Goal: Task Accomplishment & Management: Manage account settings

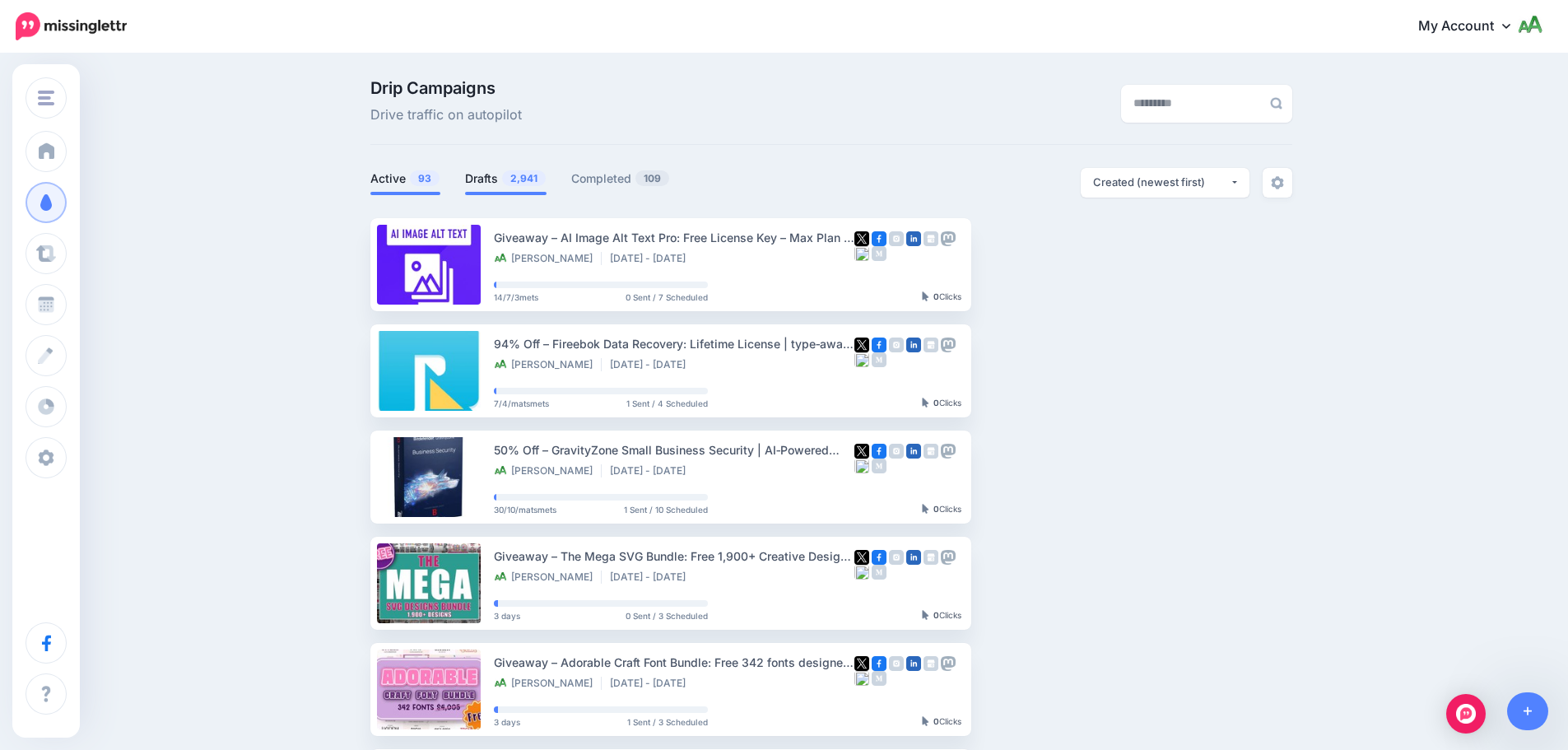
click at [526, 179] on span "2,941" at bounding box center [523, 178] width 44 height 15
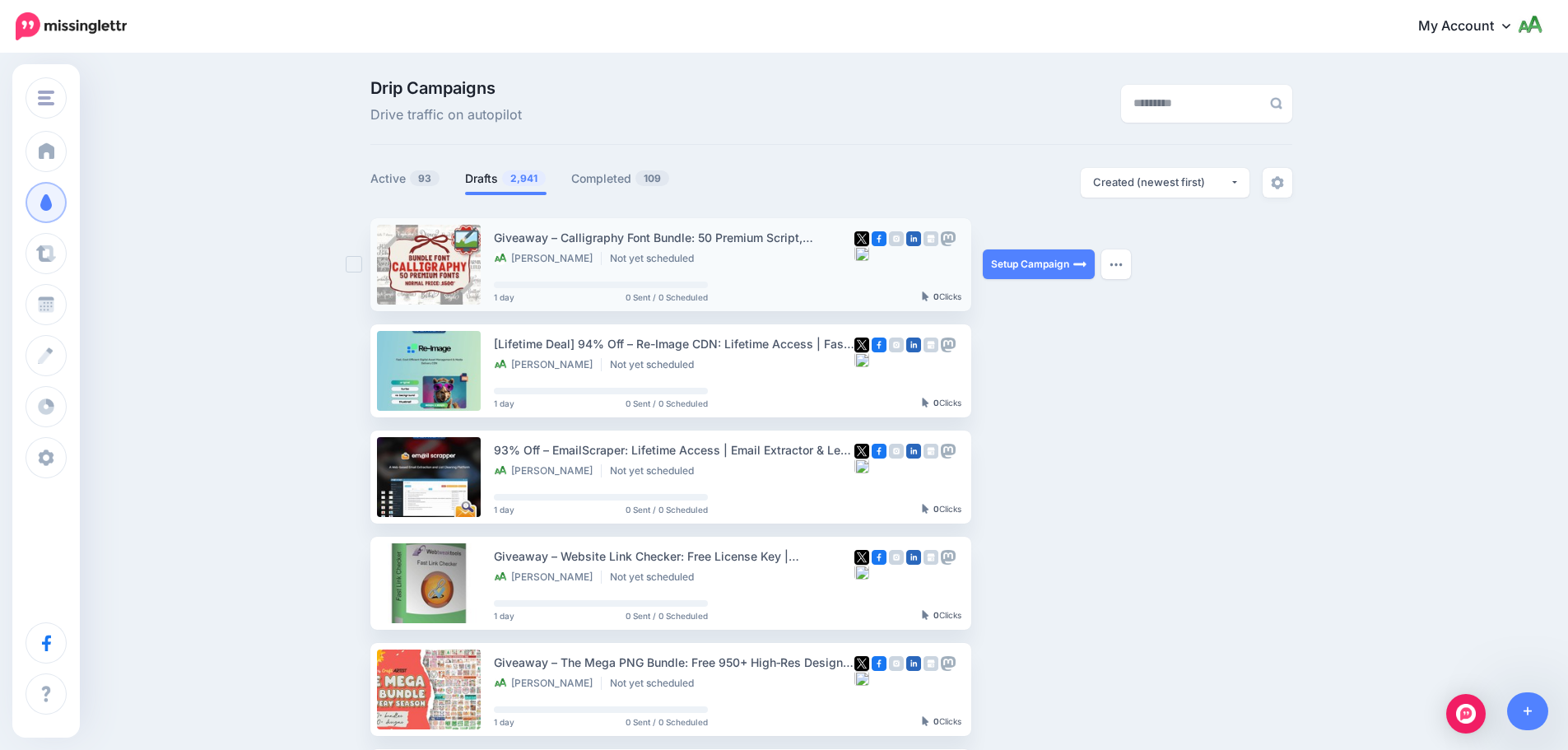
click at [578, 236] on div "Giveaway – Calligraphy Font Bundle: 50 Premium Script, Signature, Serif & Sans …" at bounding box center [674, 238] width 361 height 19
click at [673, 238] on div "Giveaway – Calligraphy Font Bundle: 50 Premium Script, Signature, Serif & Sans …" at bounding box center [674, 238] width 361 height 19
copy div "Calligraphy Font Bundle"
click at [1094, 367] on button "button" at bounding box center [1116, 370] width 30 height 30
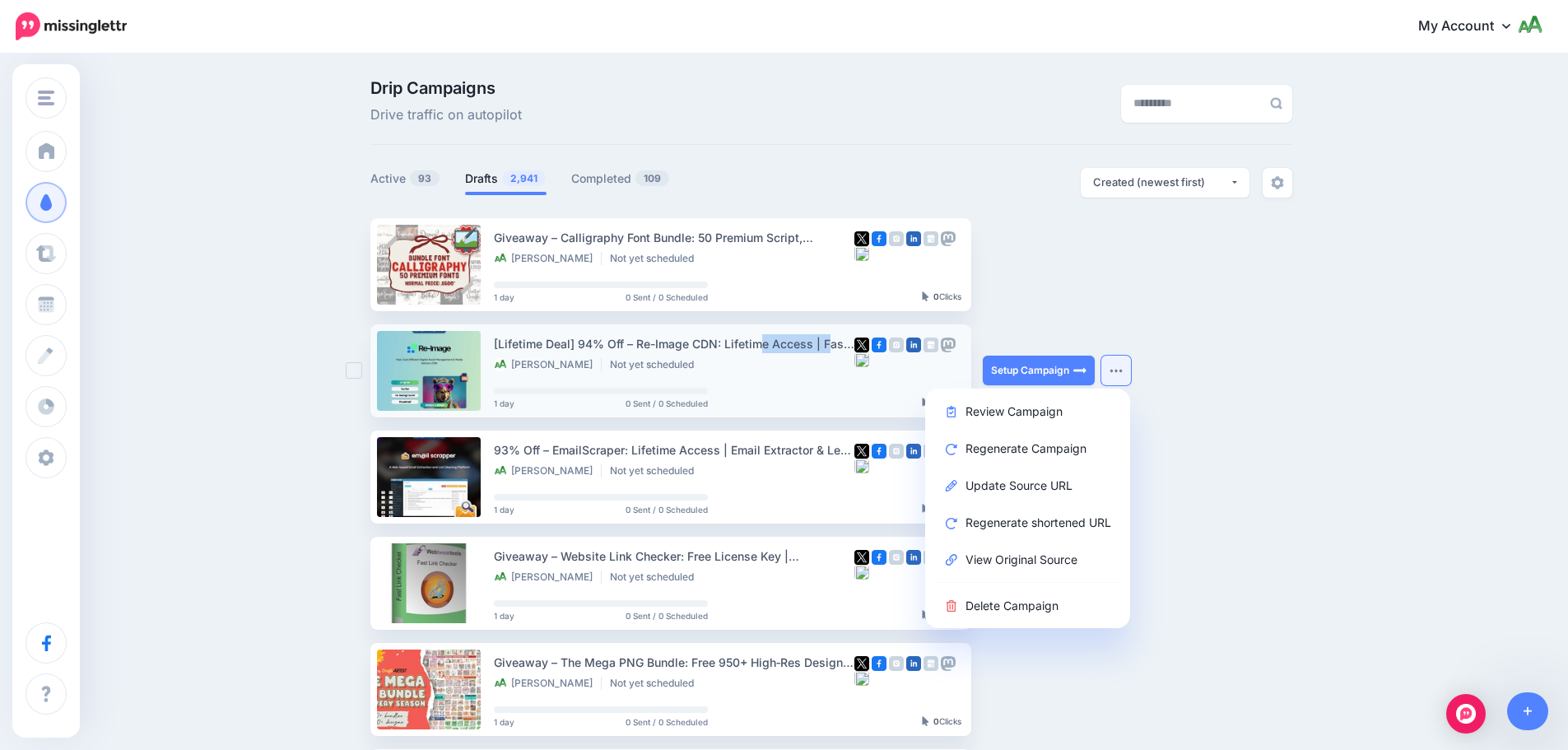
drag, startPoint x: 642, startPoint y: 345, endPoint x: 725, endPoint y: 345, distance: 83.0
click at [725, 345] on div "[Lifetime Deal] 94% Off – Re-Image CDN: Lifetime Access | Fast, Cost‑Efficient …" at bounding box center [674, 344] width 361 height 19
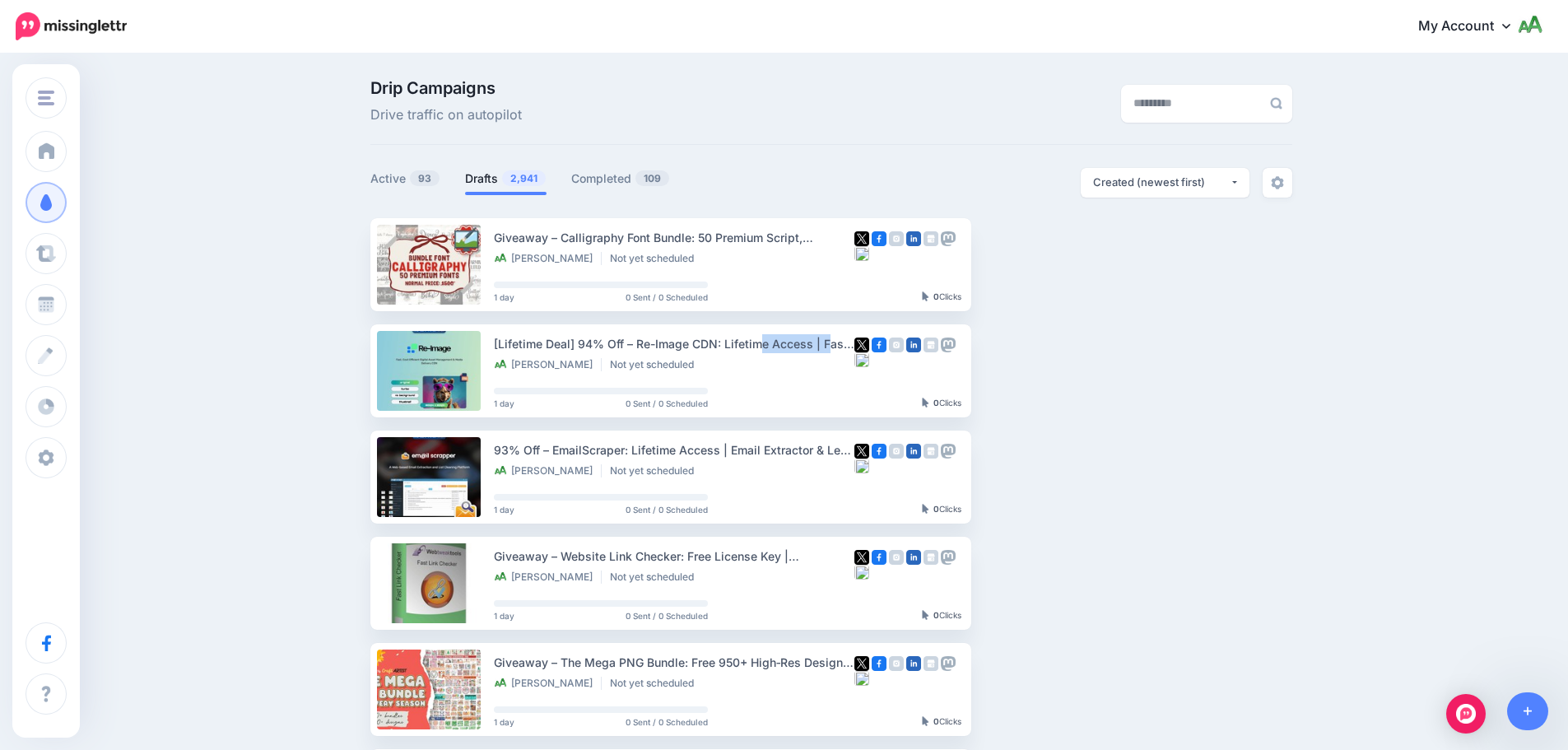
copy div "Re-Image CDN"
click at [1094, 372] on img "button" at bounding box center [1117, 370] width 14 height 5
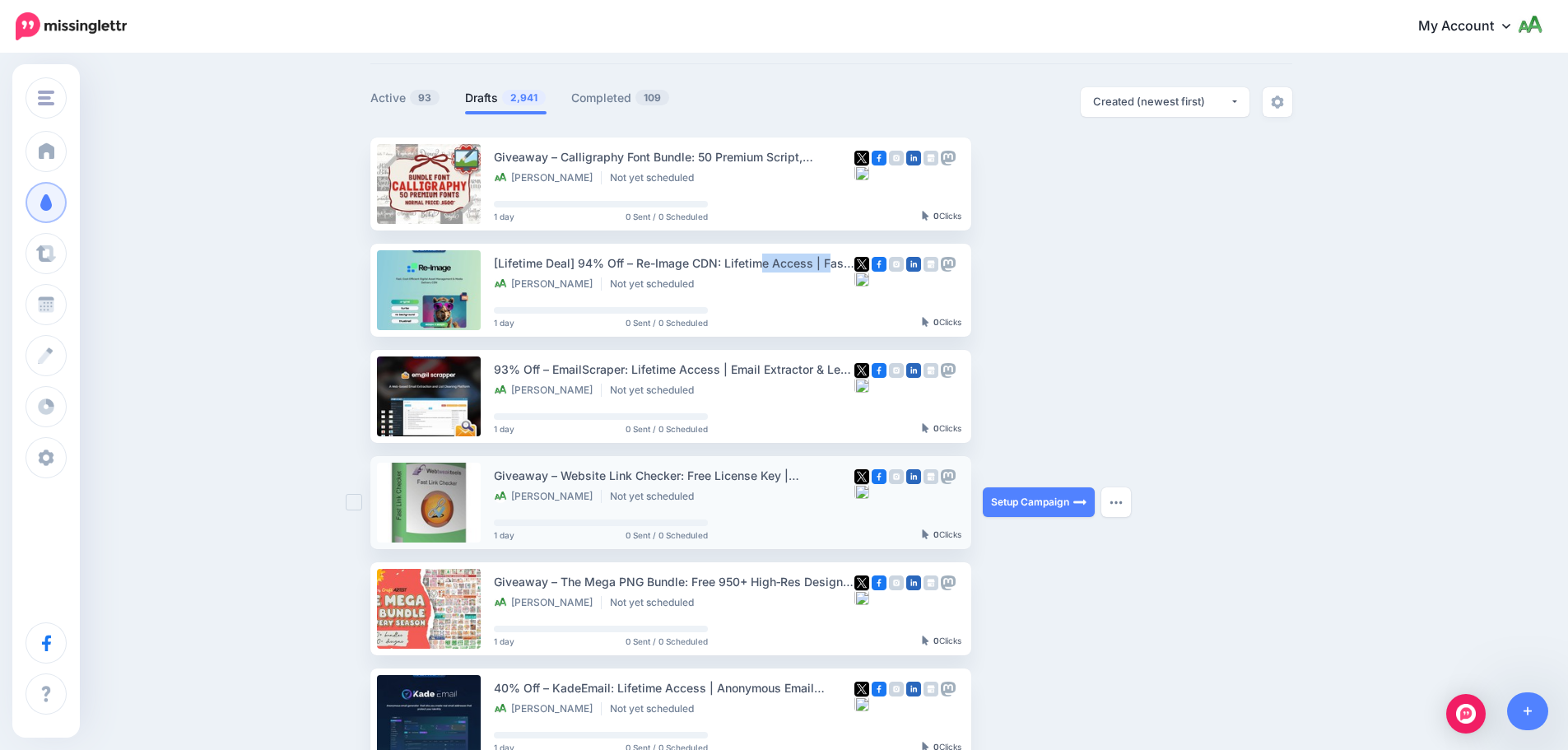
scroll to position [82, 0]
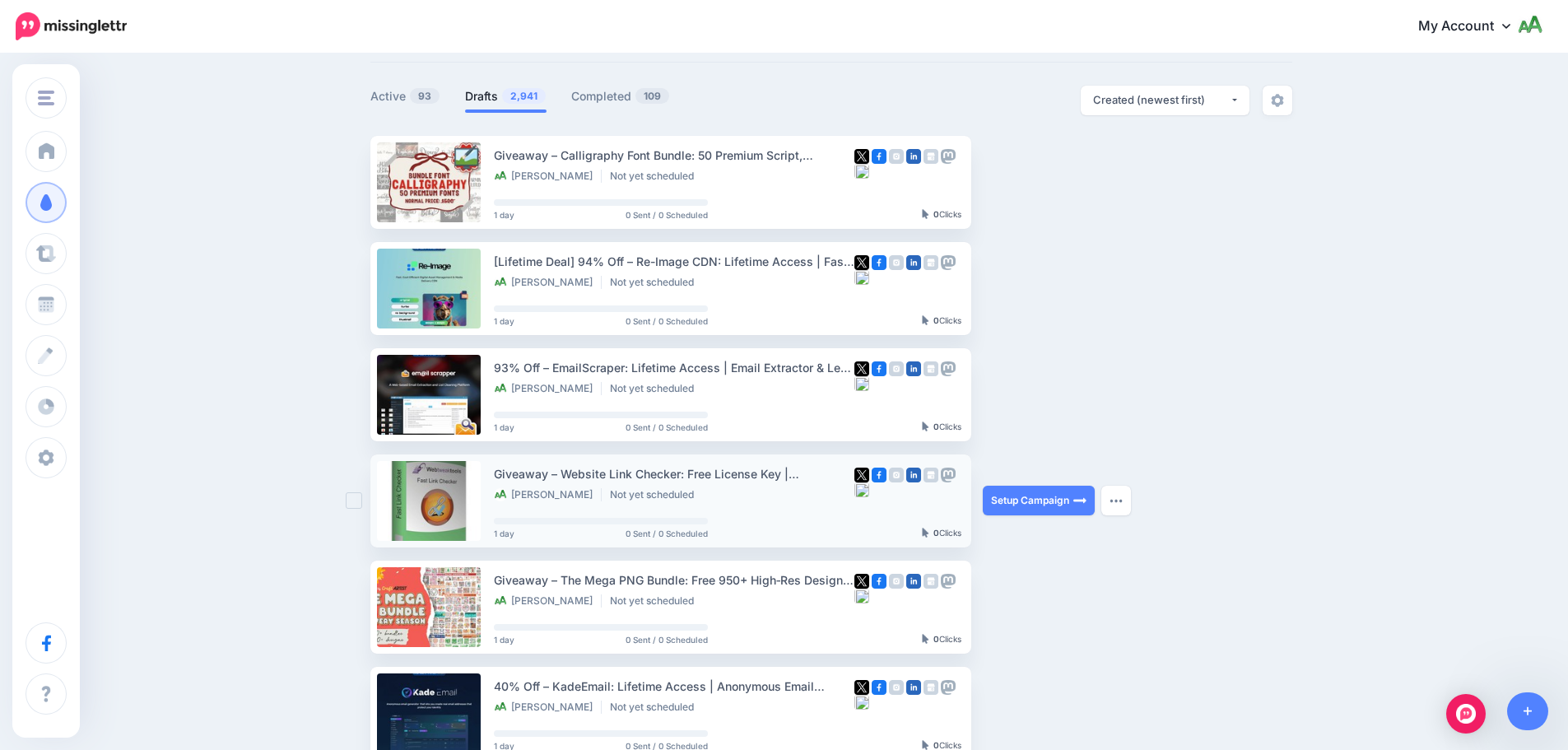
click at [575, 470] on div "Giveaway – Website Link Checker: Free License Key | Multi‑Threaded Broken Link …" at bounding box center [674, 474] width 361 height 19
click at [657, 472] on div "Giveaway – Website Link Checker: Free License Key | Multi‑Threaded Broken Link …" at bounding box center [674, 474] width 361 height 19
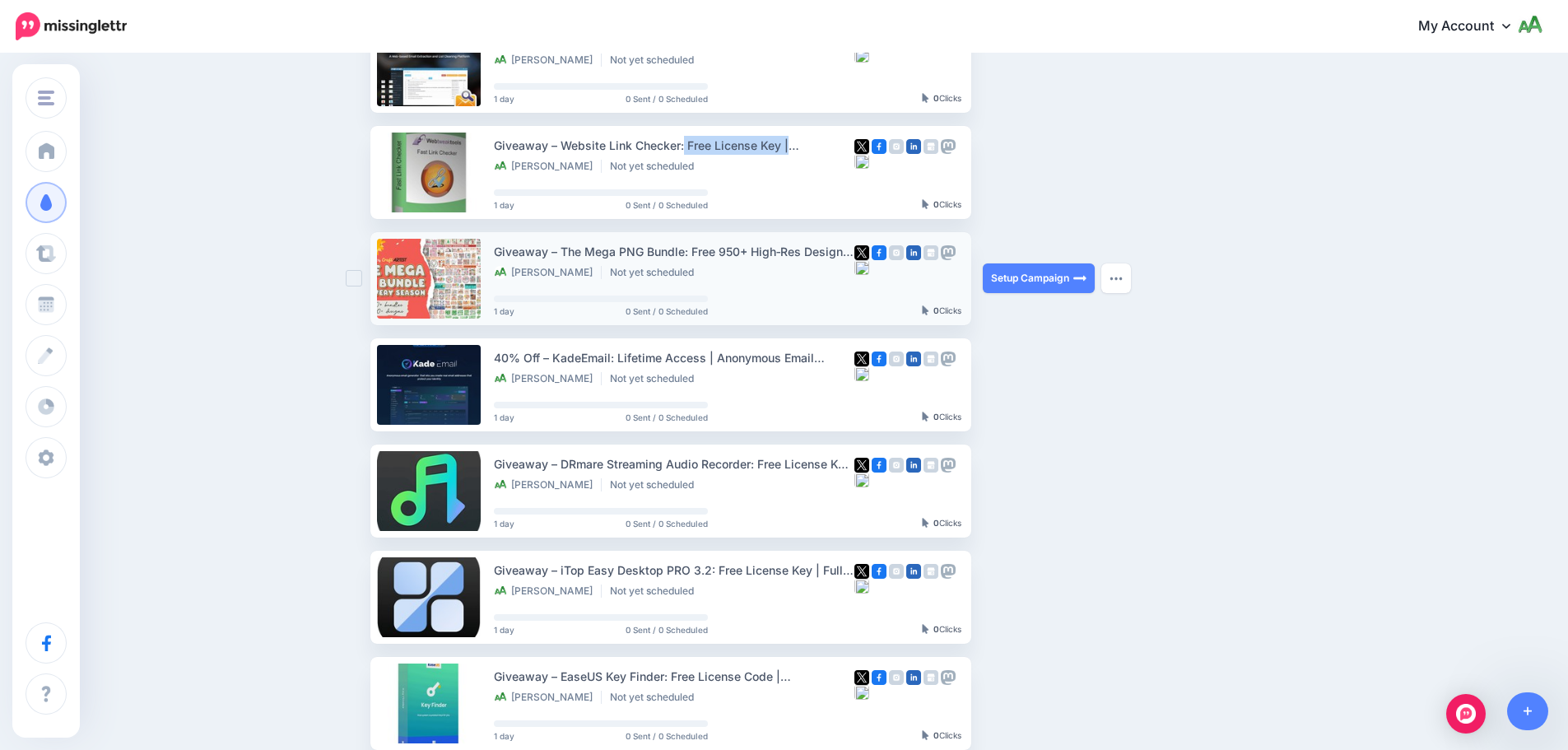
scroll to position [412, 0]
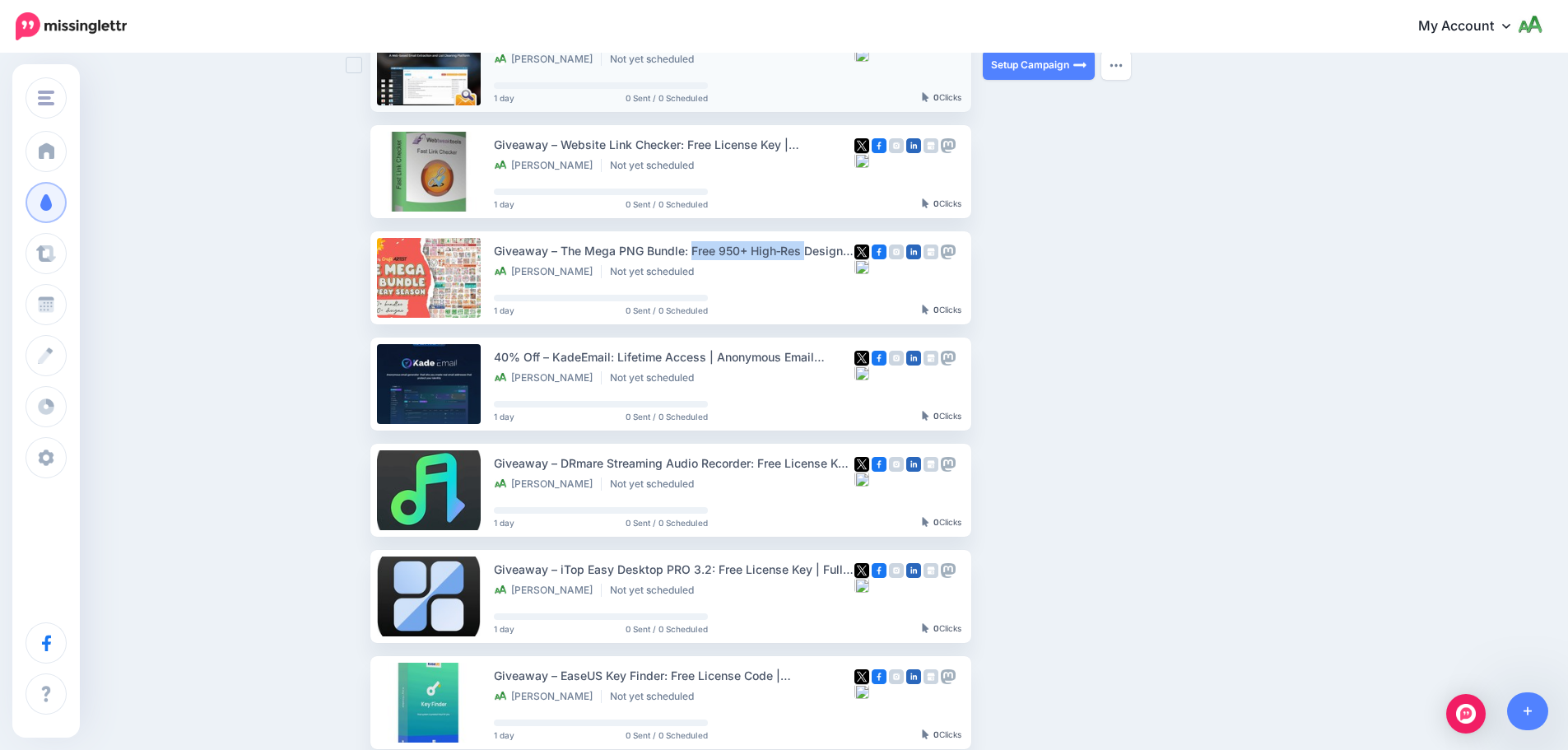
drag, startPoint x: 566, startPoint y: 248, endPoint x: 648, endPoint y: 107, distance: 163.1
click at [690, 239] on div "Giveaway – The Mega PNG Bundle: Free 950+ High‑Res Designs for T‑Shirts, Mugs, …" at bounding box center [729, 277] width 471 height 80
copy div "The Mega PNG Bundle"
click at [1047, 385] on link "Setup Campaign" at bounding box center [1039, 383] width 112 height 30
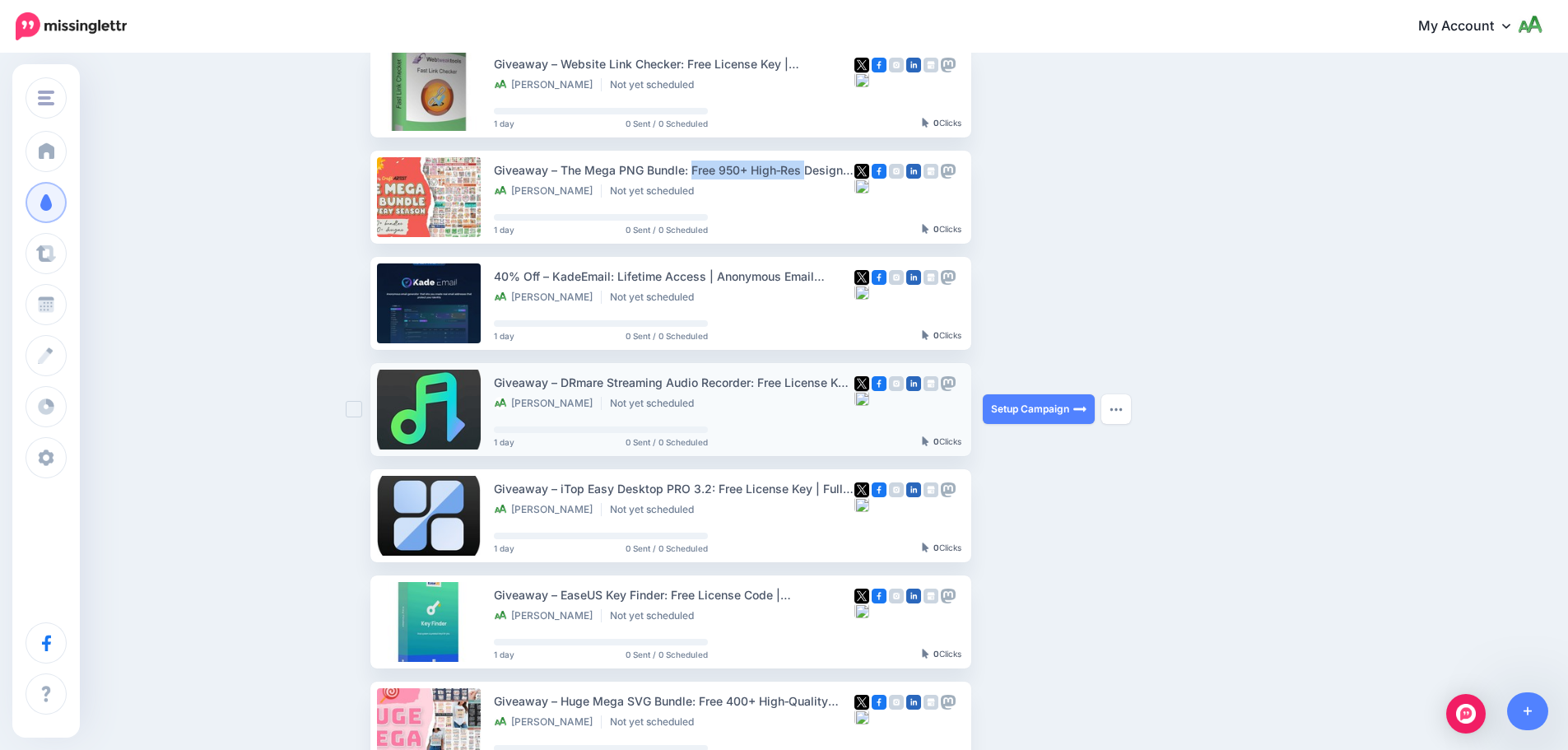
scroll to position [494, 0]
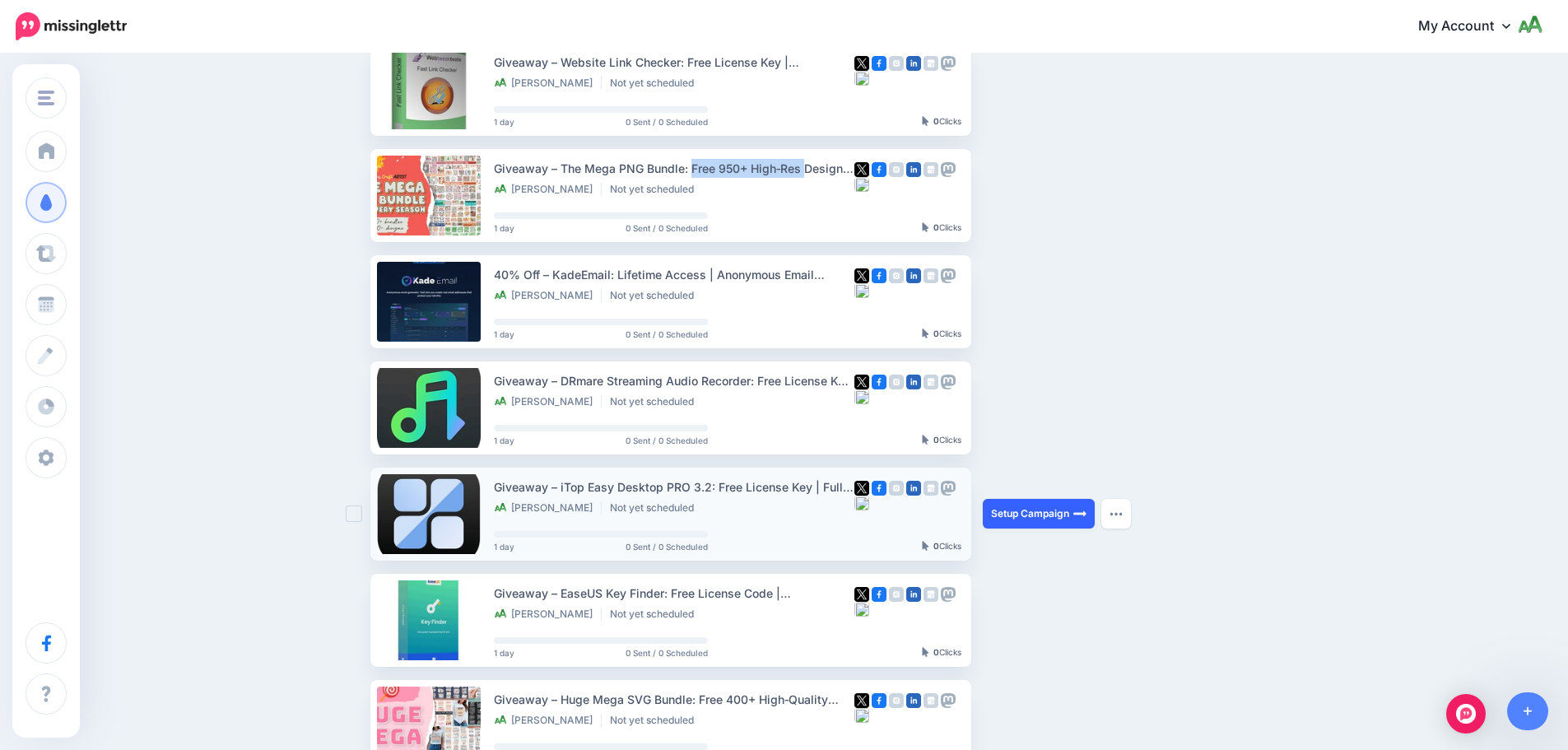
click at [1039, 510] on link "Setup Campaign" at bounding box center [1039, 513] width 112 height 30
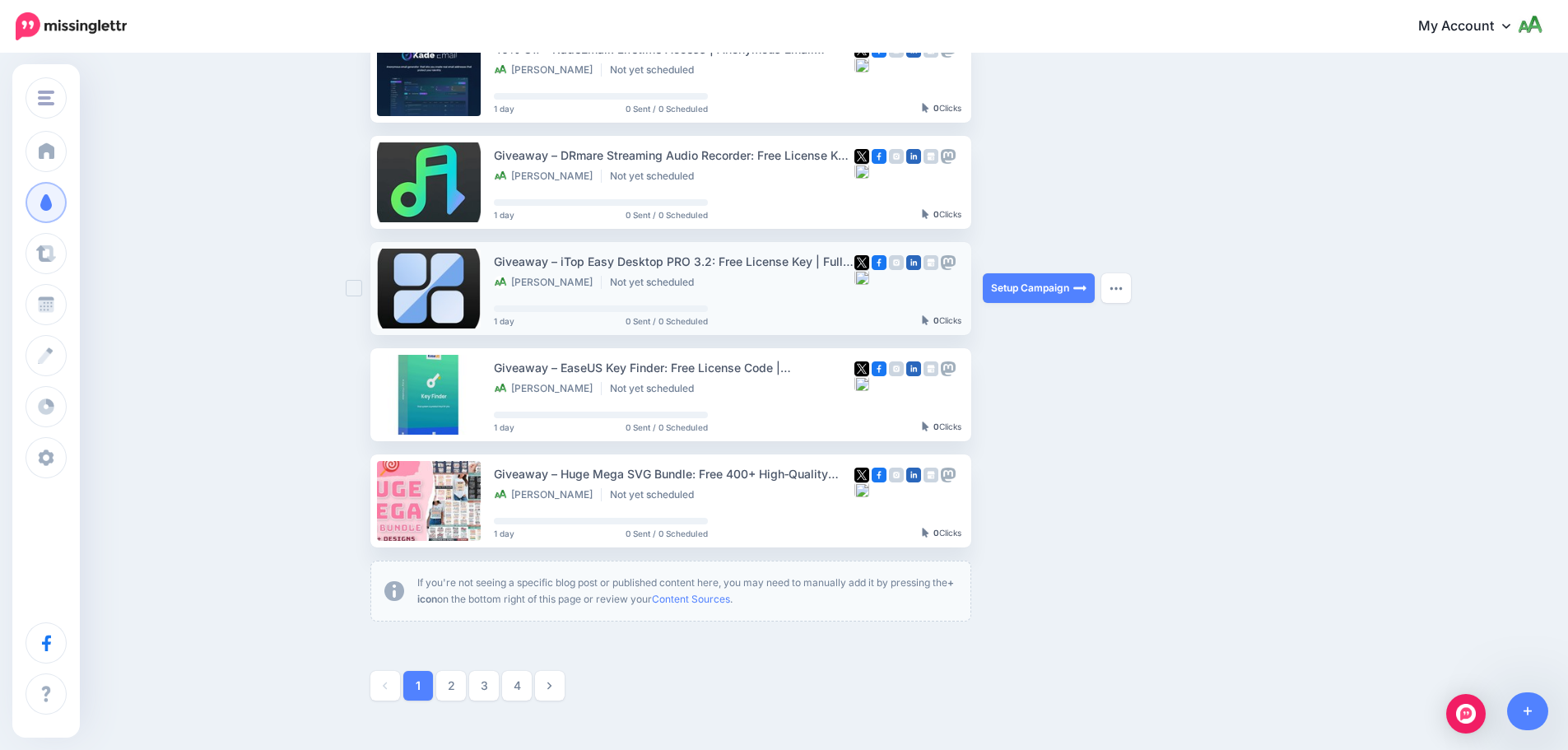
scroll to position [740, 0]
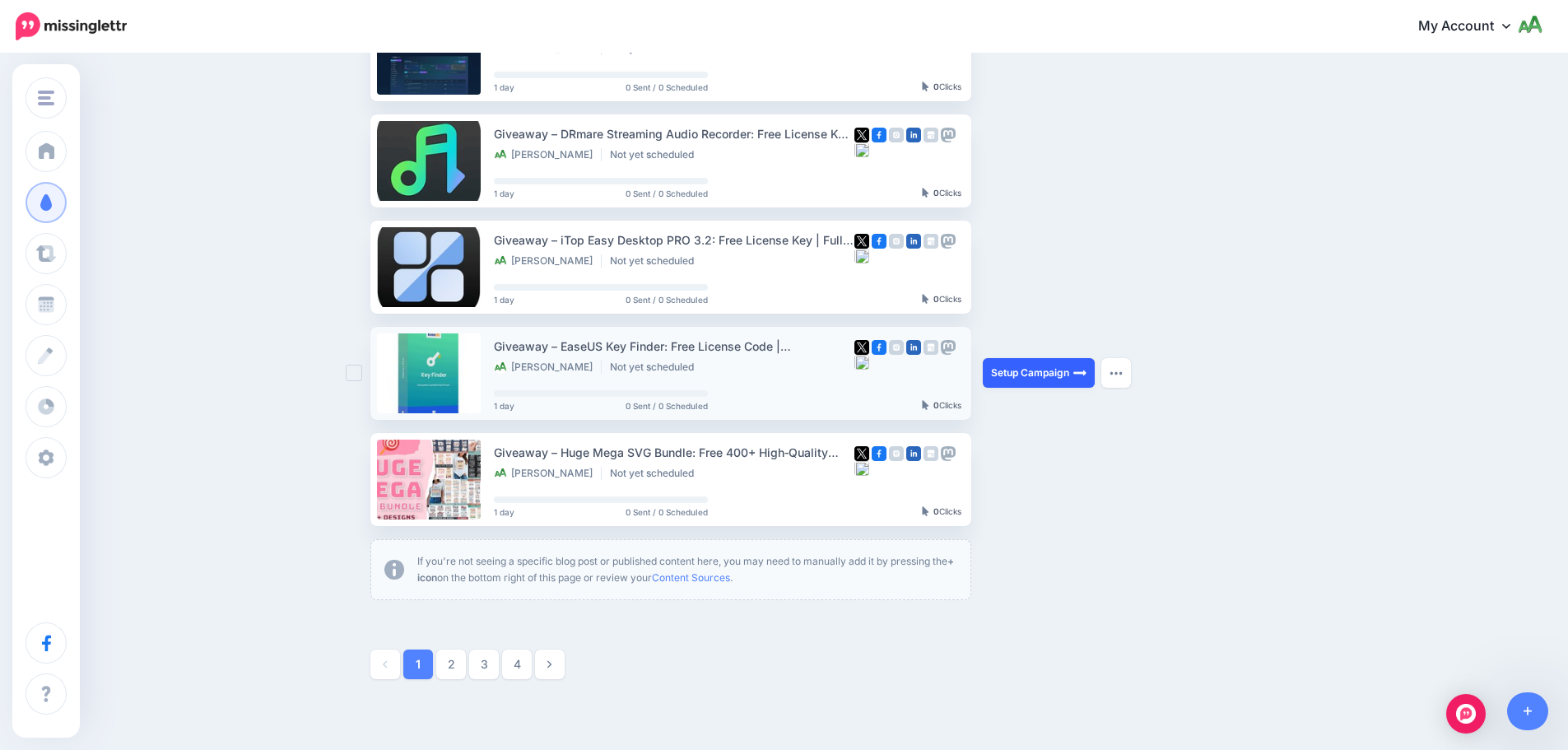
click at [1022, 375] on link "Setup Campaign" at bounding box center [1039, 372] width 112 height 30
click at [461, 609] on link "2" at bounding box center [450, 664] width 30 height 30
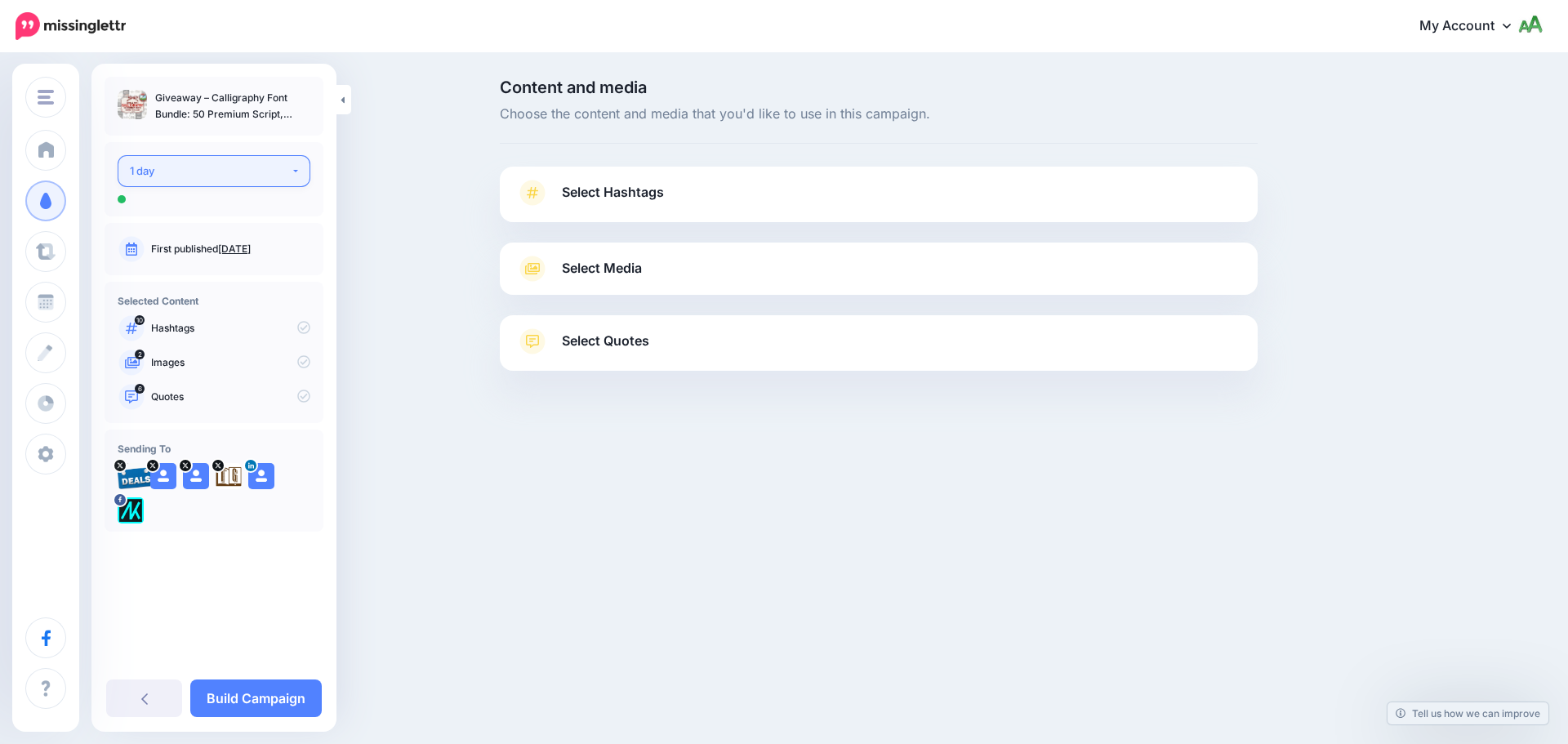
click at [245, 169] on div "1 day" at bounding box center [210, 172] width 161 height 19
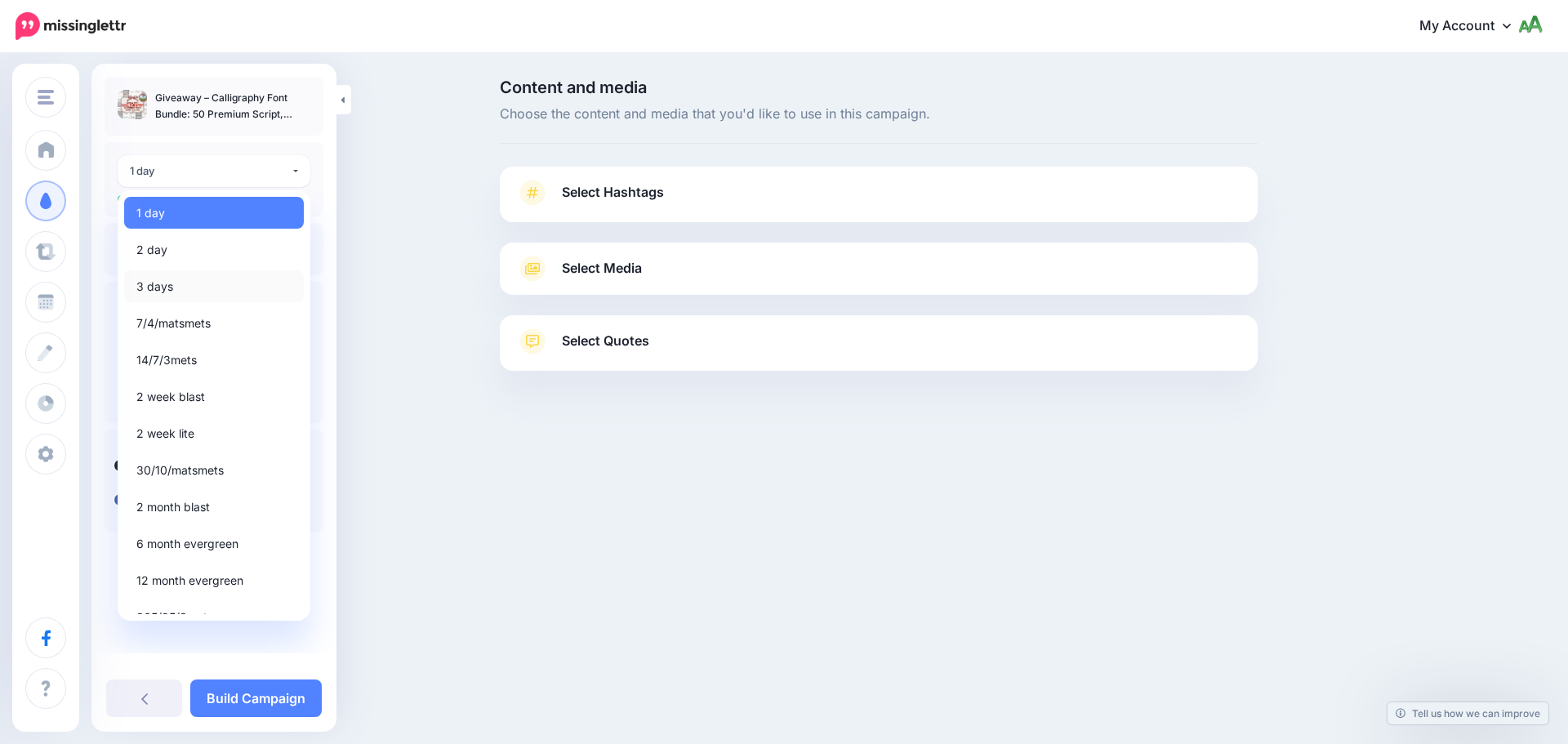
drag, startPoint x: 160, startPoint y: 279, endPoint x: 171, endPoint y: 274, distance: 12.1
click at [160, 279] on span "3 days" at bounding box center [154, 287] width 36 height 19
select select "******"
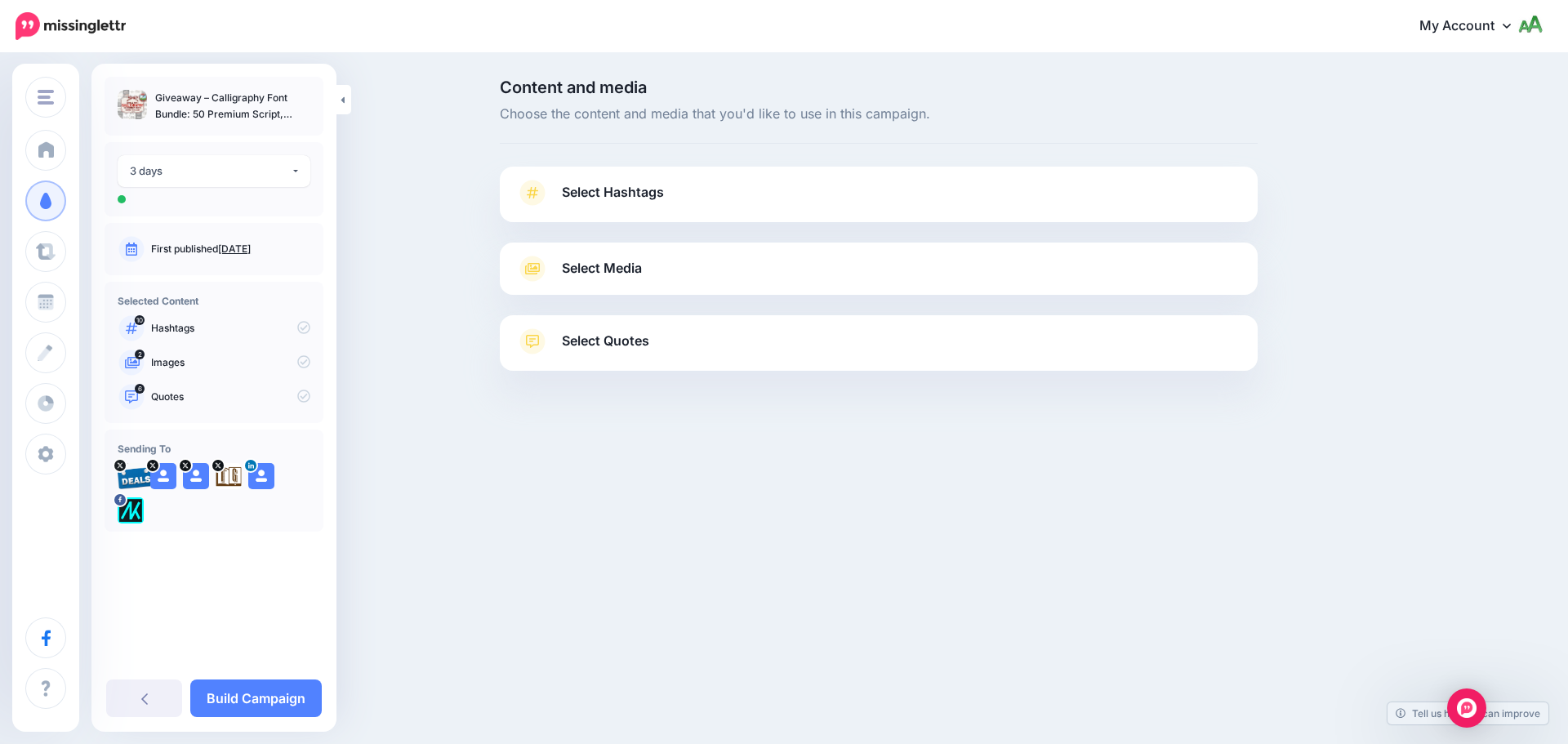
click at [602, 206] on link "Select Hashtags" at bounding box center [878, 200] width 725 height 42
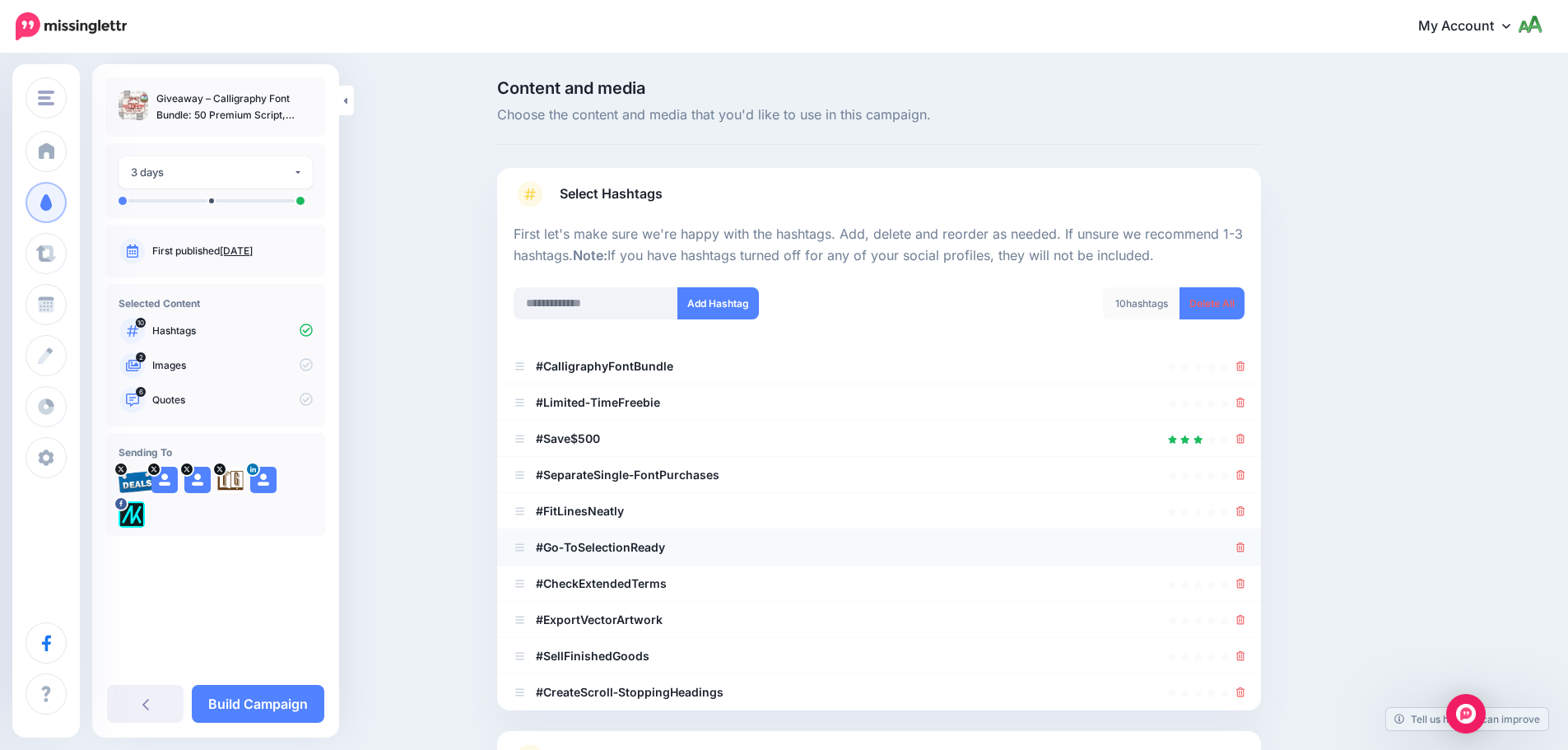
scroll to position [157, 0]
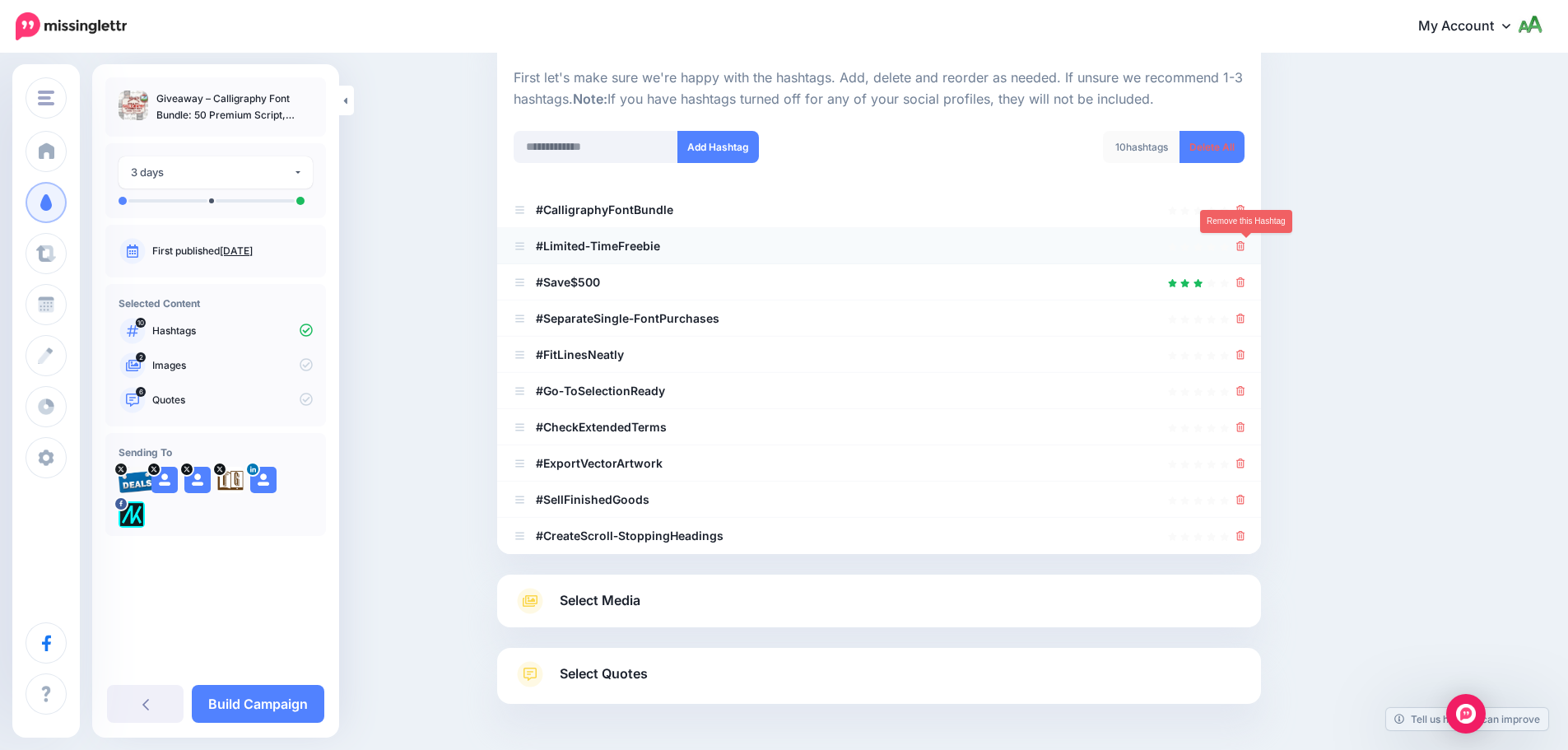
click at [1245, 244] on icon at bounding box center [1240, 245] width 9 height 10
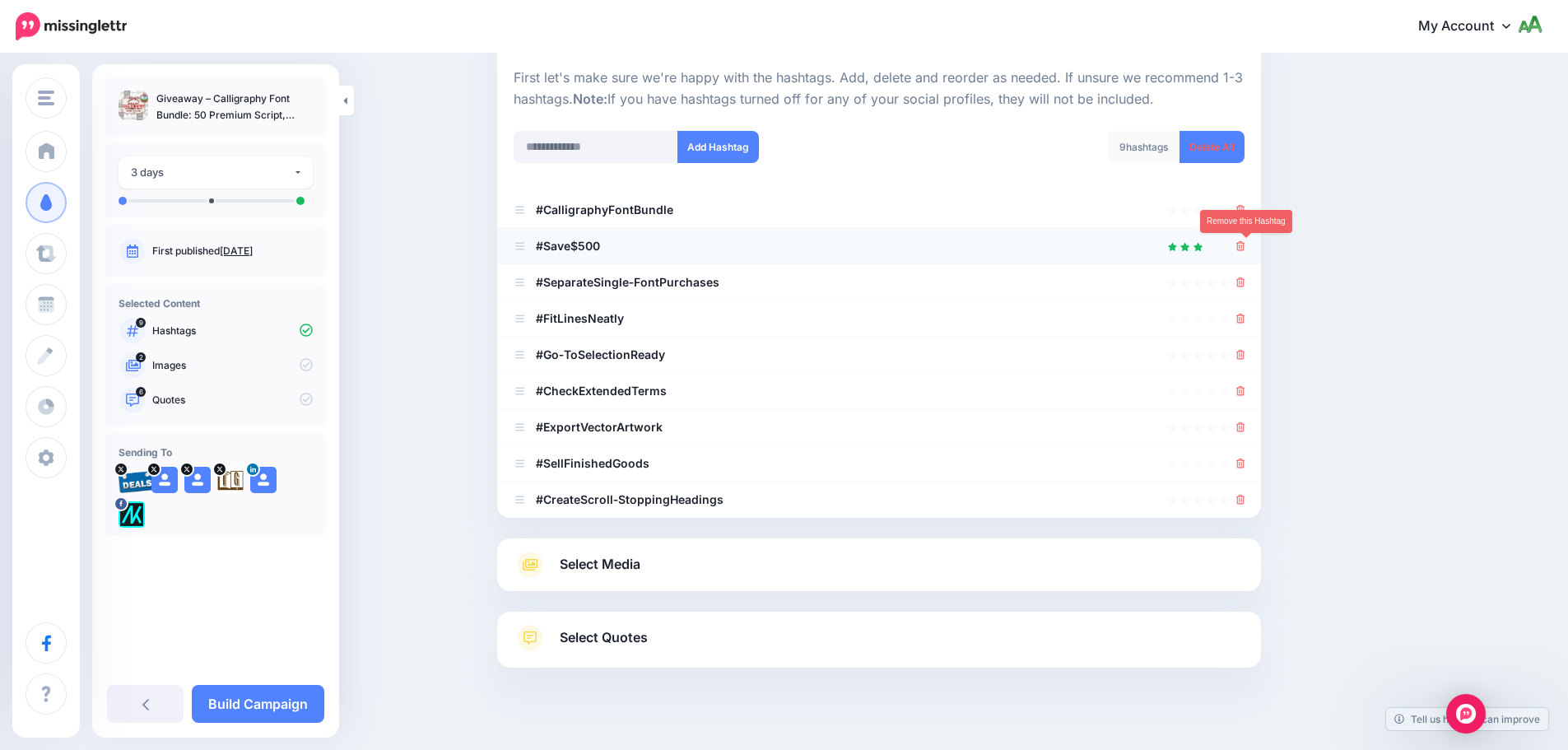
click at [1245, 246] on icon at bounding box center [1240, 245] width 9 height 10
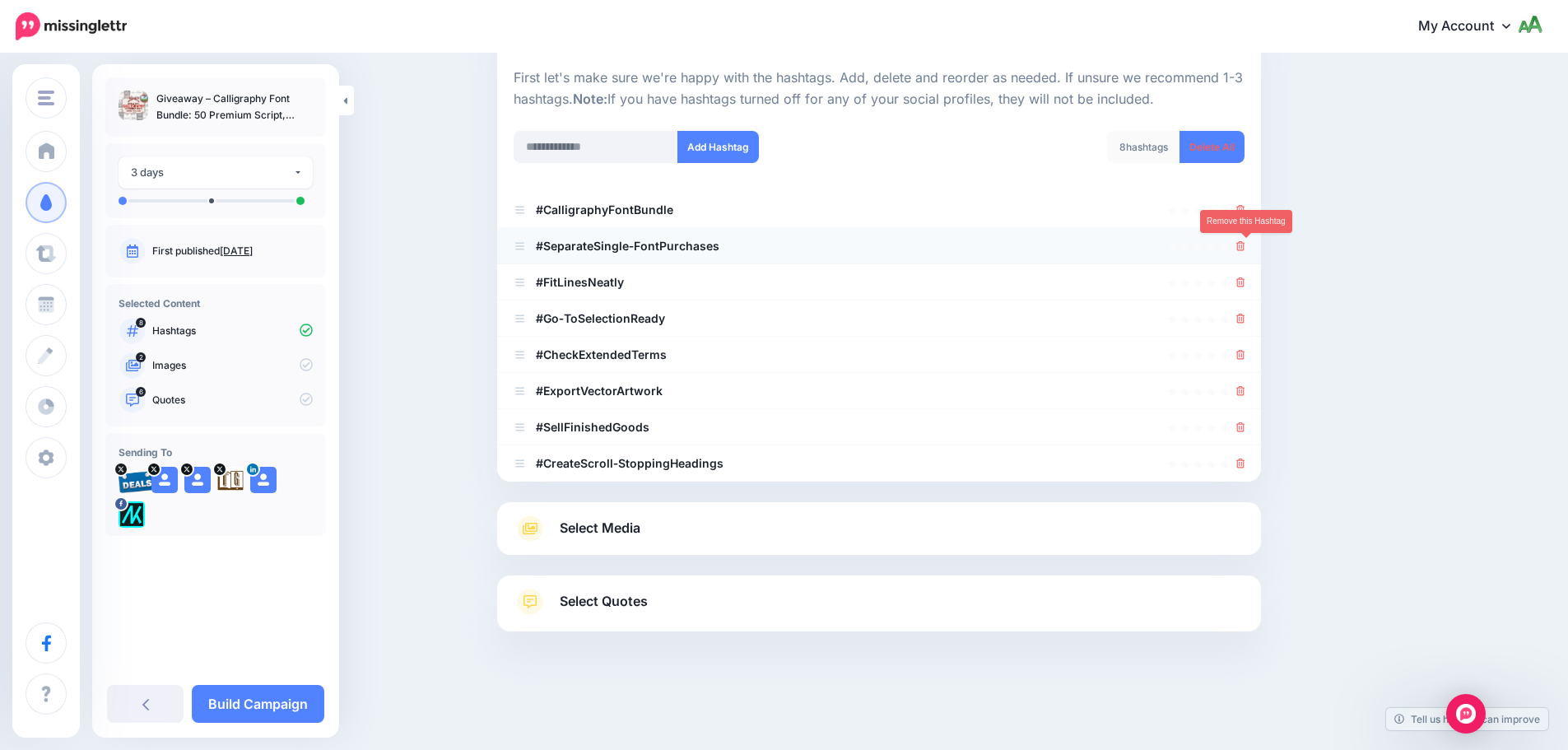
click at [1244, 247] on icon at bounding box center [1240, 245] width 9 height 10
click at [1244, 283] on icon at bounding box center [1240, 282] width 9 height 10
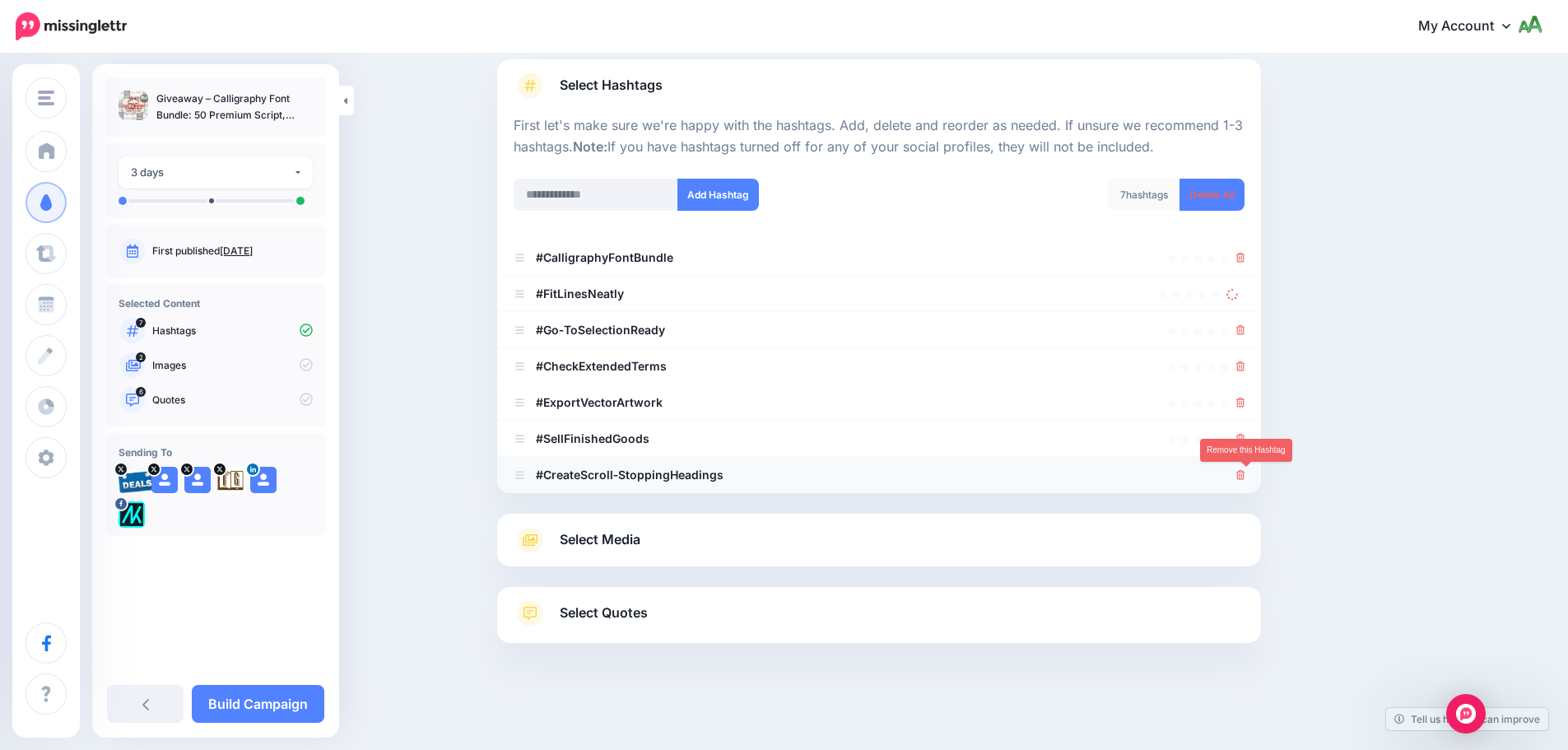
click at [1244, 475] on icon at bounding box center [1240, 475] width 9 height 10
click at [1244, 439] on icon at bounding box center [1240, 439] width 9 height 10
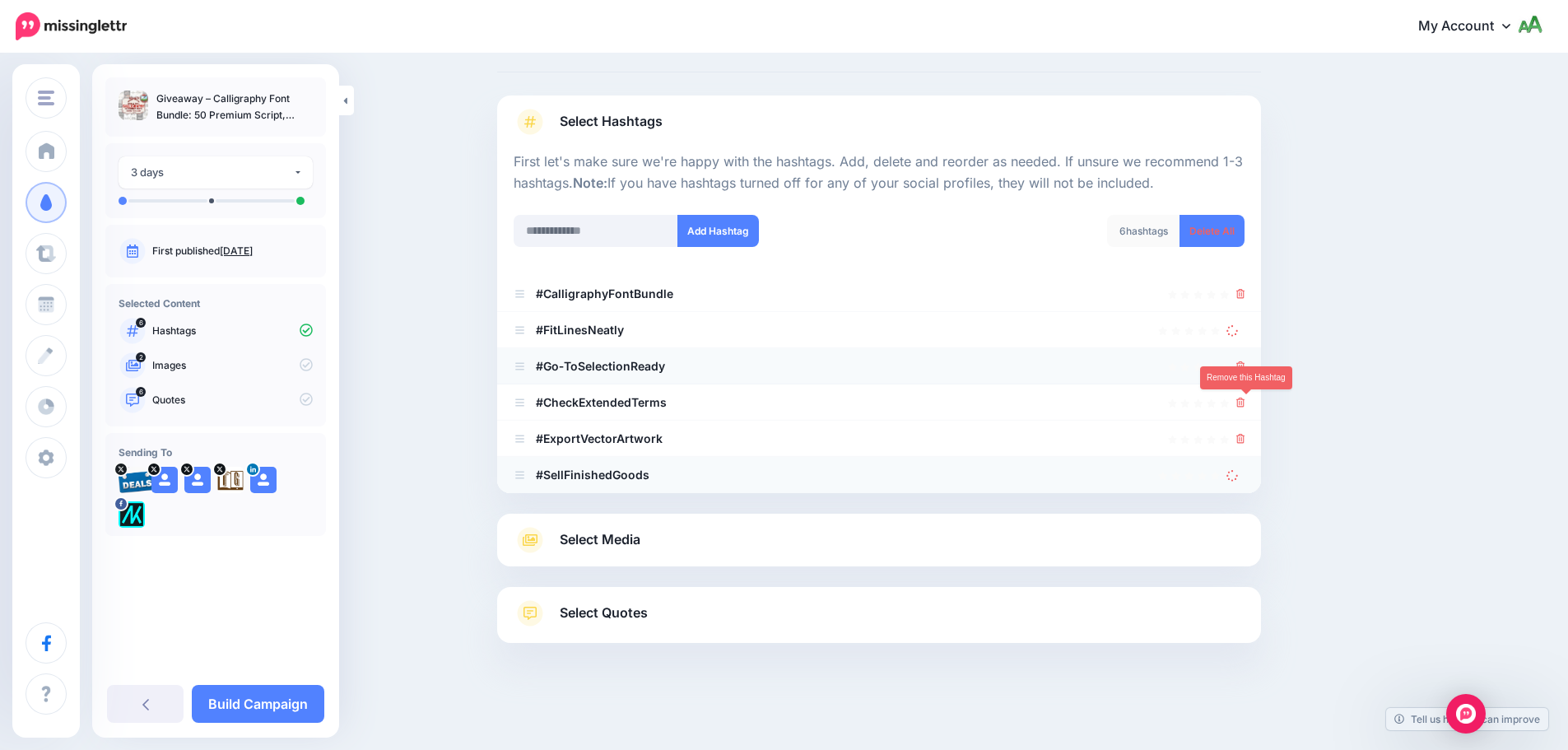
drag, startPoint x: 1247, startPoint y: 404, endPoint x: 1249, endPoint y: 382, distance: 22.1
click at [1245, 402] on icon at bounding box center [1240, 402] width 9 height 10
click at [1245, 365] on icon at bounding box center [1240, 366] width 9 height 10
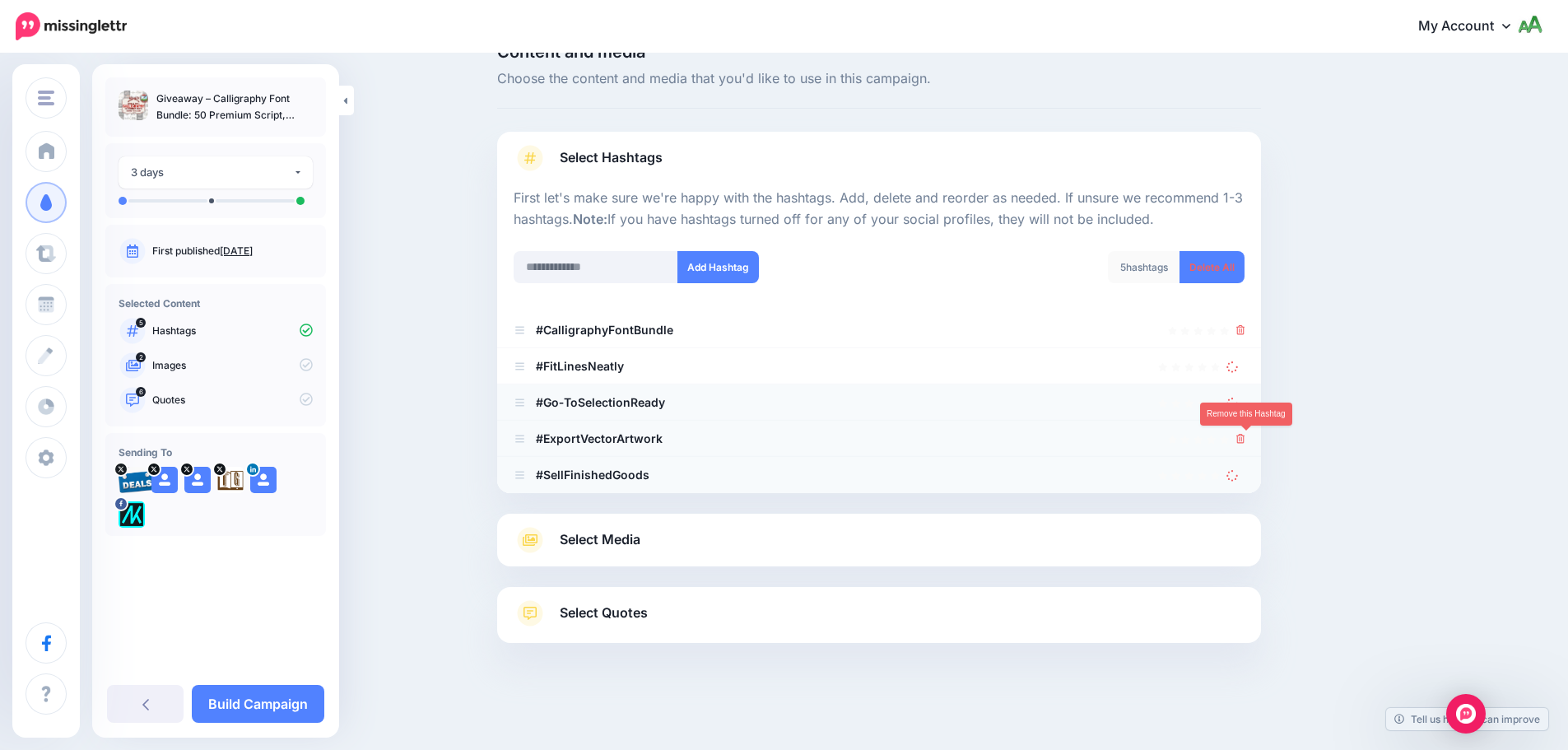
click at [1245, 440] on icon at bounding box center [1240, 439] width 9 height 10
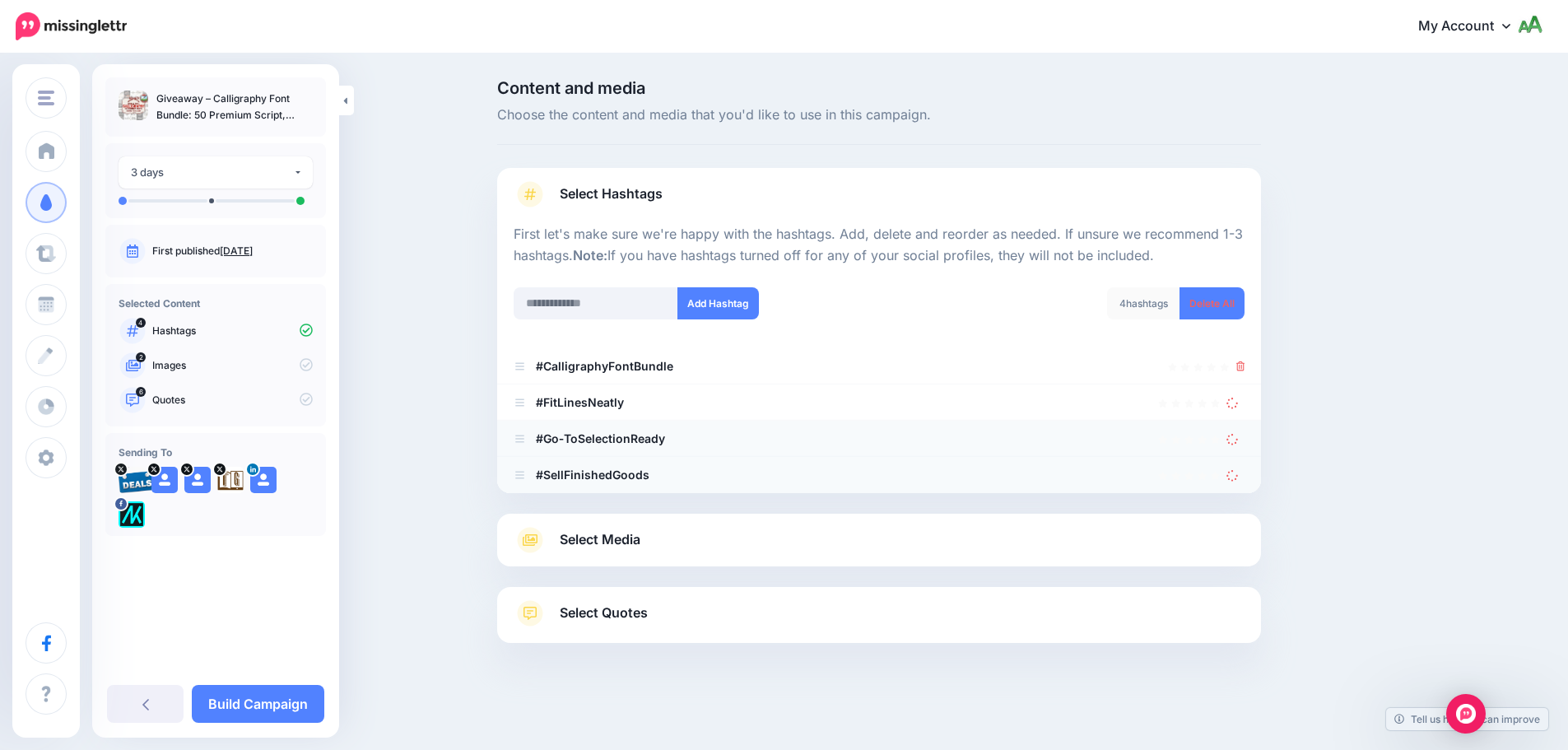
scroll to position [0, 0]
click at [616, 264] on p "First let's make sure we're happy with the hashtags. Add, delete and reorder as…" at bounding box center [886, 245] width 731 height 43
click at [606, 308] on input "text" at bounding box center [602, 303] width 164 height 32
click at [1238, 405] on icon at bounding box center [1238, 402] width 12 height 12
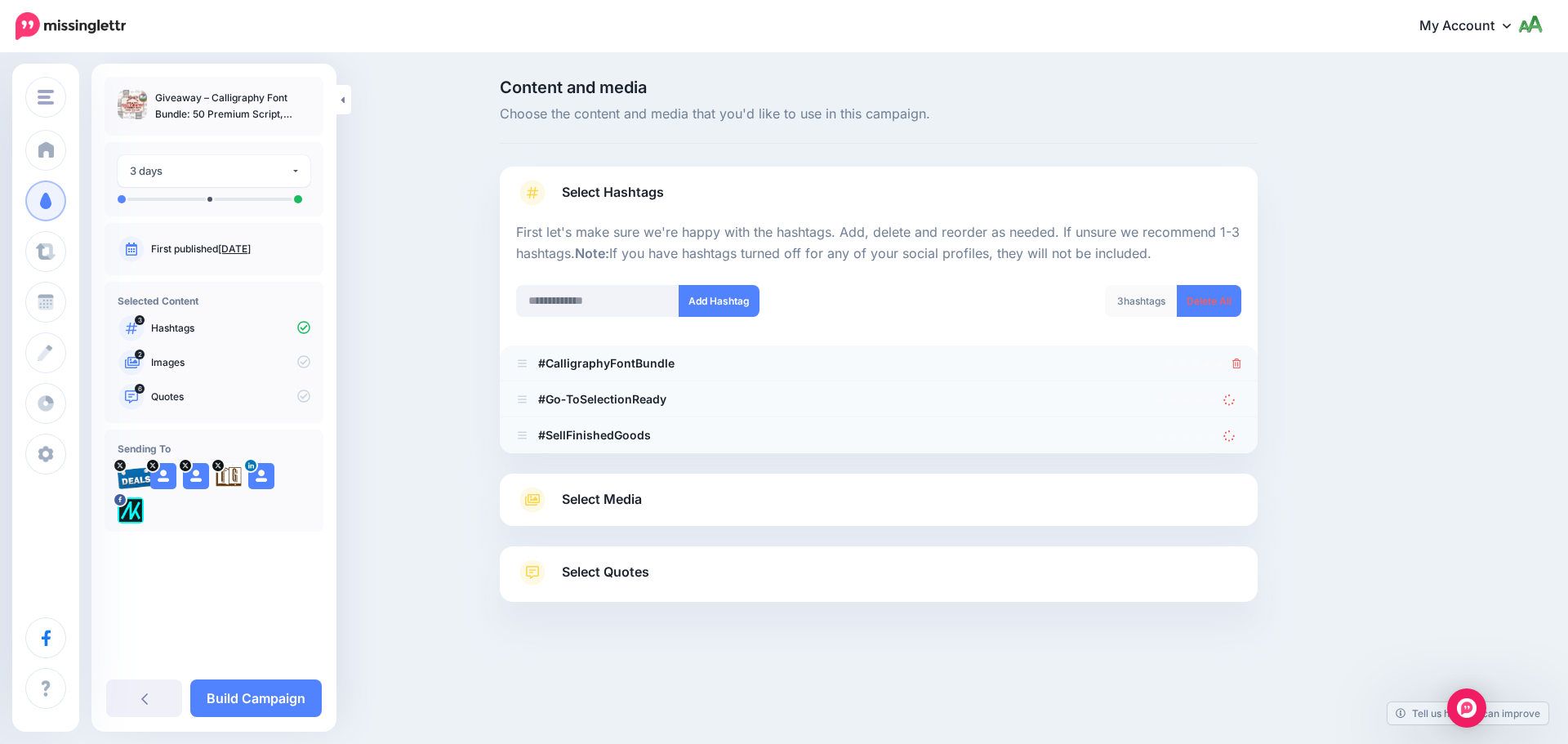
drag, startPoint x: 681, startPoint y: 363, endPoint x: 569, endPoint y: 367, distance: 112.1
click at [671, 364] on div at bounding box center [878, 363] width 725 height 19
drag, startPoint x: 547, startPoint y: 365, endPoint x: 633, endPoint y: 362, distance: 86.1
click at [633, 362] on b "#CalligraphyFontBundle" at bounding box center [606, 362] width 136 height 13
copy b "CalligraphyFont"
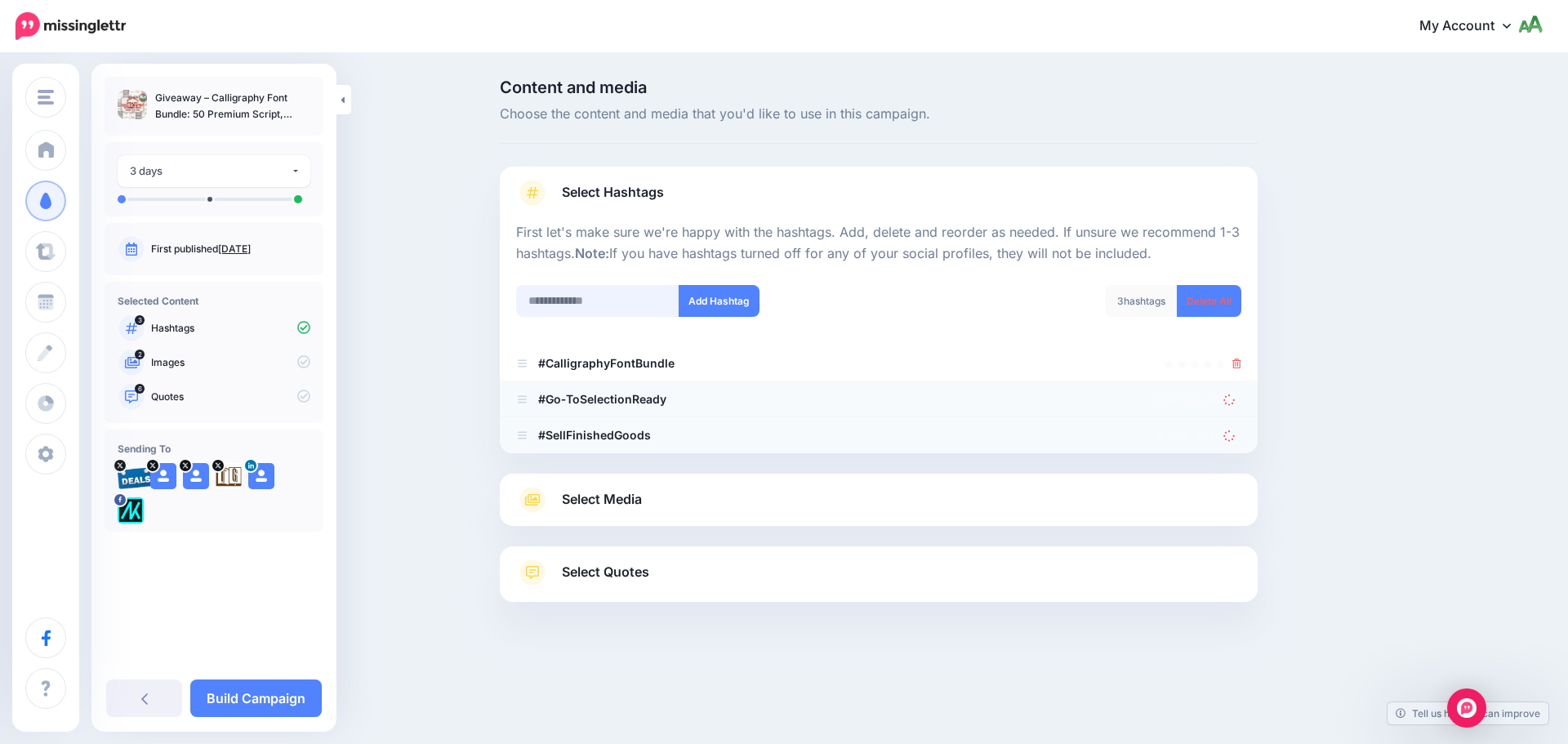
click at [630, 300] on input "text" at bounding box center [597, 300] width 163 height 32
click at [1245, 361] on li "#CalligraphyFontBundle" at bounding box center [878, 362] width 758 height 35
click at [1234, 366] on icon at bounding box center [1236, 363] width 9 height 10
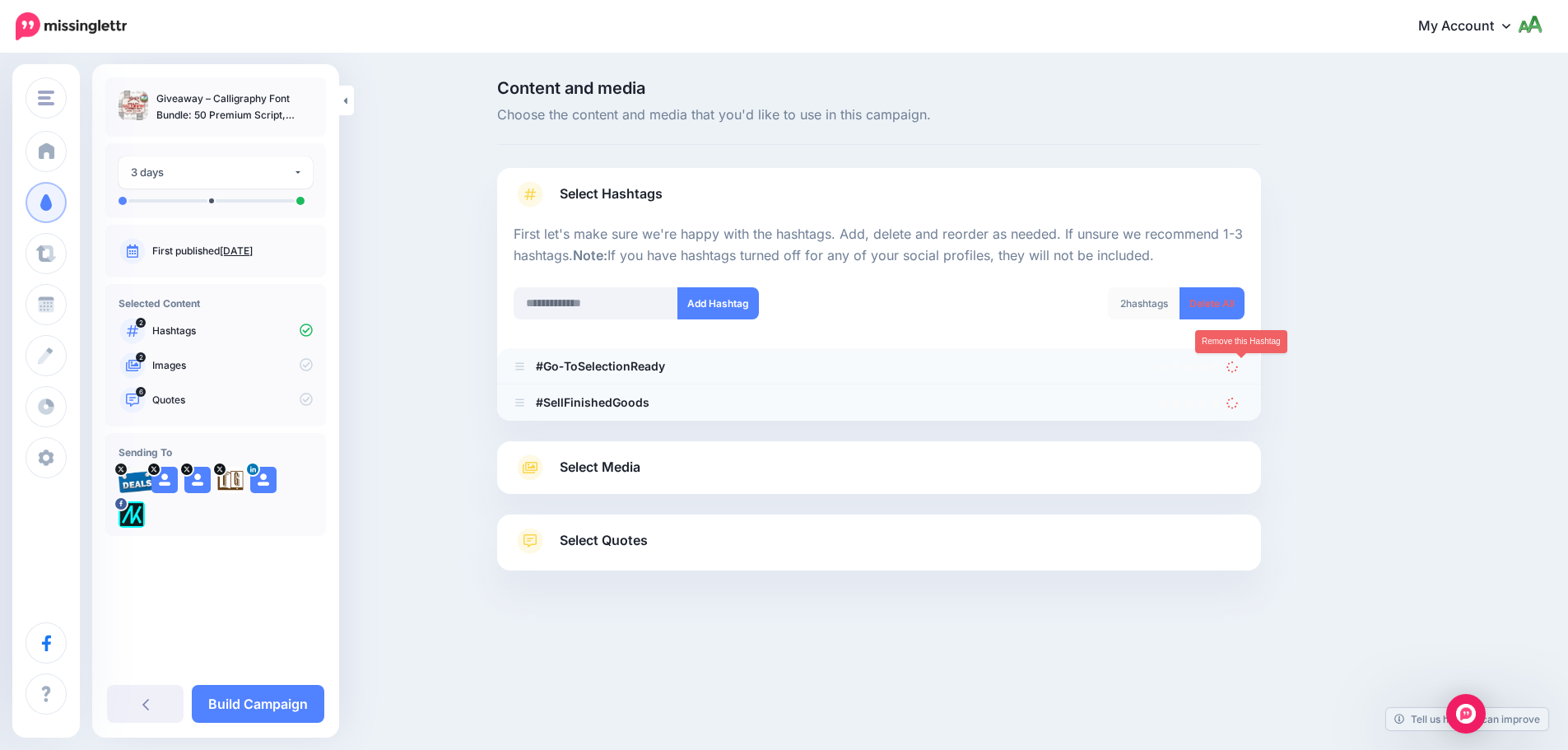
click at [1238, 369] on icon at bounding box center [1233, 365] width 13 height 13
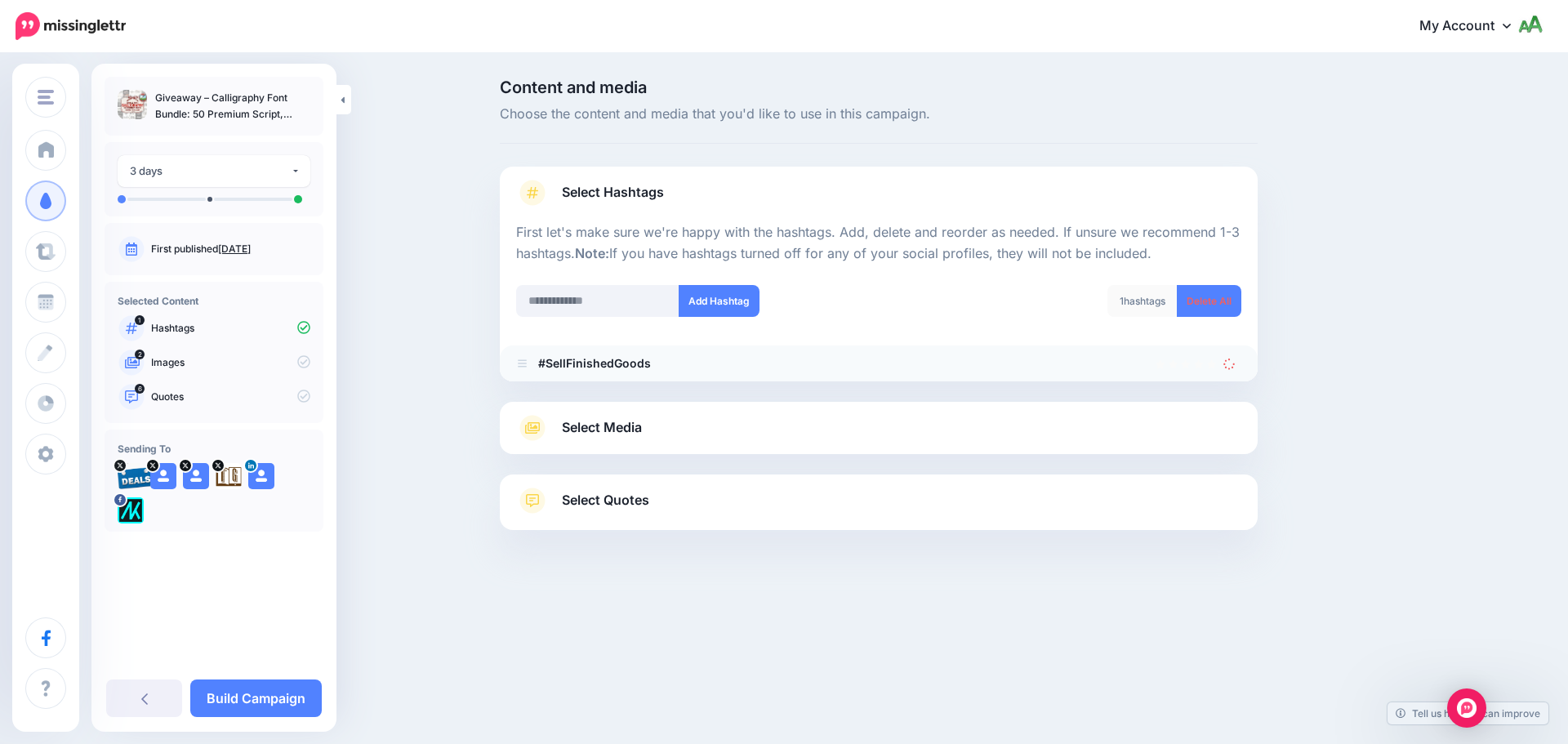
click at [1229, 394] on div "Select Hashtags First let's make sure we're happy with the hashtags. Add, delet…" at bounding box center [878, 348] width 758 height 363
click at [1228, 365] on icon at bounding box center [1229, 362] width 16 height 16
click at [645, 298] on input "text" at bounding box center [597, 300] width 163 height 32
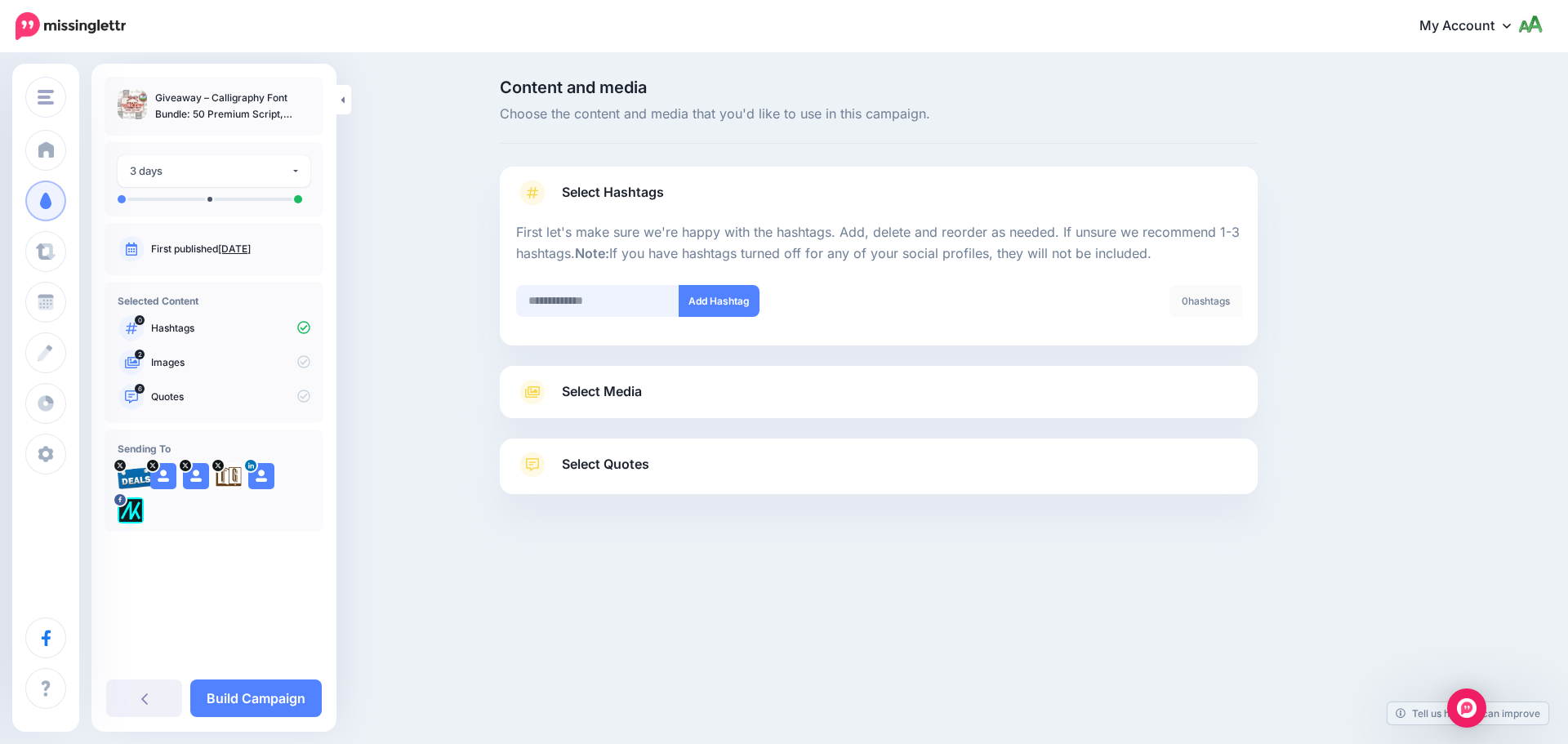
paste input "**********"
type input "**********"
click at [714, 299] on button "Add Hashtag" at bounding box center [719, 300] width 81 height 32
click at [643, 295] on input "text" at bounding box center [597, 300] width 163 height 32
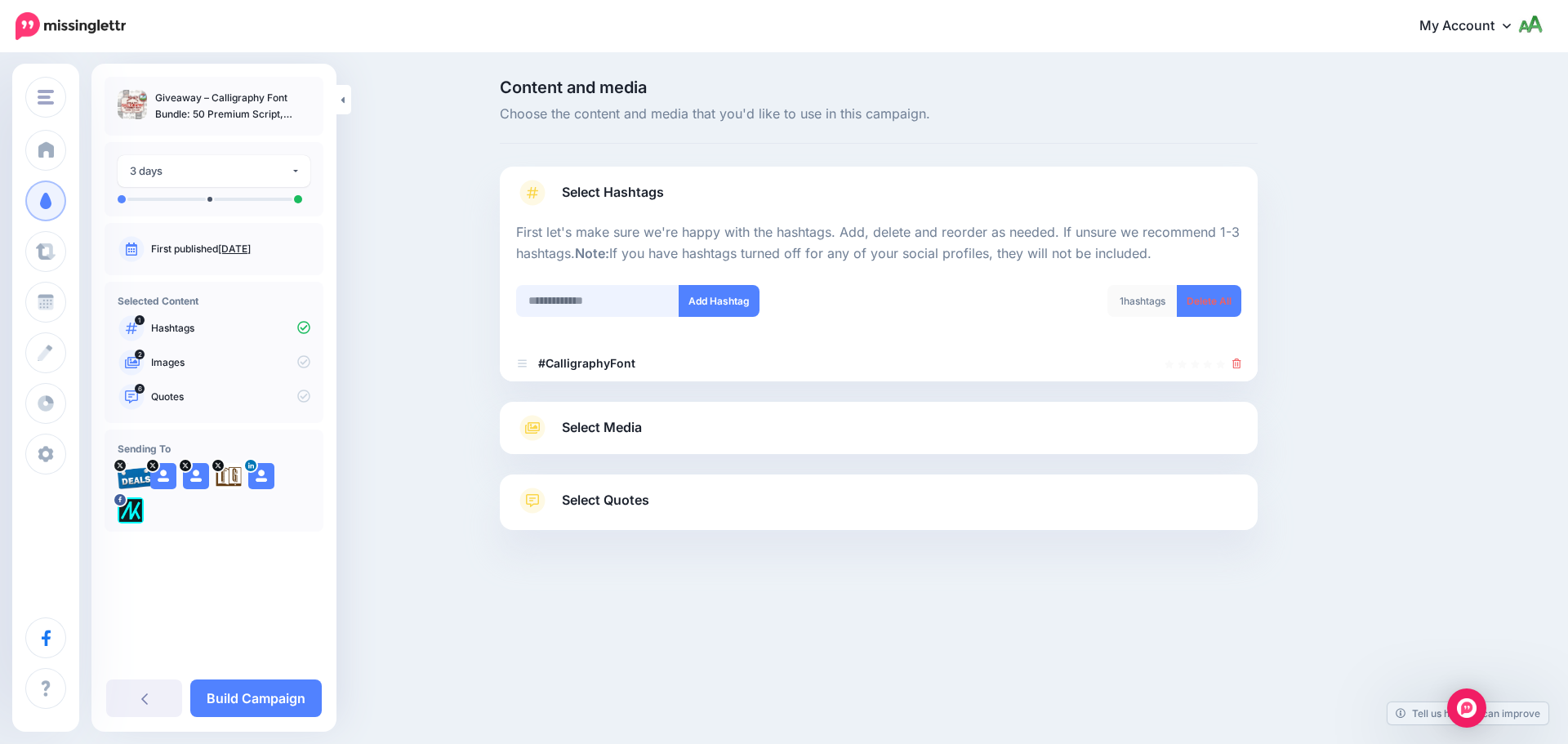
paste input "**********"
click at [586, 296] on input "**********" at bounding box center [597, 300] width 163 height 32
click at [590, 296] on input "**********" at bounding box center [597, 300] width 163 height 32
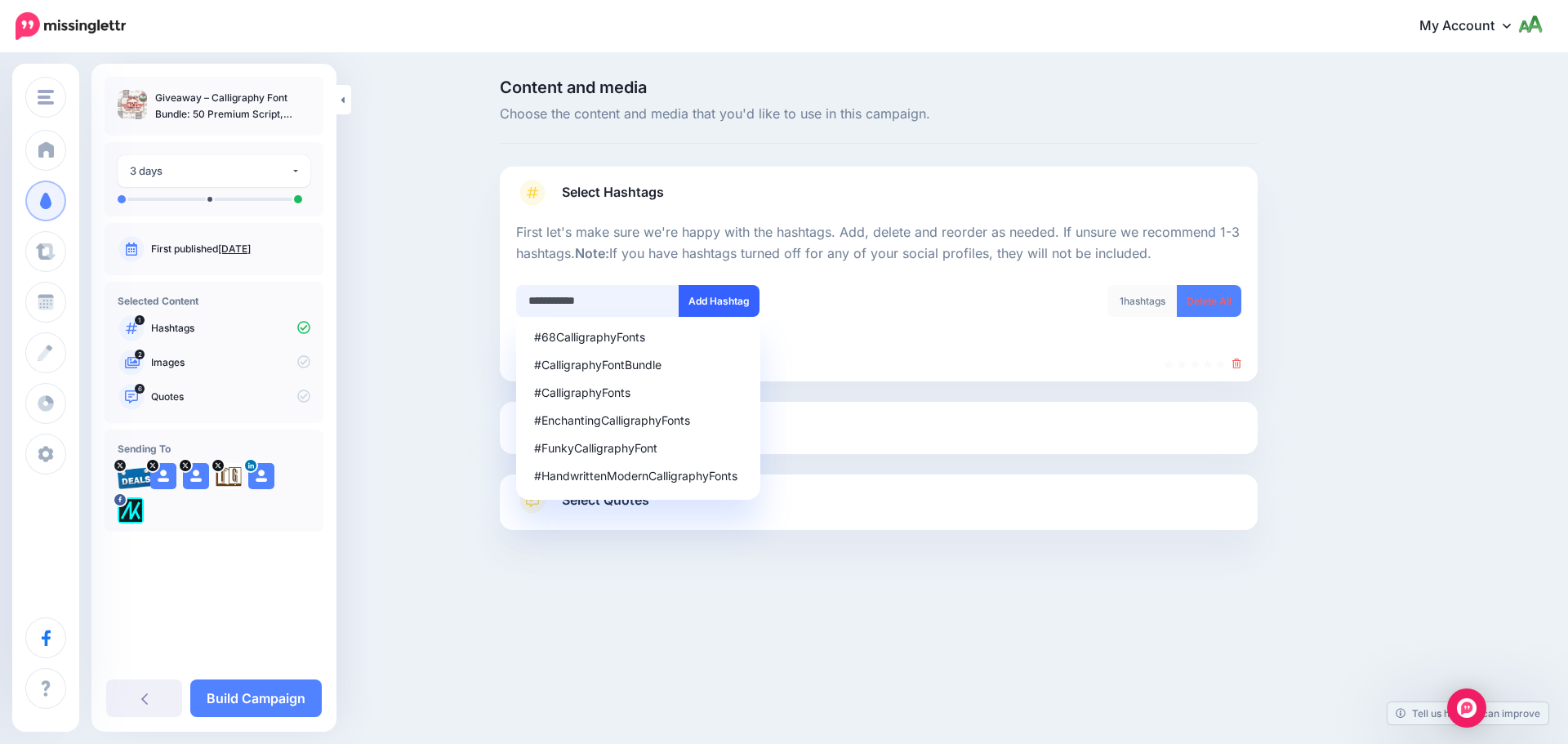
type input "**********"
click at [734, 295] on button "Add Hashtag" at bounding box center [719, 300] width 81 height 32
click at [579, 300] on input "**********" at bounding box center [597, 300] width 163 height 32
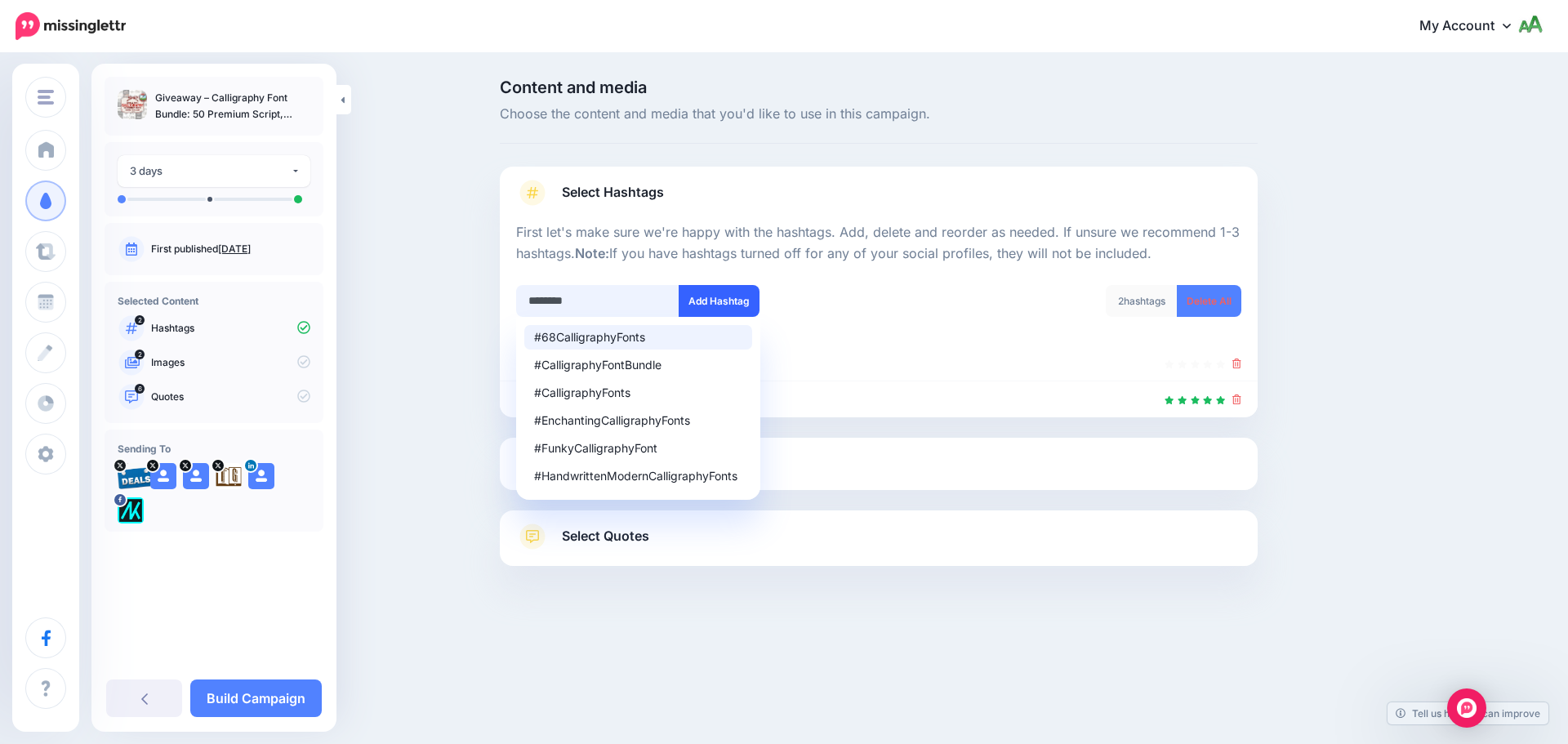
type input "********"
click at [726, 296] on button "Add Hashtag" at bounding box center [719, 300] width 81 height 32
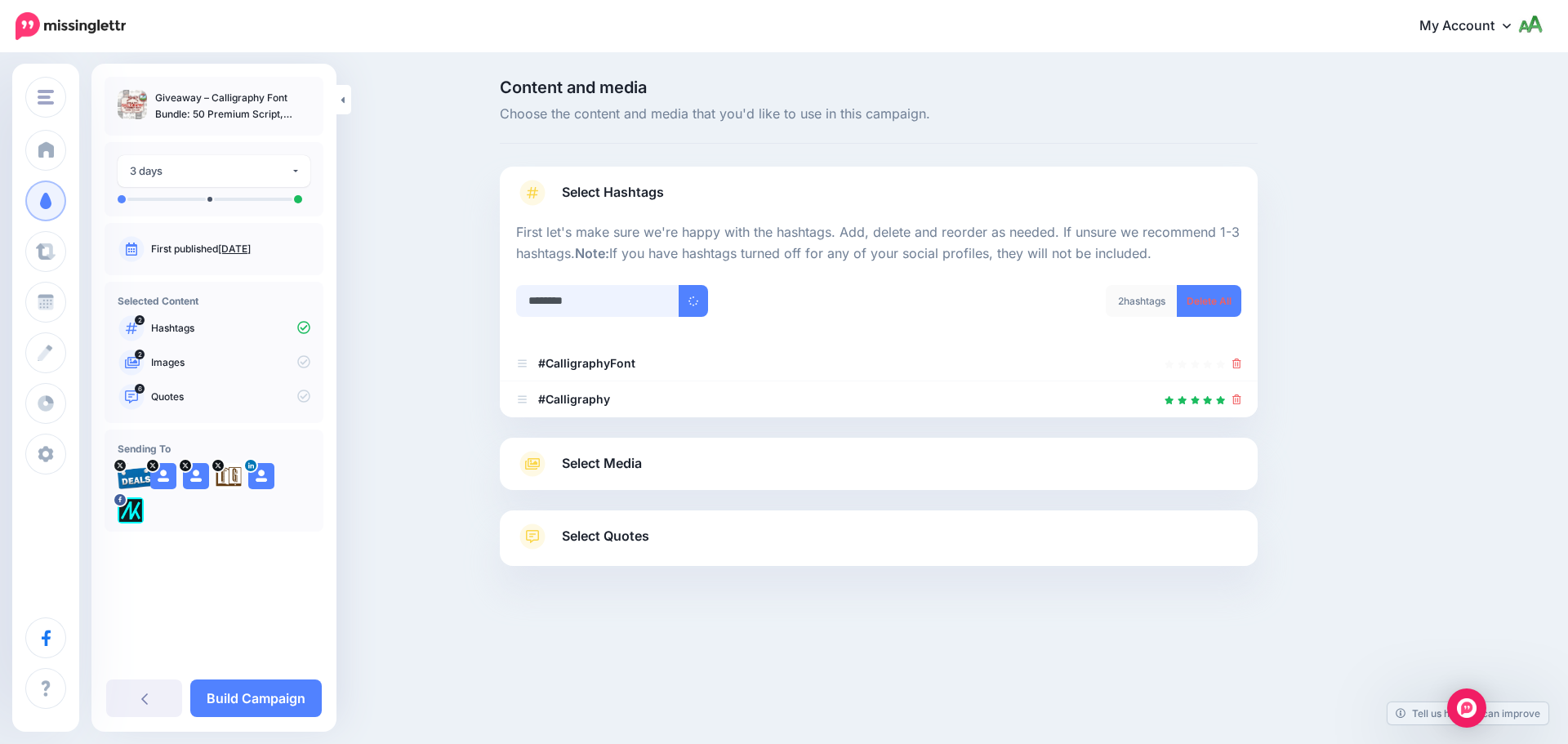
click at [620, 299] on input "********" at bounding box center [597, 300] width 163 height 32
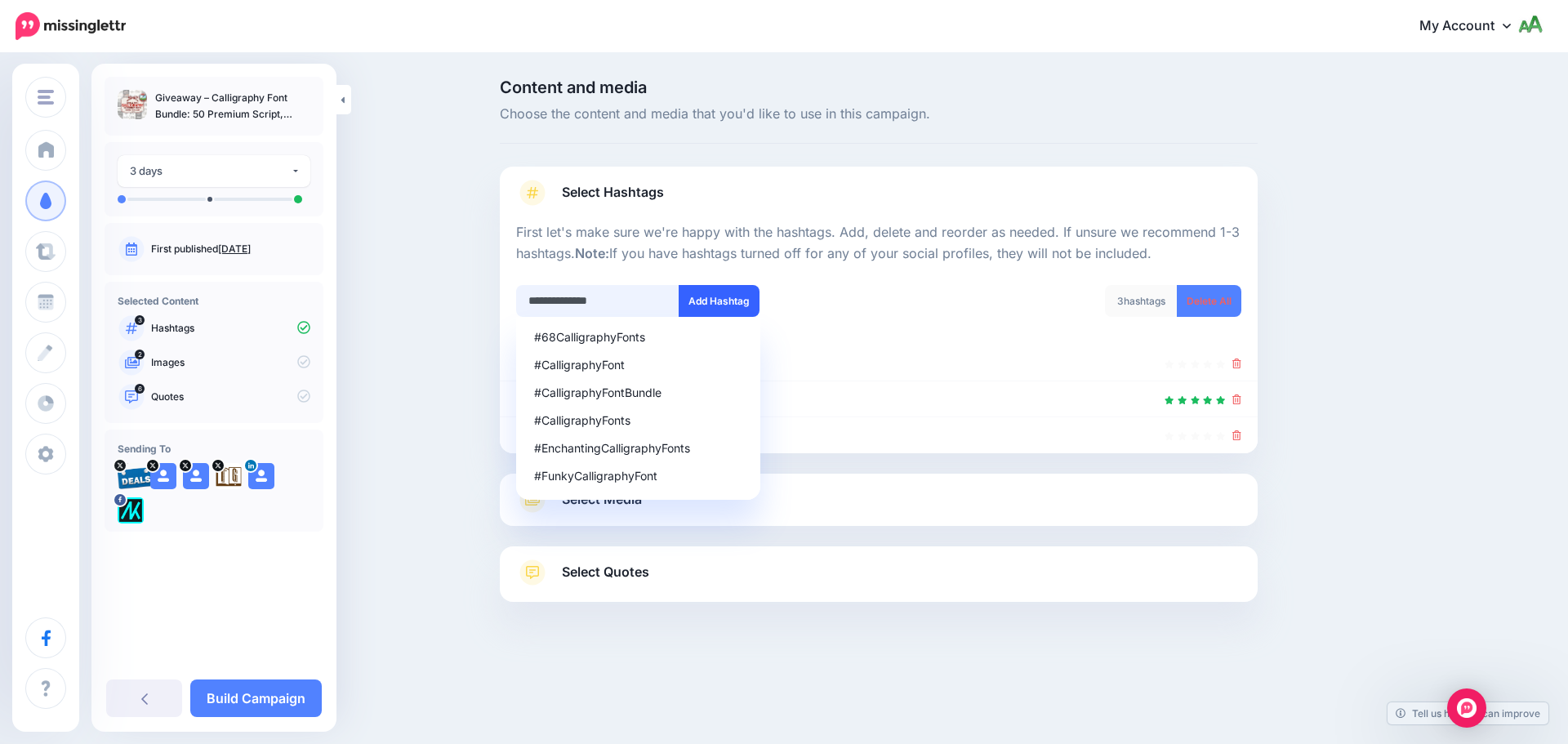
type input "**********"
click at [718, 296] on button "Add Hashtag" at bounding box center [719, 300] width 81 height 32
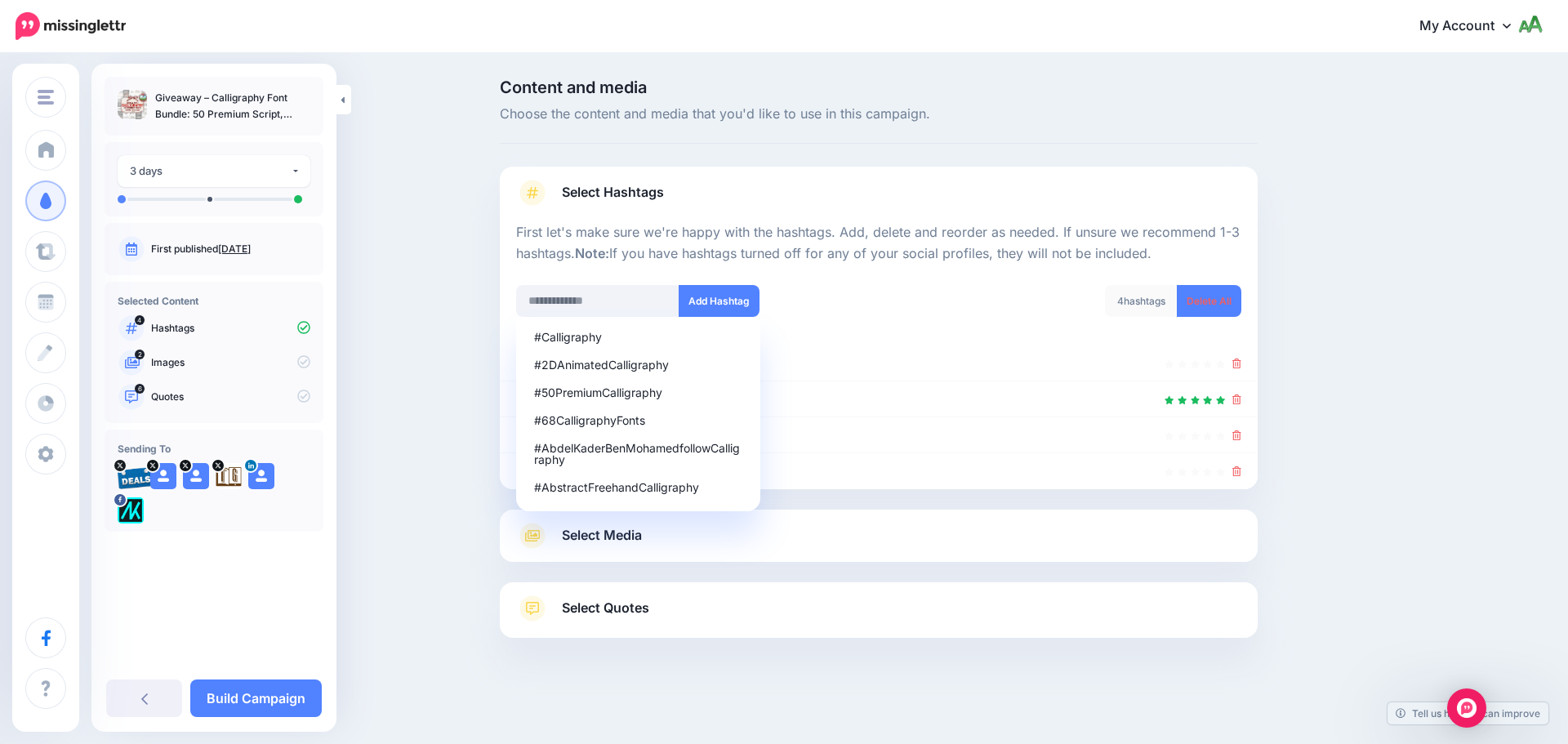
click at [1390, 421] on div "Content and media Choose the content and media that you'd like to use in this c…" at bounding box center [956, 400] width 939 height 640
click at [585, 304] on input "text" at bounding box center [597, 300] width 163 height 32
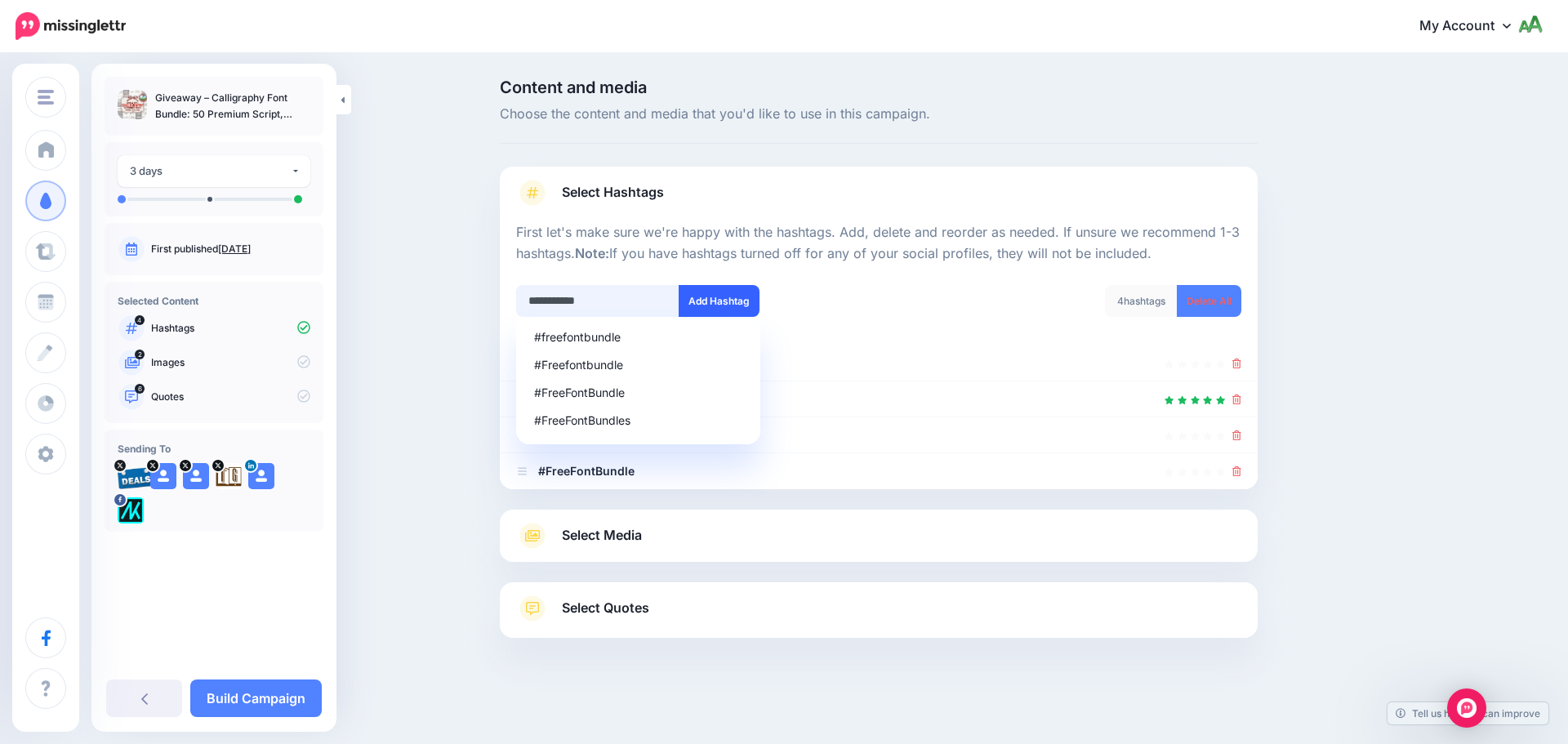
type input "**********"
click at [717, 304] on button "Add Hashtag" at bounding box center [719, 300] width 81 height 32
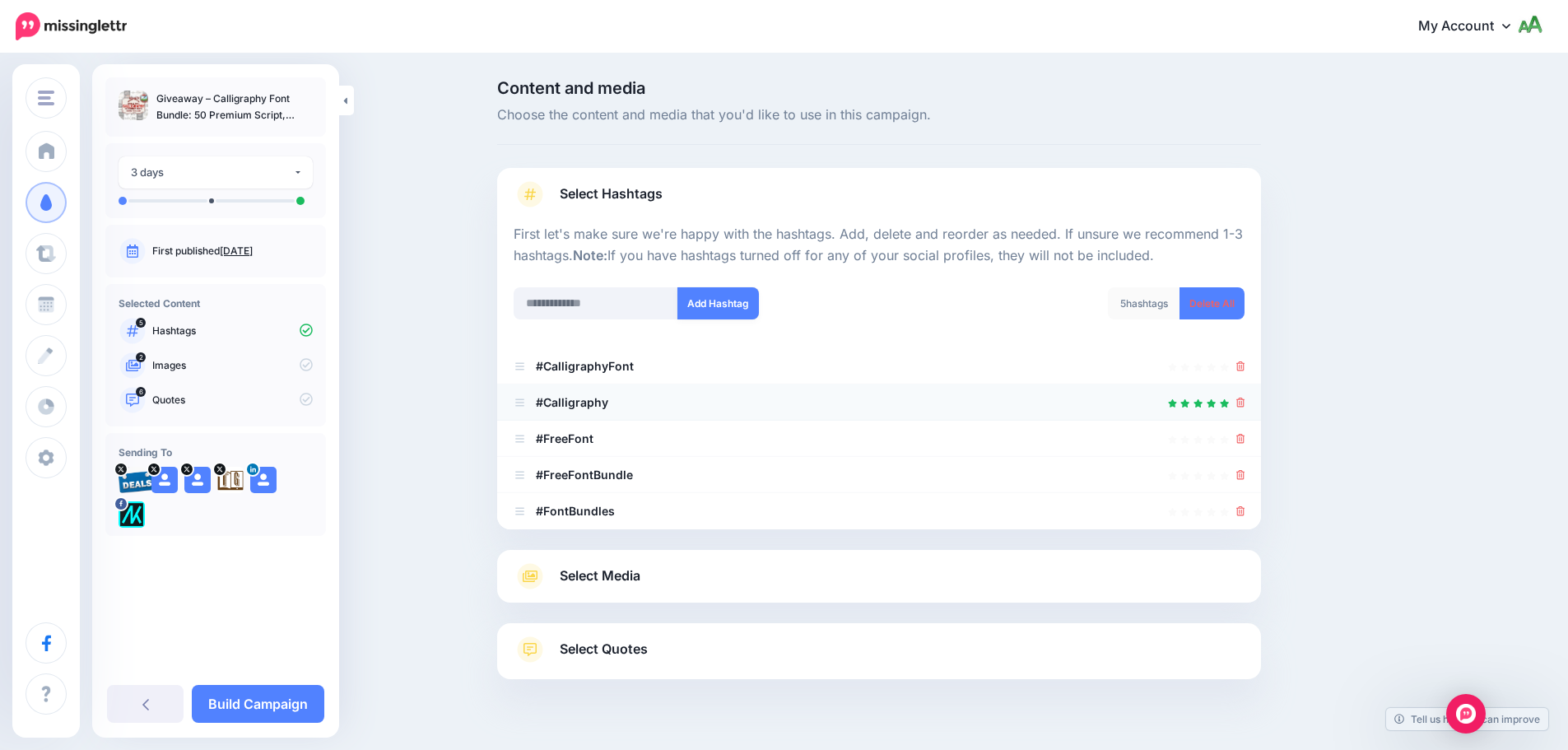
scroll to position [36, 0]
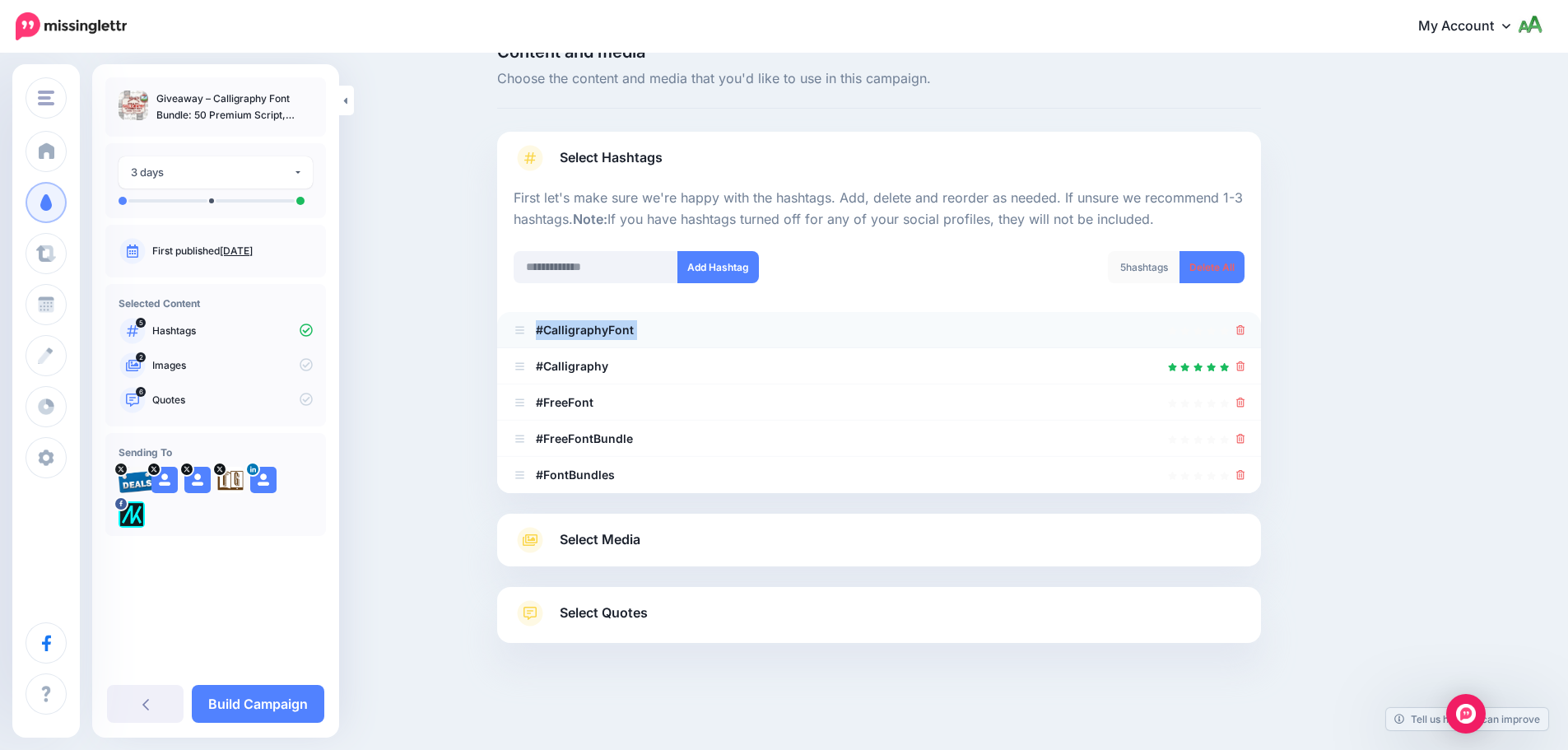
drag, startPoint x: 655, startPoint y: 330, endPoint x: 543, endPoint y: 332, distance: 112.0
click at [543, 332] on li "#CalligraphyFont" at bounding box center [879, 330] width 764 height 36
copy li "#CalligraphyFont"
click at [572, 265] on input "text" at bounding box center [595, 267] width 164 height 32
paste input "**********"
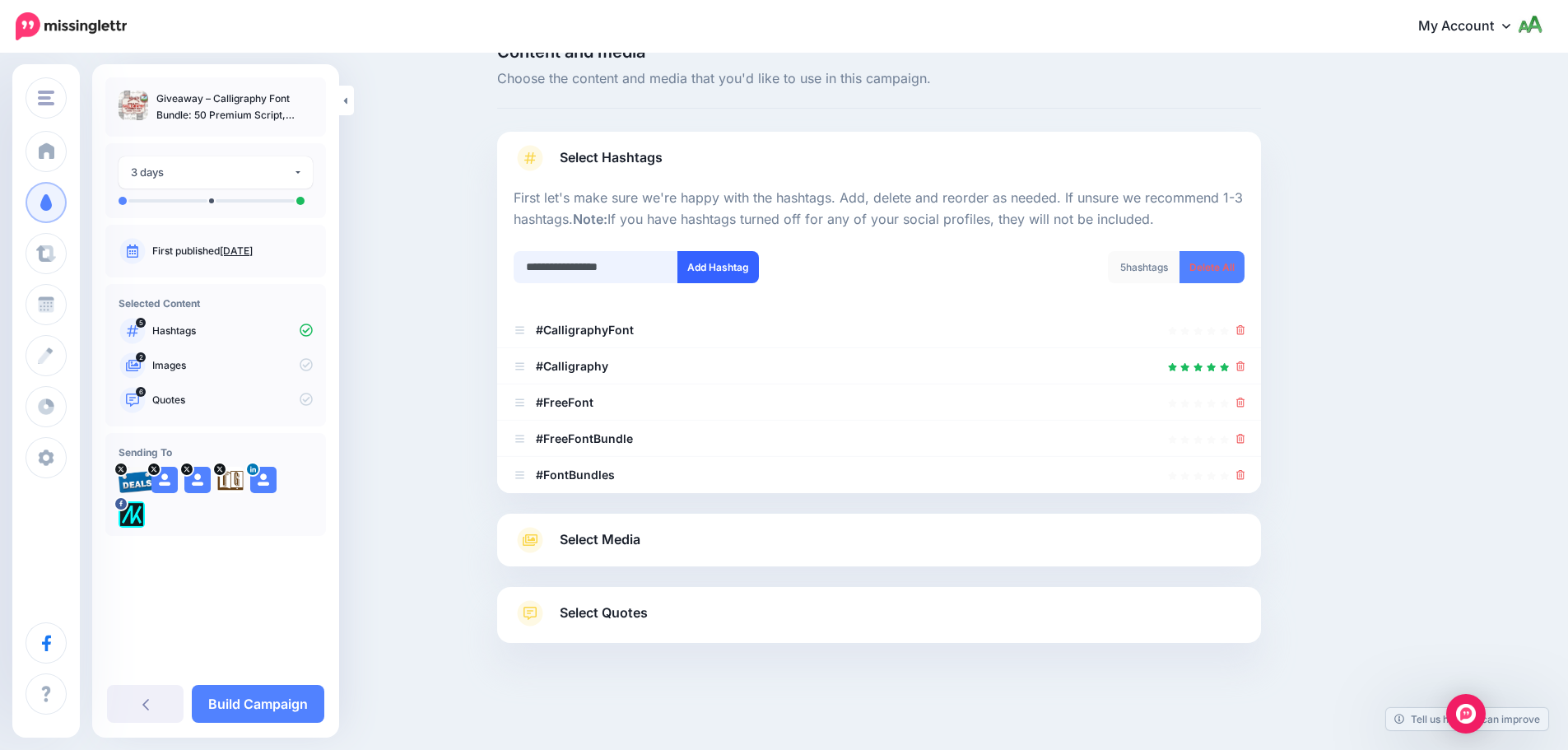
type input "**********"
click at [699, 276] on button "Add Hashtag" at bounding box center [718, 267] width 81 height 32
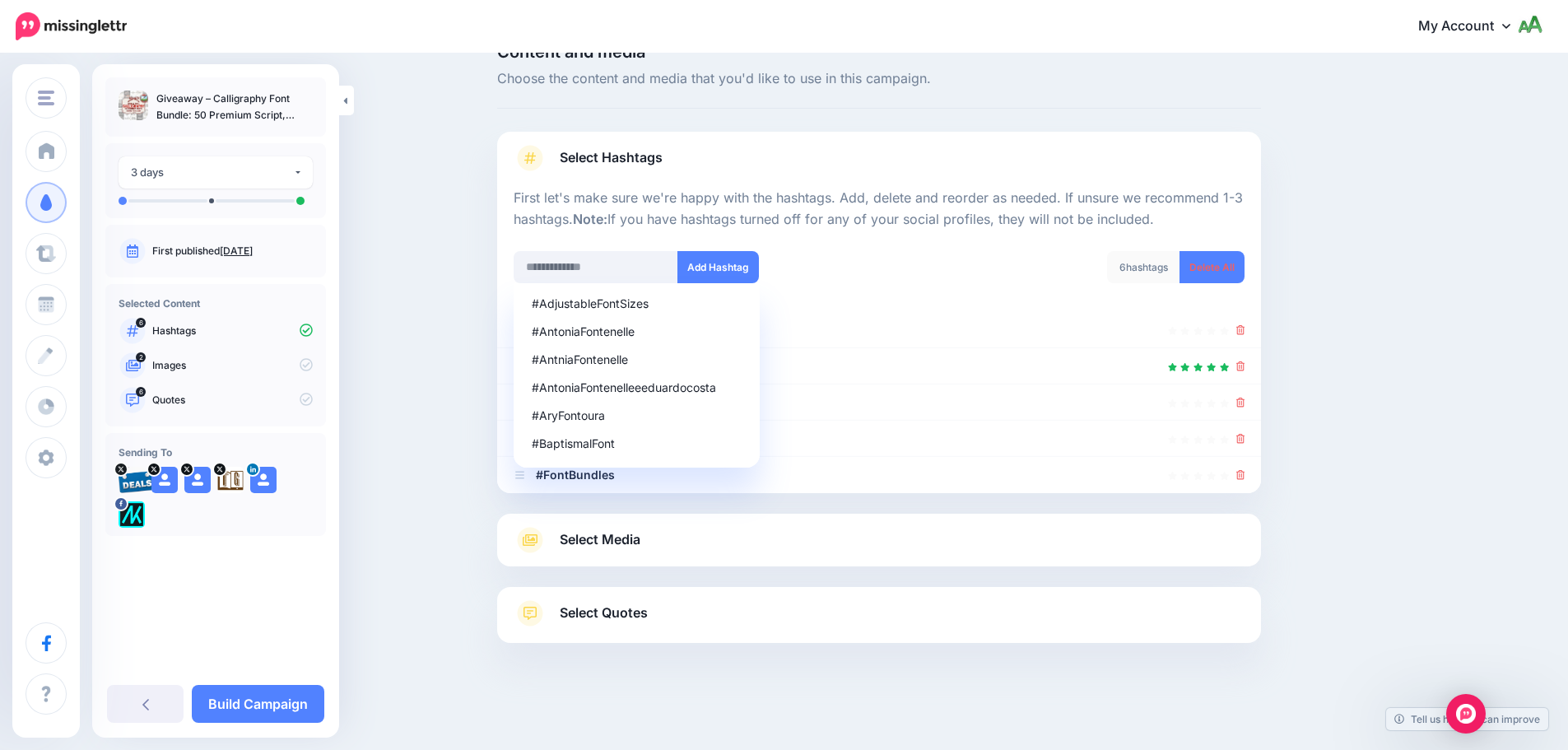
click at [867, 265] on div "#AdjustableFontSizes #AntoniaFontenelle #AntniaFontenelle #AntoniaFontenelleeed…" at bounding box center [689, 267] width 353 height 32
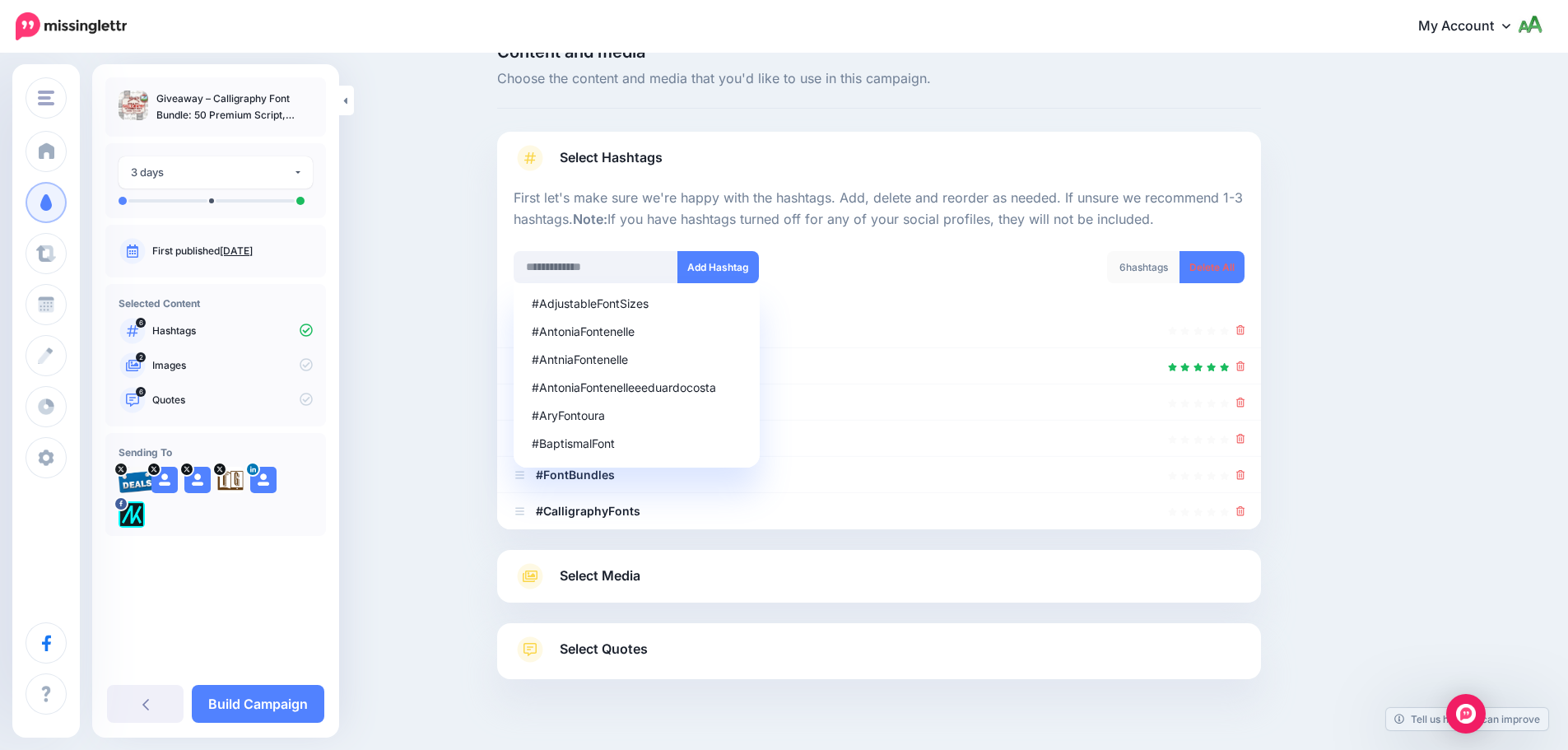
scroll to position [72, 0]
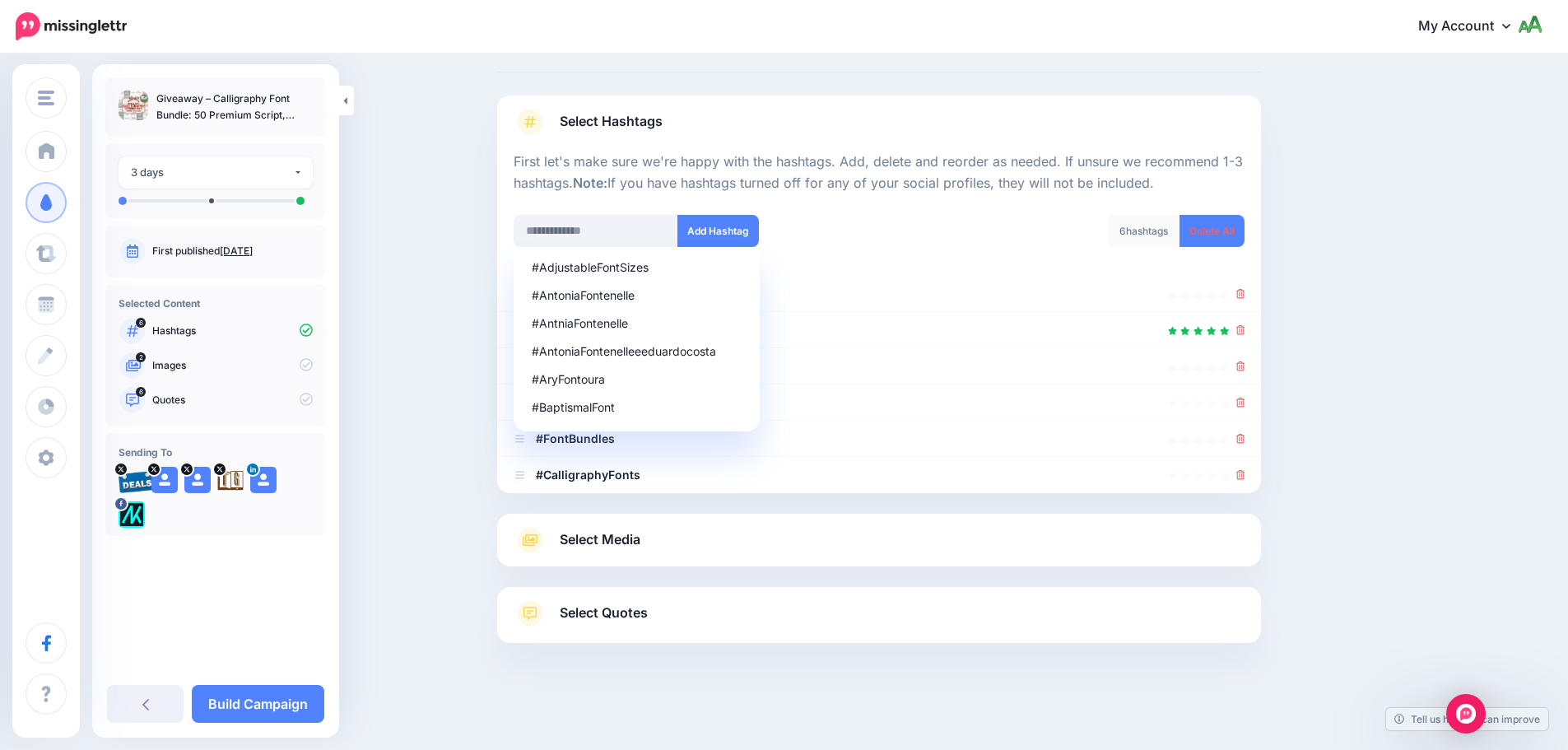
click at [890, 250] on div "6 hashtags Delete All" at bounding box center [1067, 241] width 378 height 52
click at [1351, 340] on div "Content and media Choose the content and media that you'd like to use in this c…" at bounding box center [957, 366] width 946 height 717
click at [1245, 473] on icon at bounding box center [1240, 475] width 9 height 10
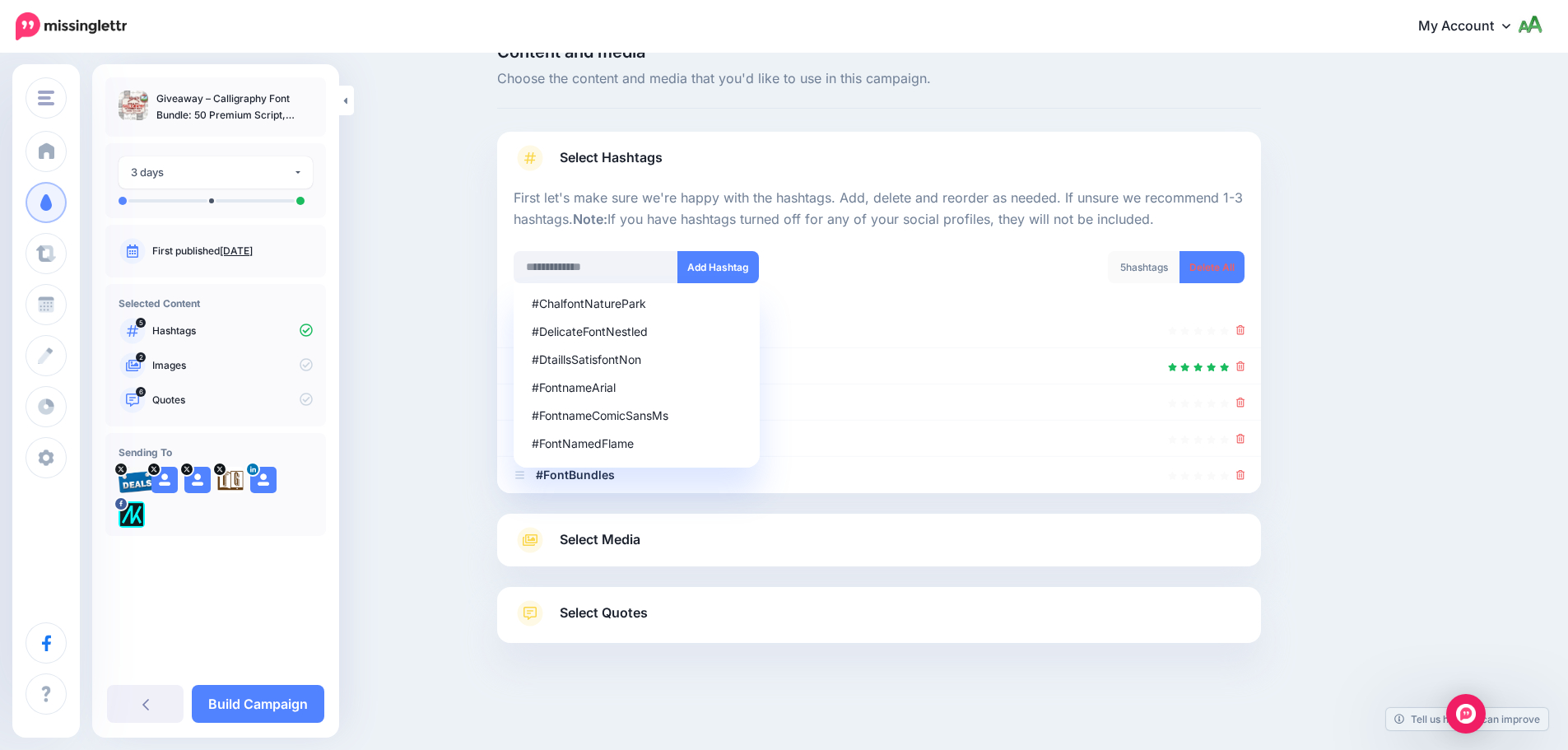
scroll to position [36, 0]
click at [717, 549] on link "Select Media" at bounding box center [879, 539] width 731 height 26
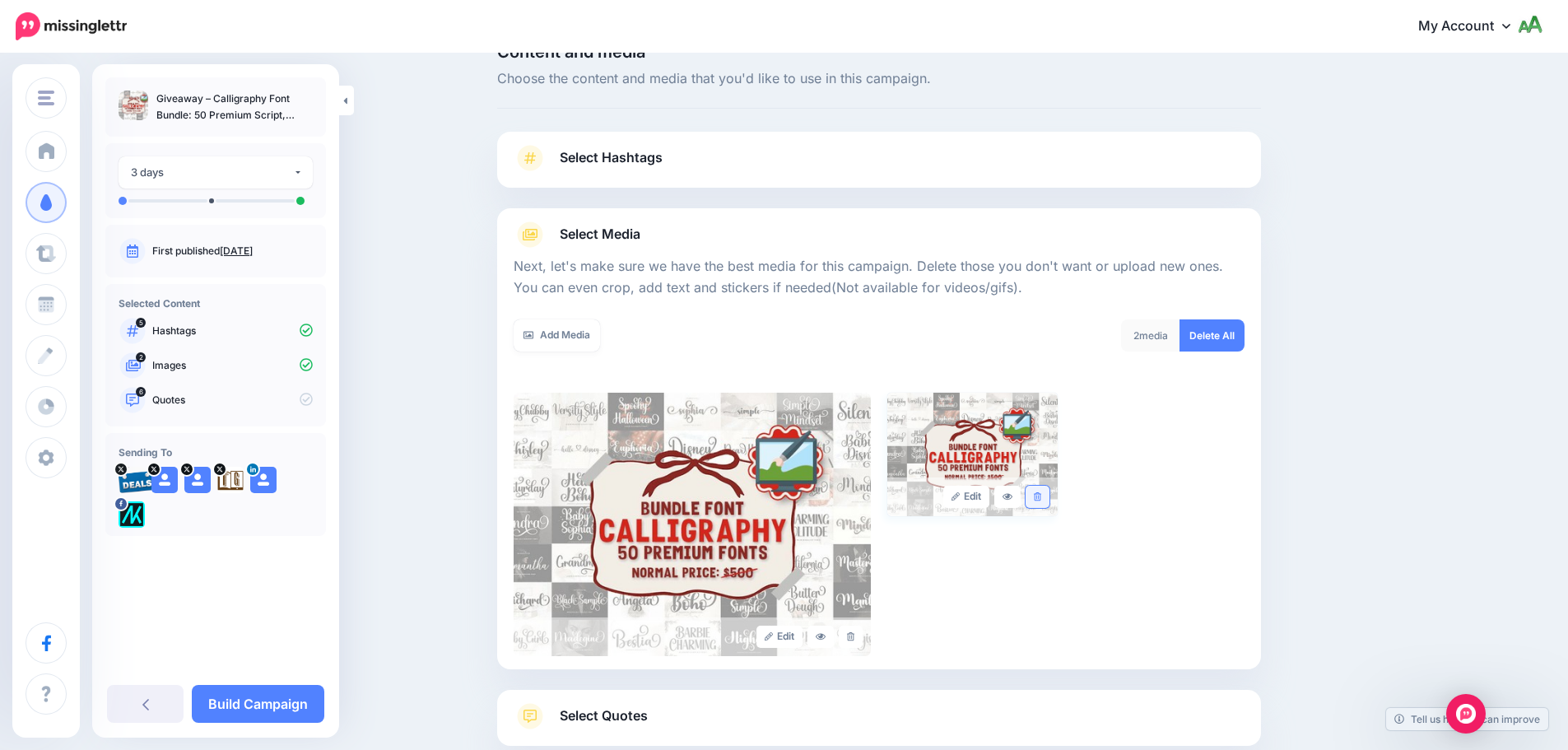
click at [1038, 502] on link at bounding box center [1037, 496] width 24 height 22
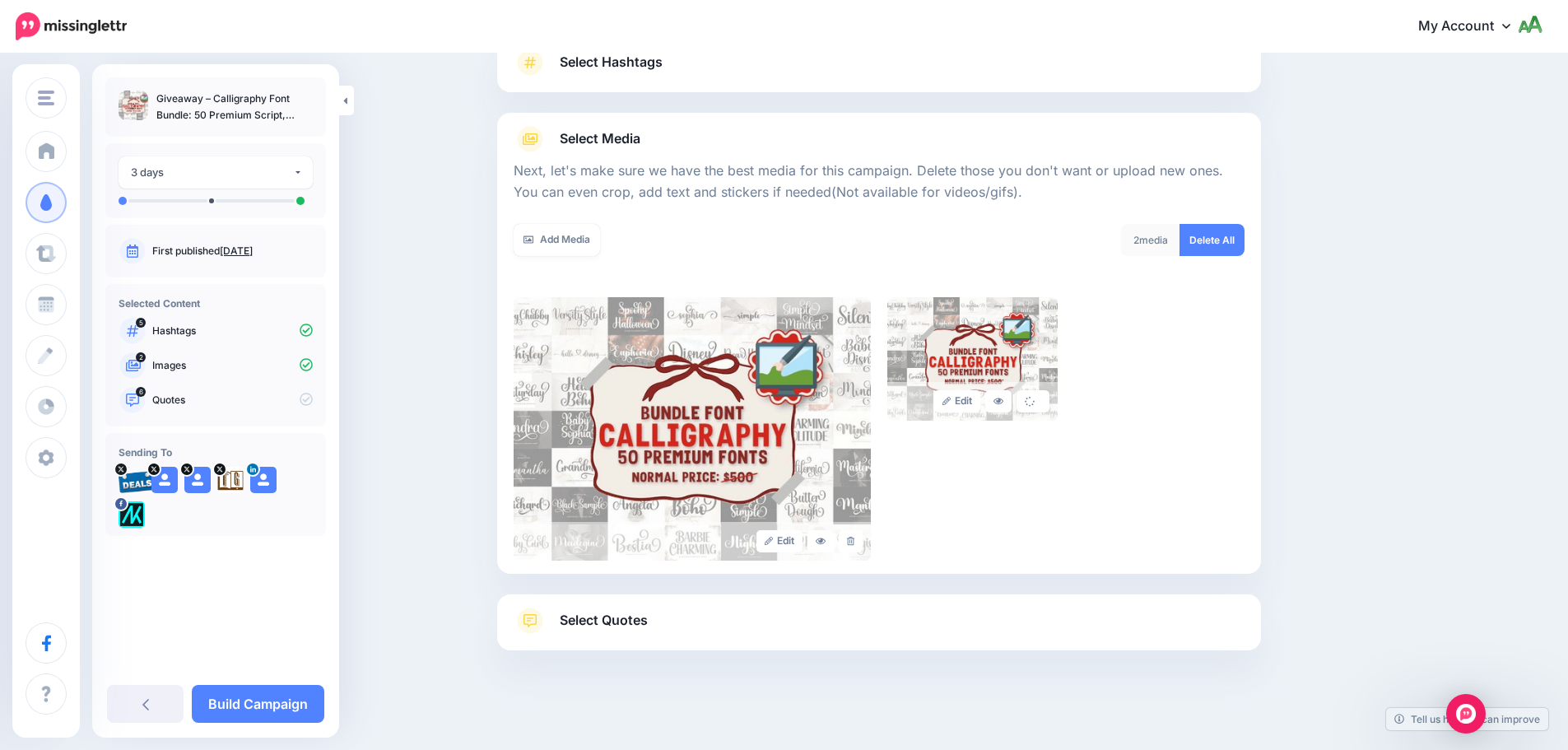
scroll to position [139, 0]
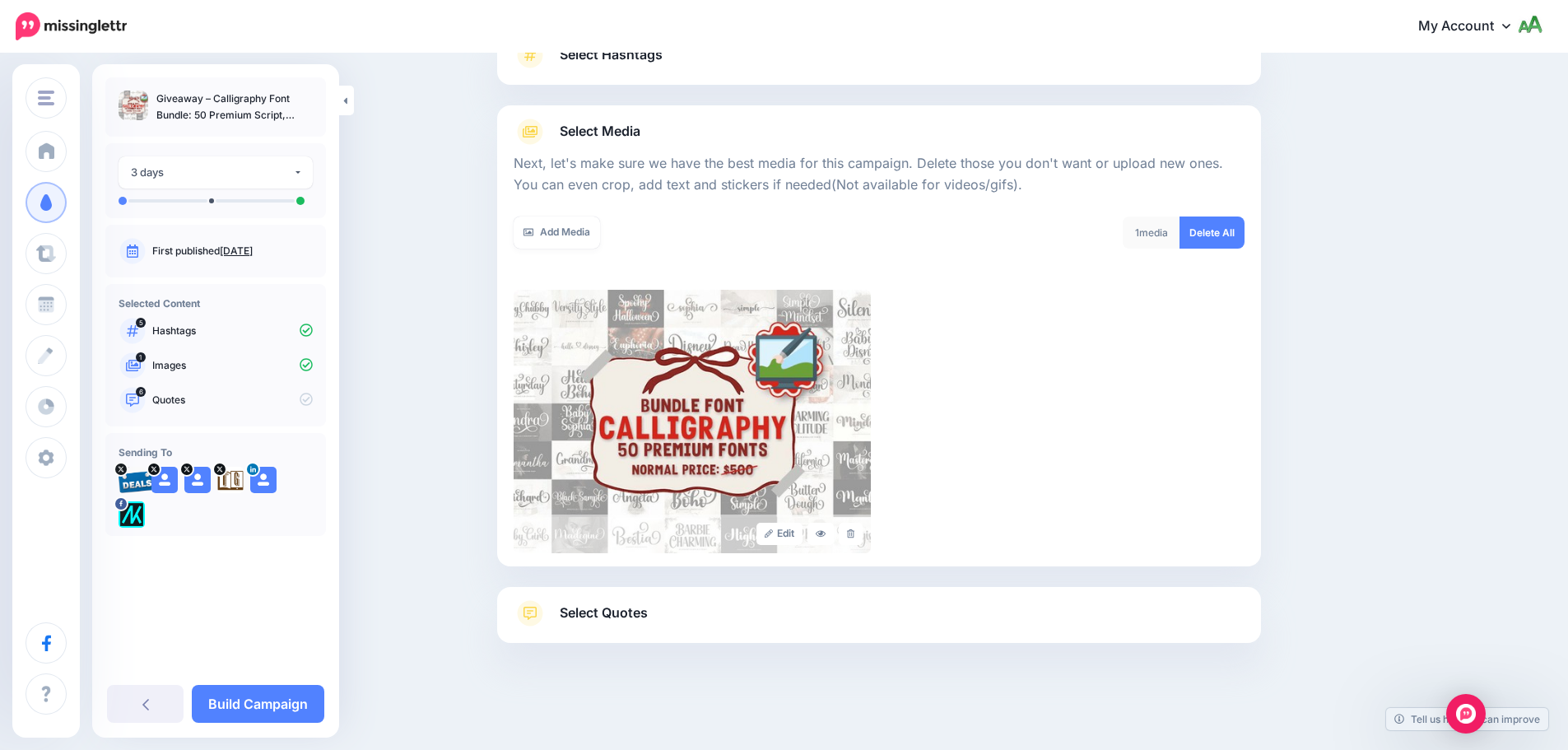
click at [721, 601] on link "Select Quotes" at bounding box center [879, 621] width 731 height 43
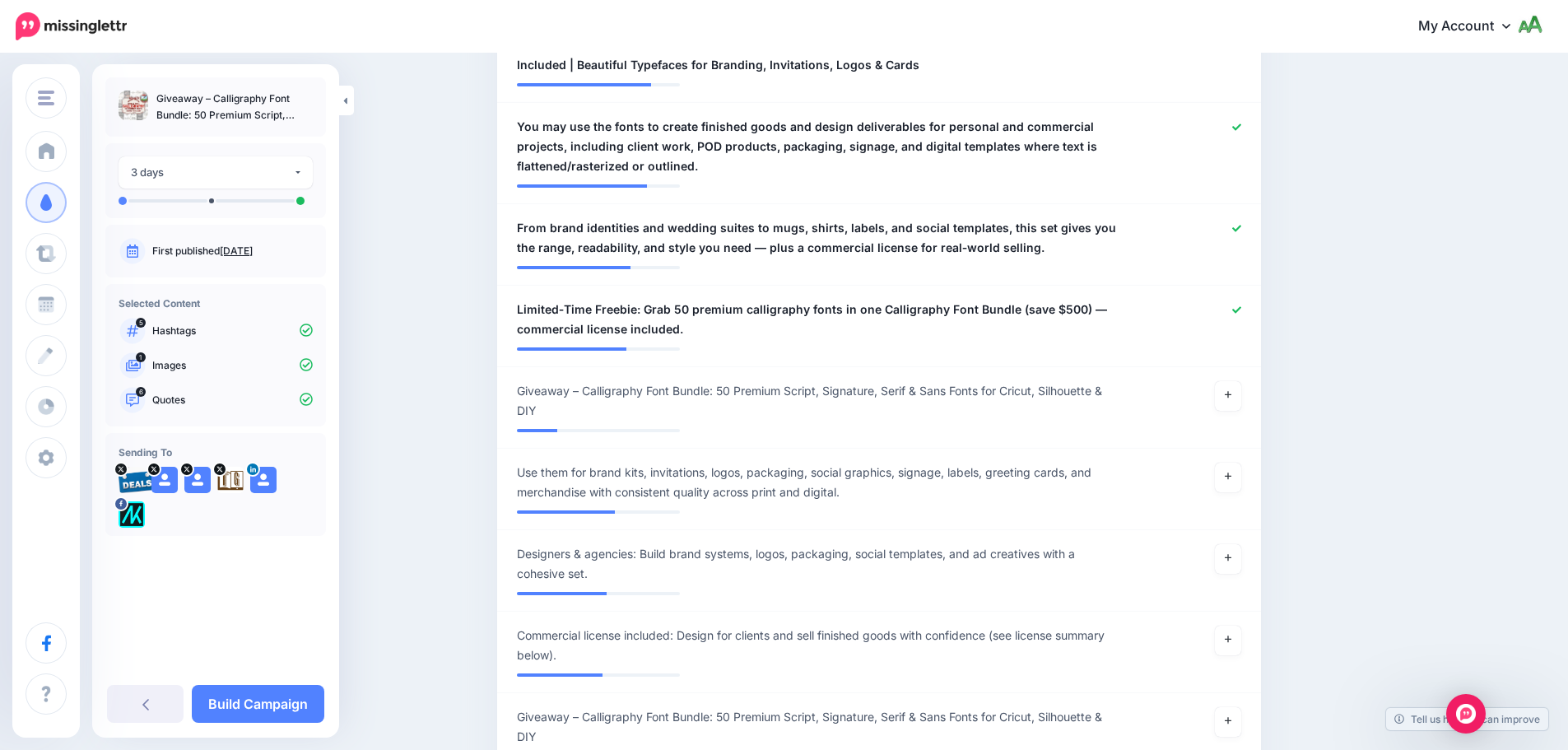
scroll to position [962, 0]
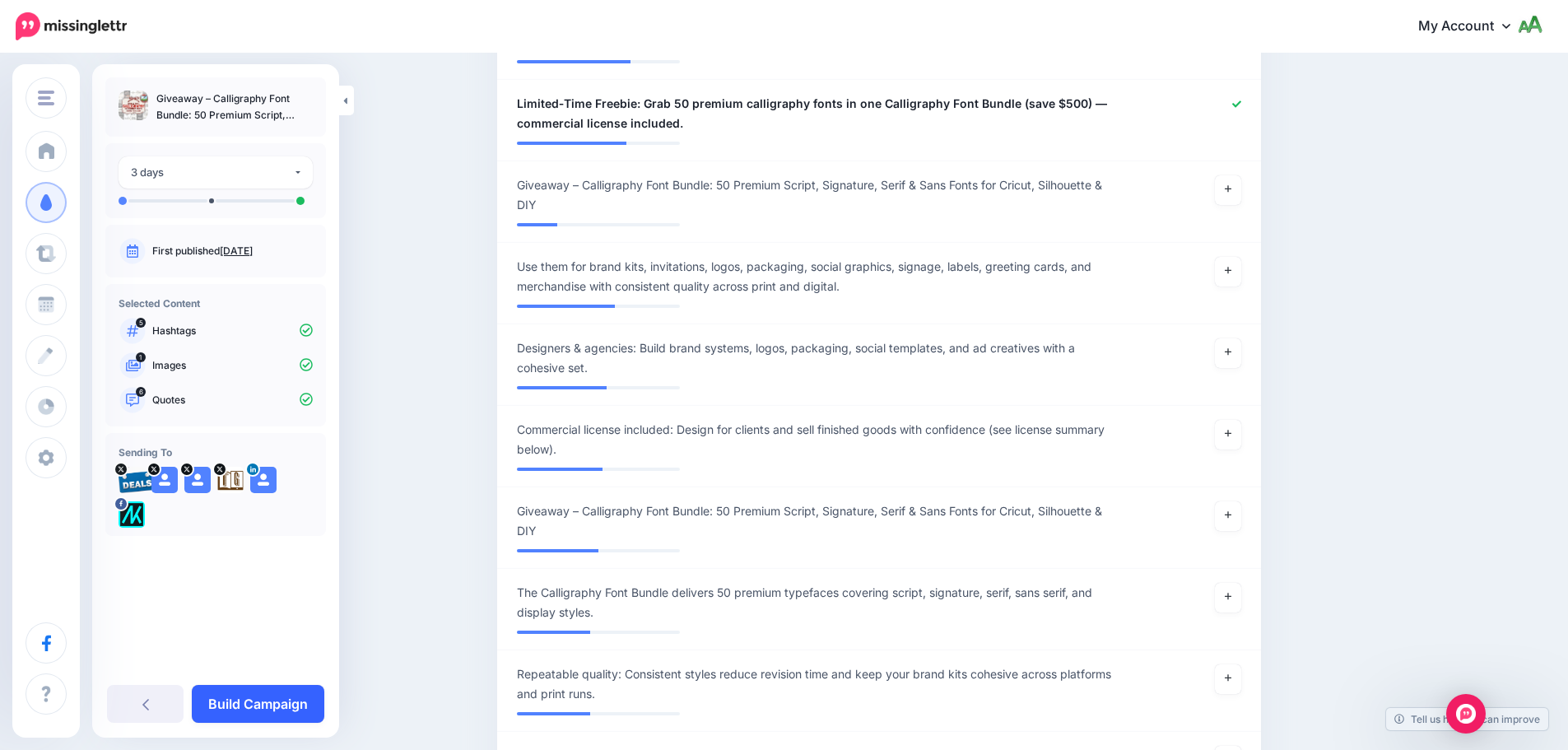
click at [248, 702] on link "Build Campaign" at bounding box center [257, 703] width 132 height 38
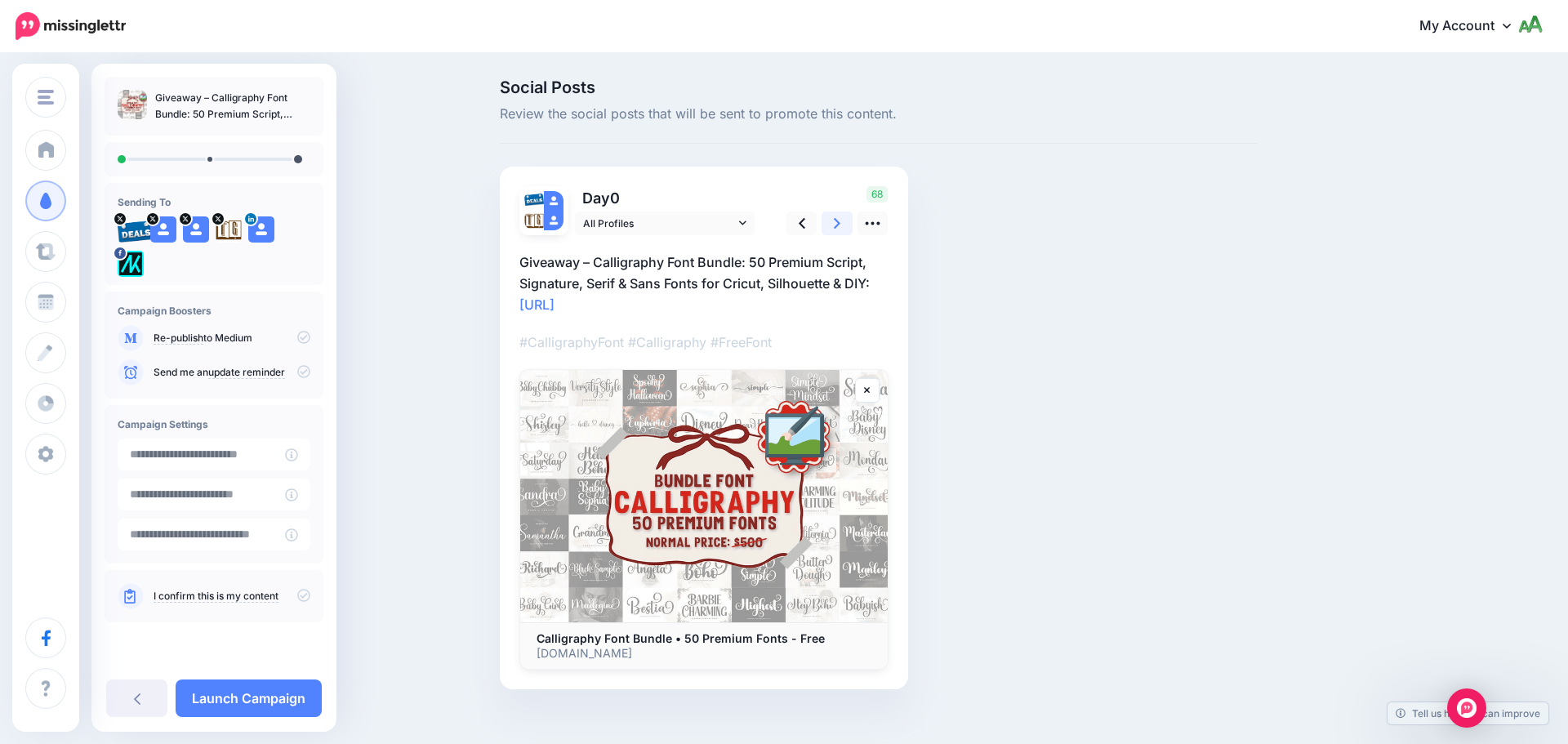
click at [835, 217] on icon at bounding box center [836, 223] width 7 height 17
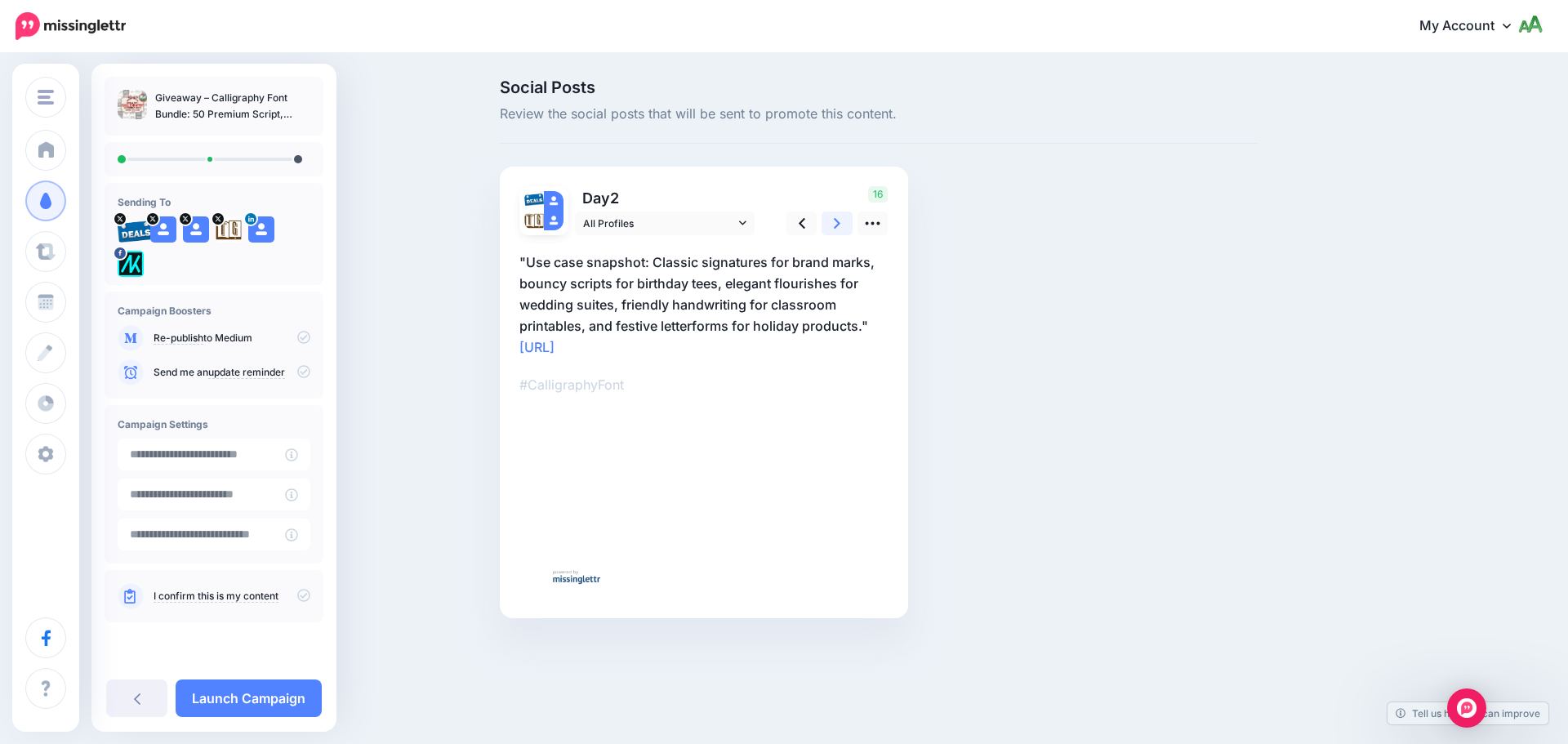
click at [835, 217] on icon at bounding box center [836, 223] width 7 height 17
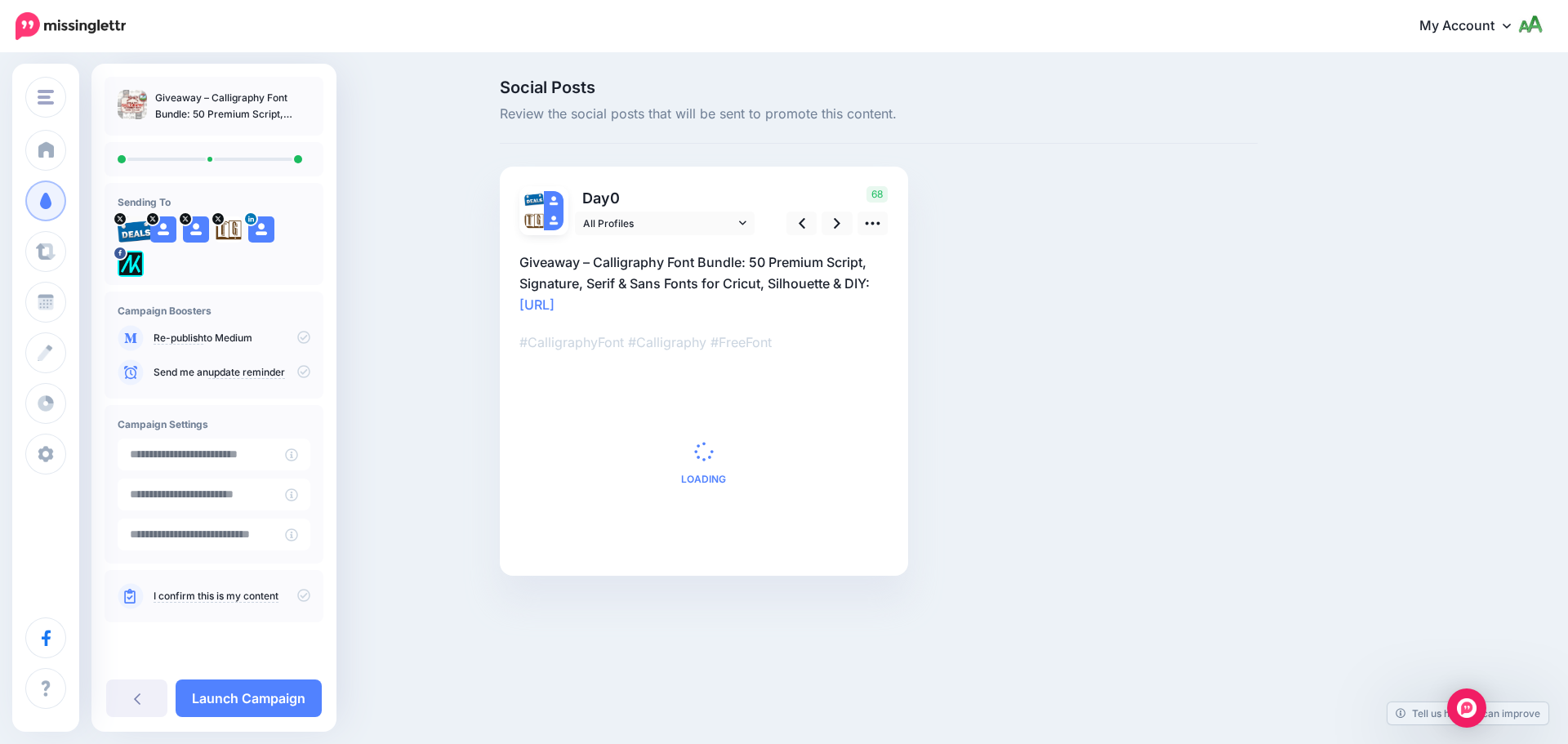
click at [310, 360] on div "Send me an update reminder" at bounding box center [214, 372] width 193 height 26
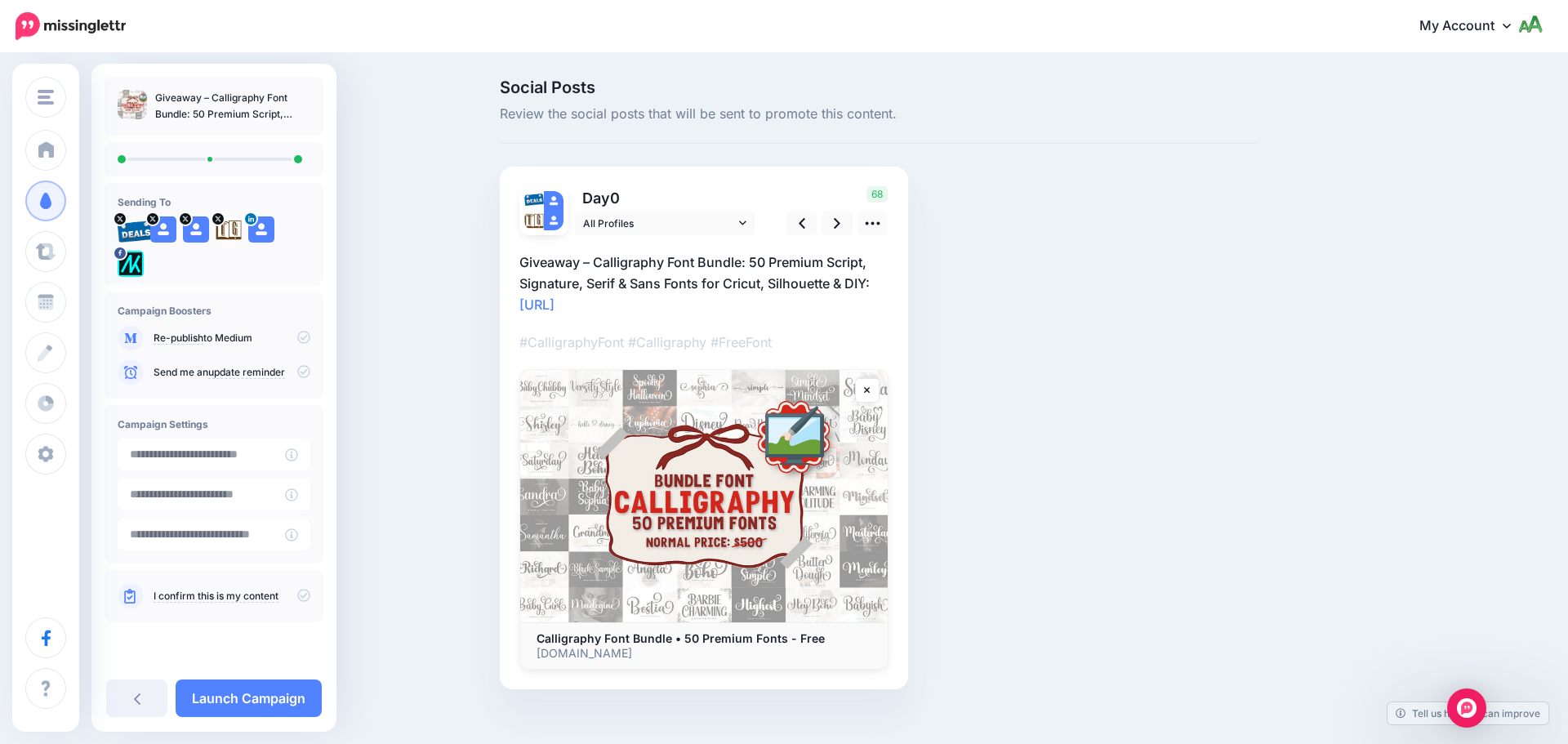
click at [303, 371] on icon at bounding box center [304, 372] width 13 height 13
click at [302, 590] on icon at bounding box center [304, 595] width 13 height 13
click at [306, 690] on link "Launch Campaign" at bounding box center [248, 697] width 146 height 37
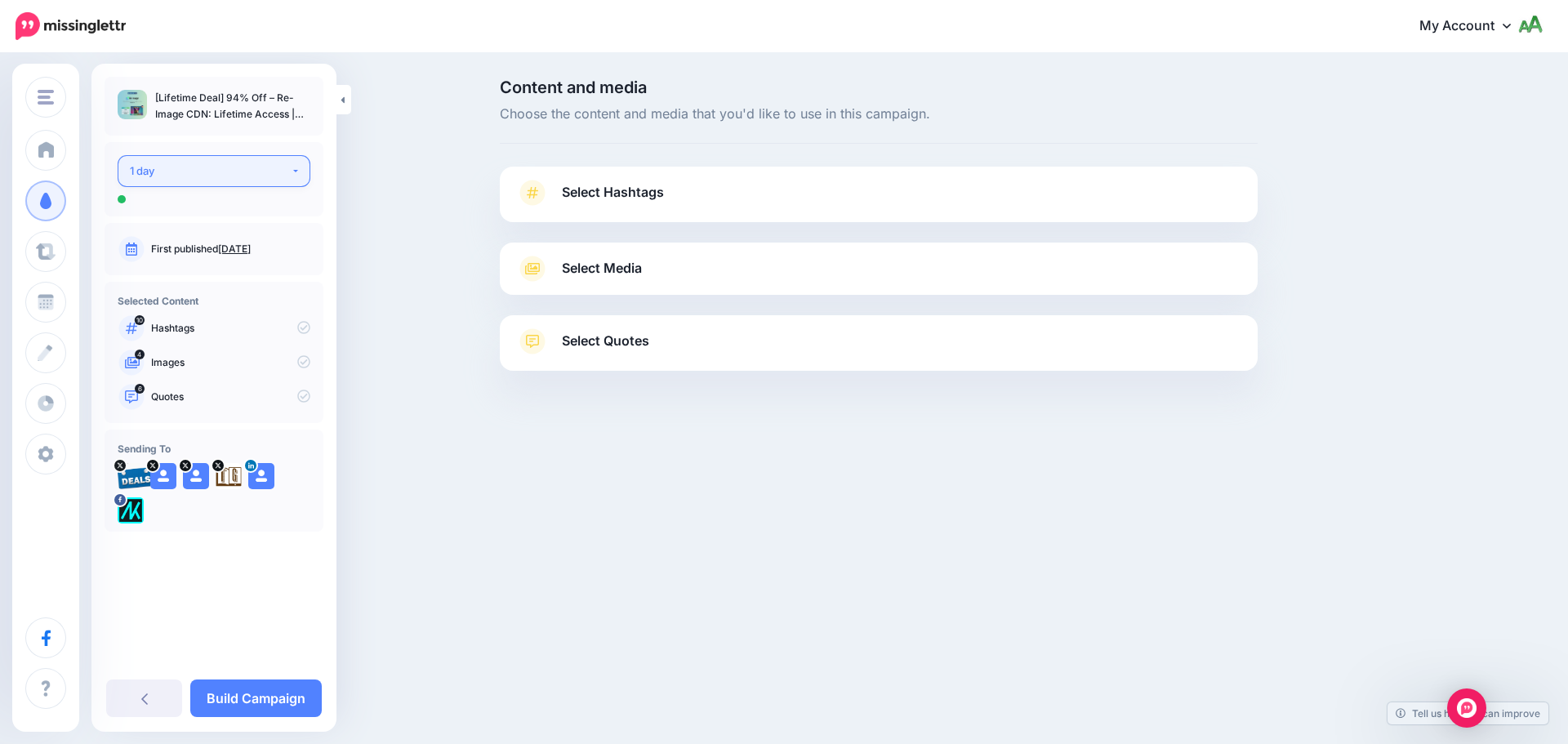
click at [239, 165] on div "1 day" at bounding box center [210, 172] width 161 height 19
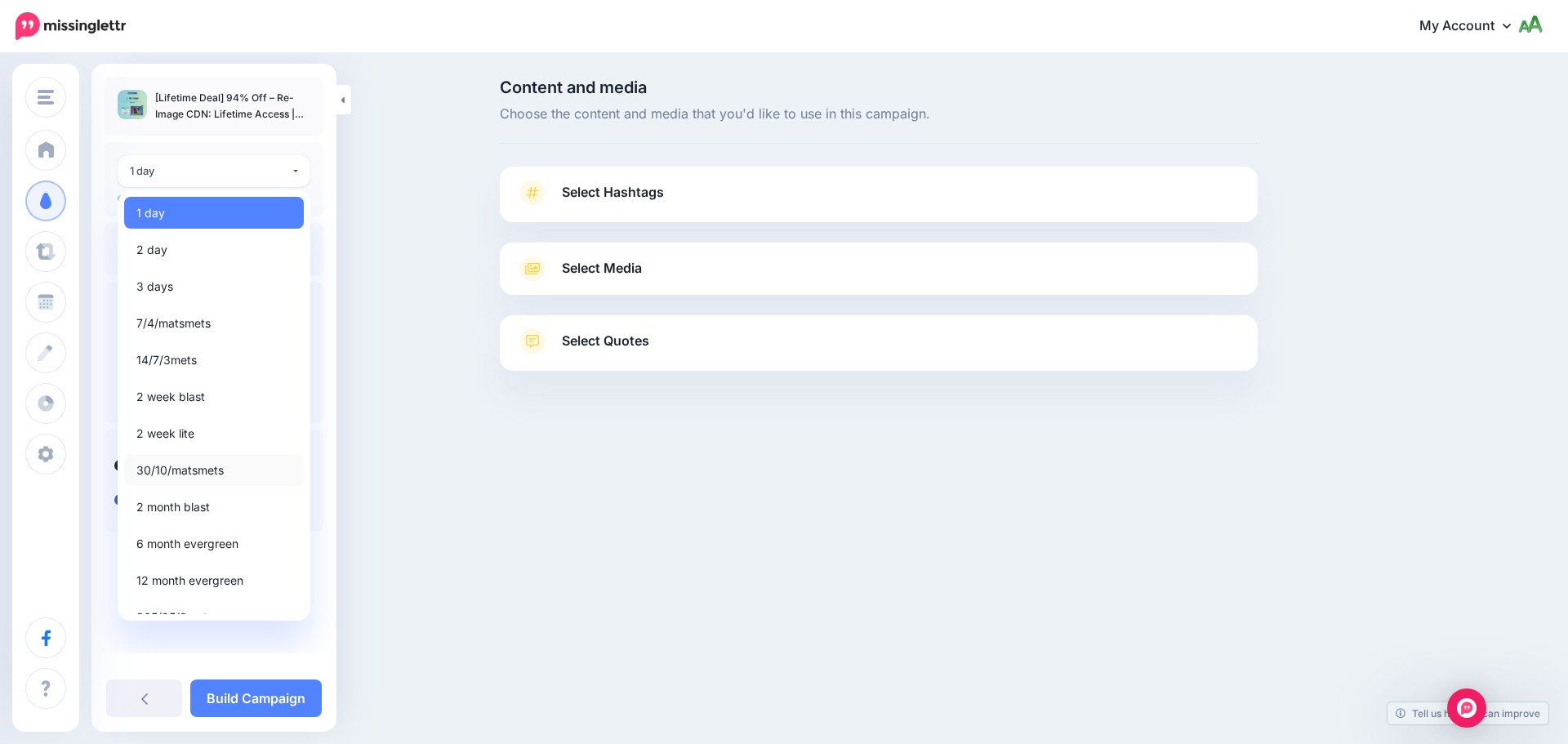
click at [183, 473] on span "30/10/matsmets" at bounding box center [179, 470] width 87 height 19
select select "*****"
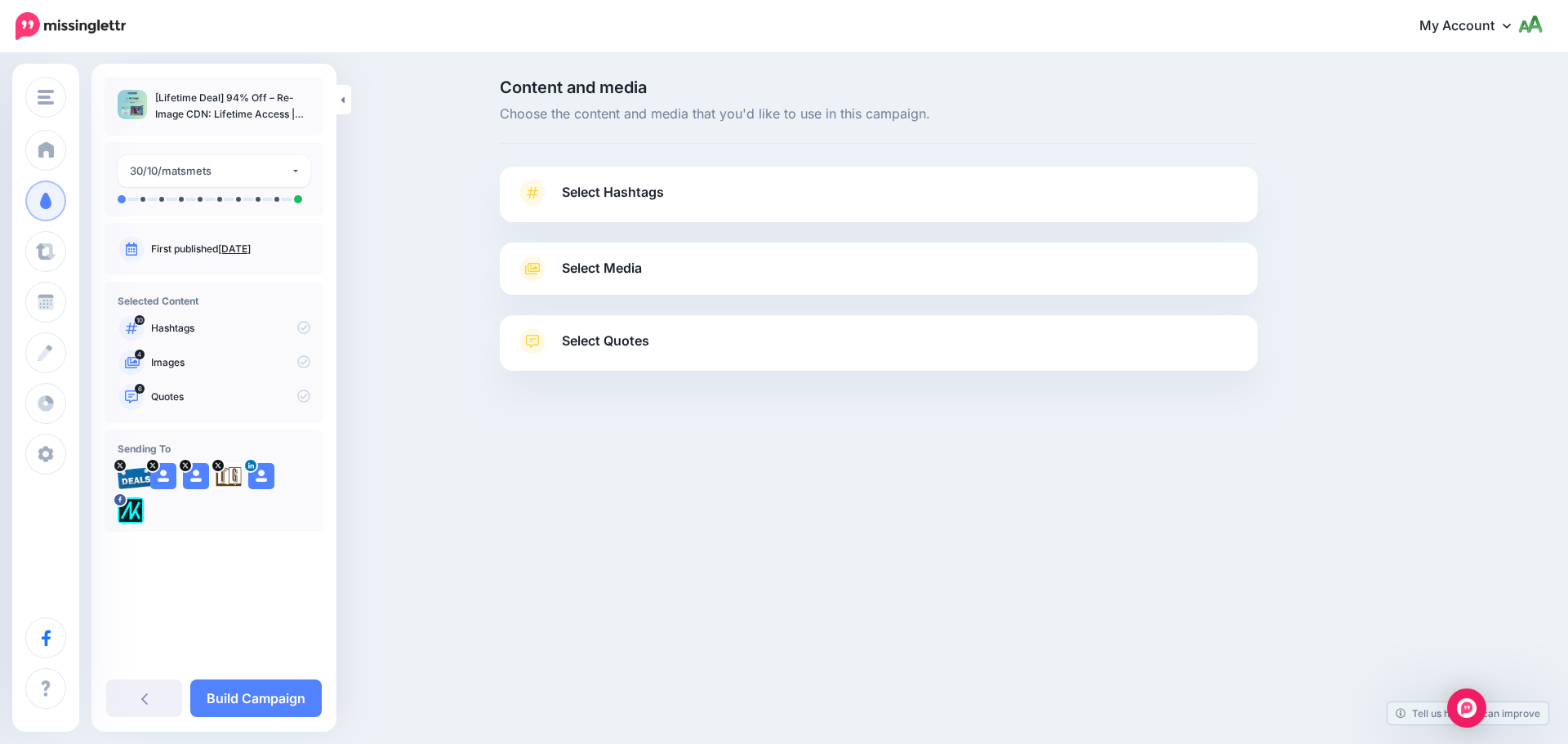
click at [663, 193] on span "Select Hashtags" at bounding box center [613, 192] width 102 height 22
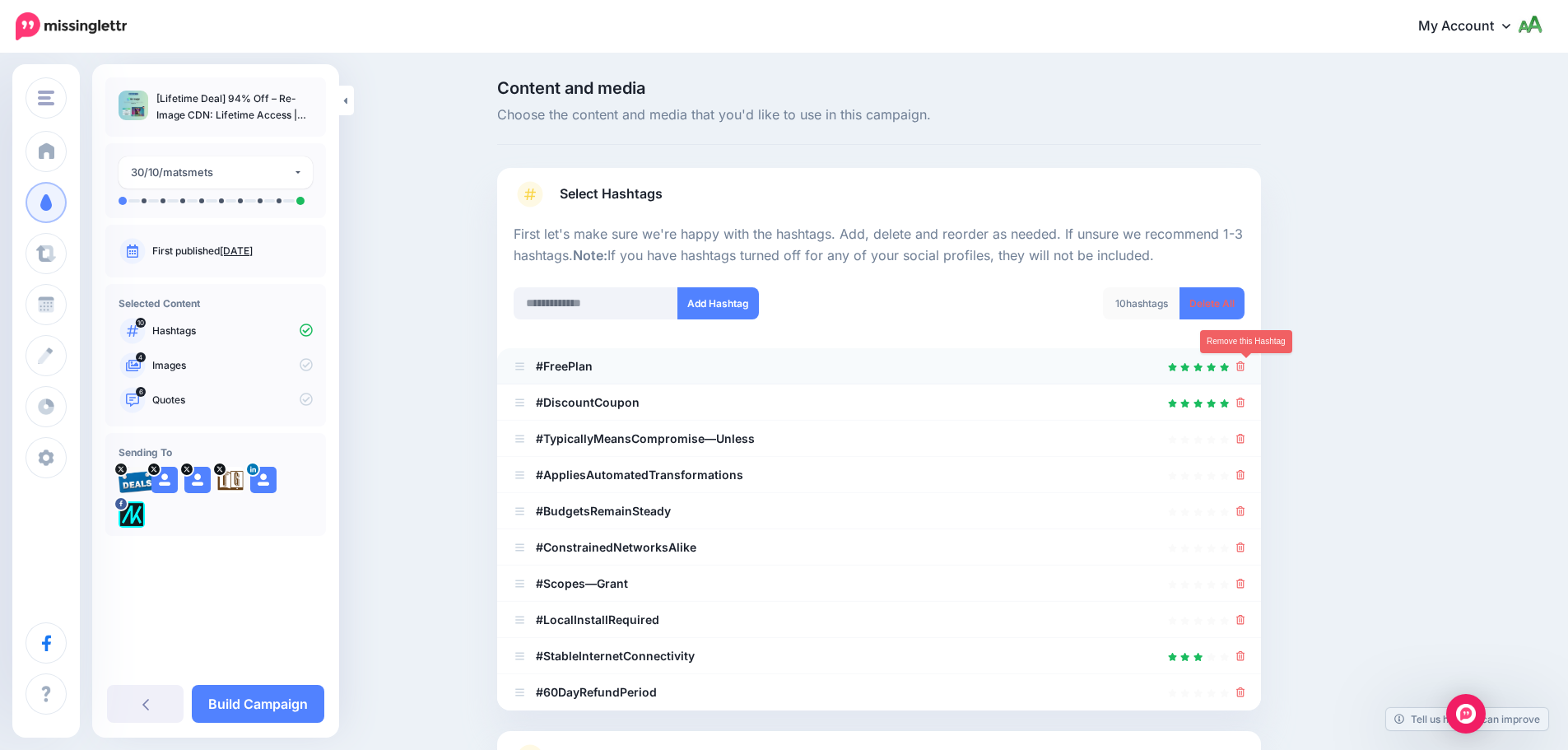
click at [1245, 368] on icon at bounding box center [1240, 366] width 9 height 10
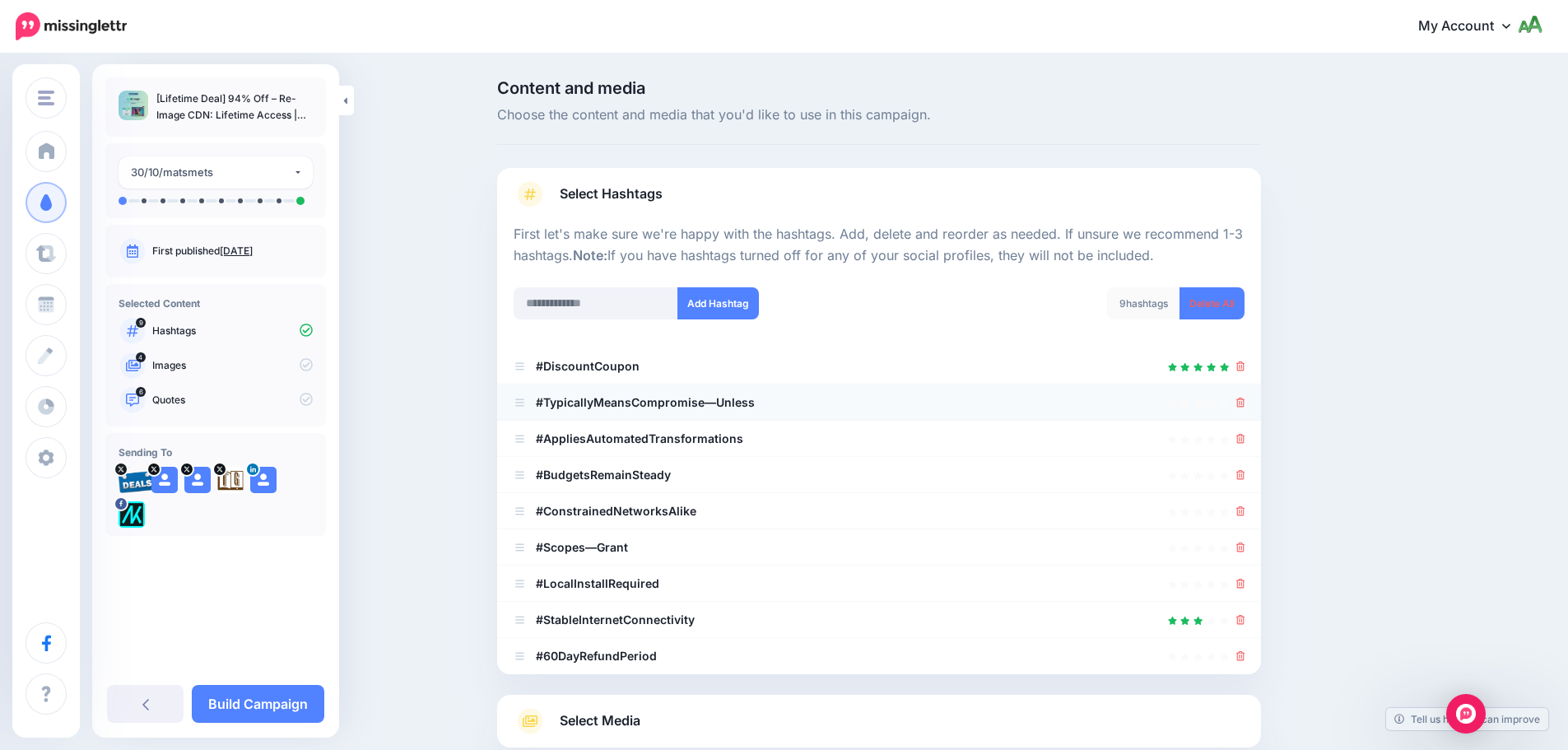
click at [1245, 404] on icon at bounding box center [1240, 402] width 9 height 10
click at [1244, 436] on icon at bounding box center [1240, 439] width 9 height 10
click at [1244, 506] on icon at bounding box center [1240, 511] width 9 height 10
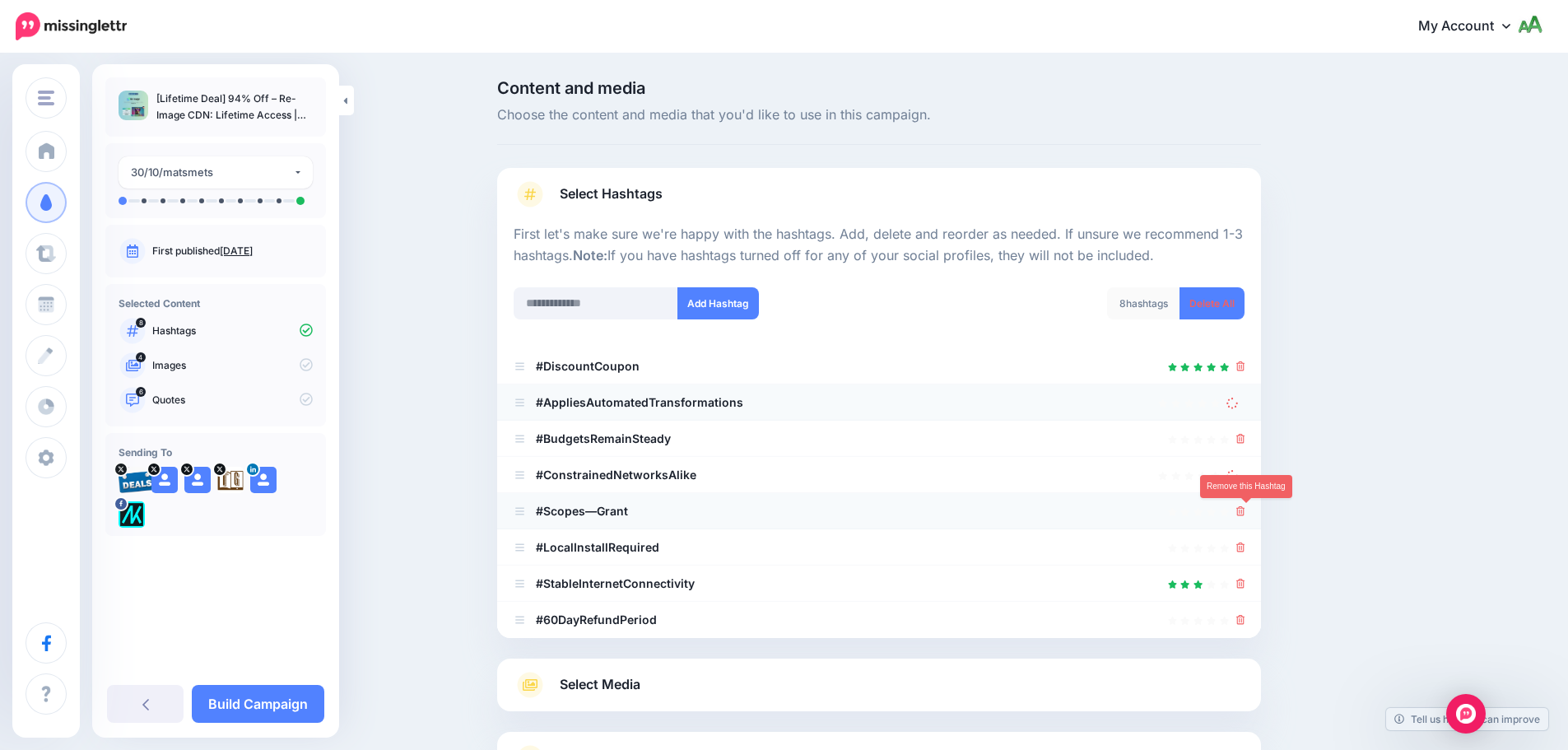
click at [1245, 512] on icon at bounding box center [1240, 511] width 9 height 10
click at [1245, 547] on icon at bounding box center [1240, 547] width 9 height 10
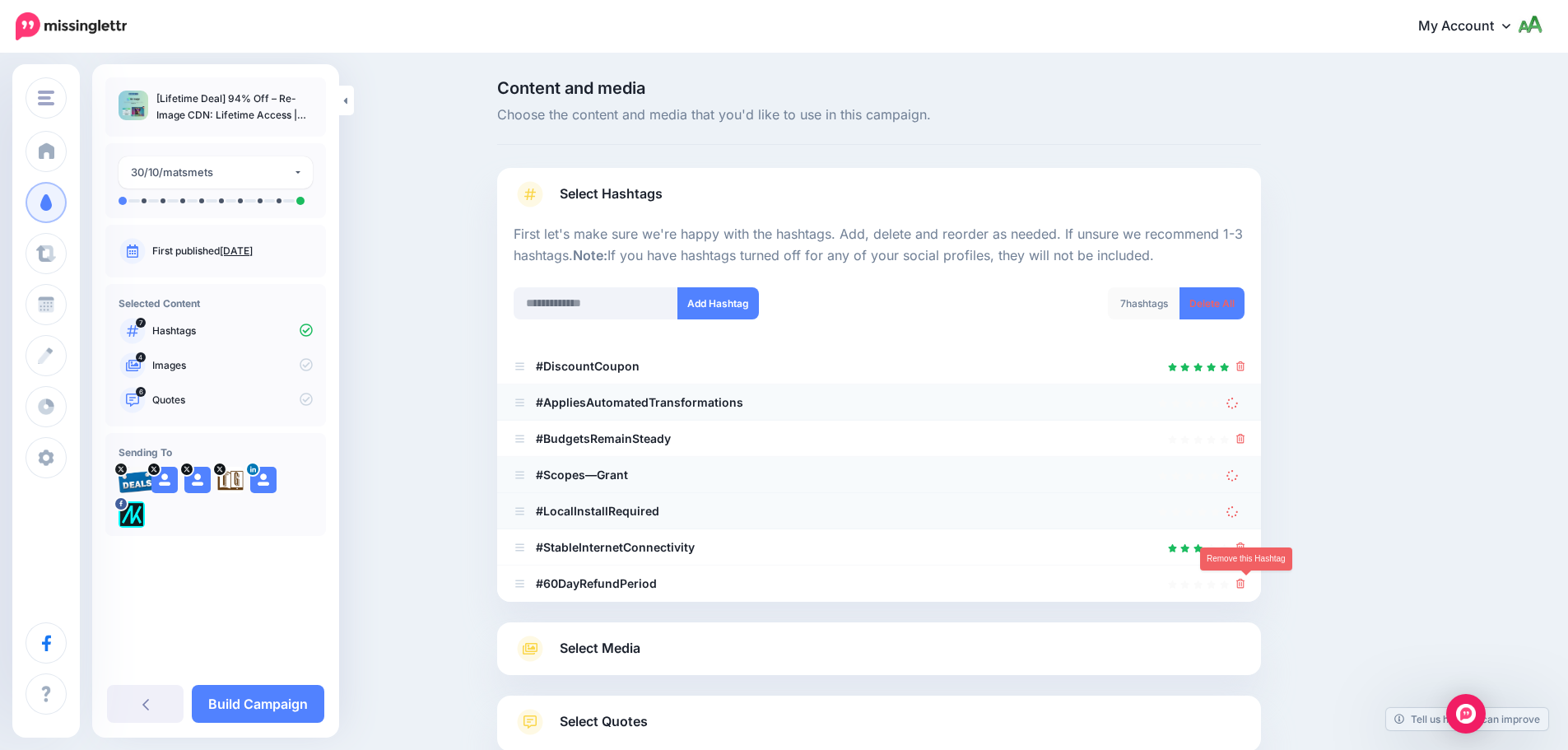
drag, startPoint x: 1244, startPoint y: 585, endPoint x: 1275, endPoint y: 548, distance: 48.3
click at [1244, 585] on icon at bounding box center [1240, 584] width 9 height 10
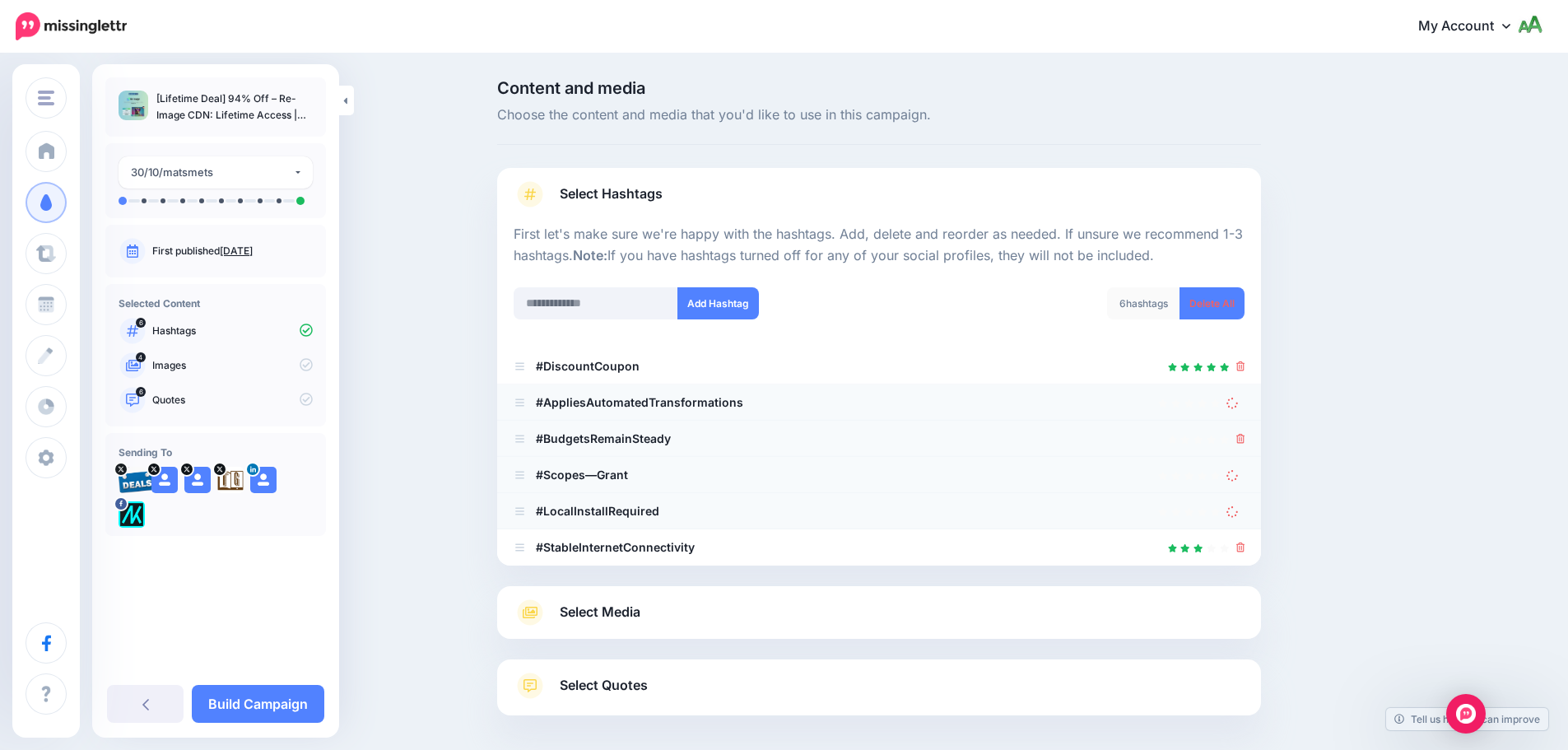
click at [1242, 435] on icon at bounding box center [1240, 439] width 9 height 10
click at [1239, 403] on icon at bounding box center [1233, 402] width 14 height 14
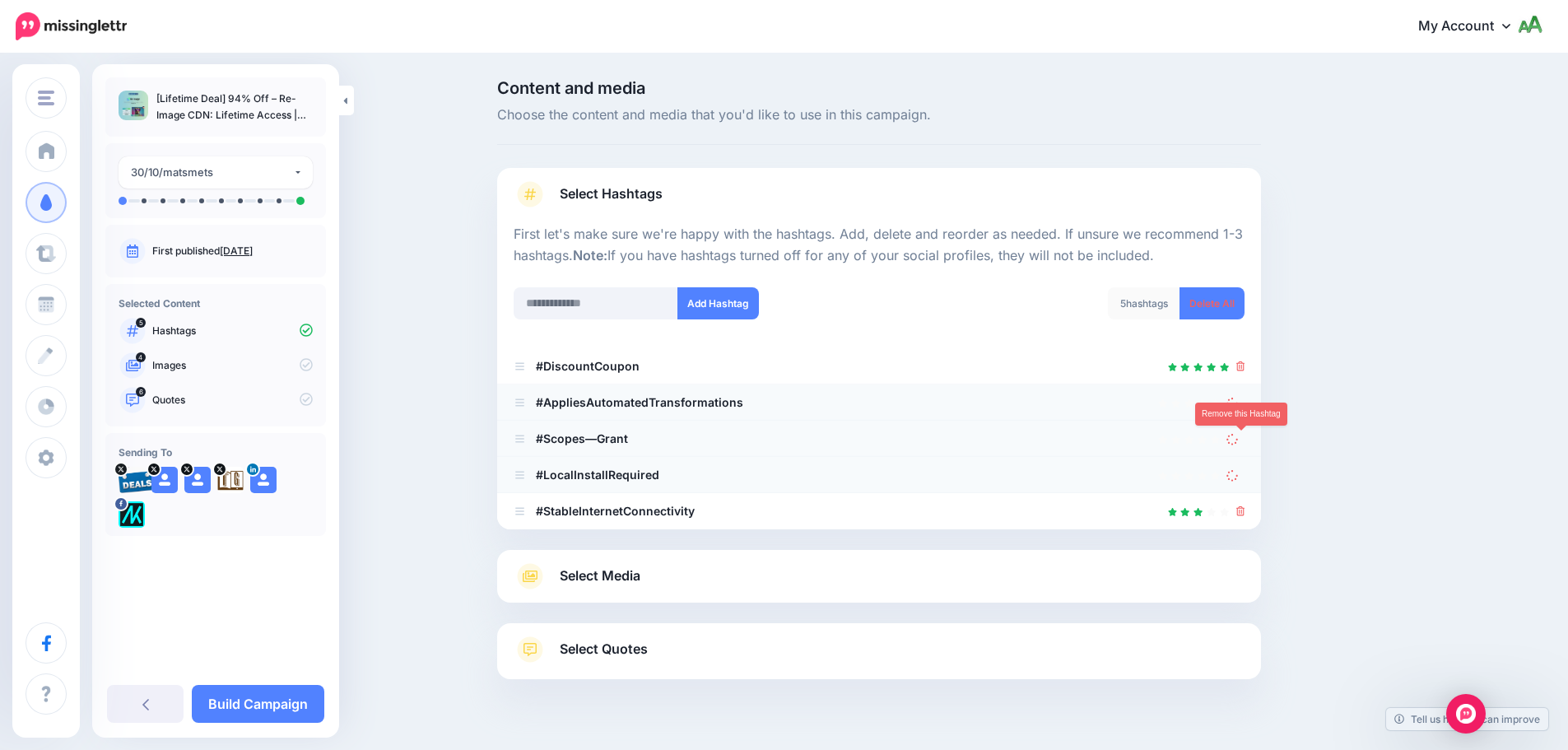
click at [1236, 439] on icon at bounding box center [1233, 438] width 15 height 14
click at [1236, 474] on icon at bounding box center [1234, 475] width 14 height 14
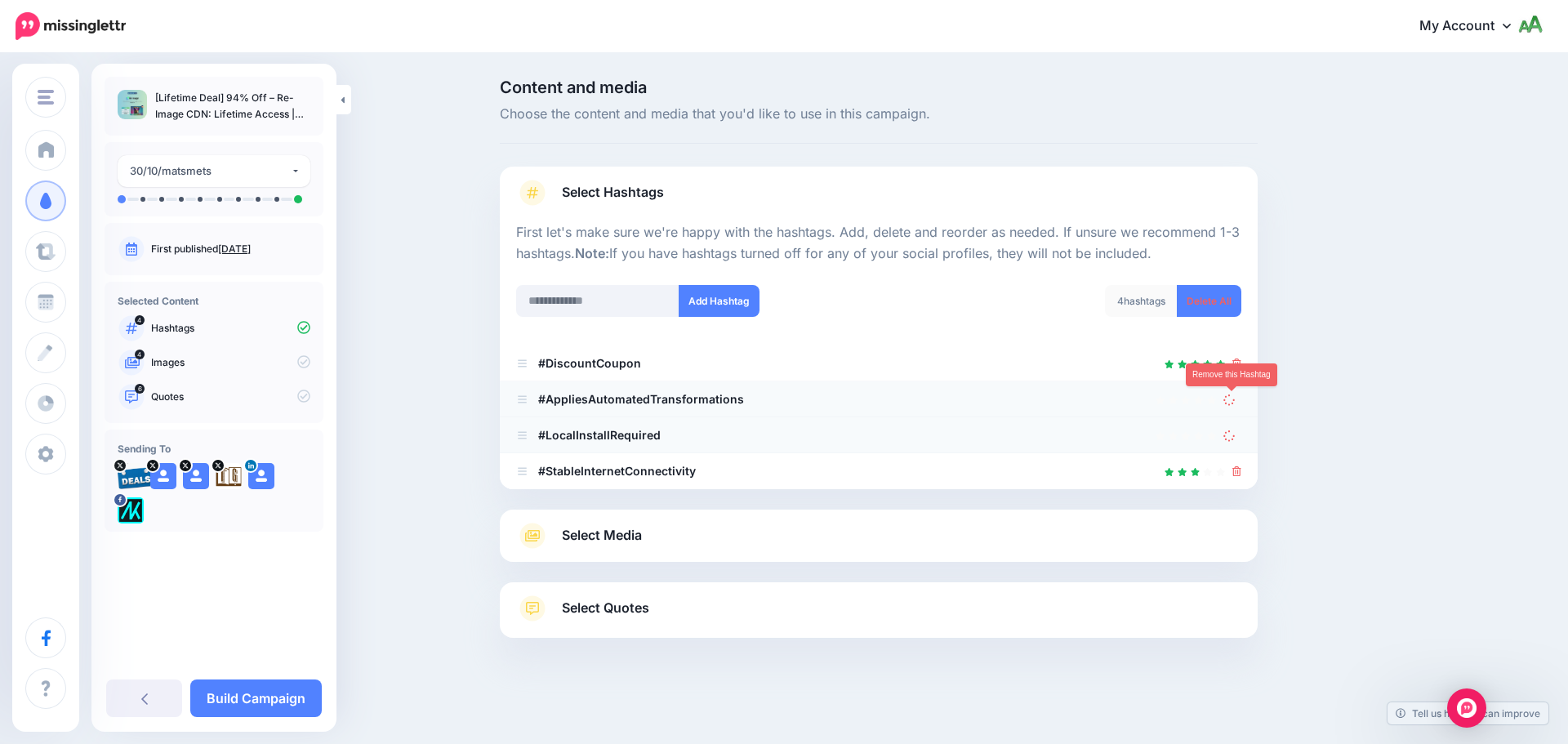
click at [1231, 399] on icon at bounding box center [1229, 399] width 14 height 14
click at [1232, 437] on icon at bounding box center [1229, 434] width 13 height 13
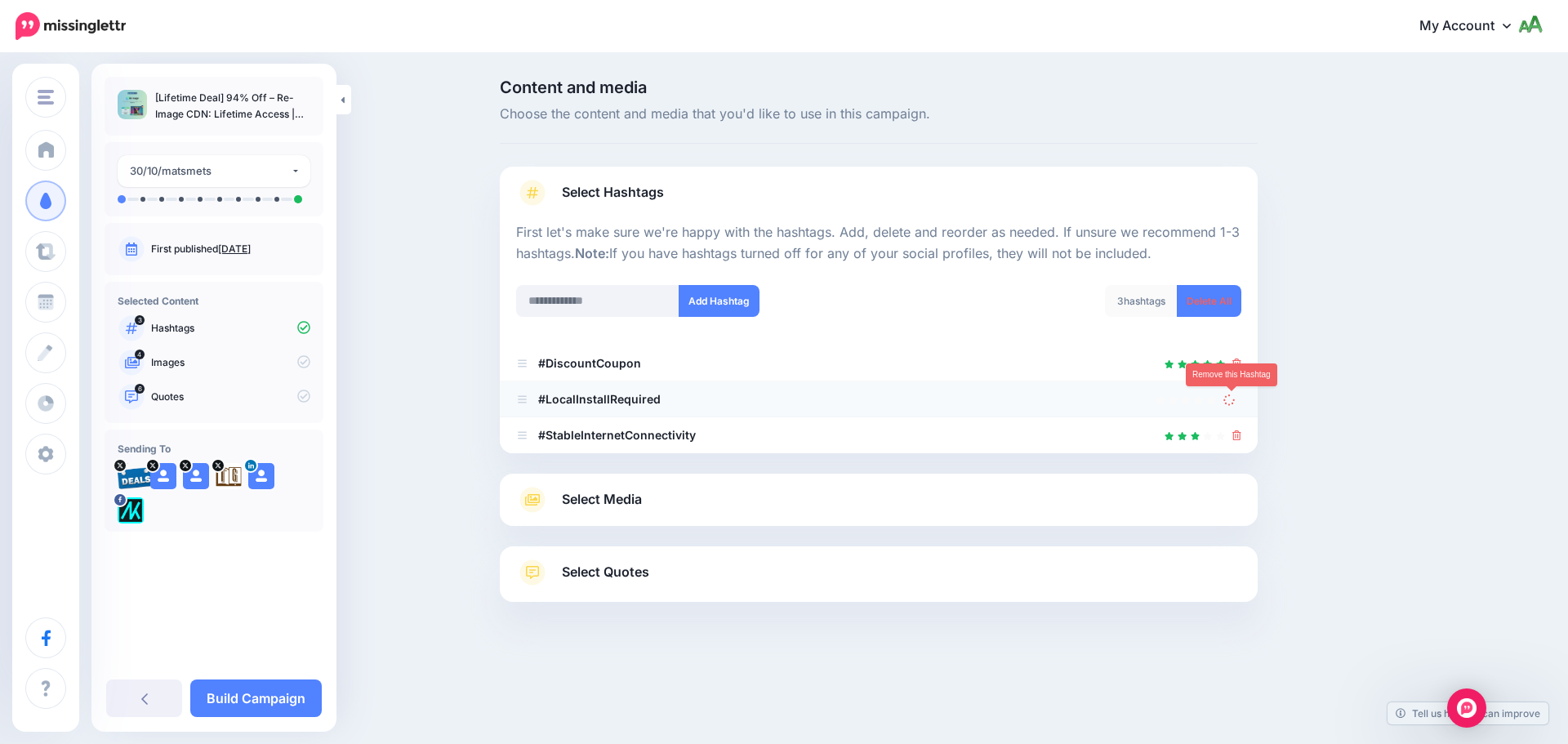
click at [1232, 399] on icon at bounding box center [1229, 399] width 13 height 13
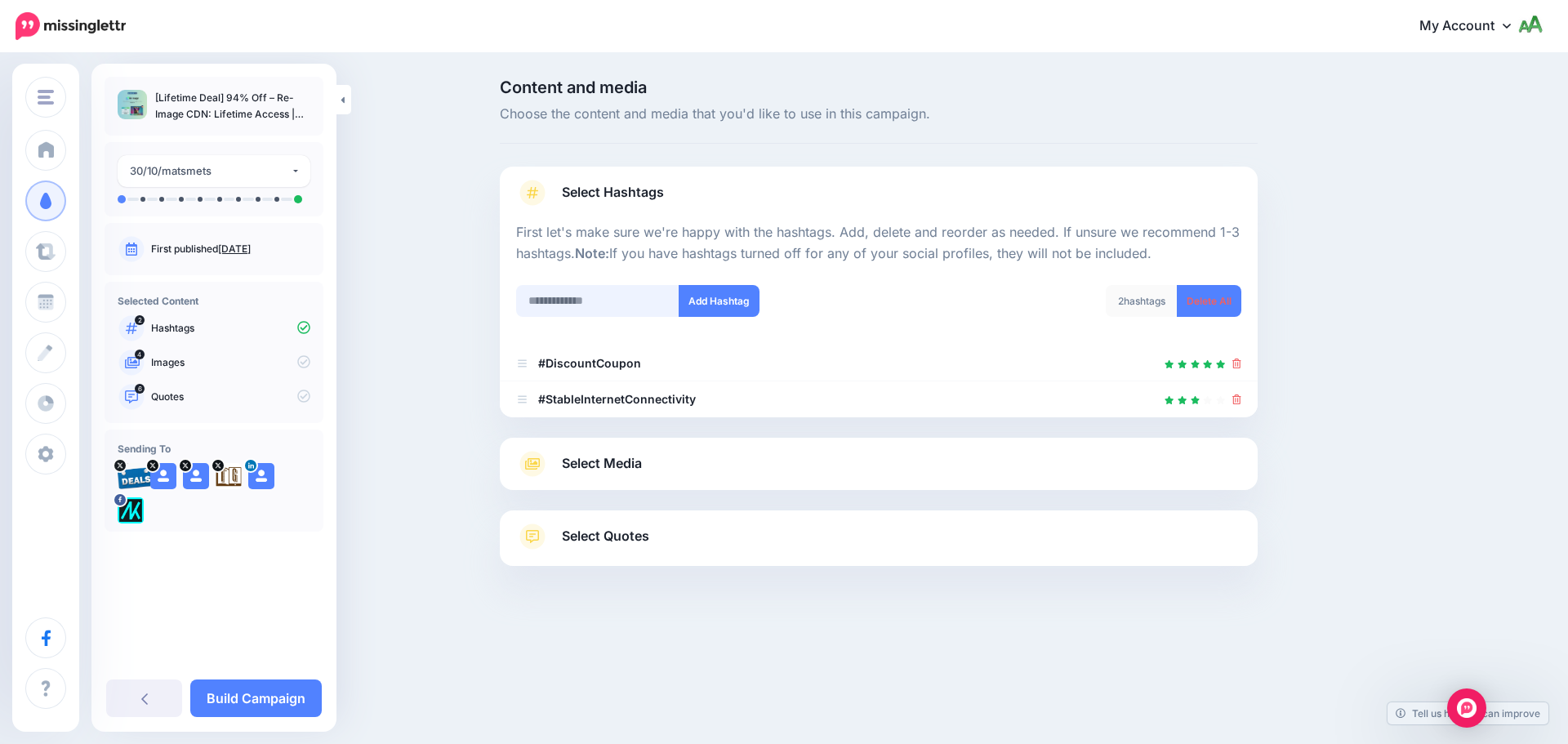
click at [619, 295] on input "text" at bounding box center [597, 300] width 163 height 32
type input "**********"
click at [701, 309] on button "Add Hashtag" at bounding box center [719, 300] width 81 height 32
click at [639, 299] on input "**********" at bounding box center [597, 300] width 163 height 32
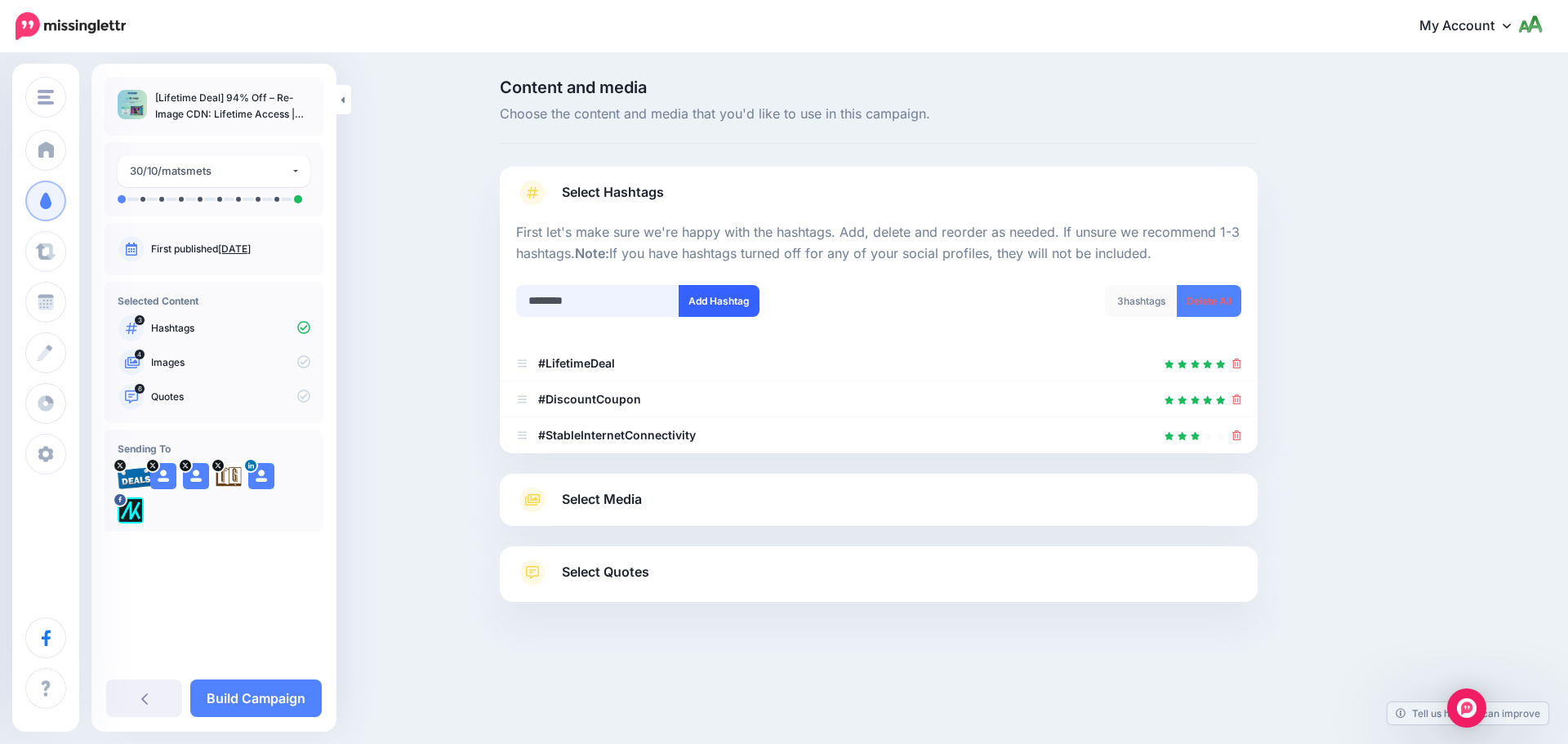
type input "********"
click at [706, 310] on button "Add Hashtag" at bounding box center [719, 300] width 81 height 32
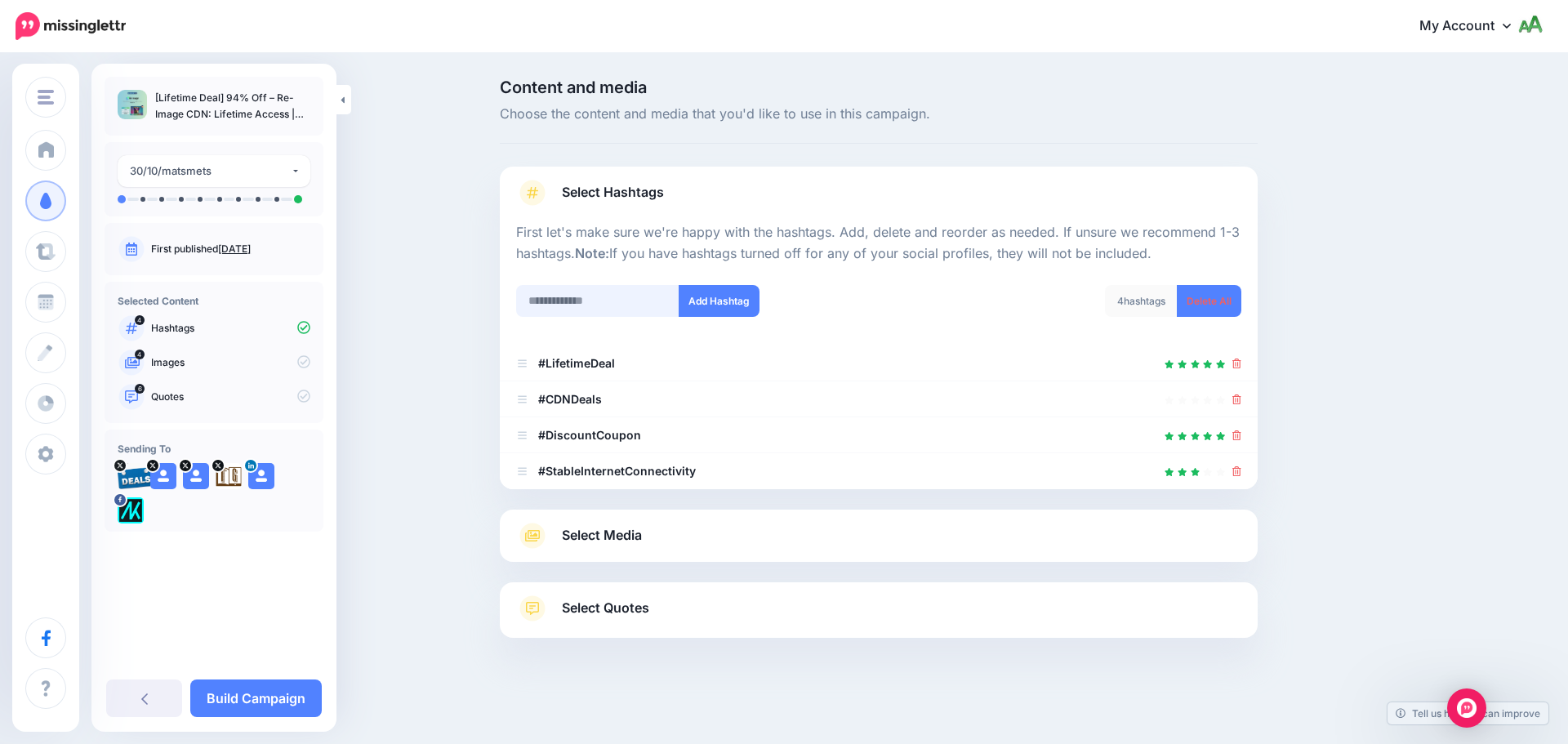
click at [592, 299] on input "text" at bounding box center [597, 300] width 163 height 32
type input "***"
click at [723, 303] on button "Add Hashtag" at bounding box center [719, 300] width 81 height 32
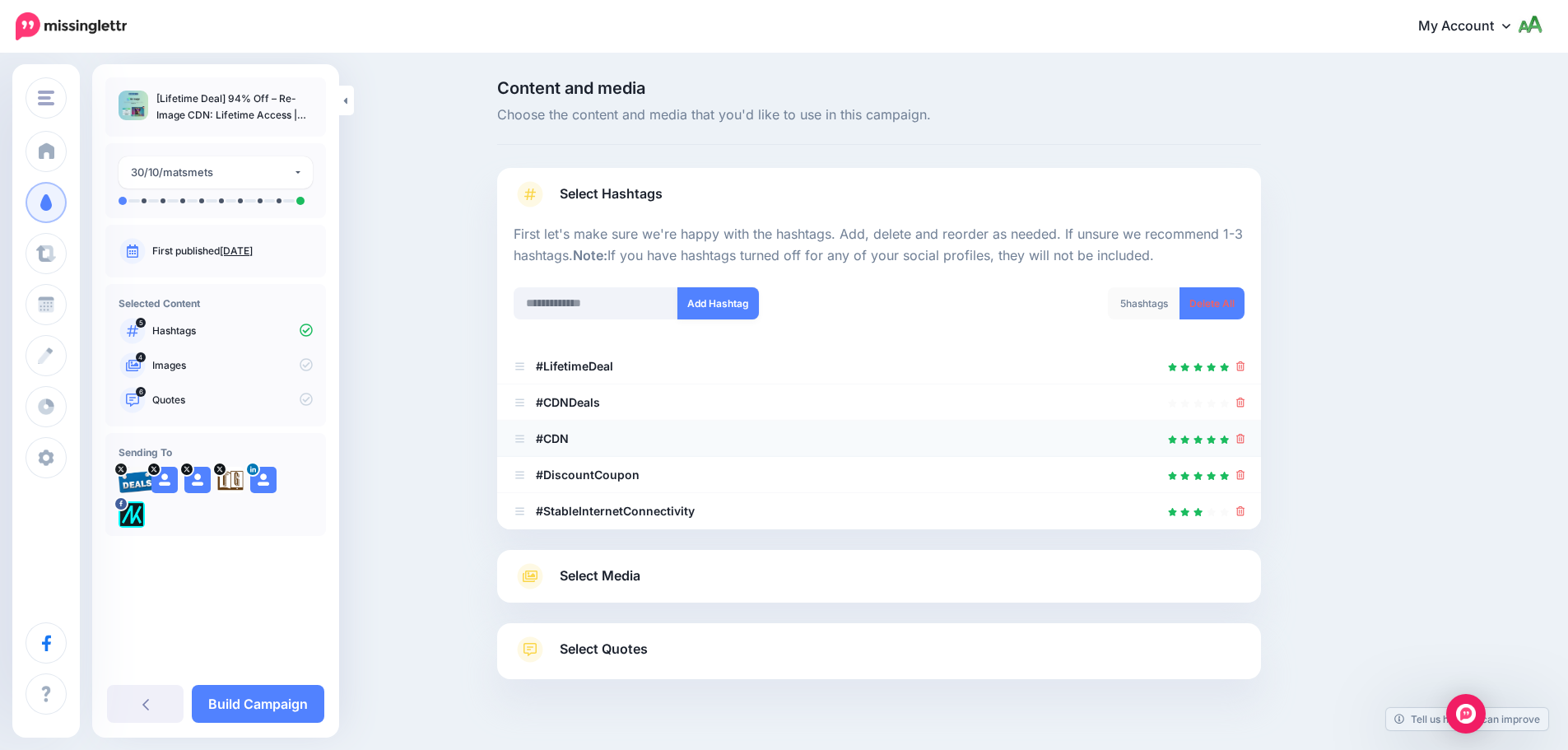
scroll to position [36, 0]
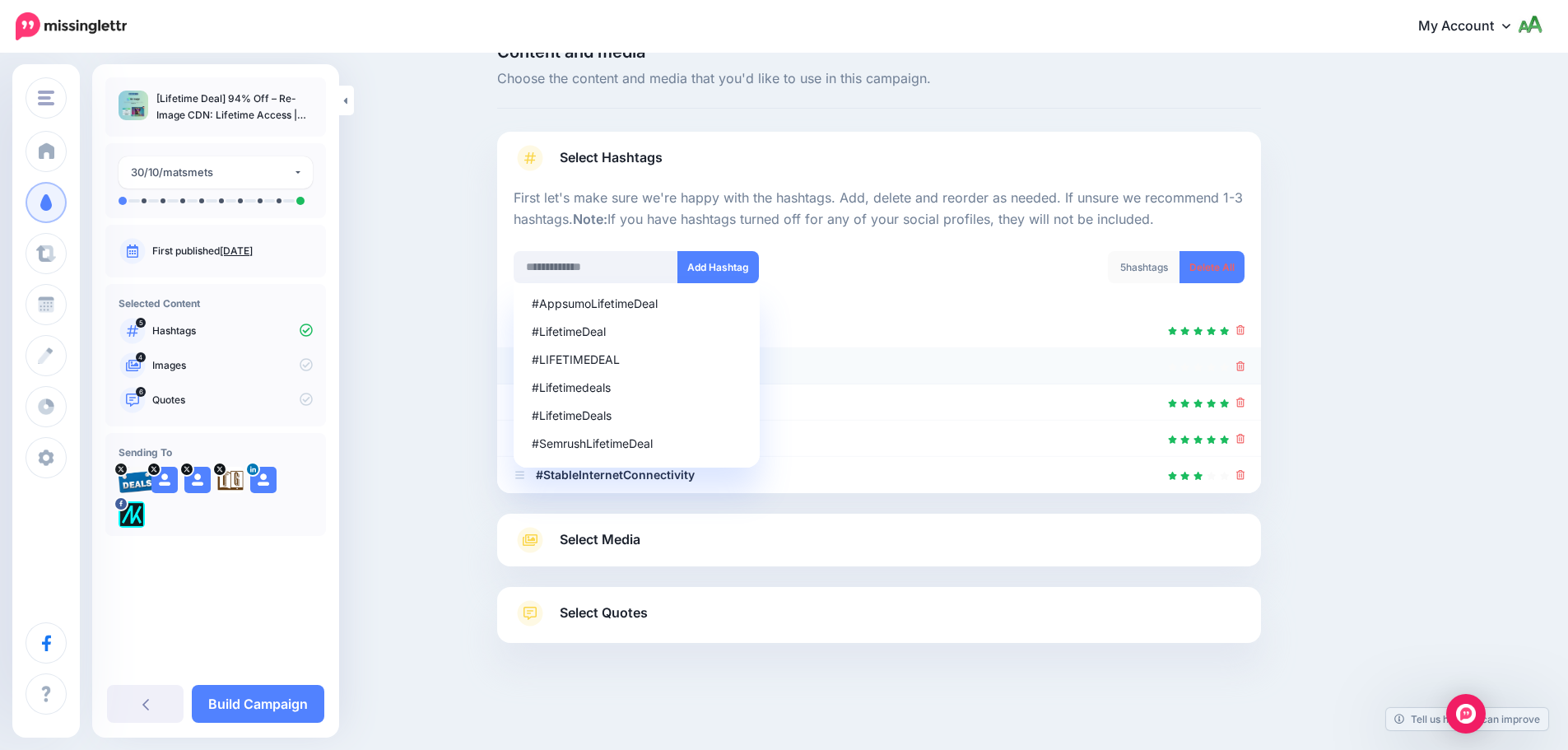
click at [1245, 364] on icon at bounding box center [1240, 366] width 9 height 10
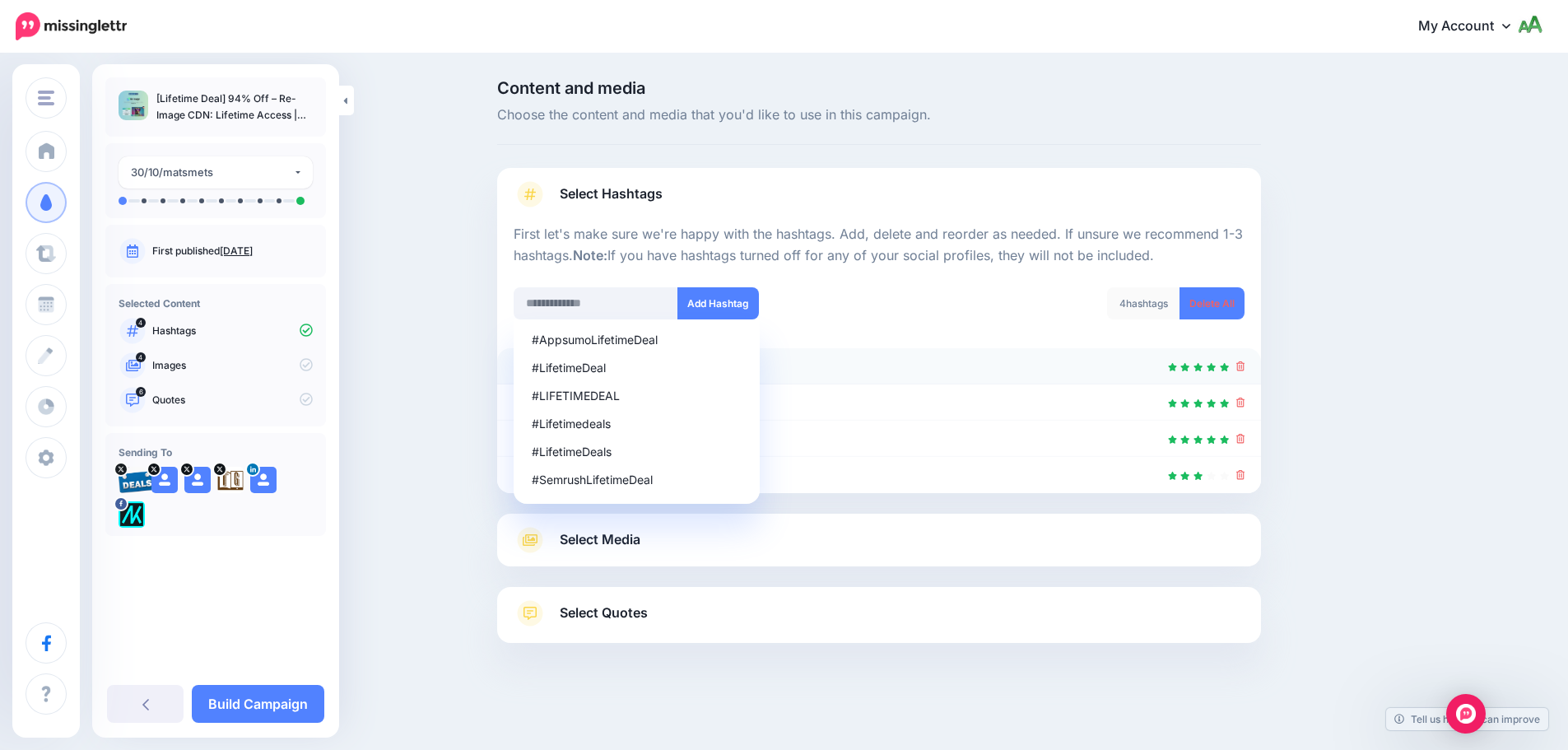
scroll to position [0, 0]
click at [564, 302] on input "text" at bounding box center [602, 303] width 164 height 32
type input "**********"
click at [750, 297] on button "Add Hashtag" at bounding box center [725, 303] width 81 height 32
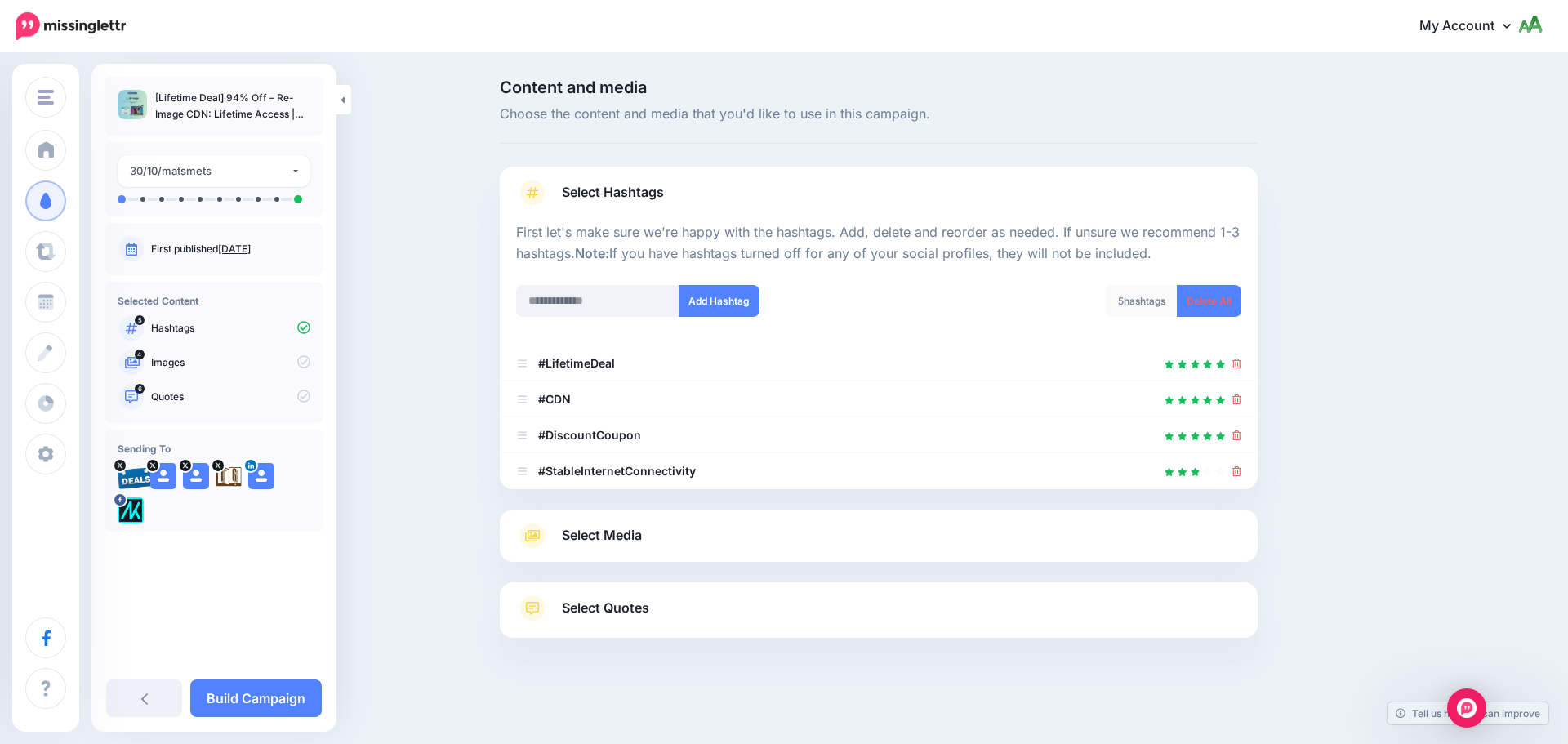
click at [664, 535] on link "Select Media" at bounding box center [878, 535] width 725 height 26
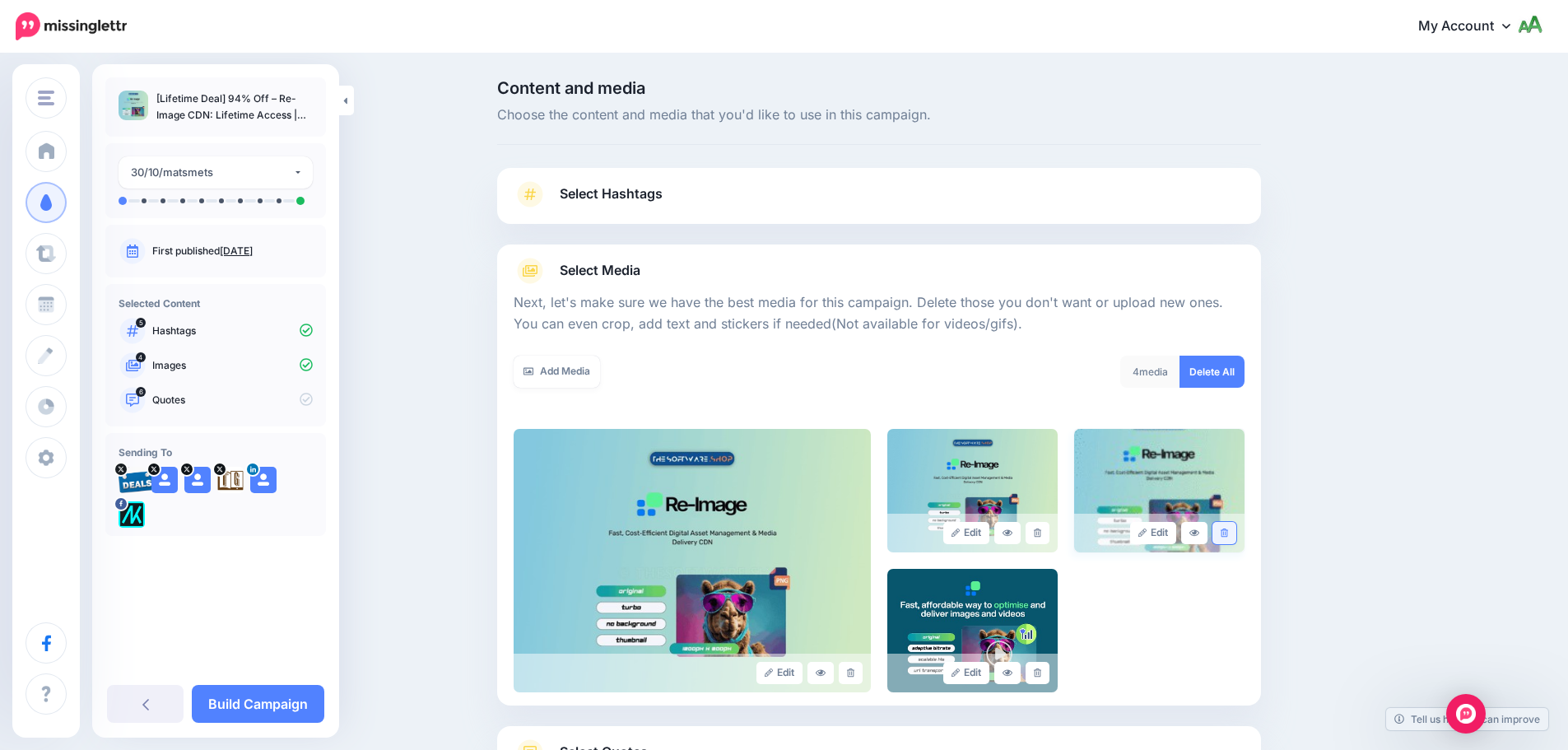
click at [1235, 536] on link at bounding box center [1224, 533] width 24 height 22
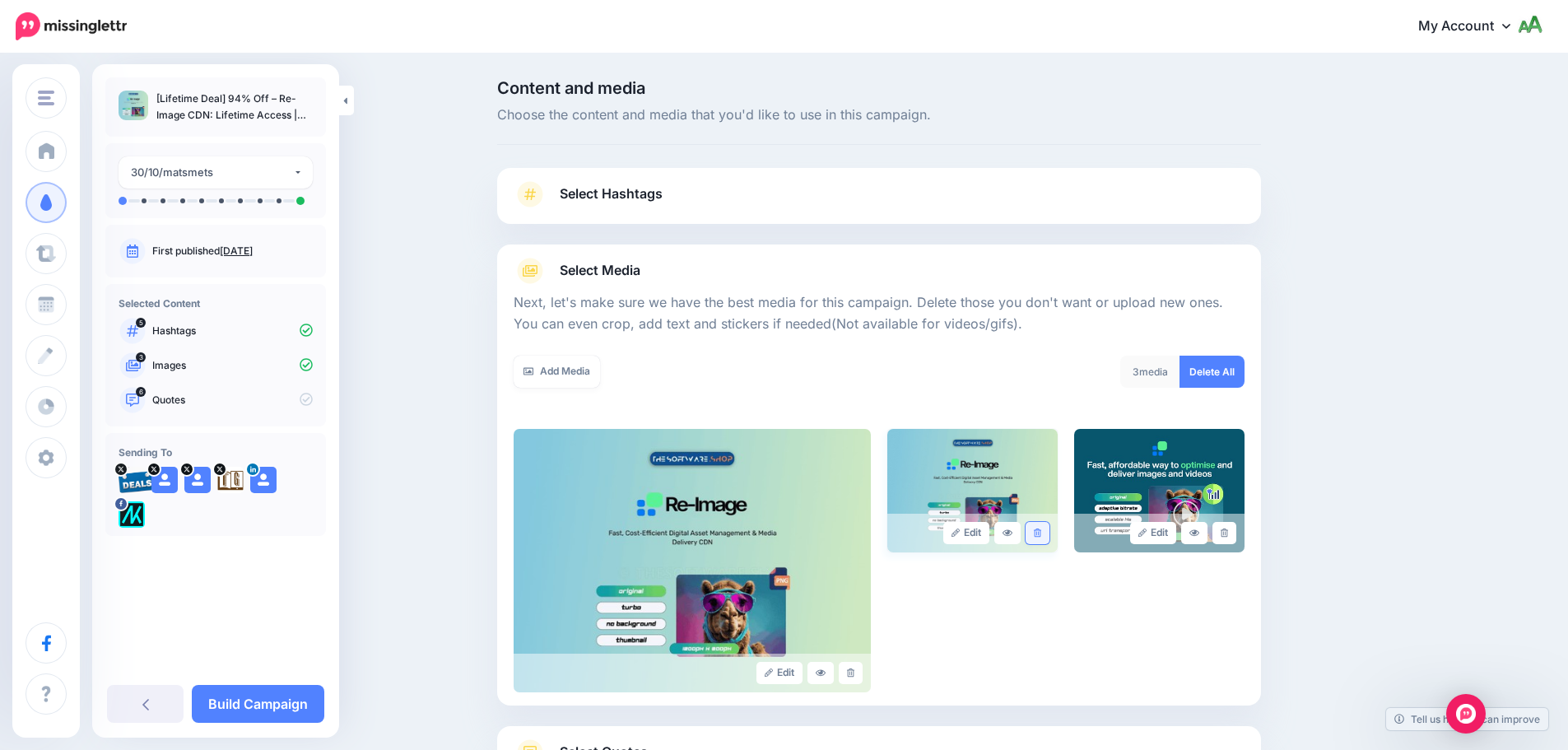
click at [1041, 534] on icon at bounding box center [1037, 533] width 8 height 9
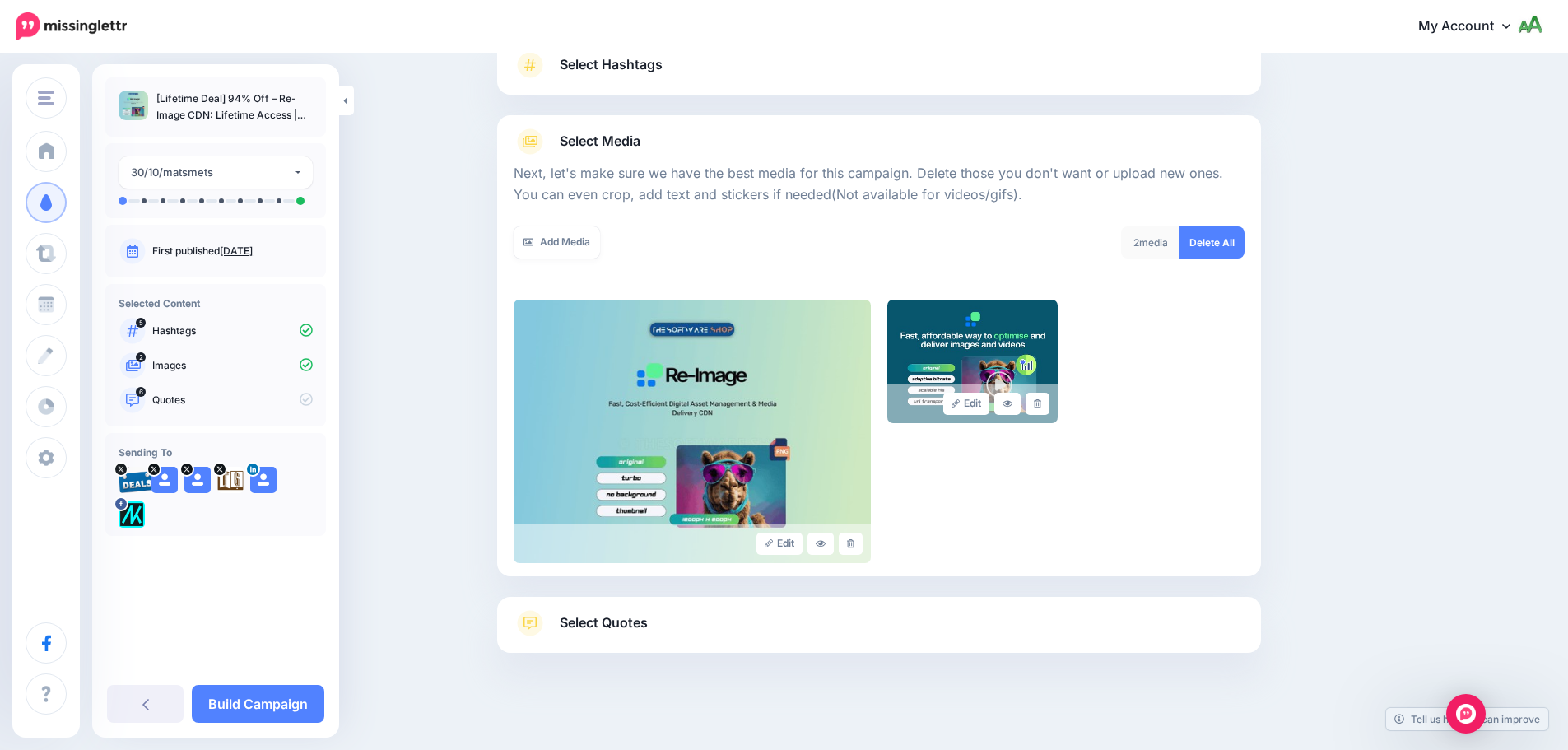
scroll to position [139, 0]
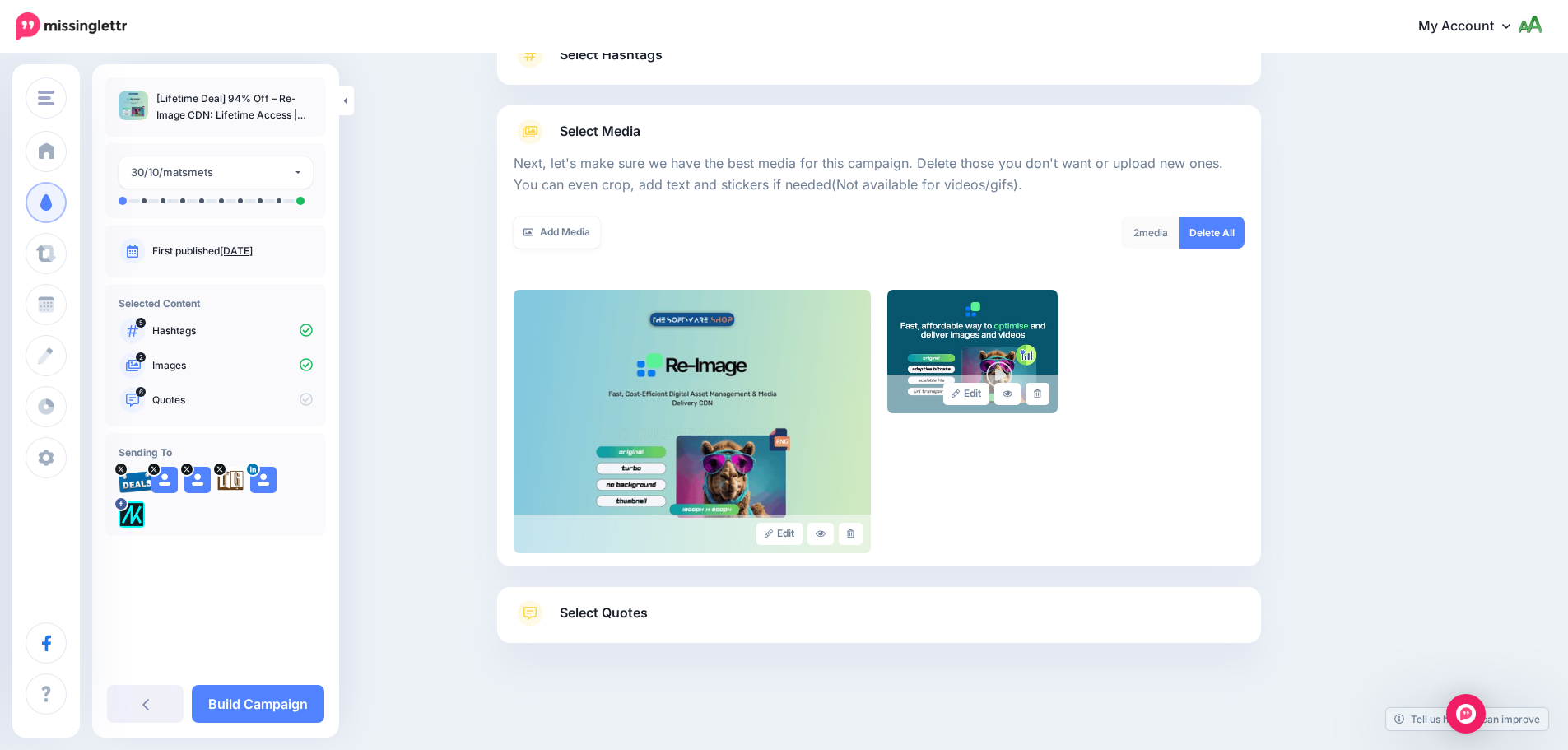
click at [717, 606] on link "Select Quotes" at bounding box center [879, 621] width 731 height 43
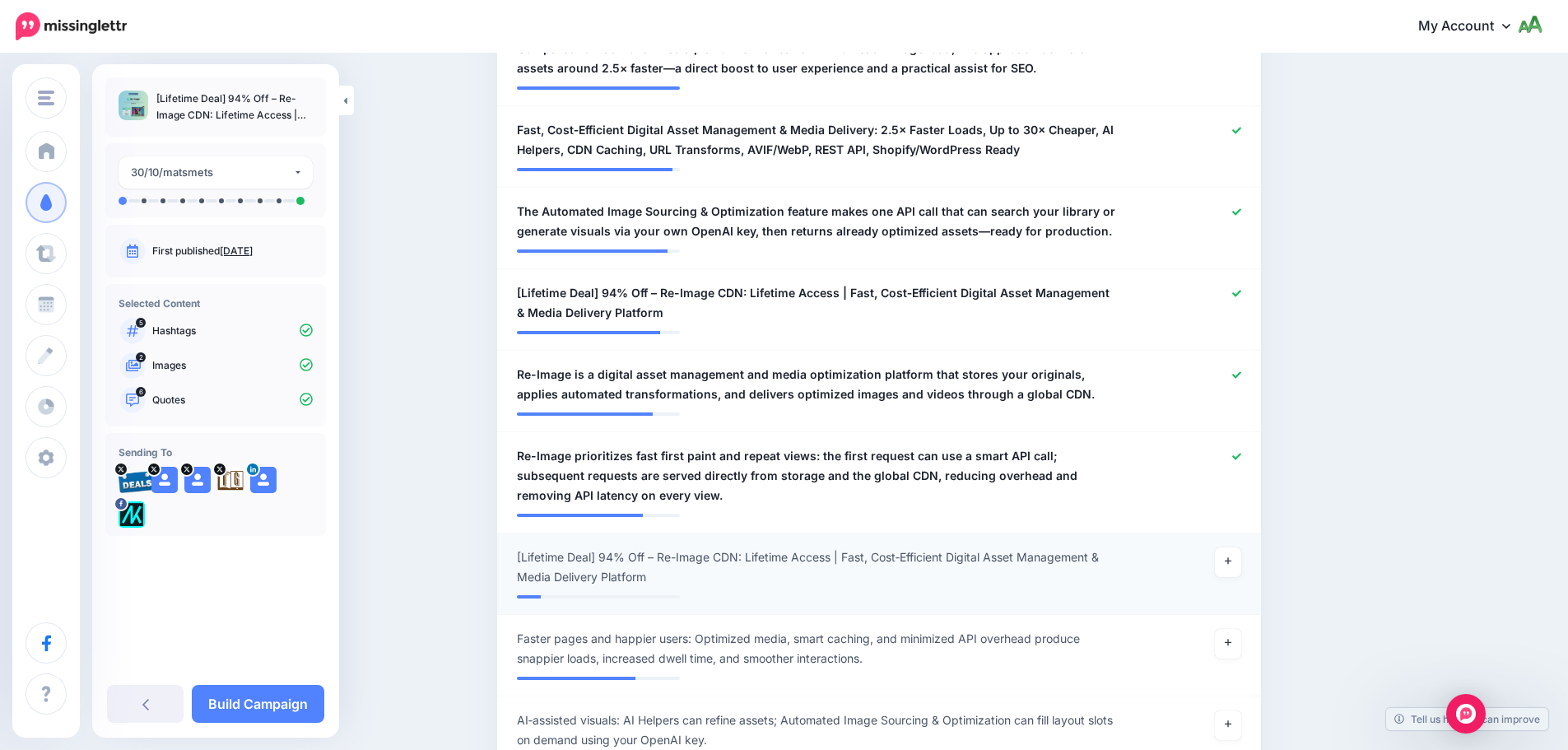
scroll to position [1044, 0]
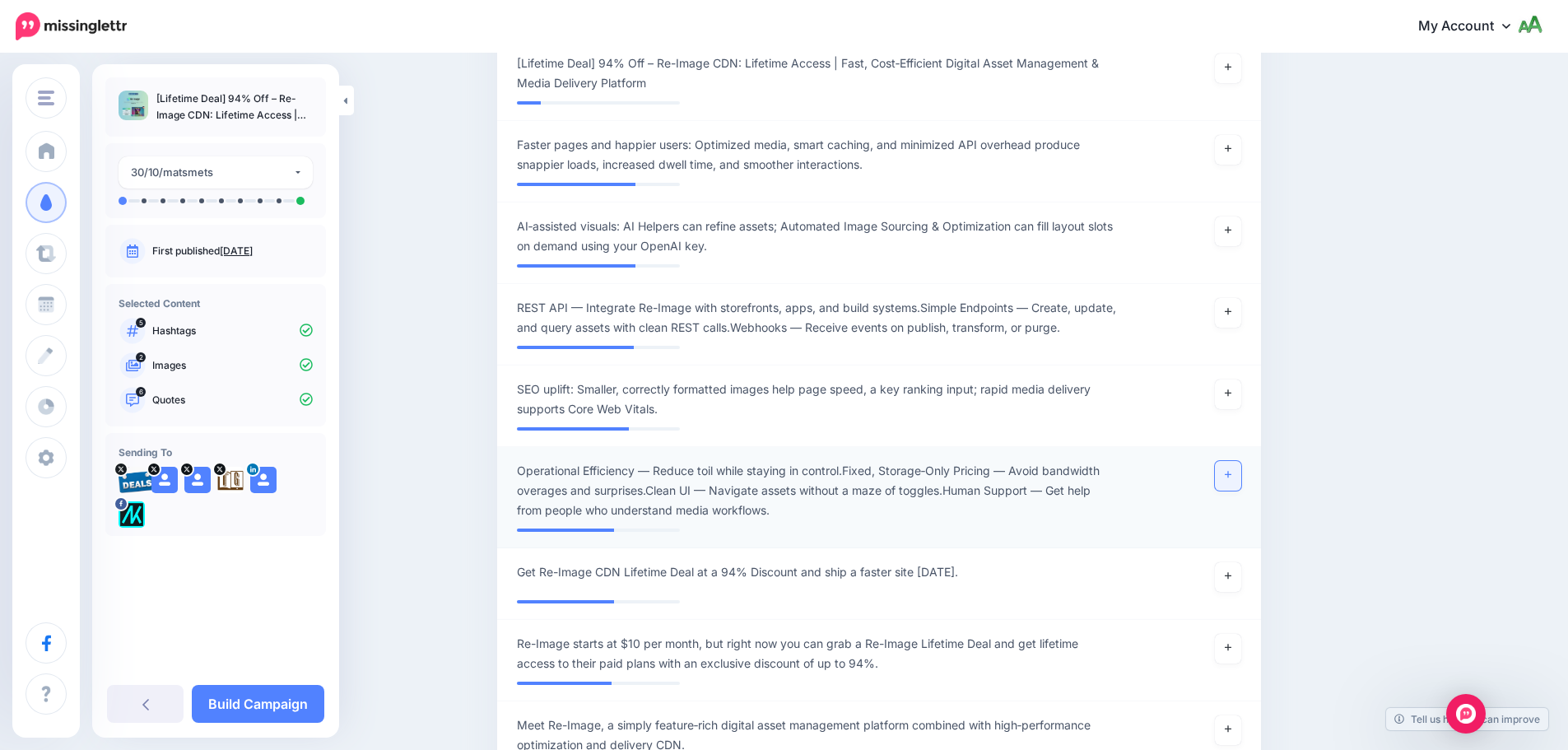
click at [1232, 479] on link at bounding box center [1228, 476] width 26 height 30
click at [1239, 389] on link at bounding box center [1228, 394] width 26 height 30
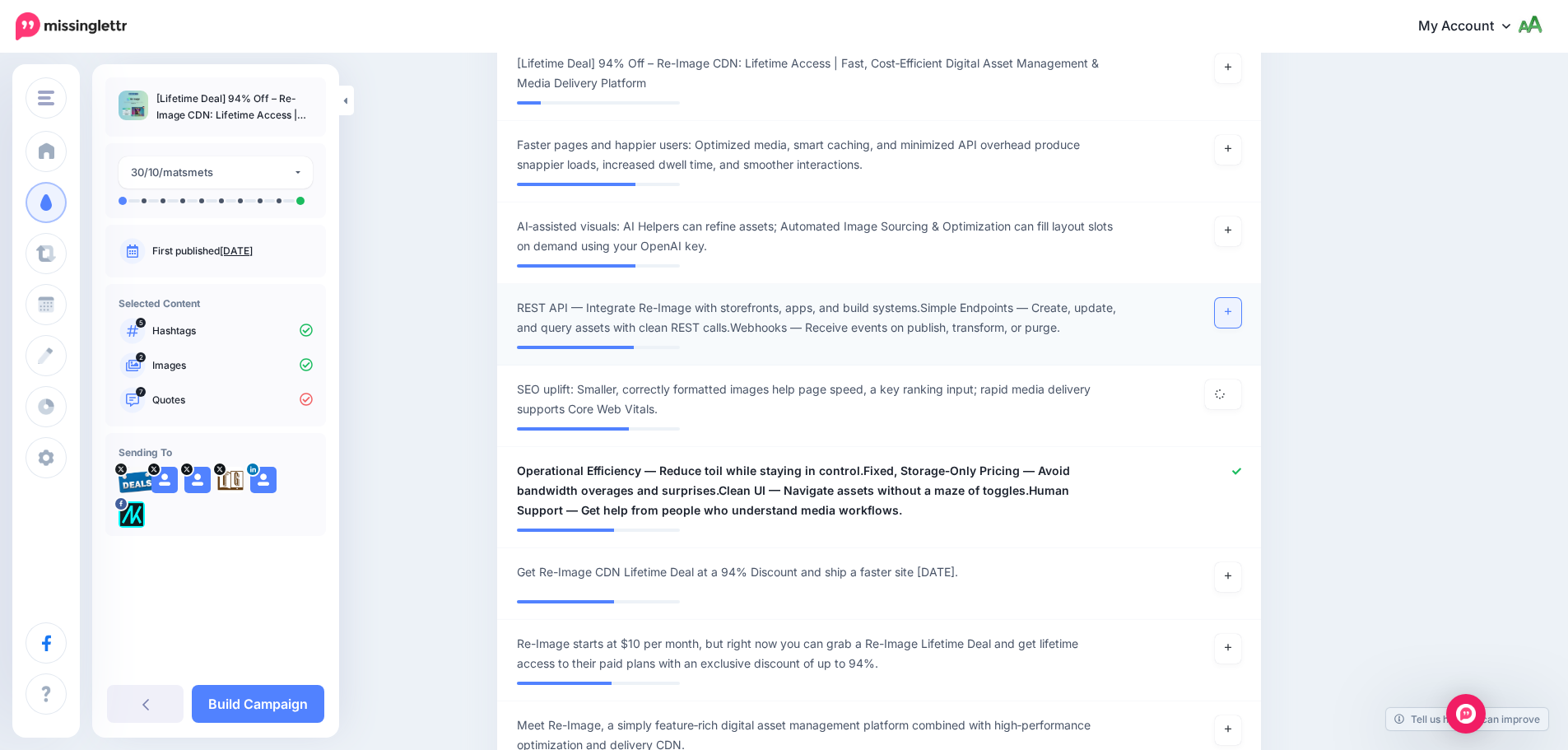
click at [1232, 315] on icon at bounding box center [1228, 311] width 7 height 9
click at [1232, 229] on icon at bounding box center [1228, 229] width 7 height 9
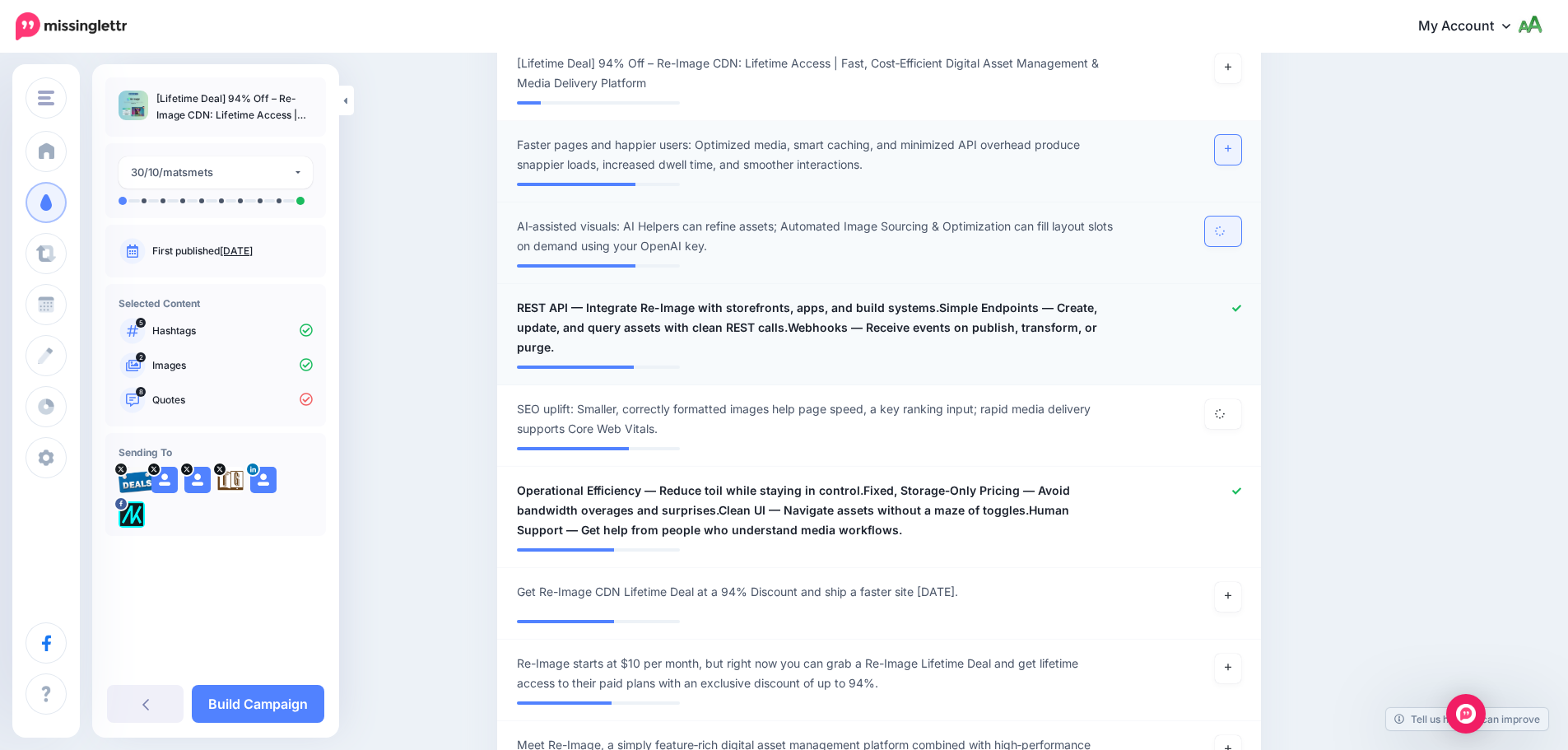
click at [1232, 145] on icon at bounding box center [1228, 148] width 7 height 9
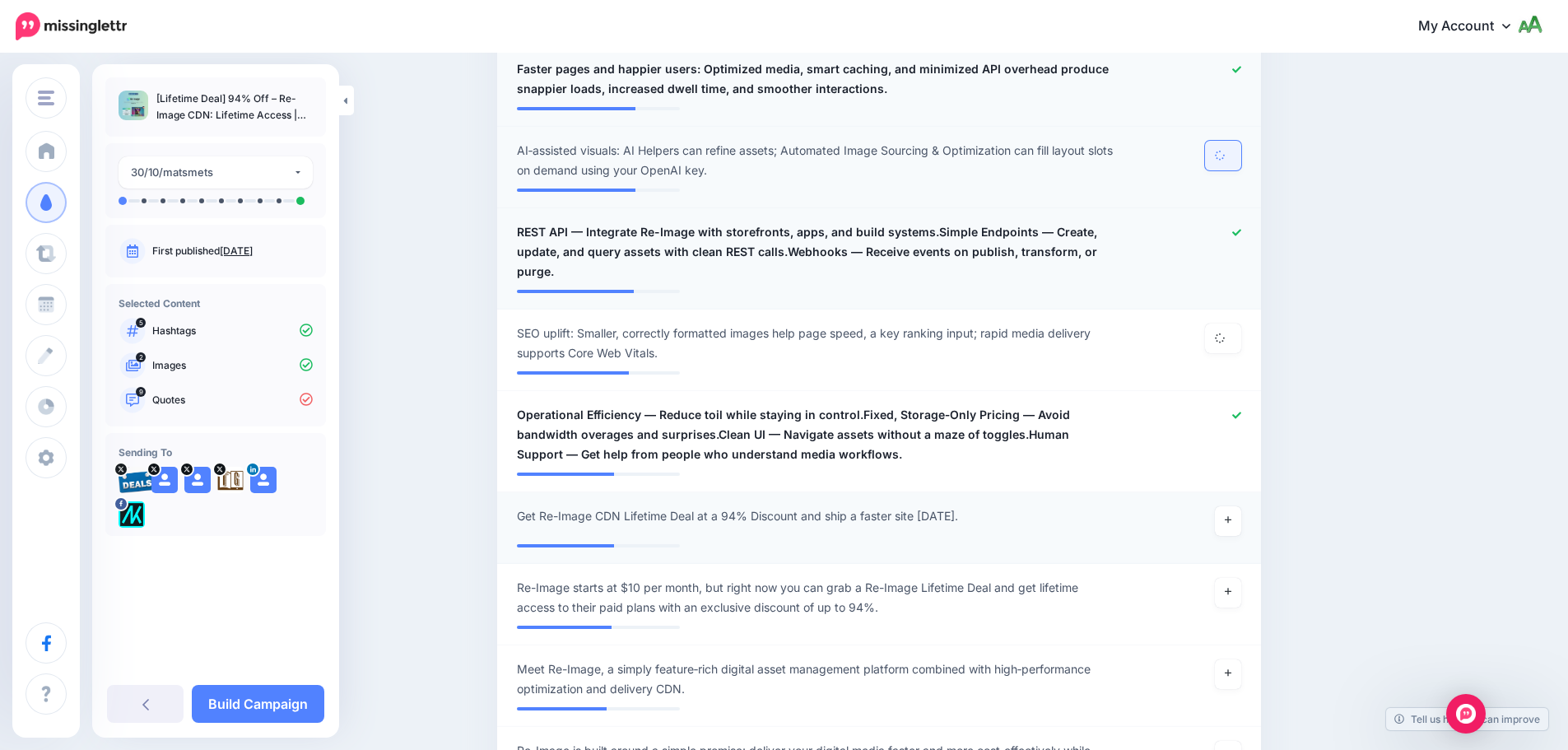
scroll to position [1373, 0]
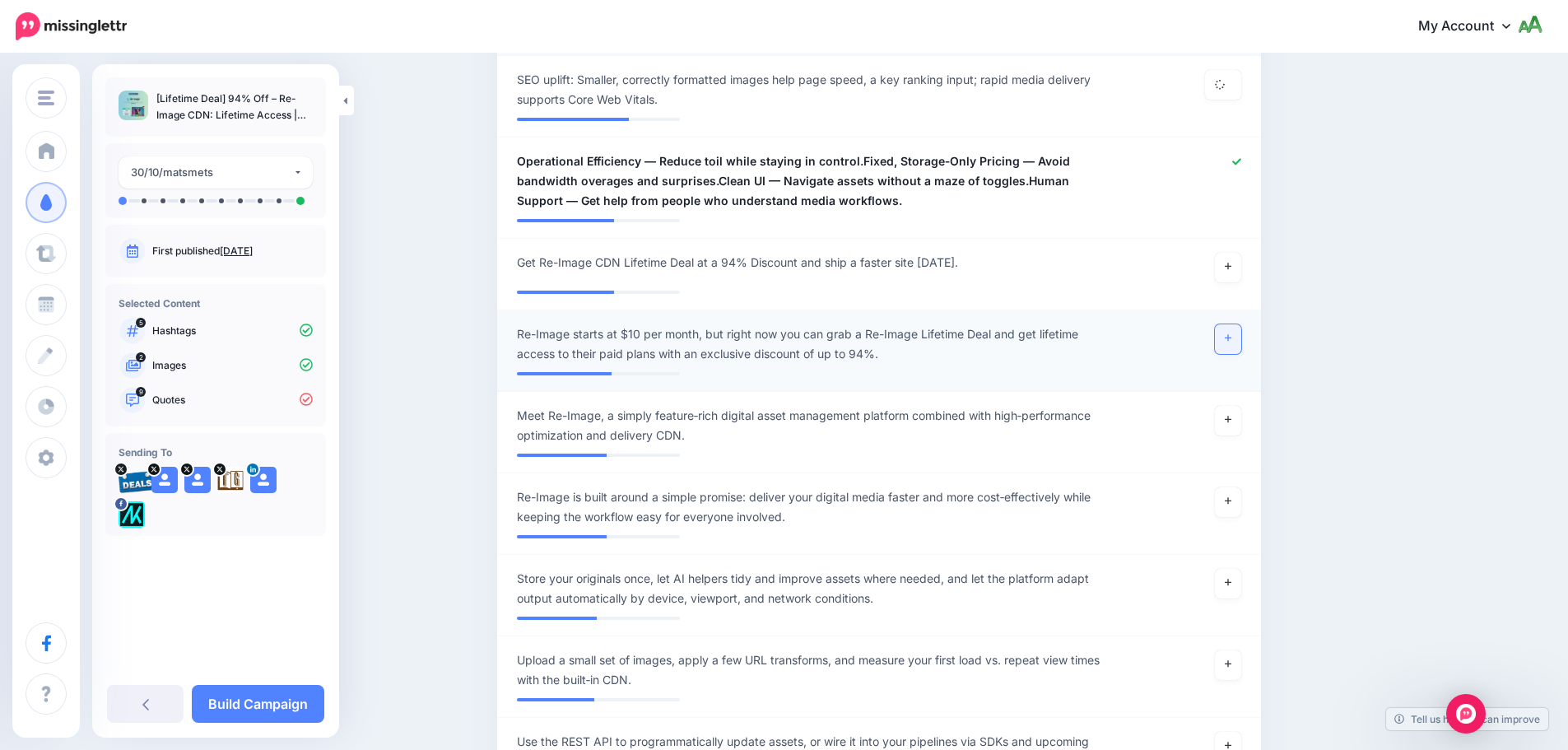
click at [1232, 334] on icon at bounding box center [1228, 337] width 7 height 9
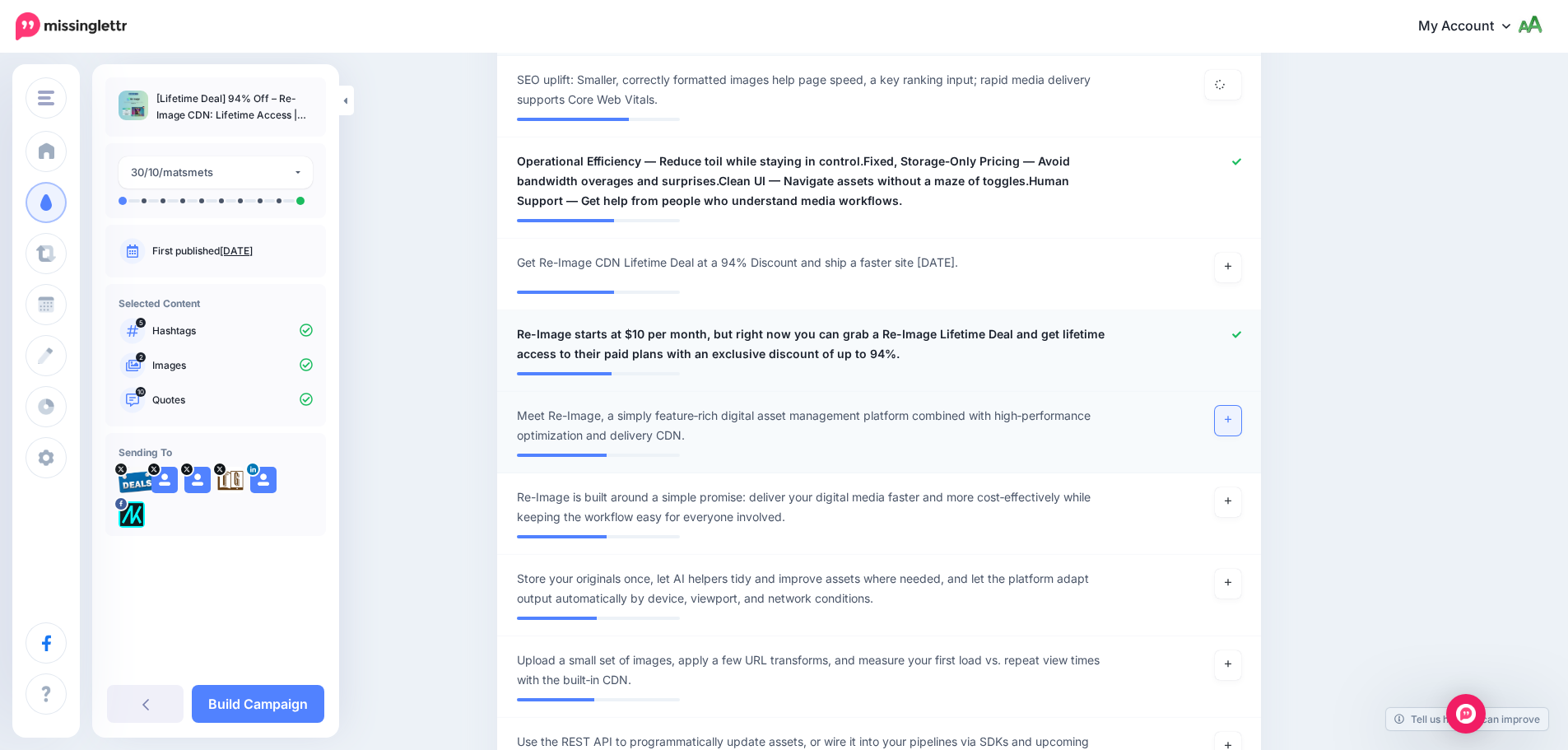
click at [1232, 423] on icon at bounding box center [1228, 418] width 7 height 9
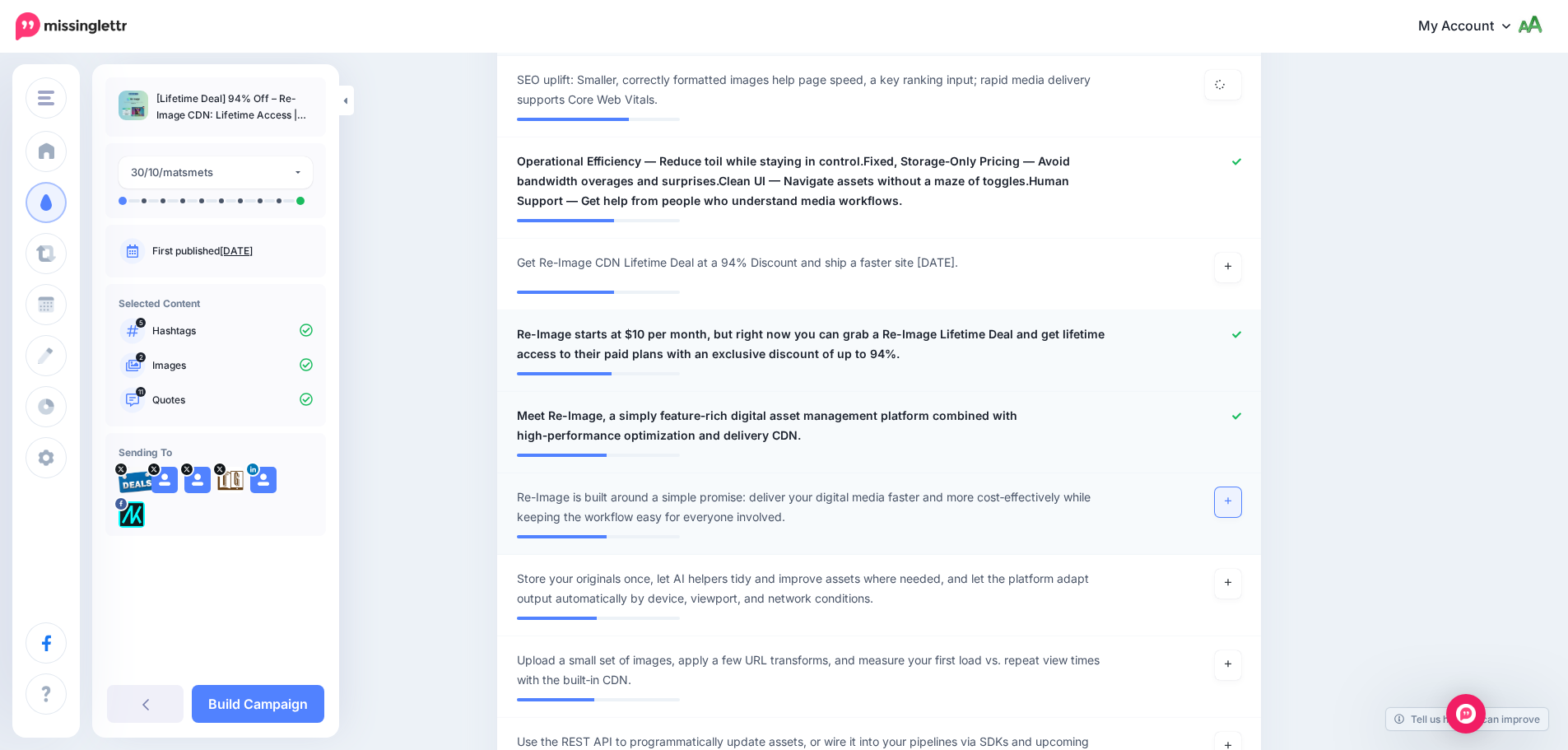
click at [1238, 507] on link at bounding box center [1228, 502] width 26 height 30
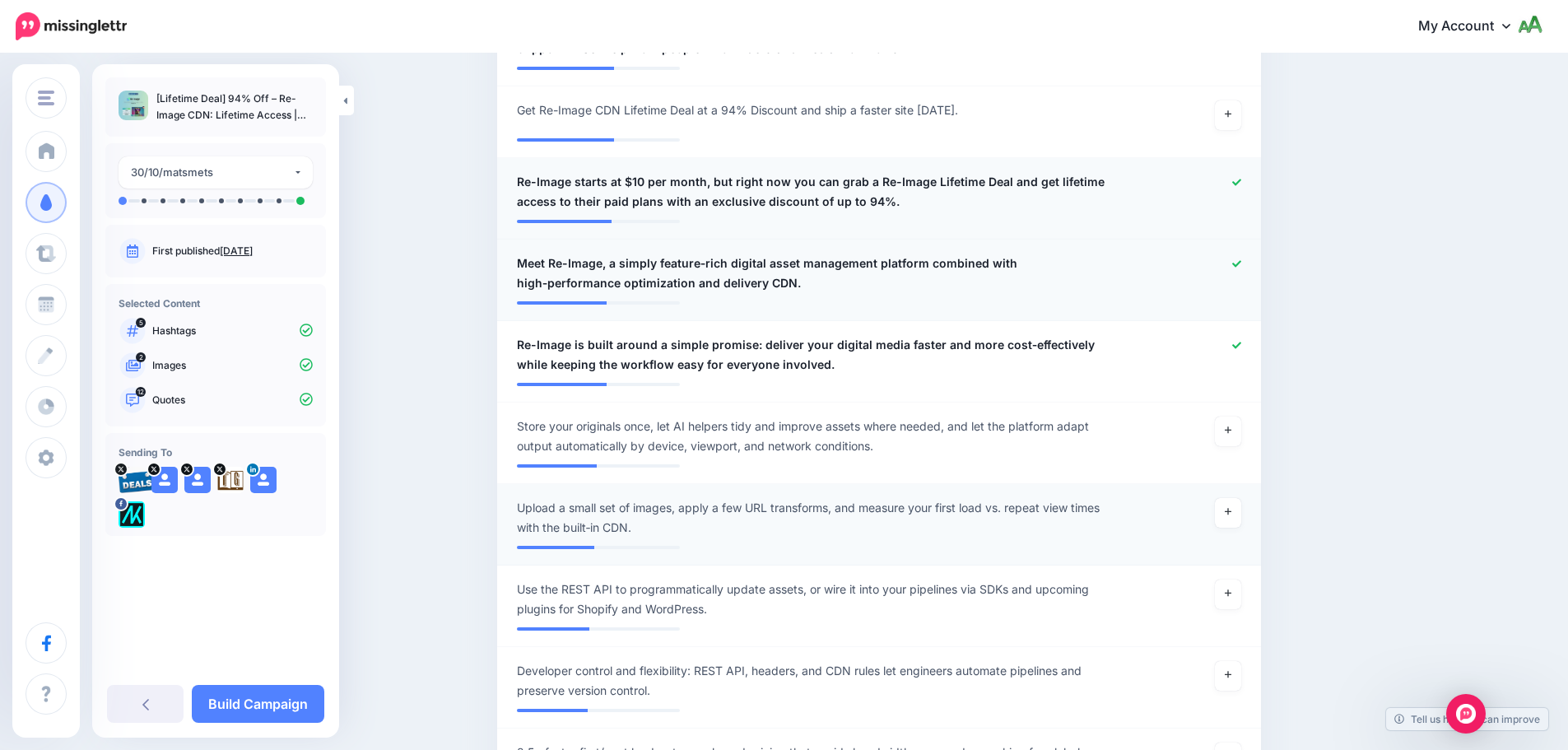
scroll to position [1538, 0]
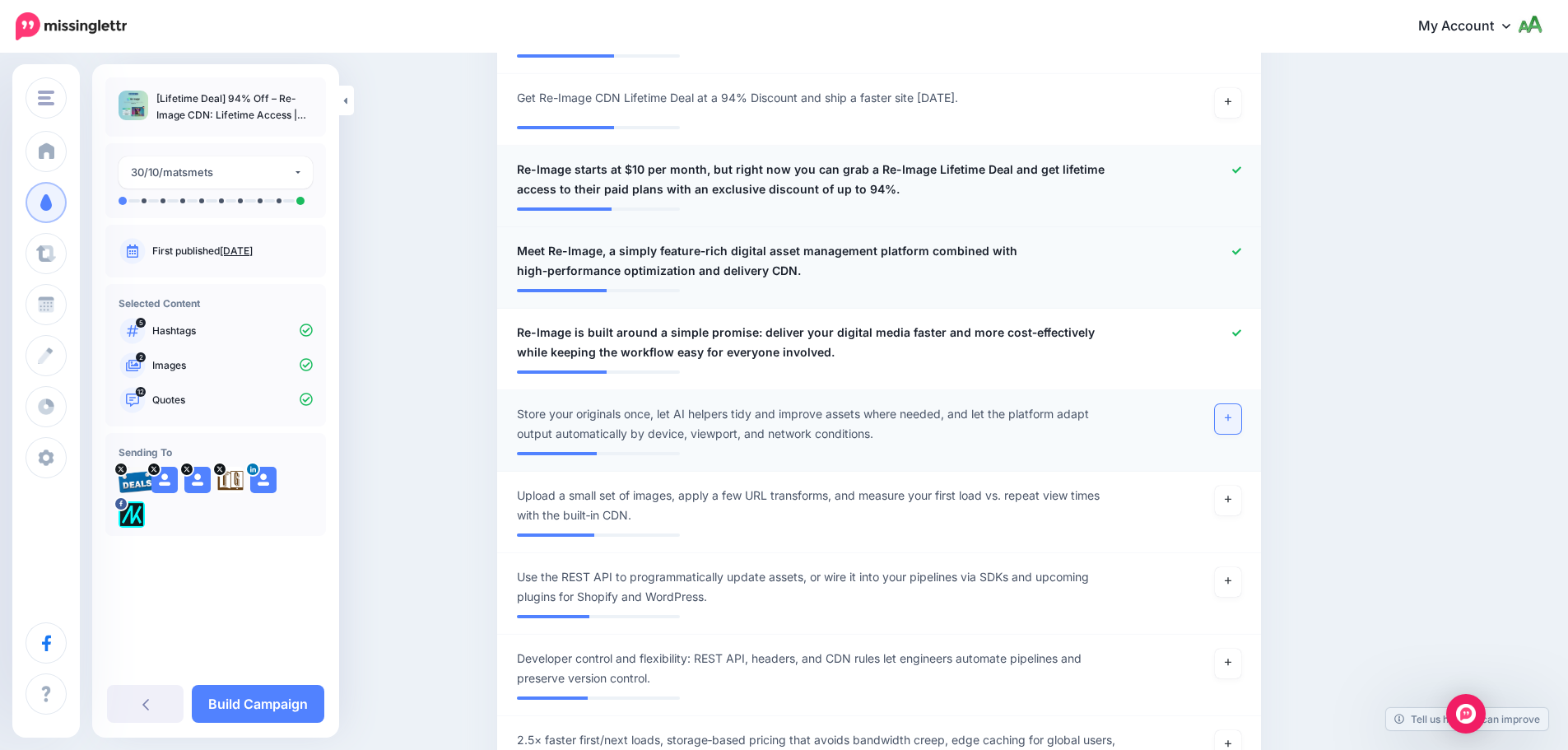
click at [1232, 418] on icon at bounding box center [1228, 417] width 7 height 9
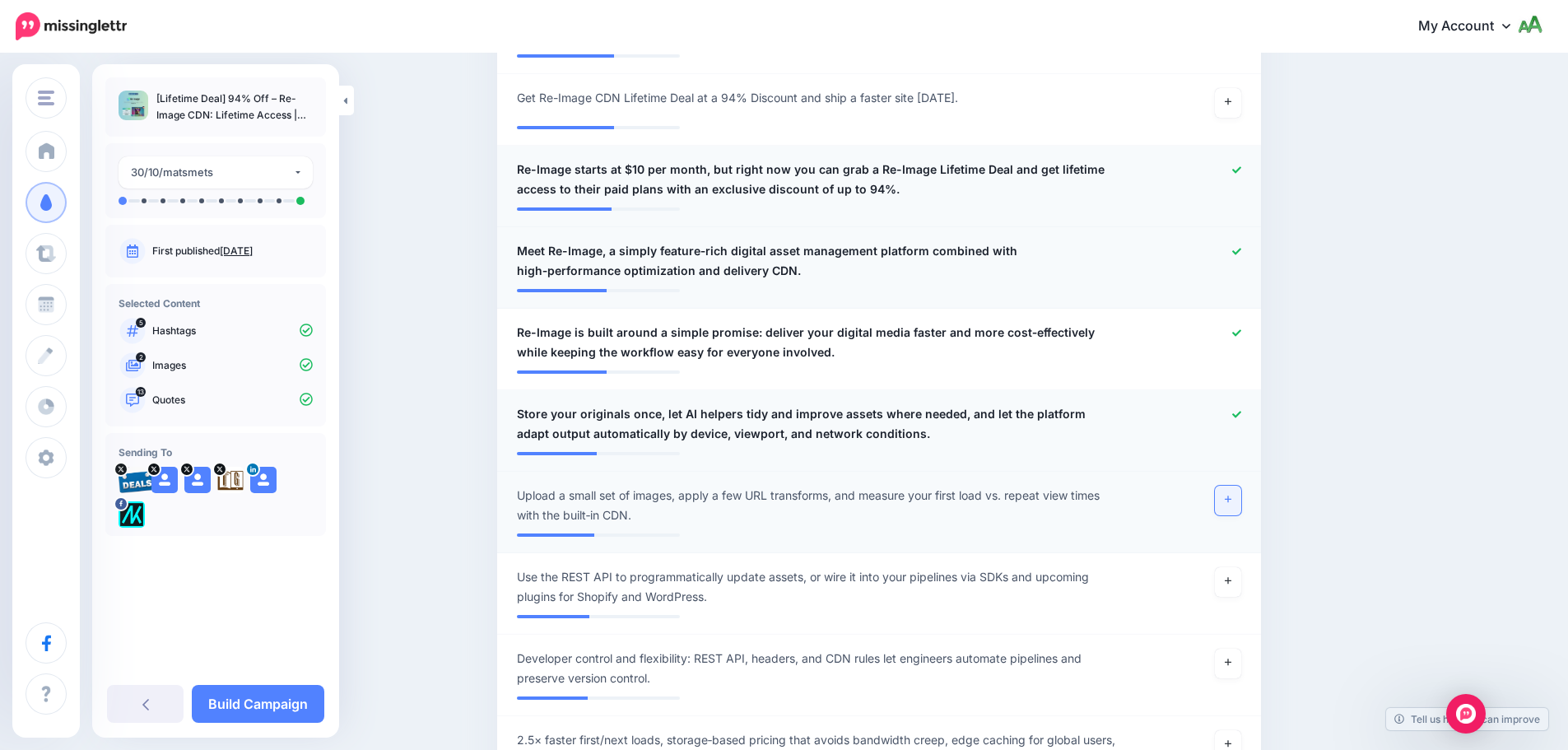
click at [1232, 499] on icon at bounding box center [1228, 499] width 7 height 9
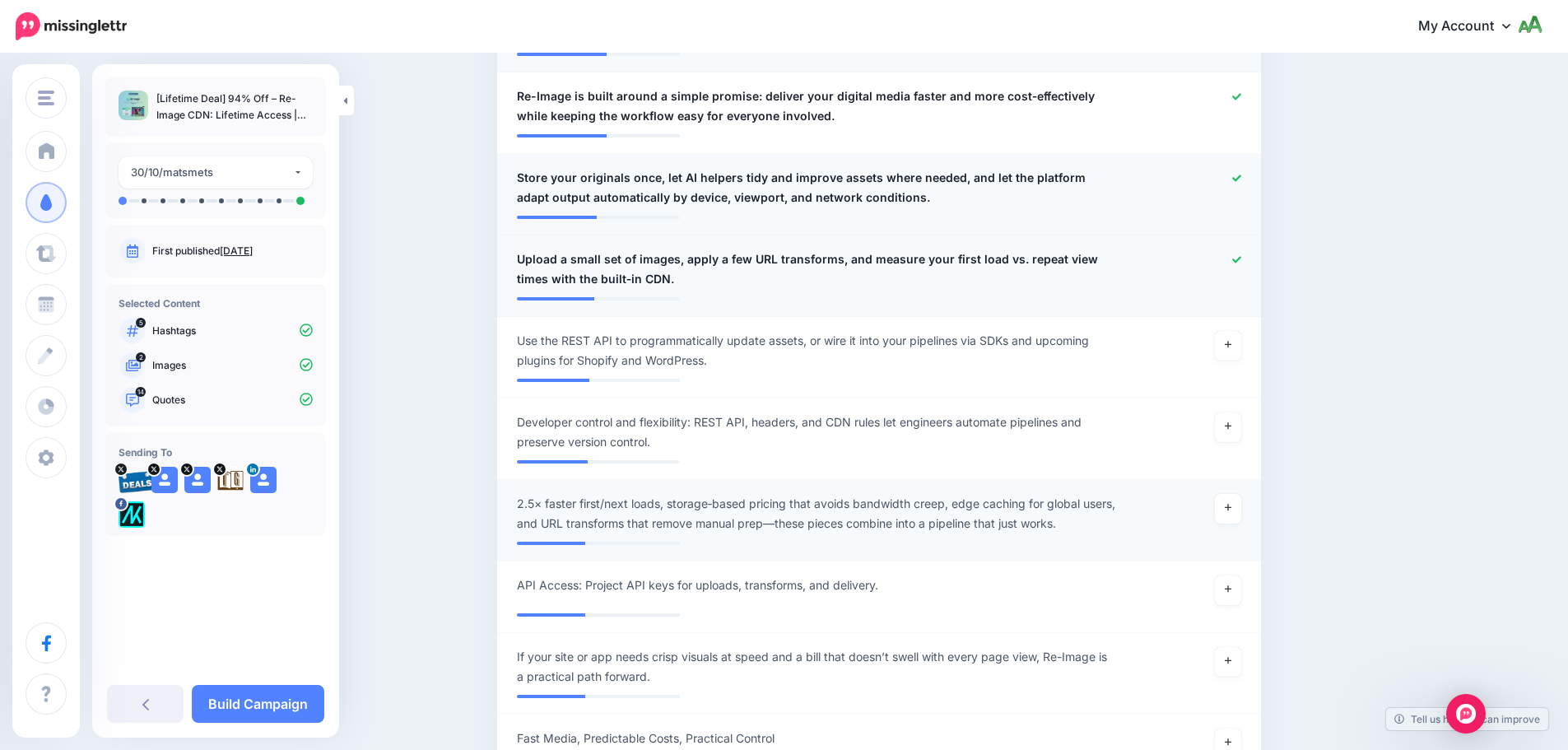
scroll to position [1785, 0]
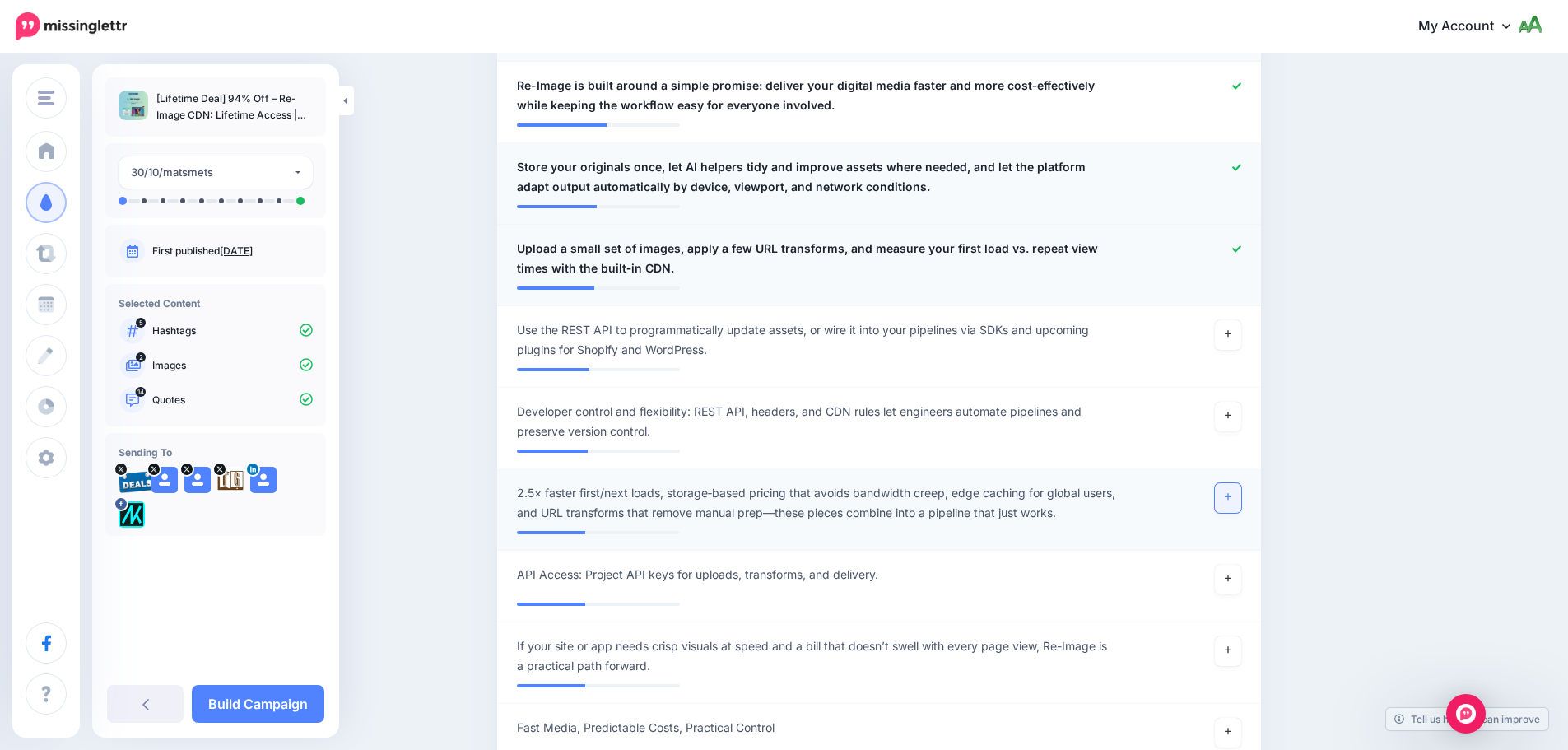
click at [1238, 502] on link at bounding box center [1228, 498] width 26 height 30
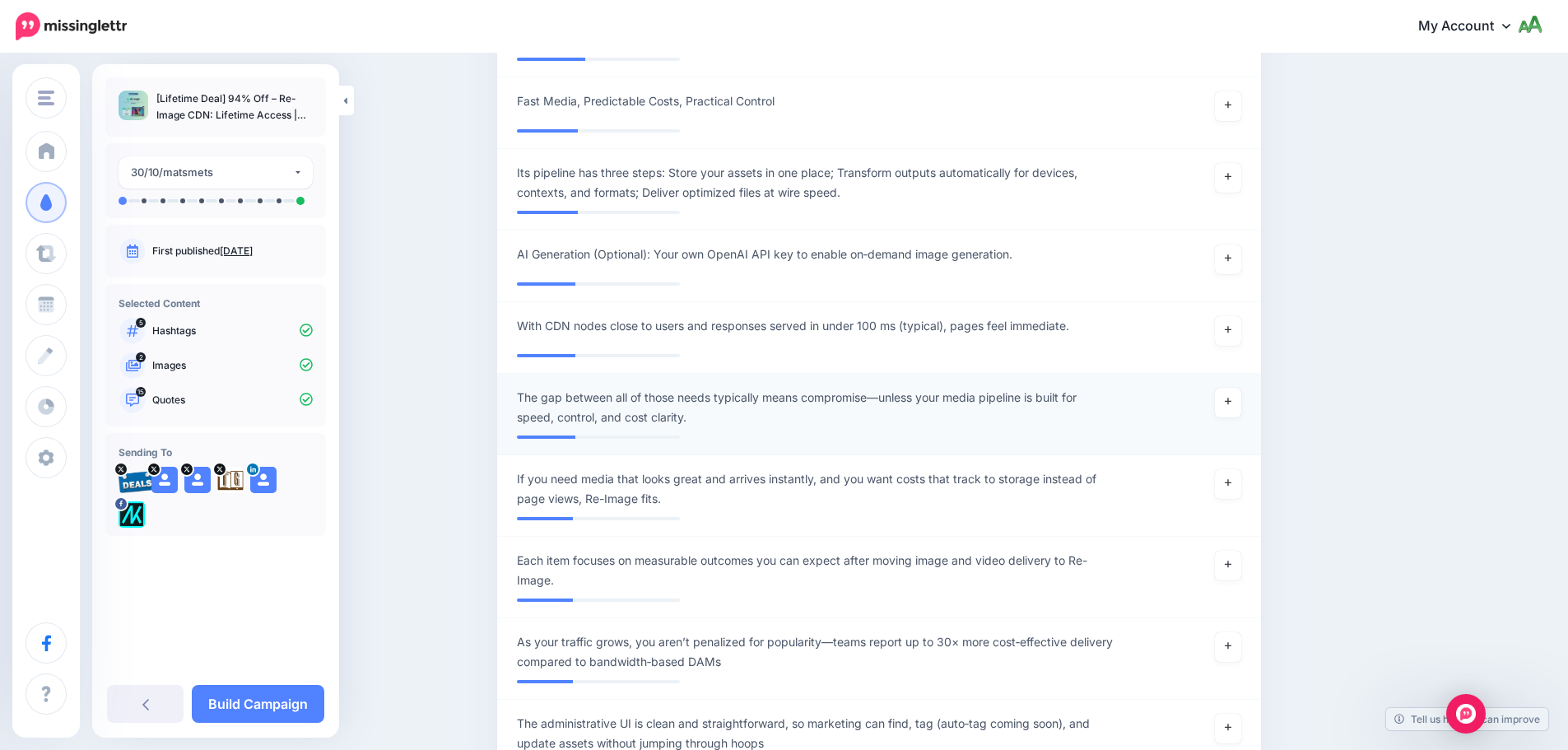
scroll to position [2443, 0]
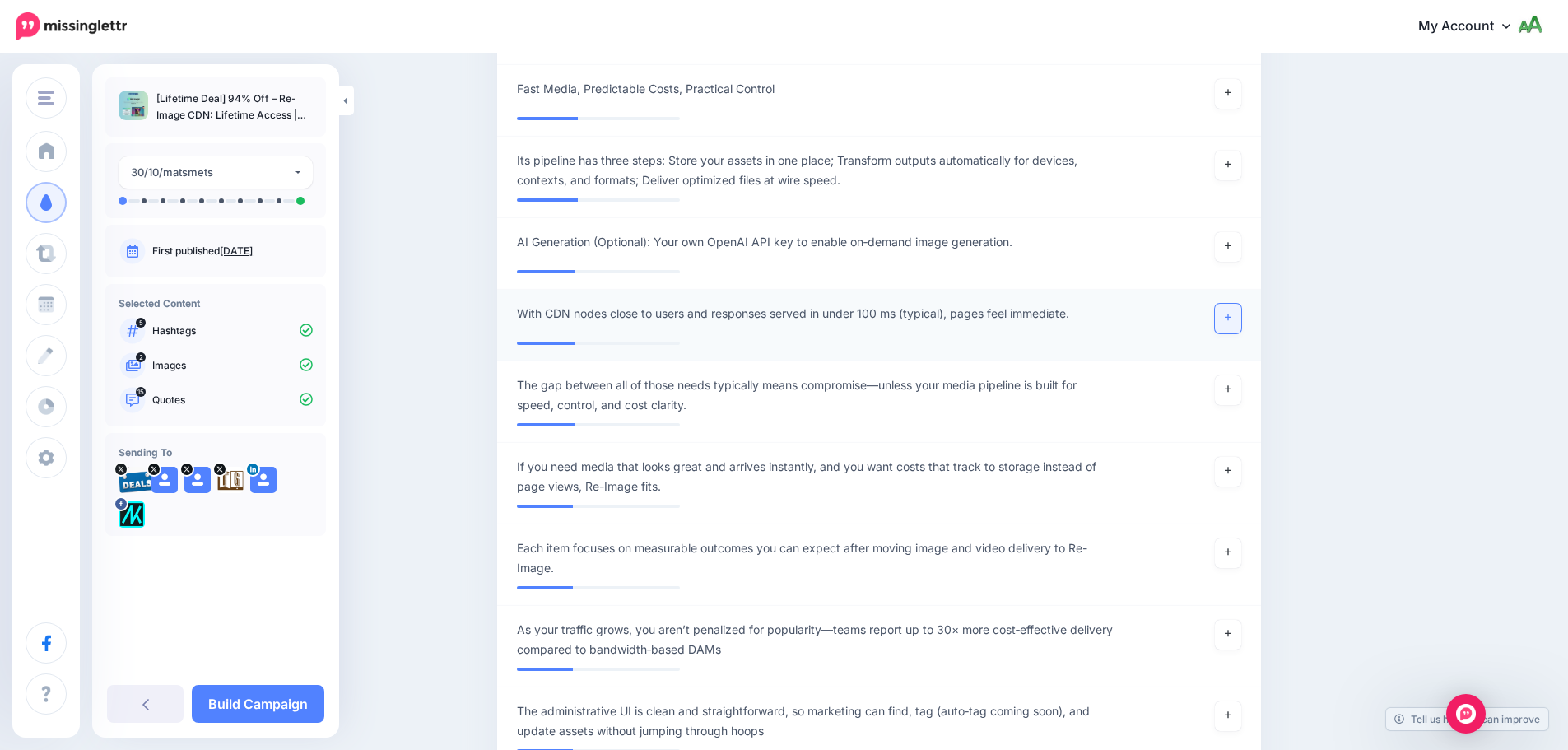
click at [1233, 305] on link at bounding box center [1228, 318] width 26 height 30
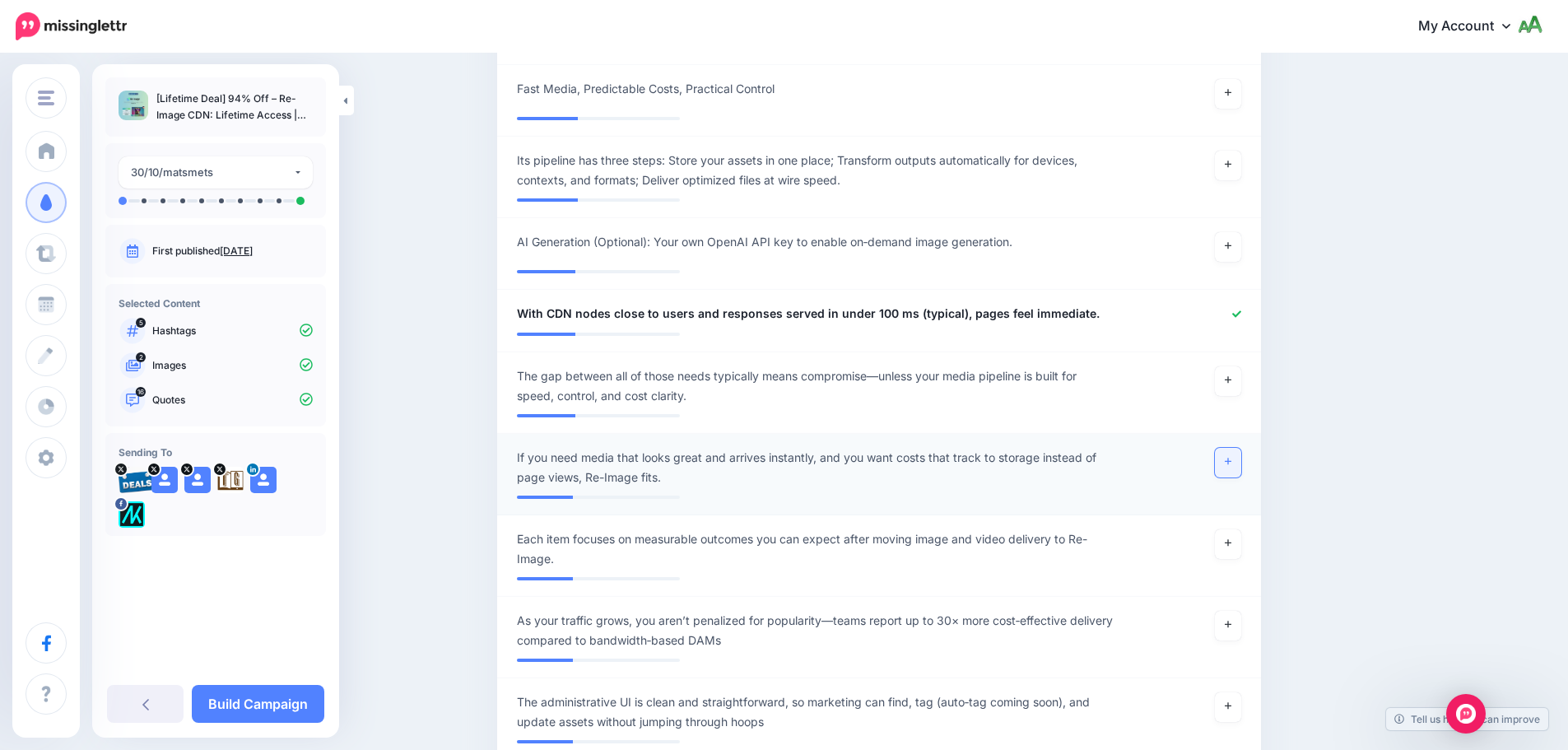
click at [1238, 447] on link at bounding box center [1228, 462] width 26 height 30
click at [237, 687] on link "Build Campaign" at bounding box center [257, 703] width 132 height 38
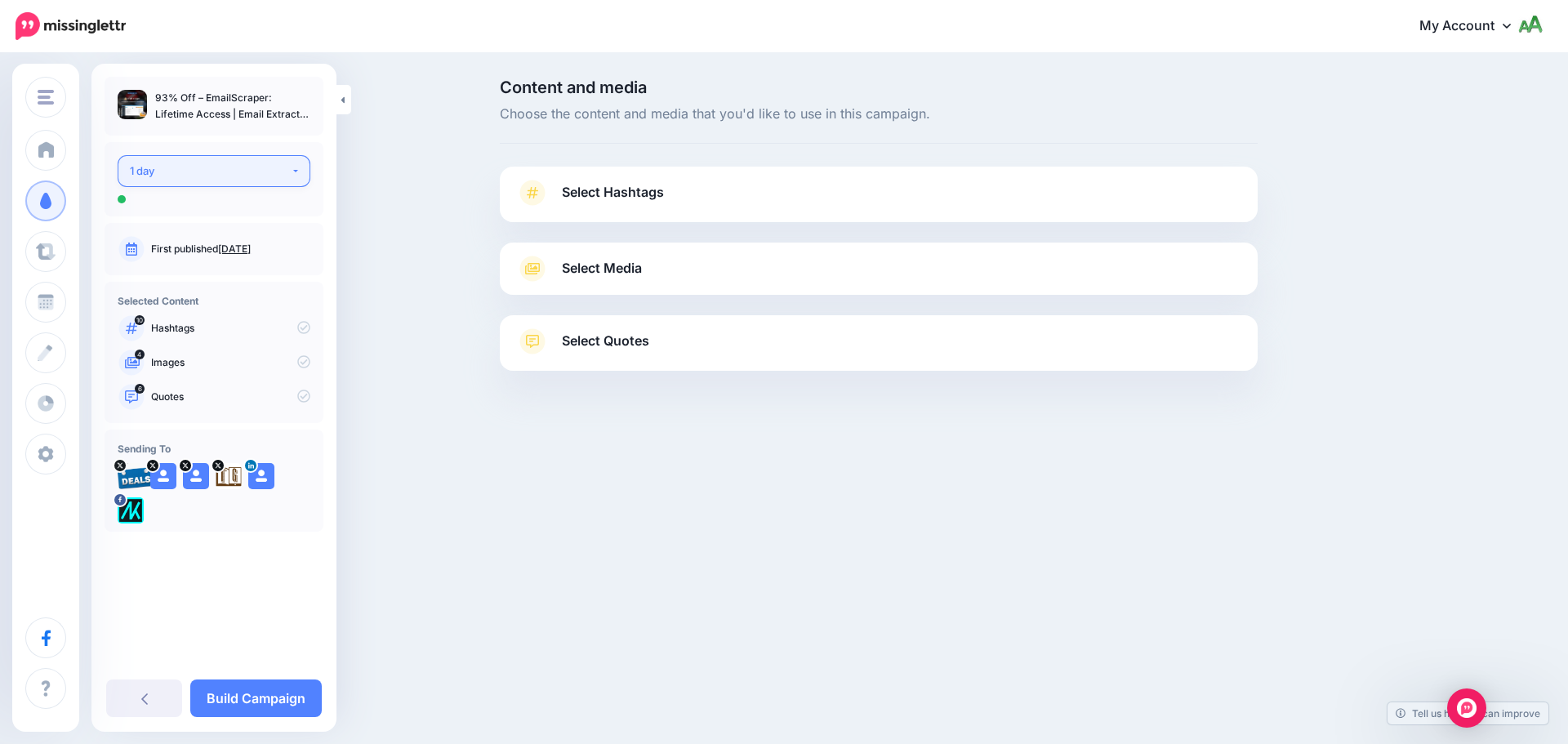
click at [280, 178] on div "1 day" at bounding box center [210, 172] width 161 height 19
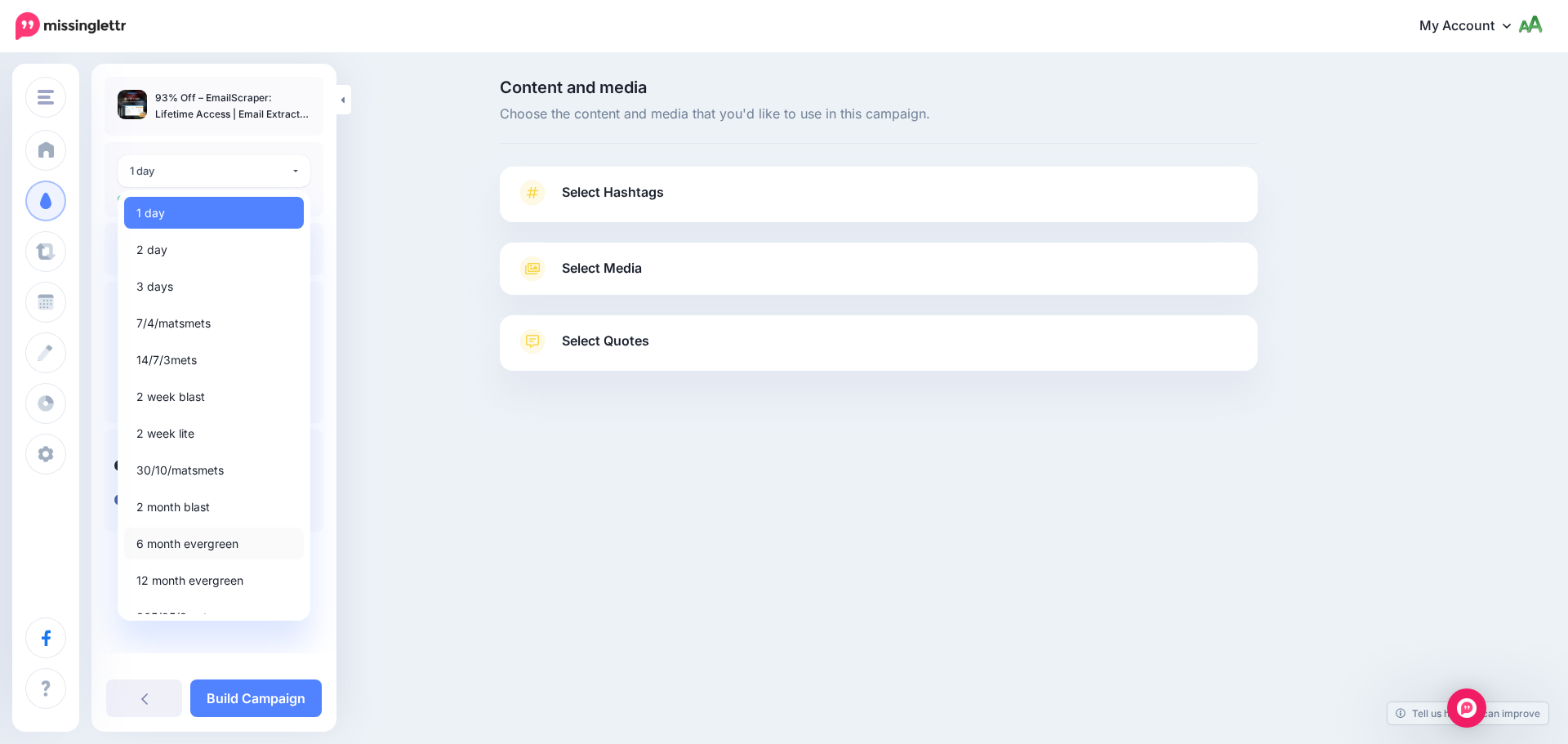
click at [211, 535] on span "6 month evergreen" at bounding box center [187, 544] width 102 height 19
select select "*****"
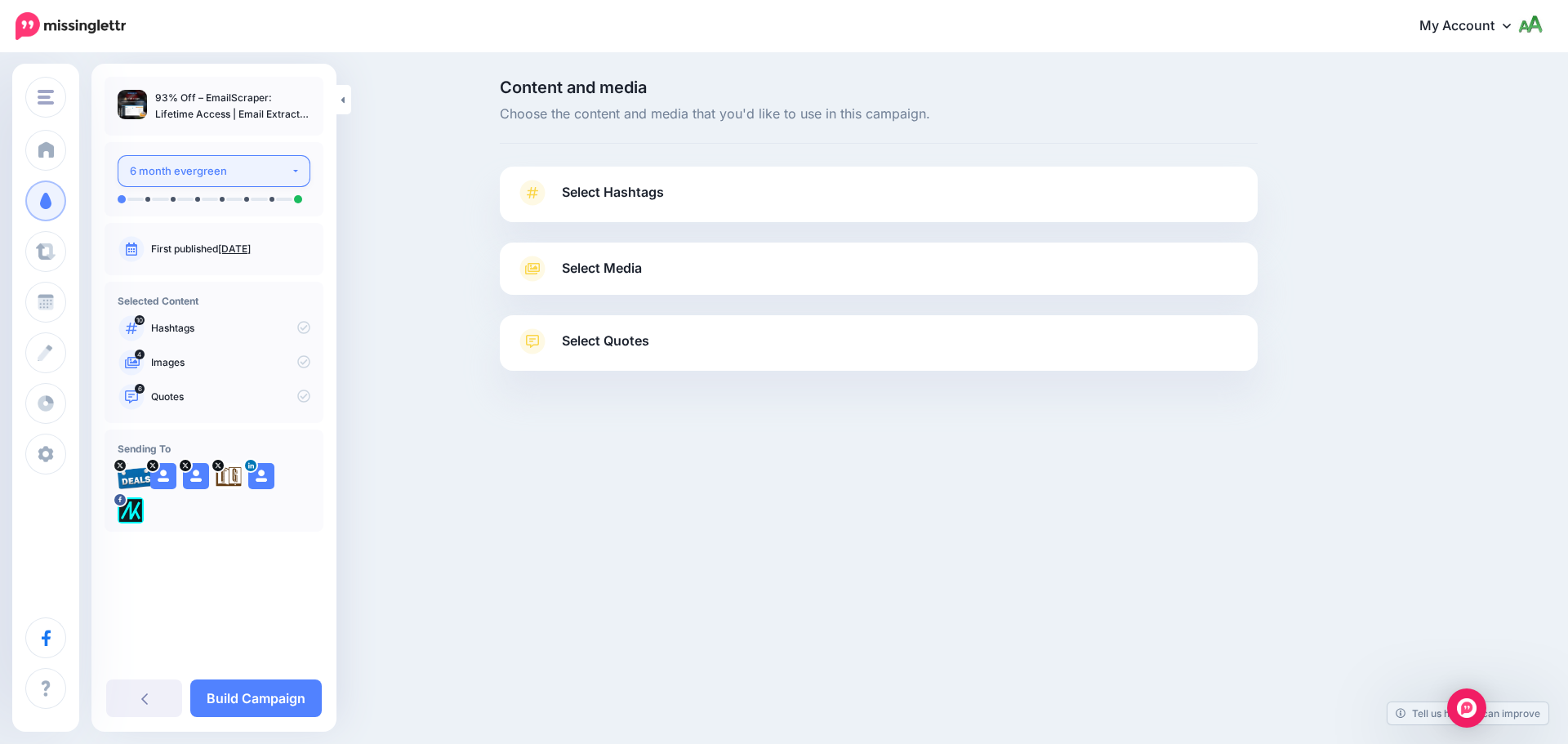
click at [274, 174] on div "6 month evergreen" at bounding box center [210, 172] width 161 height 19
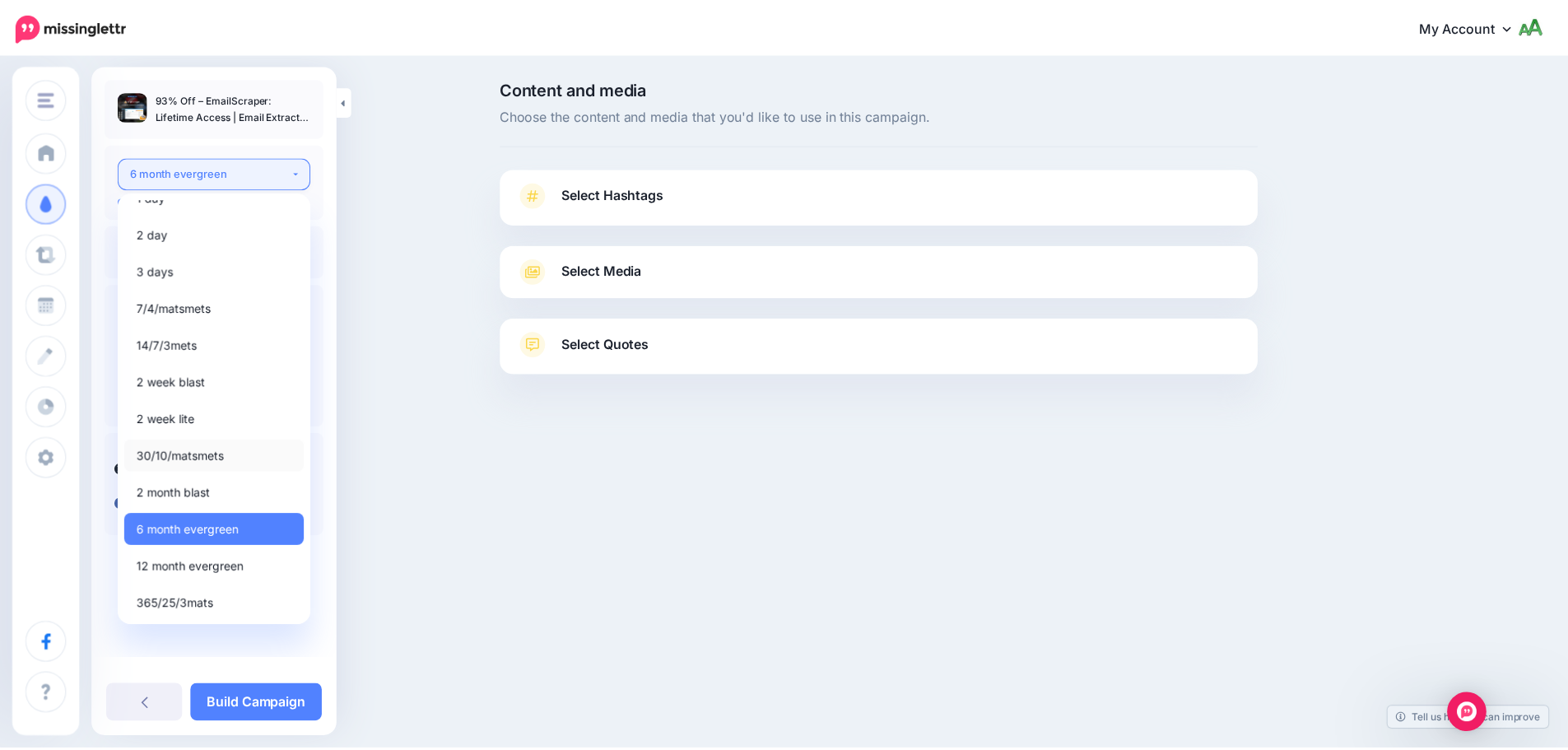
scroll to position [19, 0]
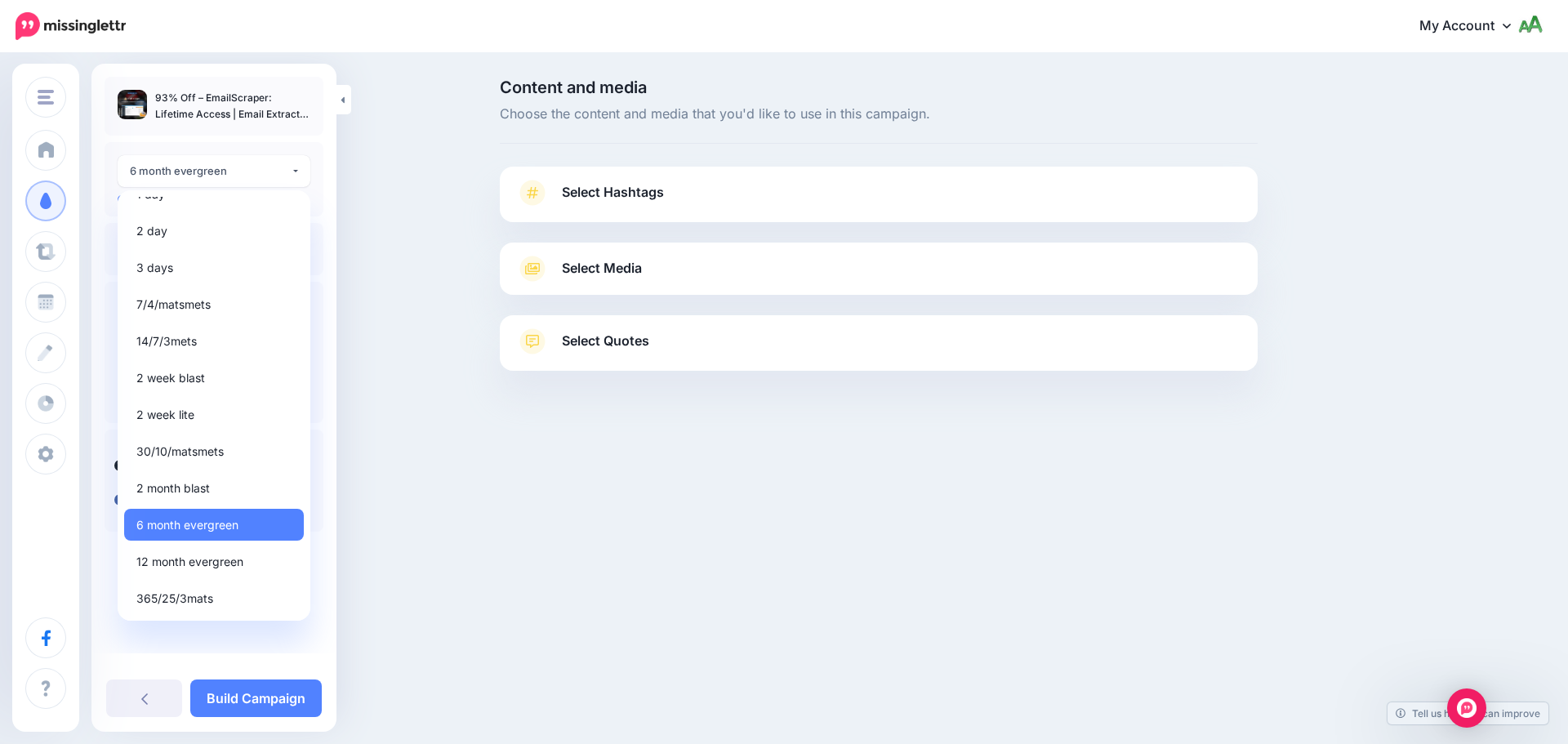
click at [443, 365] on div "Content and media Choose the content and media that you'd like to use in this c…" at bounding box center [784, 266] width 1568 height 422
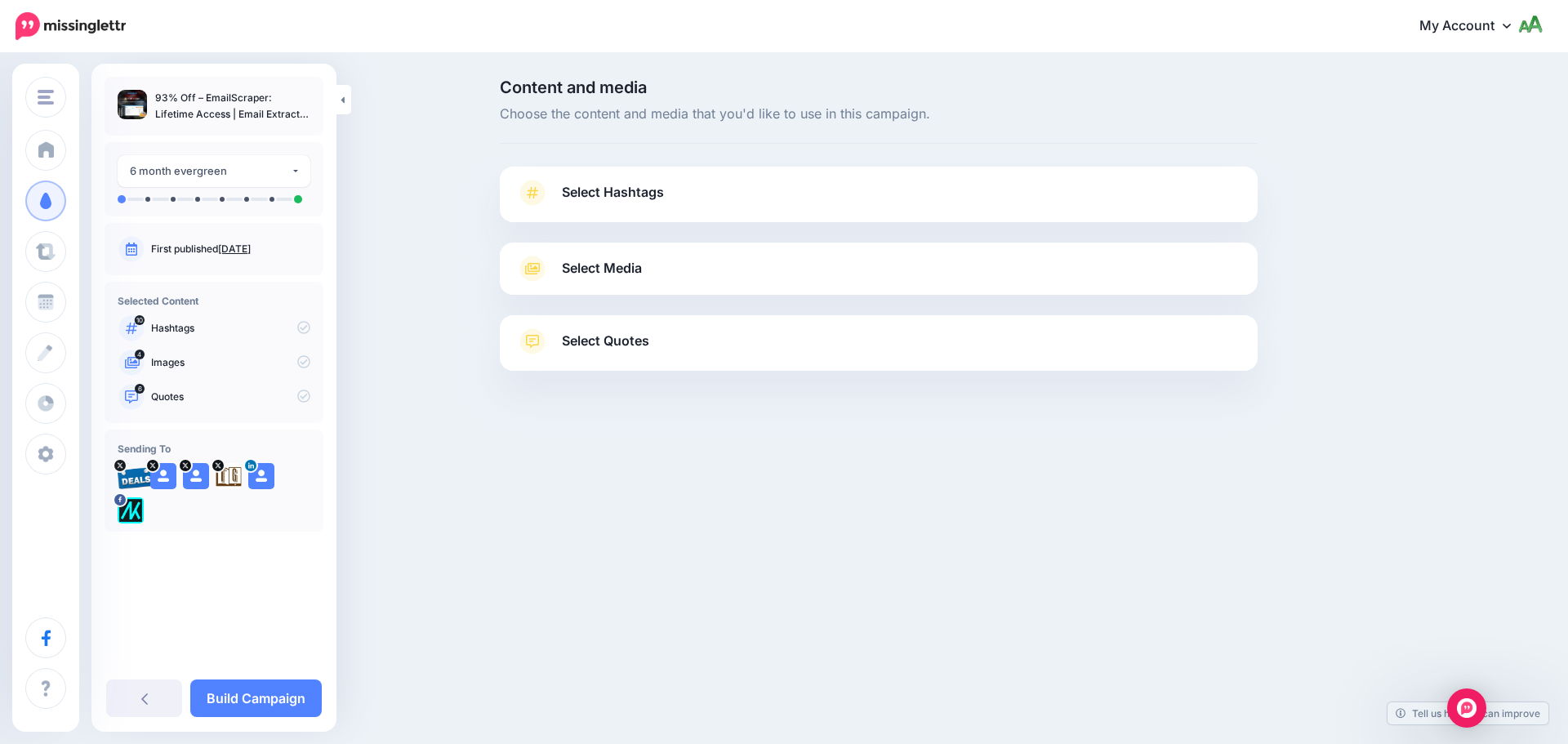
click at [607, 195] on span "Select Hashtags" at bounding box center [613, 192] width 102 height 22
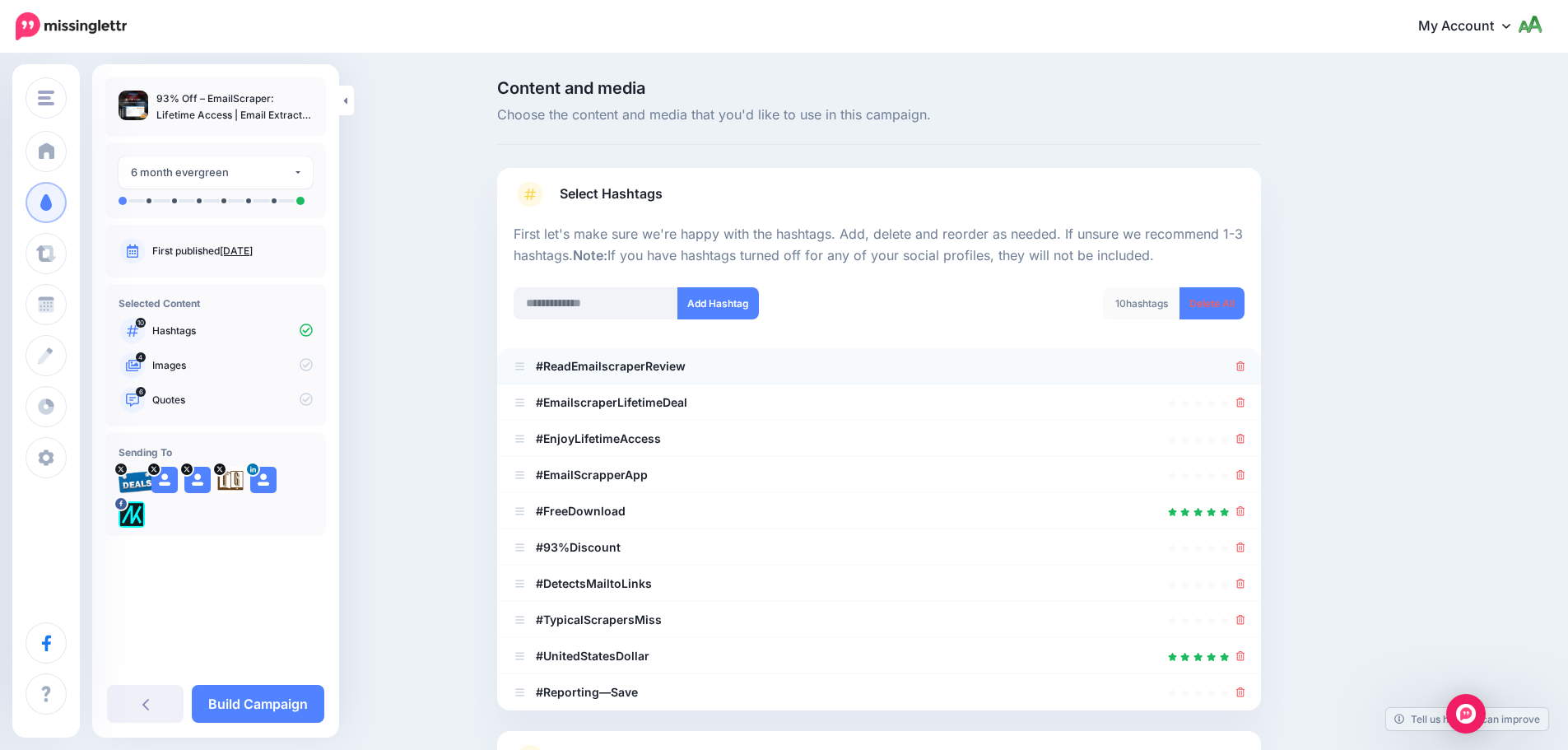
click at [1243, 368] on icon at bounding box center [1240, 366] width 9 height 10
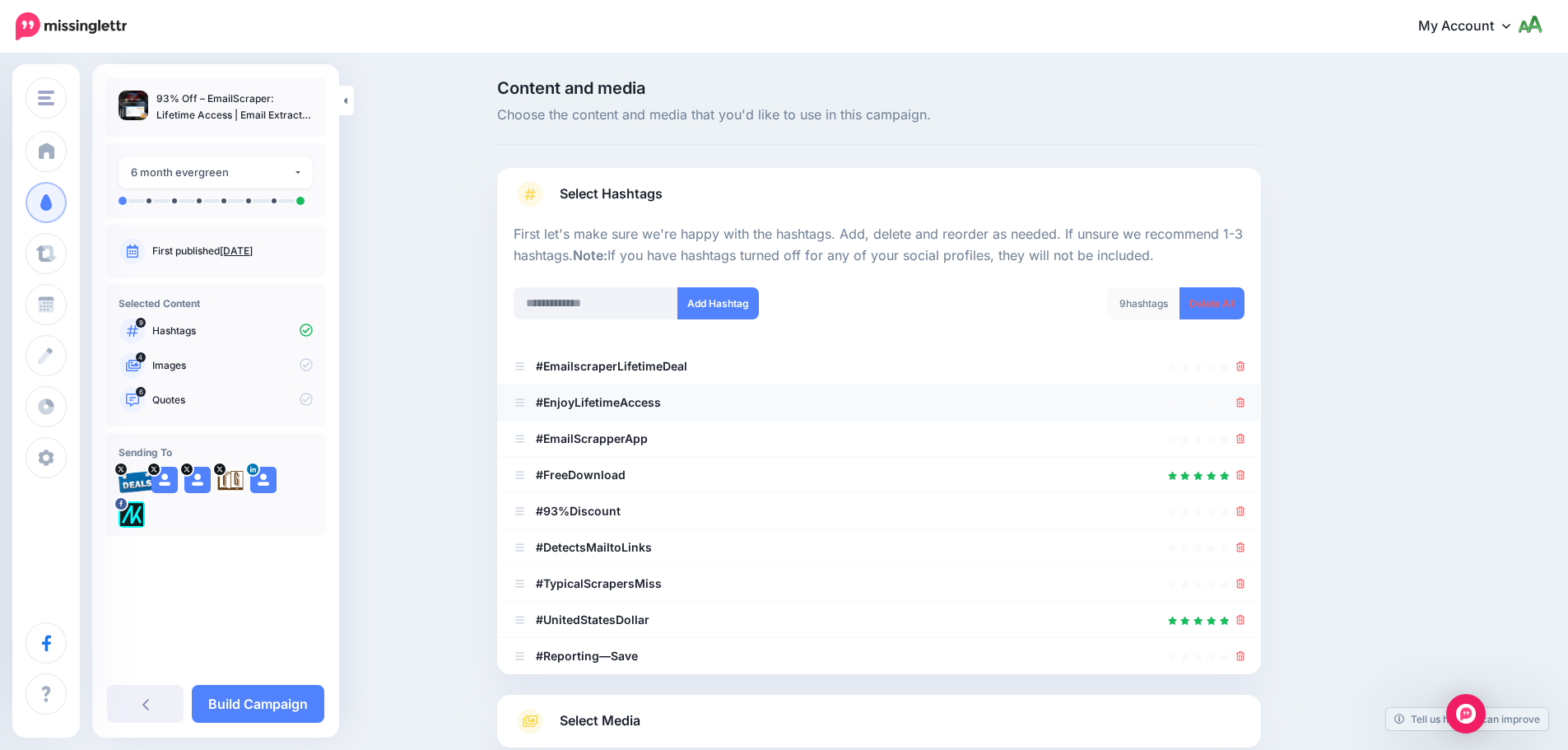
click at [1252, 402] on li "#EnjoyLifetimeAccess" at bounding box center [879, 402] width 764 height 36
click at [1245, 402] on icon at bounding box center [1240, 402] width 9 height 10
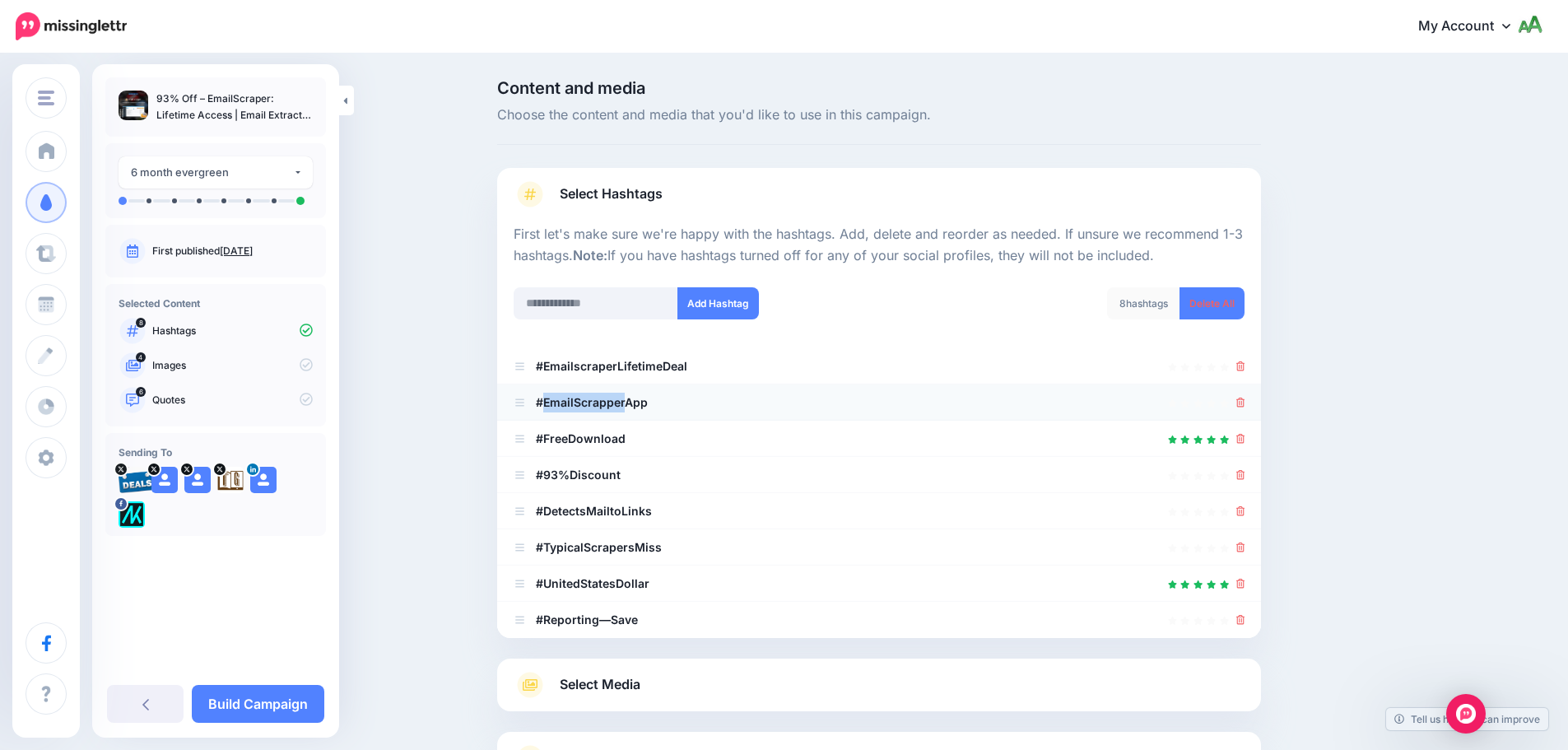
drag, startPoint x: 630, startPoint y: 402, endPoint x: 546, endPoint y: 408, distance: 84.2
click at [546, 408] on b "#EmailScrapperApp" at bounding box center [592, 402] width 112 height 14
copy b "EmailScrapper"
click at [1245, 367] on icon at bounding box center [1240, 366] width 9 height 10
click at [1245, 396] on link at bounding box center [1240, 402] width 9 height 14
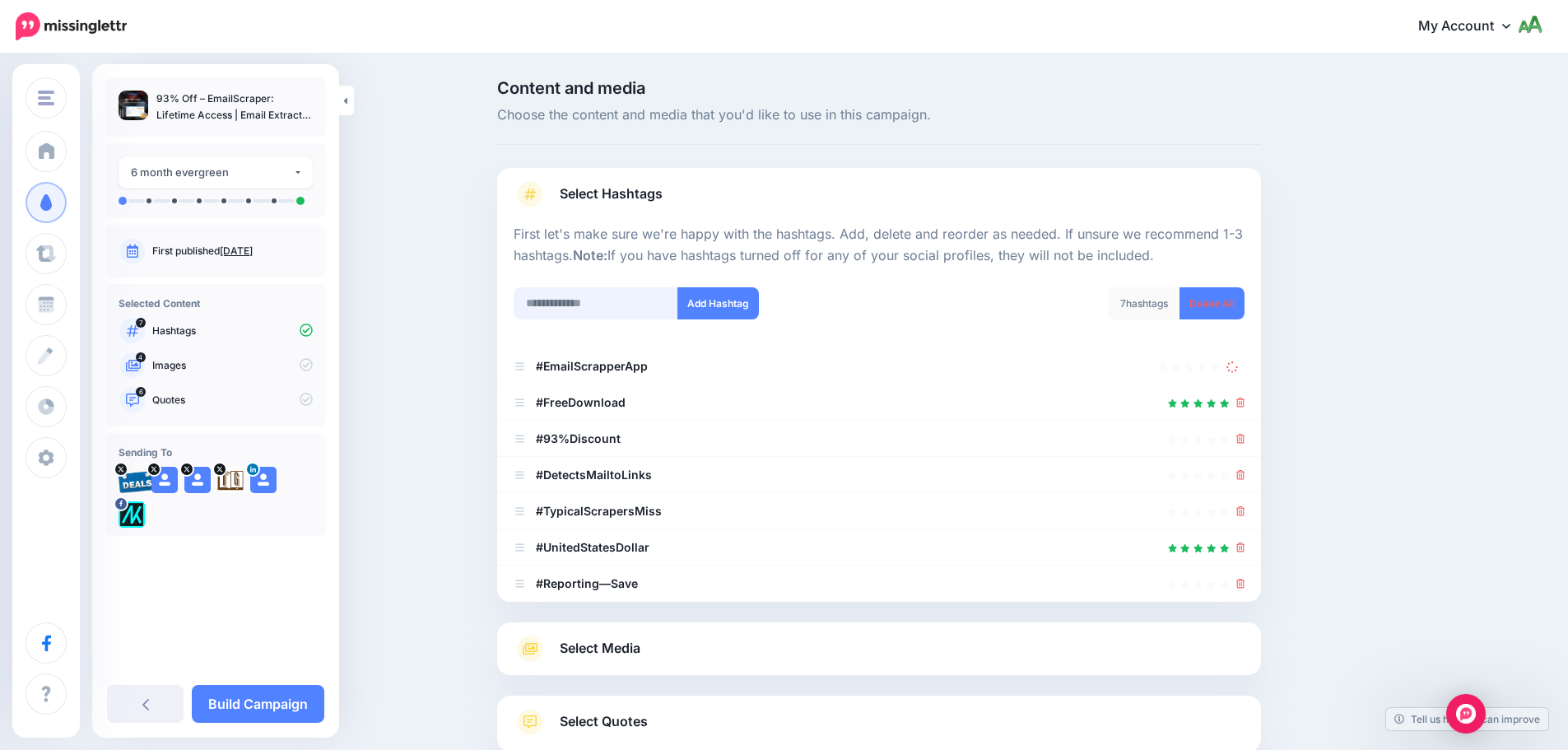
click at [657, 299] on input "text" at bounding box center [595, 303] width 164 height 32
paste input "**********"
type input "**********"
click at [744, 299] on button "Add Hashtag" at bounding box center [718, 303] width 81 height 32
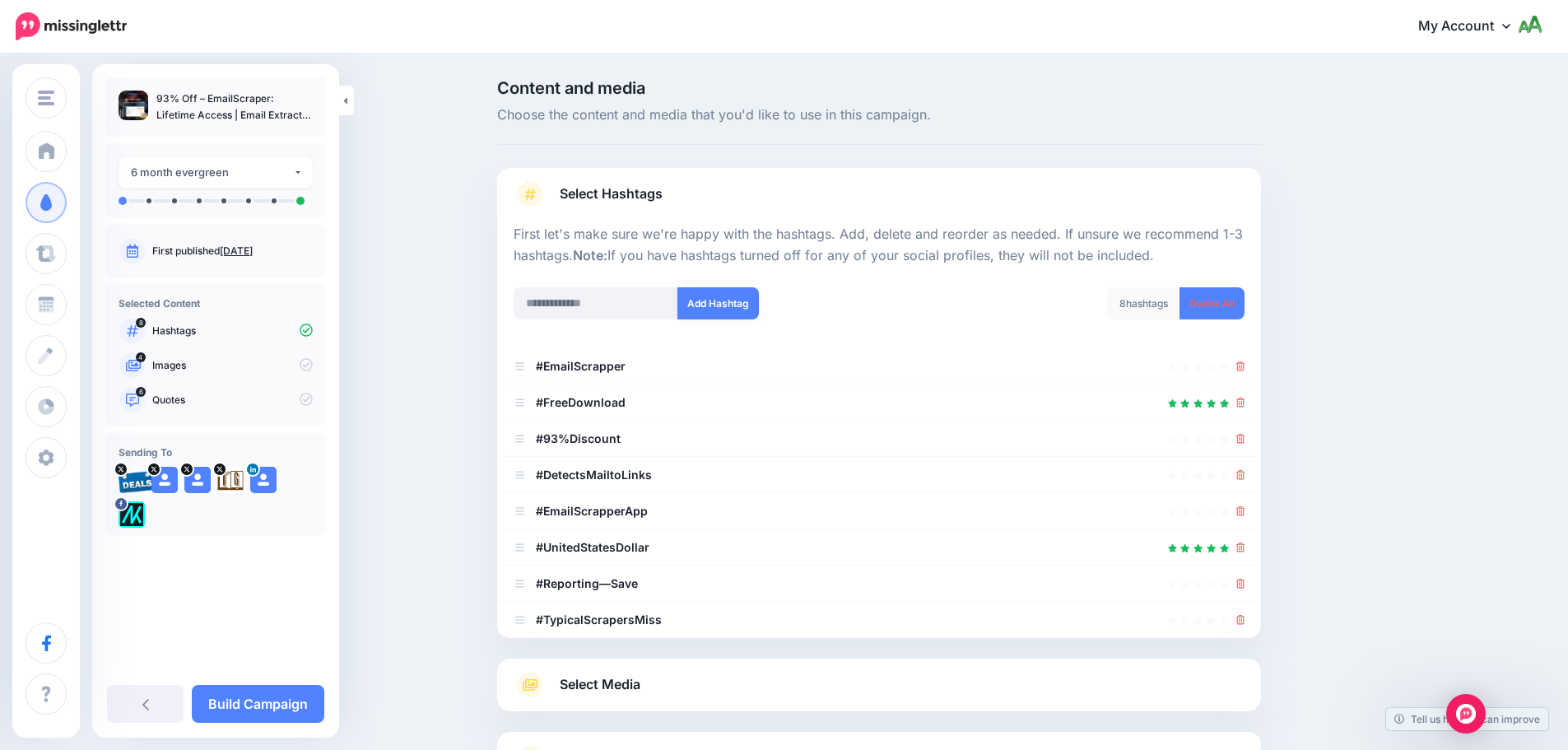
scroll to position [145, 0]
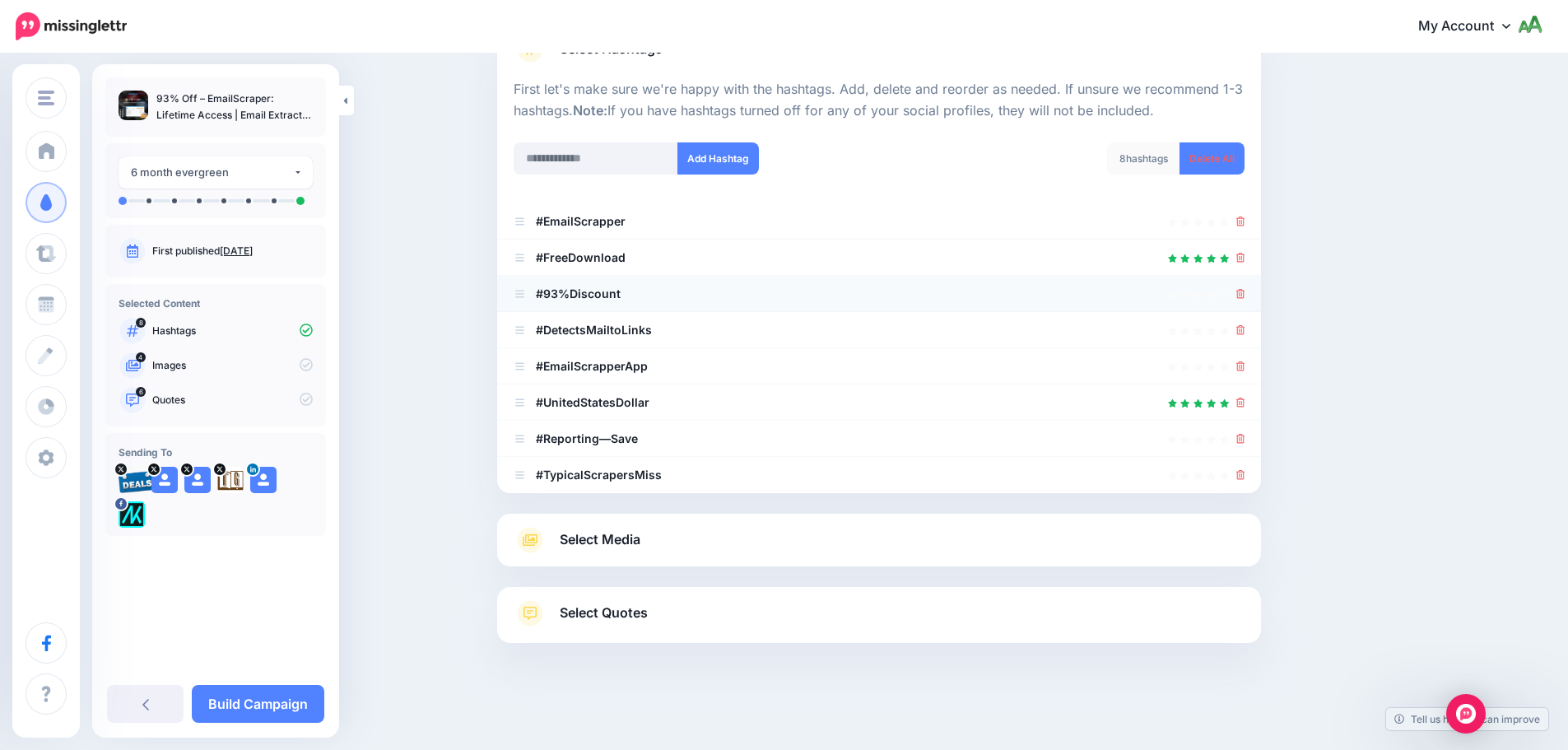
click at [1245, 293] on icon at bounding box center [1240, 294] width 9 height 10
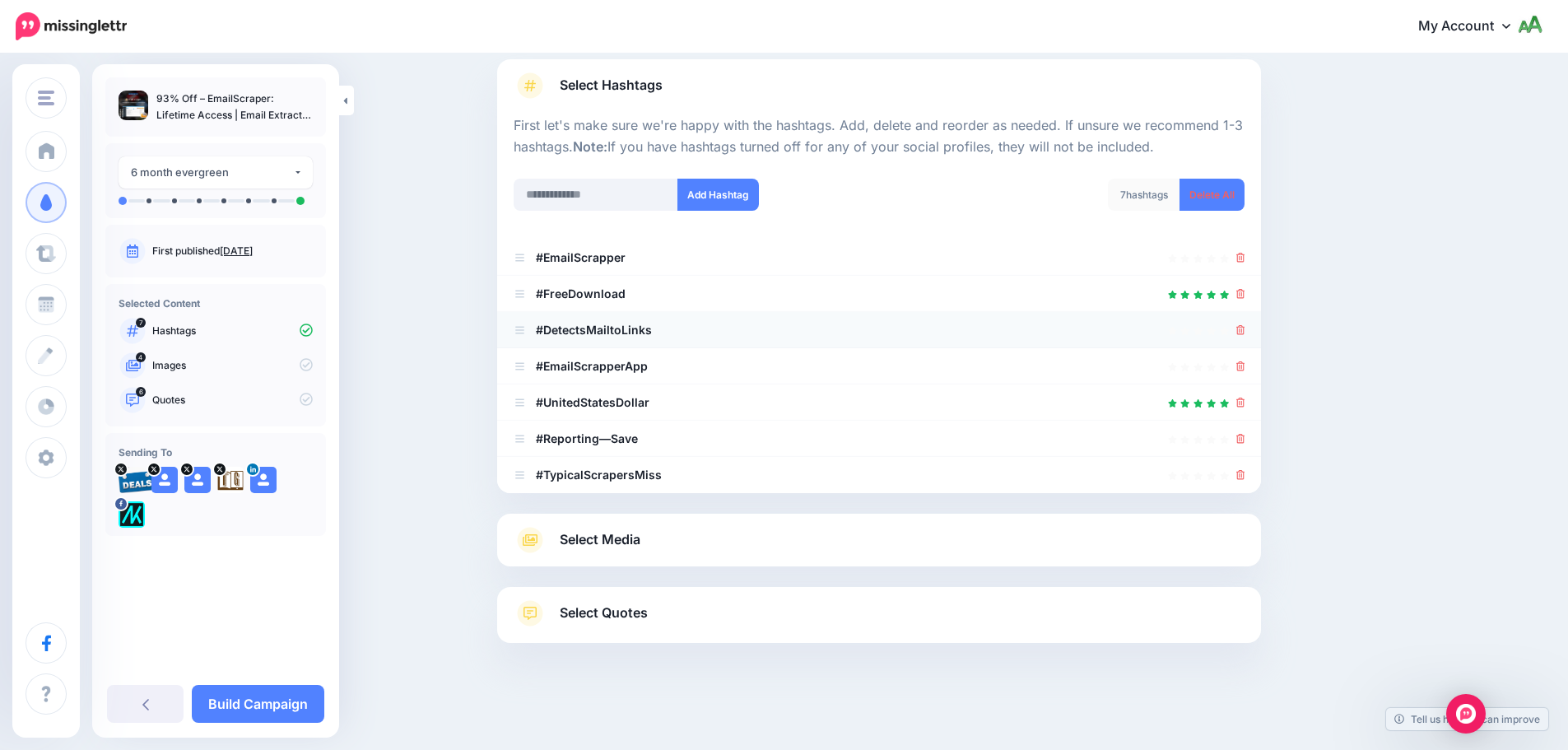
click at [1245, 324] on link at bounding box center [1240, 330] width 9 height 14
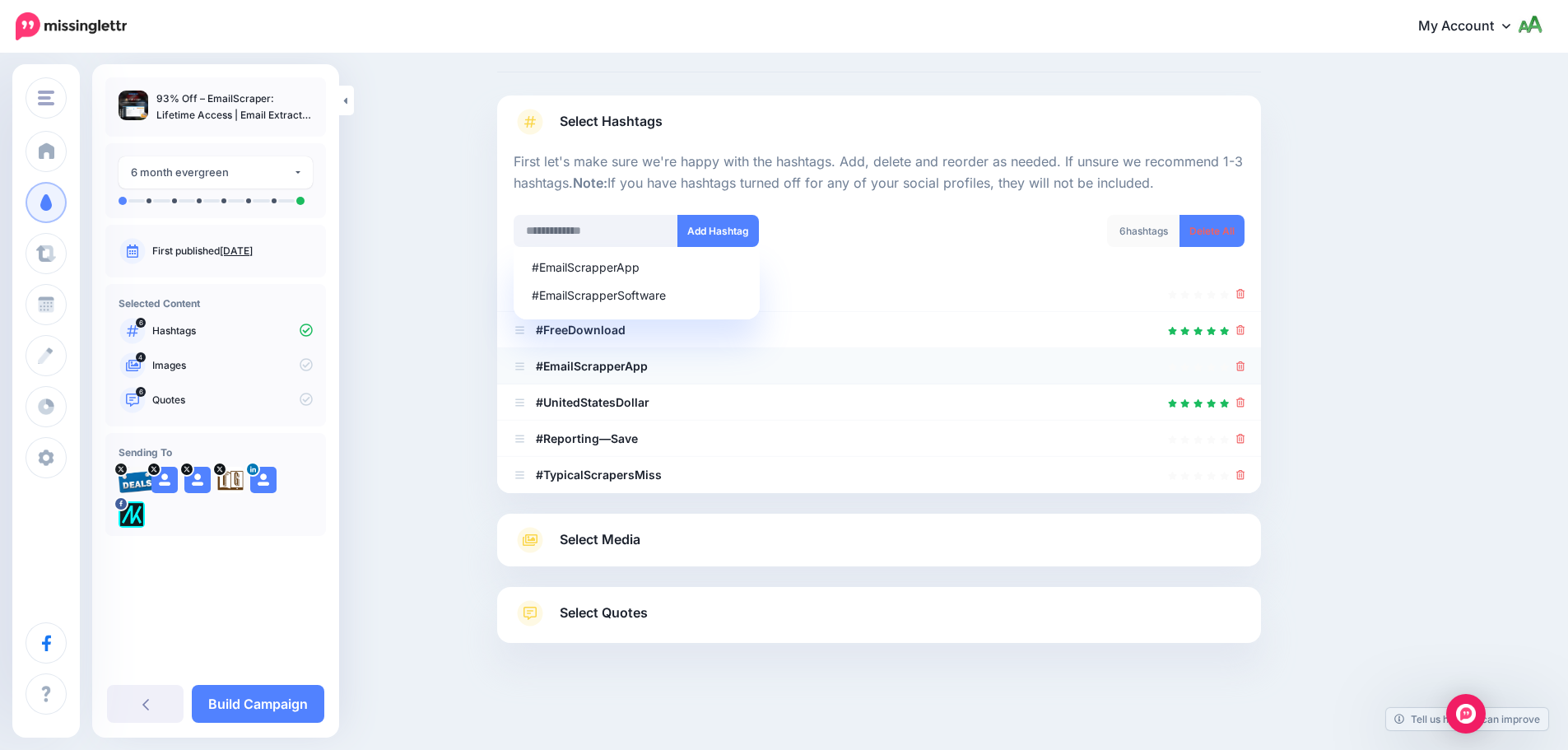
click at [1244, 367] on icon at bounding box center [1240, 366] width 9 height 10
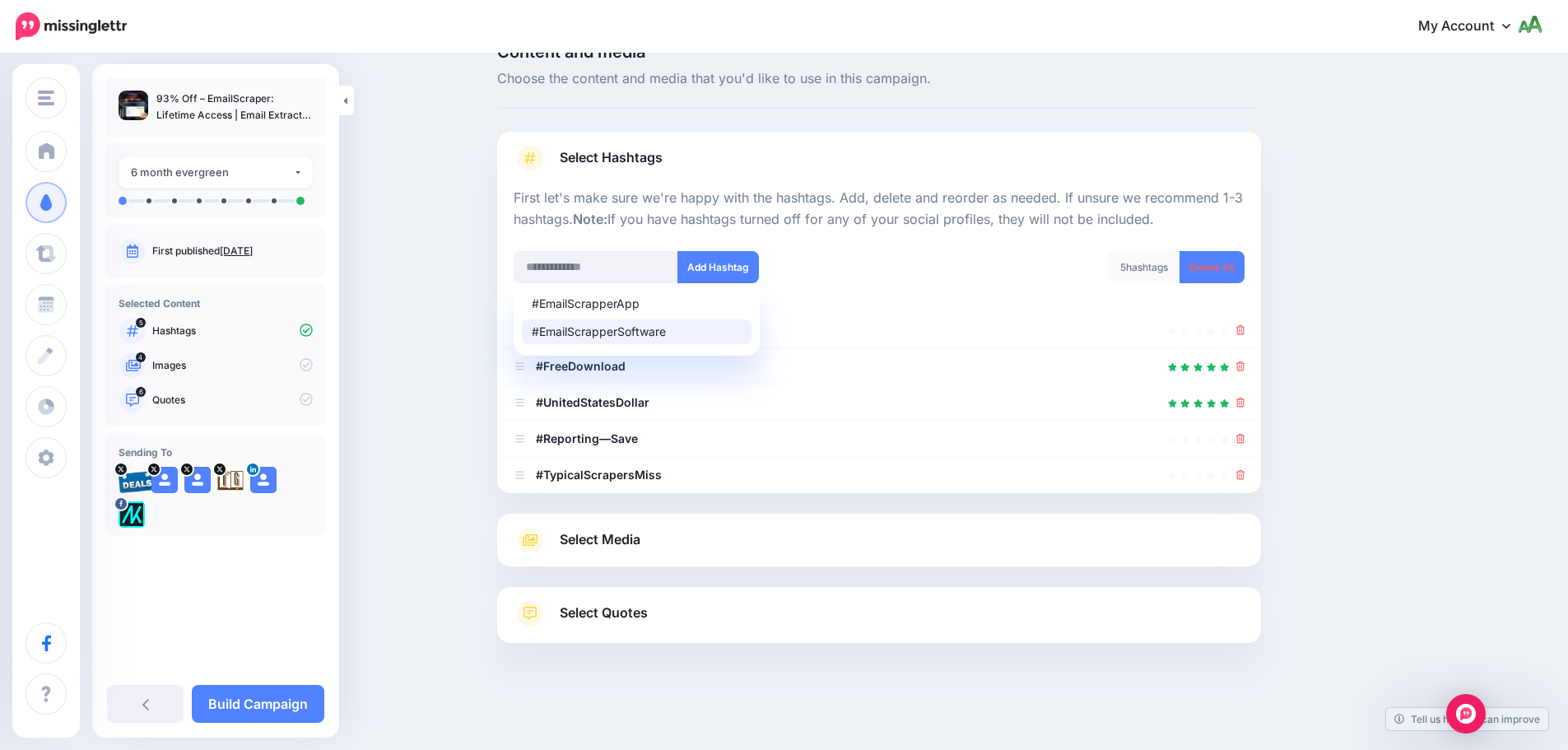
click at [607, 335] on div "#EmailScrapperSoftware" at bounding box center [636, 332] width 210 height 12
type input "**********"
click at [702, 266] on button "Add Hashtag" at bounding box center [718, 267] width 81 height 32
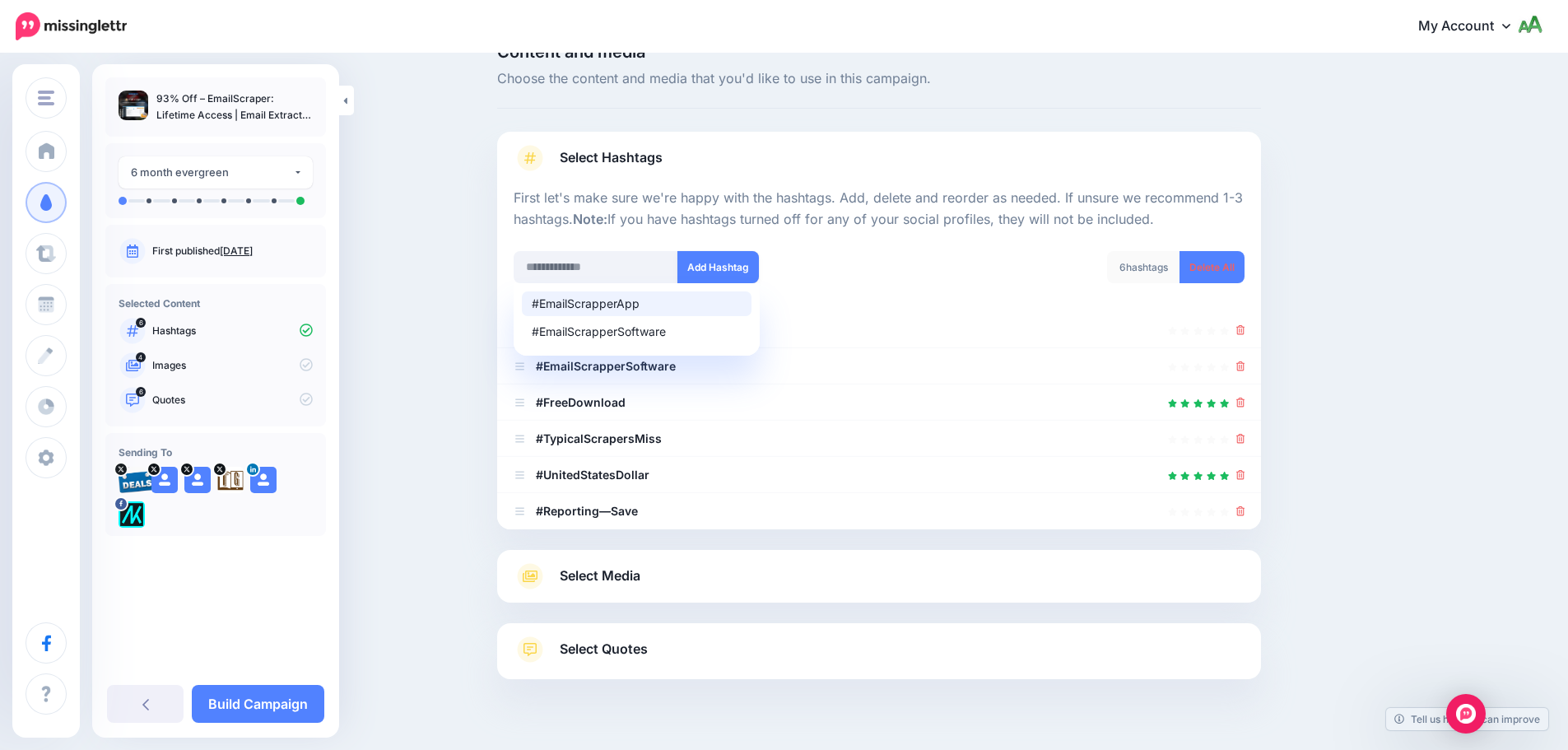
scroll to position [72, 0]
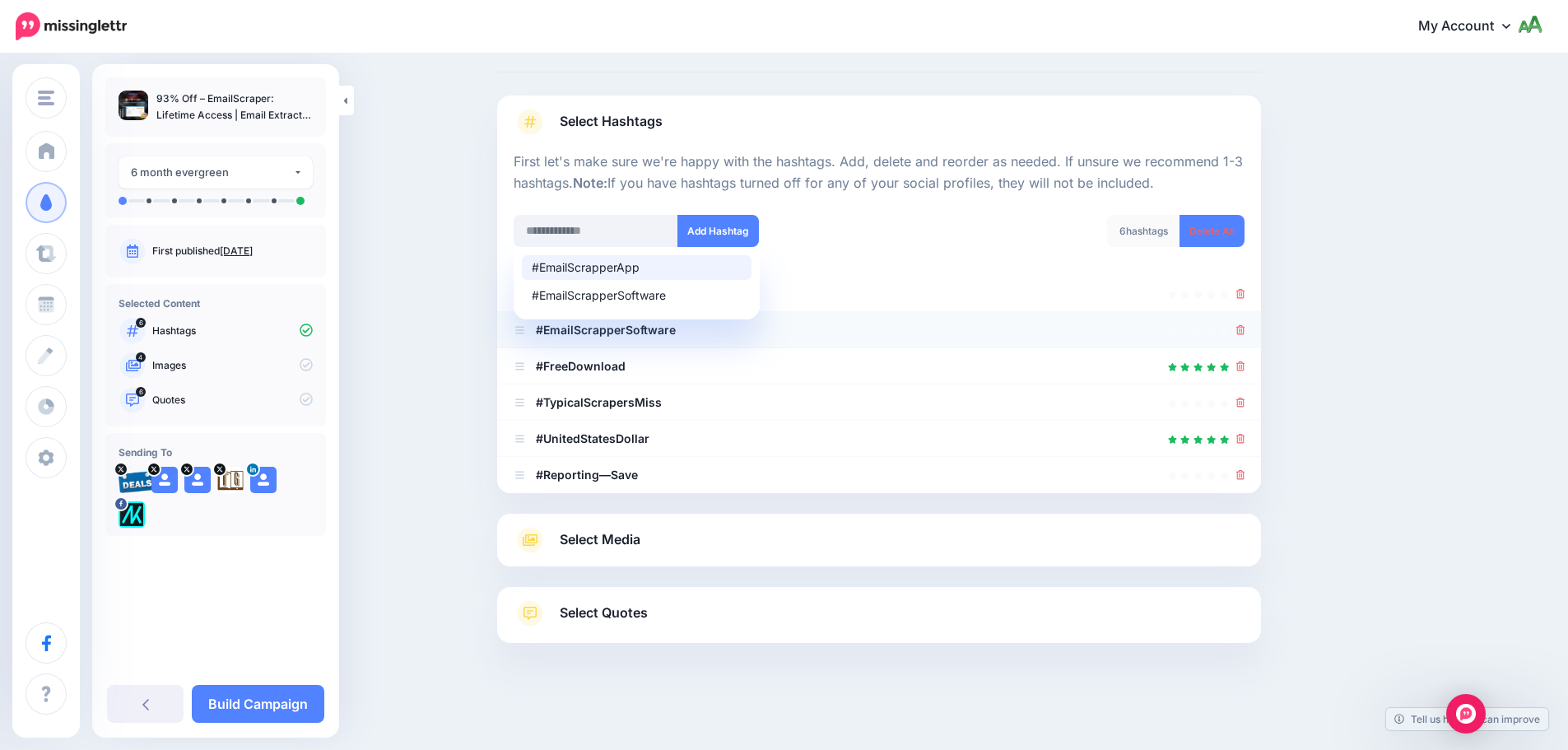
click at [1243, 332] on icon at bounding box center [1240, 330] width 9 height 10
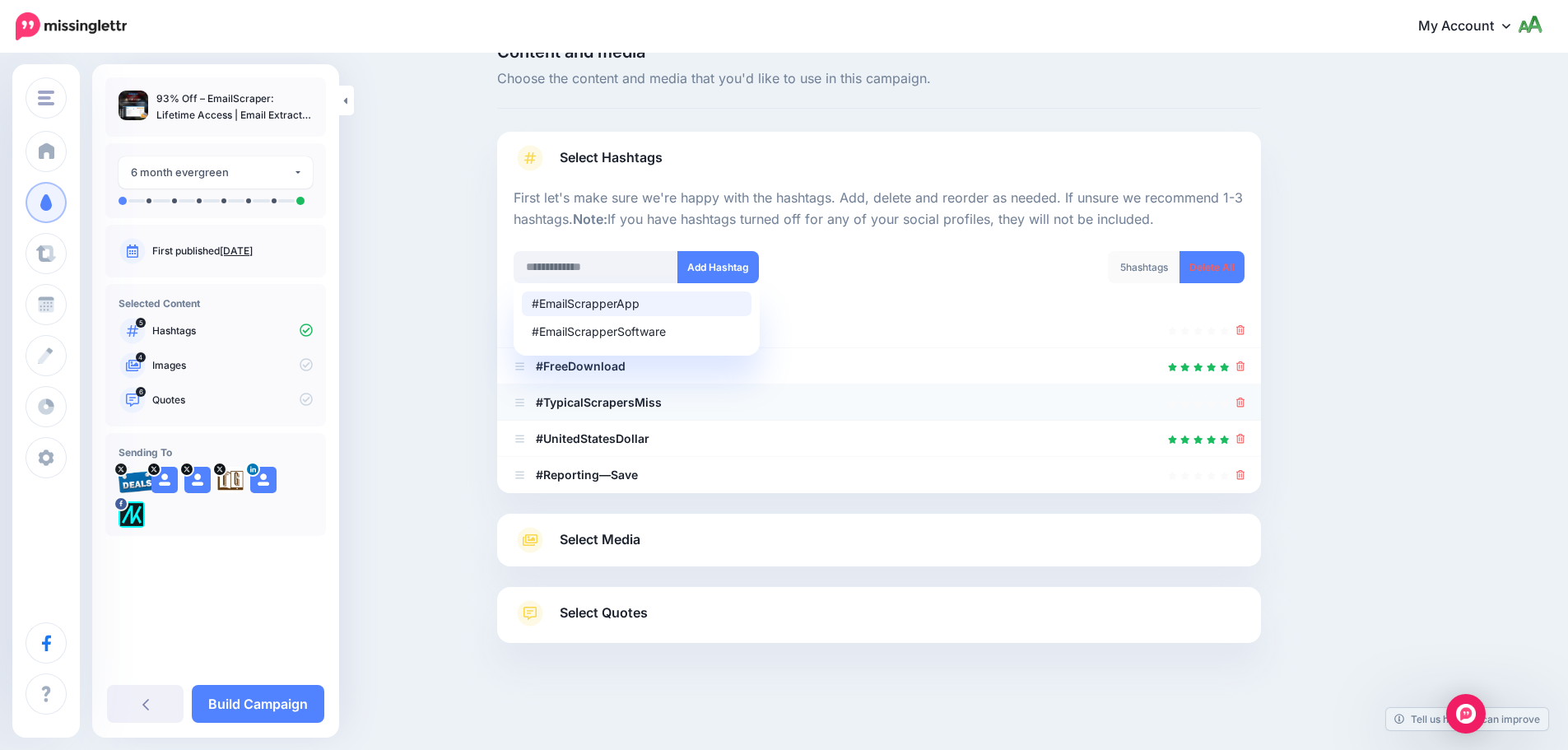
scroll to position [36, 0]
click at [1245, 405] on icon at bounding box center [1240, 402] width 9 height 10
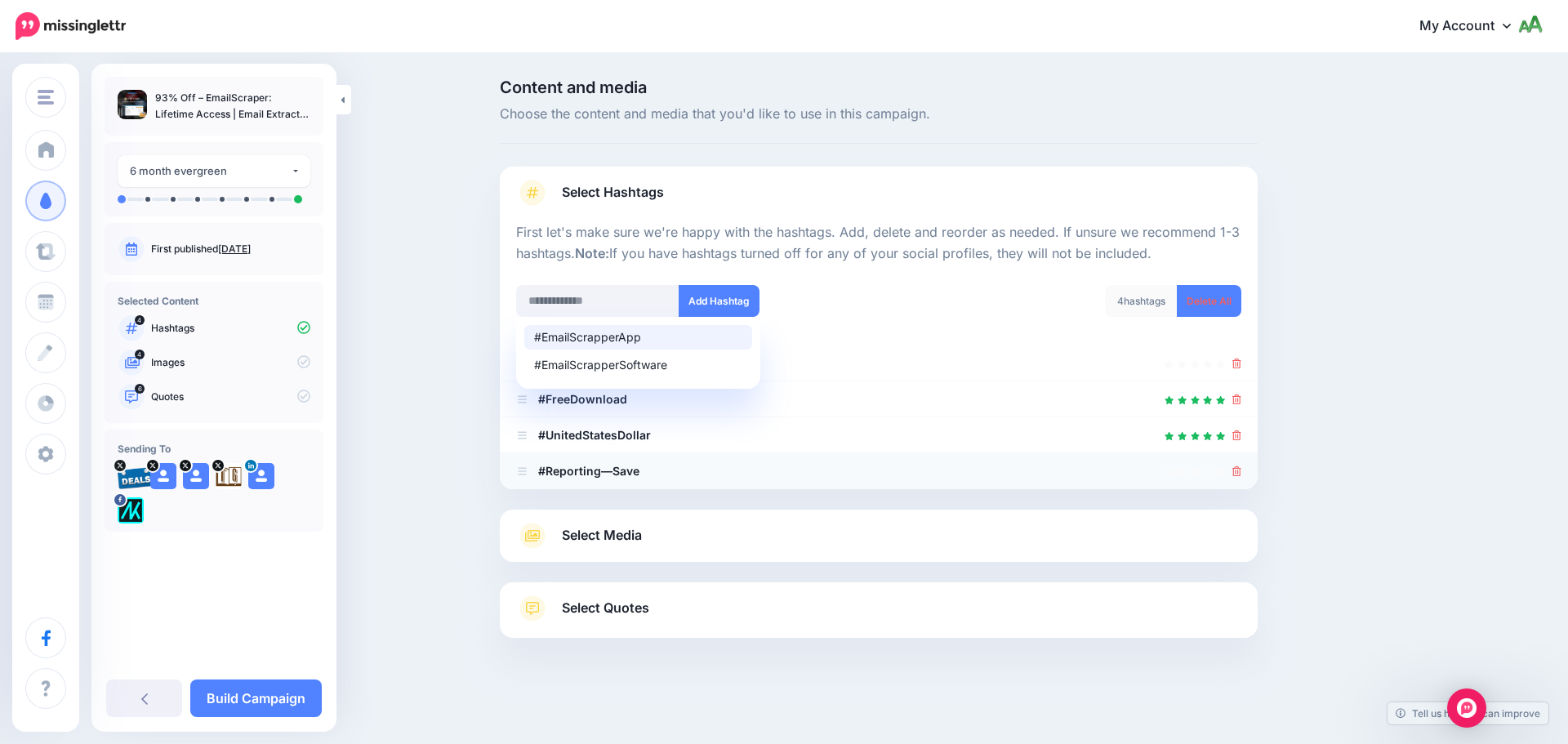
click at [1235, 469] on icon at bounding box center [1236, 471] width 9 height 10
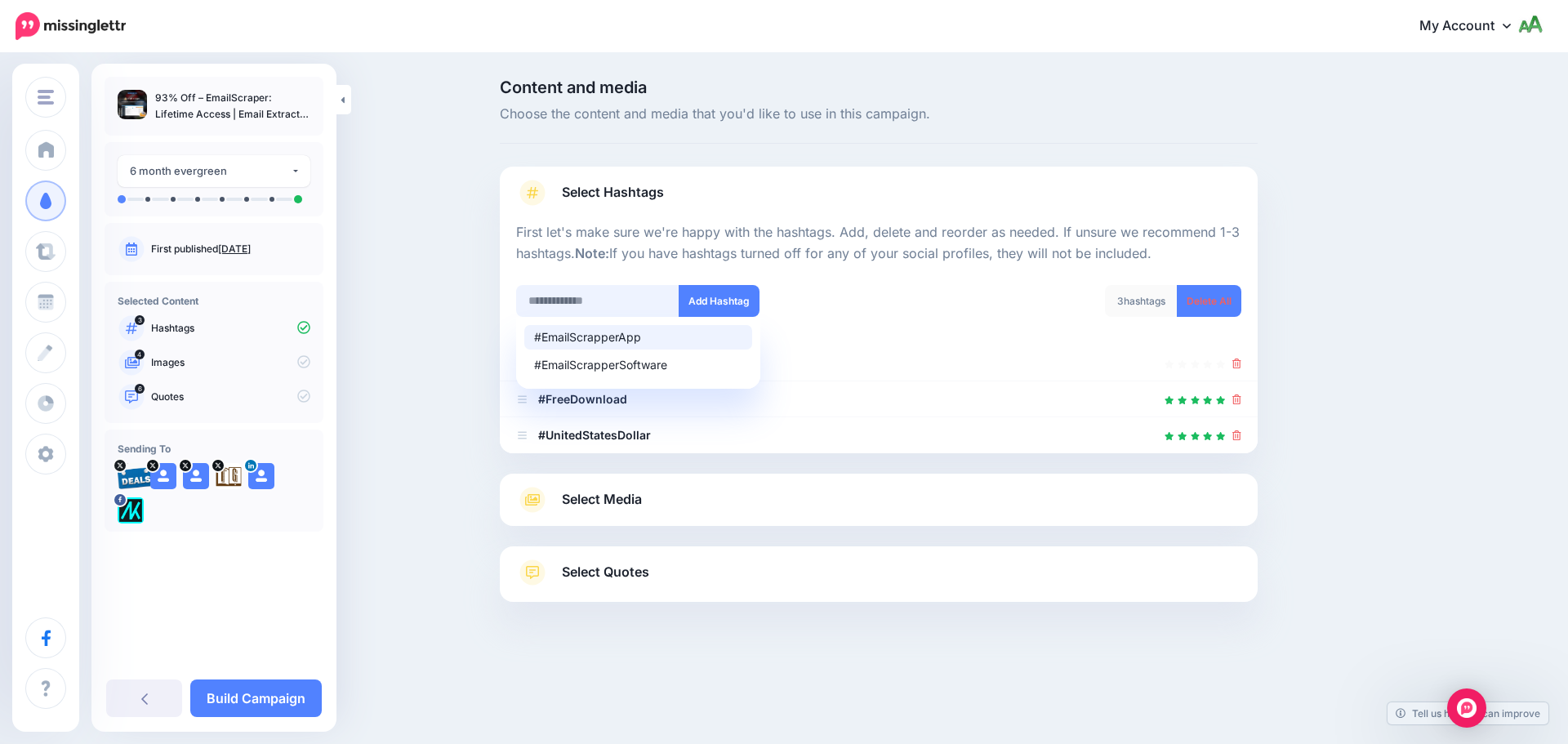
click at [619, 309] on input "text" at bounding box center [597, 300] width 163 height 32
type input "**********"
click at [741, 311] on button "Add Hashtag" at bounding box center [719, 300] width 81 height 32
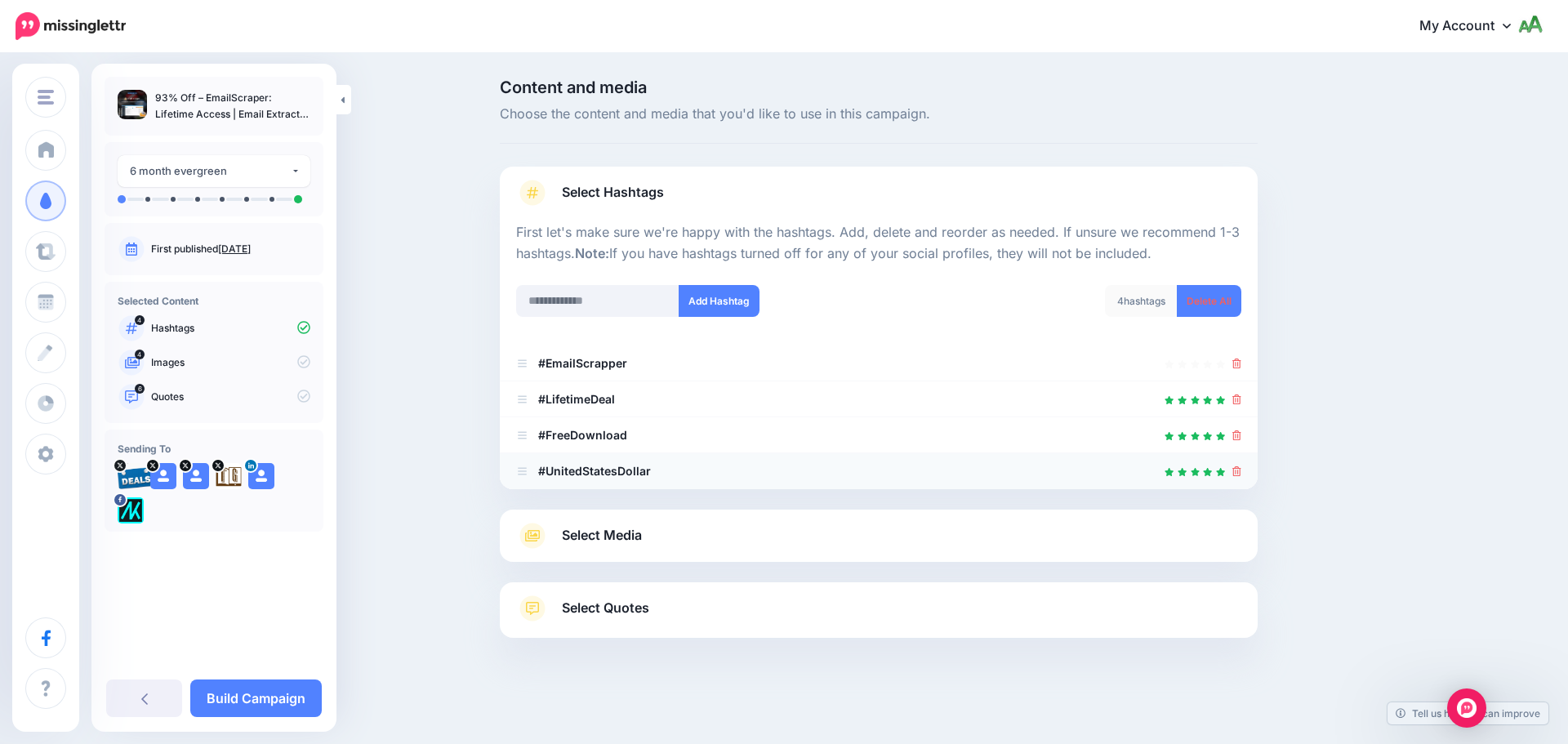
click at [1240, 474] on icon at bounding box center [1236, 471] width 9 height 10
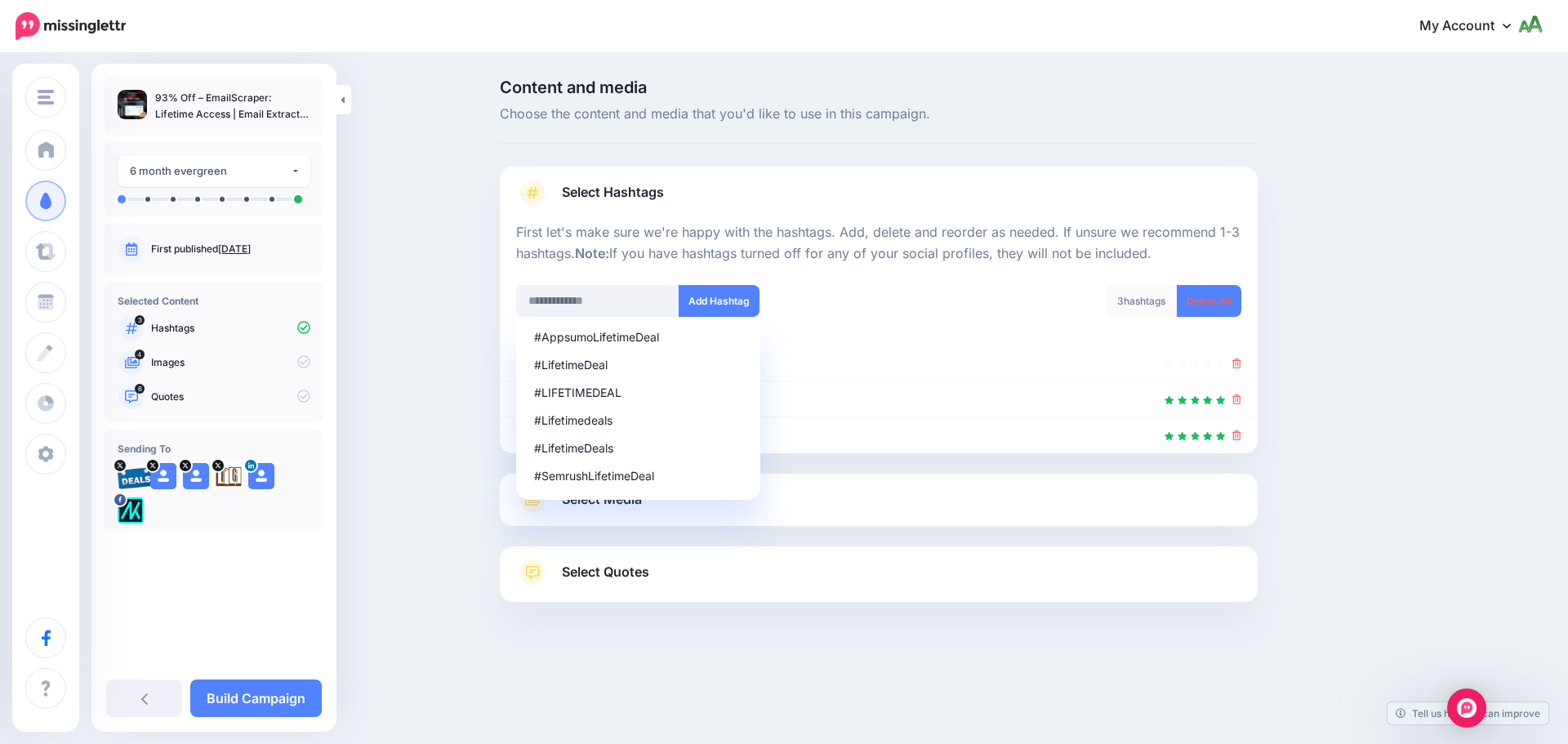
click at [1333, 404] on div "Content and media Choose the content and media that you'd like to use in this c…" at bounding box center [956, 382] width 939 height 604
click at [1068, 515] on div "Select Media Next, let's make sure we have the best media for this campaign. De…" at bounding box center [878, 500] width 758 height 52
click at [1069, 506] on link "Select Media" at bounding box center [878, 499] width 725 height 26
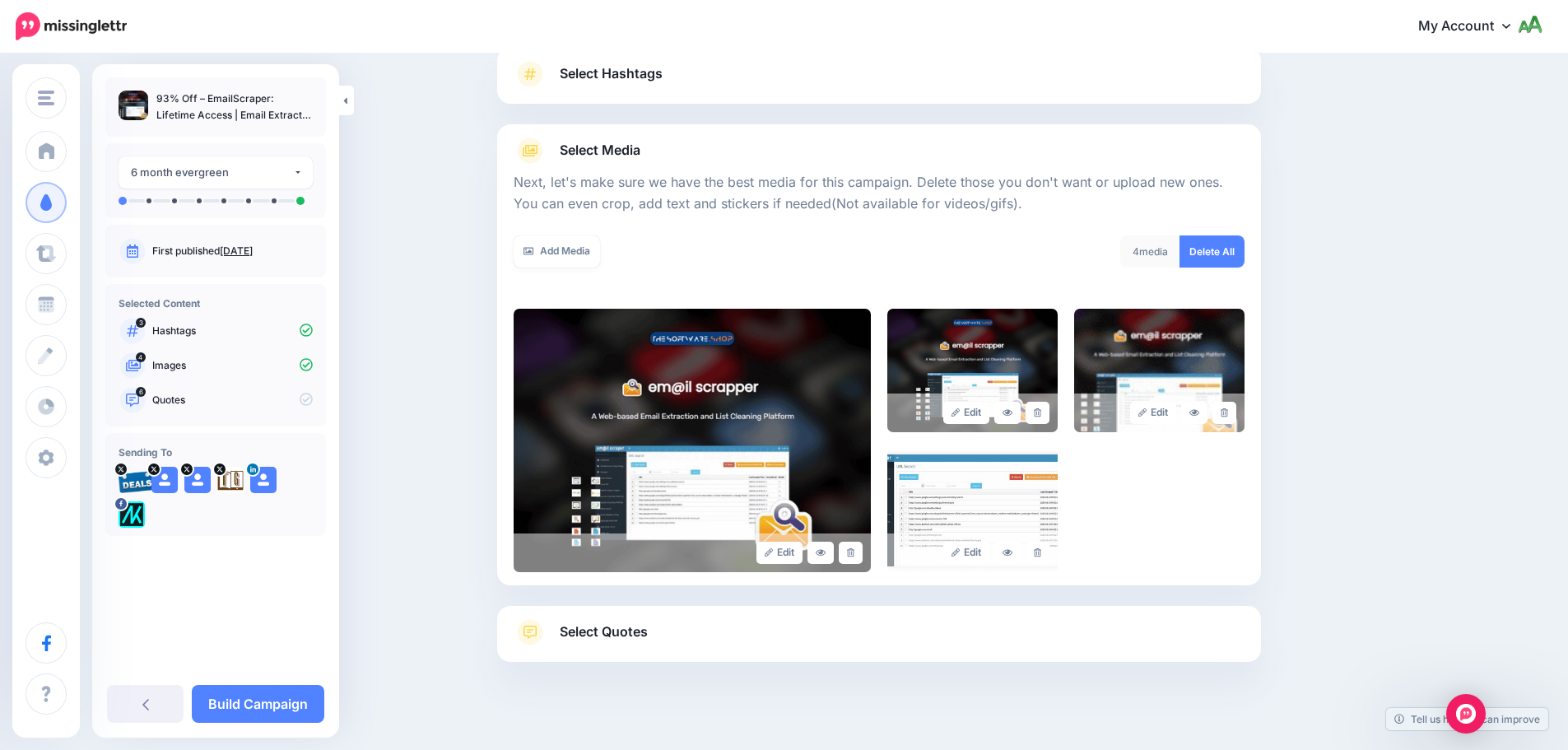
scroll to position [139, 0]
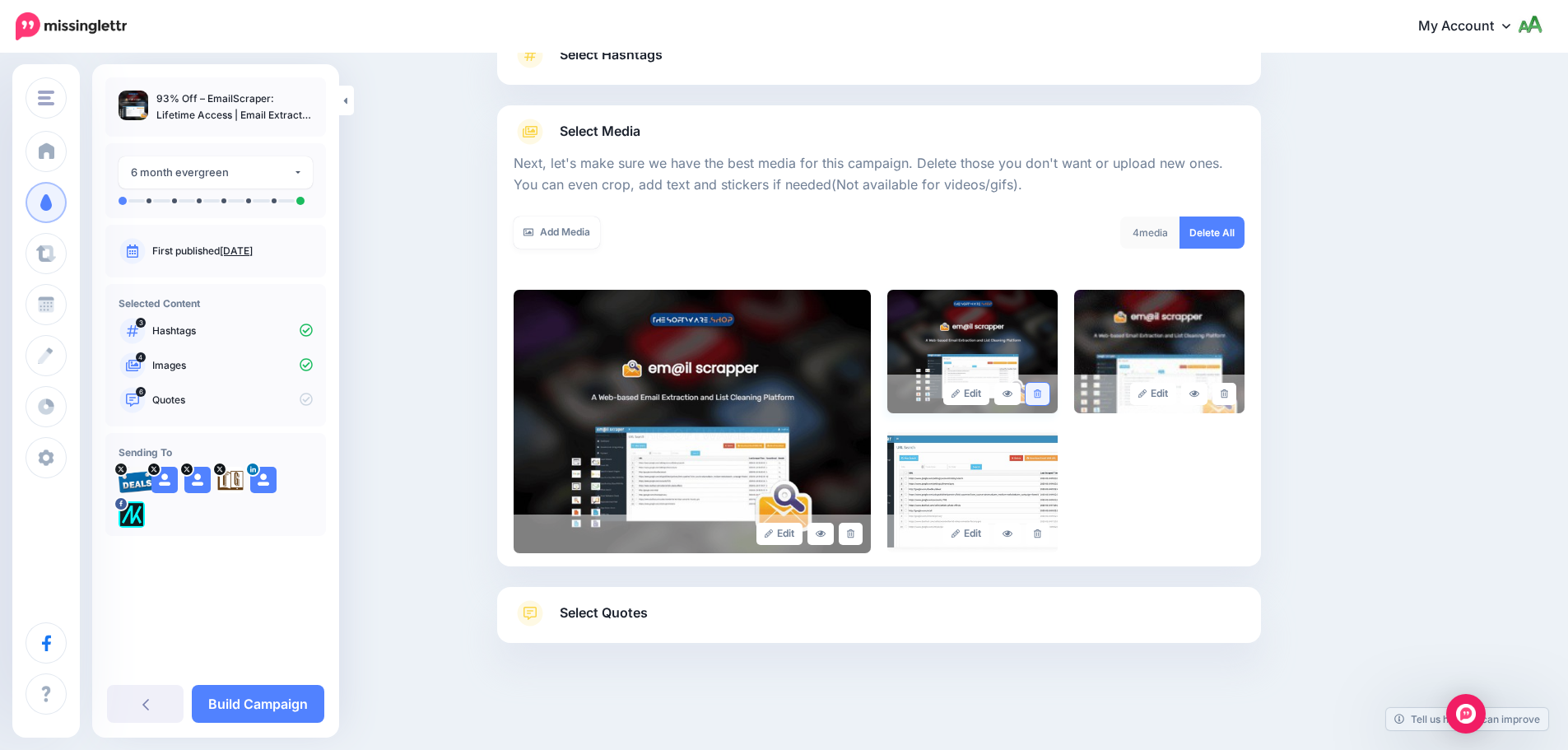
click at [1041, 396] on icon at bounding box center [1037, 393] width 8 height 9
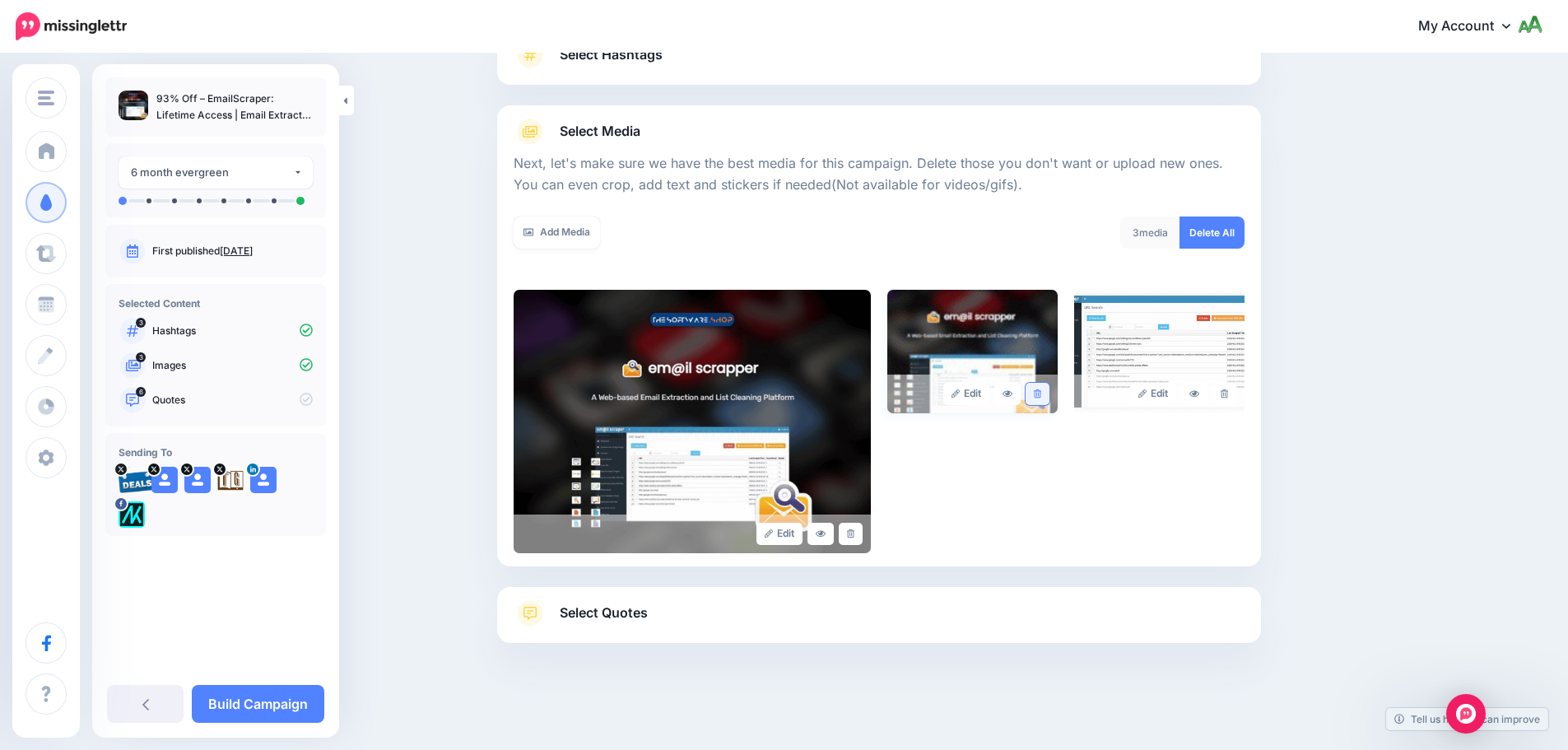
click at [1041, 393] on icon at bounding box center [1037, 393] width 8 height 9
click at [788, 603] on link "Select Quotes" at bounding box center [879, 621] width 731 height 43
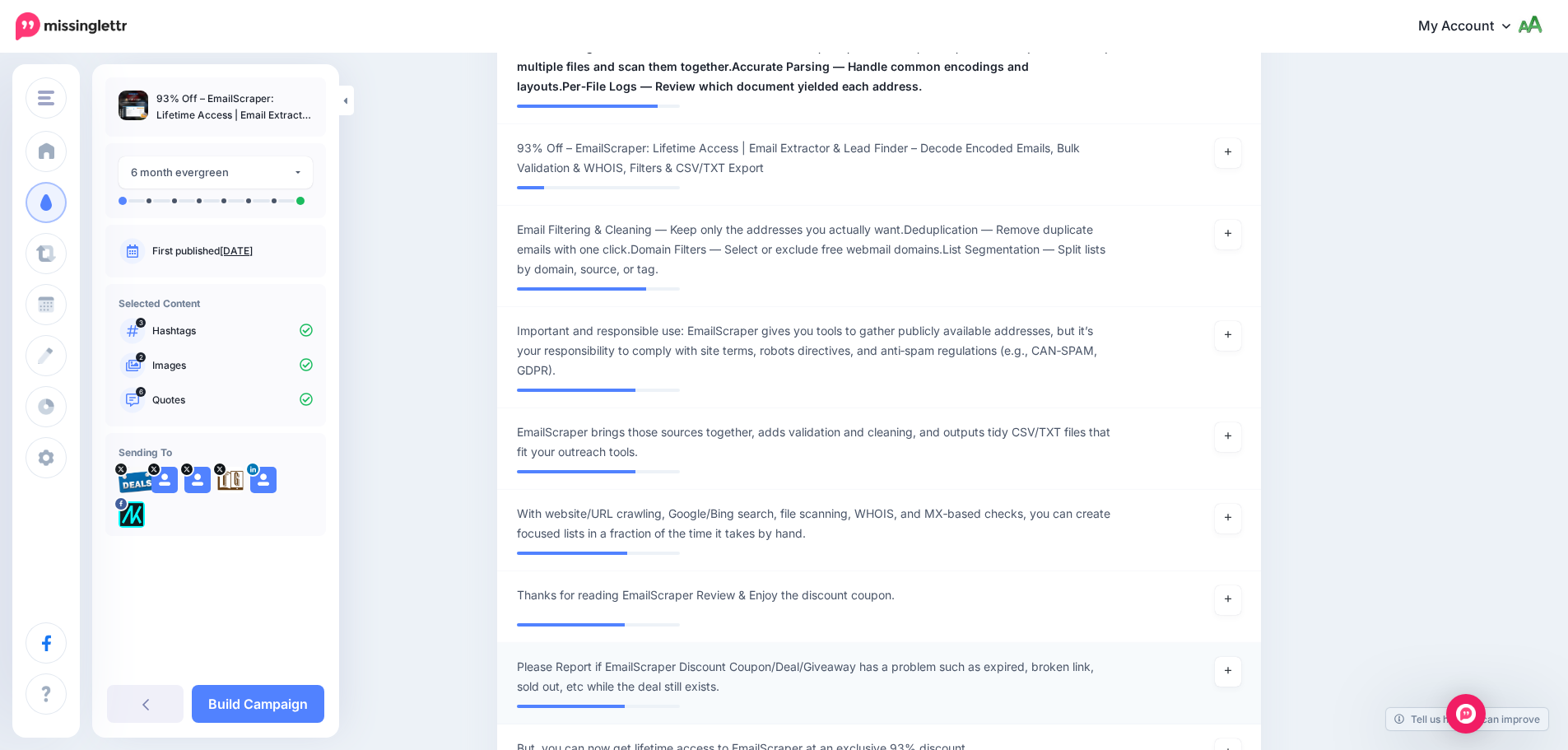
scroll to position [1209, 0]
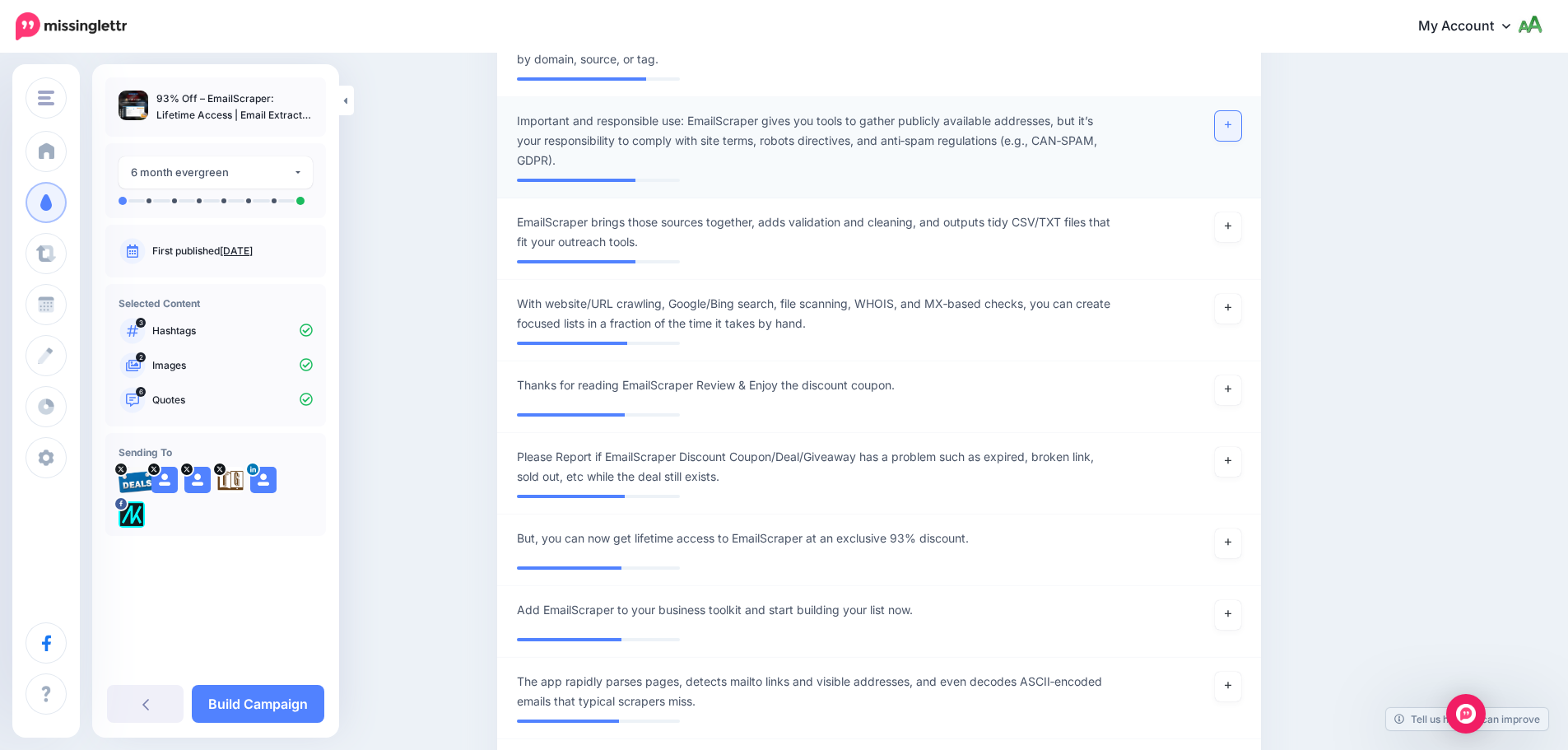
click at [1232, 131] on link at bounding box center [1228, 126] width 26 height 30
click at [1237, 220] on link at bounding box center [1228, 227] width 26 height 30
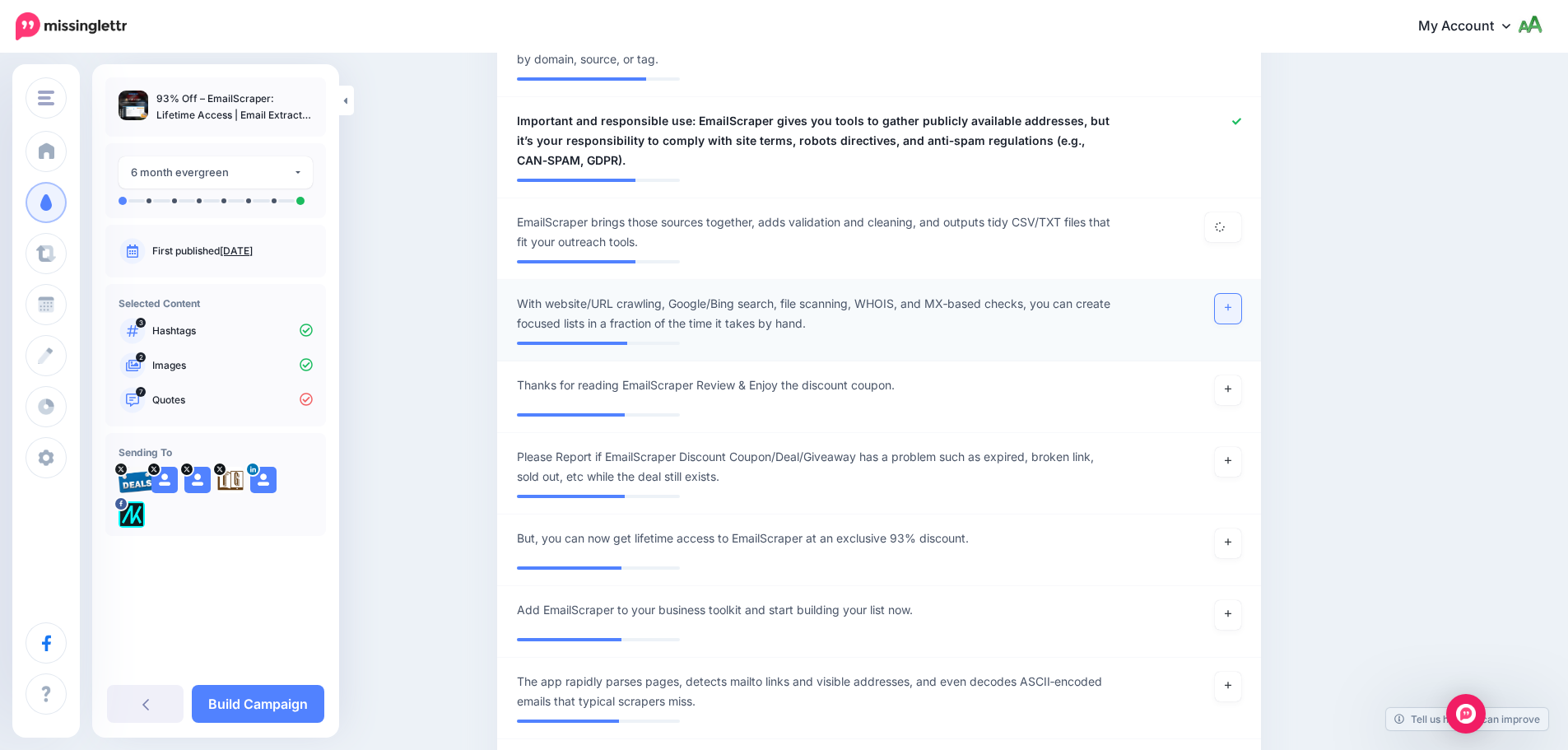
click at [1232, 307] on icon at bounding box center [1228, 307] width 7 height 7
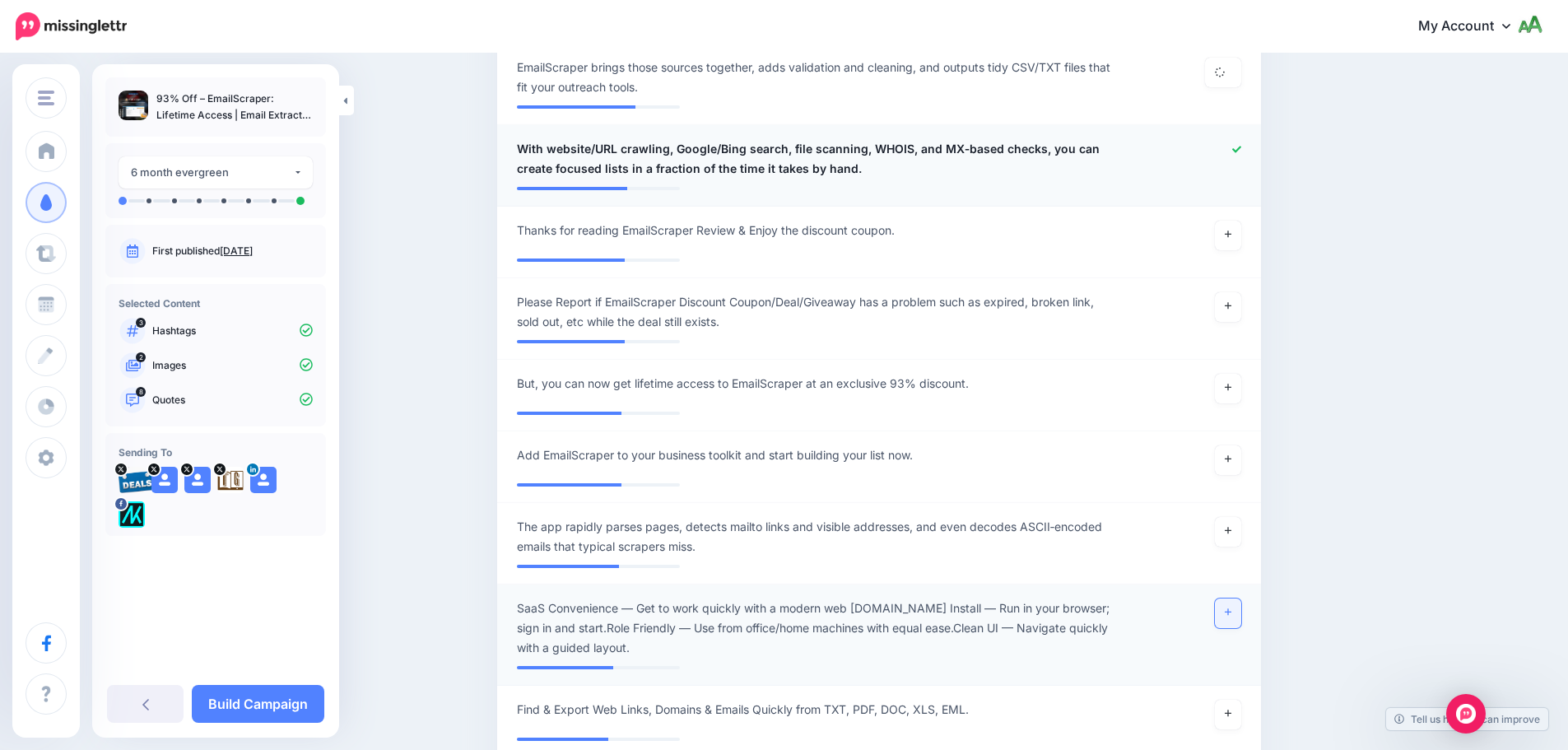
scroll to position [1373, 0]
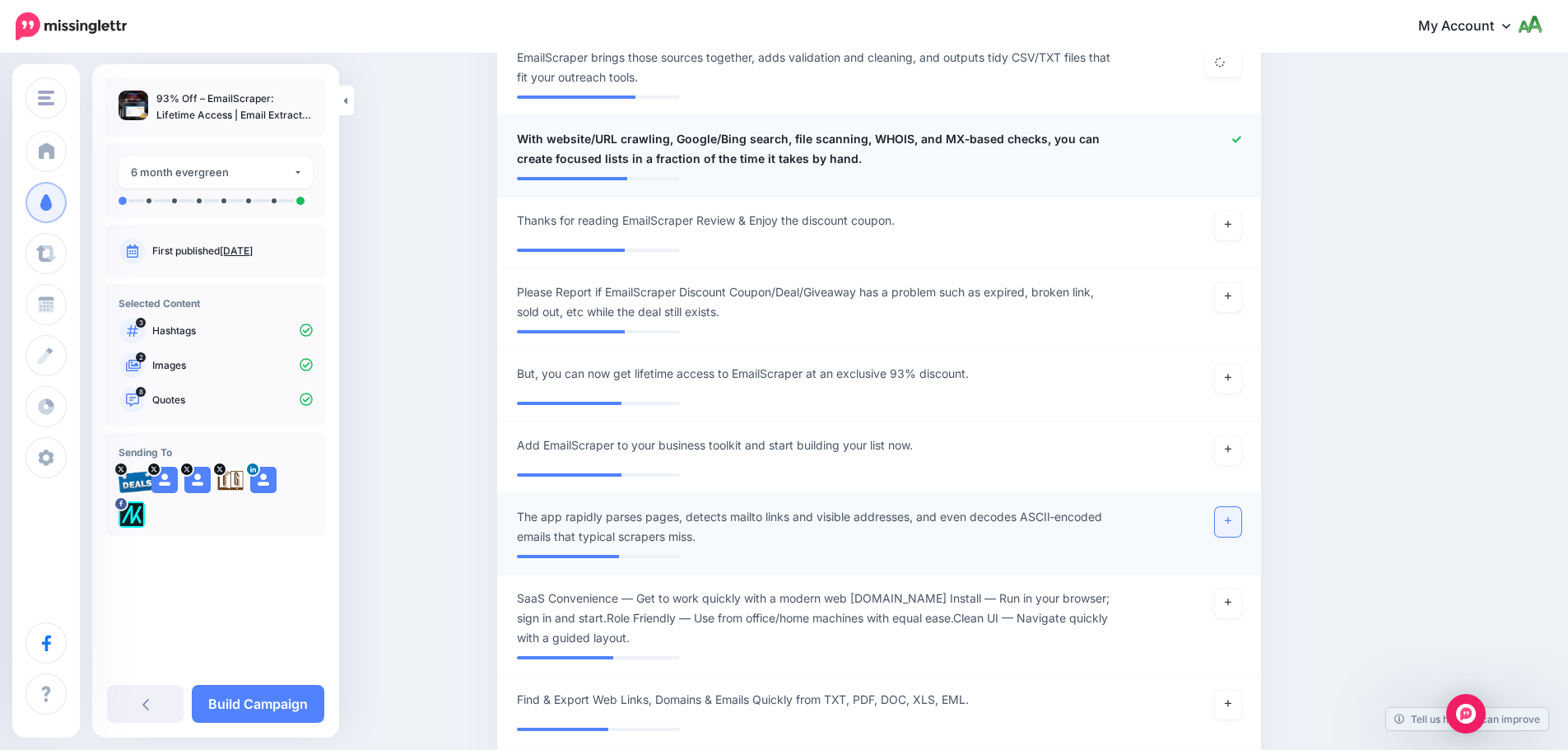
click at [1232, 523] on icon at bounding box center [1228, 520] width 7 height 9
click at [1238, 592] on link at bounding box center [1228, 603] width 26 height 30
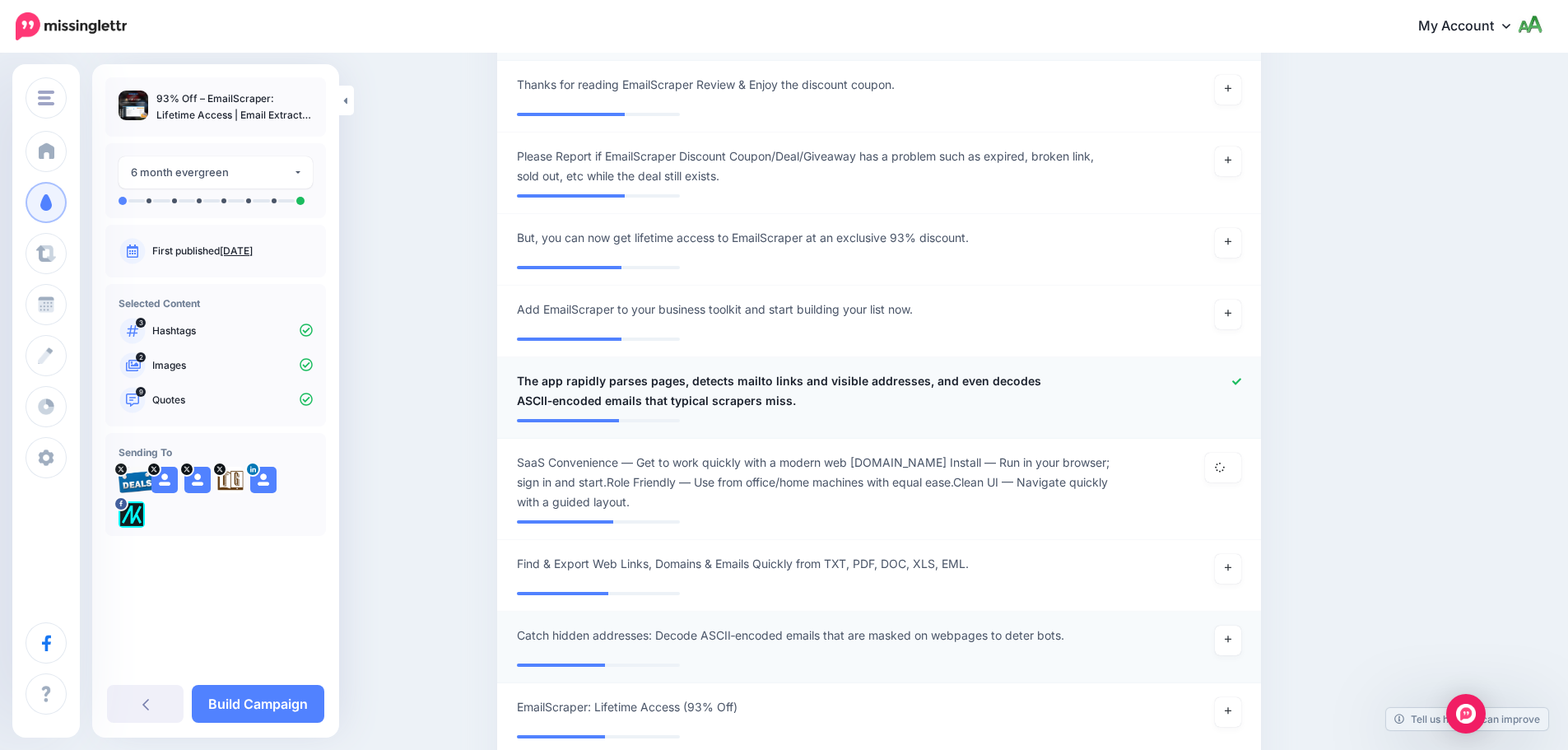
scroll to position [1703, 0]
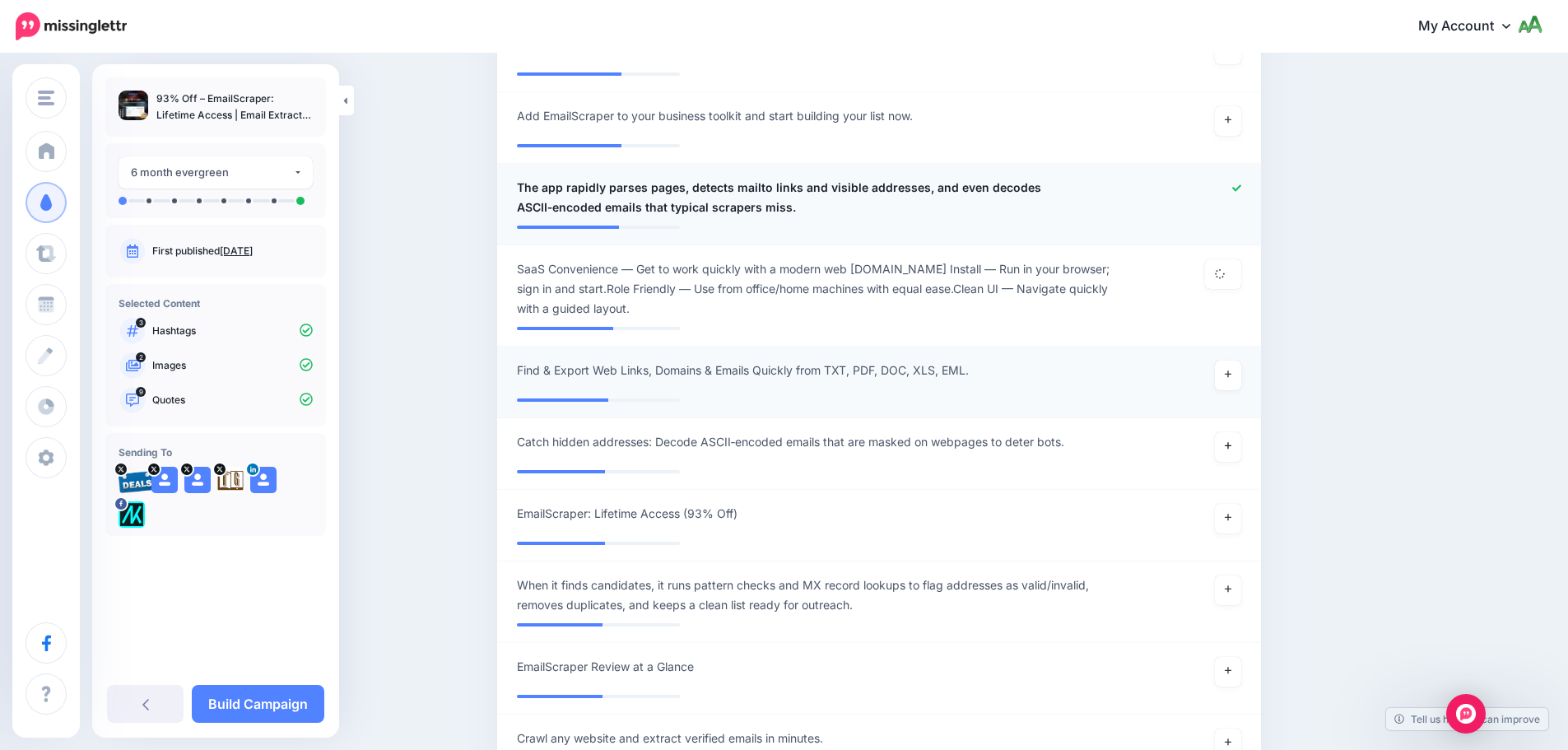
drag, startPoint x: 1236, startPoint y: 448, endPoint x: 1238, endPoint y: 396, distance: 52.0
click at [1232, 447] on icon at bounding box center [1228, 445] width 7 height 9
click at [1236, 387] on link at bounding box center [1228, 375] width 26 height 30
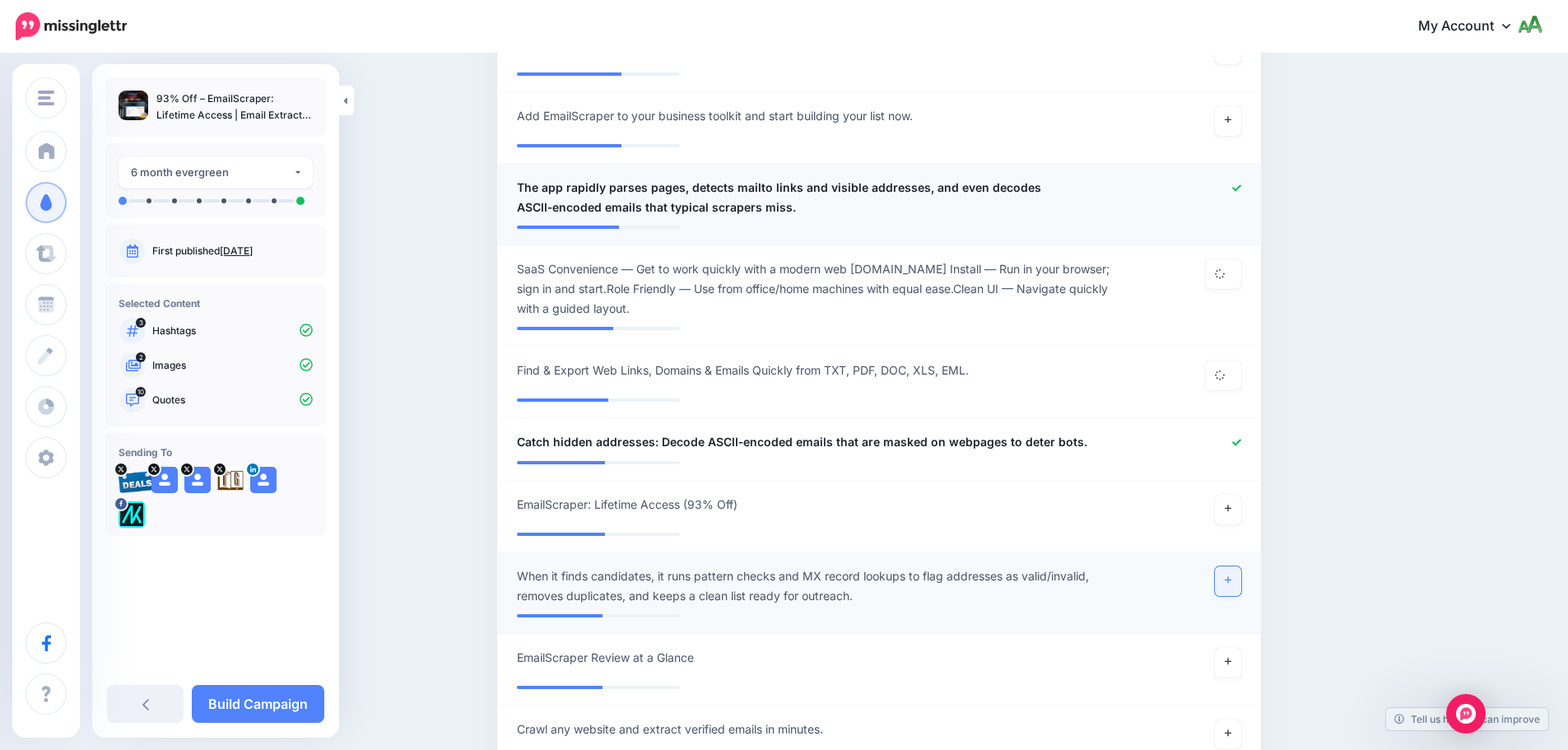
click at [1232, 582] on icon at bounding box center [1228, 579] width 7 height 9
click at [1232, 517] on link at bounding box center [1228, 509] width 26 height 30
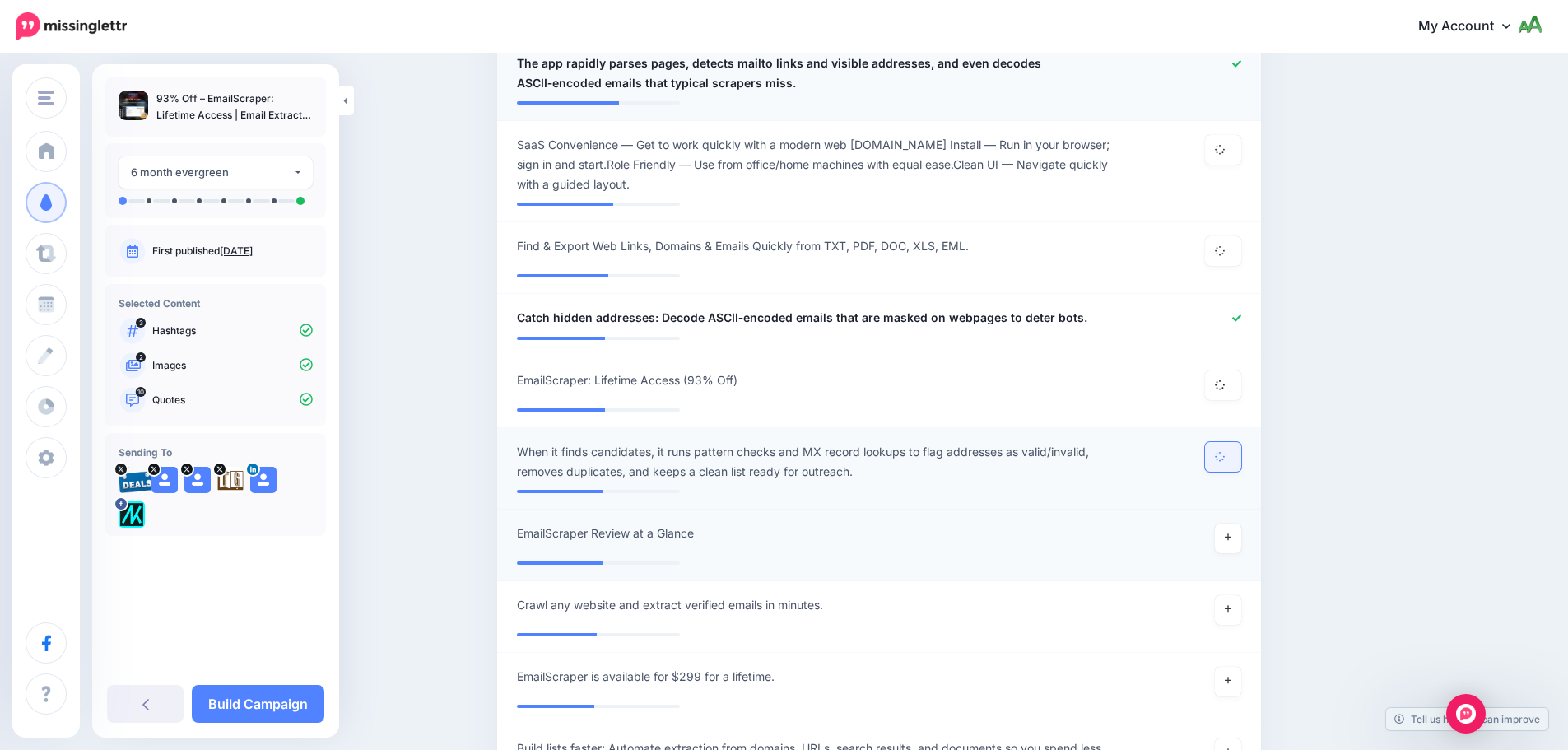
scroll to position [2114, 0]
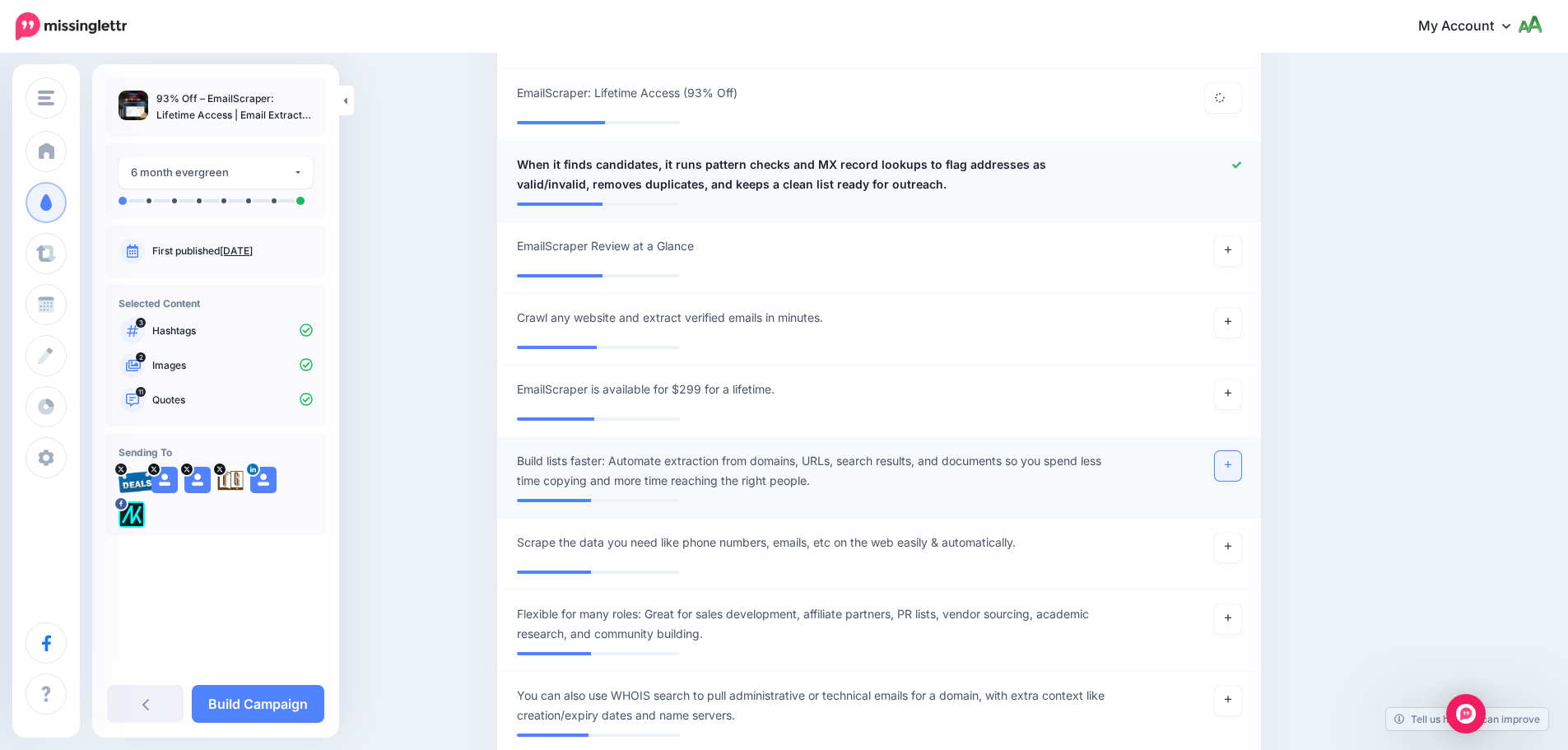
click at [1228, 470] on link at bounding box center [1228, 466] width 26 height 30
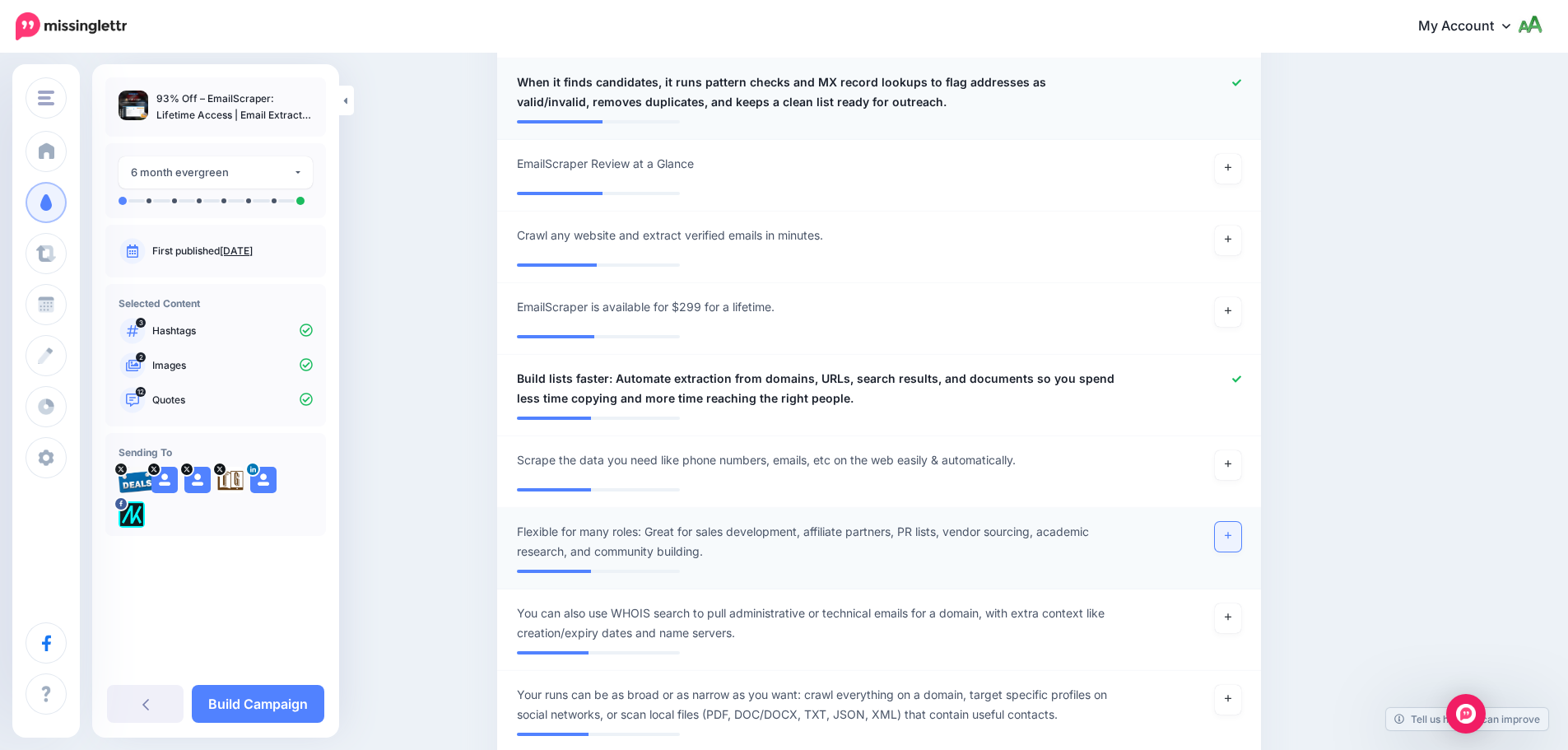
click at [1241, 534] on link at bounding box center [1228, 536] width 26 height 30
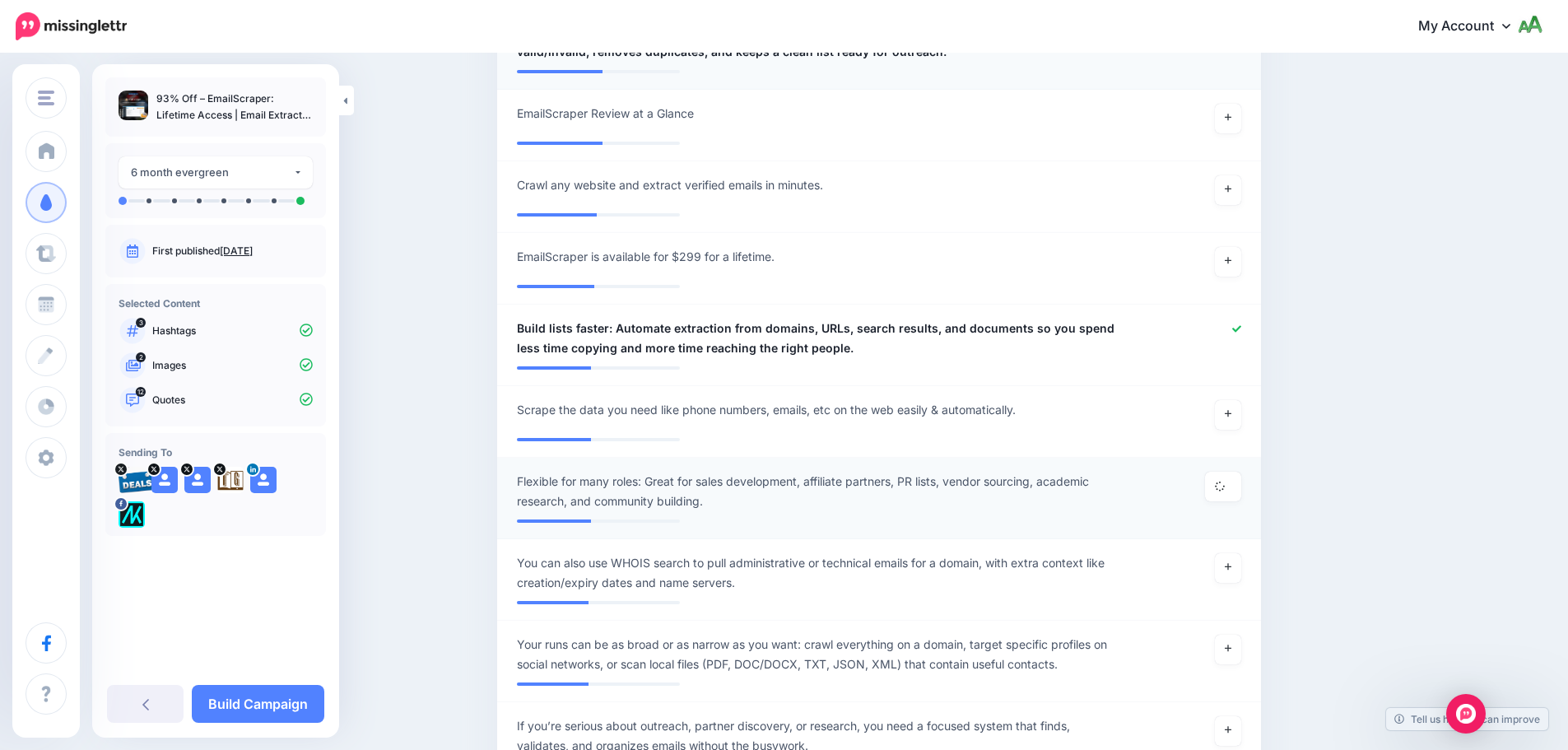
scroll to position [2361, 0]
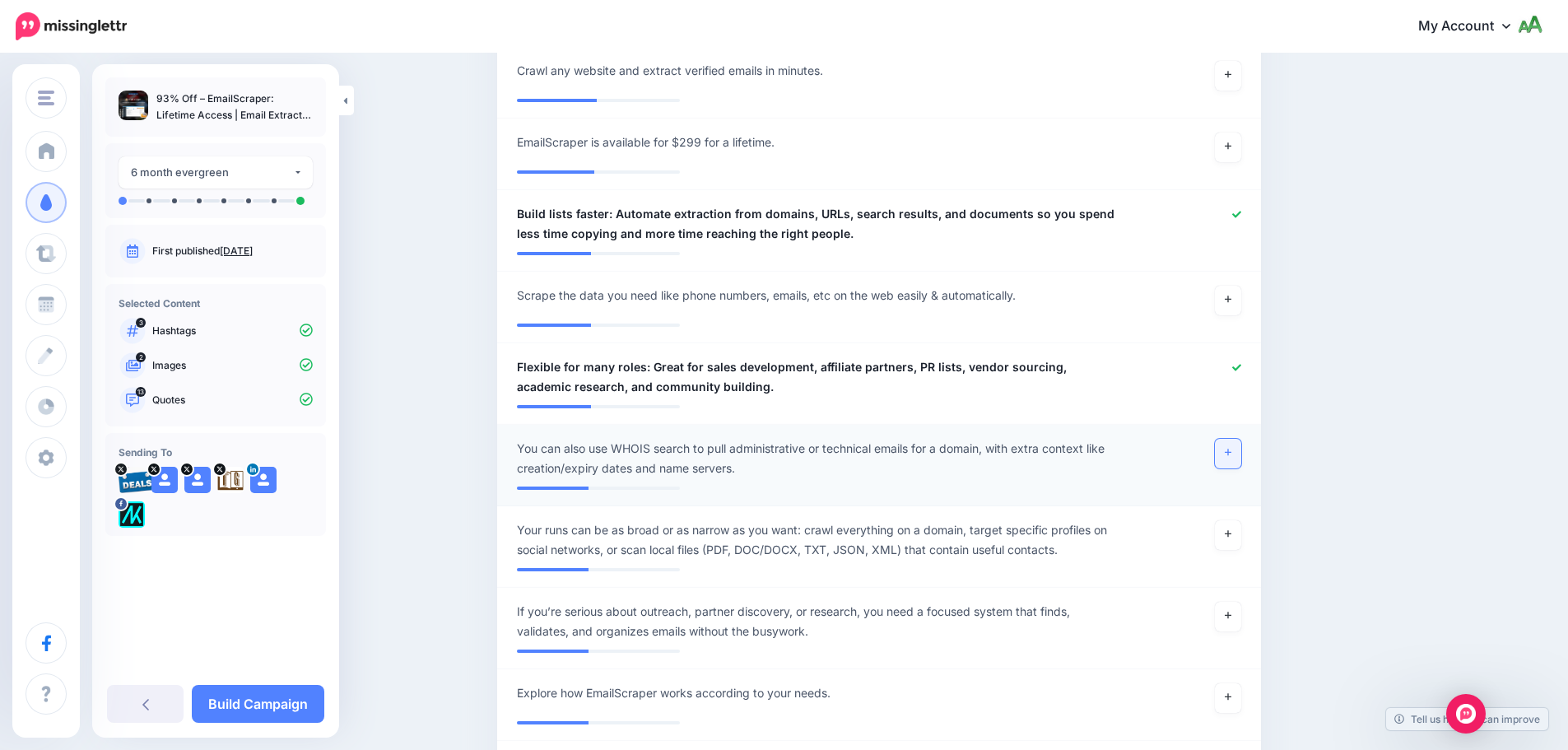
click at [1240, 460] on link at bounding box center [1228, 453] width 26 height 30
click at [1232, 533] on icon at bounding box center [1228, 533] width 7 height 9
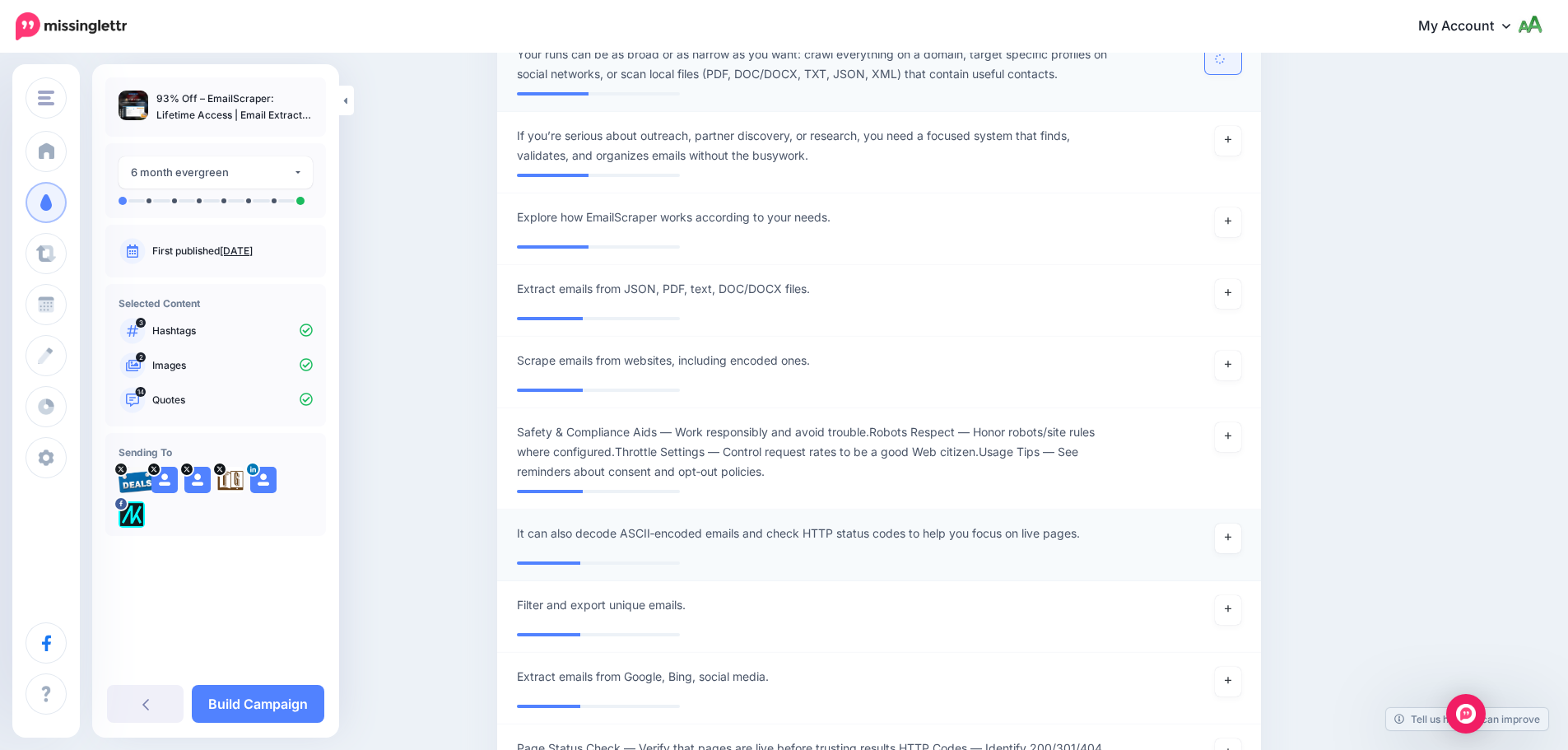
scroll to position [2855, 0]
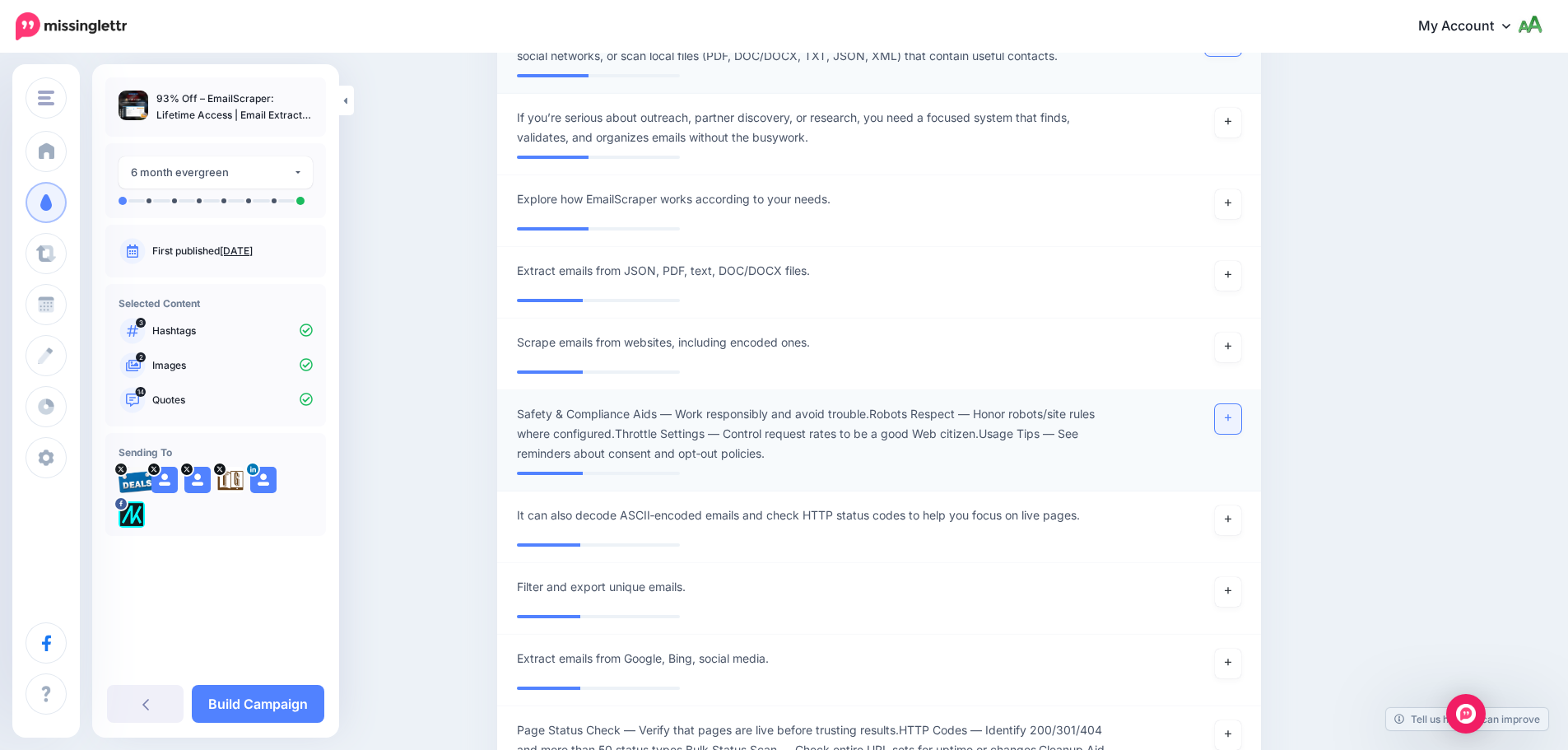
click at [1232, 416] on icon at bounding box center [1228, 417] width 7 height 9
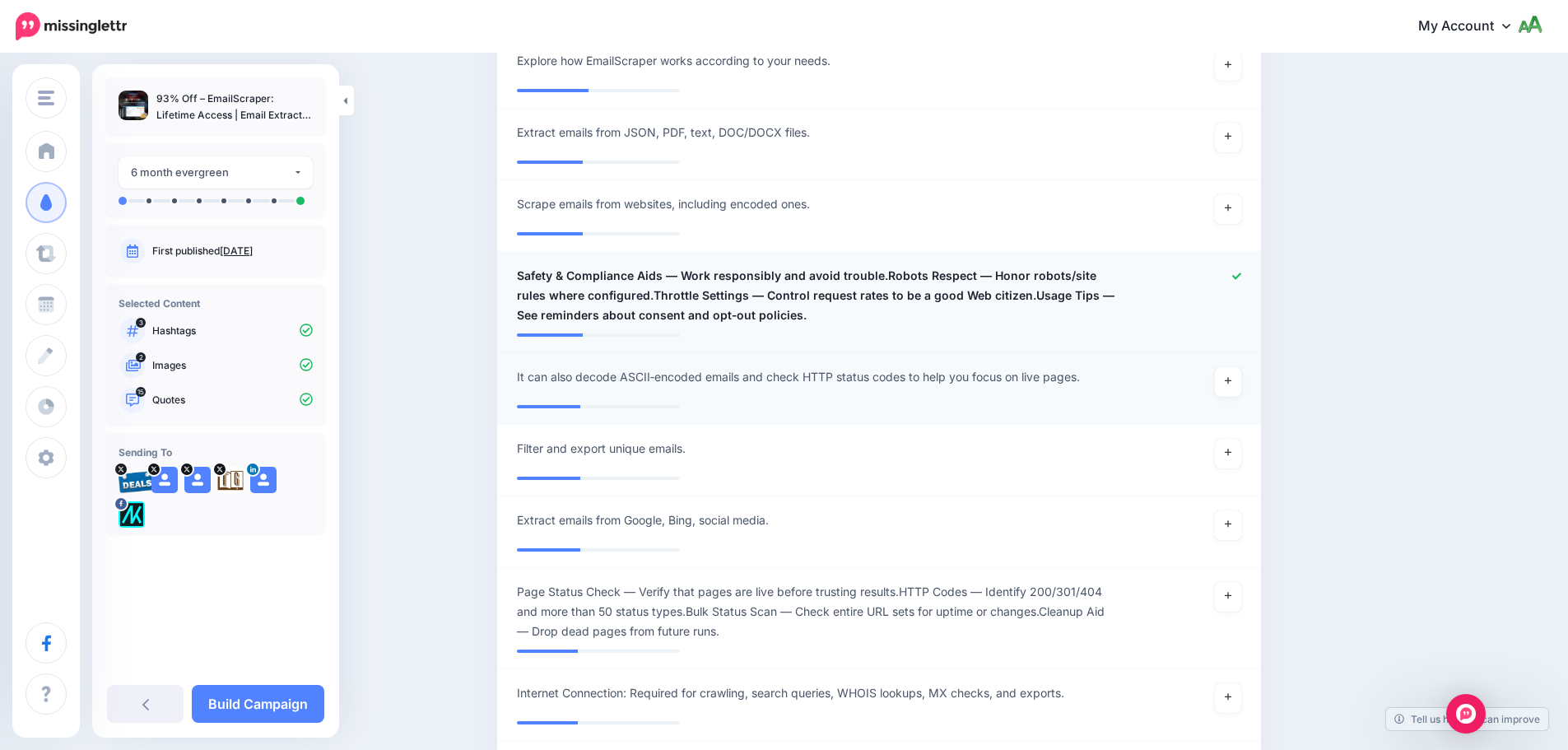
scroll to position [3019, 0]
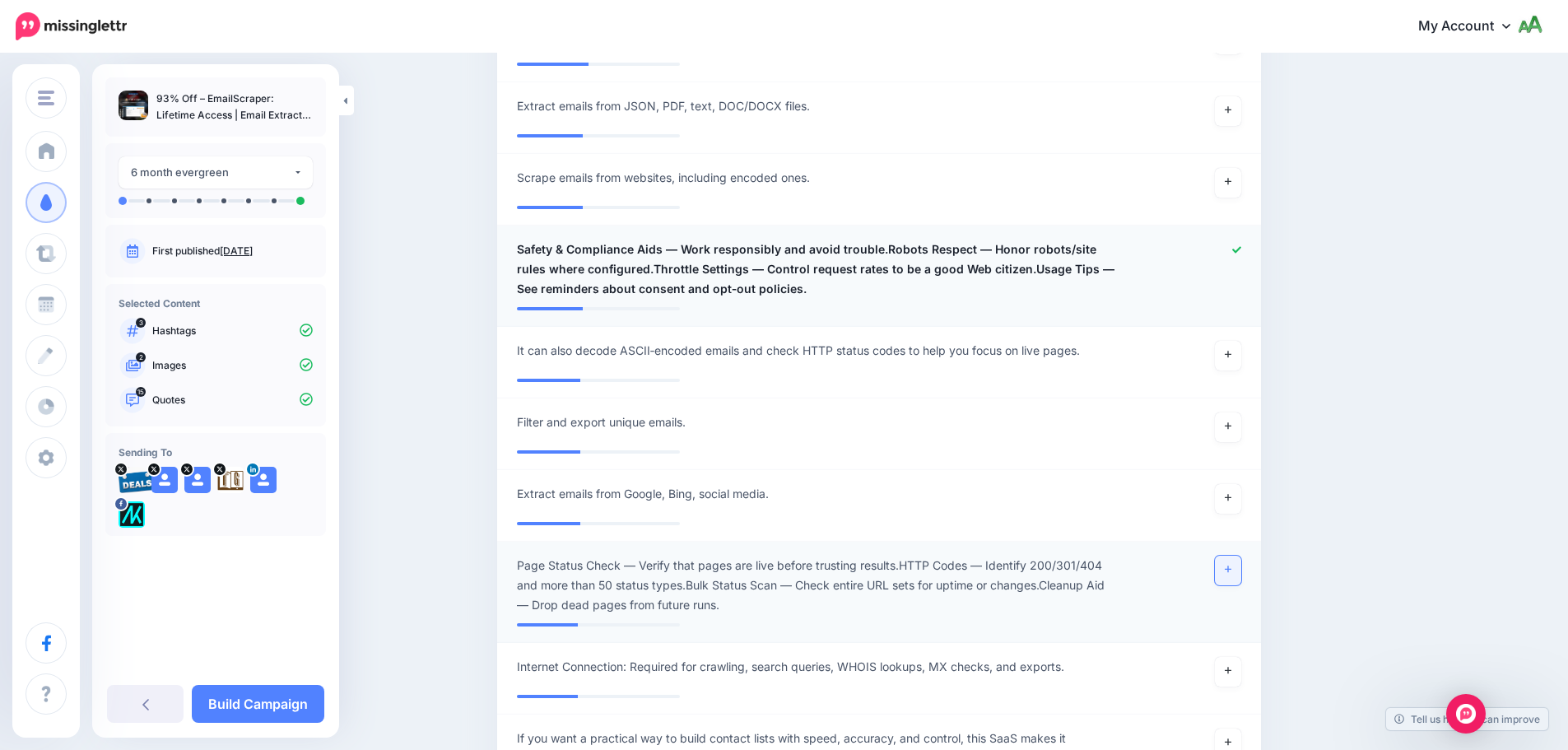
click at [1234, 576] on link at bounding box center [1228, 570] width 26 height 30
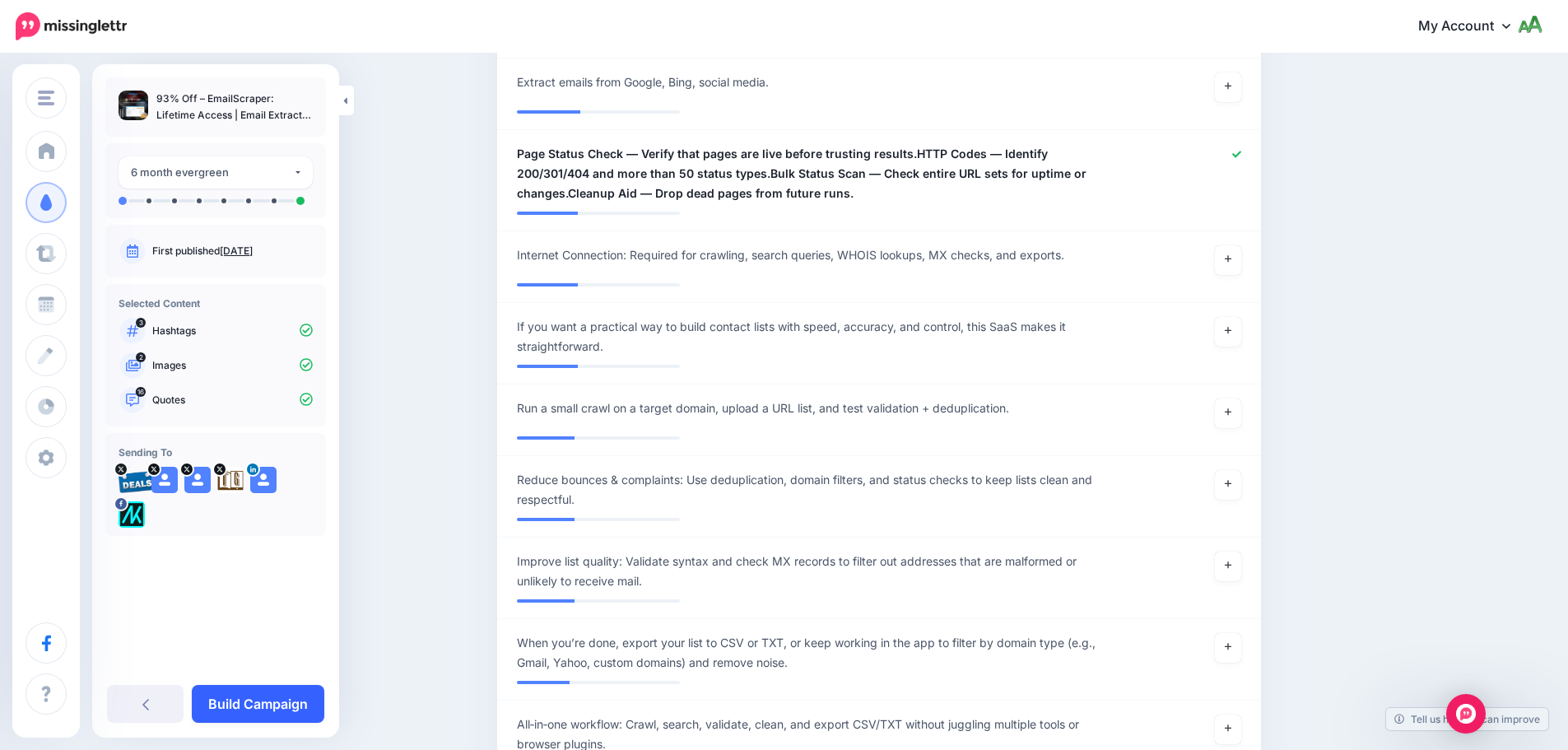
click at [264, 707] on link "Build Campaign" at bounding box center [257, 703] width 132 height 38
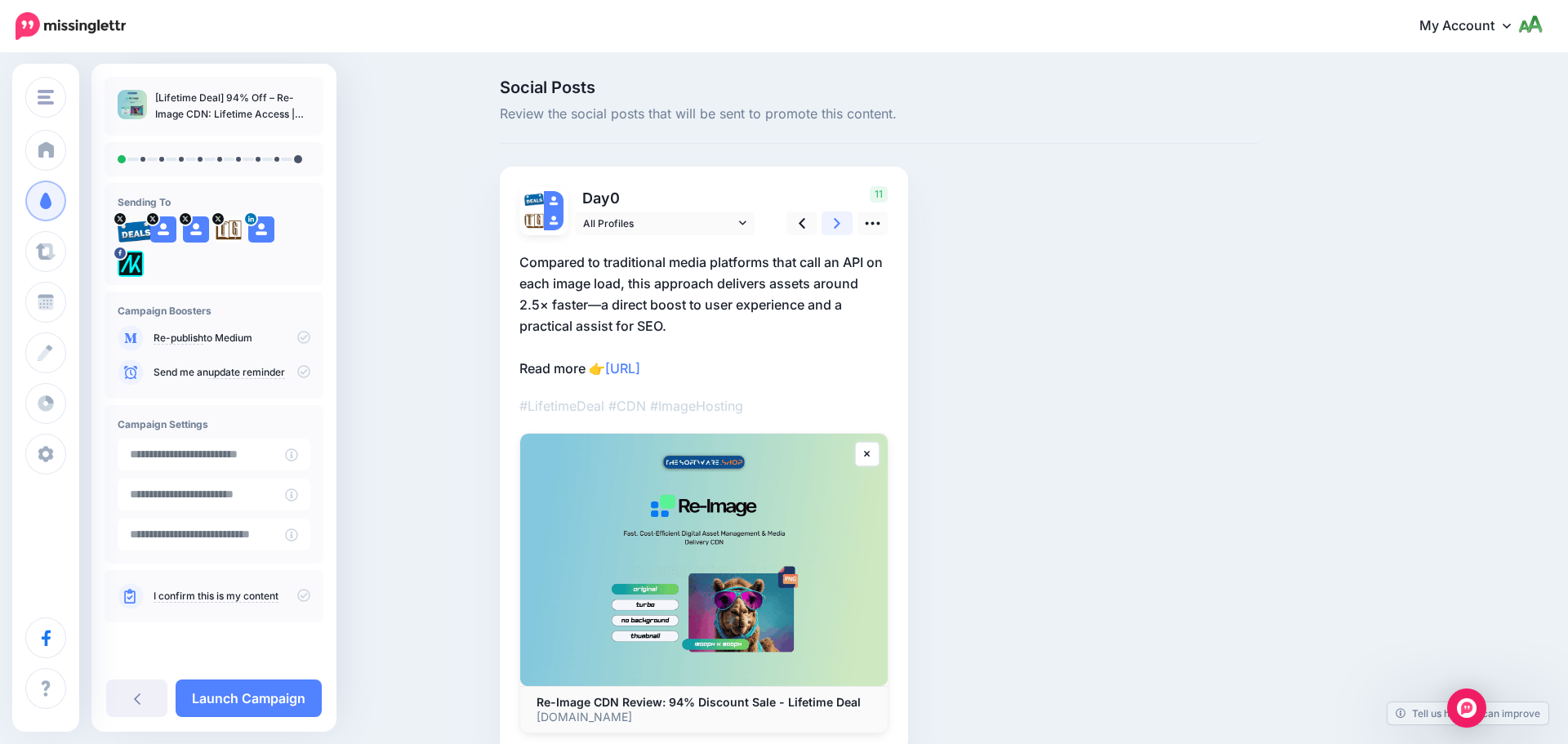
click at [832, 221] on link at bounding box center [837, 223] width 31 height 24
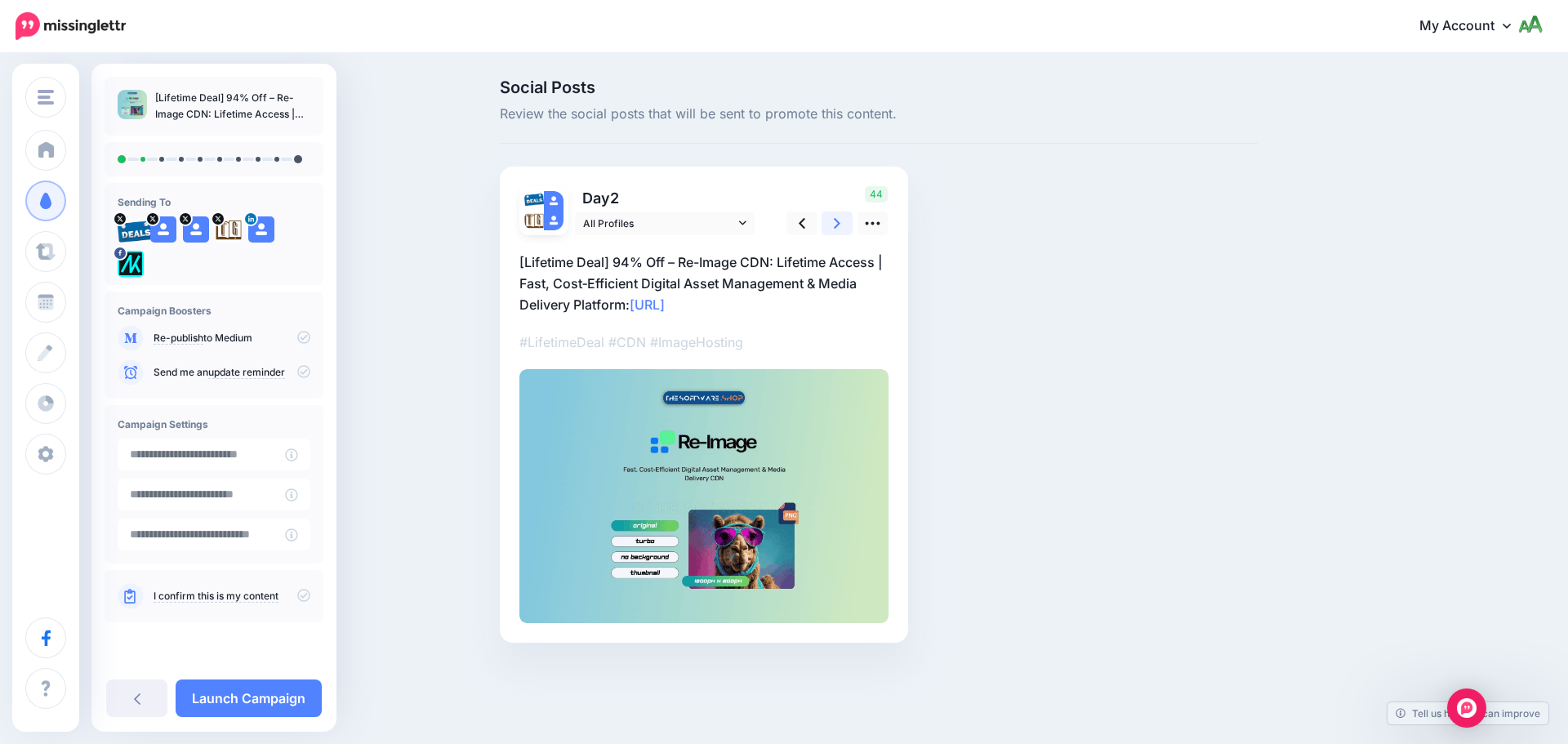
click at [832, 221] on link at bounding box center [837, 223] width 31 height 24
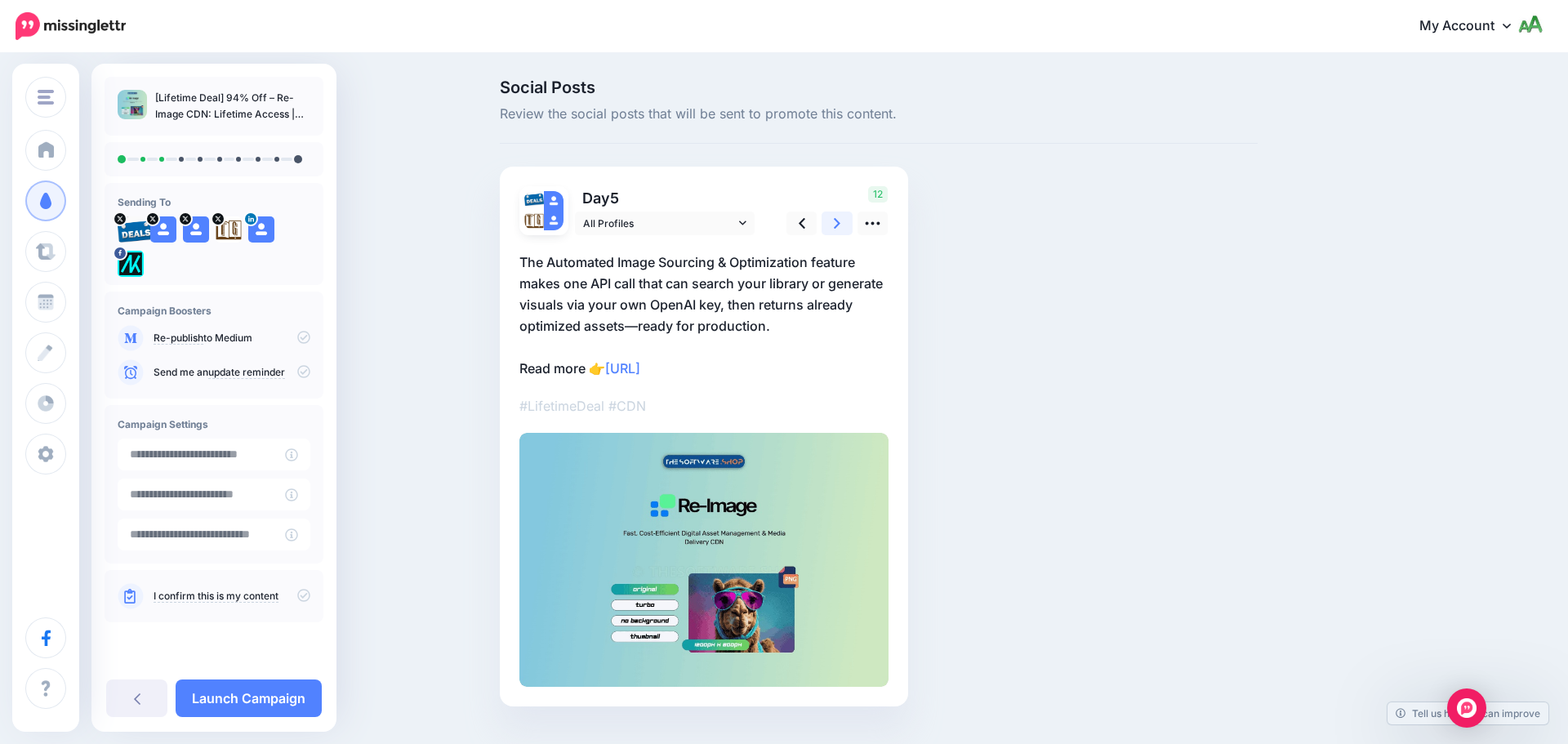
click at [832, 221] on link at bounding box center [837, 223] width 31 height 24
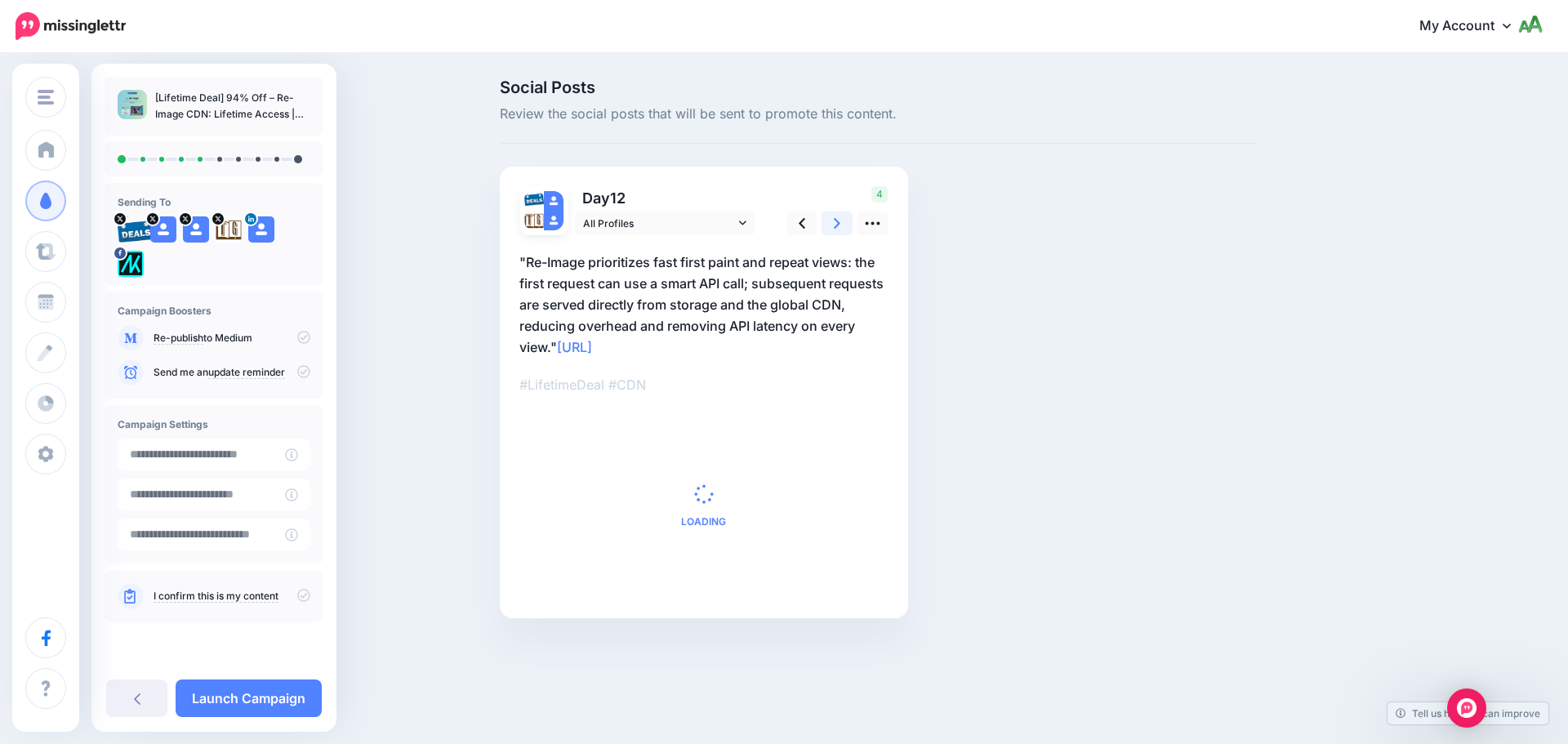
click at [832, 221] on link at bounding box center [837, 223] width 31 height 24
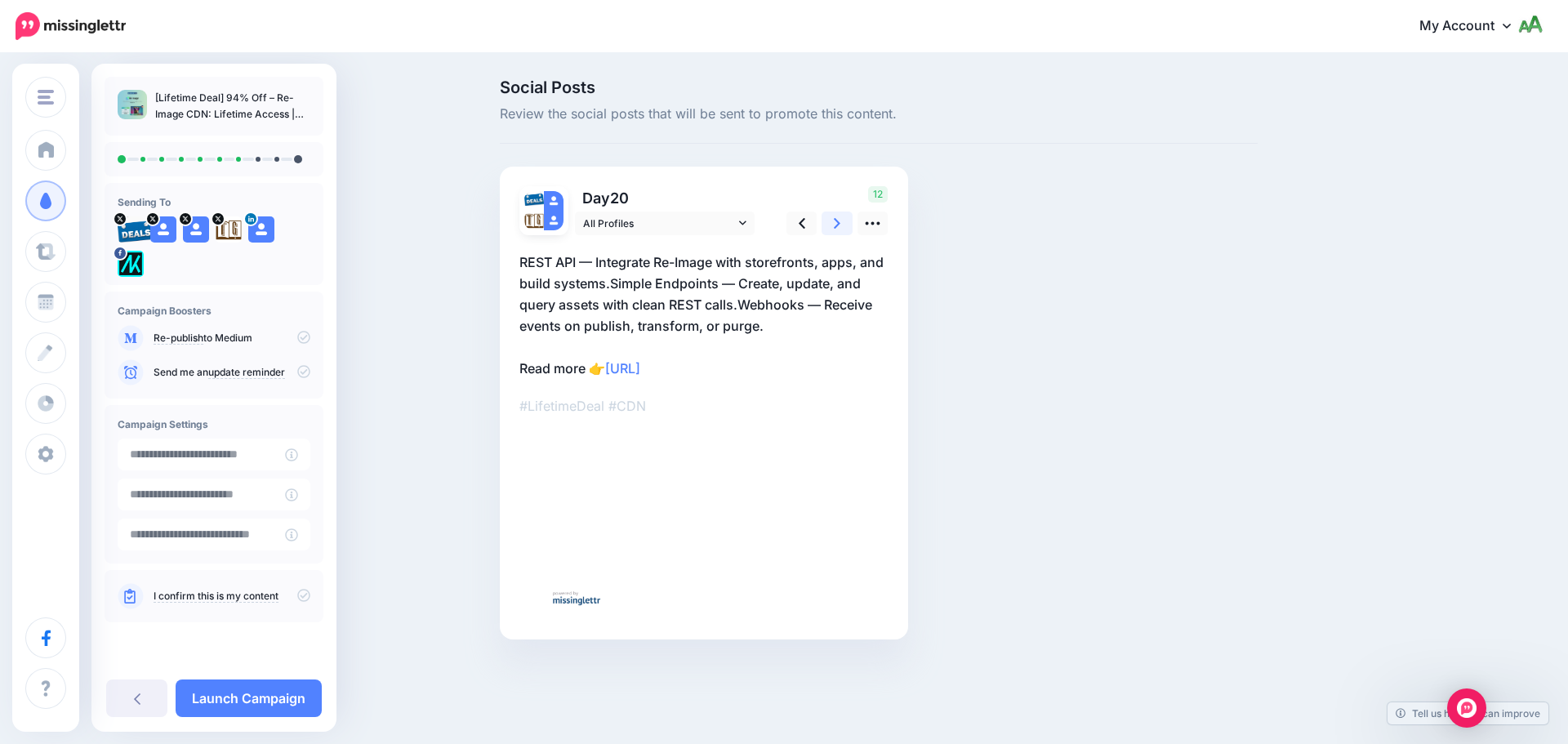
click at [832, 221] on link at bounding box center [837, 223] width 31 height 24
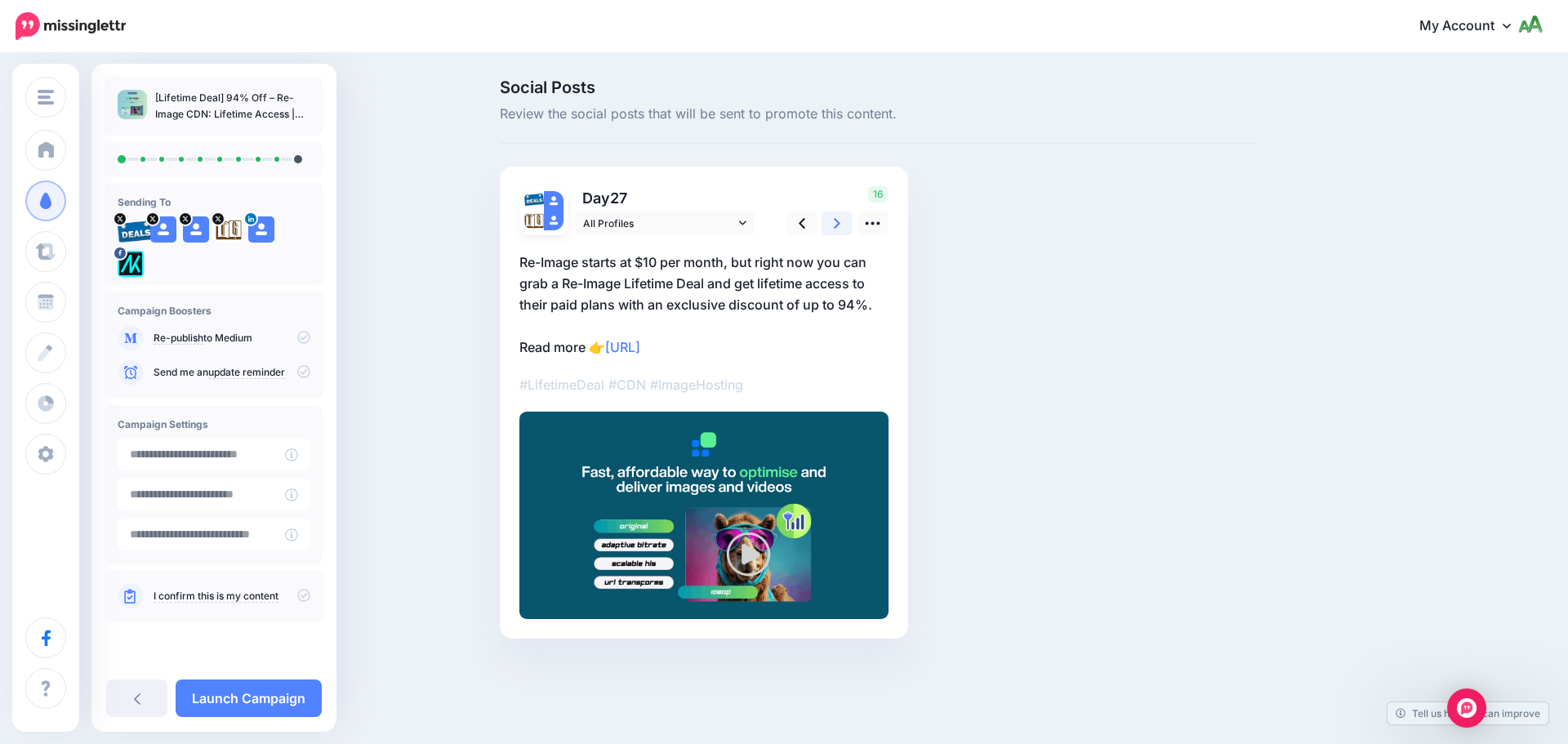
click at [832, 221] on link at bounding box center [837, 223] width 31 height 24
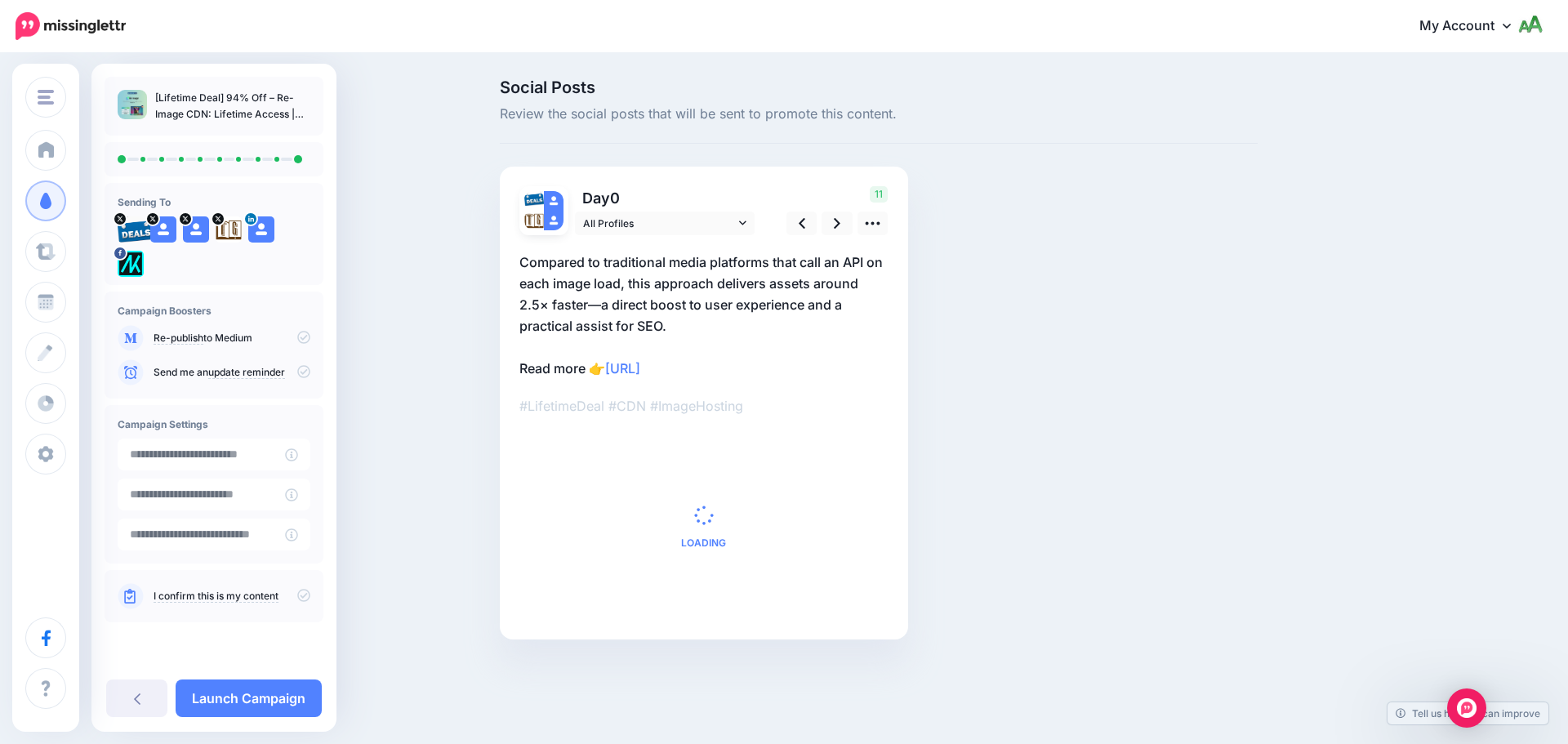
click at [296, 371] on p "Send me an update reminder" at bounding box center [231, 372] width 156 height 14
click at [304, 373] on icon at bounding box center [304, 372] width 13 height 13
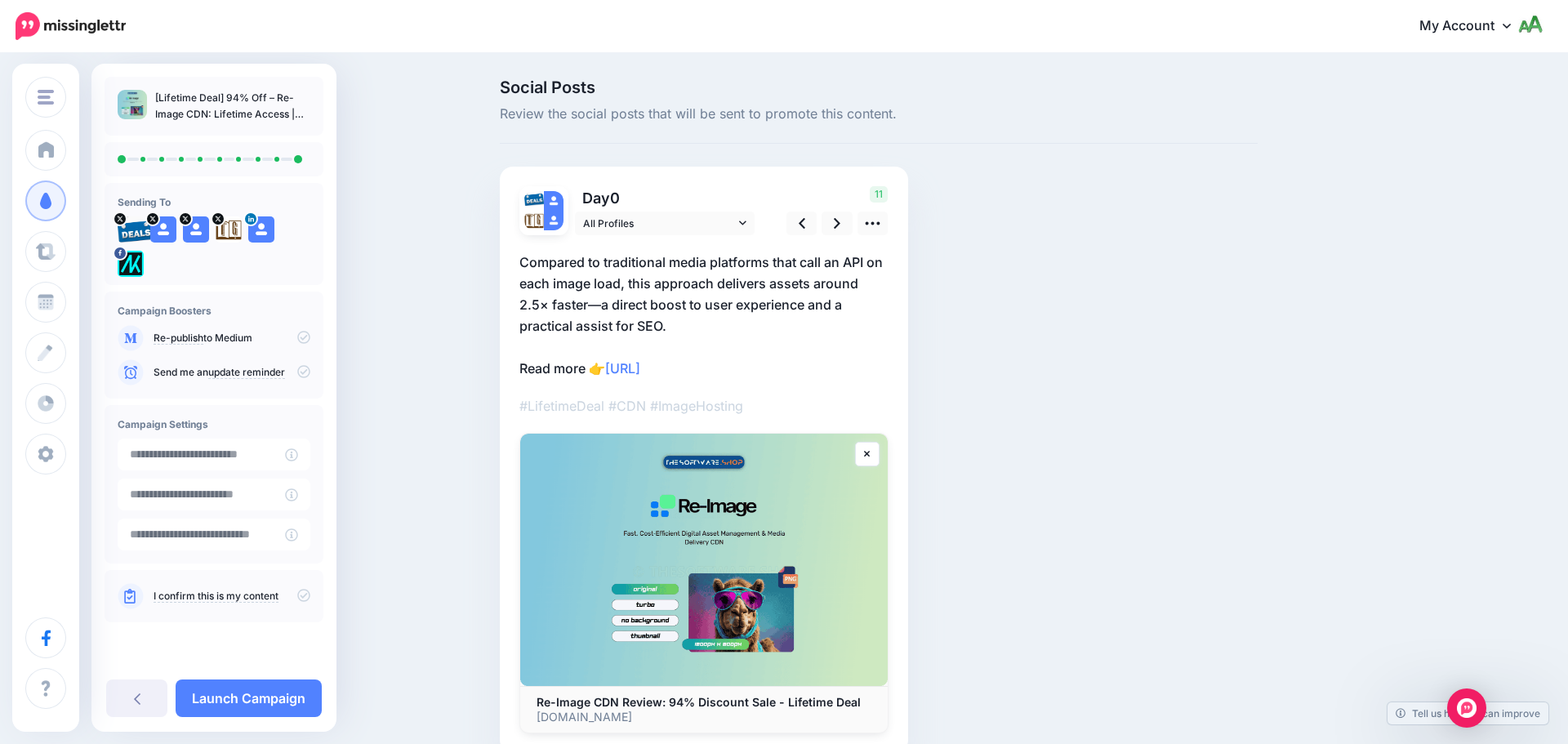
click at [304, 373] on icon at bounding box center [304, 372] width 13 height 13
click at [304, 593] on icon at bounding box center [304, 595] width 13 height 13
click at [289, 687] on link "Launch Campaign" at bounding box center [248, 697] width 146 height 37
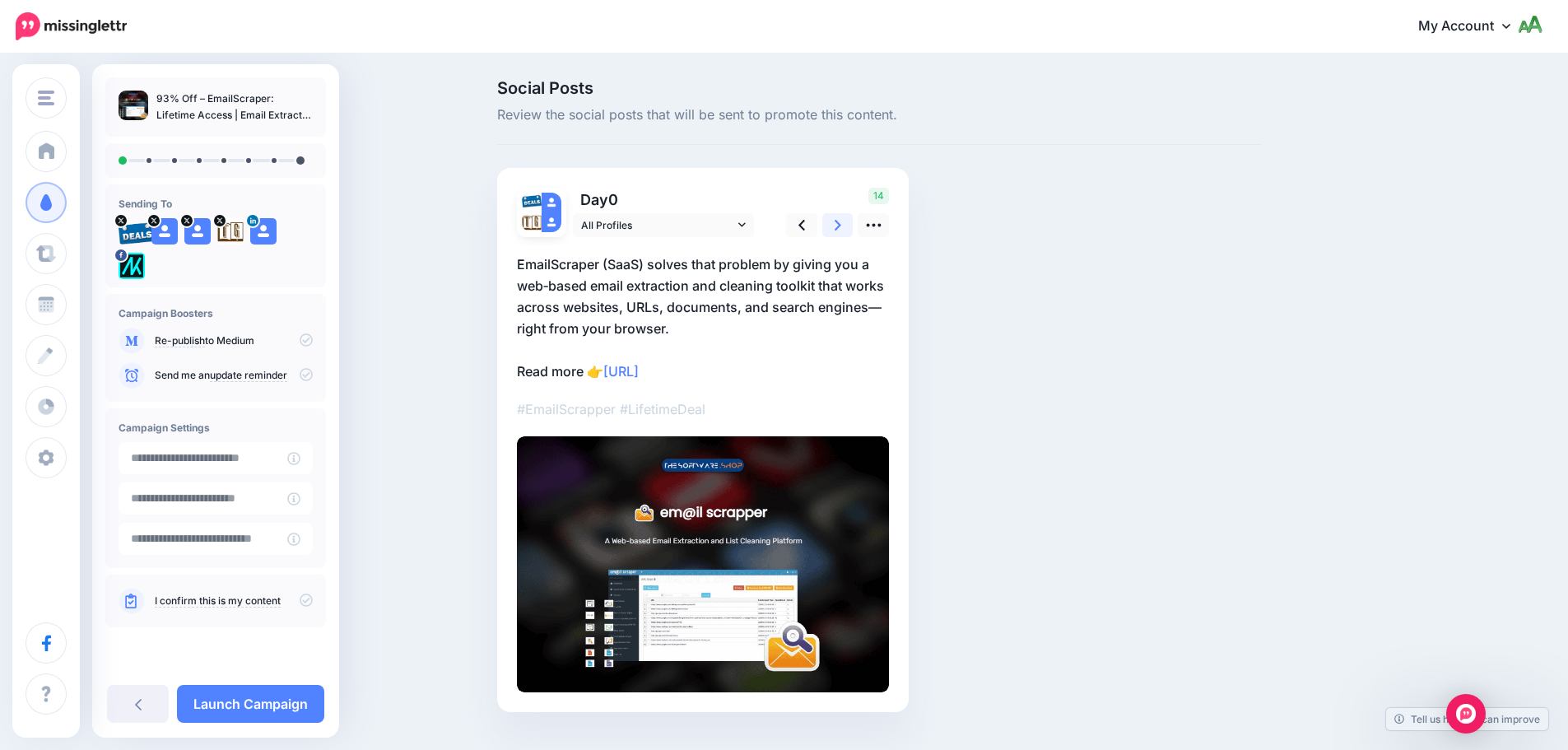
click at [841, 222] on icon at bounding box center [837, 225] width 7 height 17
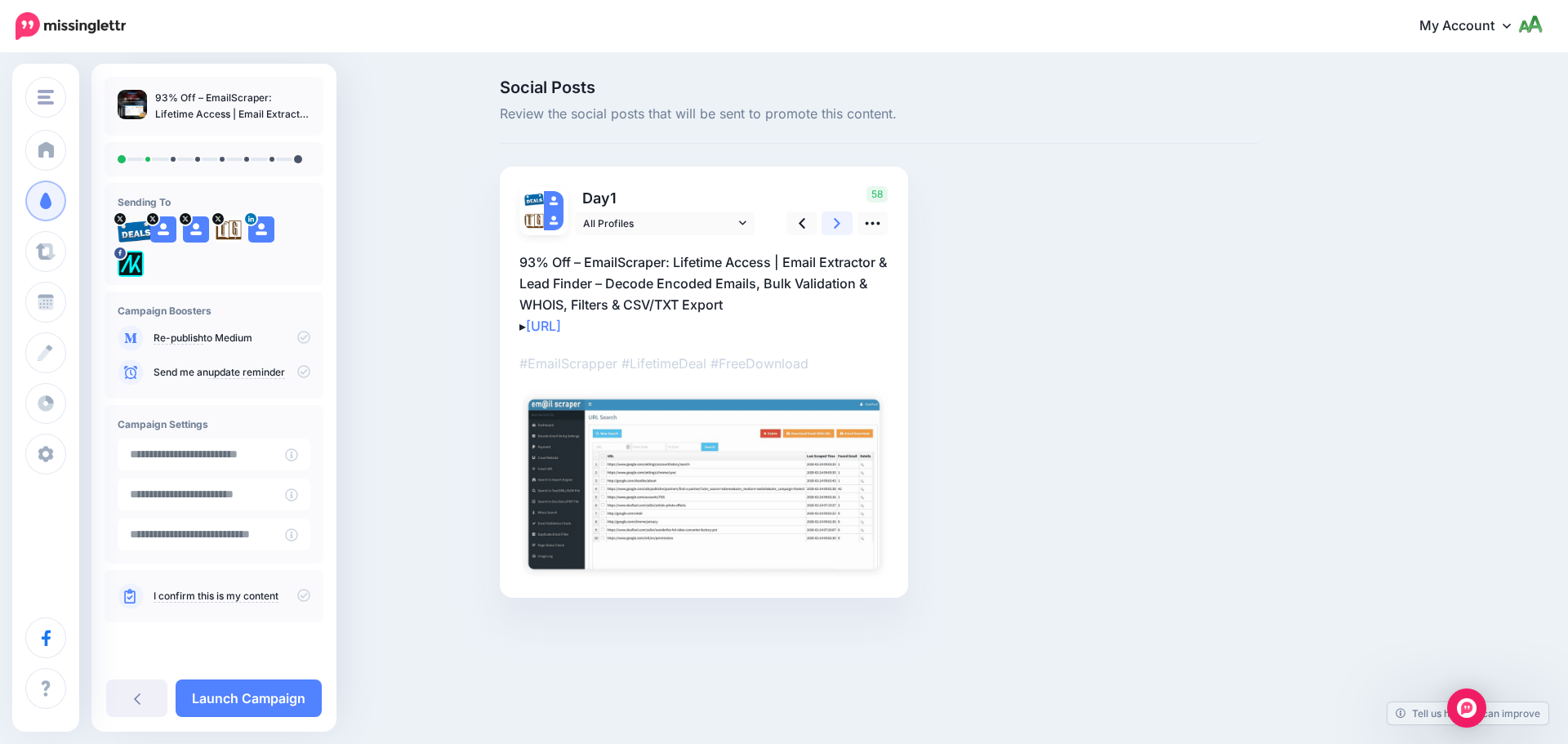
click at [838, 221] on icon at bounding box center [836, 223] width 7 height 17
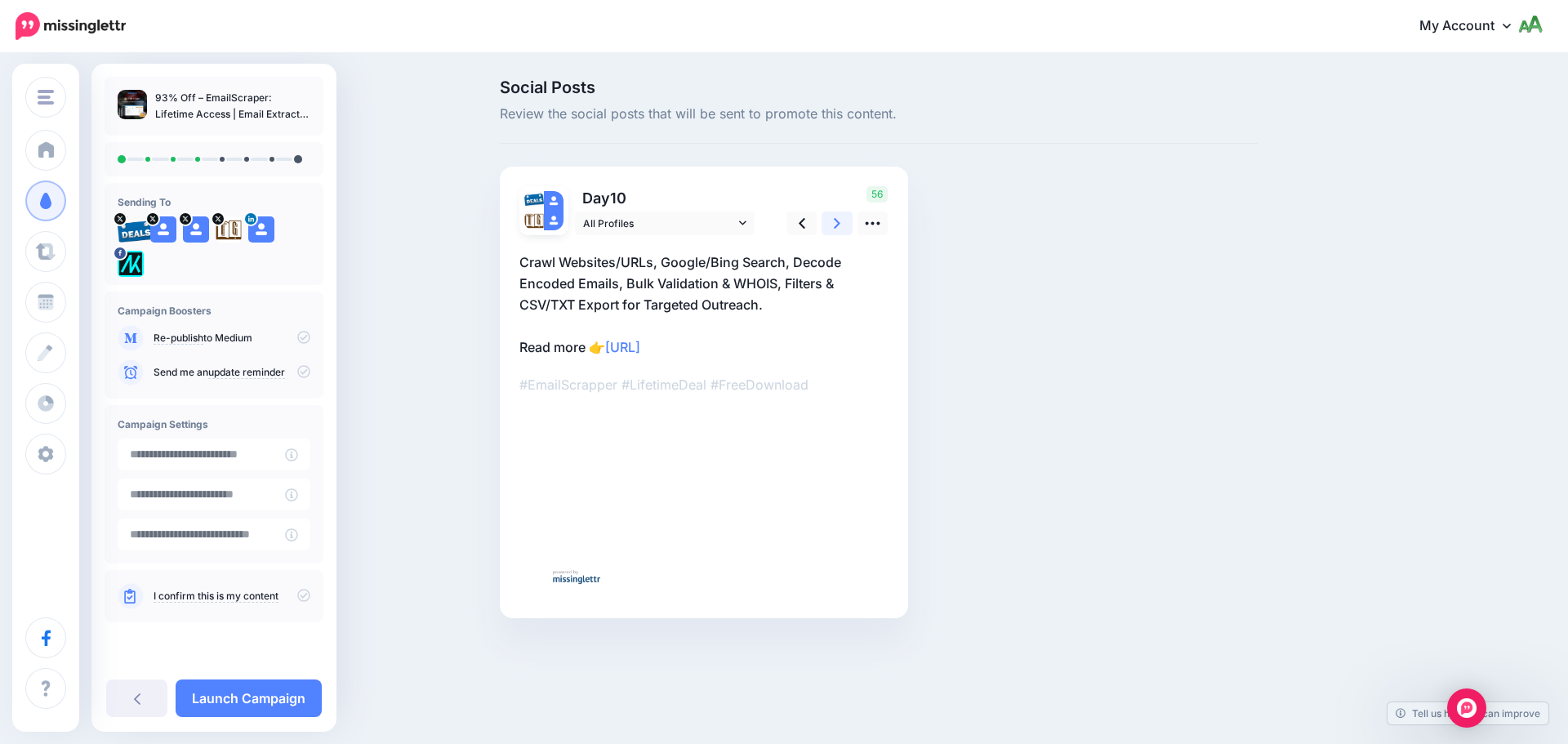
click at [838, 221] on icon at bounding box center [836, 223] width 7 height 17
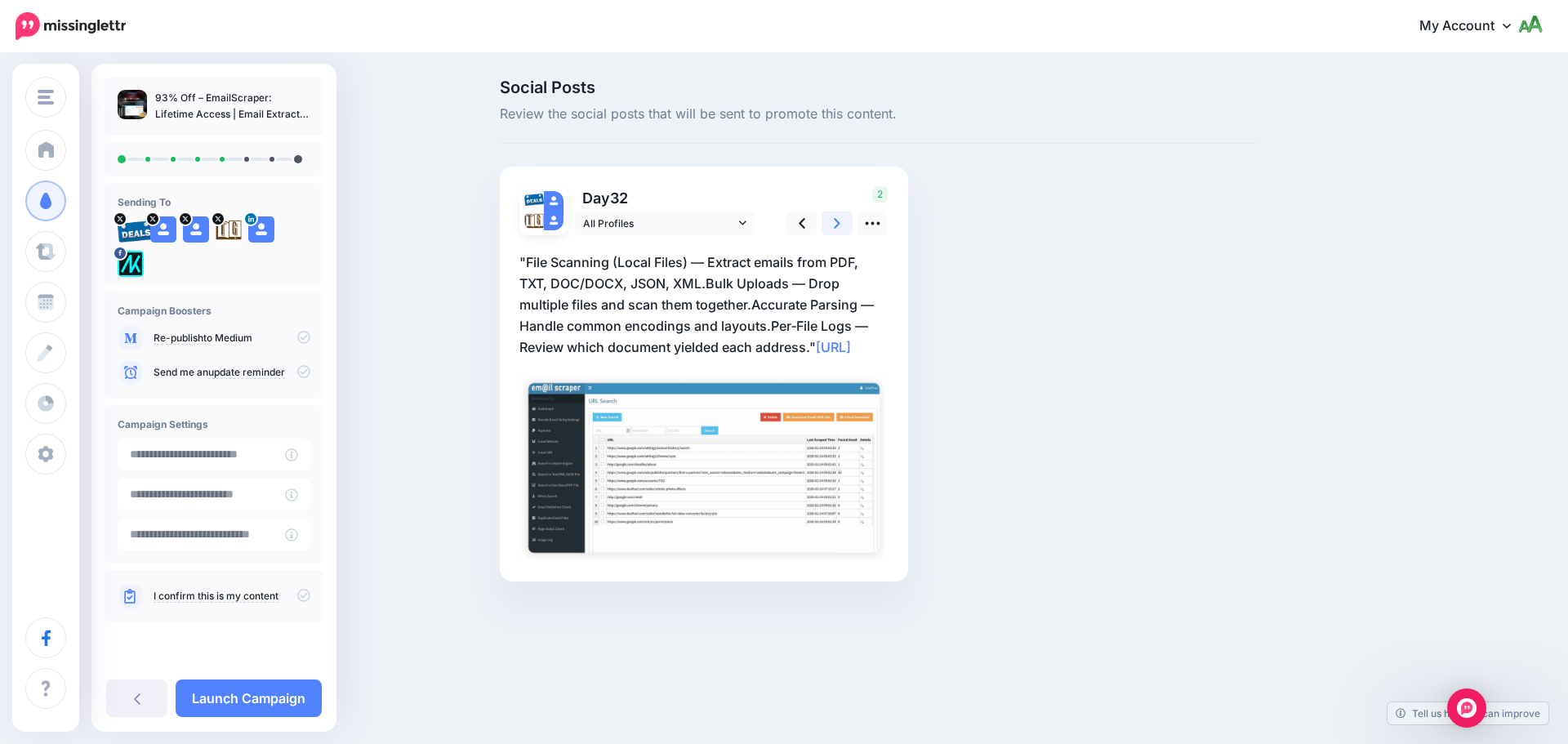
click at [838, 221] on icon at bounding box center [836, 223] width 7 height 17
click at [834, 221] on icon at bounding box center [831, 223] width 7 height 17
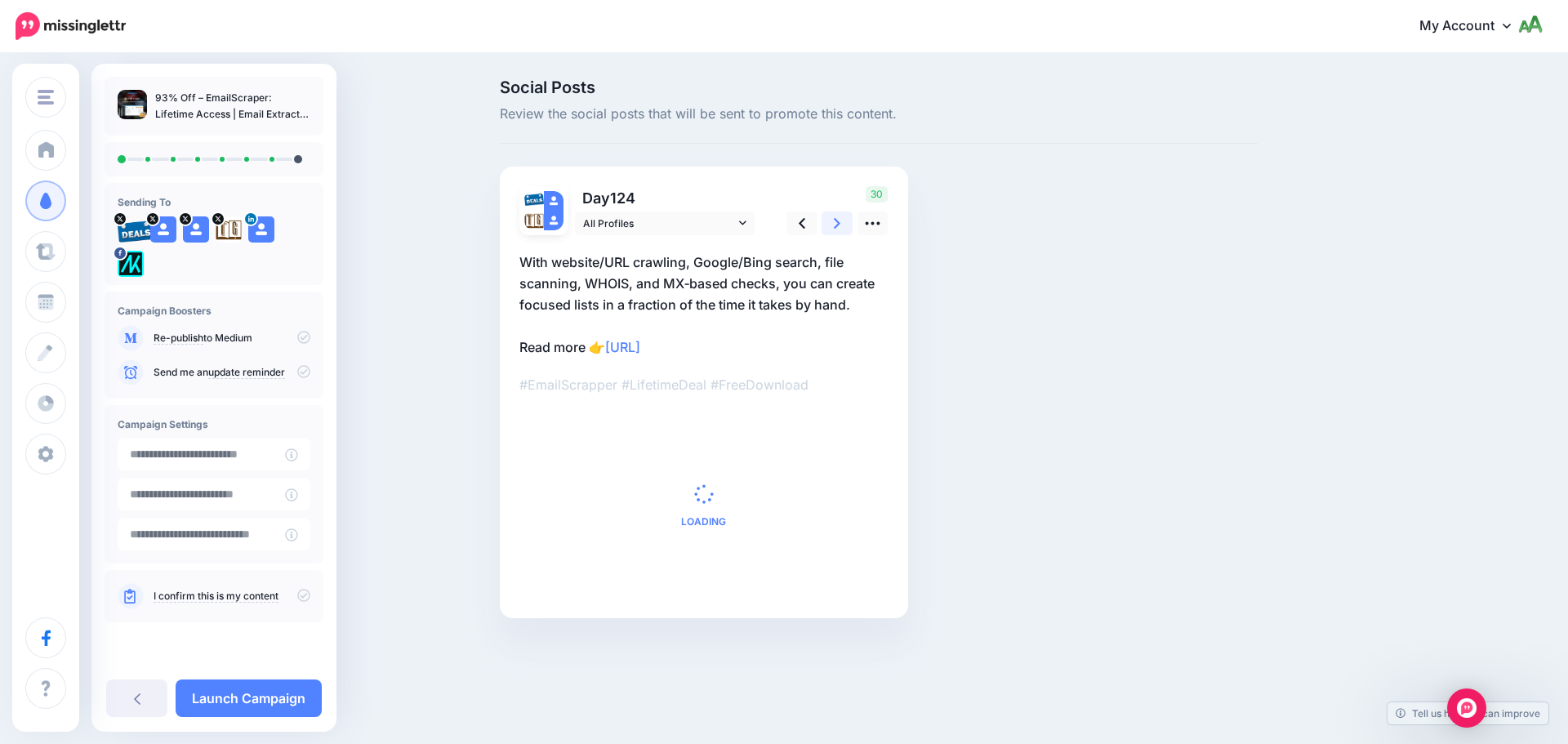
click at [838, 221] on icon at bounding box center [836, 223] width 7 height 17
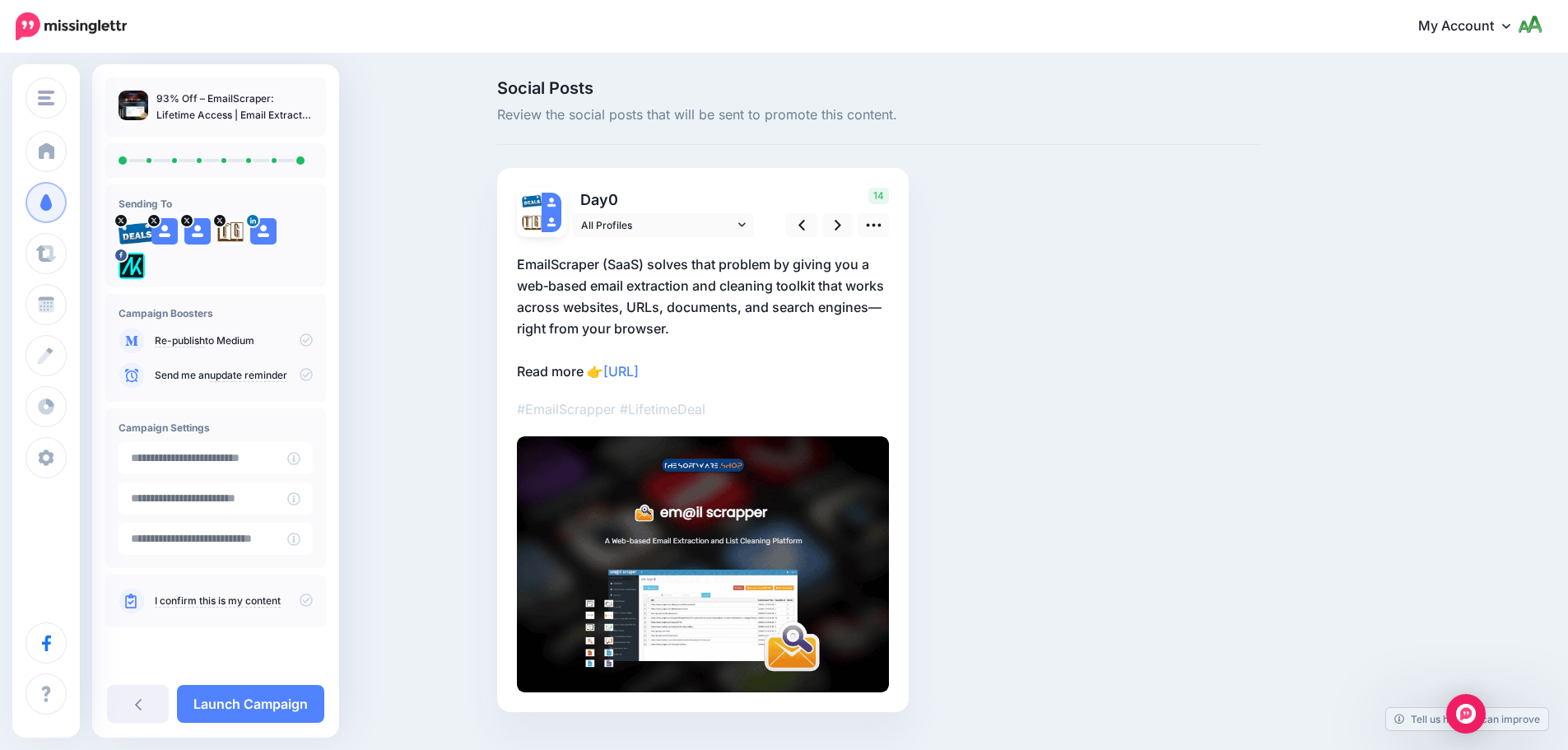
click at [303, 378] on icon at bounding box center [306, 375] width 14 height 14
click at [304, 376] on icon at bounding box center [306, 375] width 14 height 14
click at [306, 603] on icon at bounding box center [306, 600] width 14 height 14
click at [290, 707] on link "Launch Campaign" at bounding box center [250, 703] width 147 height 38
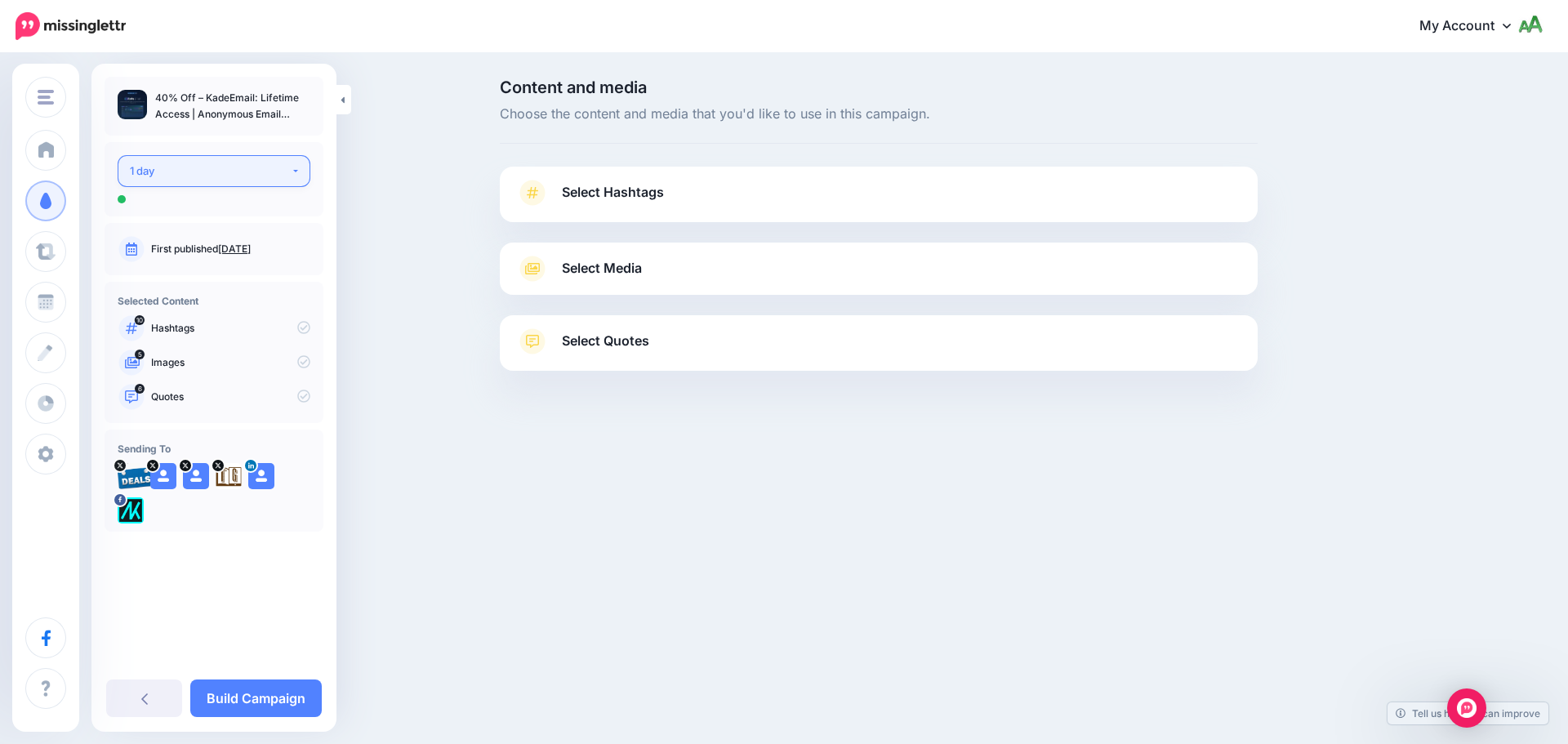
click at [252, 178] on div "1 day" at bounding box center [210, 172] width 161 height 19
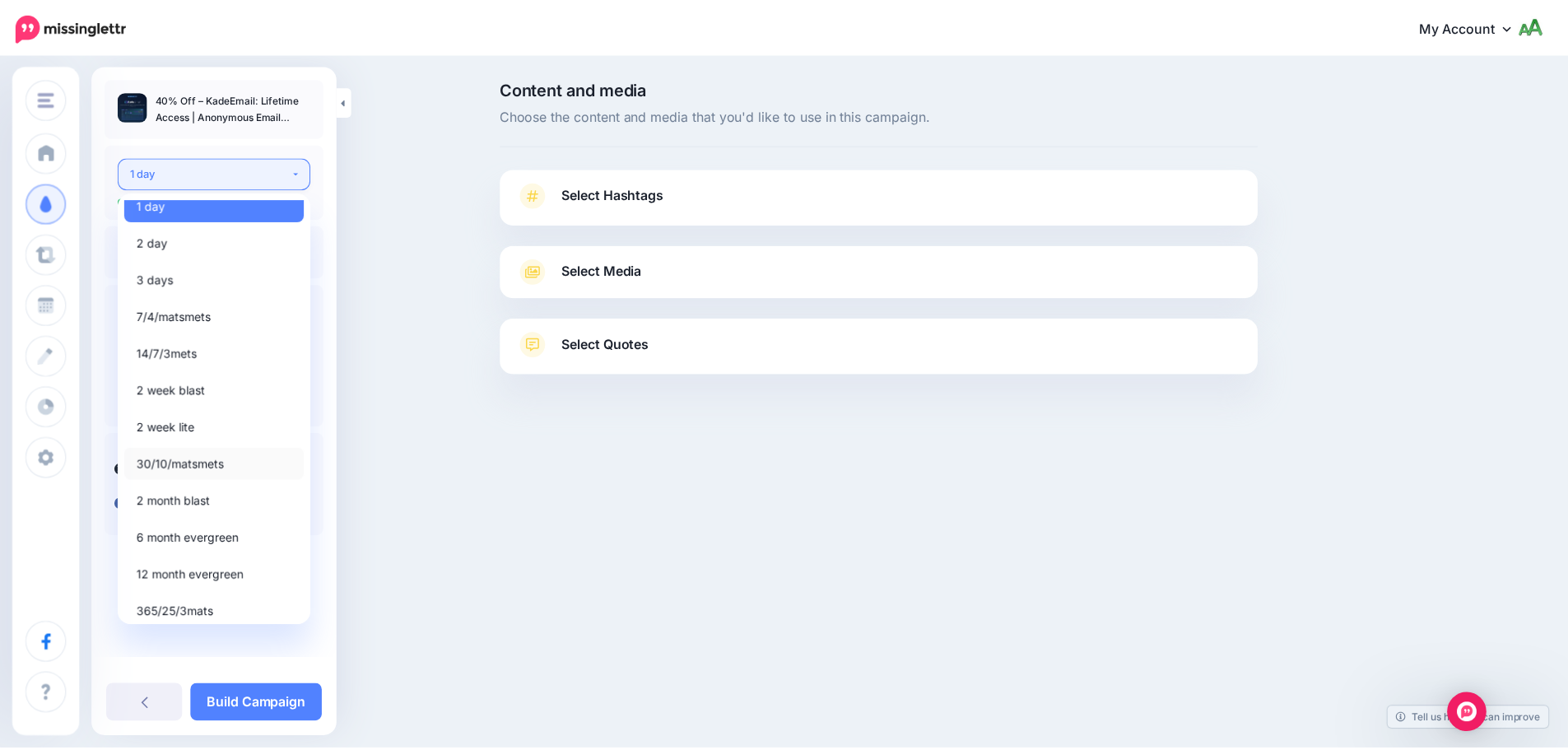
scroll to position [19, 0]
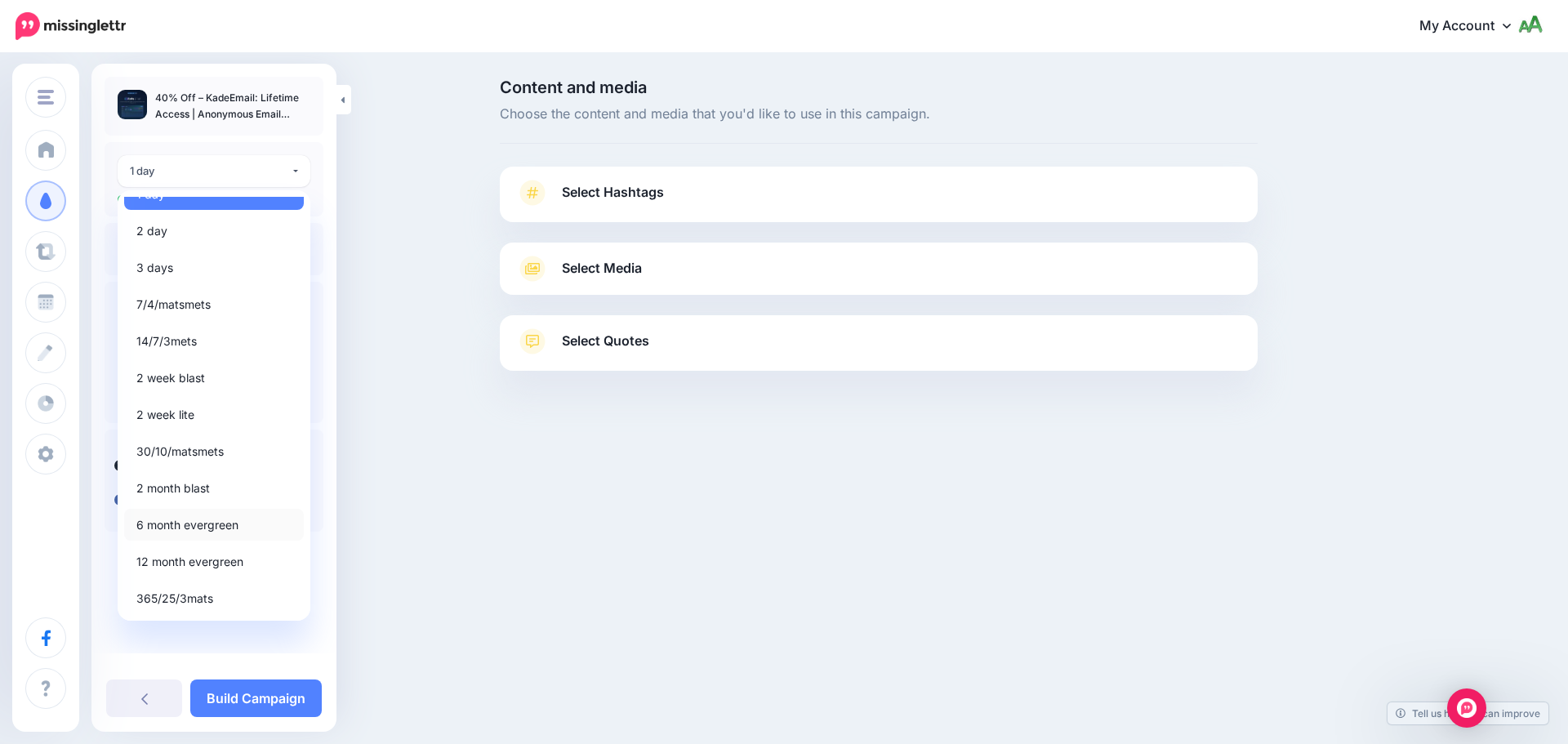
click at [212, 529] on span "6 month evergreen" at bounding box center [187, 524] width 102 height 19
select select "*****"
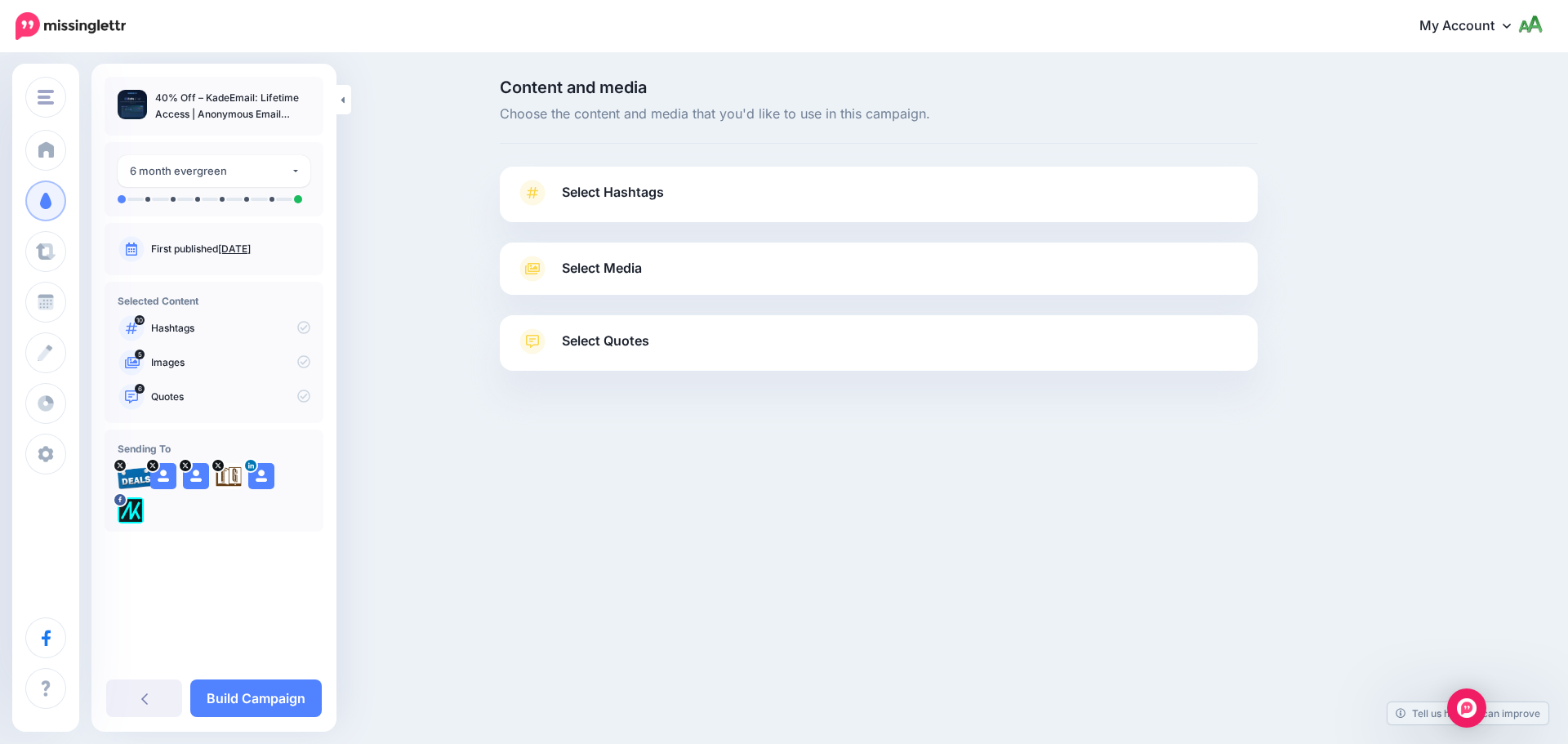
click at [622, 198] on span "Select Hashtags" at bounding box center [613, 192] width 102 height 22
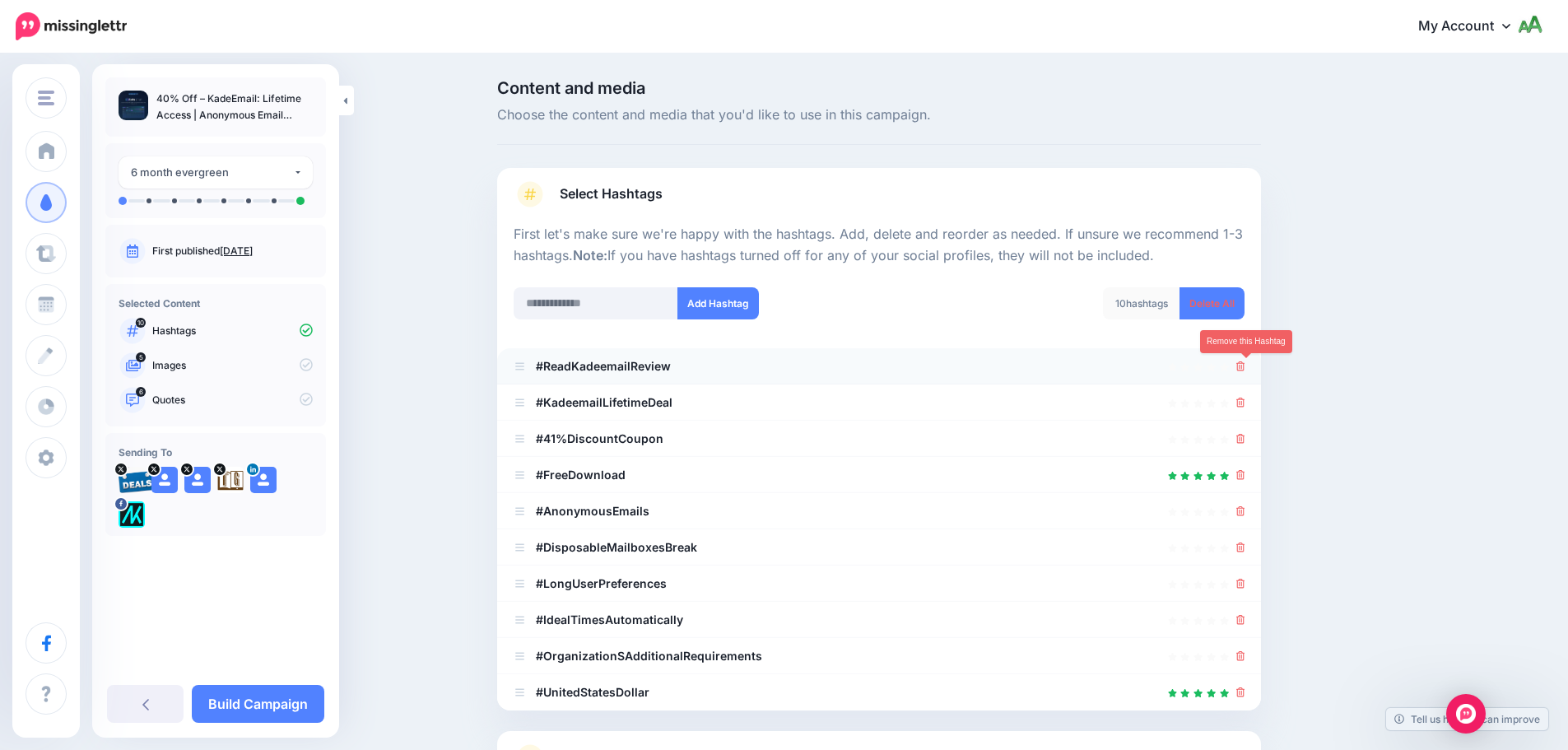
click at [1242, 364] on icon at bounding box center [1240, 366] width 9 height 10
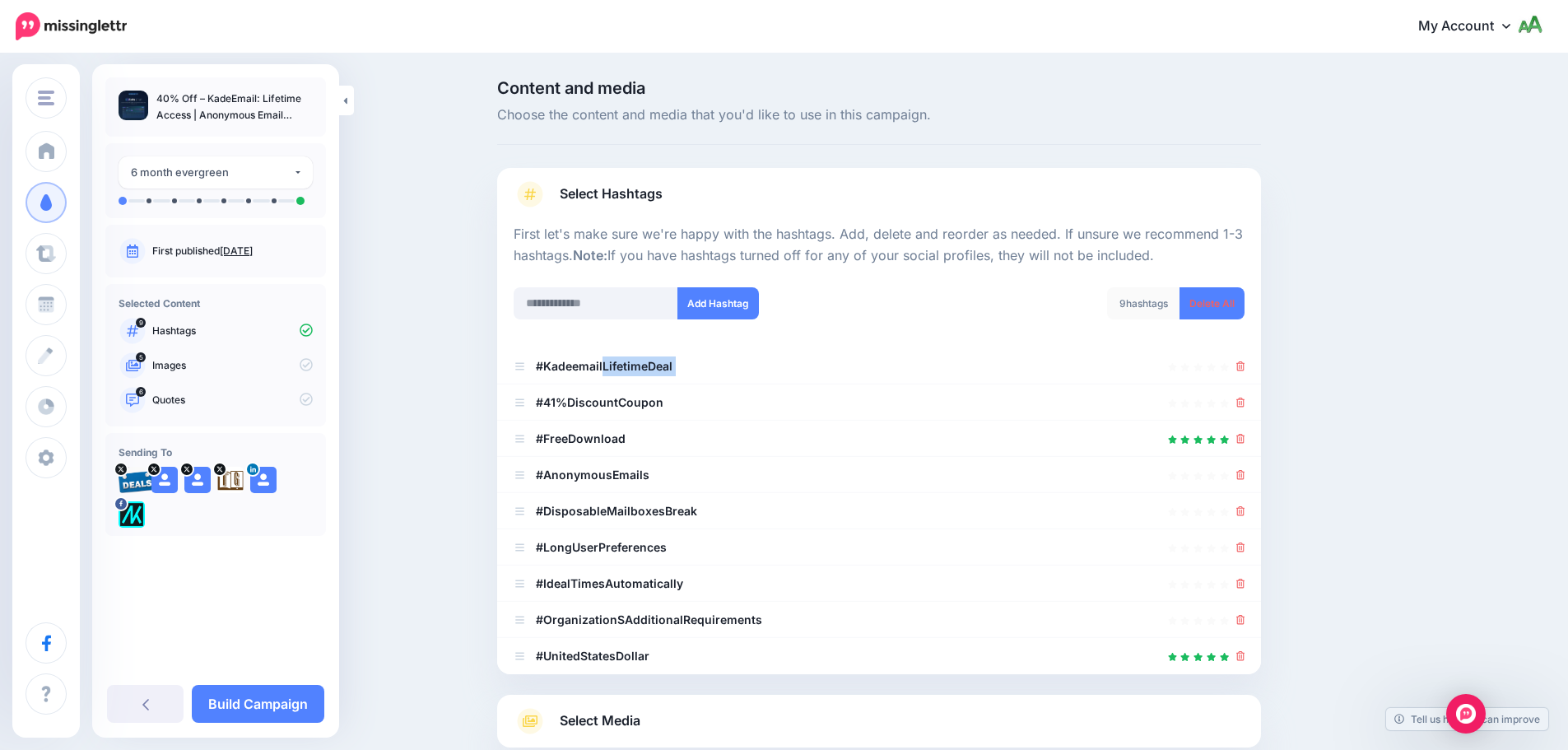
drag, startPoint x: 611, startPoint y: 365, endPoint x: 646, endPoint y: 343, distance: 41.3
click at [701, 364] on li "#KadeemailLifetimeDeal" at bounding box center [879, 365] width 764 height 36
copy li "LifetimeDeal"
click at [628, 311] on input "text" at bounding box center [595, 303] width 164 height 32
paste input "**********"
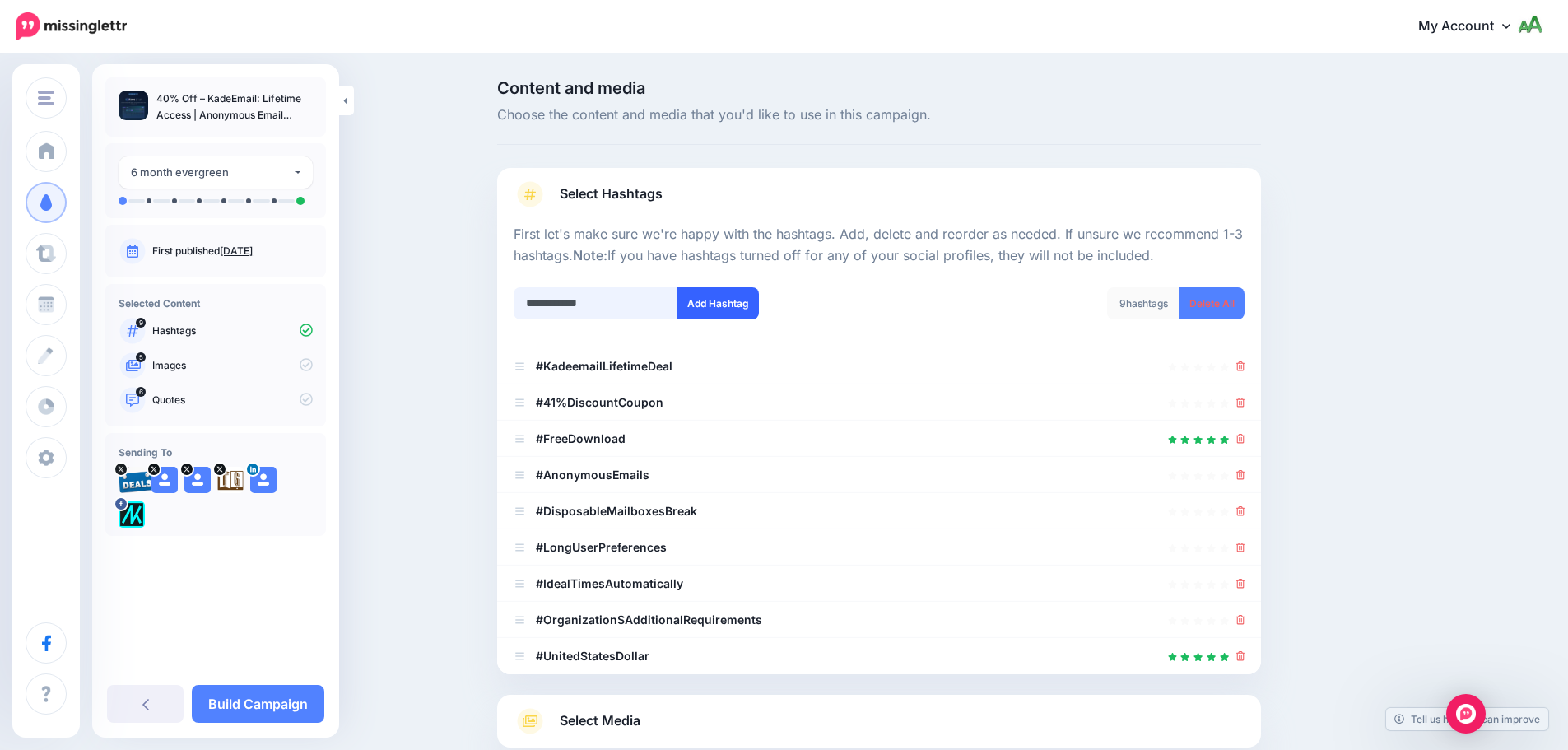
type input "**********"
click at [716, 304] on button "Add Hashtag" at bounding box center [718, 303] width 81 height 32
click at [1245, 405] on icon at bounding box center [1240, 402] width 9 height 10
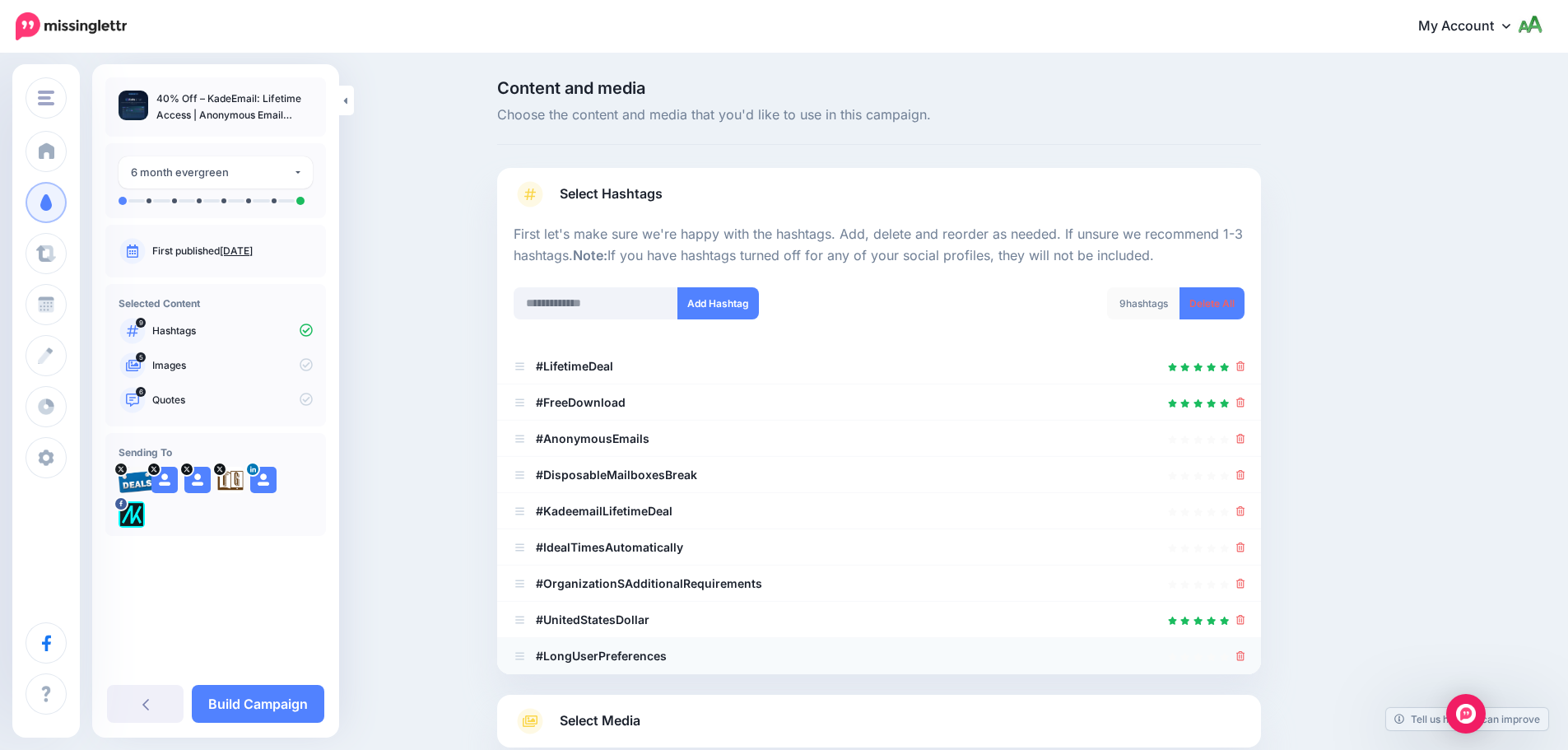
scroll to position [204, 0]
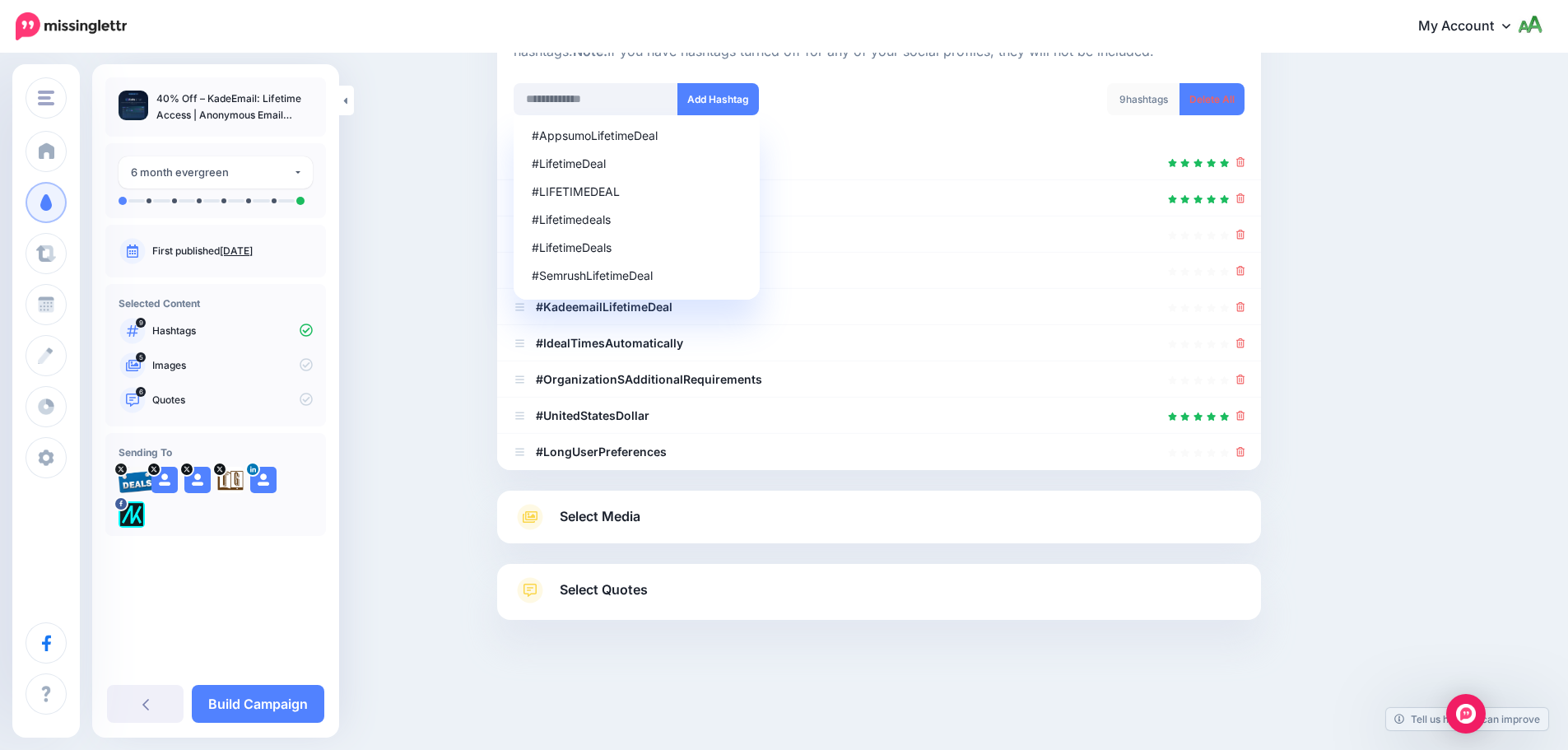
click at [1356, 294] on div "Content and media Choose the content and media that you'd like to use in this c…" at bounding box center [957, 288] width 946 height 826
click at [1245, 307] on icon at bounding box center [1240, 306] width 9 height 10
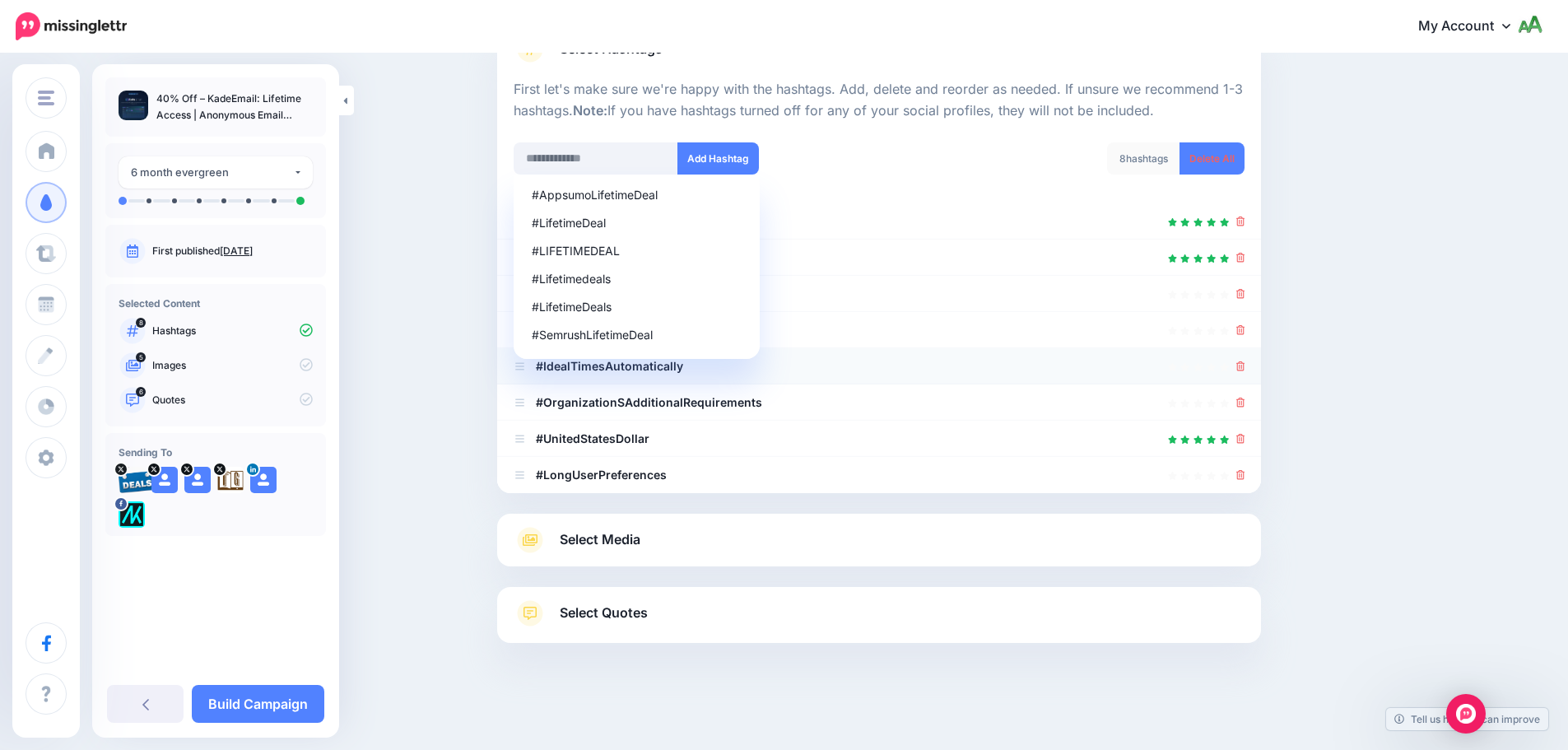
click at [1245, 369] on icon at bounding box center [1240, 366] width 9 height 10
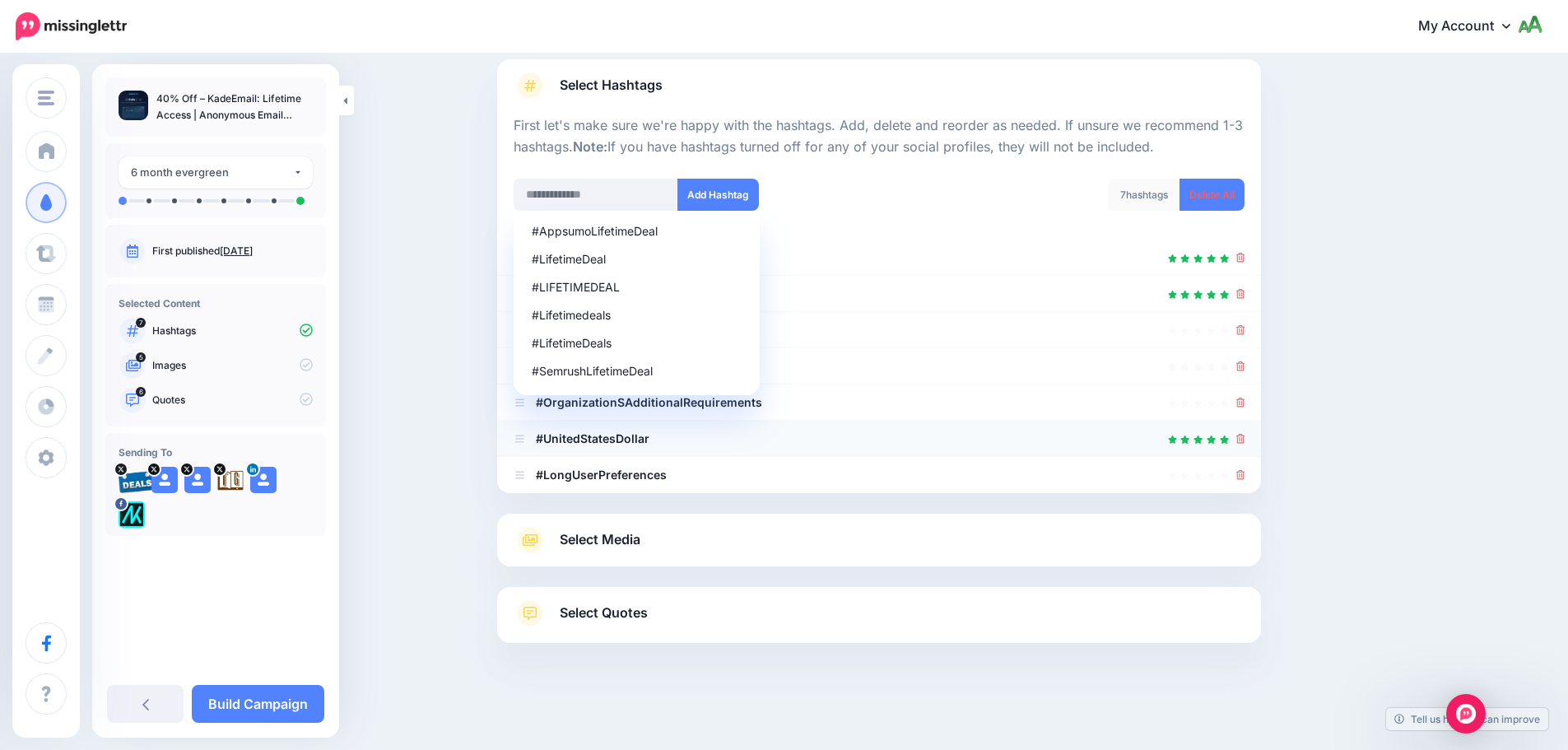
click at [1245, 434] on icon at bounding box center [1240, 439] width 9 height 10
click at [1244, 474] on icon at bounding box center [1240, 475] width 9 height 10
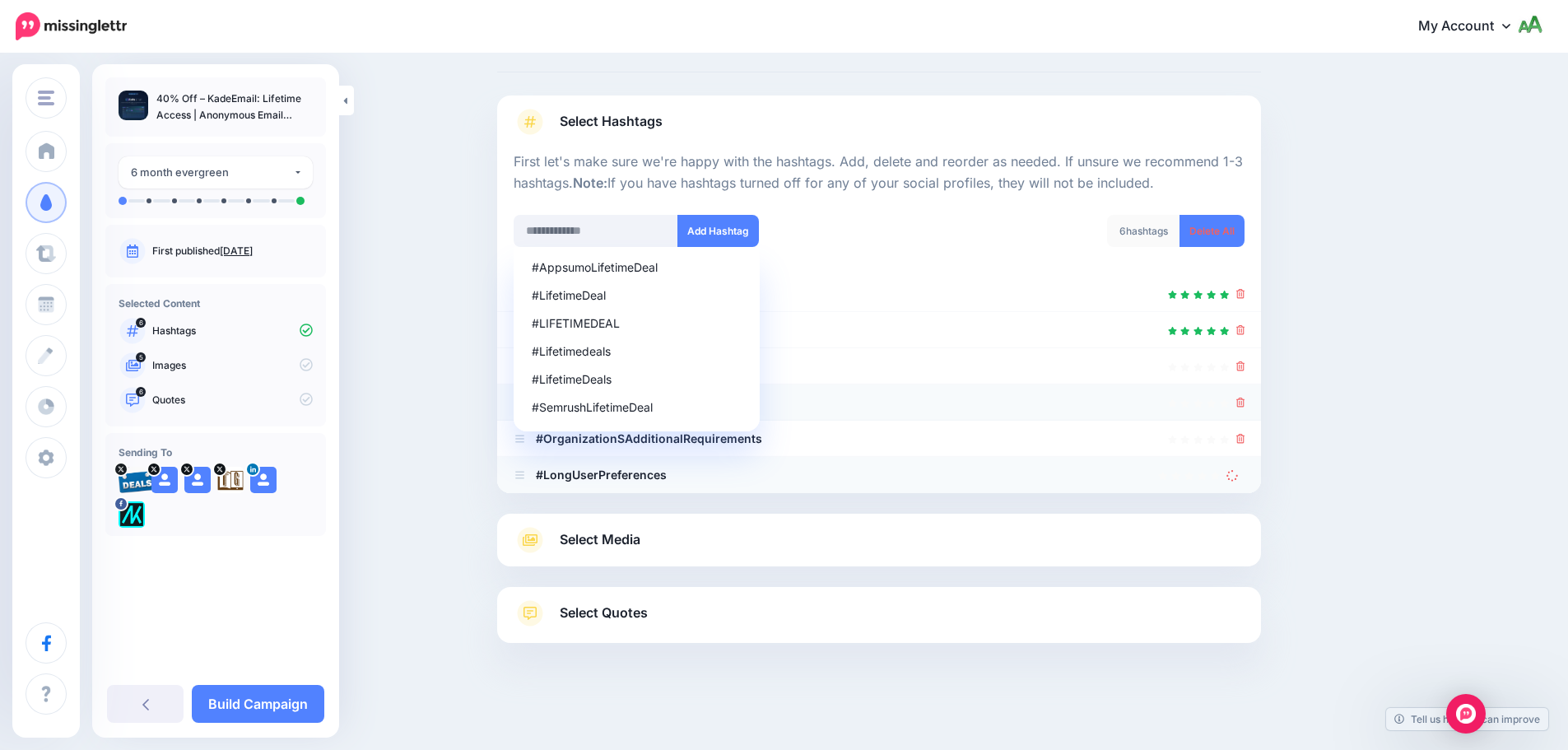
click at [1245, 404] on icon at bounding box center [1240, 402] width 9 height 10
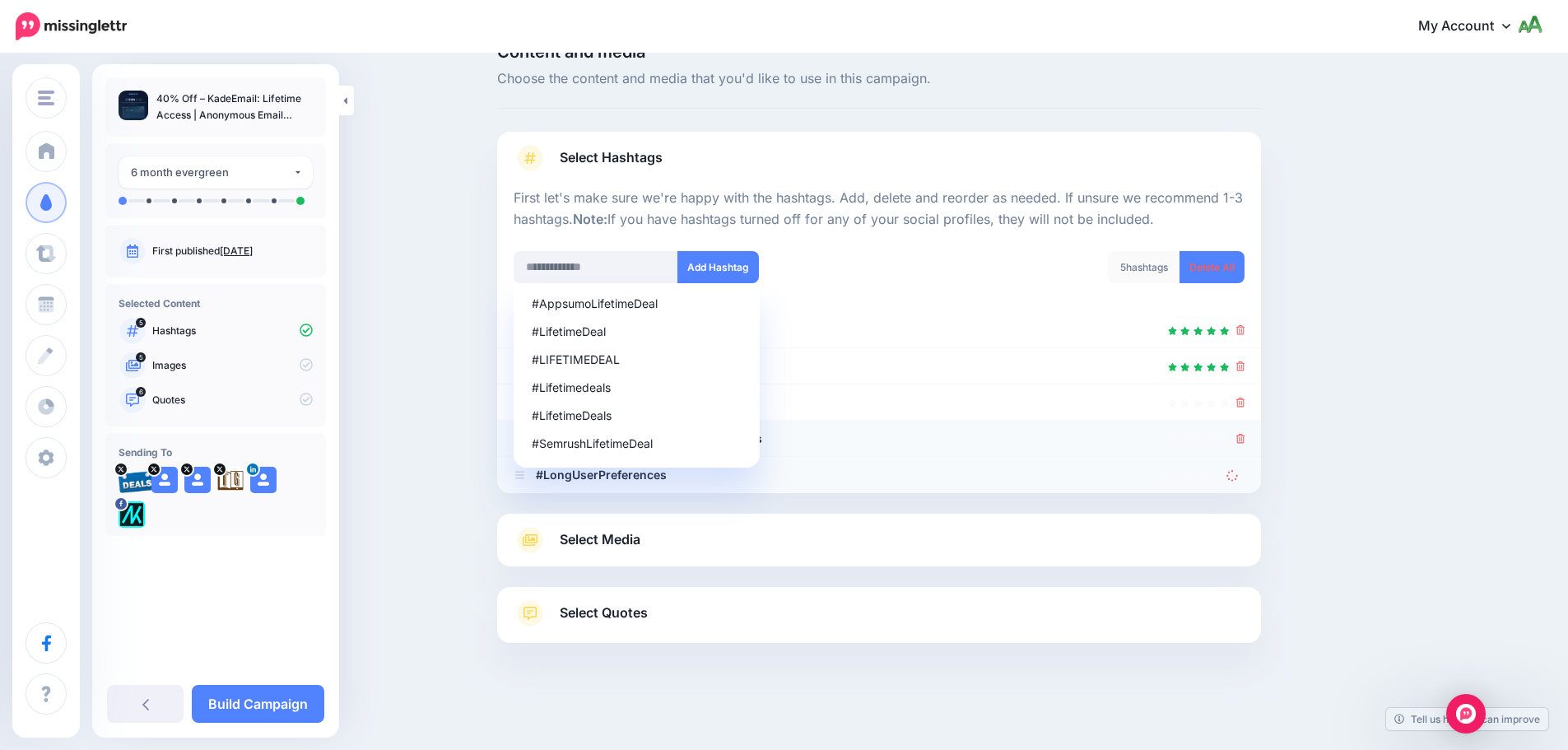
click at [1245, 436] on icon at bounding box center [1240, 439] width 9 height 10
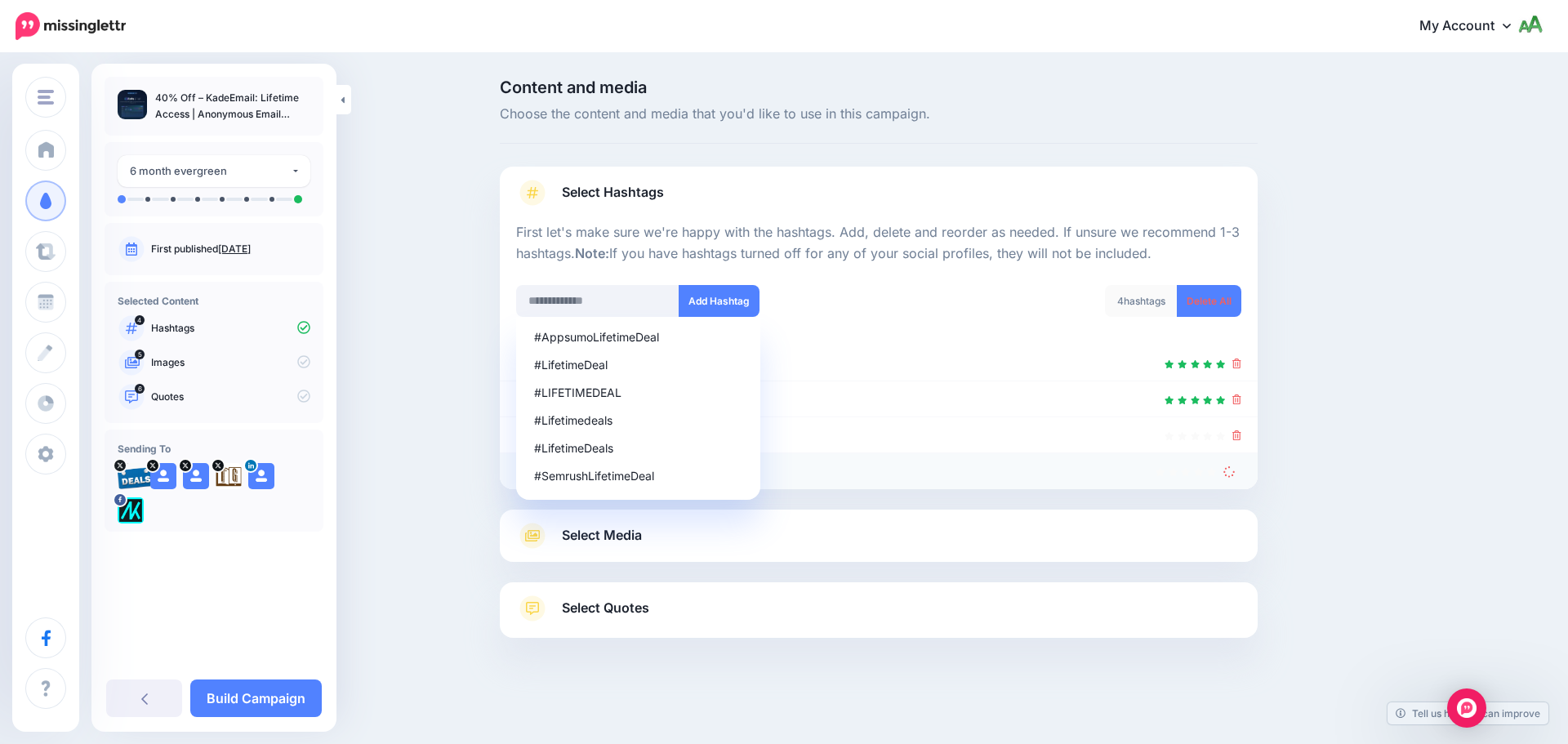
click at [1229, 474] on icon at bounding box center [1229, 471] width 13 height 13
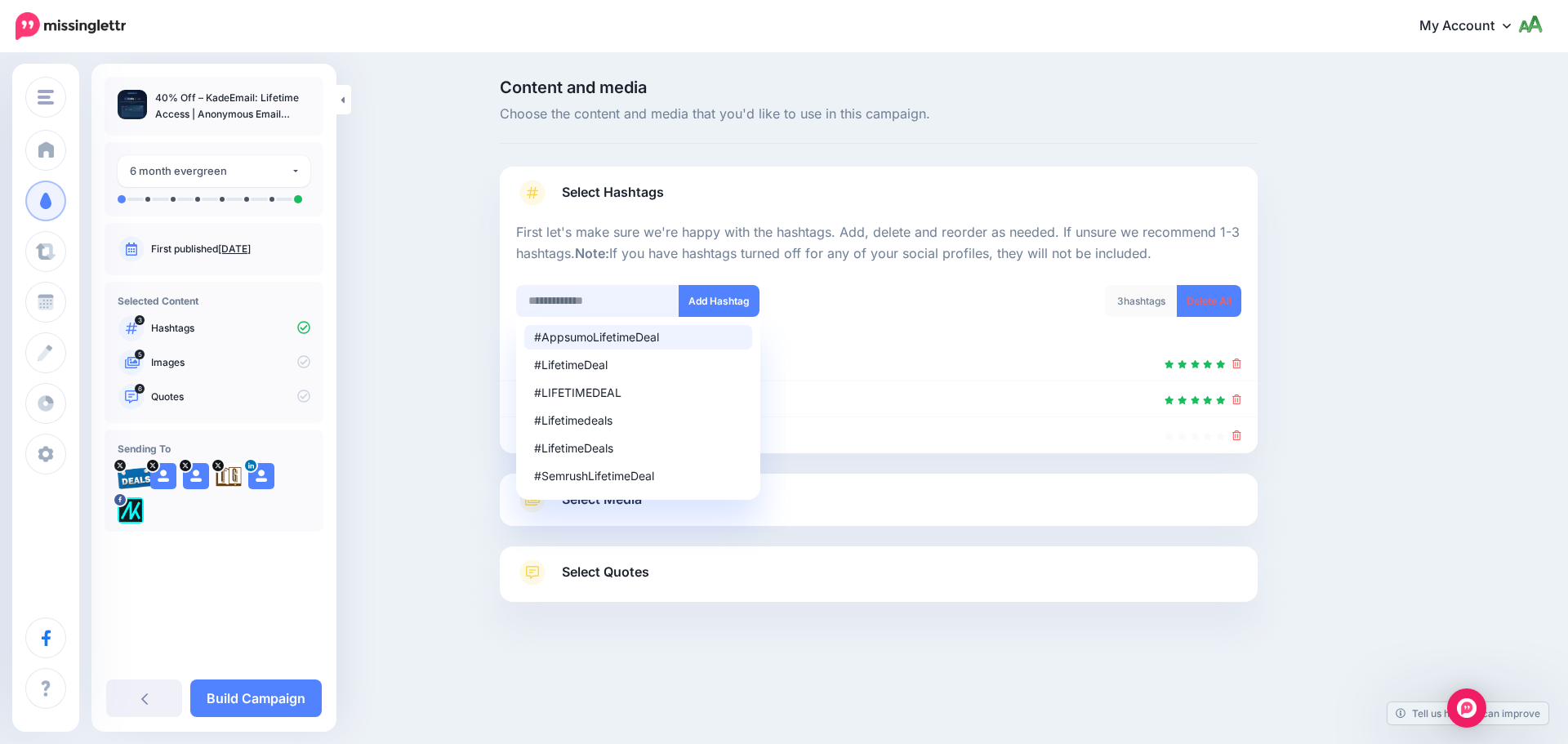
click at [579, 287] on input "text" at bounding box center [597, 300] width 163 height 32
click at [878, 297] on div "3 hashtags Delete All" at bounding box center [1065, 311] width 375 height 52
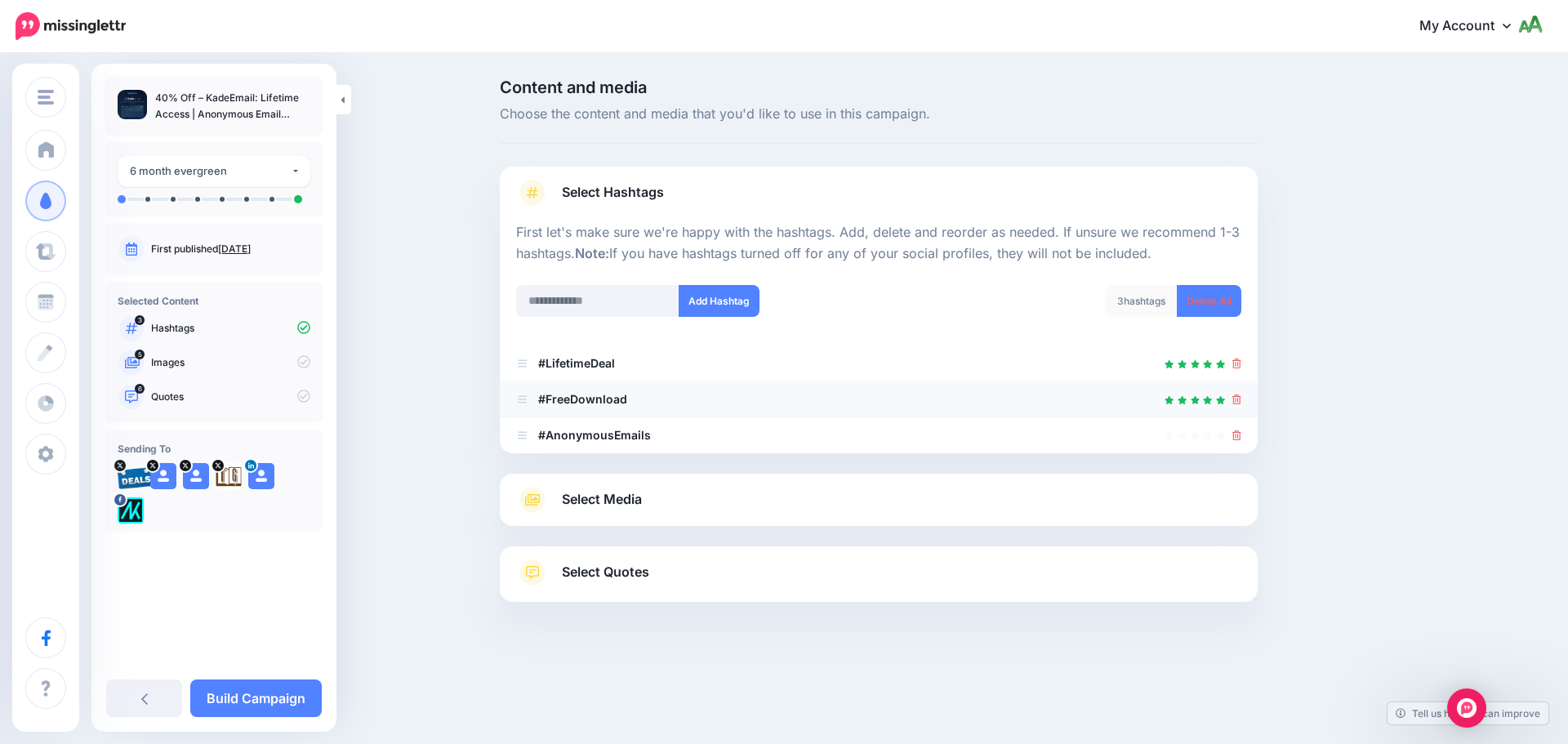
click at [1237, 399] on icon at bounding box center [1236, 399] width 9 height 10
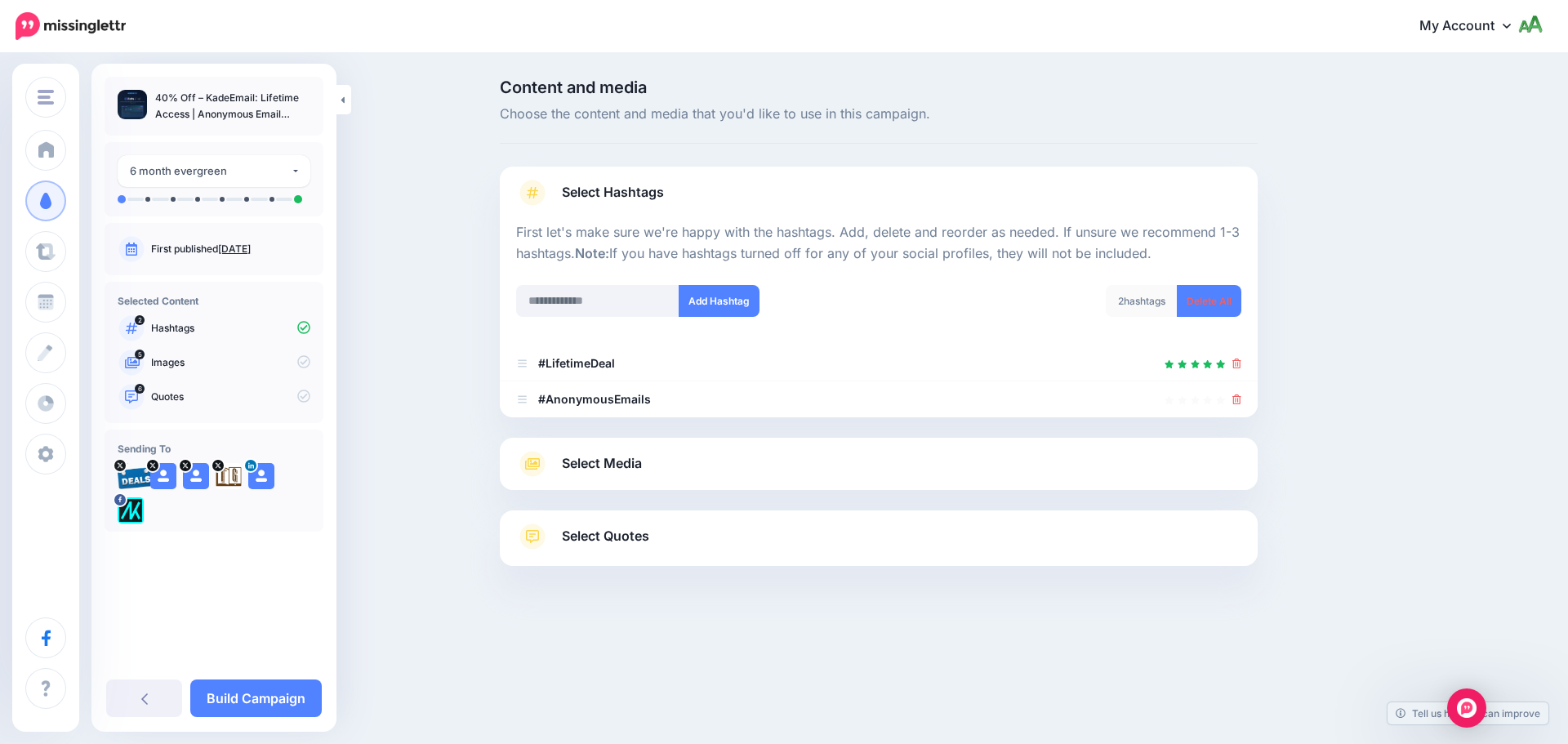
click at [638, 475] on span "Select Media" at bounding box center [601, 463] width 80 height 22
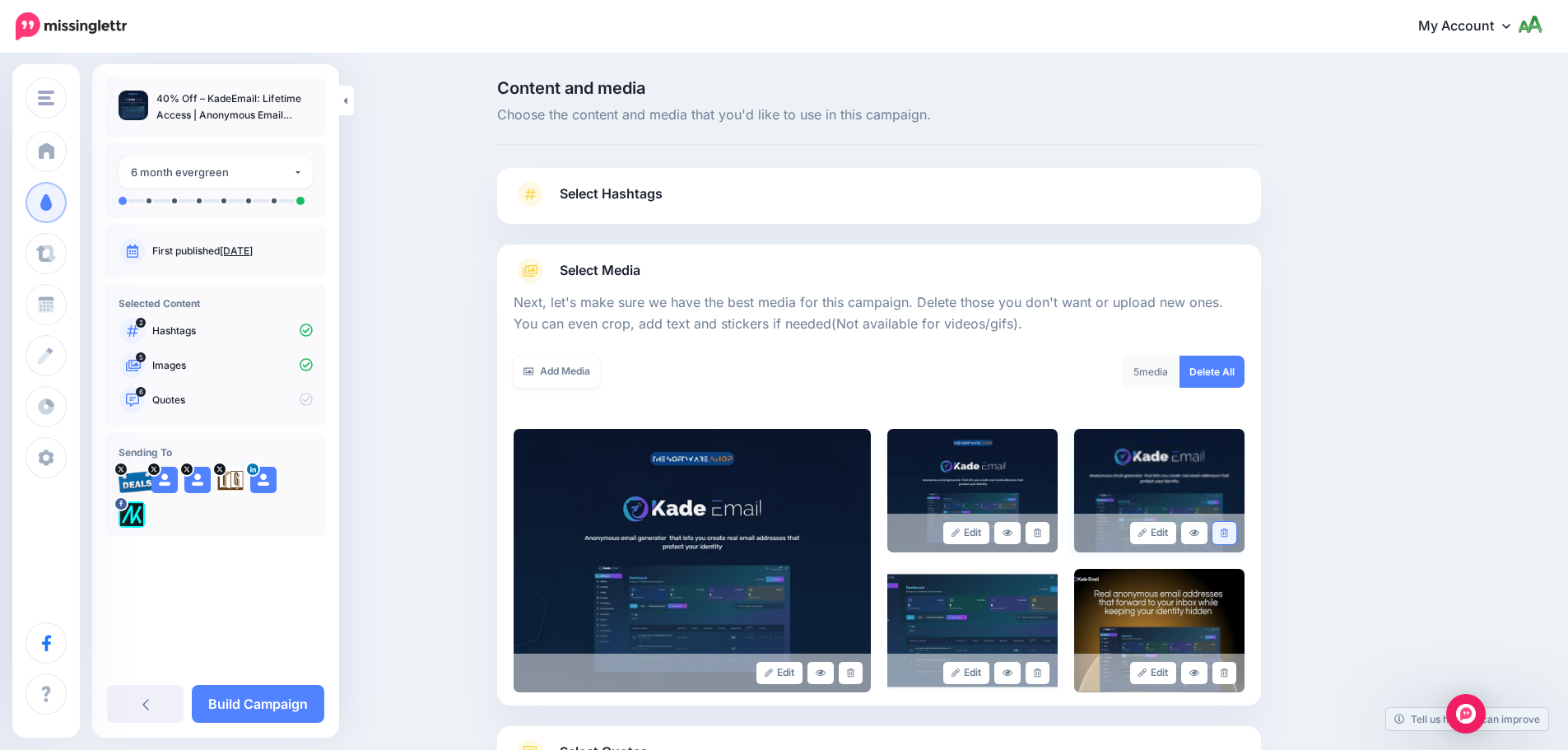
click at [1235, 536] on link at bounding box center [1224, 533] width 24 height 22
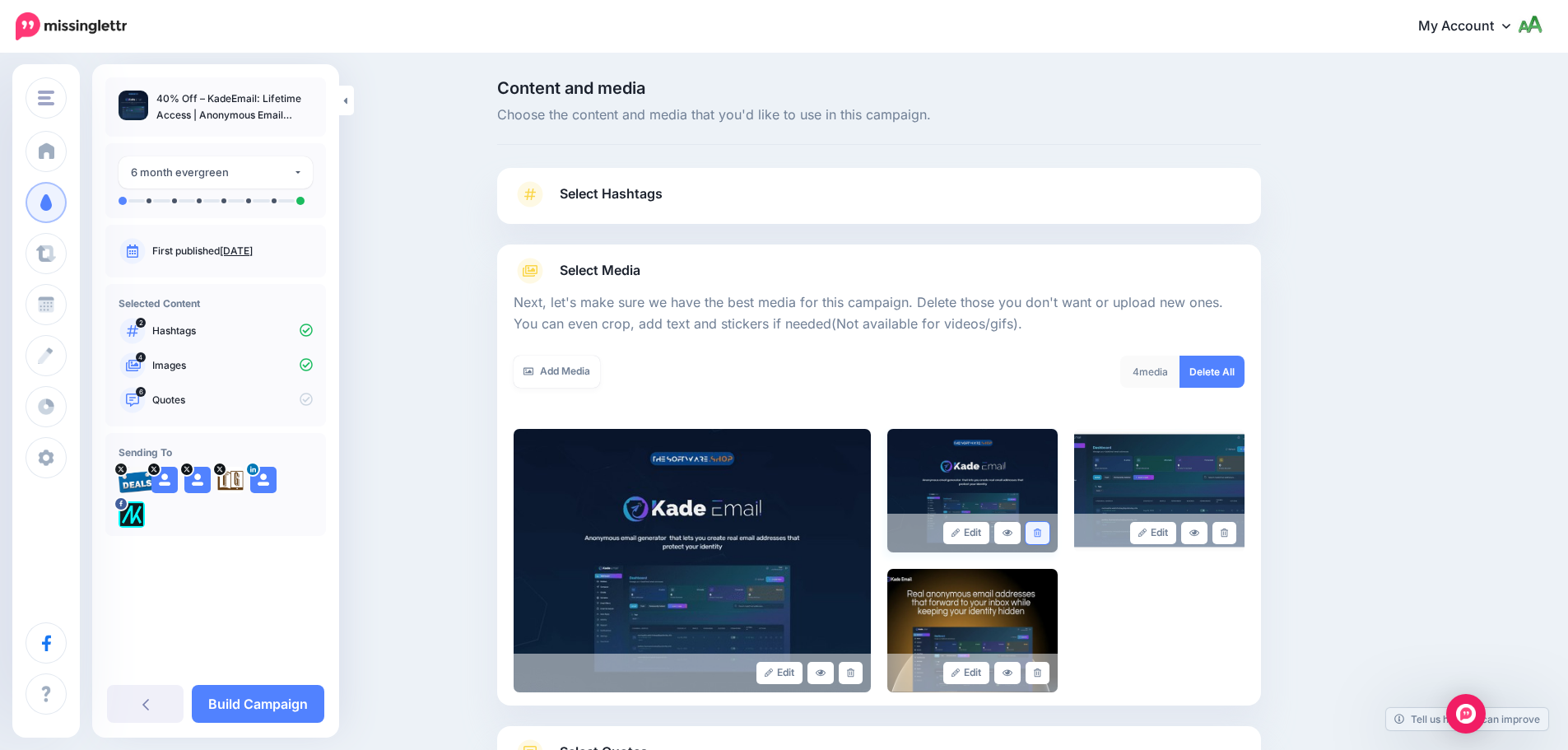
click at [1041, 533] on icon at bounding box center [1037, 533] width 8 height 9
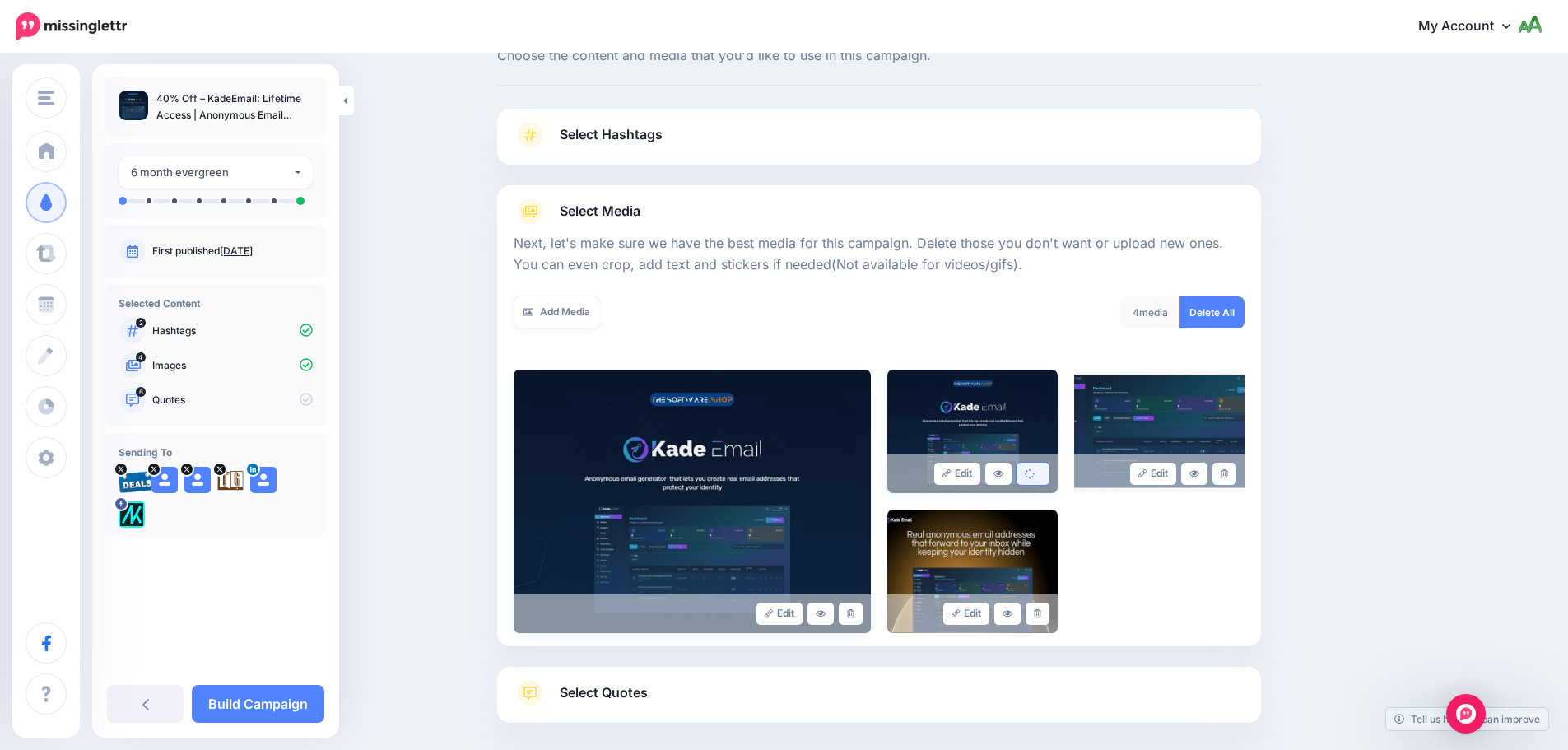
scroll to position [139, 0]
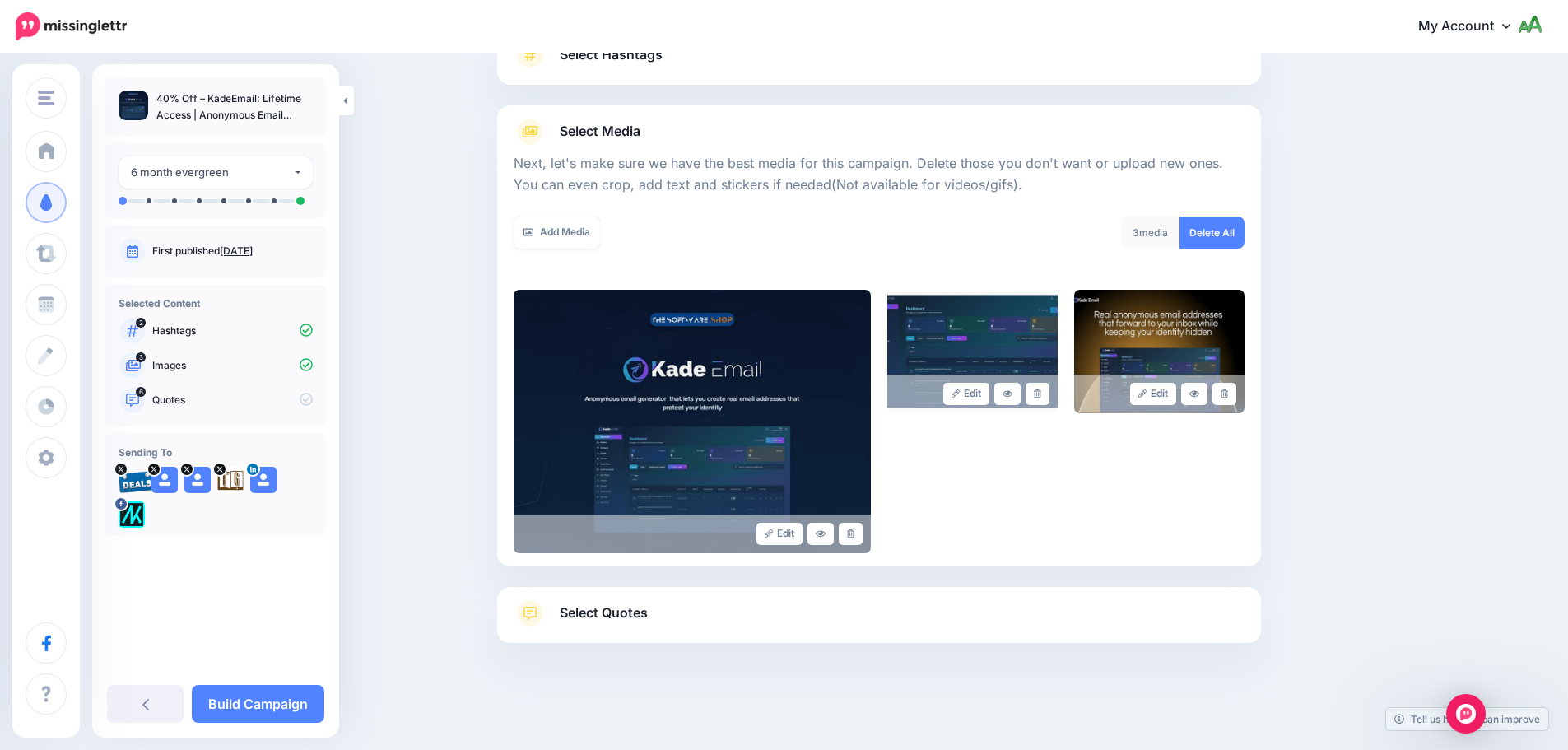
click at [673, 608] on link "Select Quotes" at bounding box center [879, 621] width 731 height 43
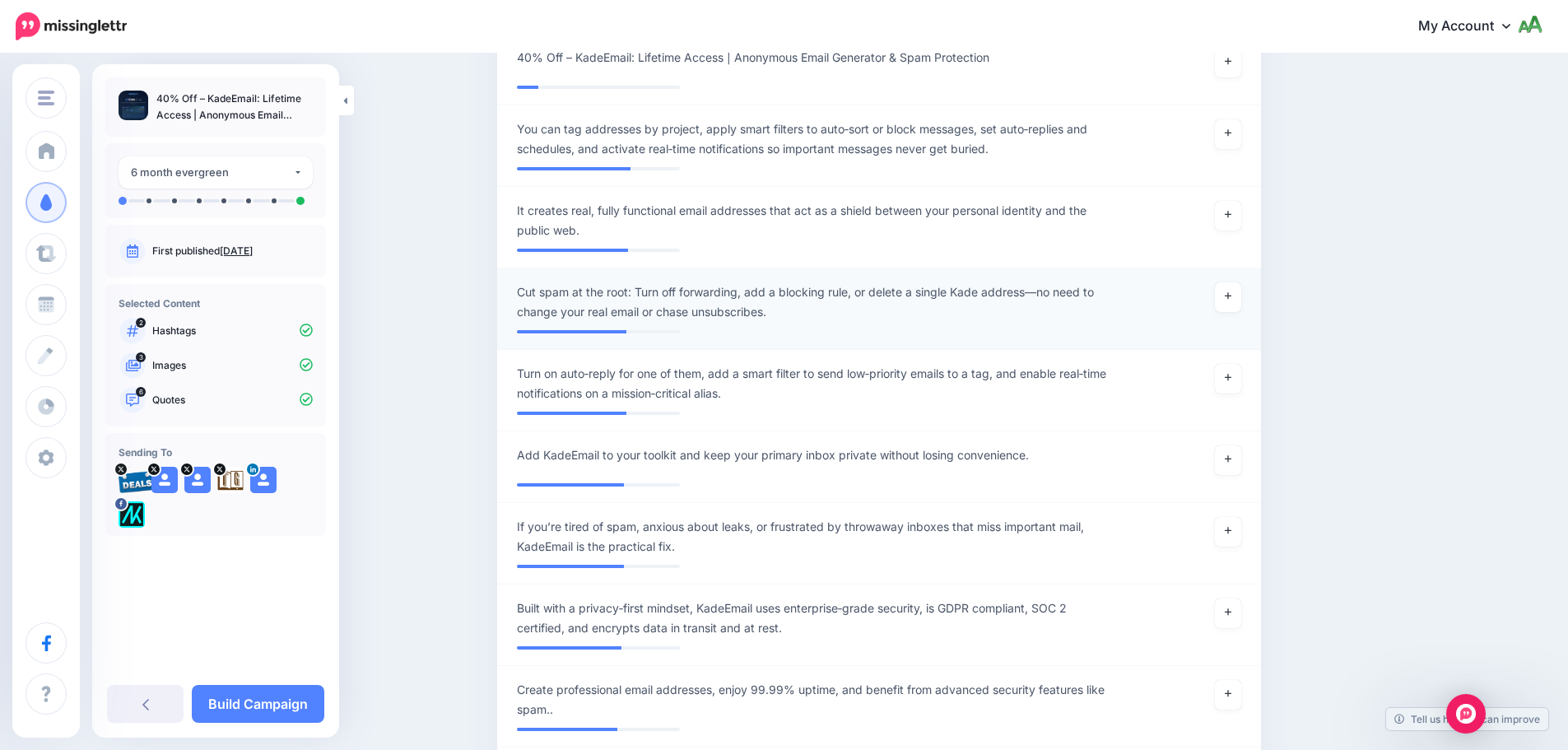
scroll to position [1127, 0]
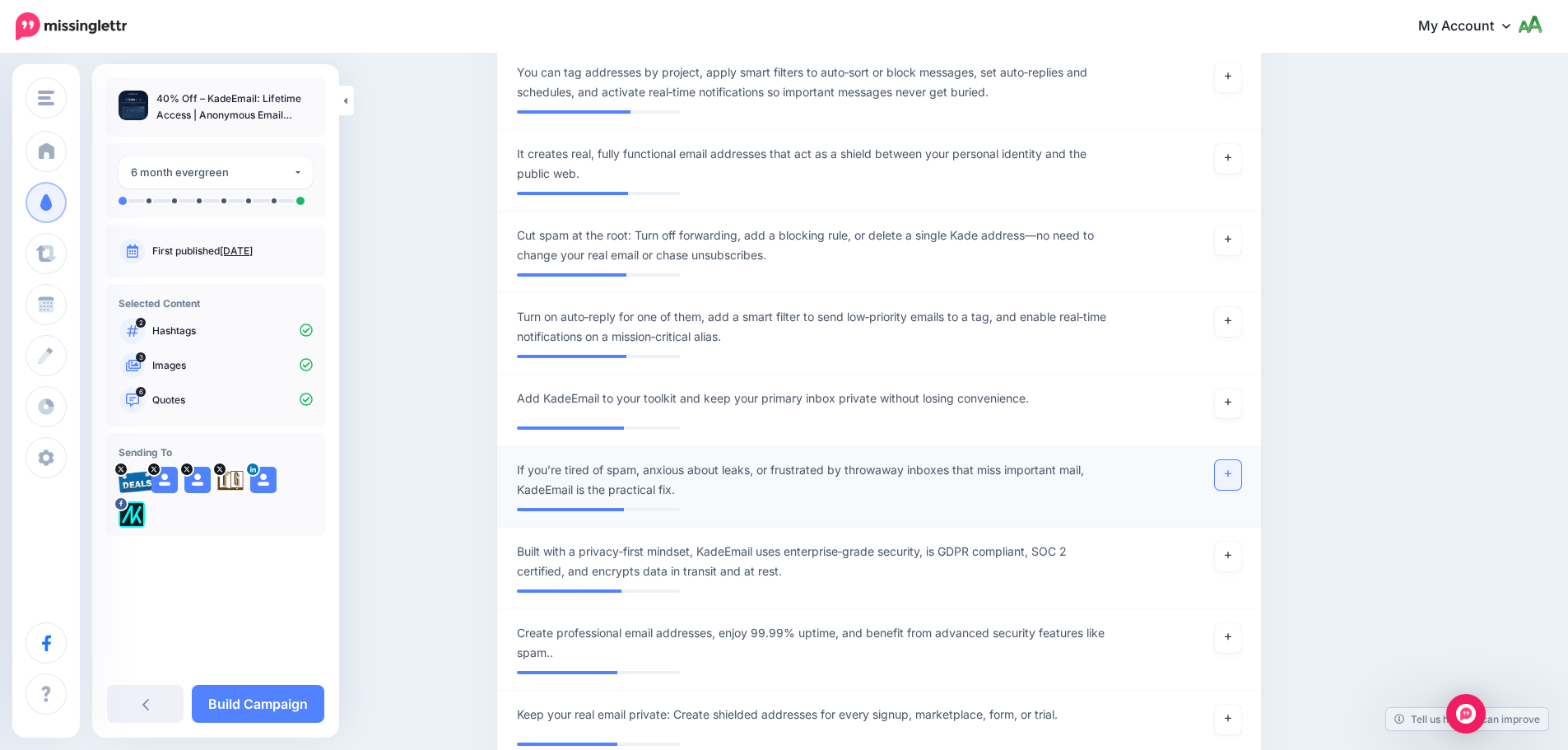
click at [1238, 470] on link at bounding box center [1228, 475] width 26 height 30
click at [1238, 323] on link at bounding box center [1228, 322] width 26 height 30
click at [1232, 234] on link at bounding box center [1228, 240] width 26 height 30
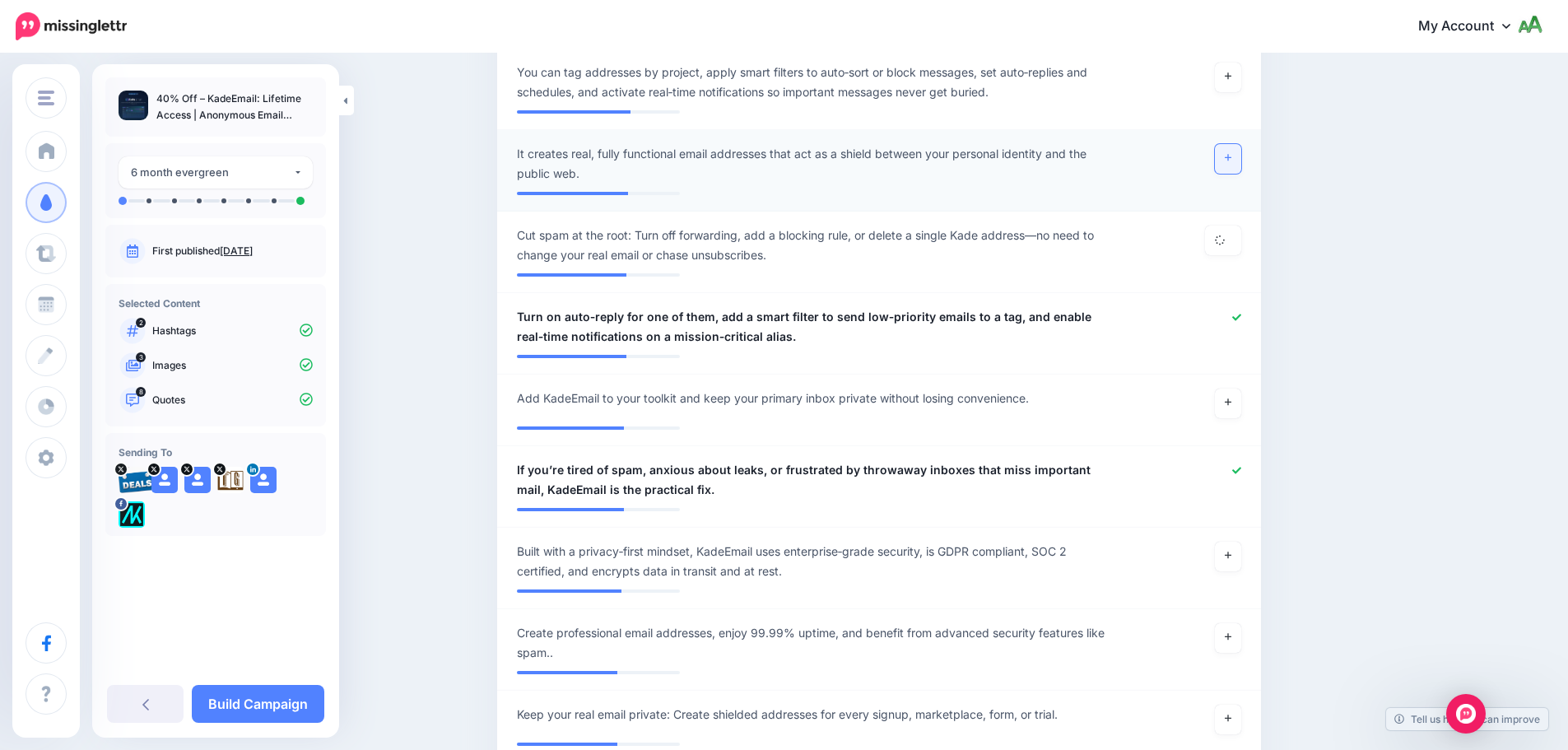
click at [1222, 167] on link at bounding box center [1228, 159] width 26 height 30
click at [1228, 74] on link at bounding box center [1228, 77] width 26 height 30
click at [1232, 405] on icon at bounding box center [1228, 401] width 7 height 9
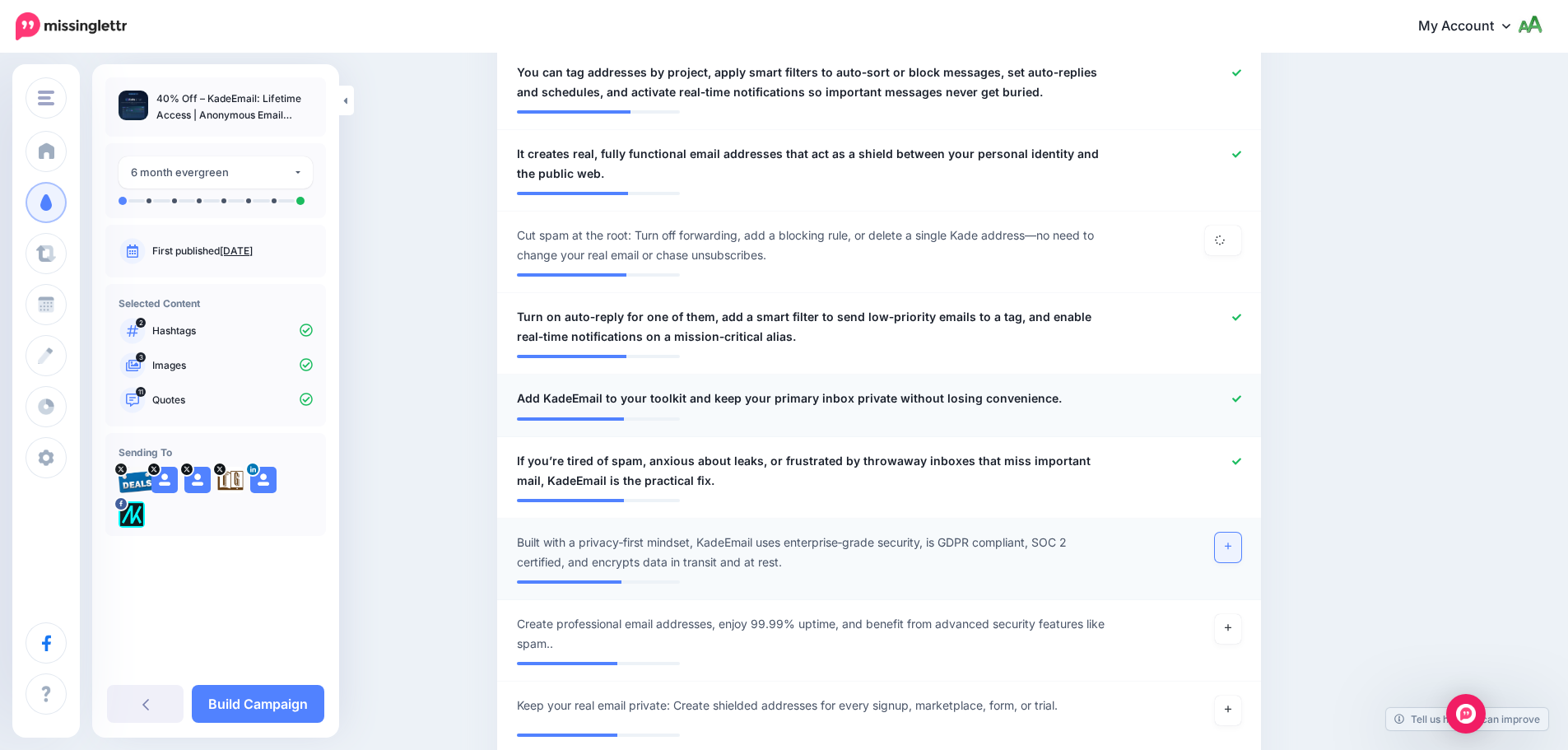
click at [1232, 549] on icon at bounding box center [1228, 545] width 7 height 9
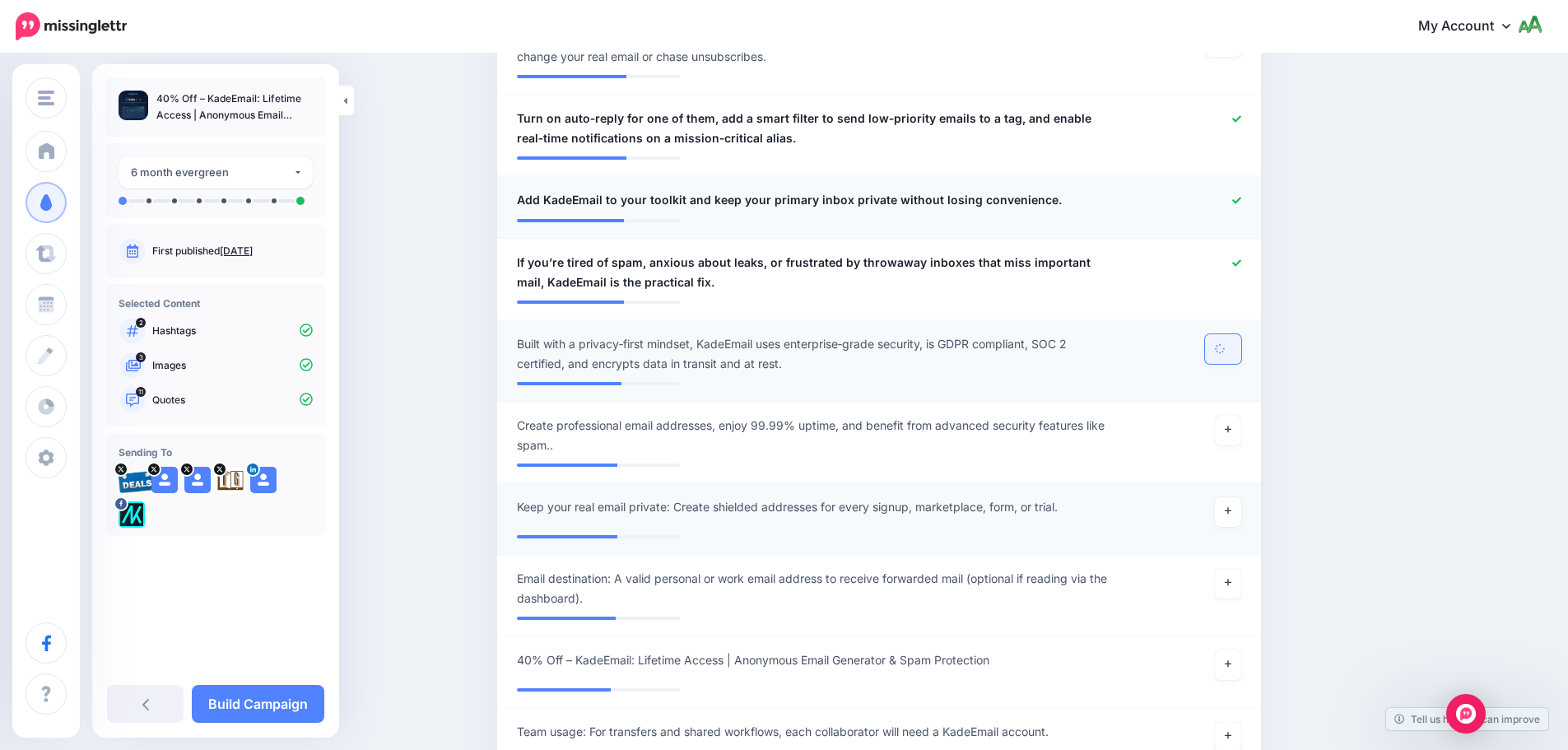
scroll to position [1373, 0]
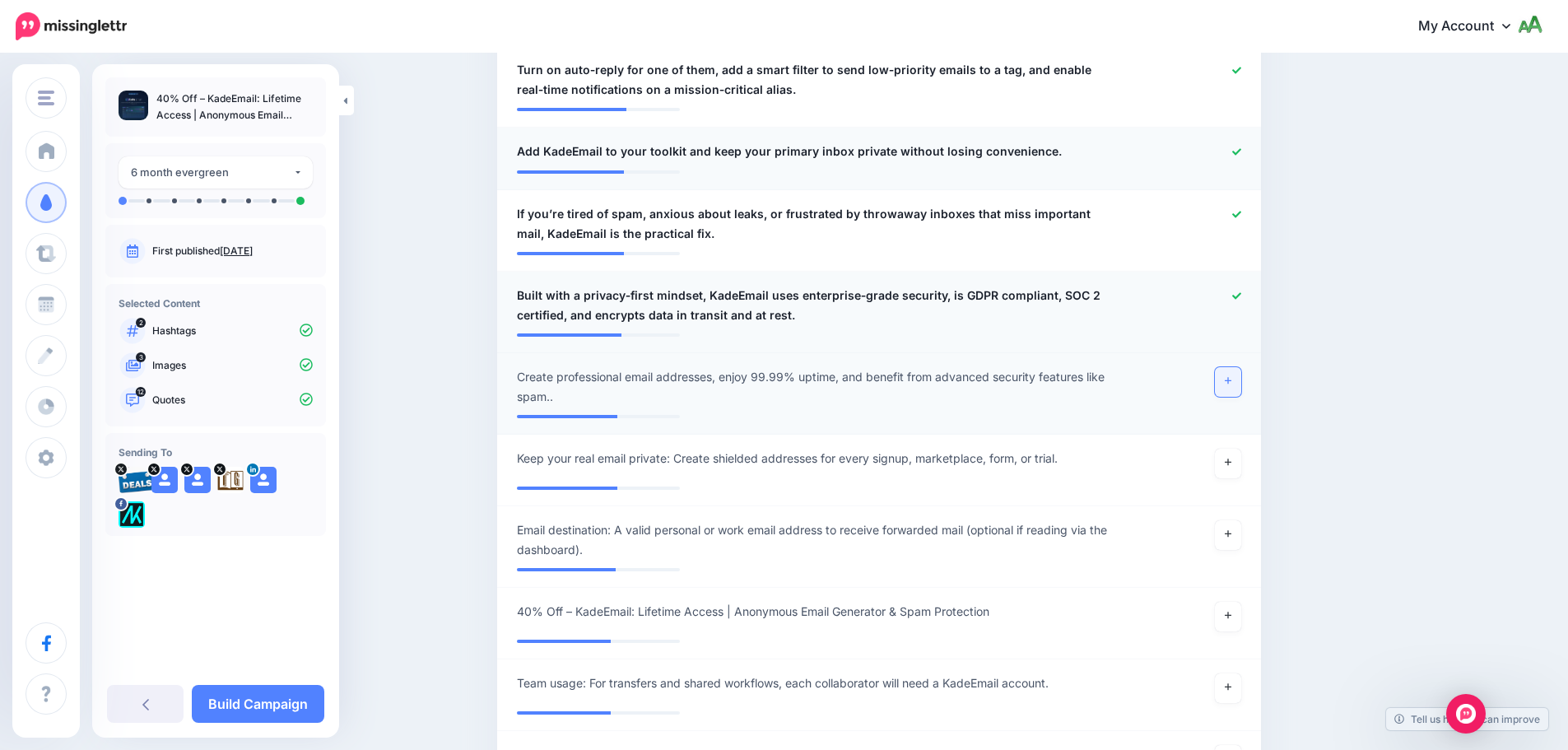
click at [1228, 385] on link at bounding box center [1228, 382] width 26 height 30
click at [1237, 527] on link at bounding box center [1228, 534] width 26 height 30
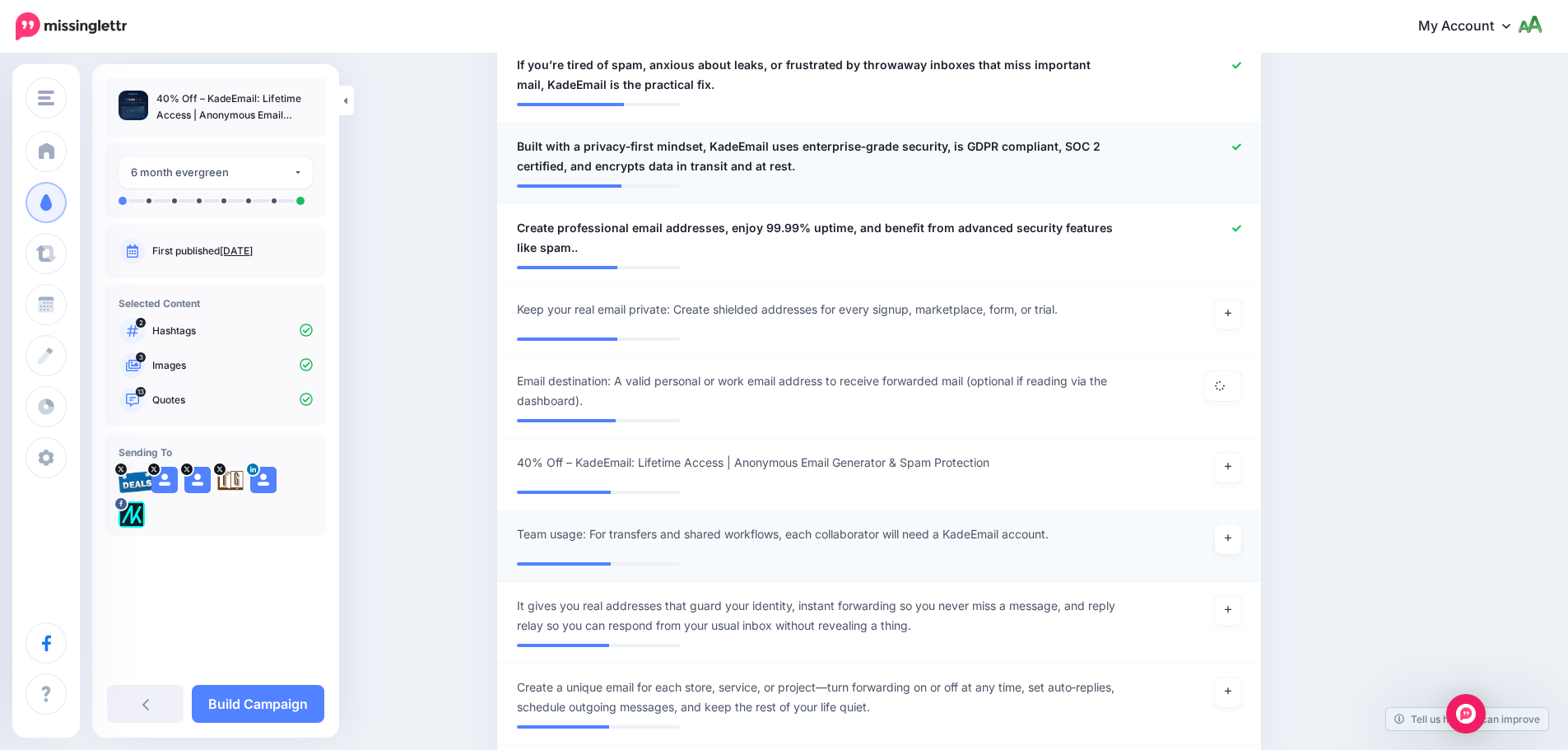
scroll to position [1538, 0]
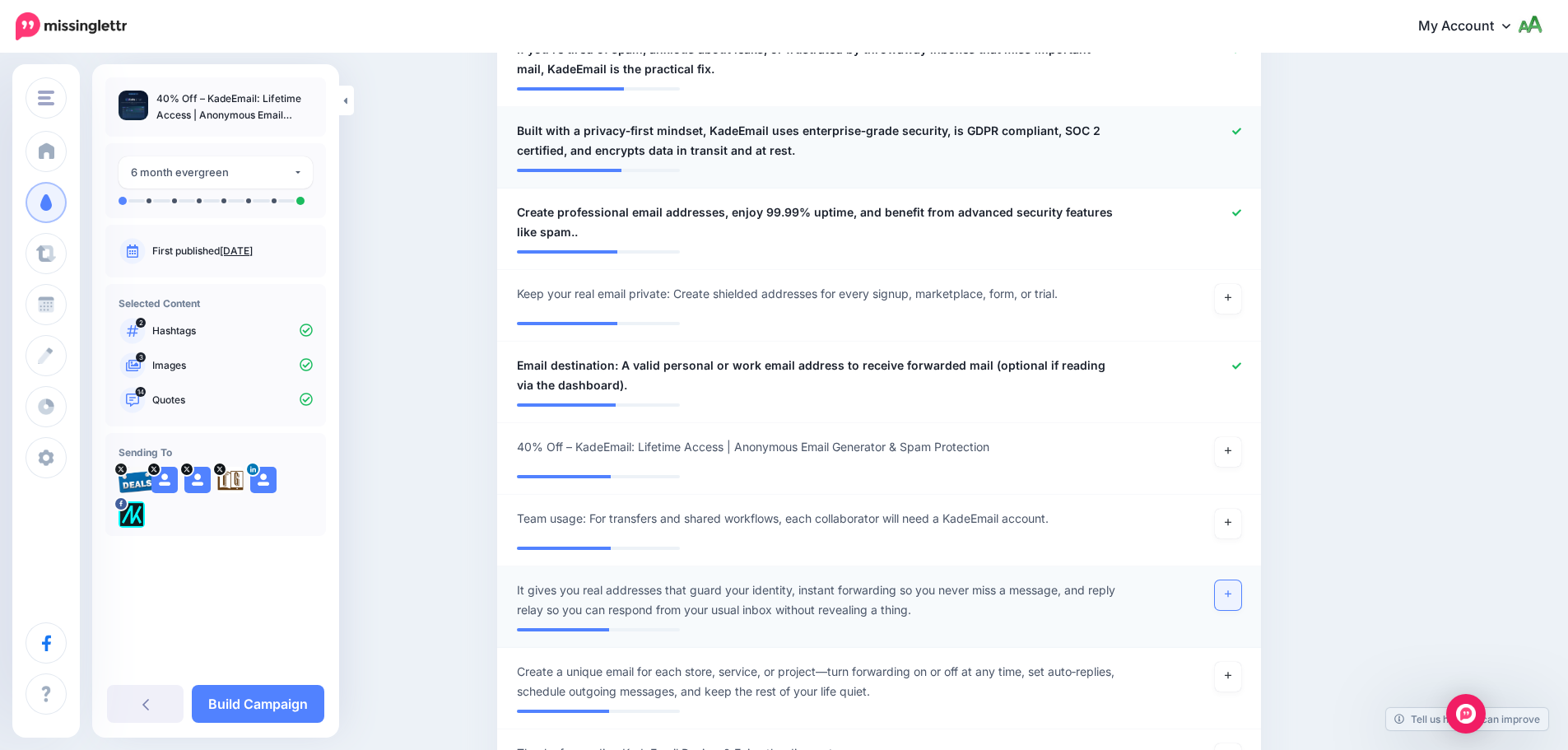
click at [1232, 593] on icon at bounding box center [1228, 593] width 7 height 7
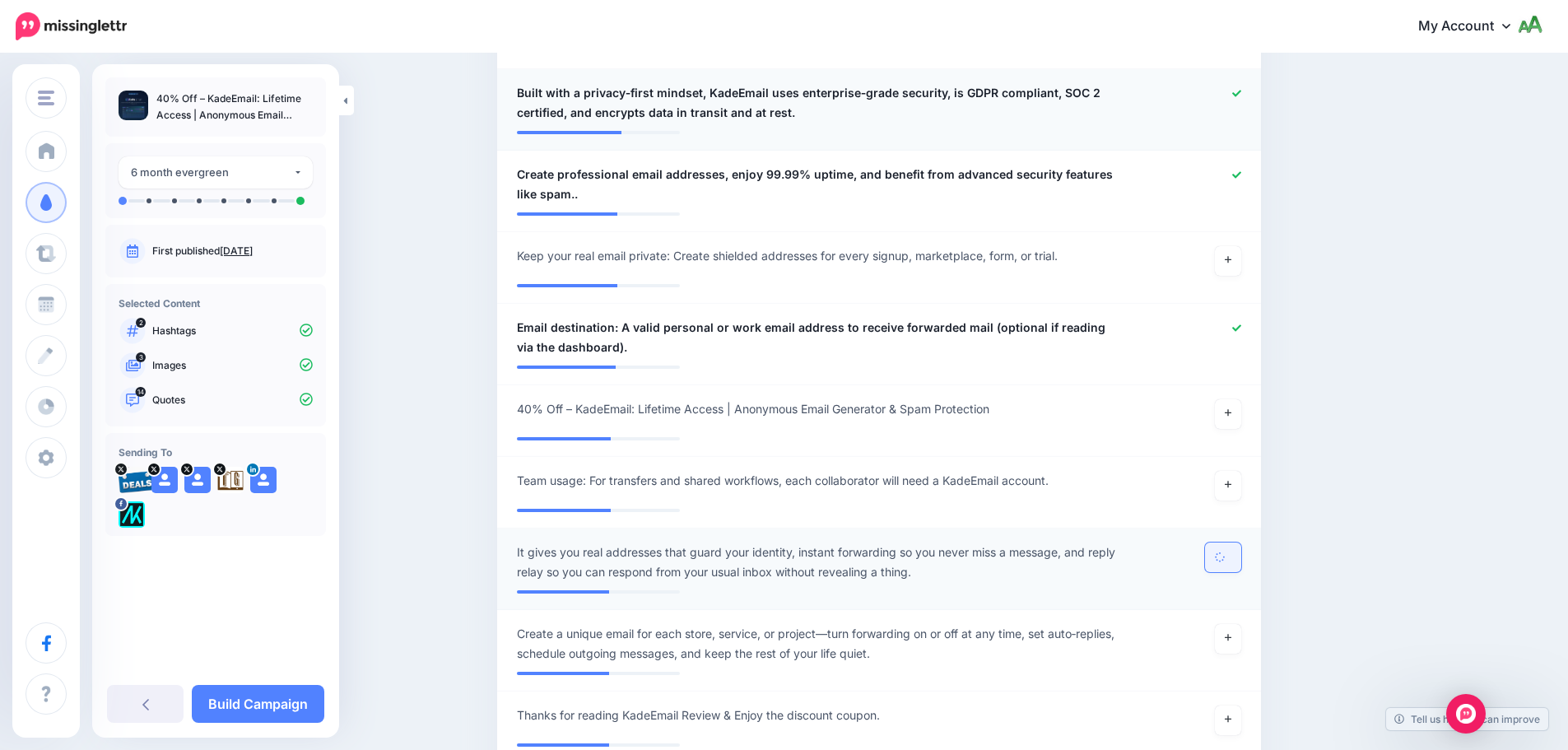
scroll to position [1703, 0]
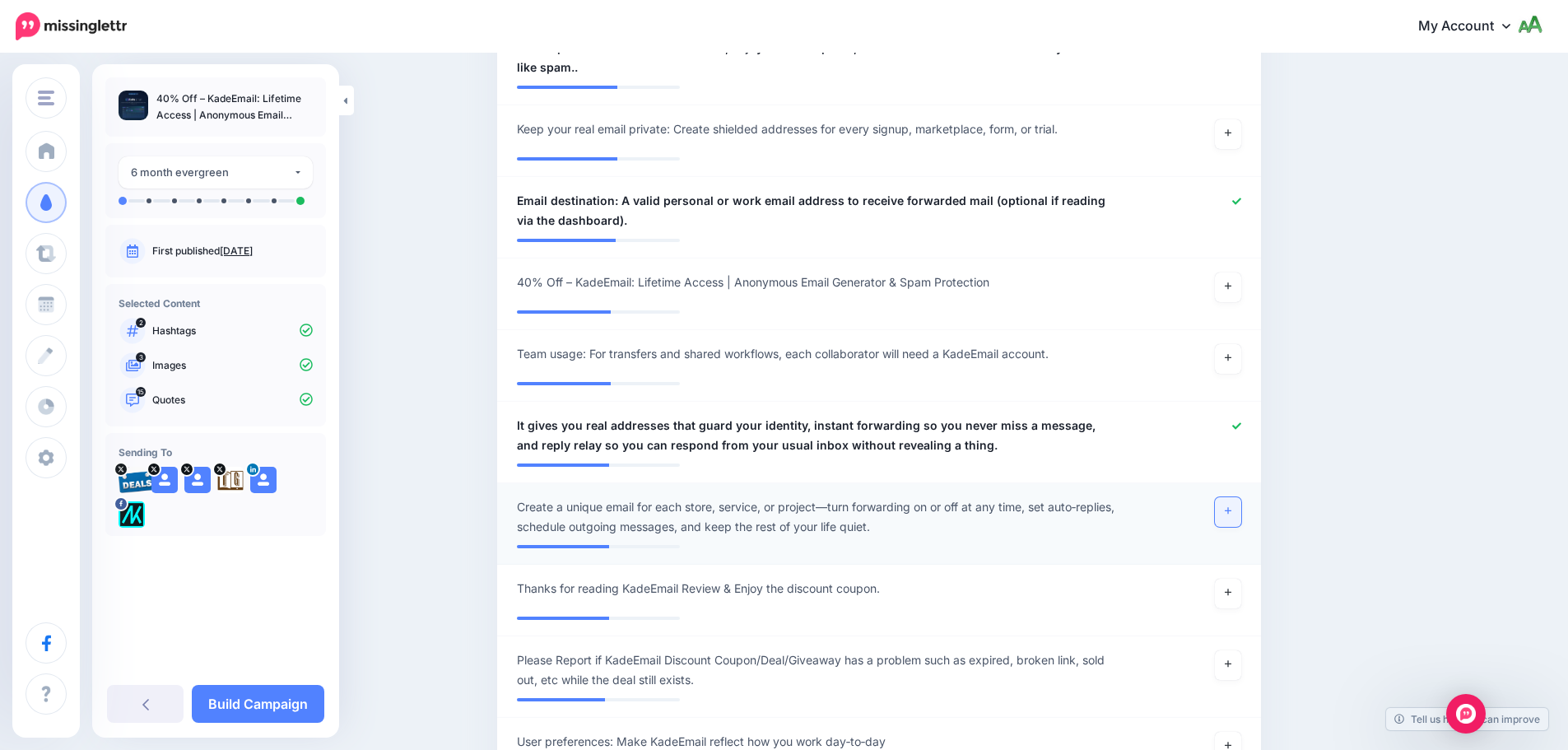
click at [1238, 517] on link at bounding box center [1228, 511] width 26 height 30
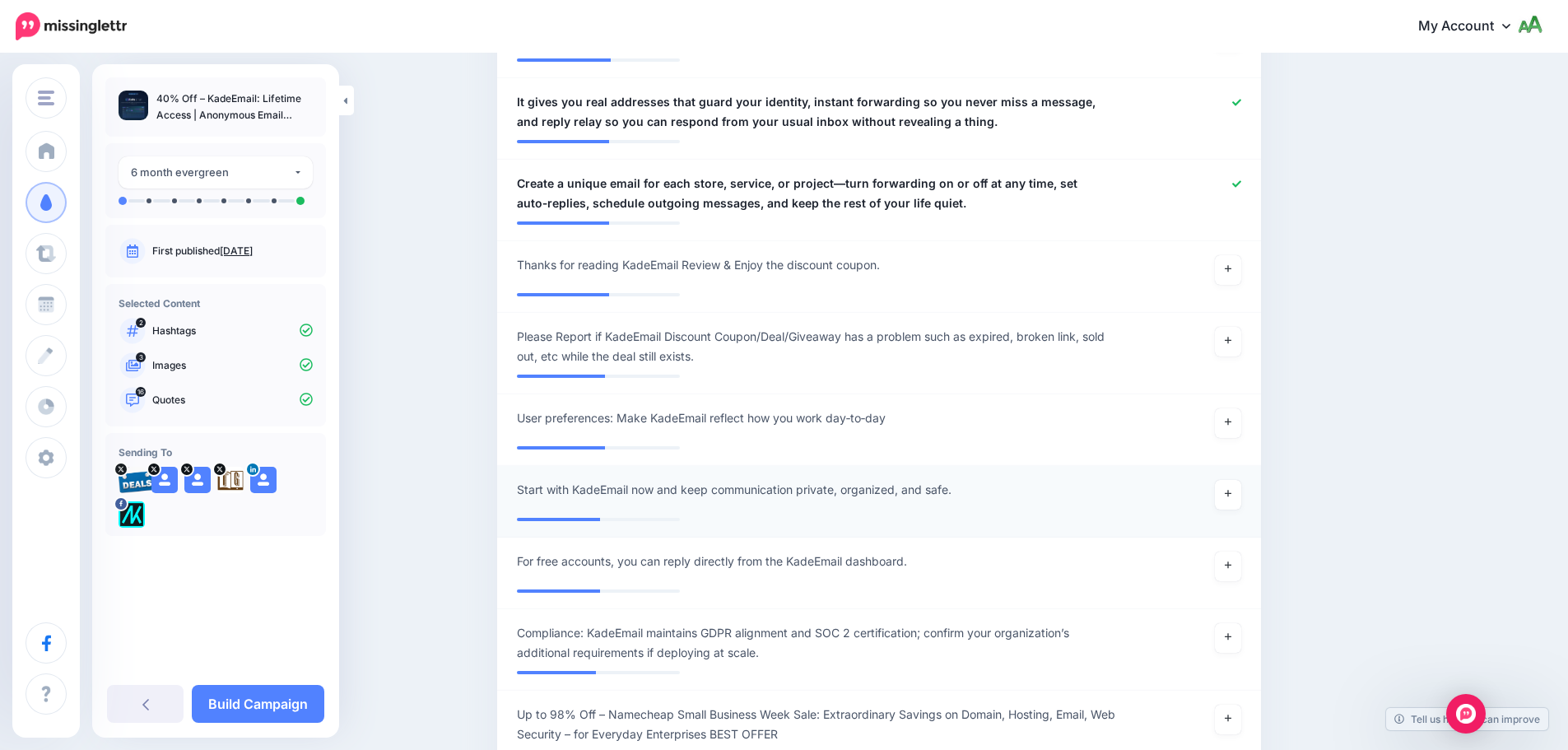
scroll to position [2196, 0]
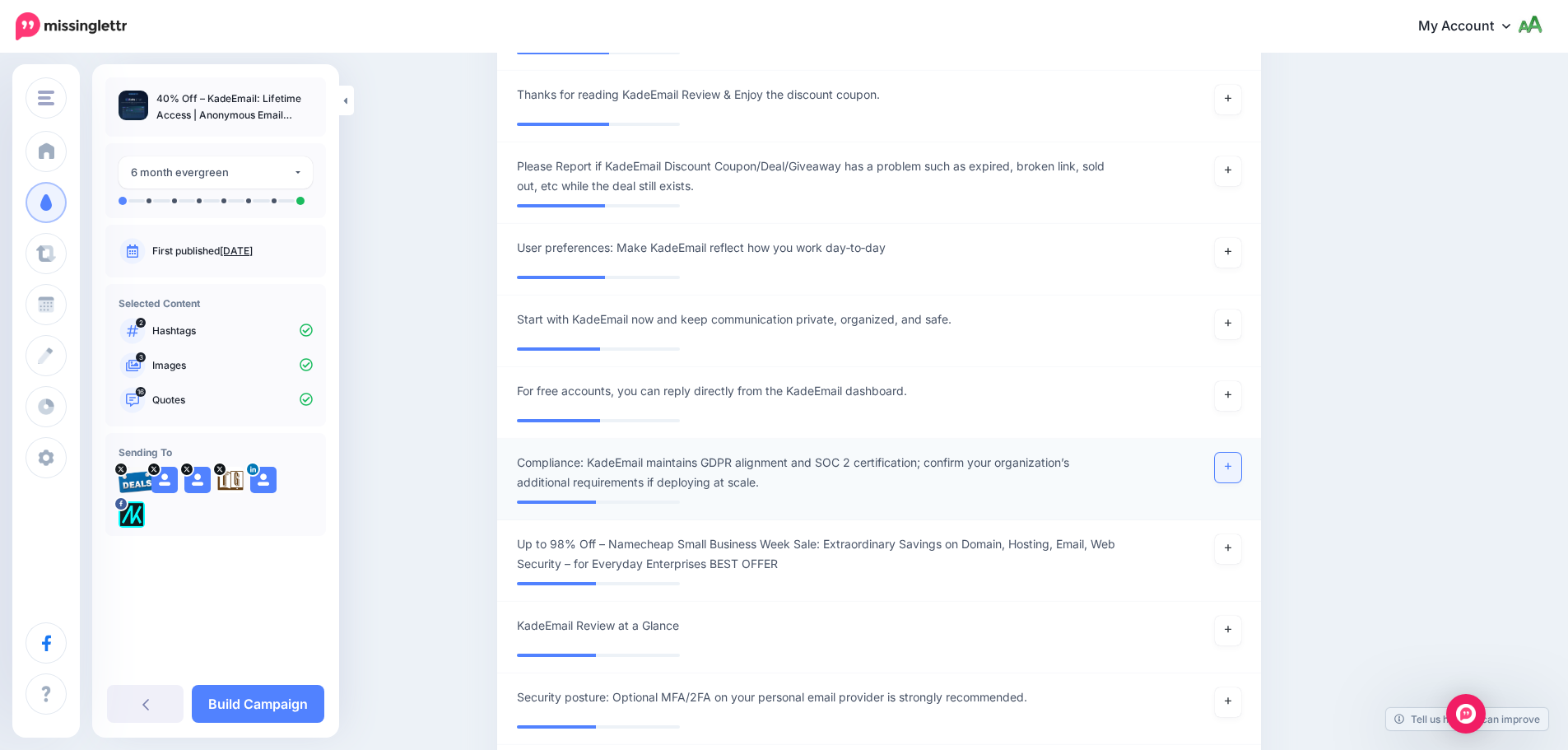
click at [1238, 475] on link at bounding box center [1228, 467] width 26 height 30
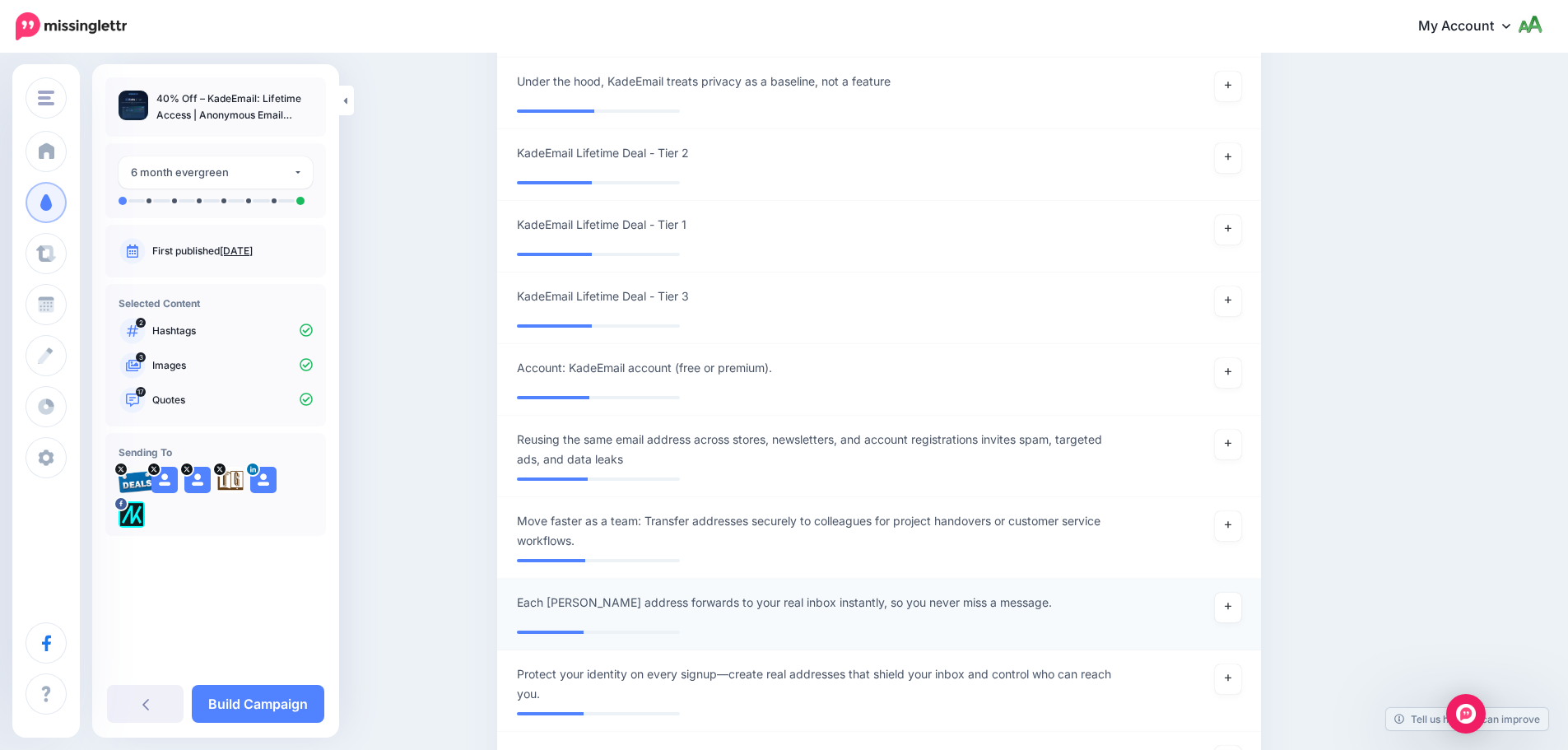
scroll to position [3184, 0]
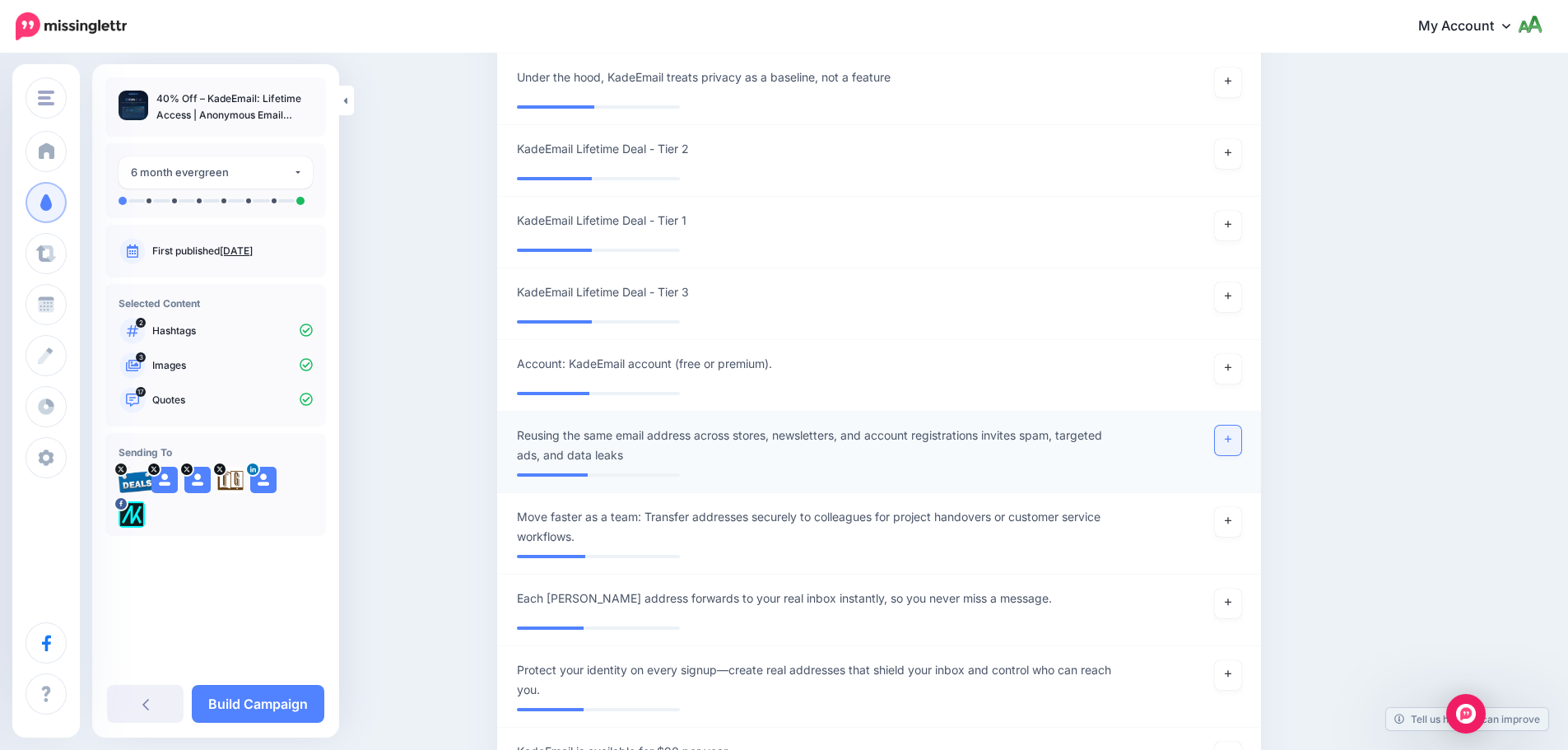
click at [1227, 444] on link at bounding box center [1228, 440] width 26 height 30
click at [1231, 522] on icon at bounding box center [1228, 520] width 7 height 9
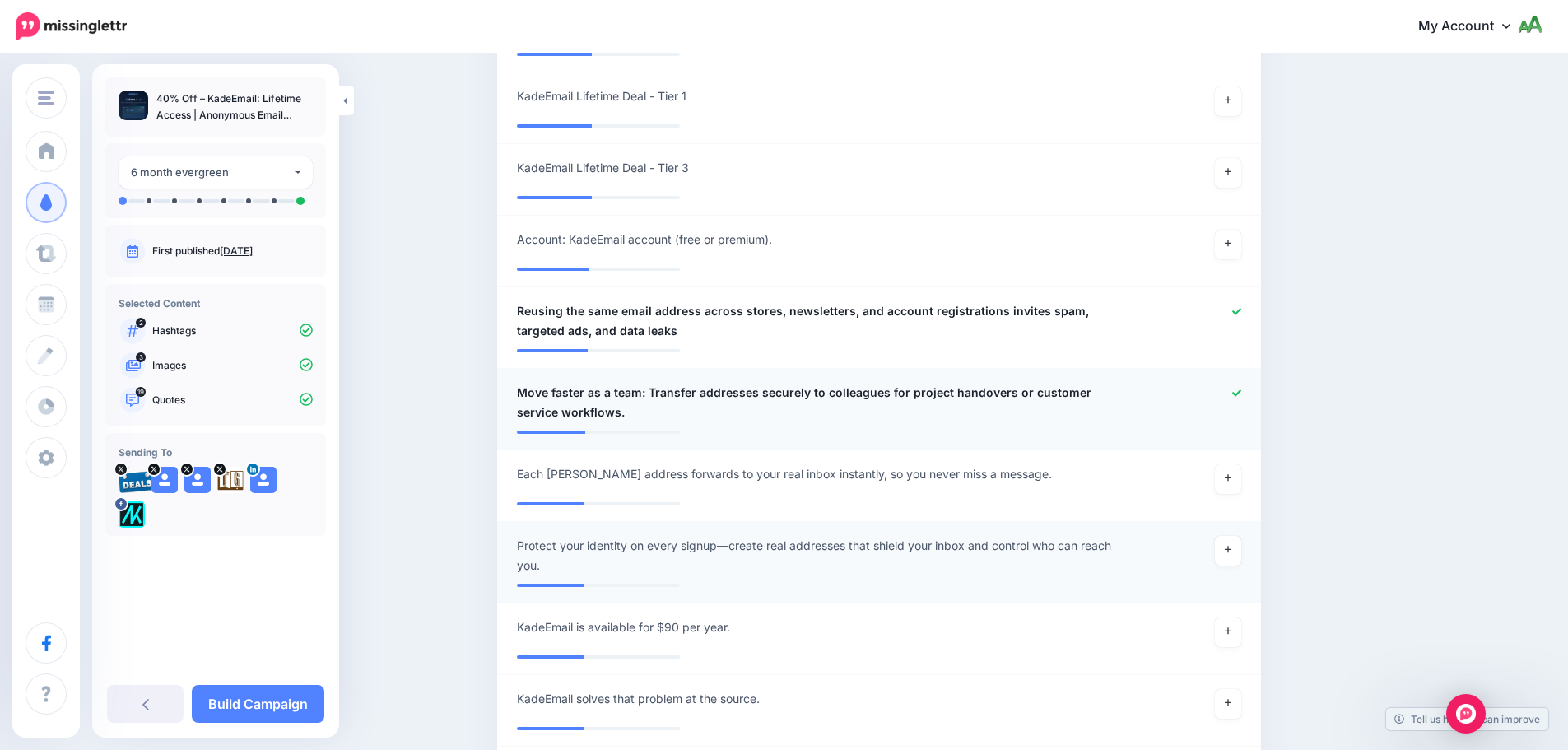
scroll to position [3348, 0]
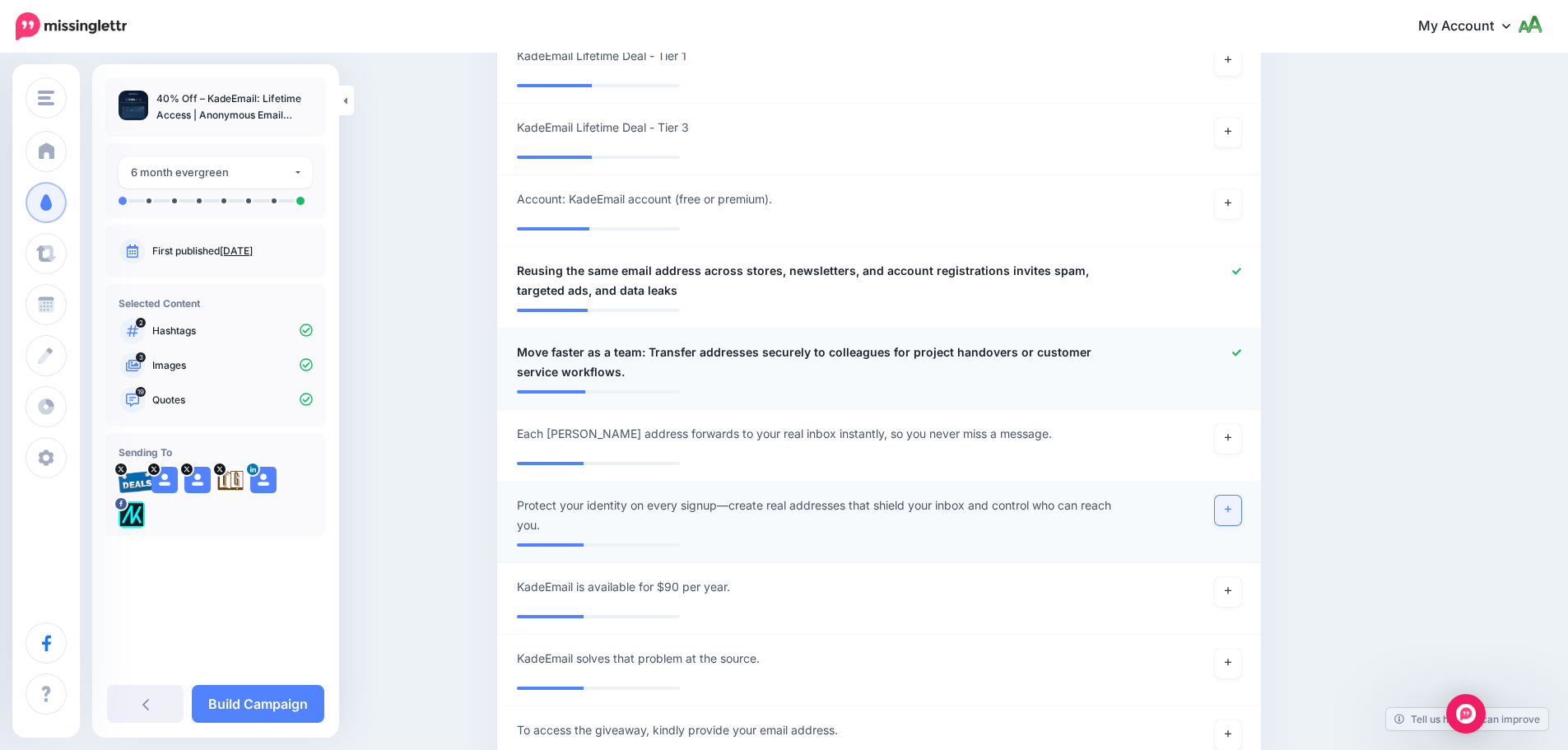
click at [1232, 510] on icon at bounding box center [1228, 508] width 7 height 9
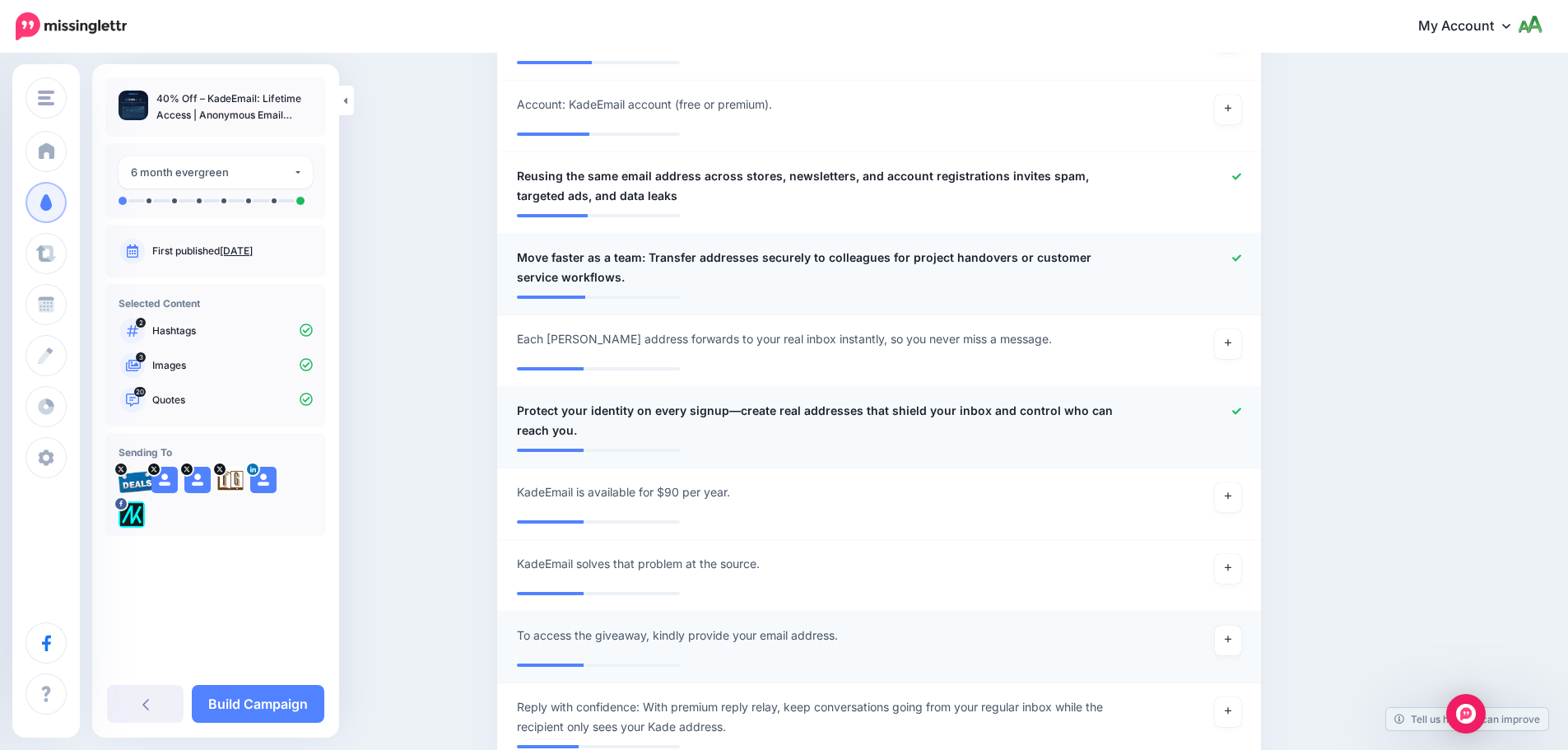
scroll to position [3678, 0]
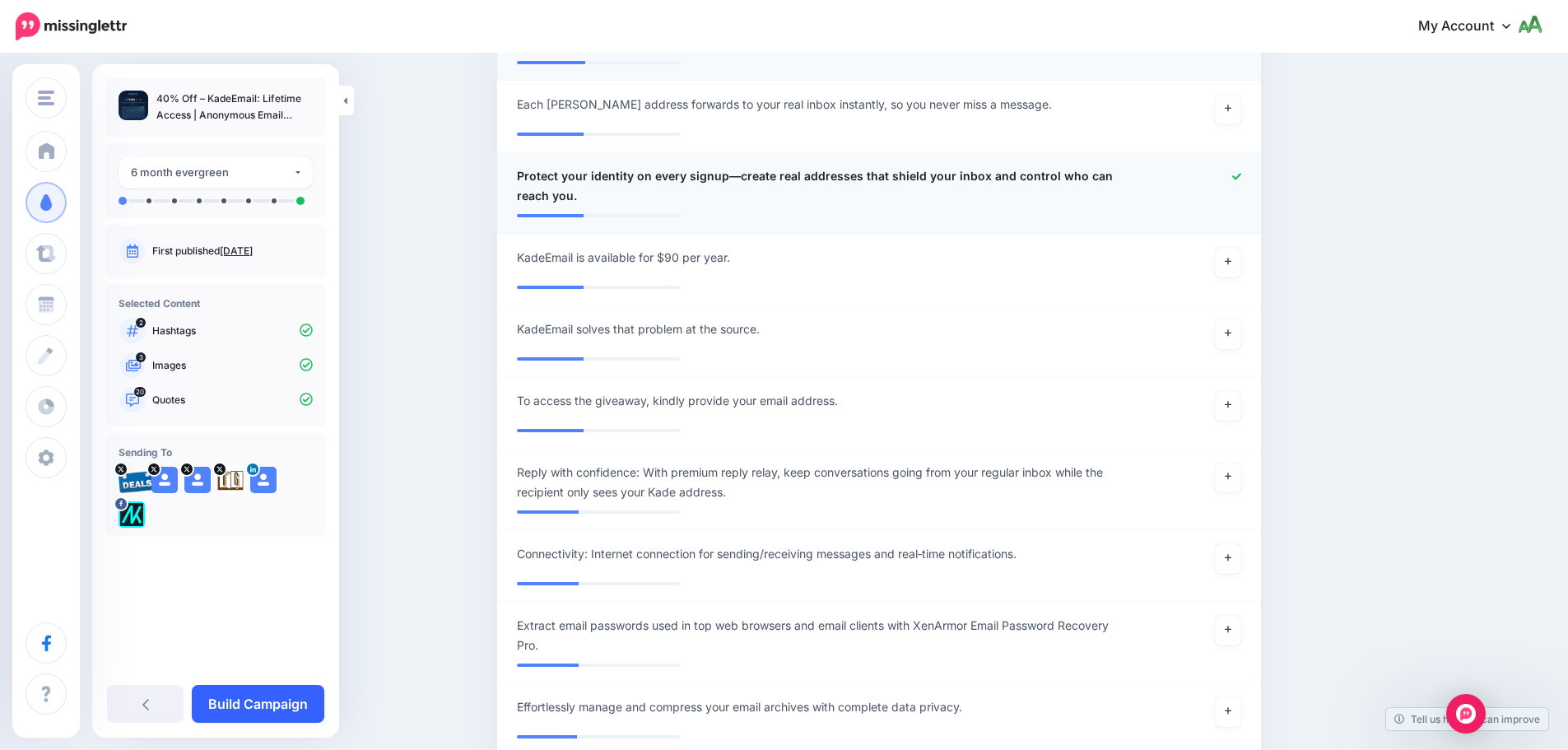
click at [283, 693] on link "Build Campaign" at bounding box center [257, 703] width 132 height 38
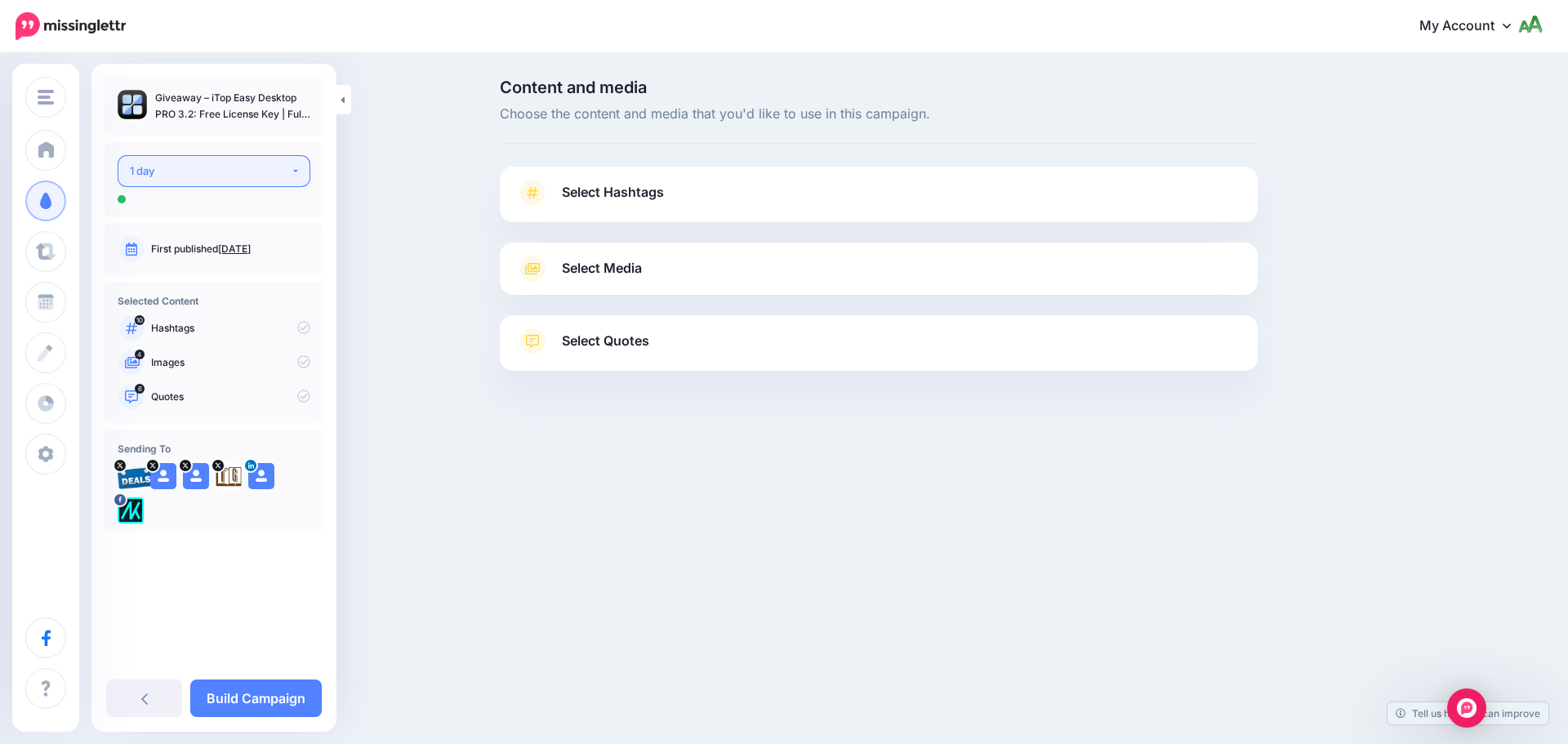
click at [235, 170] on div "1 day" at bounding box center [210, 172] width 161 height 19
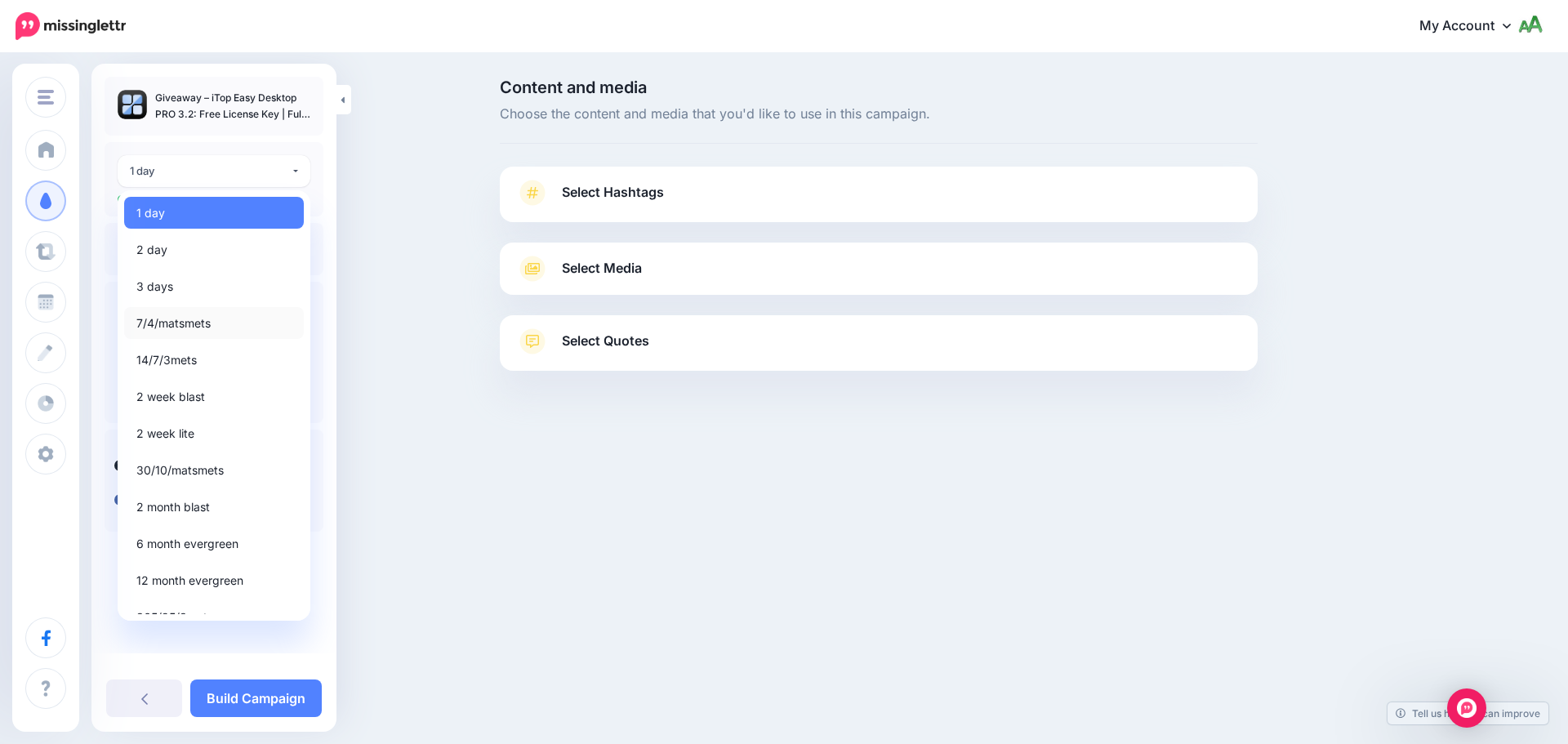
click at [221, 321] on link "7/4/matsmets" at bounding box center [213, 322] width 179 height 32
select select "*****"
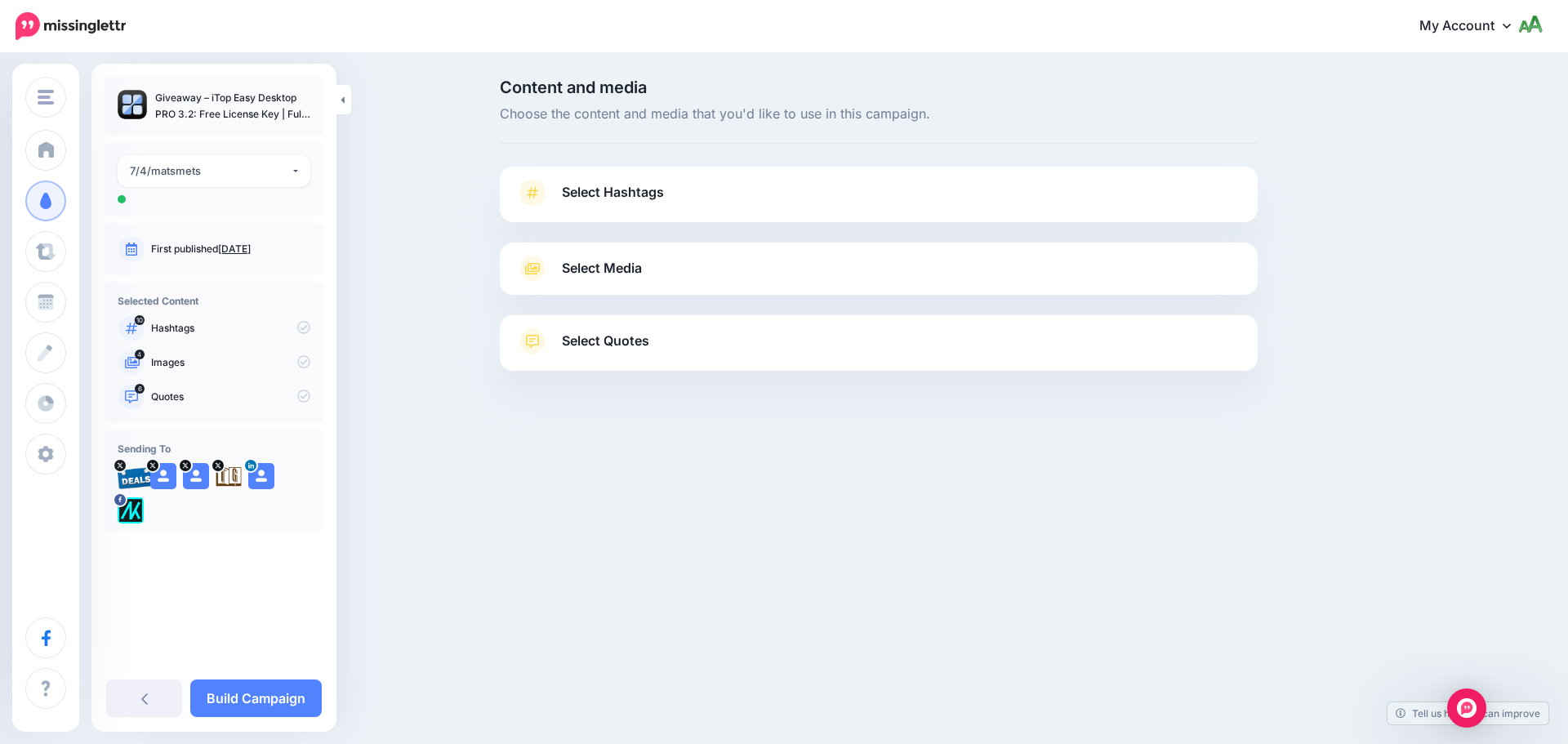
click at [302, 328] on icon at bounding box center [304, 328] width 13 height 13
click at [658, 203] on span "Select Hashtags" at bounding box center [613, 192] width 102 height 22
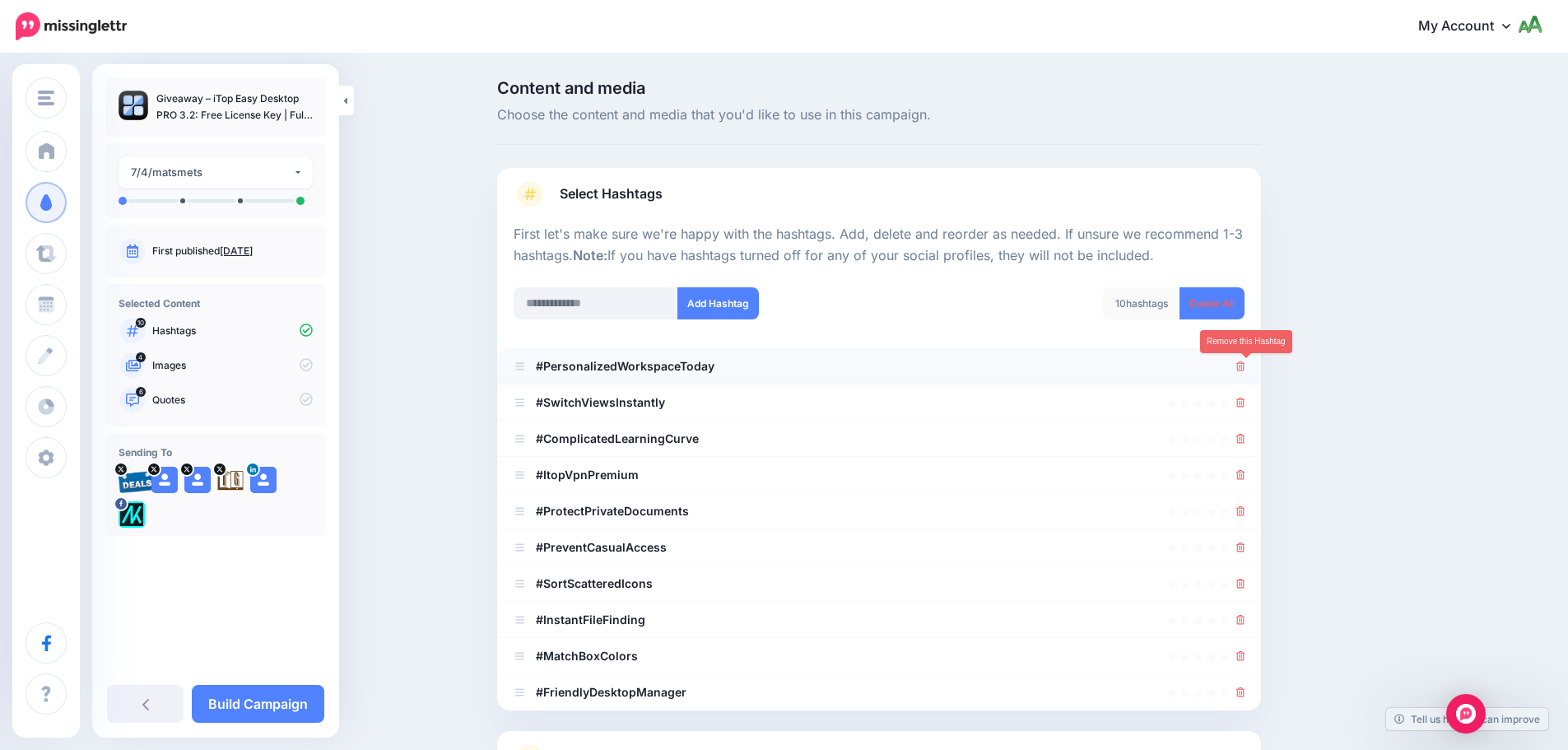
click at [1245, 364] on icon at bounding box center [1240, 366] width 9 height 10
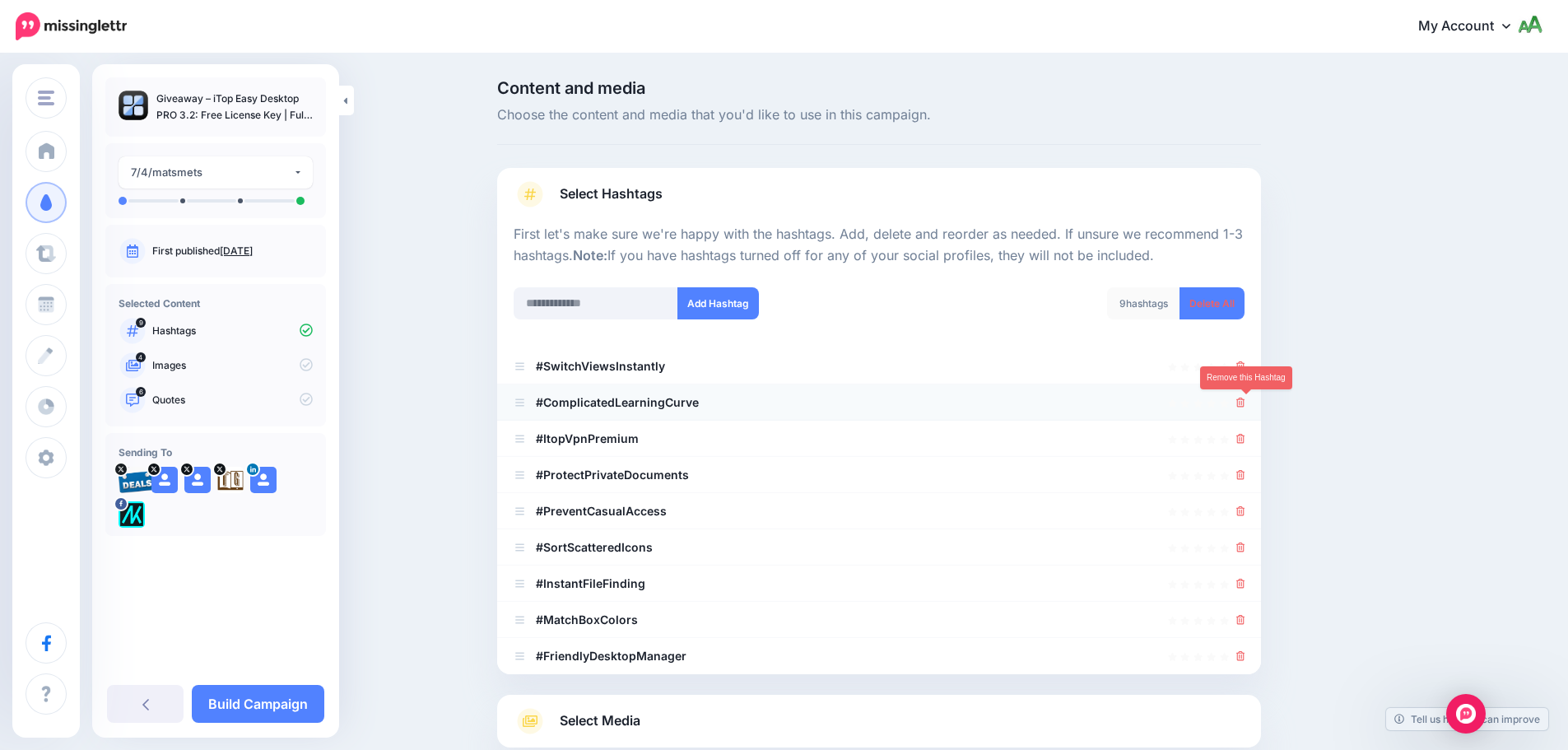
click at [1242, 402] on icon at bounding box center [1240, 402] width 9 height 10
click at [1252, 367] on li "#SwitchViewsInstantly" at bounding box center [879, 365] width 764 height 36
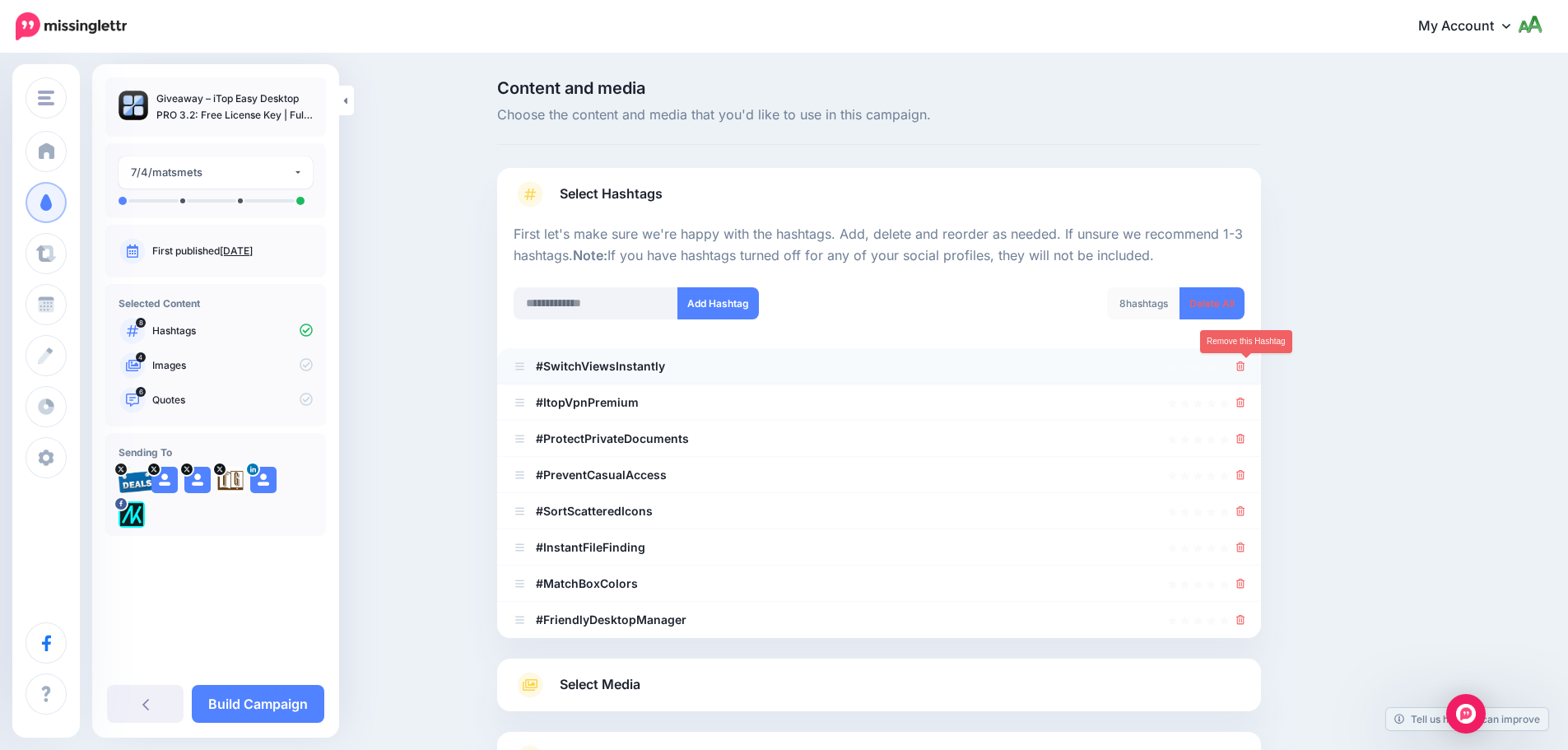
click at [1244, 368] on icon at bounding box center [1240, 366] width 9 height 10
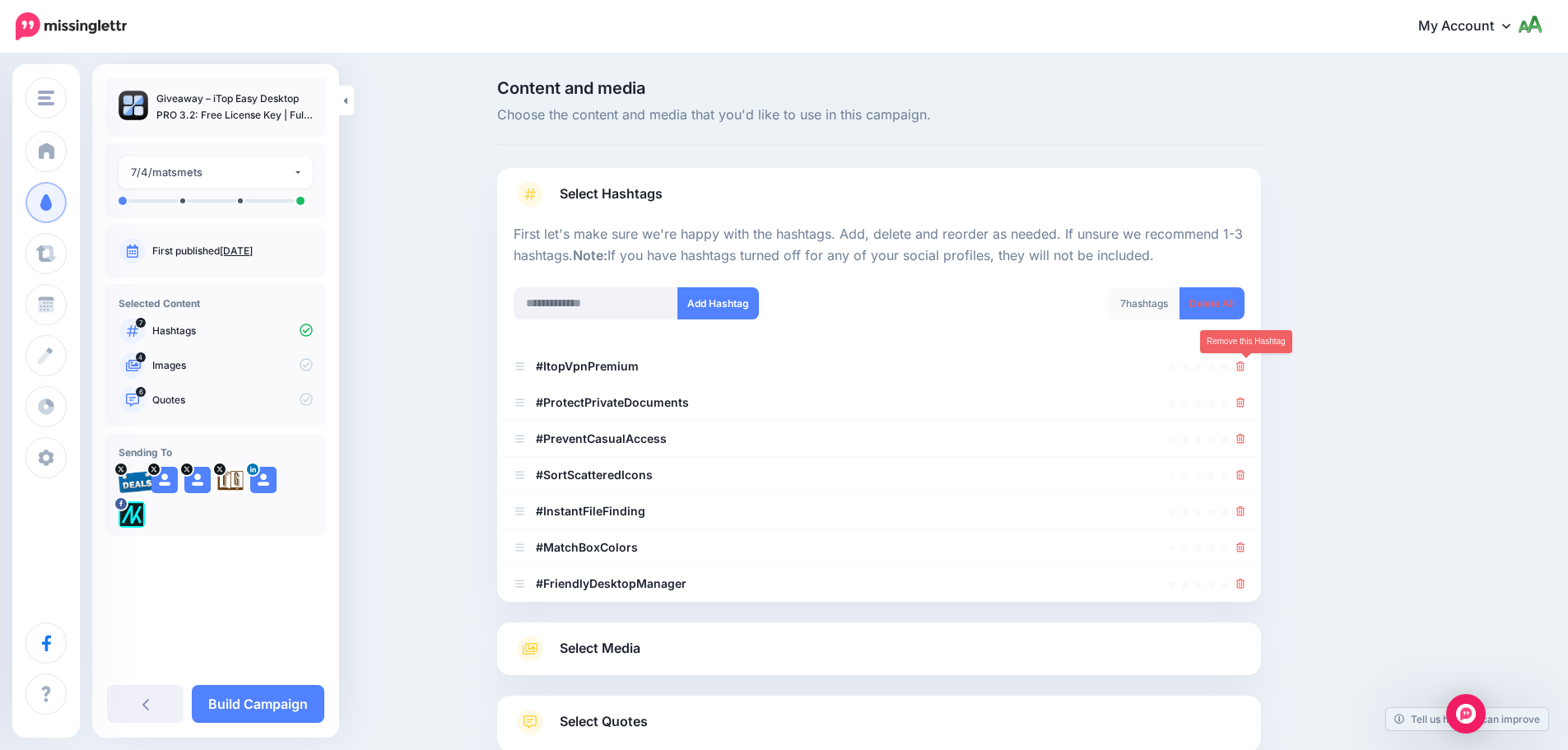
click at [1244, 368] on icon at bounding box center [1240, 366] width 9 height 10
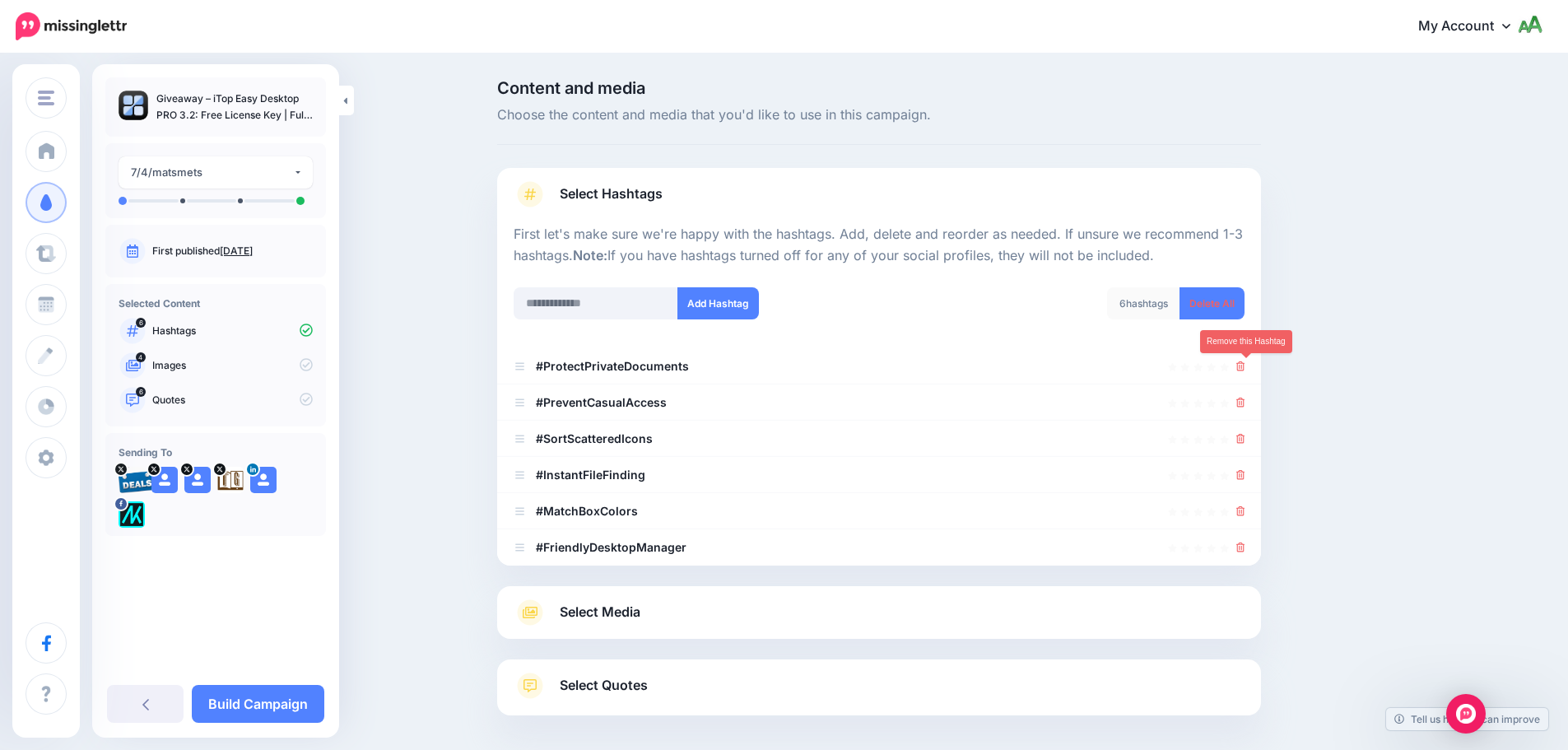
click at [1244, 368] on icon at bounding box center [1240, 366] width 9 height 10
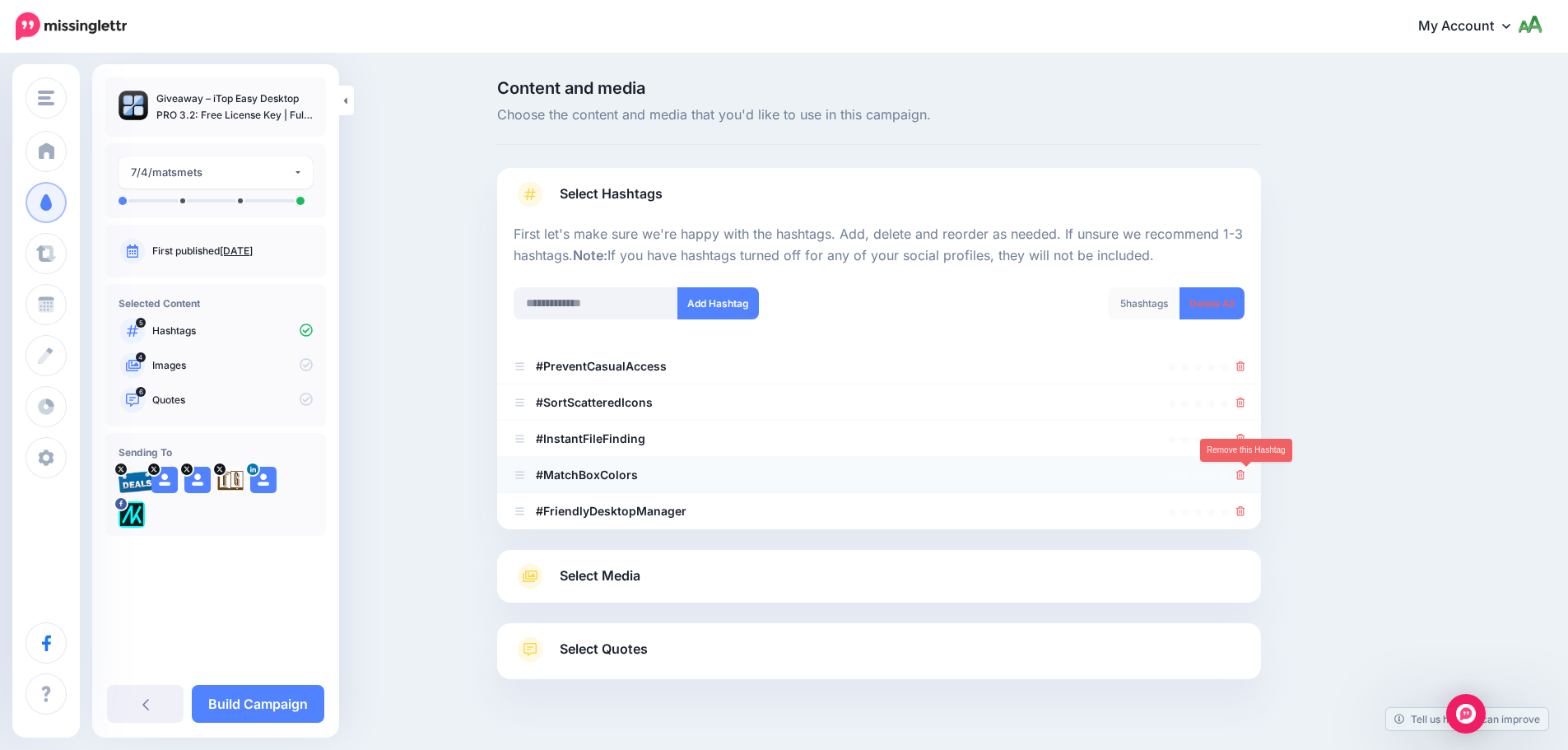
click at [1242, 476] on icon at bounding box center [1240, 475] width 9 height 10
click at [1245, 443] on icon at bounding box center [1240, 439] width 9 height 10
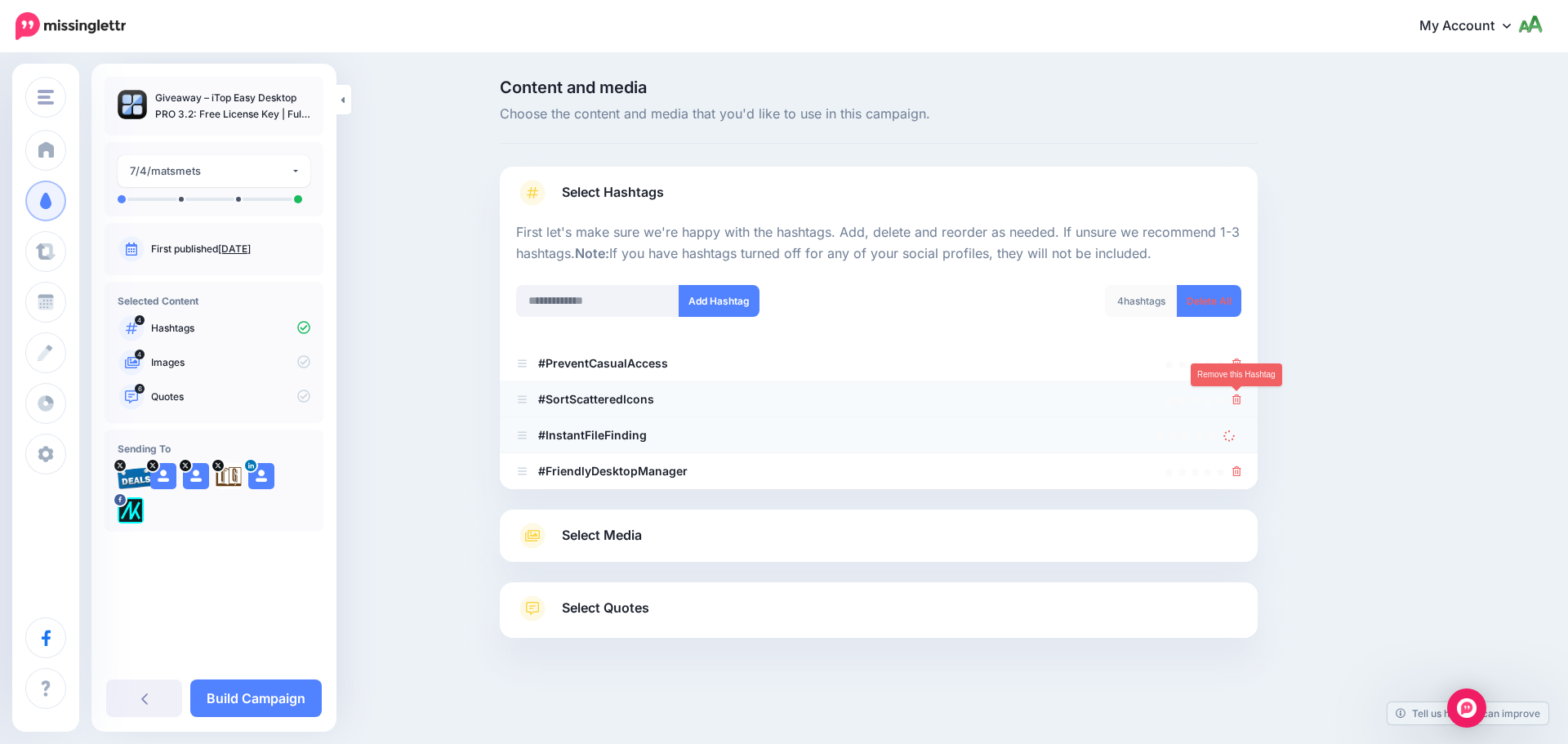
click at [1234, 398] on icon at bounding box center [1236, 399] width 9 height 10
click at [1236, 371] on div at bounding box center [1236, 363] width 9 height 19
click at [1238, 365] on icon at bounding box center [1236, 363] width 9 height 10
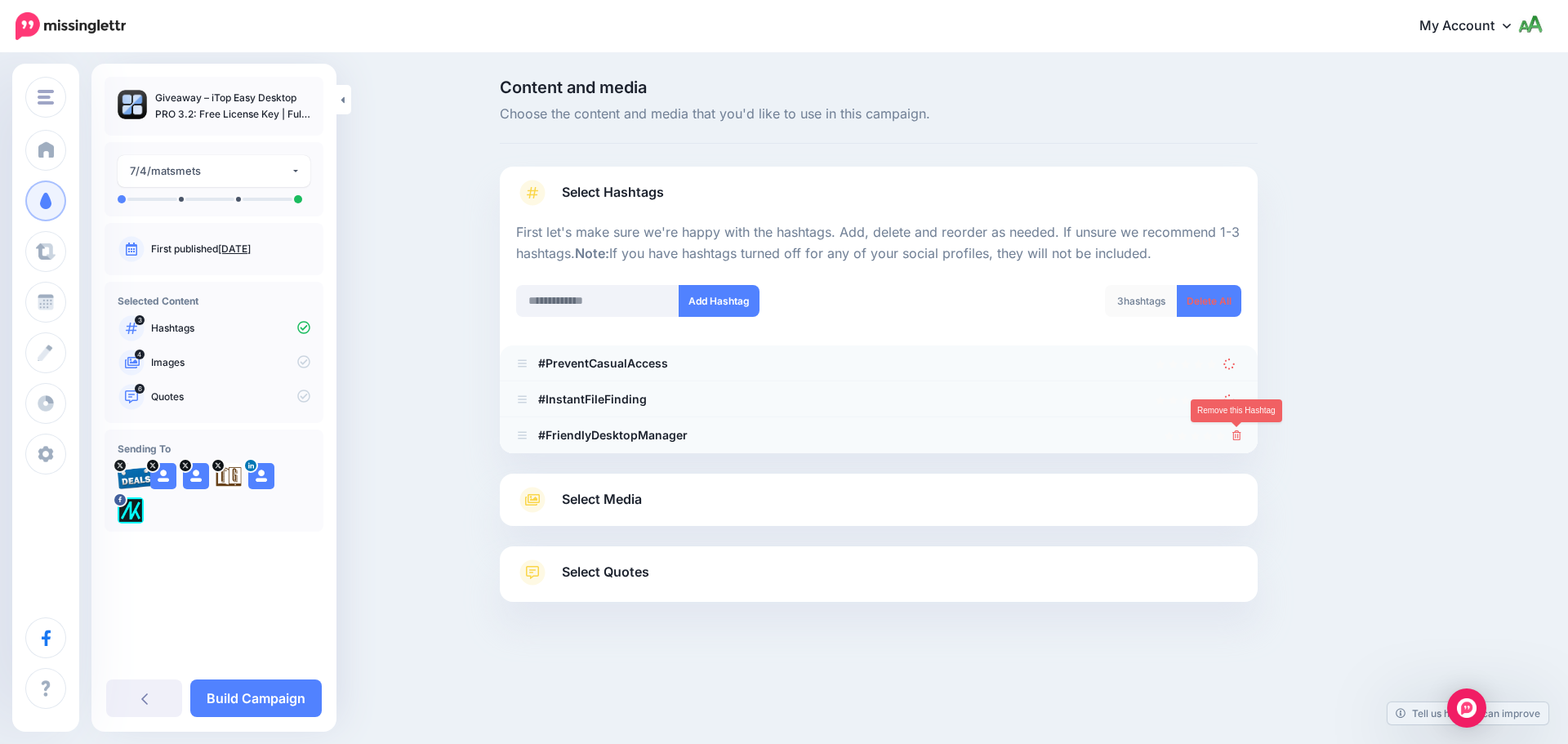
click at [1233, 431] on icon at bounding box center [1236, 435] width 9 height 10
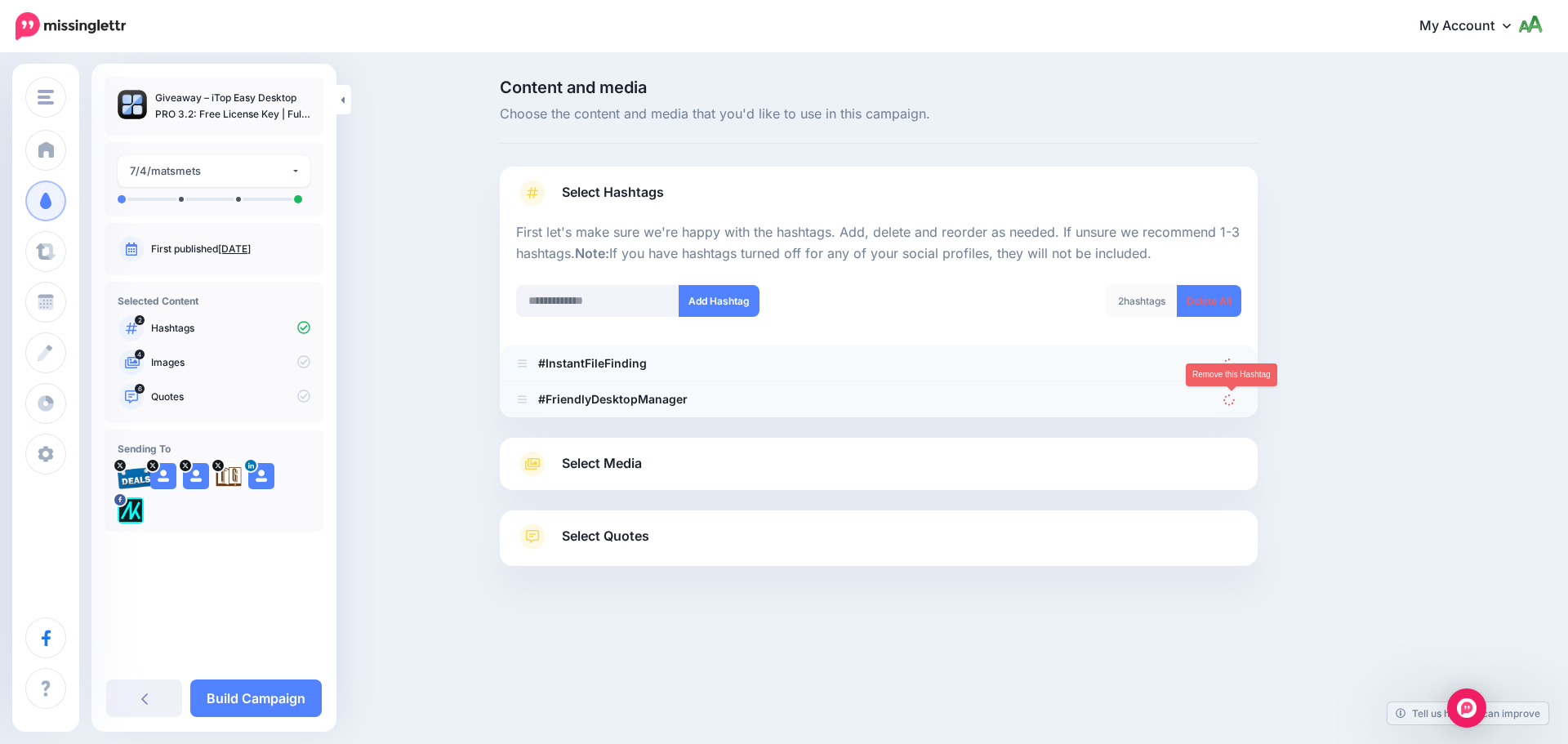
click at [1234, 396] on link at bounding box center [1231, 399] width 18 height 13
click at [1235, 361] on link at bounding box center [1231, 362] width 18 height 13
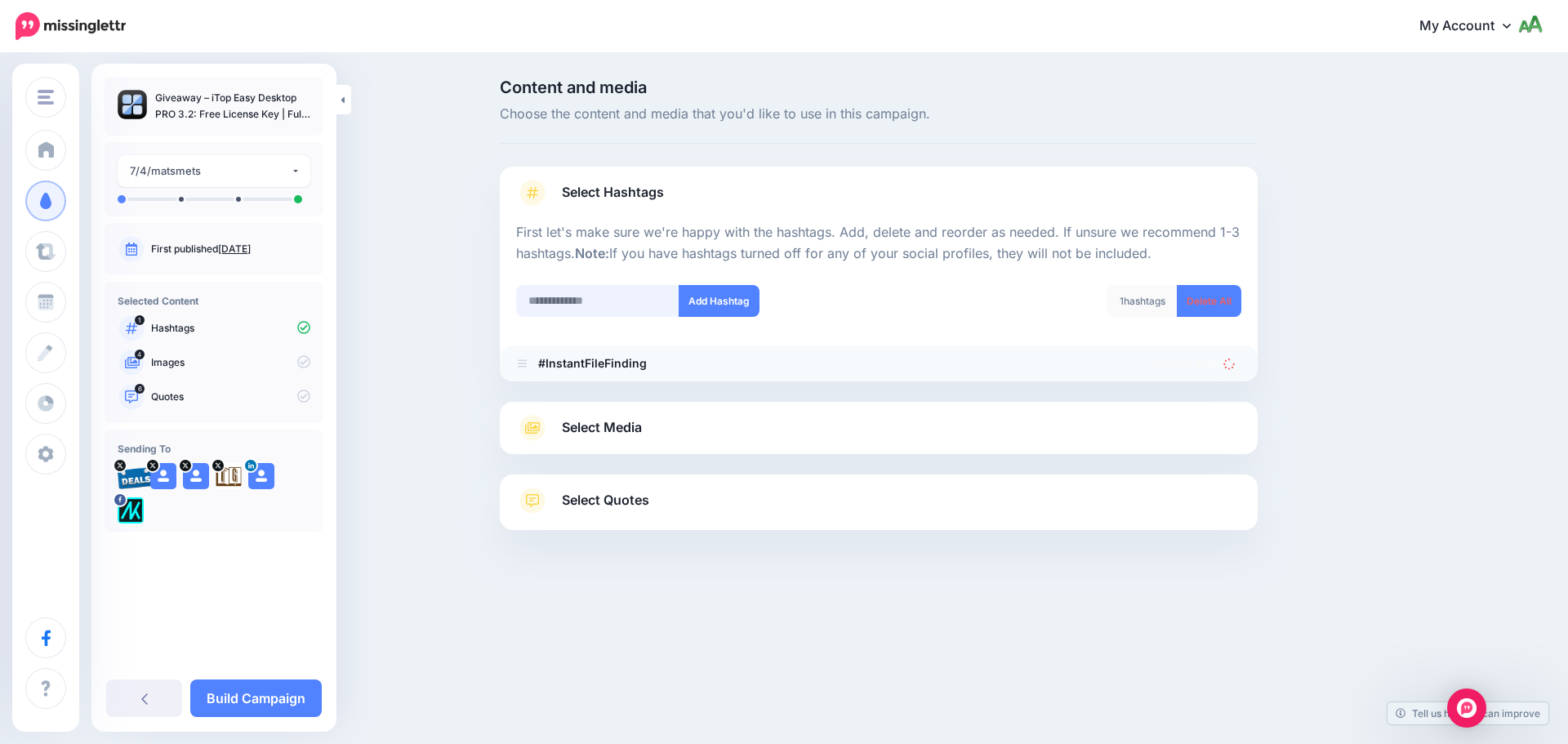
click at [652, 295] on input "text" at bounding box center [597, 300] width 163 height 32
type input "********"
click at [720, 311] on button "Add Hashtag" at bounding box center [719, 300] width 81 height 32
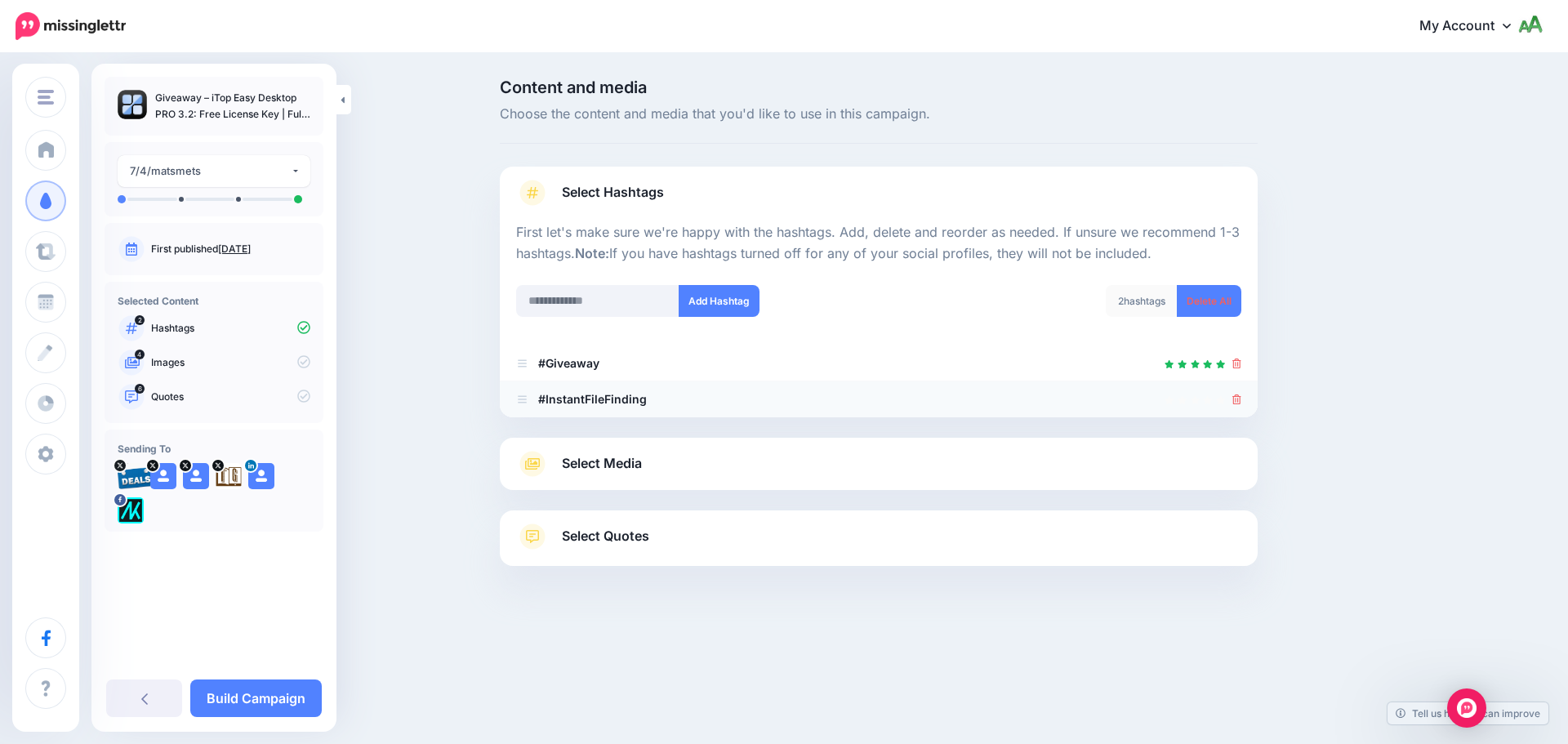
click at [1237, 402] on icon at bounding box center [1236, 399] width 9 height 10
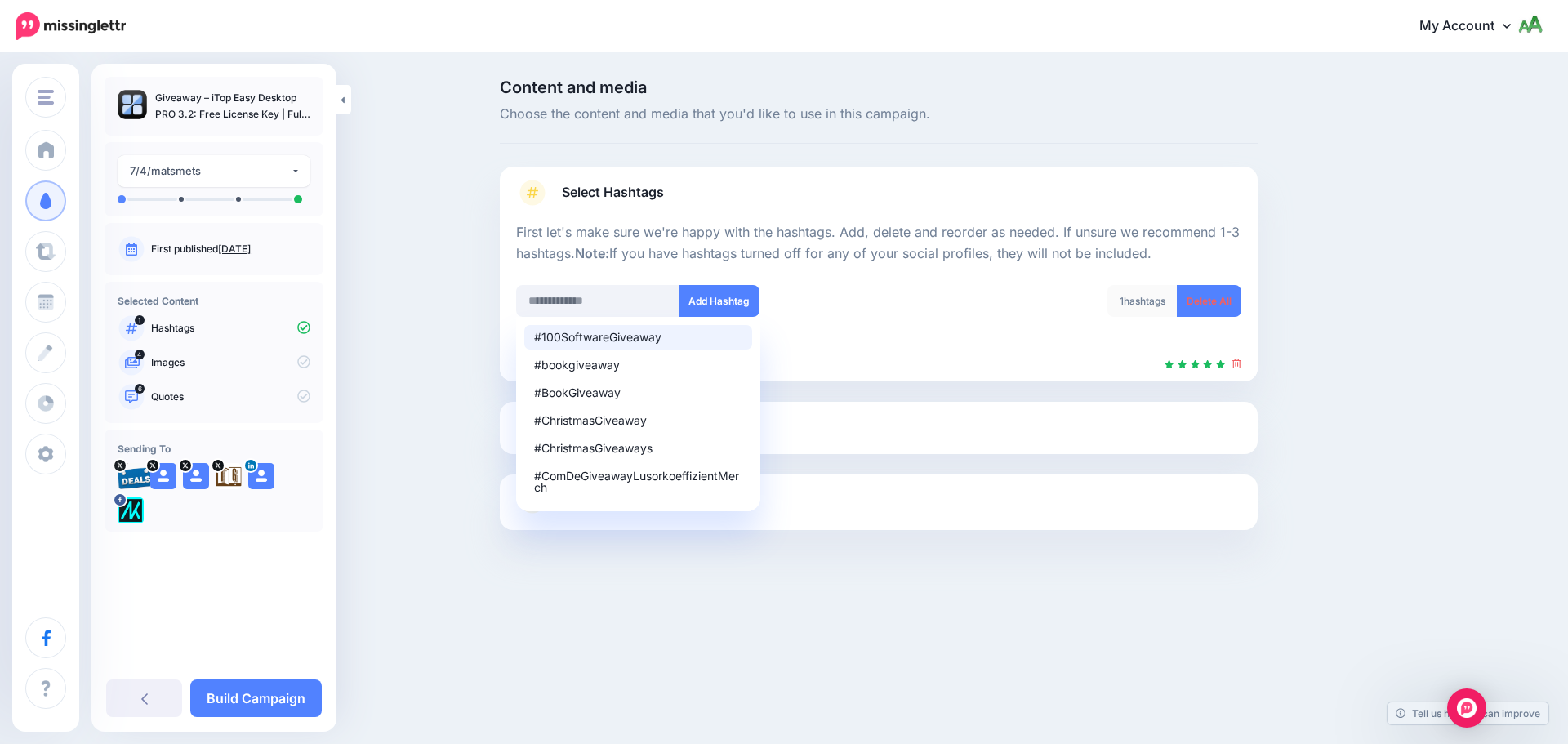
click at [860, 313] on div "#100SoftwareGiveaway #bookgiveaway #BookGiveaway #ChristmasGiveaway #ChristmasG…" at bounding box center [690, 300] width 350 height 32
click at [957, 305] on div "1 hashtags Delete All" at bounding box center [1065, 311] width 375 height 52
click at [950, 300] on div "1 hashtags Delete All" at bounding box center [1065, 311] width 375 height 52
click at [619, 300] on input "text" at bounding box center [597, 300] width 163 height 32
click at [866, 309] on div "#100SoftwareGiveaway #bookgiveaway #BookGiveaway #ChristmasGiveaway #ChristmasG…" at bounding box center [690, 311] width 375 height 52
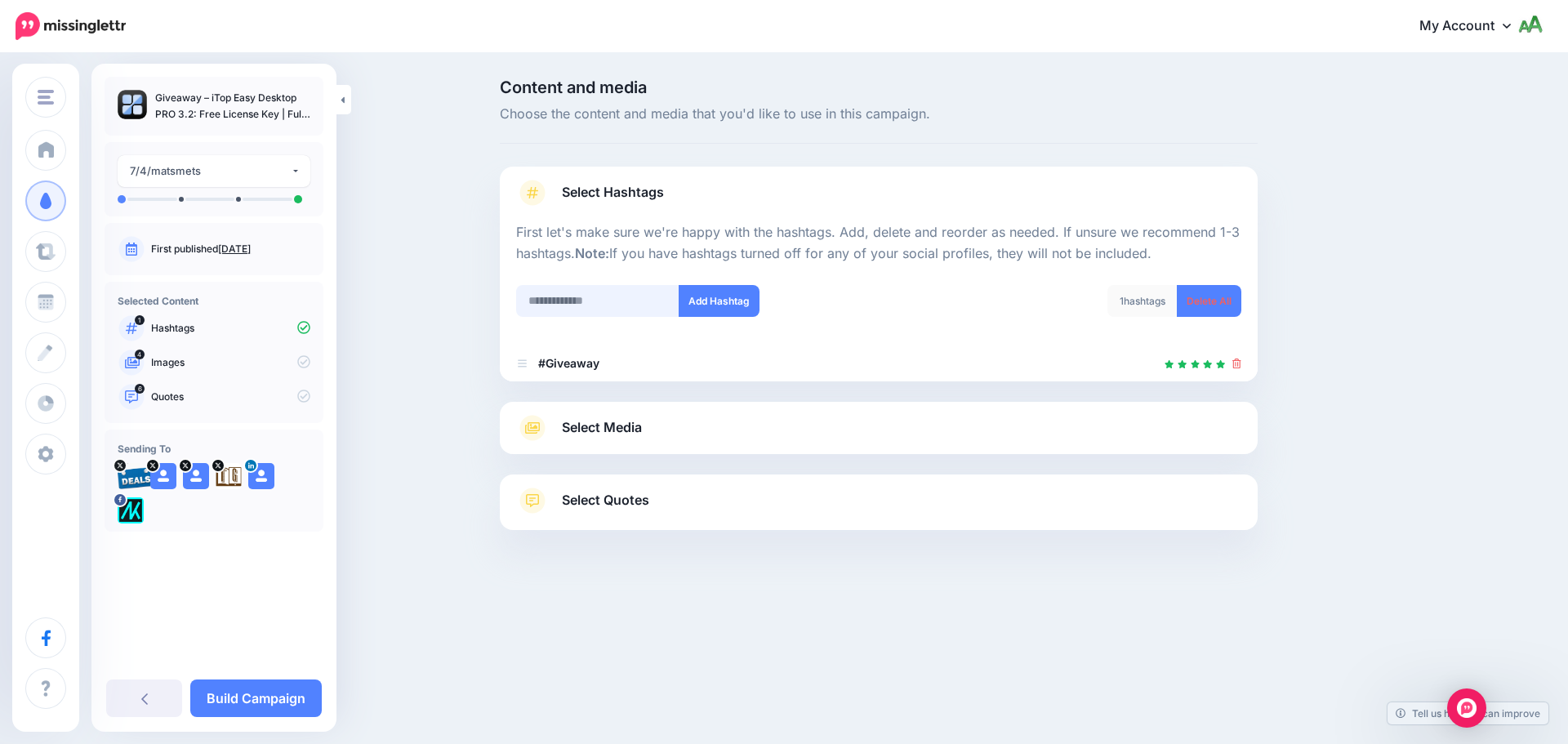
click at [610, 309] on input "text" at bounding box center [597, 300] width 163 height 32
type input "**********"
click at [703, 299] on button "Add Hashtag" at bounding box center [719, 300] width 81 height 32
click at [617, 301] on input "text" at bounding box center [597, 300] width 163 height 32
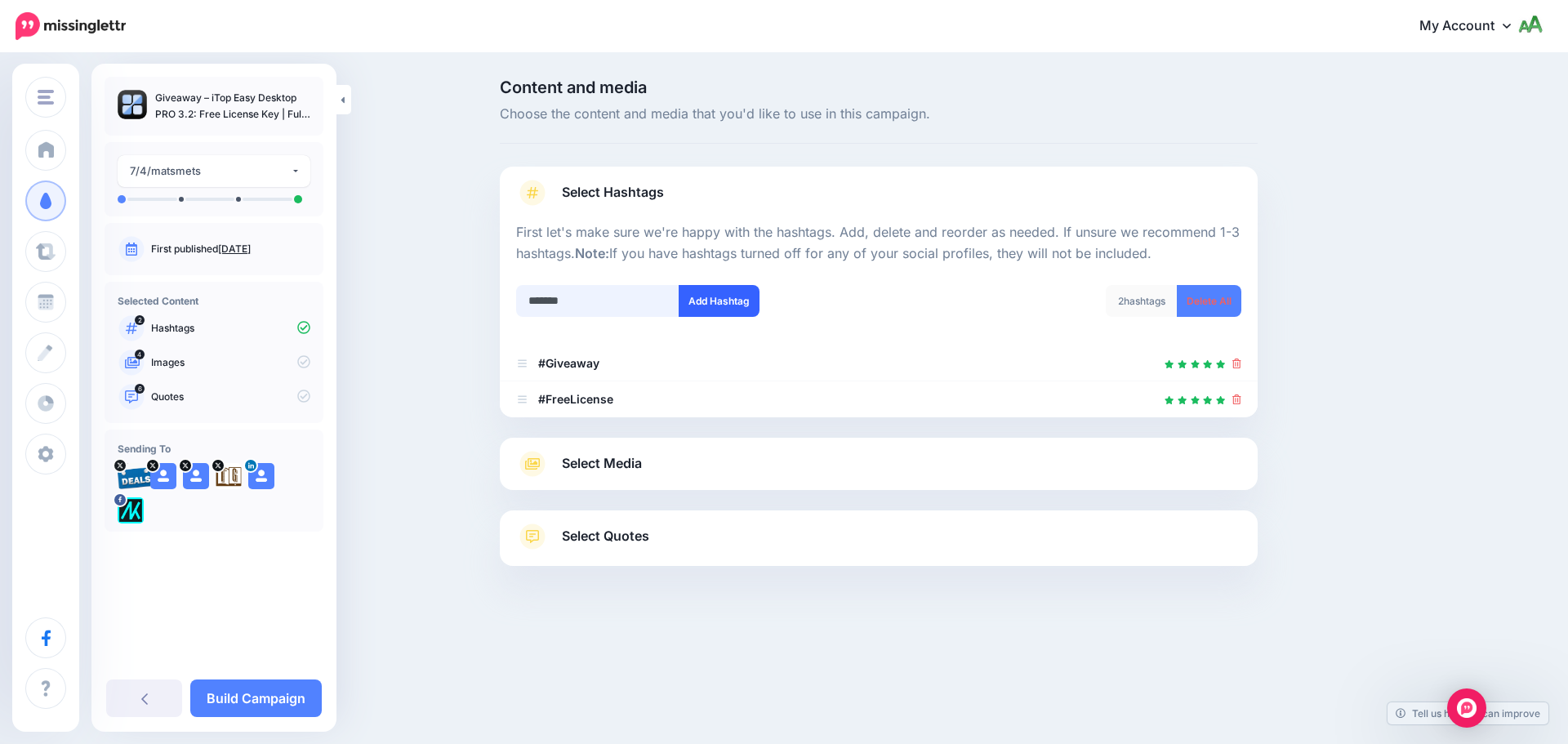
type input "*******"
click at [709, 309] on button "Add Hashtag" at bounding box center [719, 300] width 81 height 32
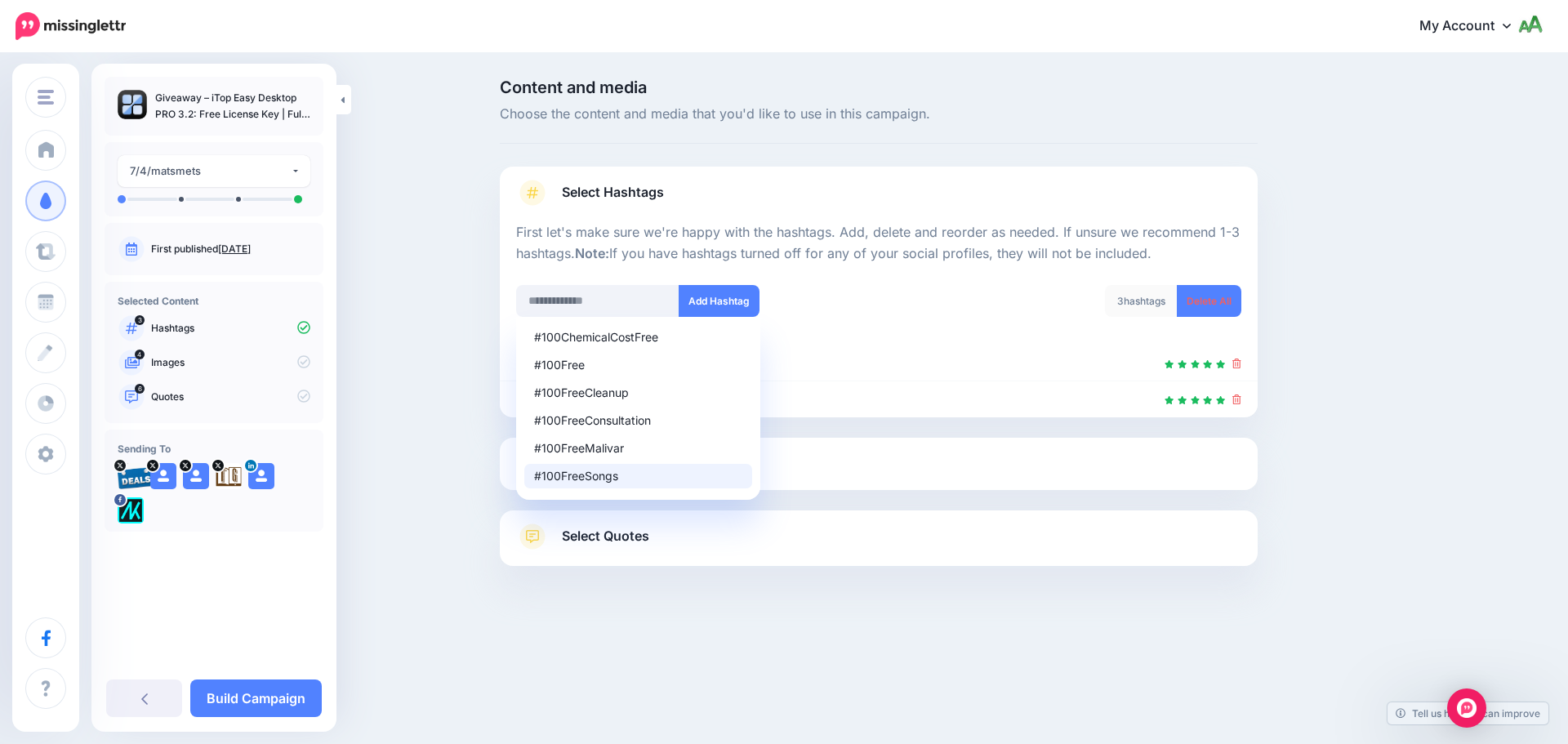
click at [893, 479] on div "Select Media Next, let's make sure we have the best media for this campaign. De…" at bounding box center [878, 463] width 758 height 52
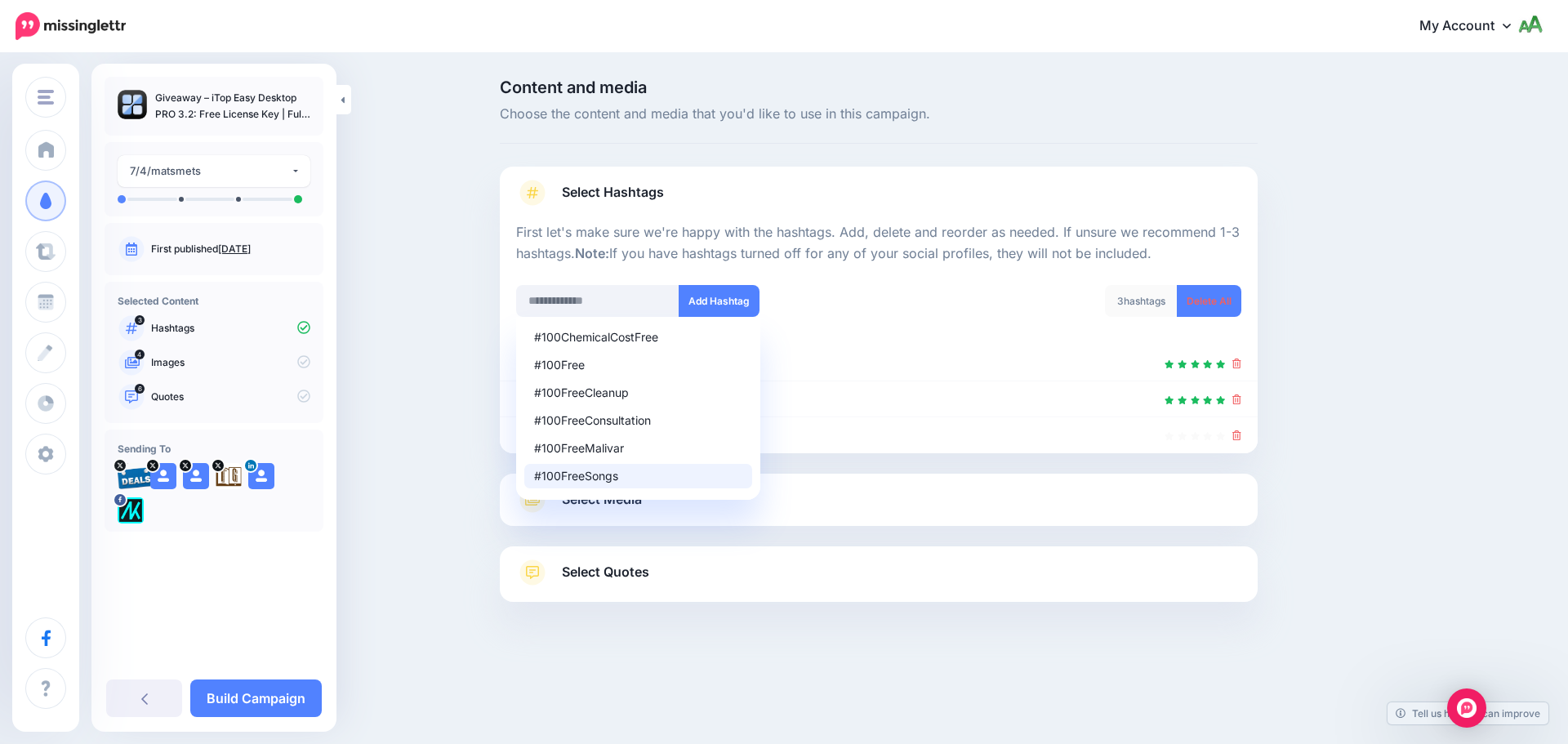
click at [891, 504] on link "Select Media" at bounding box center [878, 499] width 725 height 26
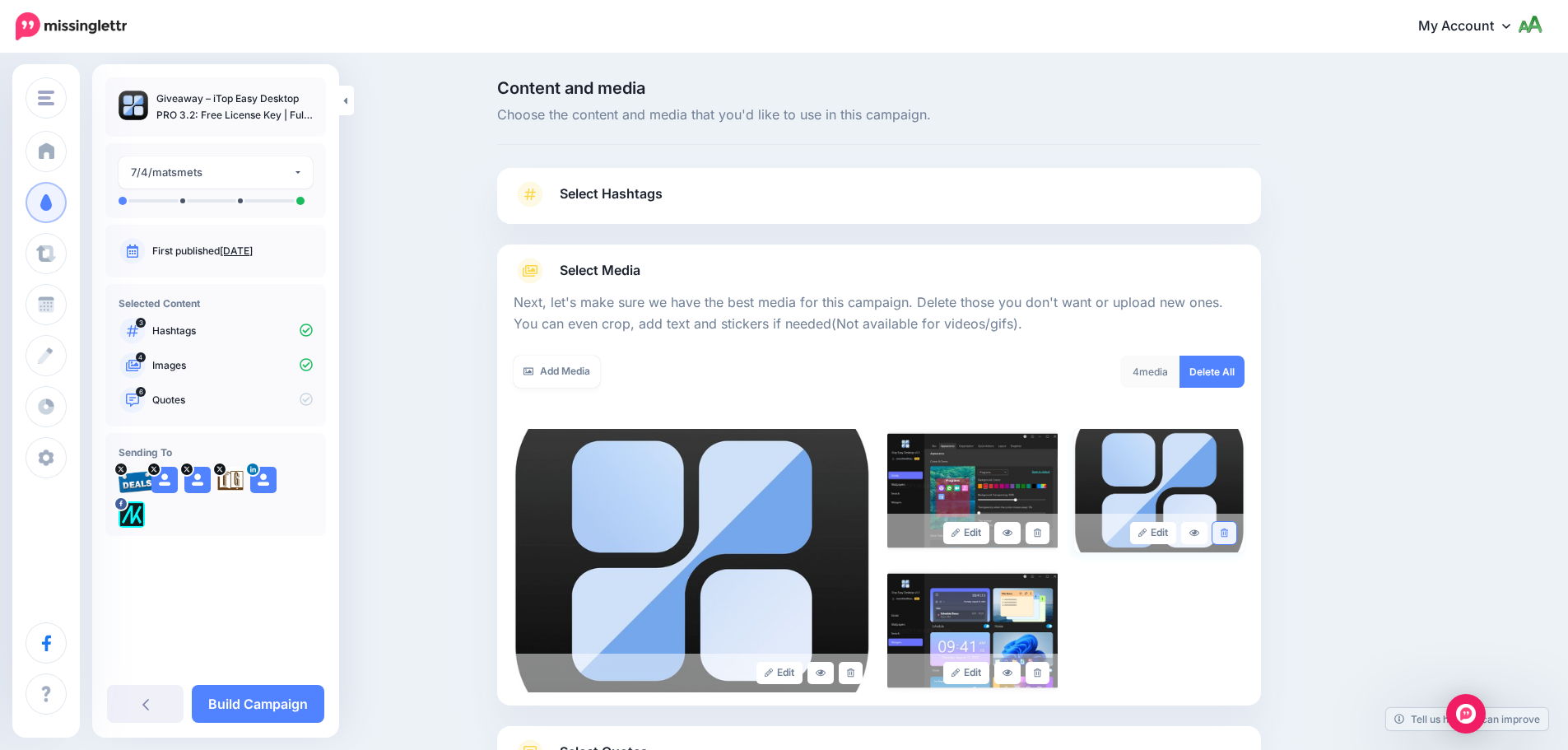
click at [1228, 534] on icon at bounding box center [1225, 533] width 8 height 9
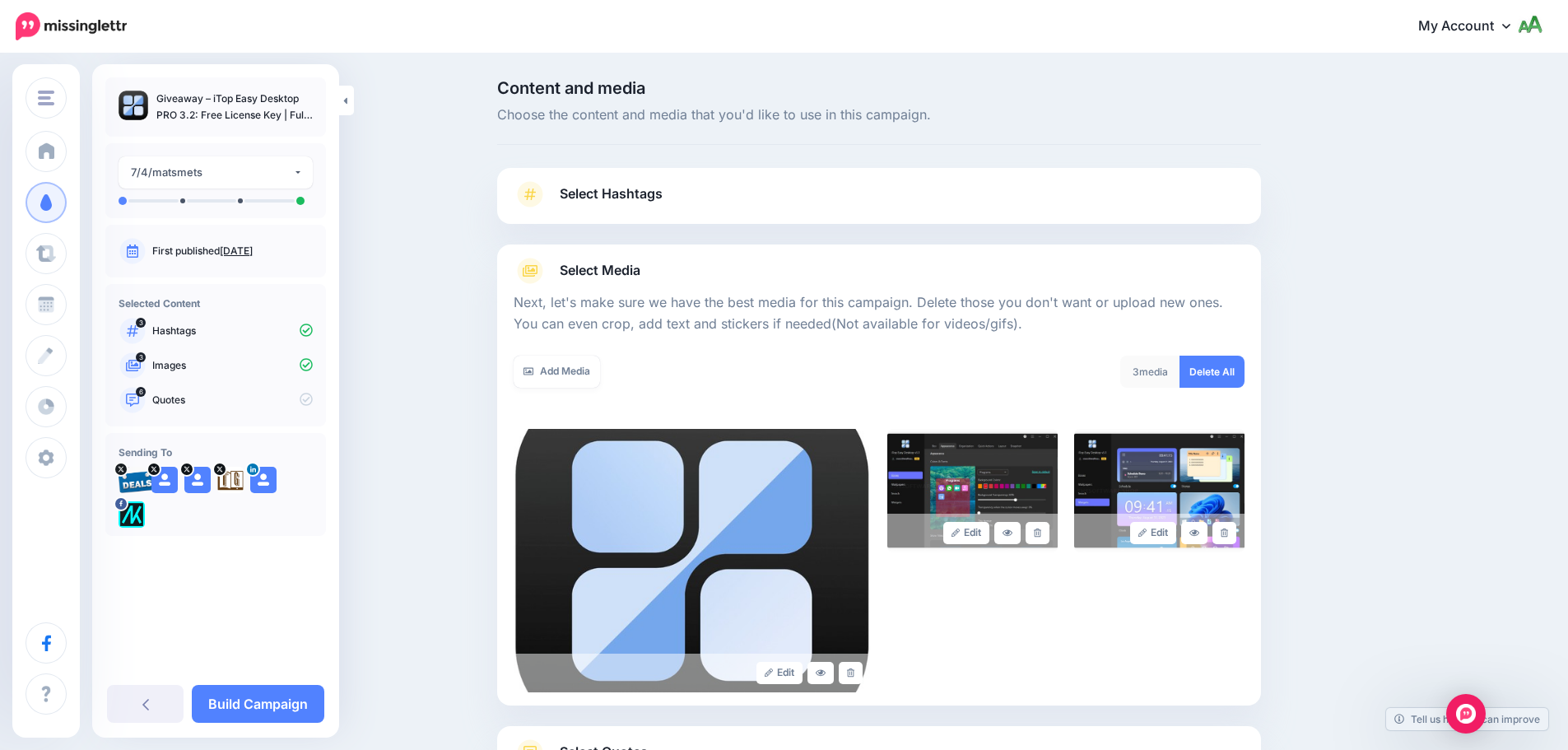
click at [784, 198] on link "Select Hashtags" at bounding box center [879, 202] width 731 height 43
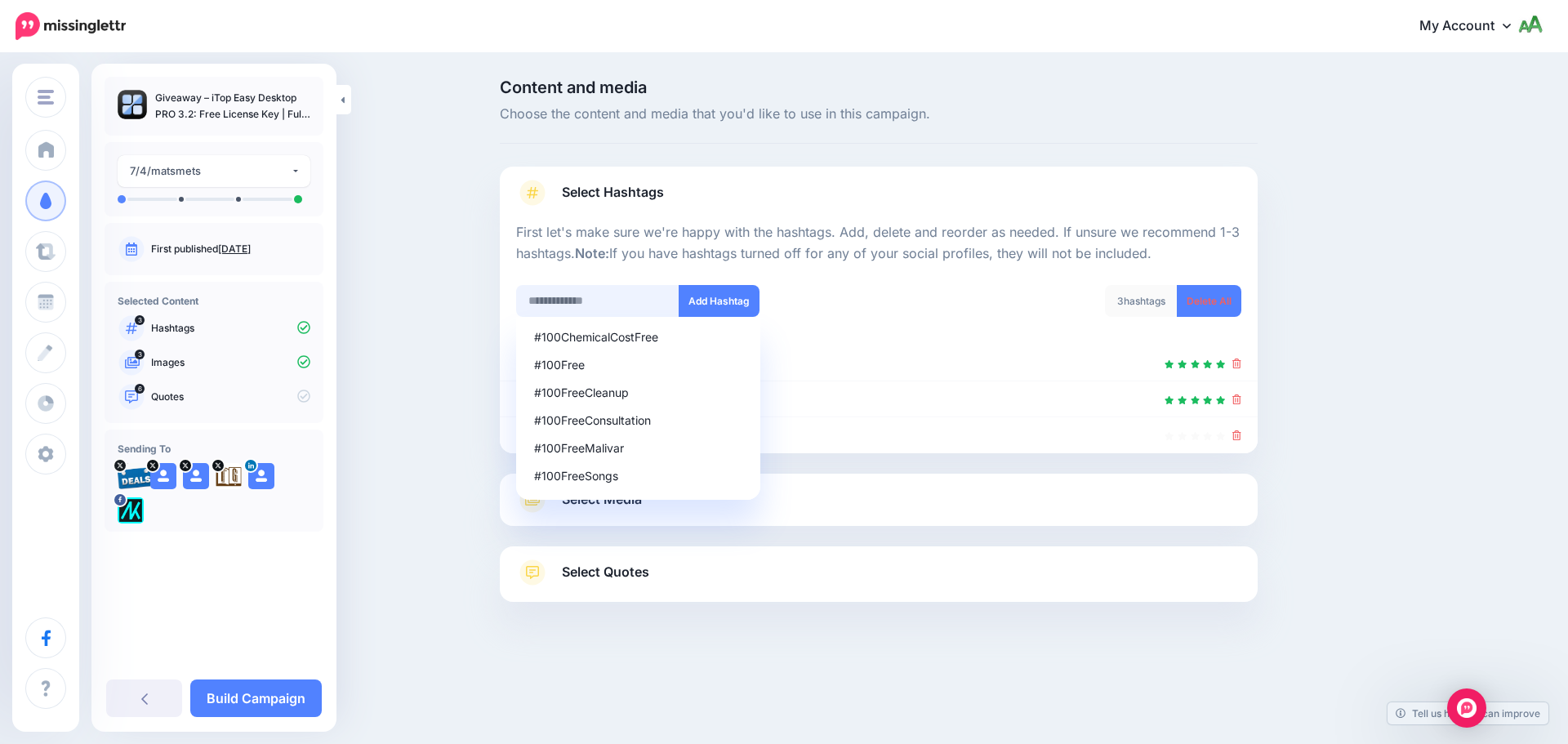
click at [597, 310] on input "text" at bounding box center [597, 300] width 163 height 32
type input "*********"
click at [739, 301] on button "Add Hashtag" at bounding box center [719, 300] width 81 height 32
click at [636, 307] on input "*********" at bounding box center [597, 300] width 163 height 32
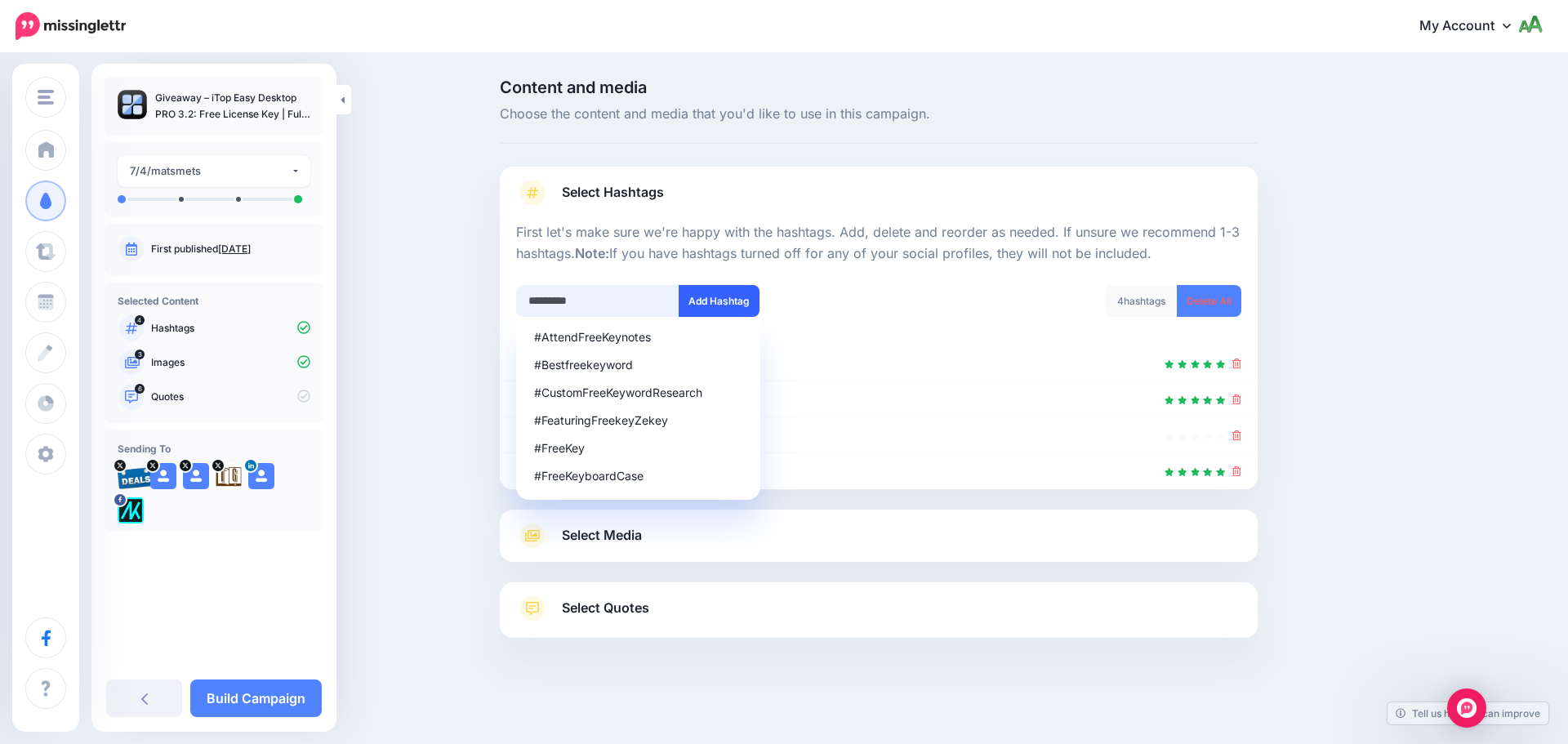
type input "*********"
click at [720, 297] on button "Add Hashtag" at bounding box center [719, 300] width 81 height 32
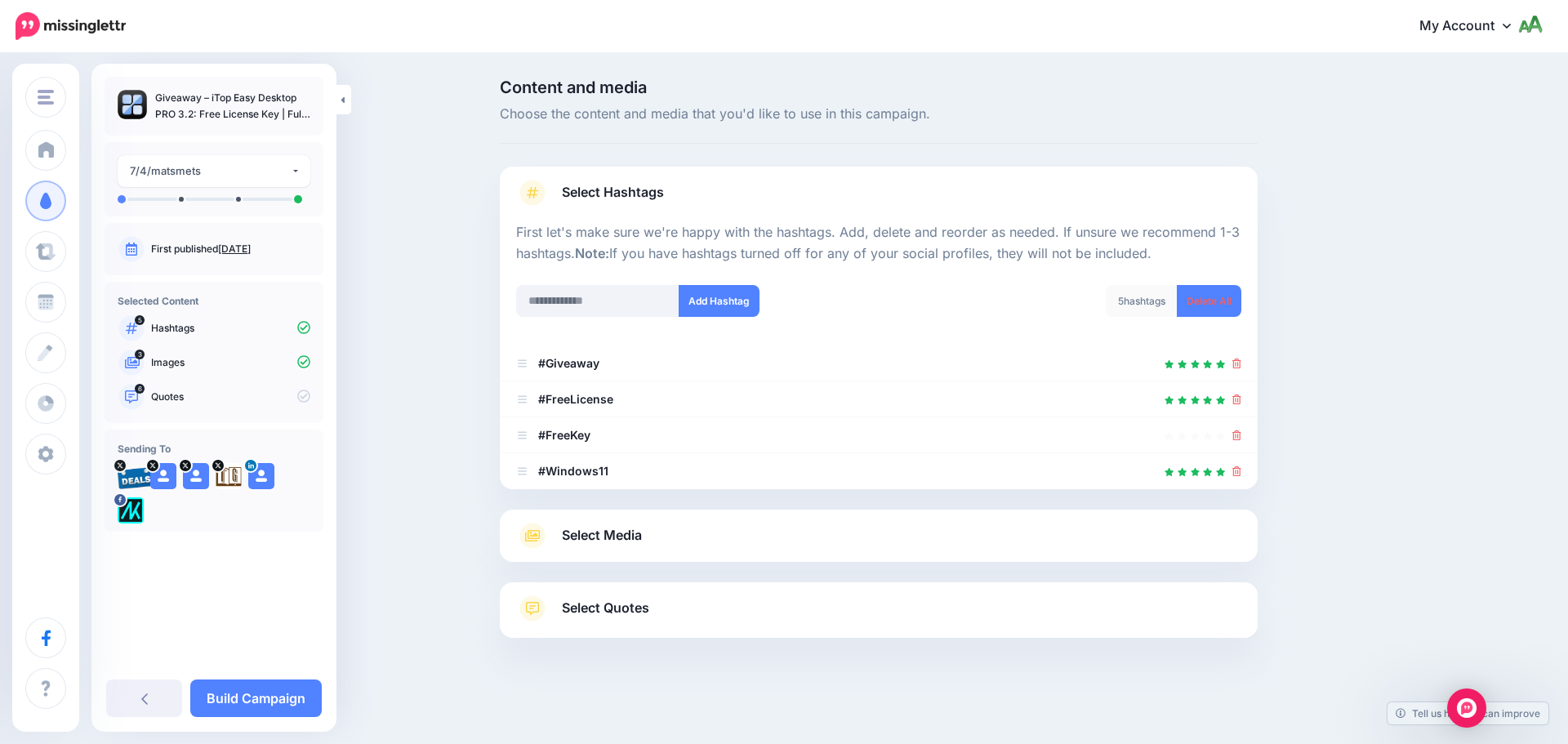
click at [810, 531] on link "Select Media" at bounding box center [878, 535] width 725 height 26
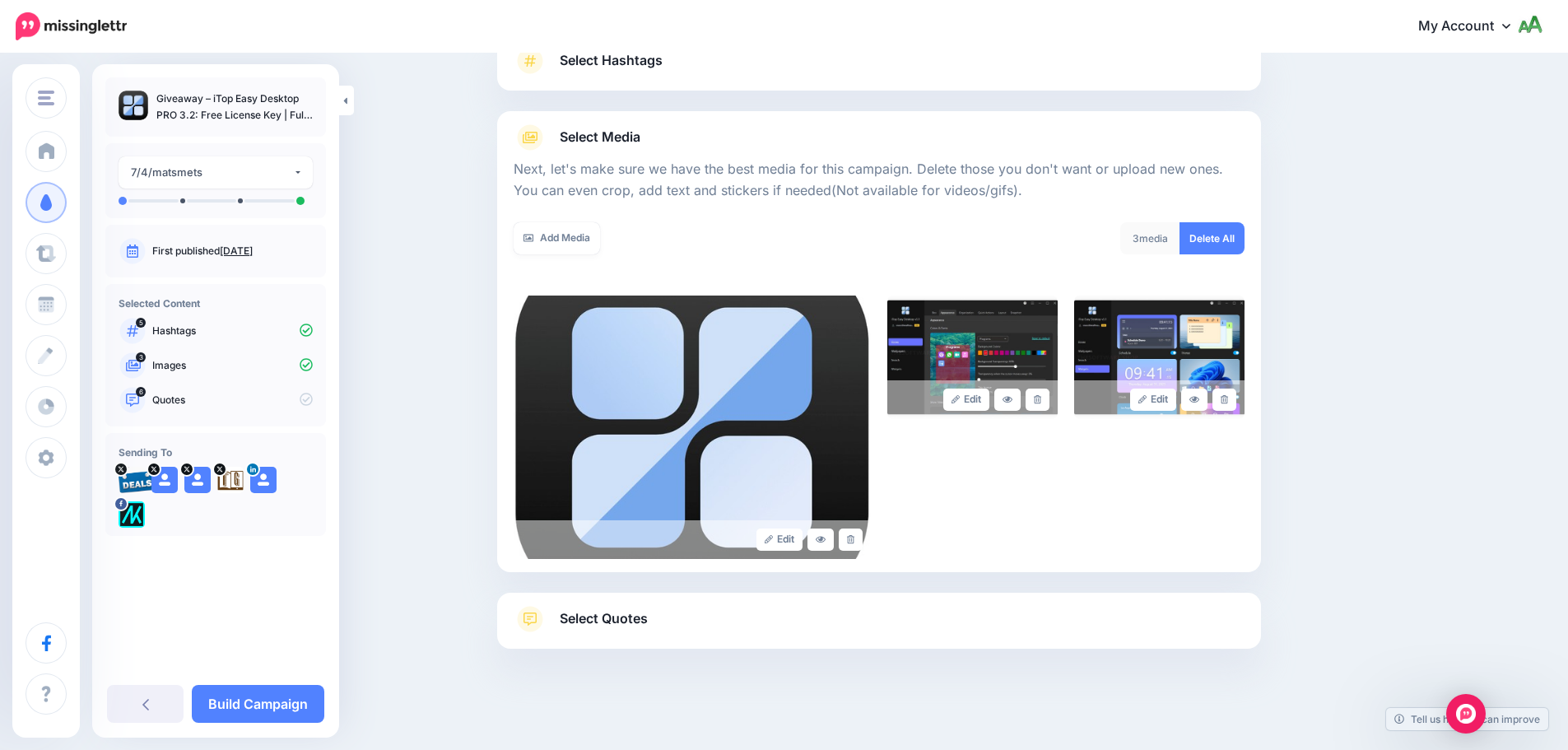
scroll to position [139, 0]
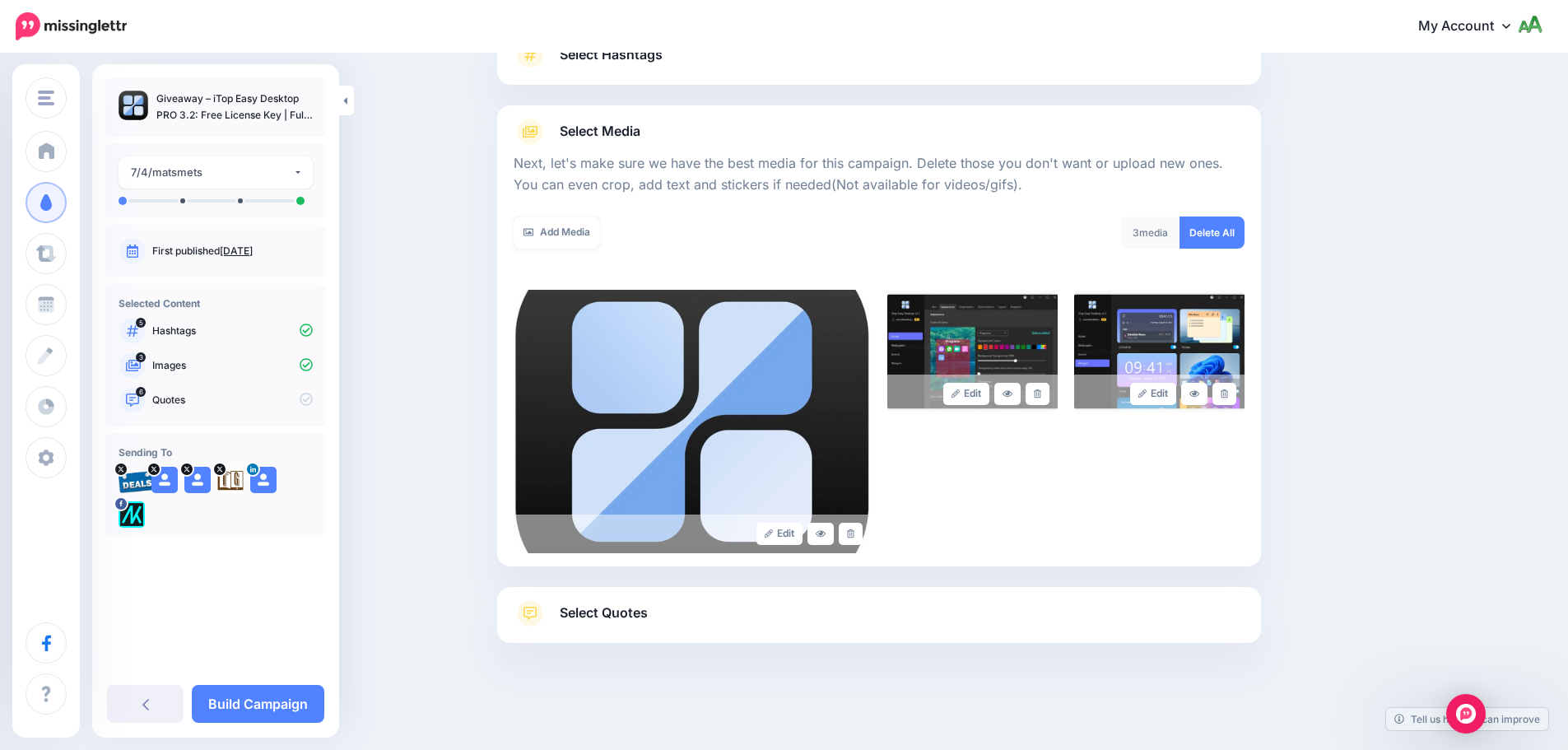
click at [795, 605] on link "Select Quotes" at bounding box center [879, 621] width 731 height 43
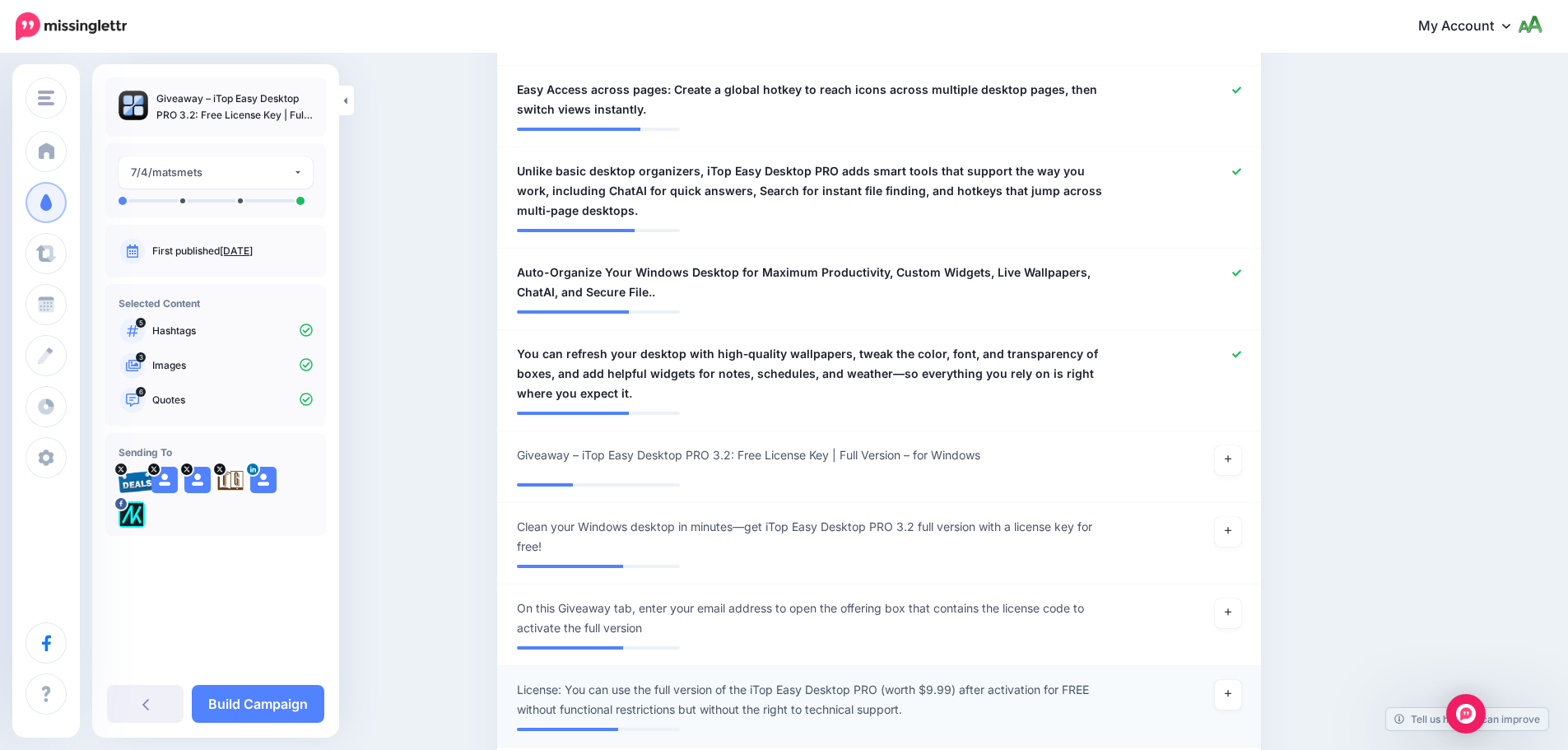
scroll to position [797, 0]
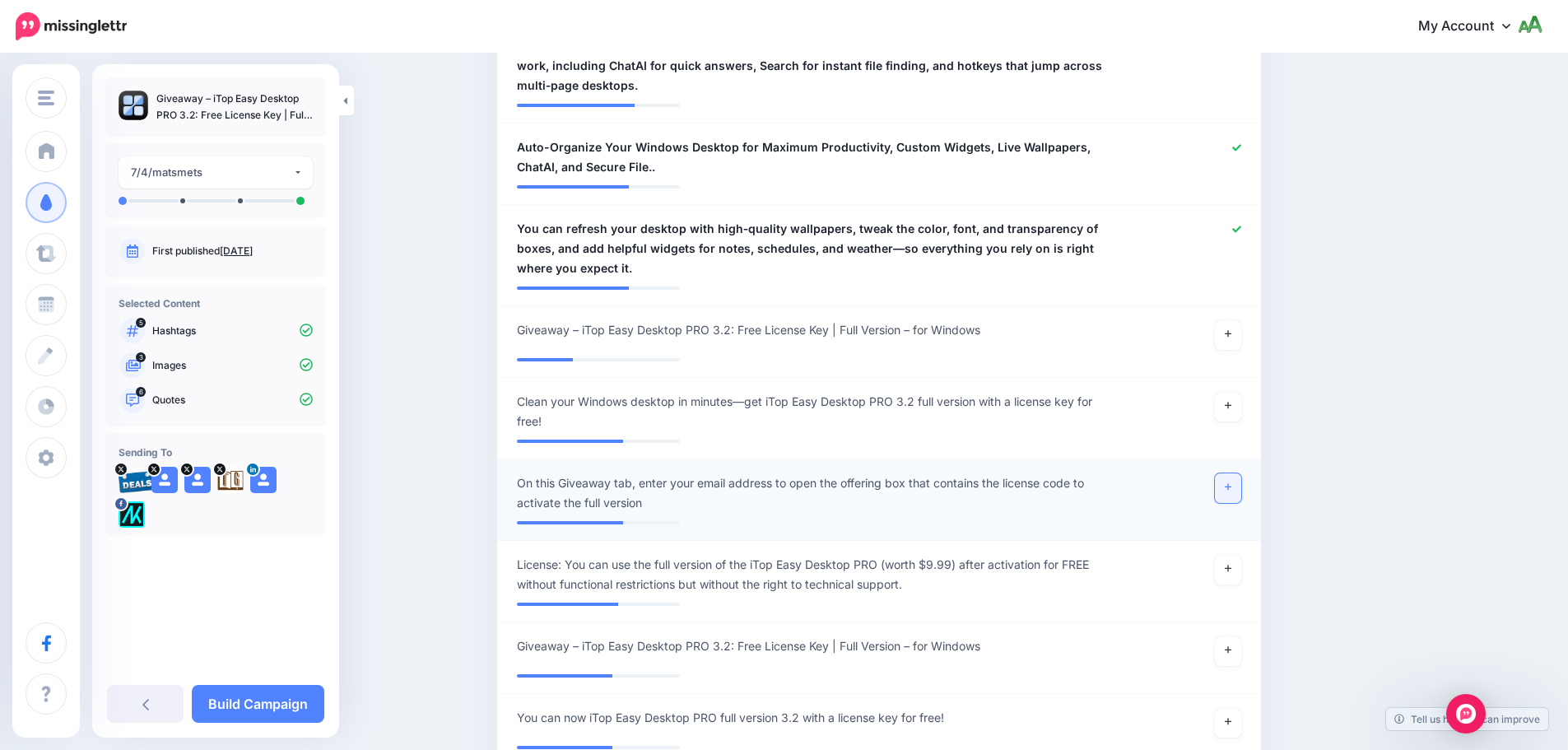
click at [1229, 490] on link at bounding box center [1228, 488] width 26 height 30
click at [1229, 490] on div at bounding box center [1191, 493] width 125 height 40
click at [1241, 482] on icon at bounding box center [1236, 483] width 9 height 9
click at [1232, 569] on icon at bounding box center [1228, 568] width 7 height 7
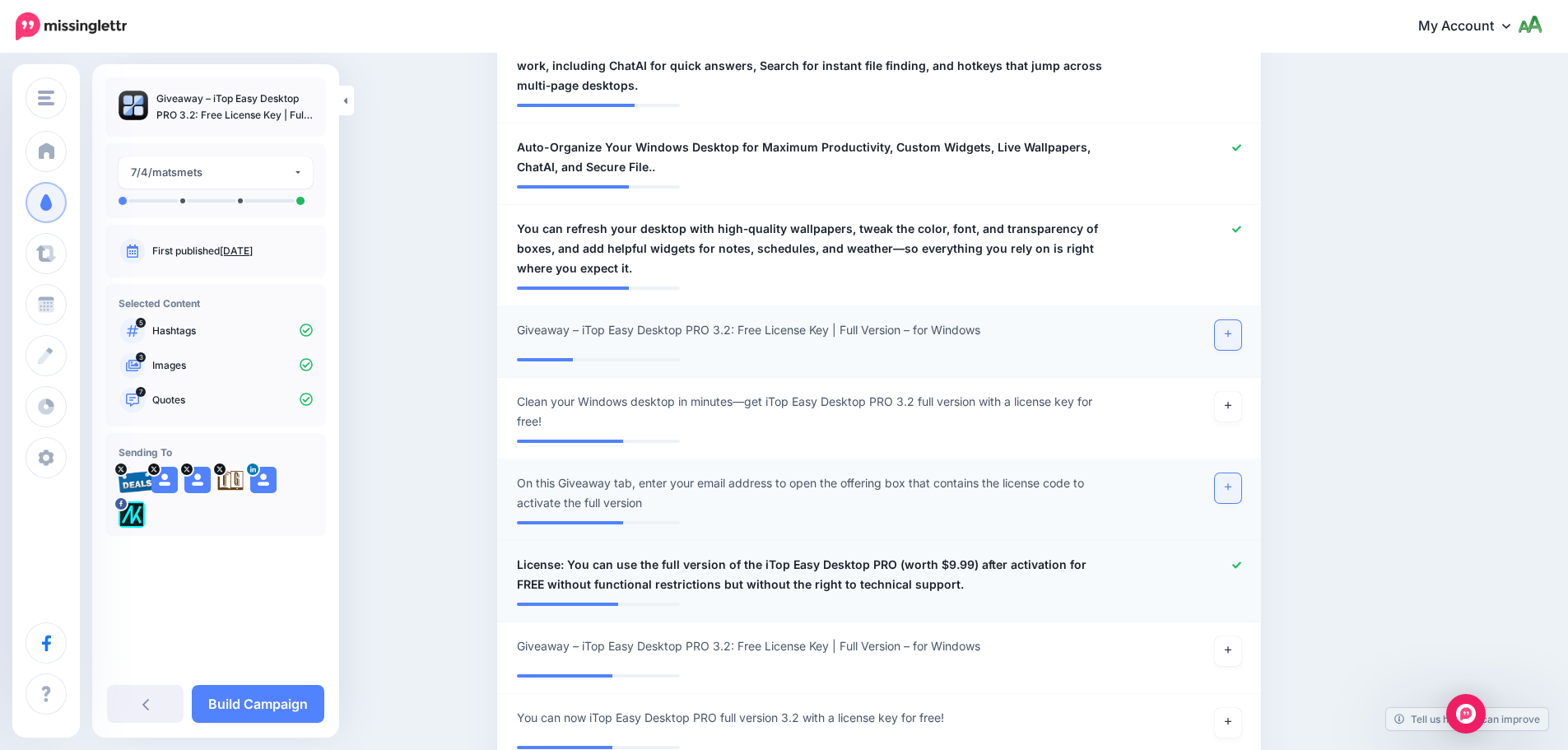
click at [1232, 335] on icon at bounding box center [1228, 333] width 7 height 9
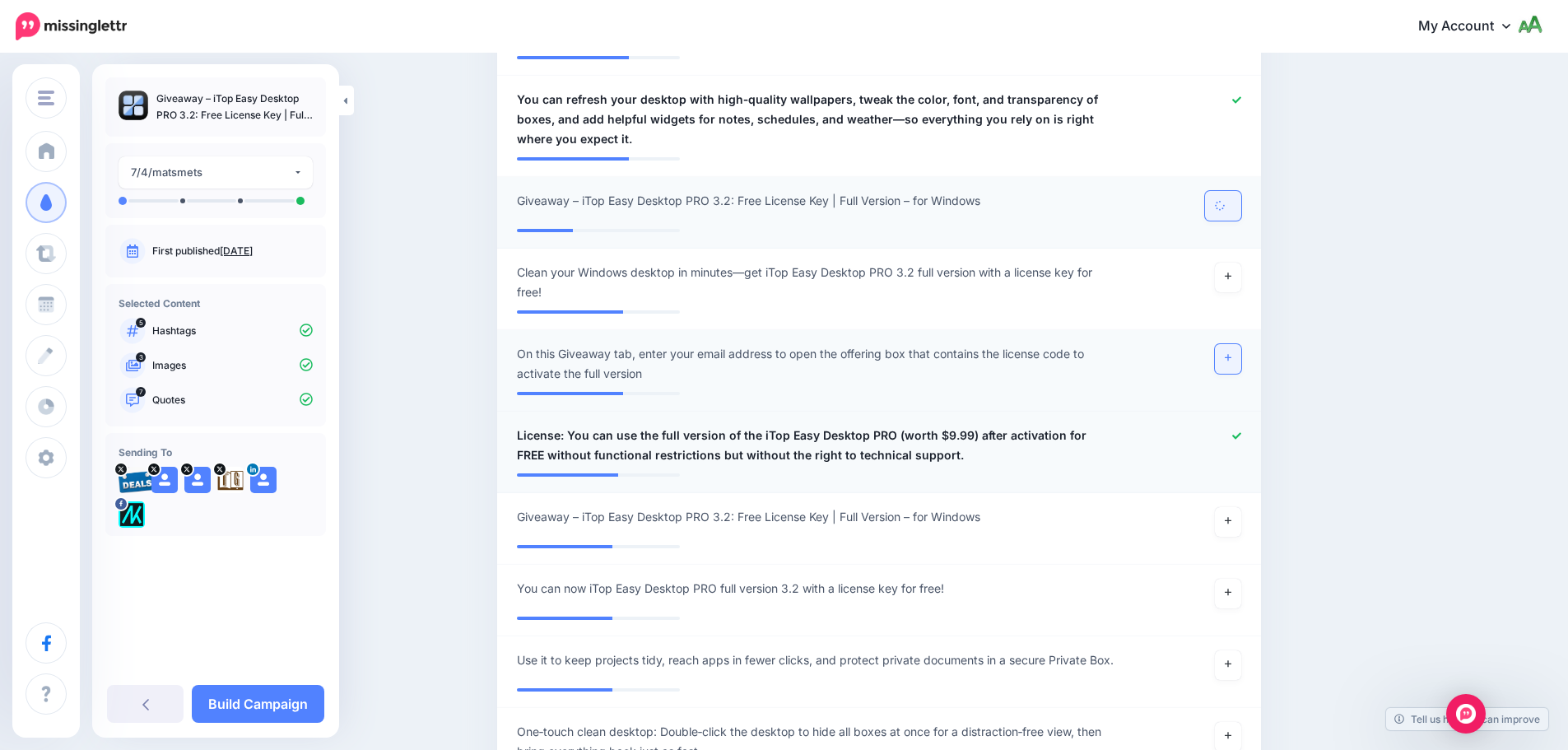
scroll to position [962, 0]
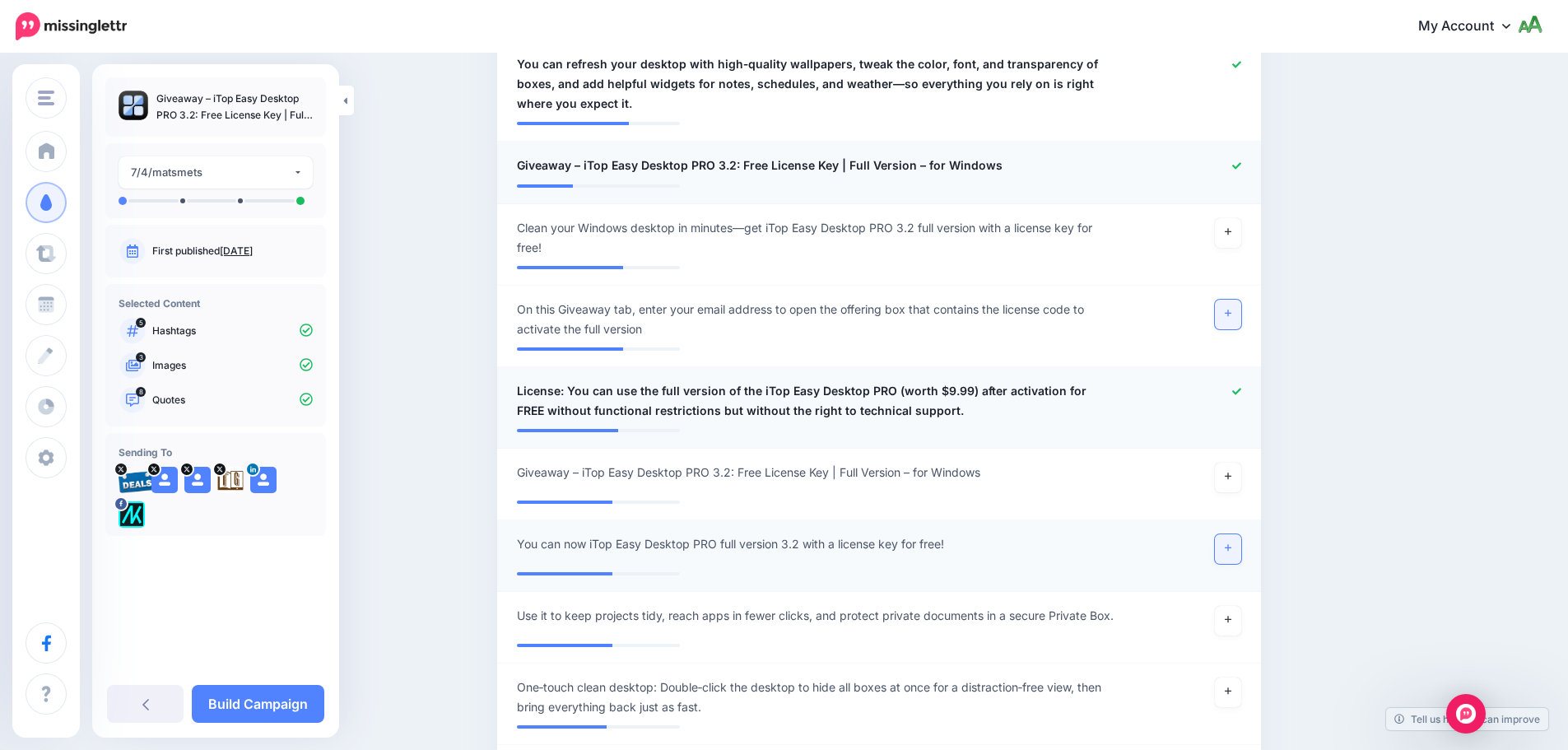
click at [1232, 548] on icon at bounding box center [1228, 548] width 7 height 7
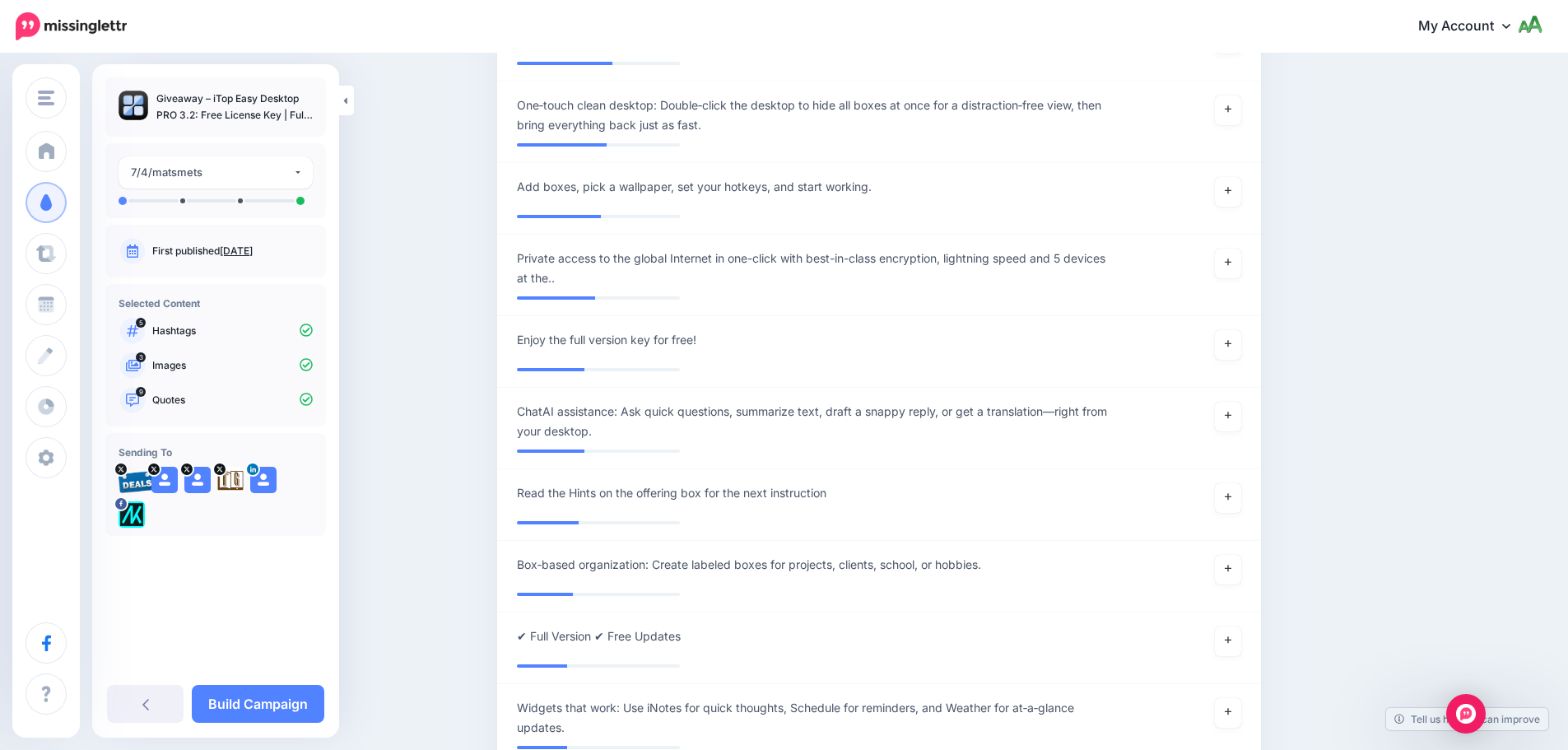
scroll to position [1538, 0]
click at [249, 701] on link "Build Campaign" at bounding box center [257, 703] width 132 height 38
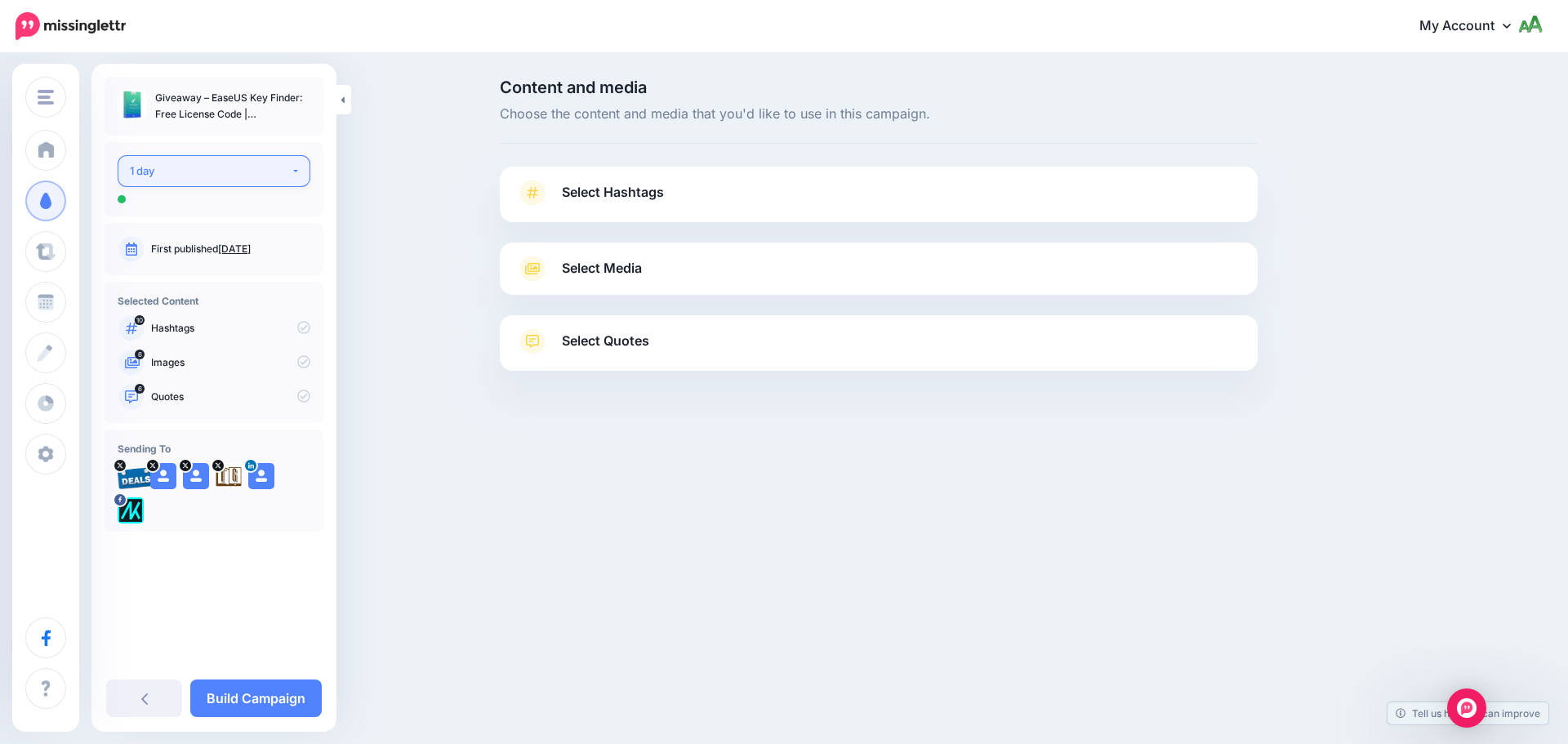
click at [184, 164] on div "1 day" at bounding box center [210, 172] width 161 height 19
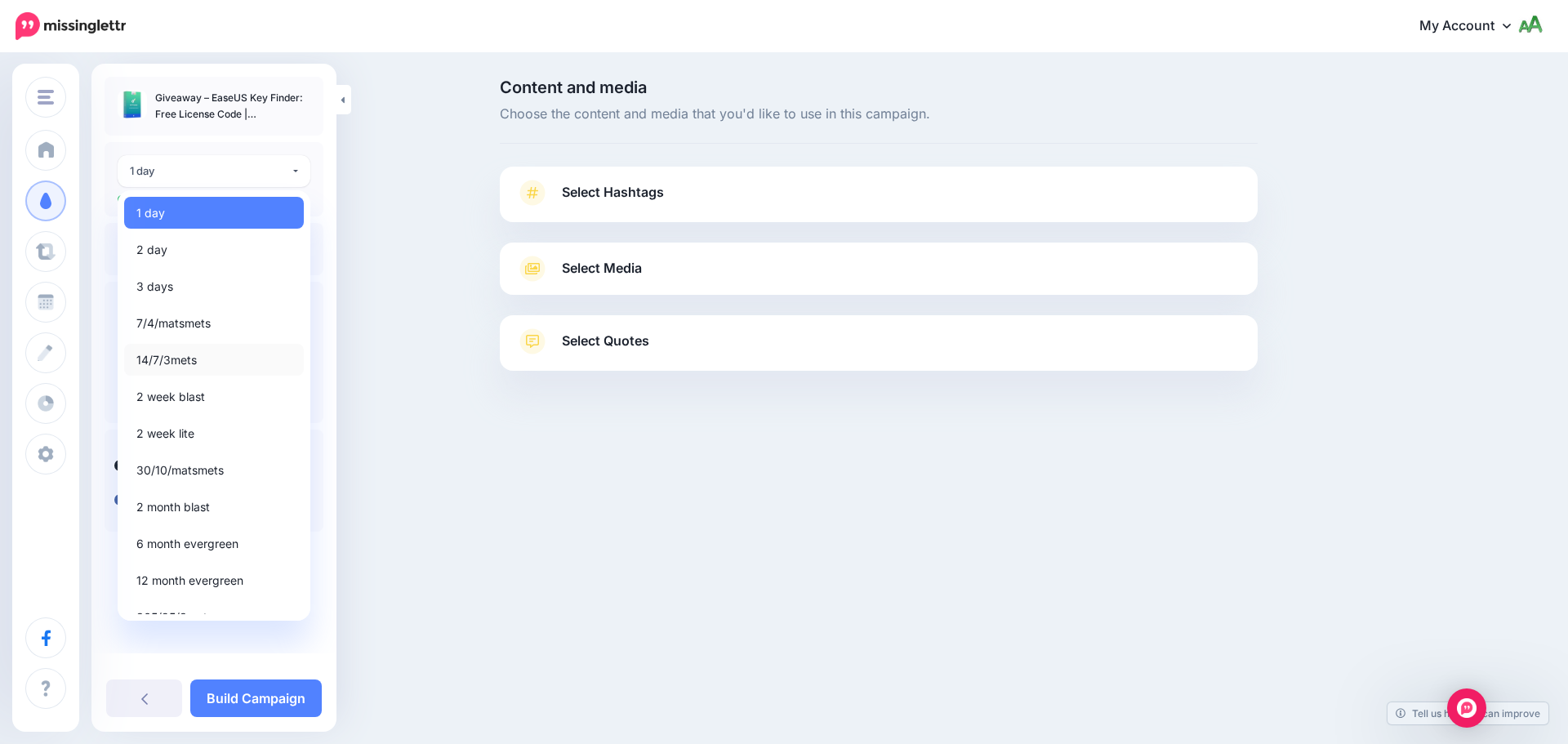
click at [179, 357] on span "14/7/3mets" at bounding box center [166, 360] width 60 height 19
select select "*****"
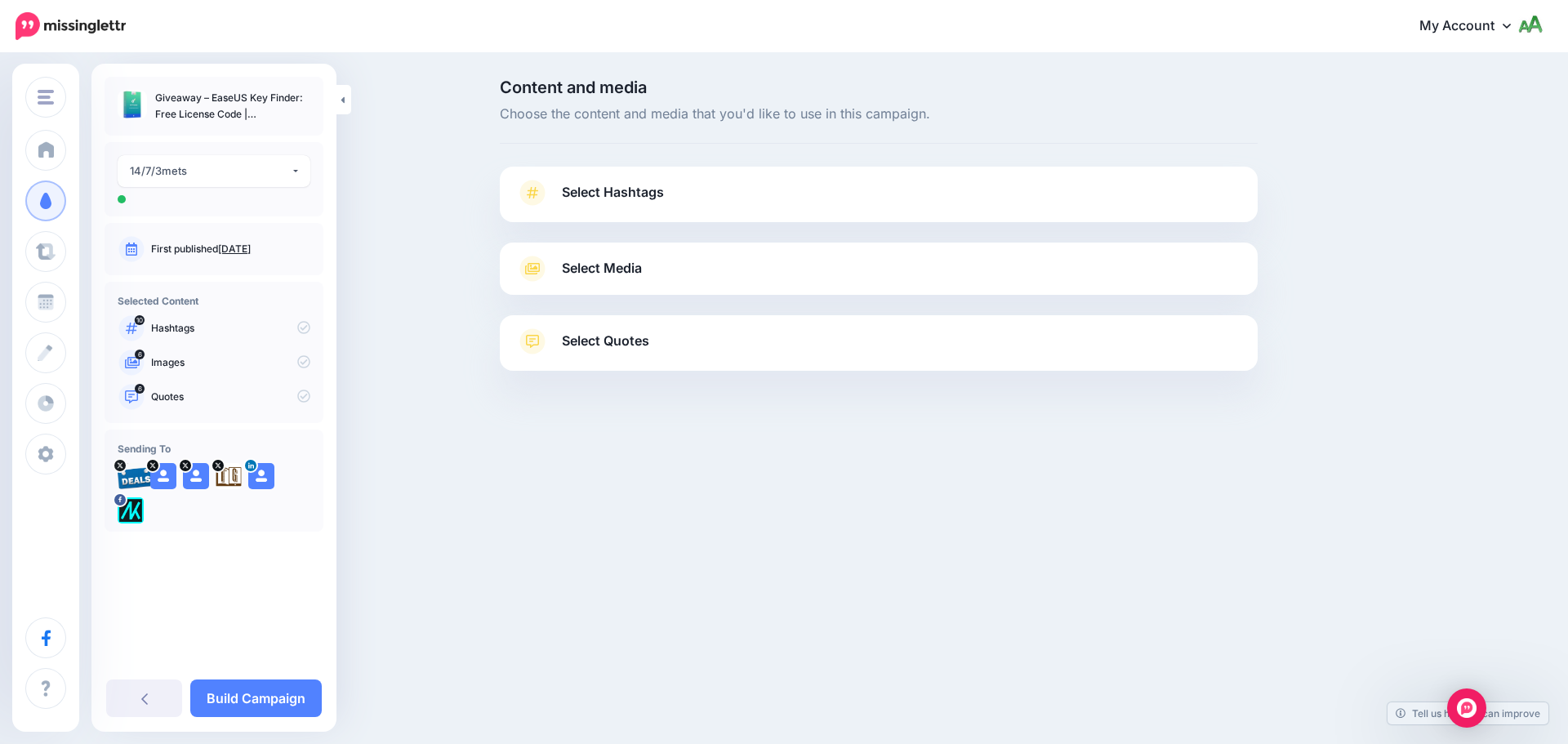
click at [698, 196] on link "Select Hashtags" at bounding box center [878, 200] width 725 height 42
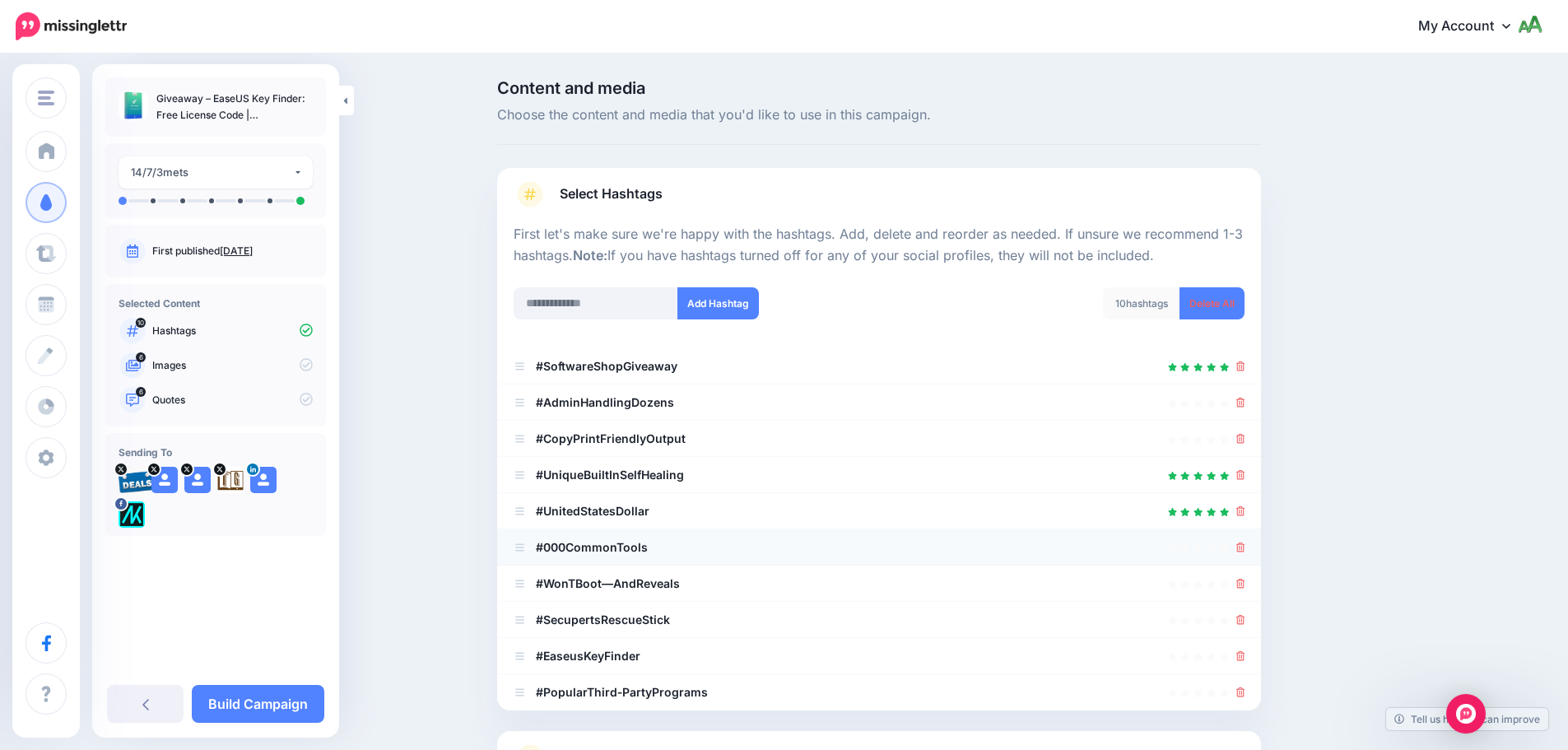
scroll to position [157, 0]
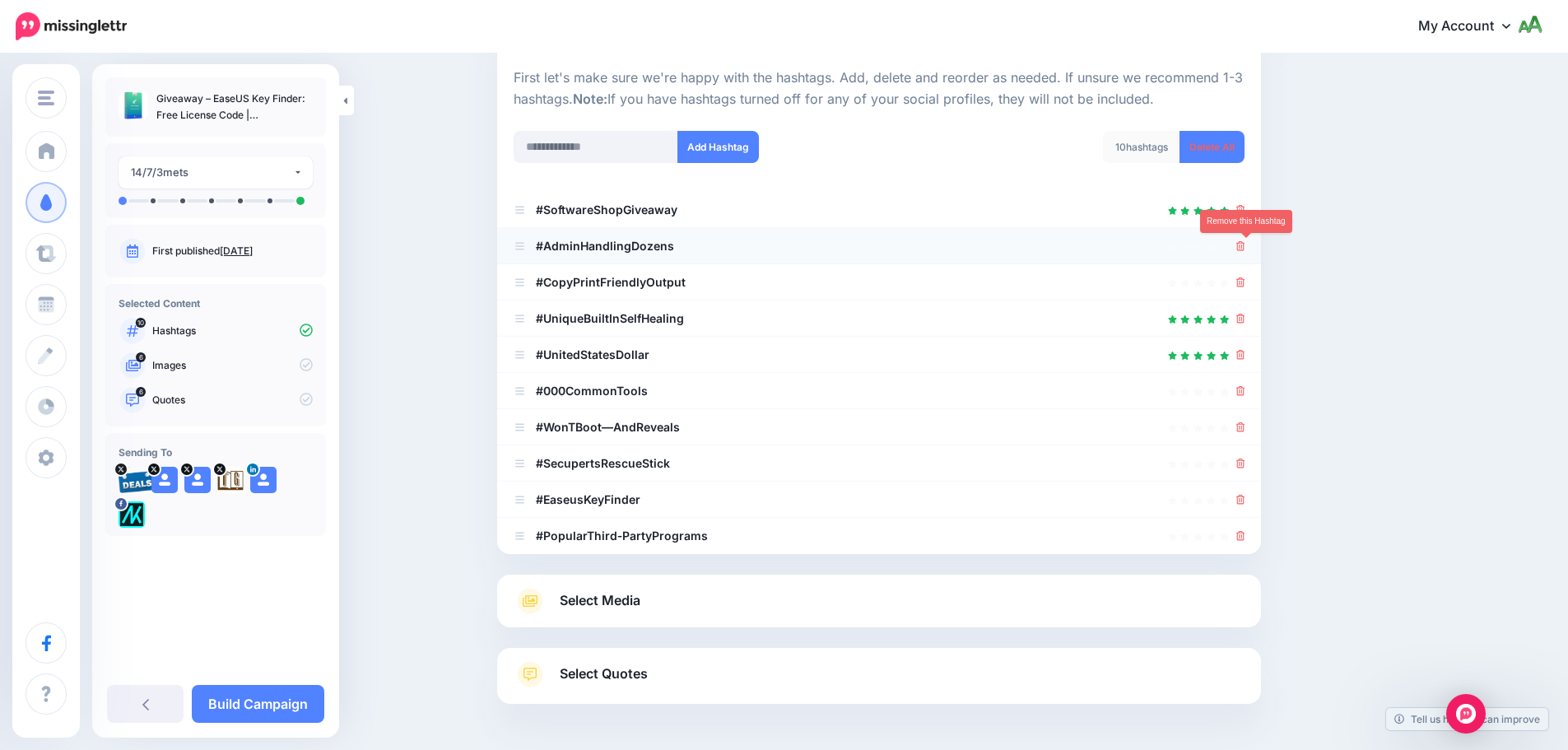
click at [1245, 246] on icon at bounding box center [1240, 245] width 9 height 10
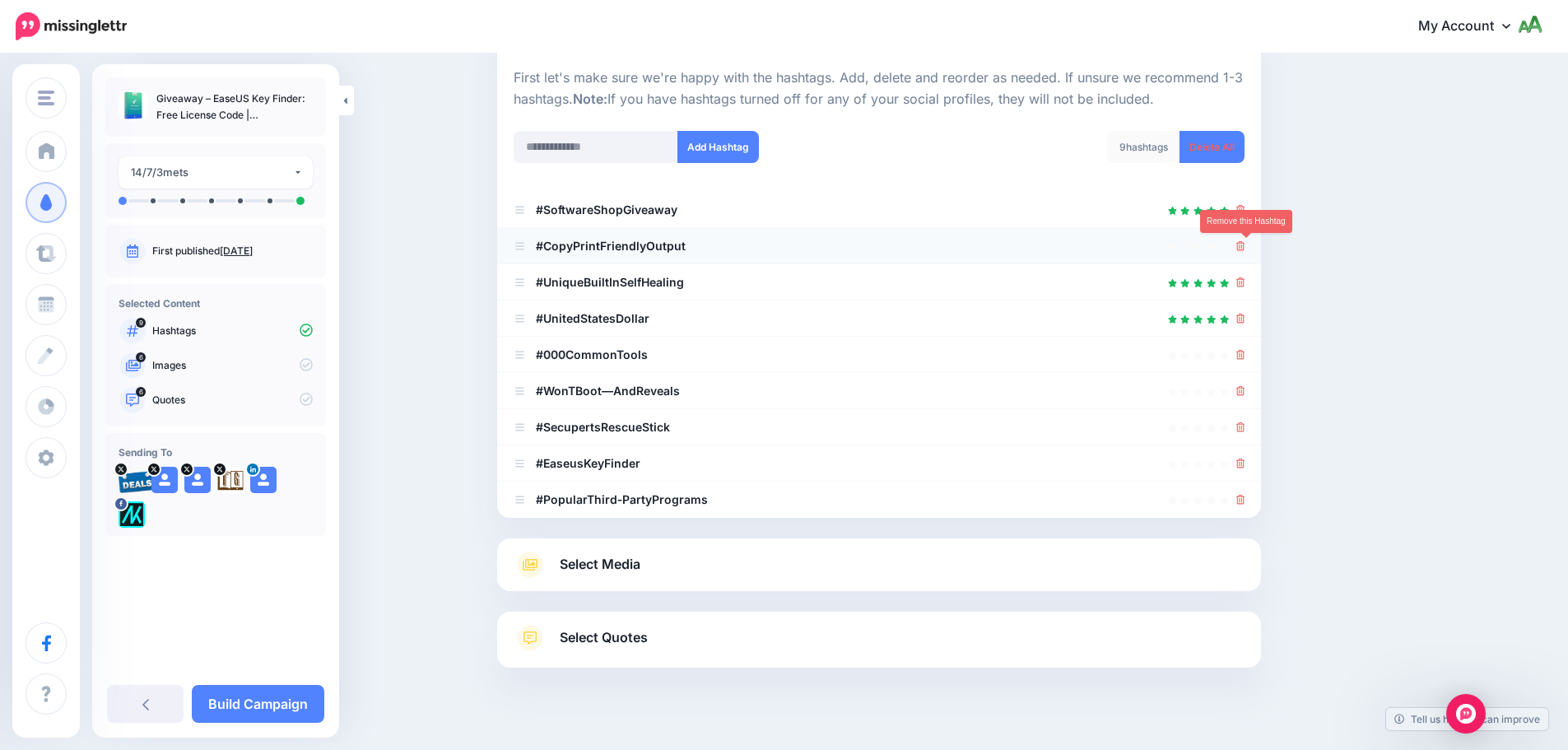
click at [1244, 242] on icon at bounding box center [1240, 245] width 9 height 10
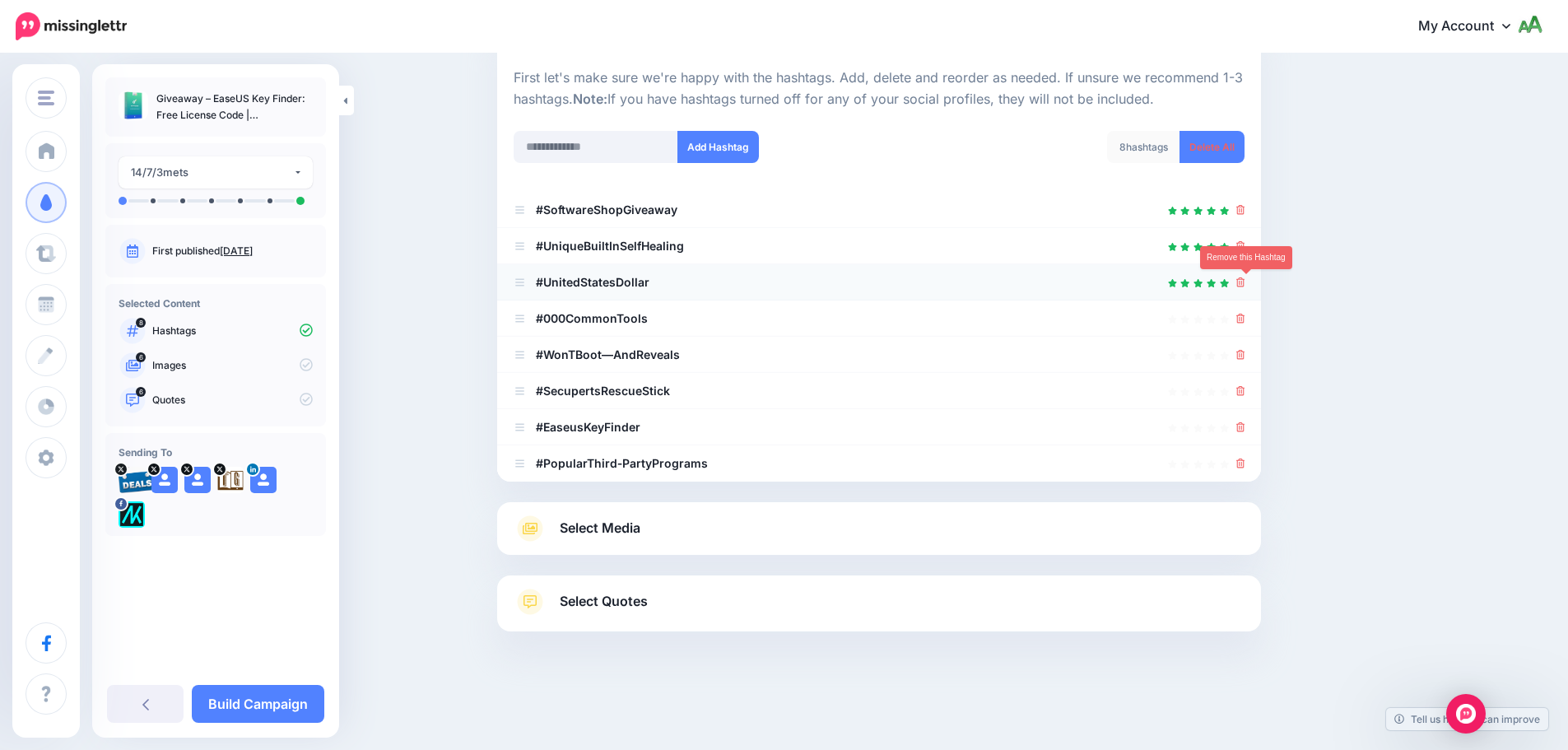
click at [1245, 283] on icon at bounding box center [1240, 282] width 9 height 10
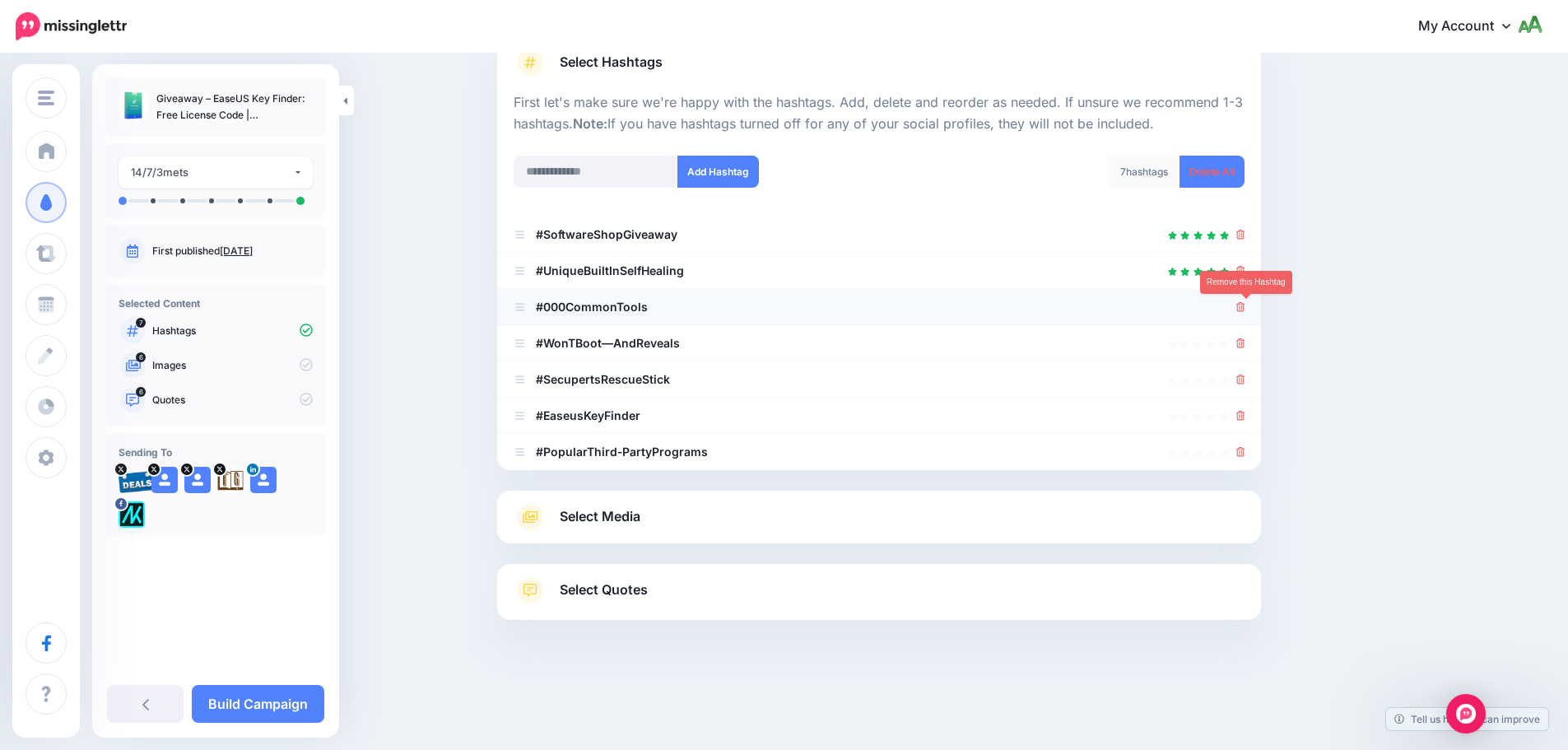
click at [1245, 302] on icon at bounding box center [1240, 306] width 9 height 10
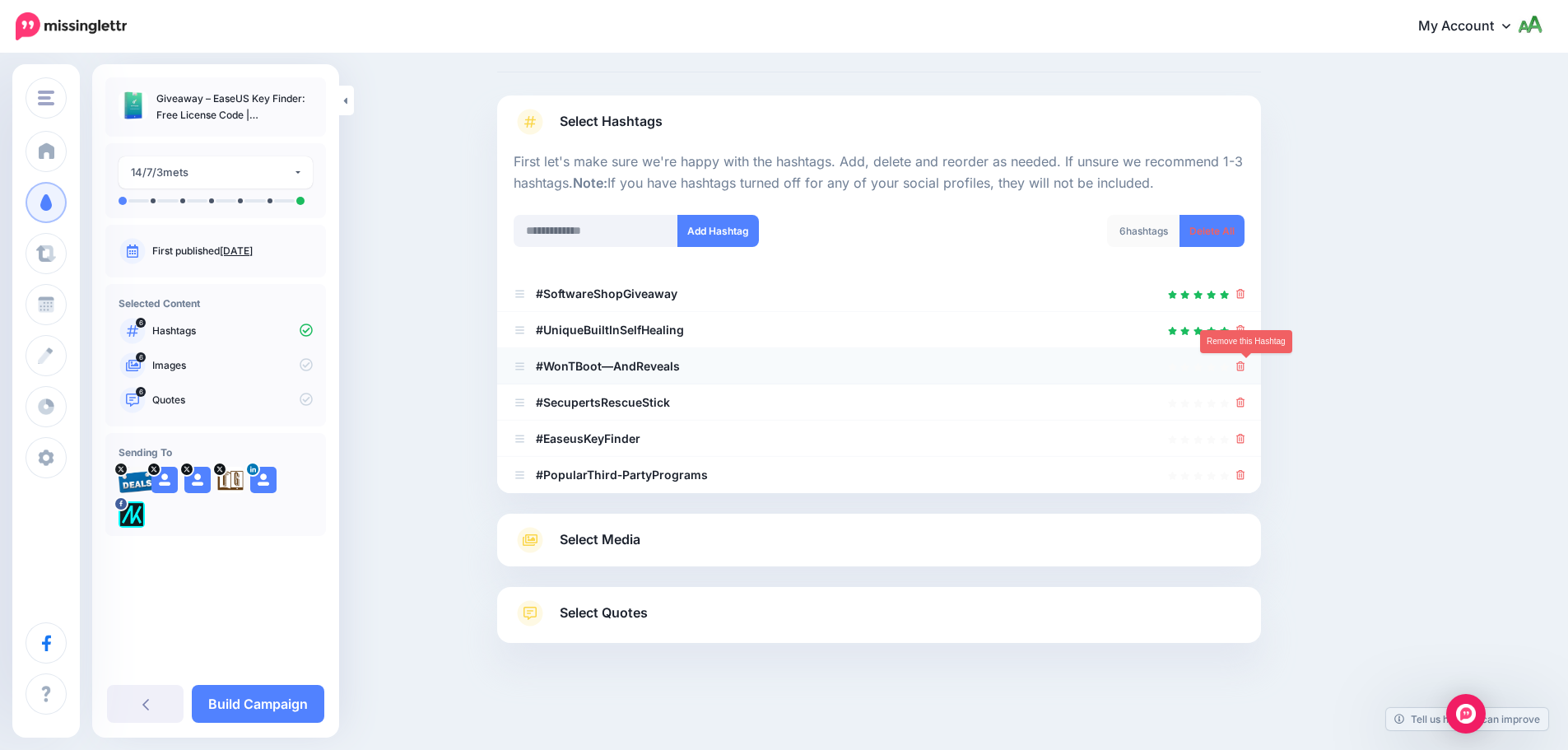
click at [1244, 359] on link at bounding box center [1240, 365] width 9 height 14
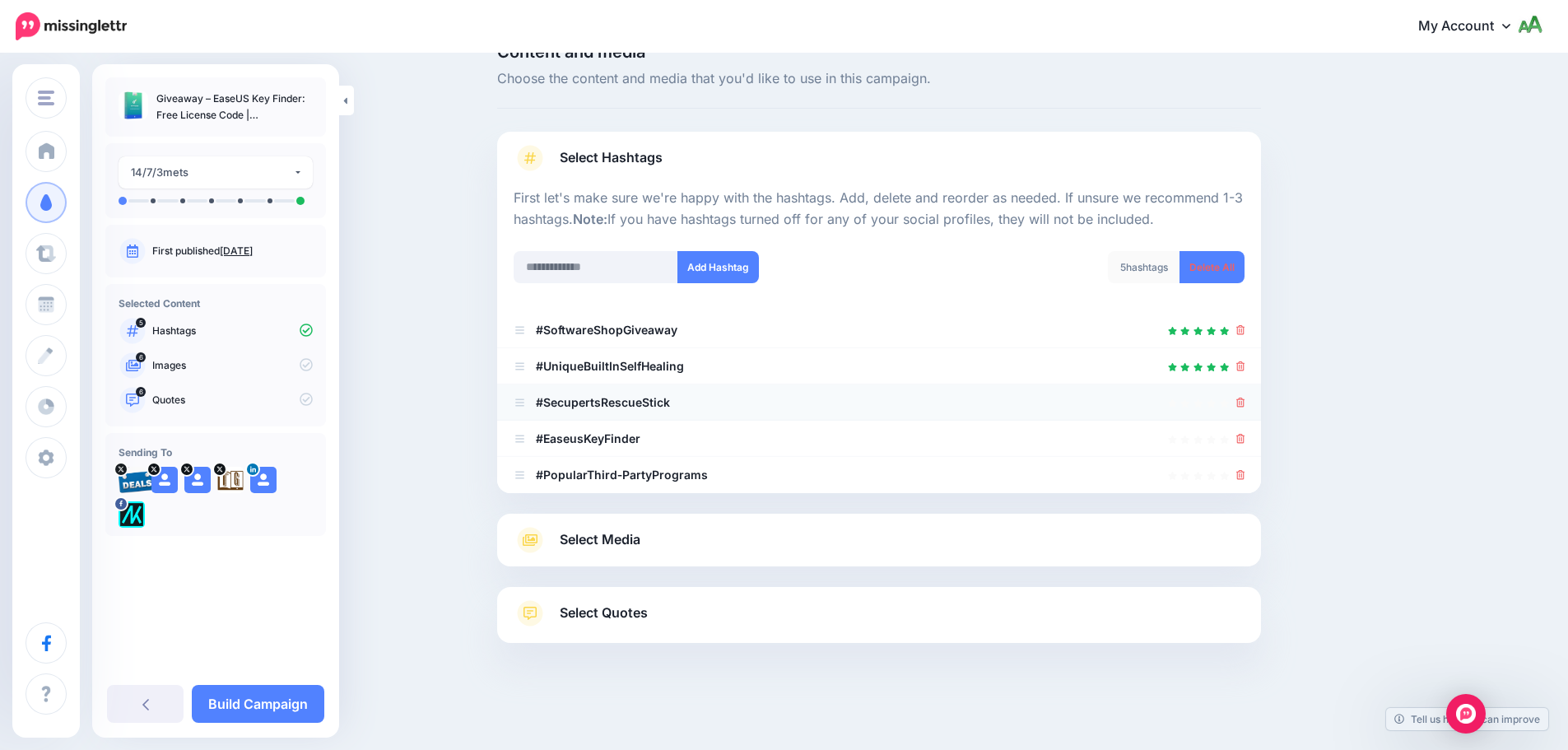
click at [1241, 399] on div at bounding box center [879, 402] width 731 height 19
click at [1241, 476] on div at bounding box center [879, 475] width 731 height 19
click at [1245, 402] on icon at bounding box center [1240, 402] width 9 height 10
click at [1245, 477] on icon at bounding box center [1240, 475] width 9 height 10
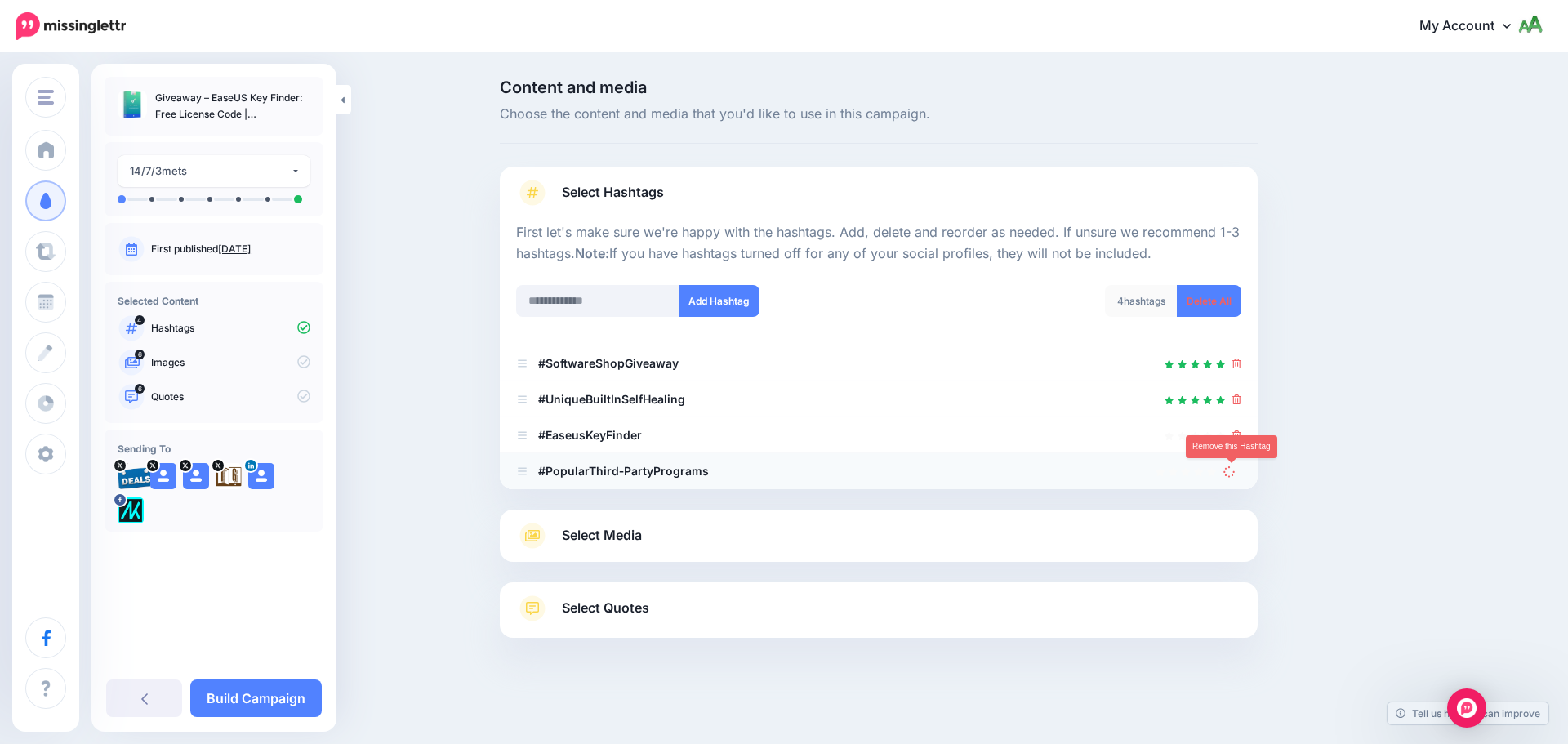
click at [1234, 468] on icon at bounding box center [1229, 471] width 12 height 12
click at [670, 542] on link "Select Media" at bounding box center [878, 535] width 725 height 26
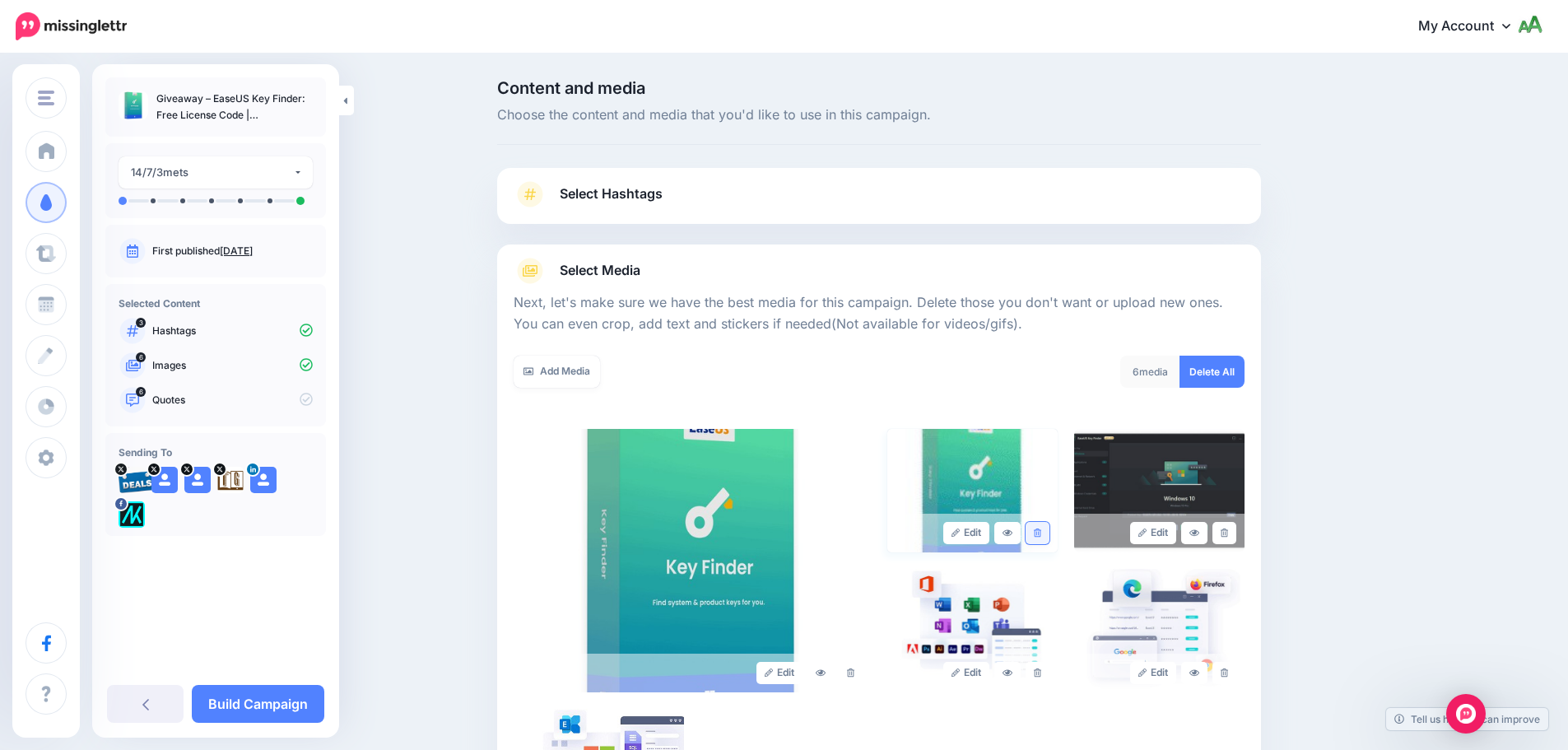
click at [1041, 531] on icon at bounding box center [1037, 533] width 8 height 9
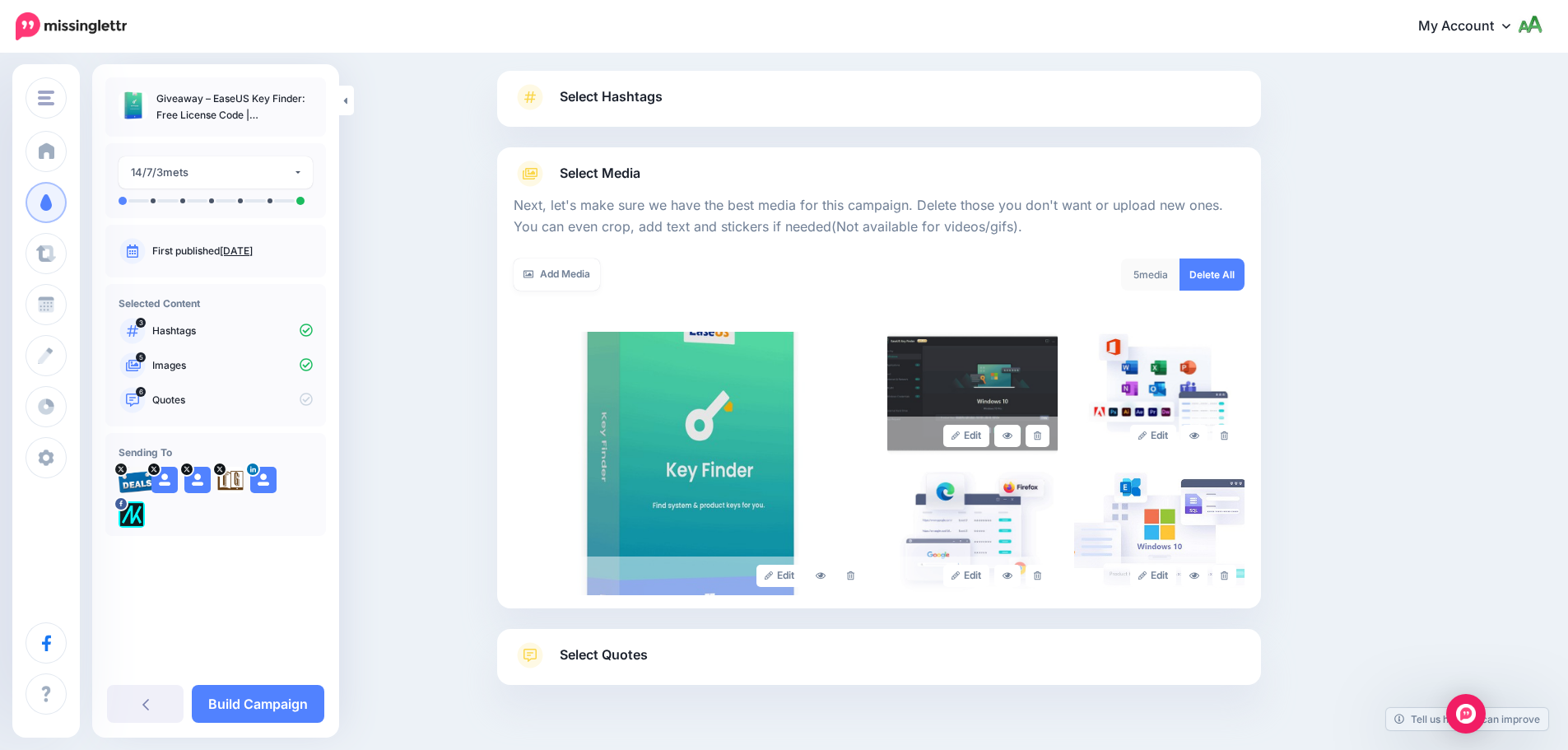
scroll to position [139, 0]
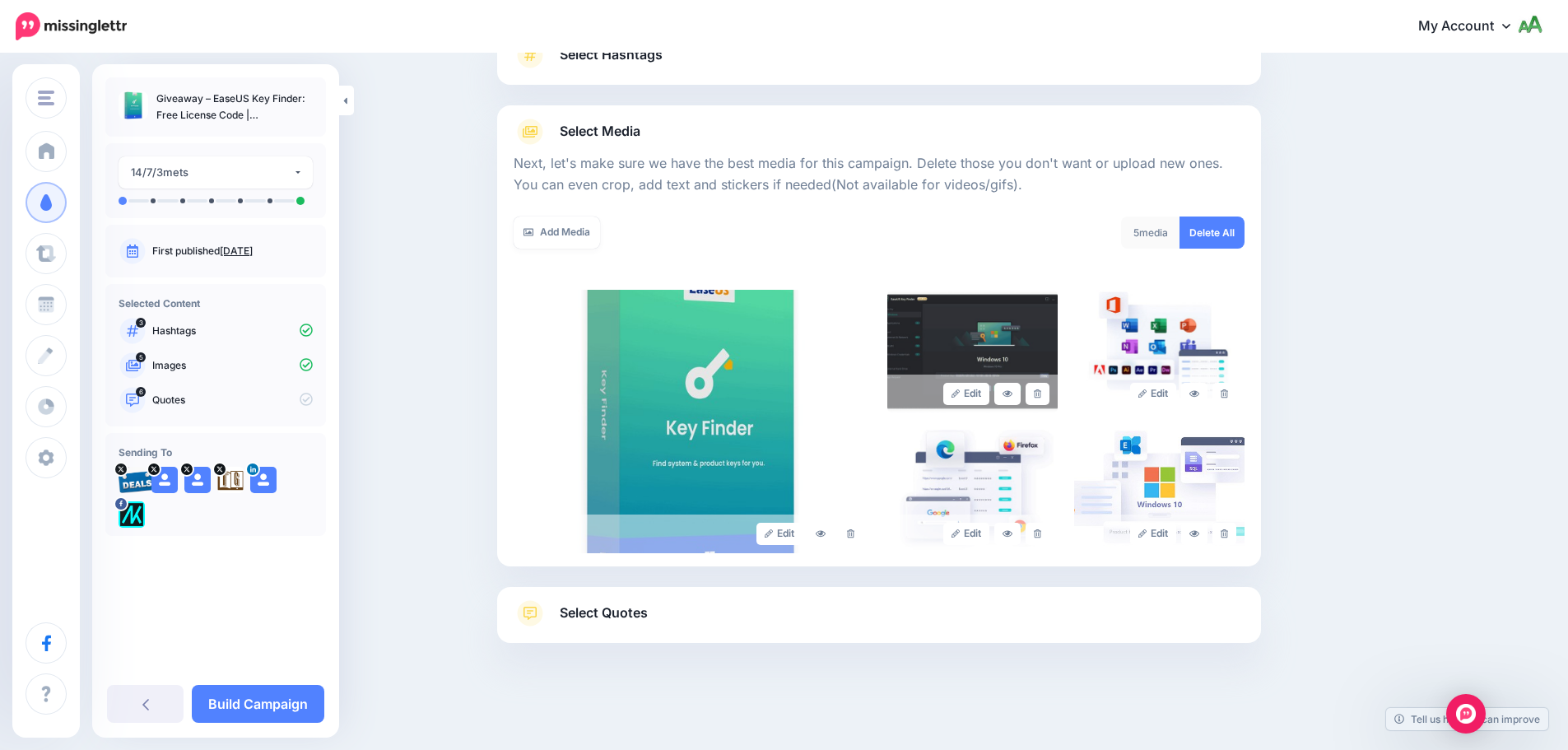
click at [662, 622] on link "Select Quotes" at bounding box center [879, 621] width 731 height 43
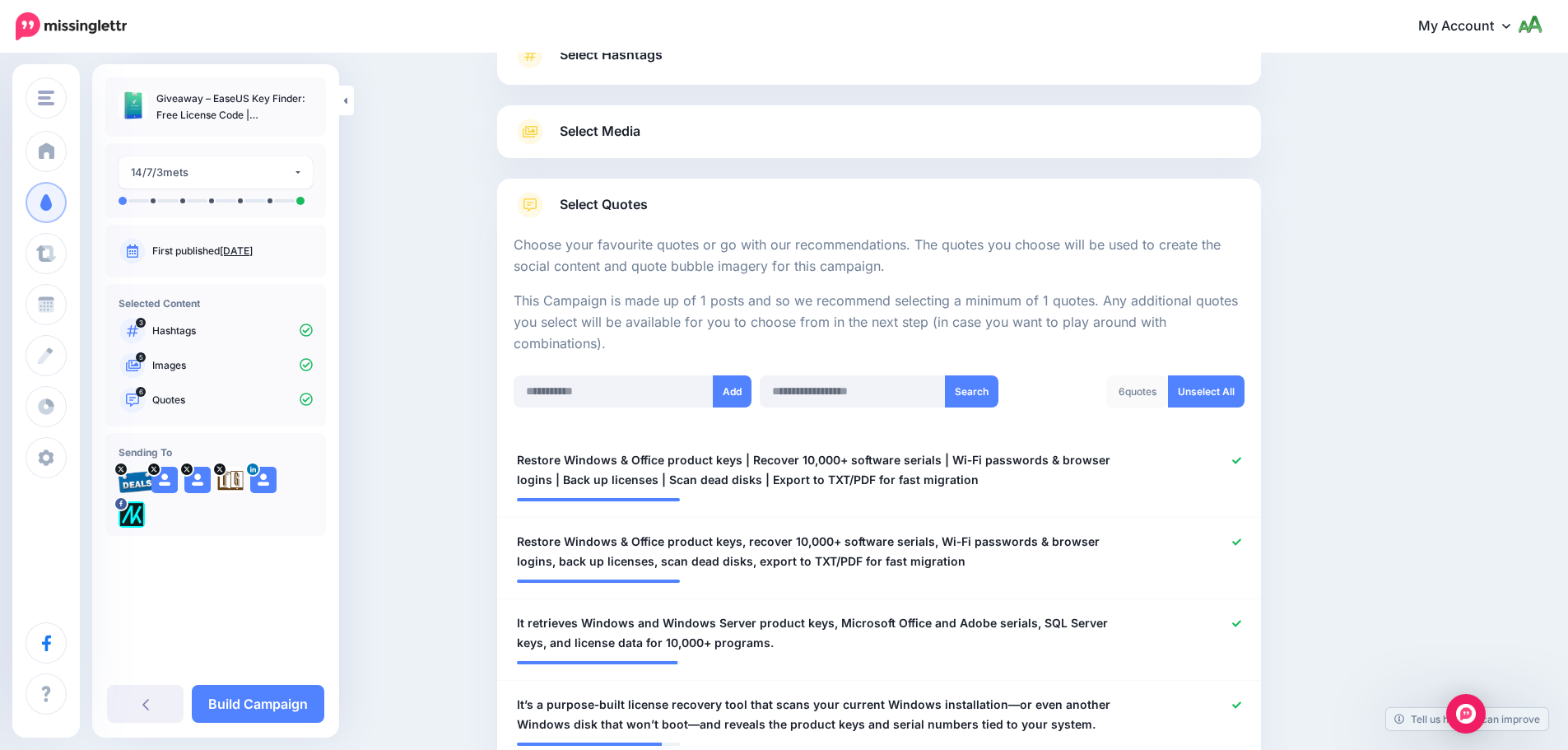
scroll to position [551, 0]
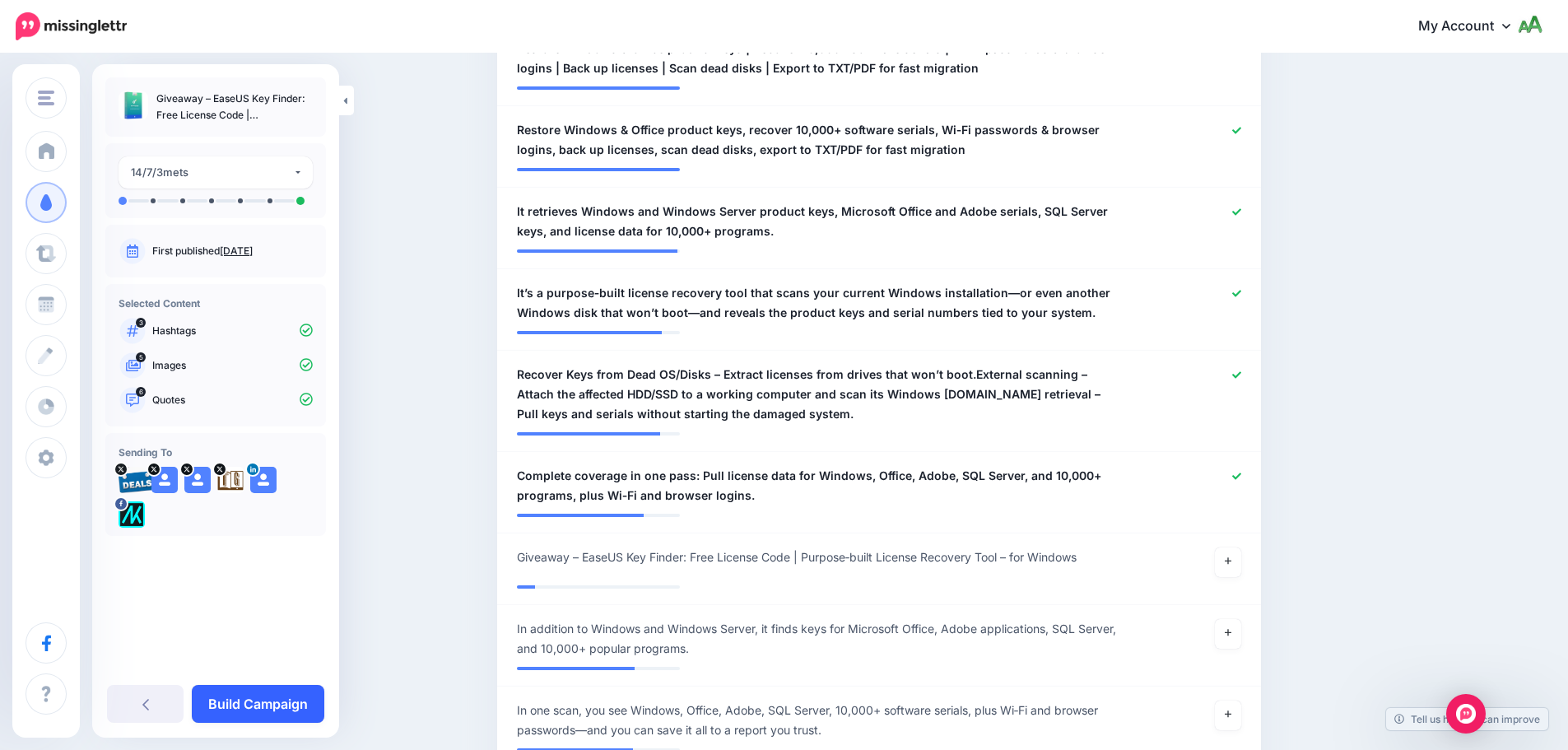
click at [280, 698] on link "Build Campaign" at bounding box center [257, 703] width 132 height 38
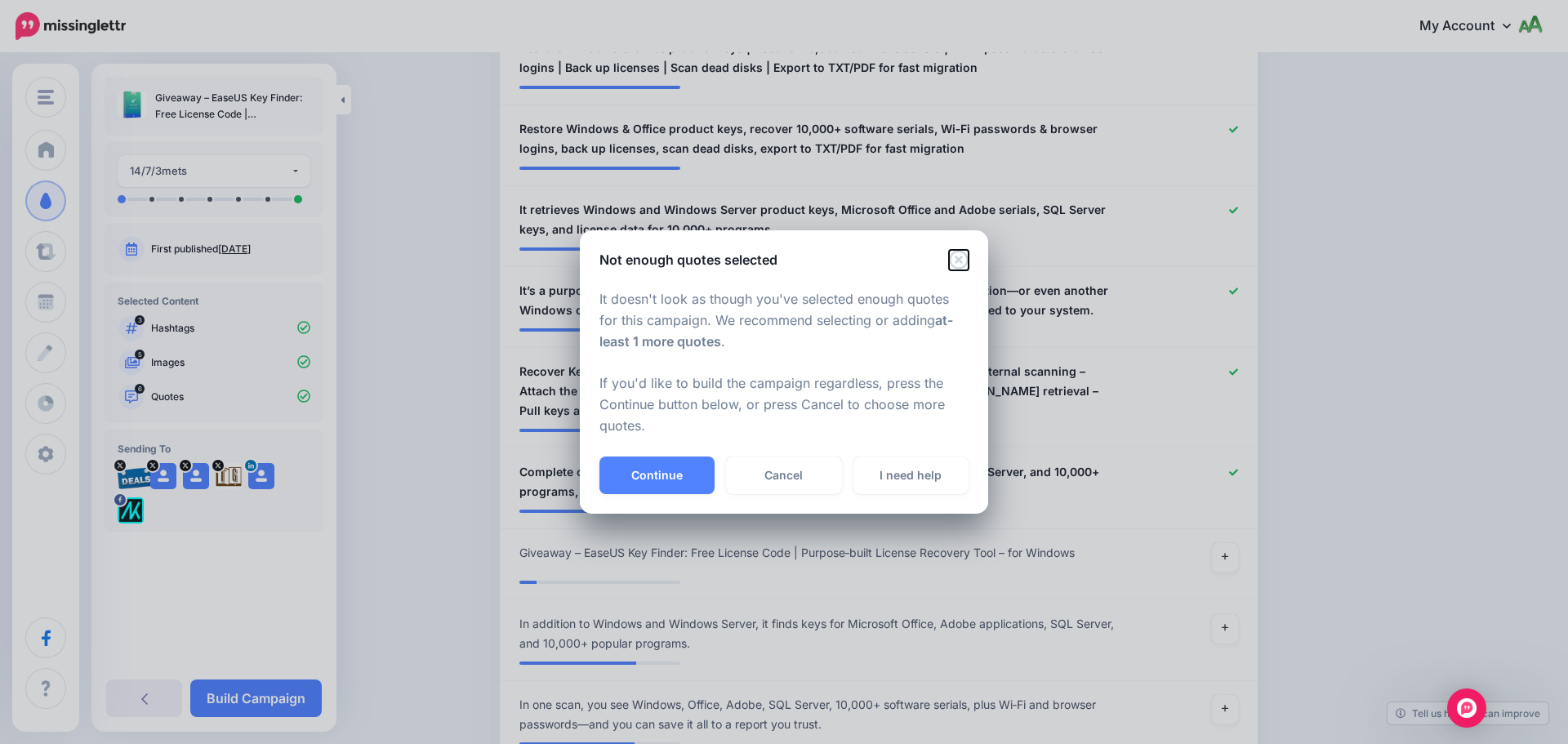
click at [962, 263] on icon "Close" at bounding box center [958, 260] width 19 height 19
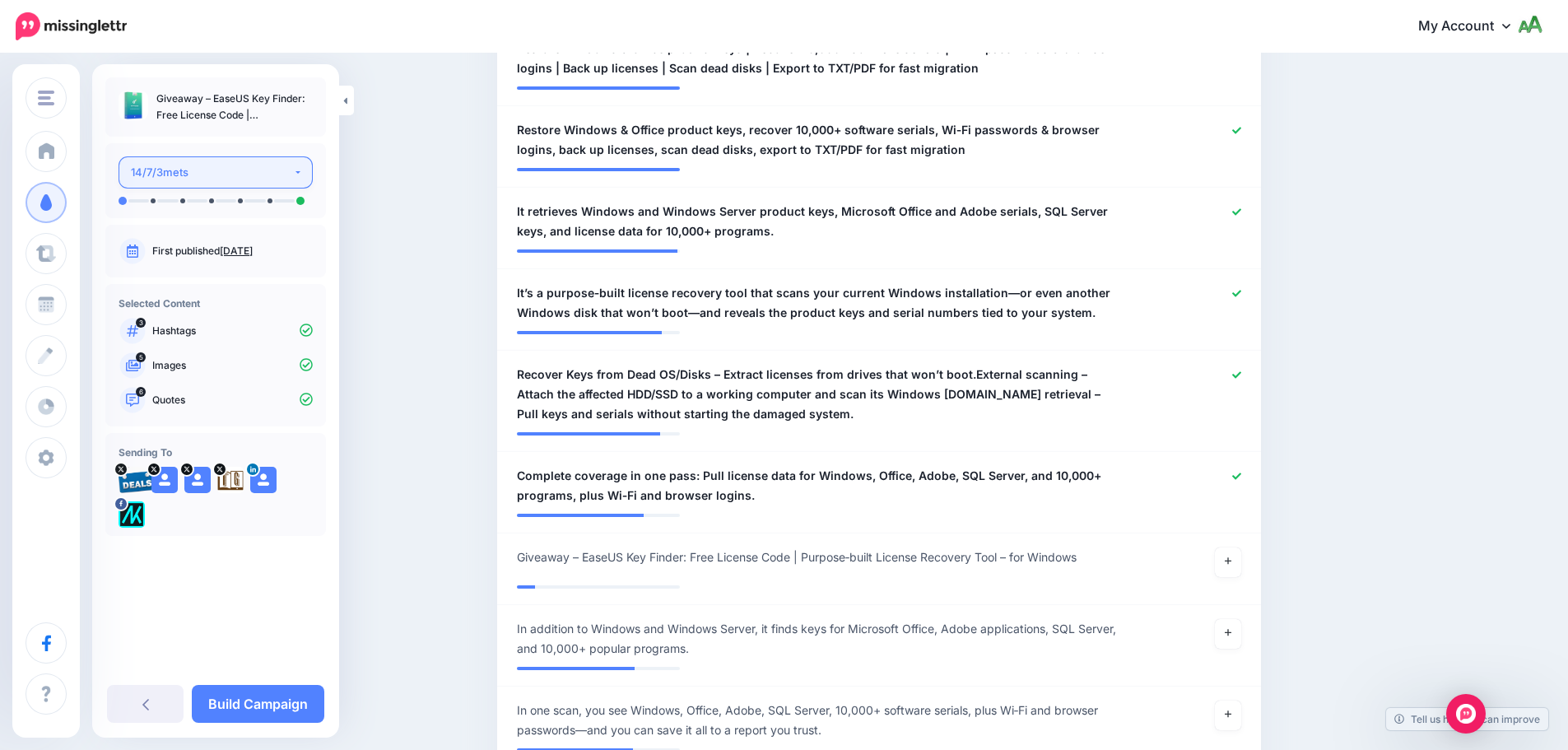
click at [218, 174] on div "14/7/3mets" at bounding box center [212, 173] width 162 height 19
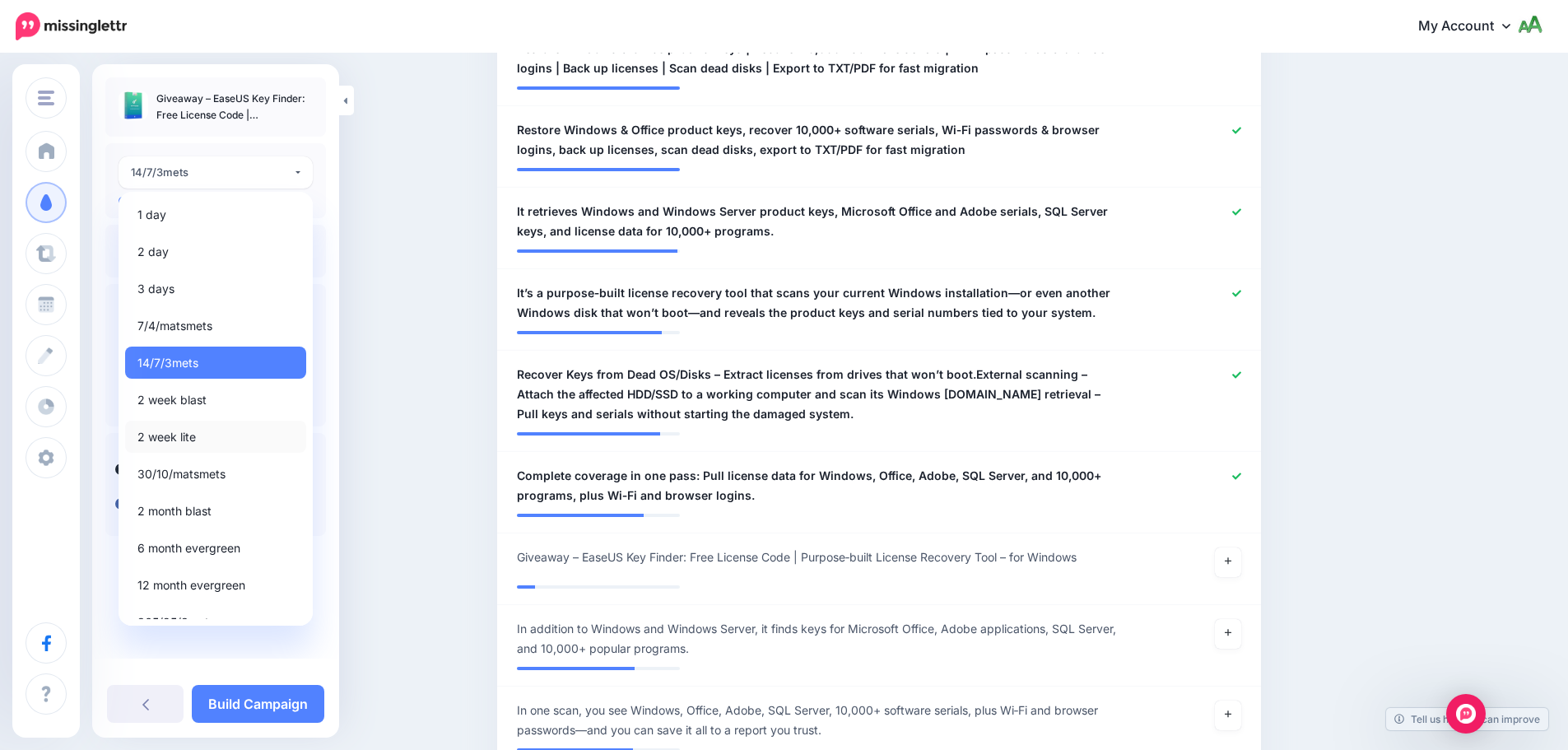
click at [186, 440] on span "2 week lite" at bounding box center [166, 437] width 58 height 19
select select "******"
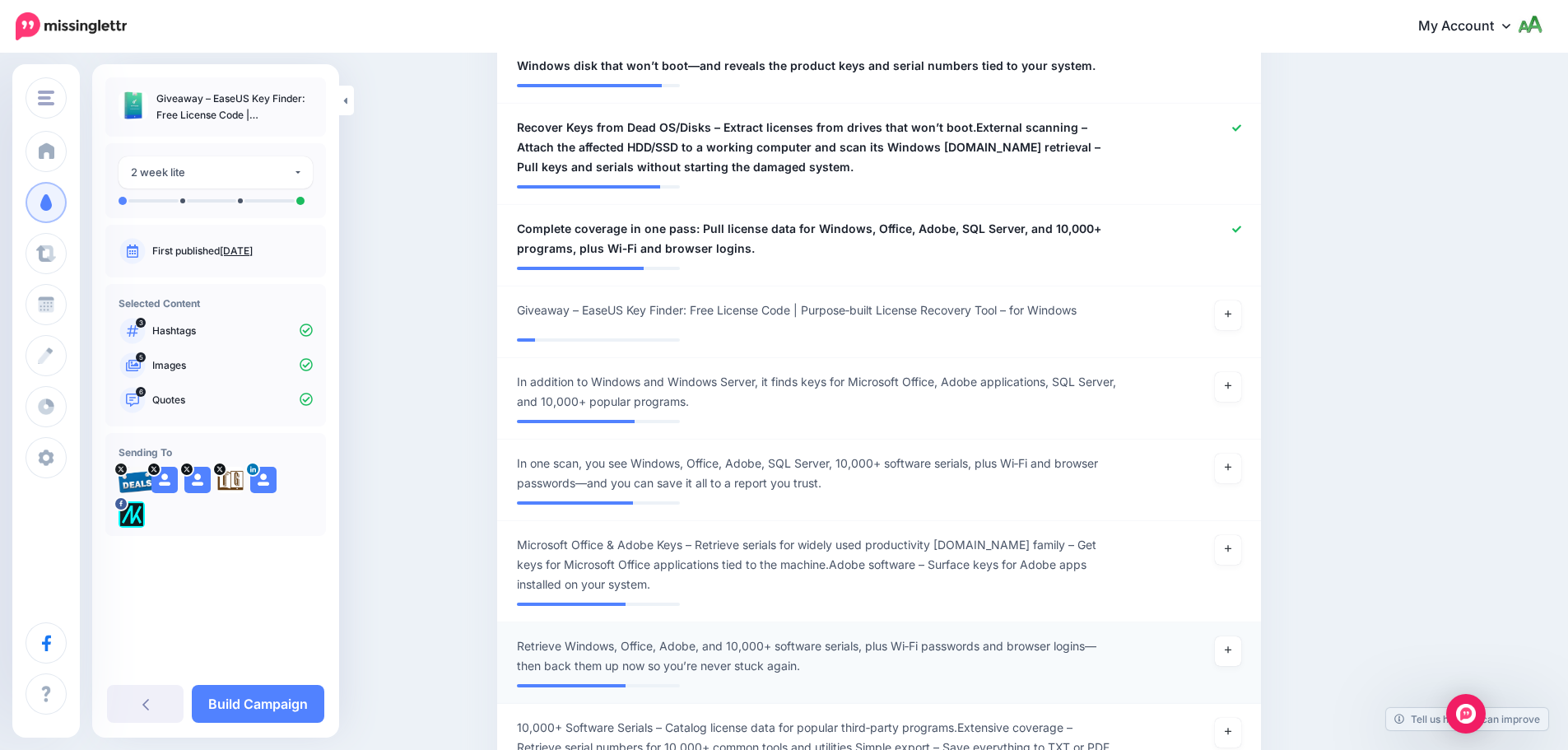
scroll to position [954, 0]
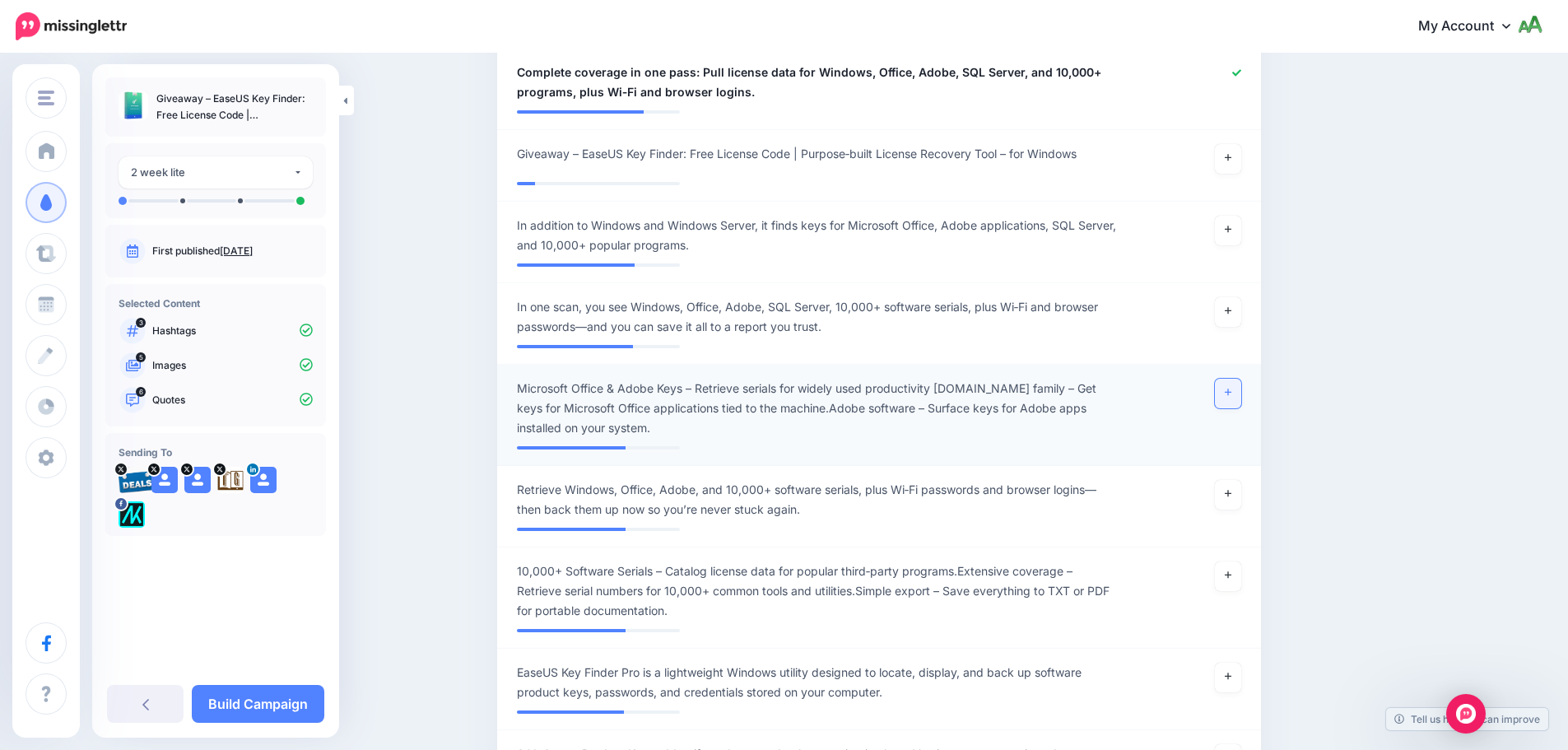
click at [1232, 388] on icon at bounding box center [1228, 391] width 7 height 9
click at [1232, 578] on icon at bounding box center [1228, 574] width 7 height 9
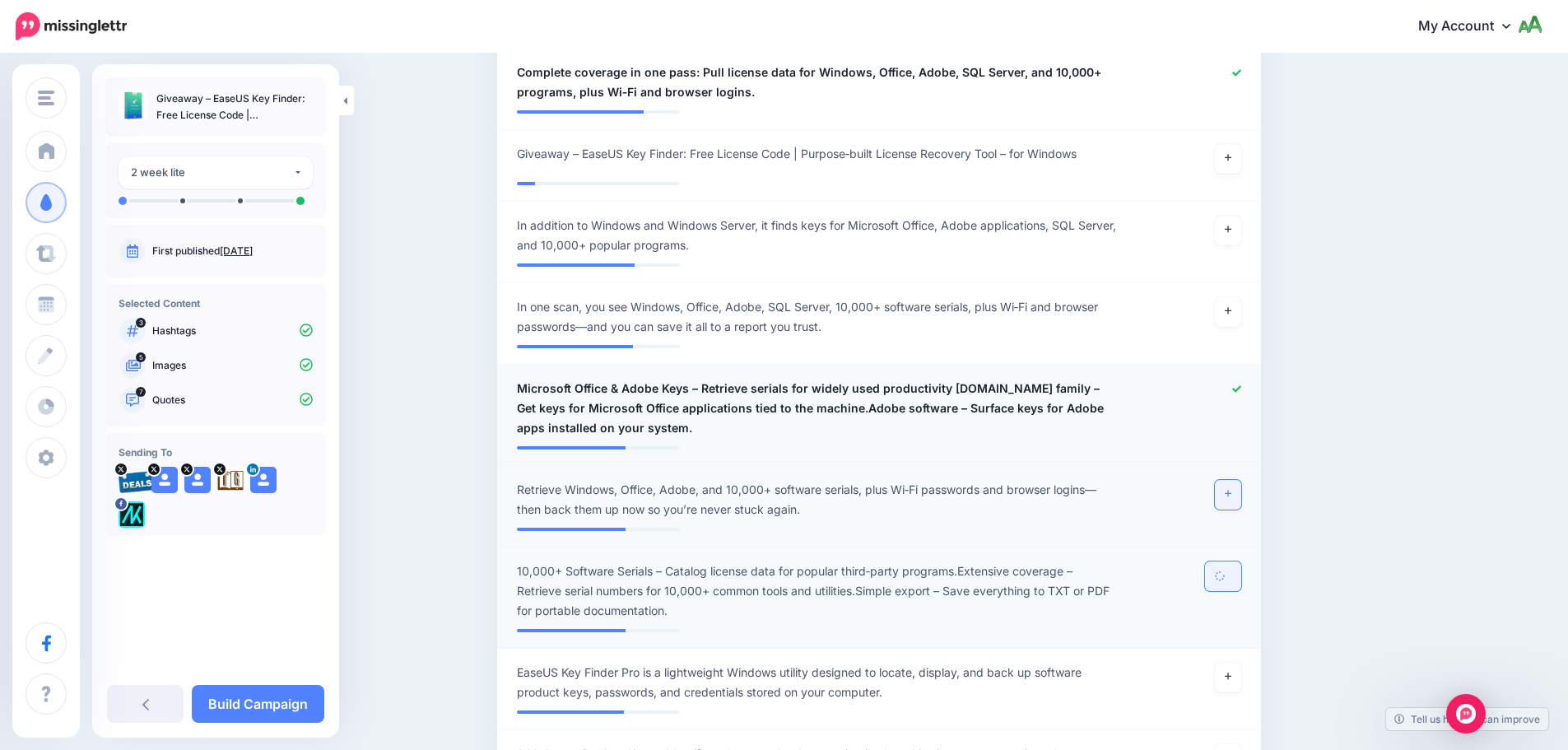
click at [1232, 494] on icon at bounding box center [1228, 493] width 7 height 7
click at [1232, 676] on icon at bounding box center [1228, 676] width 7 height 9
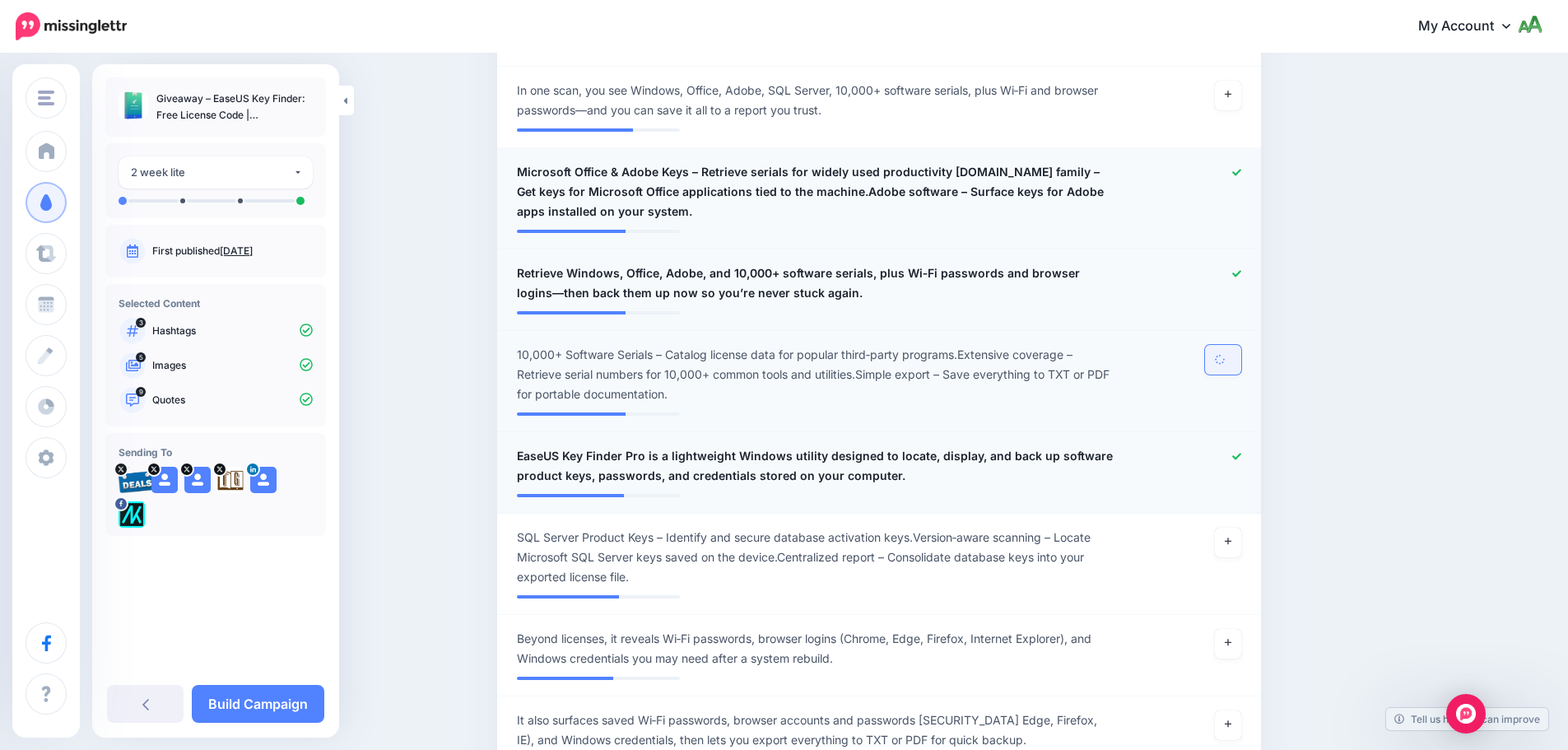
scroll to position [1200, 0]
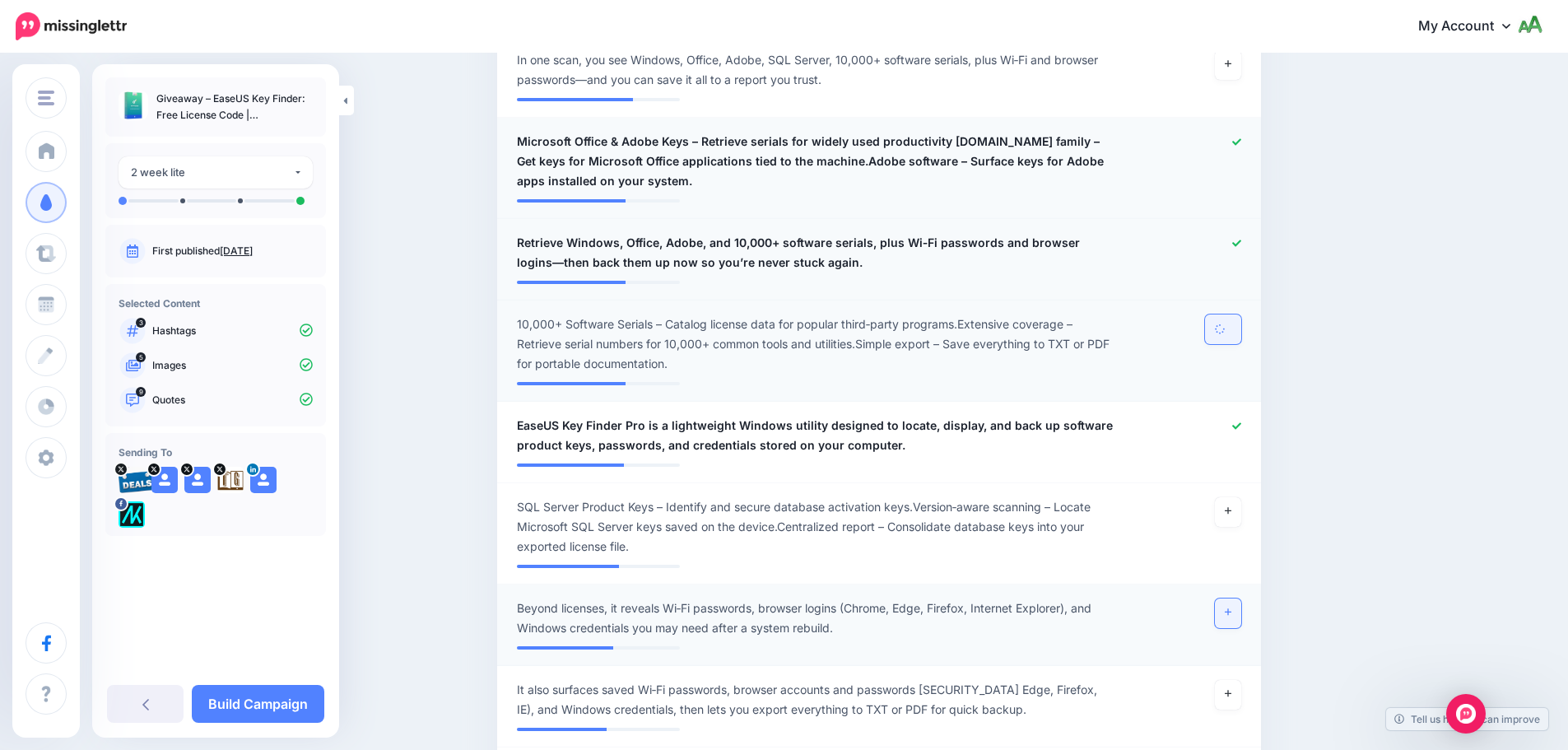
click at [1235, 606] on link at bounding box center [1228, 613] width 26 height 30
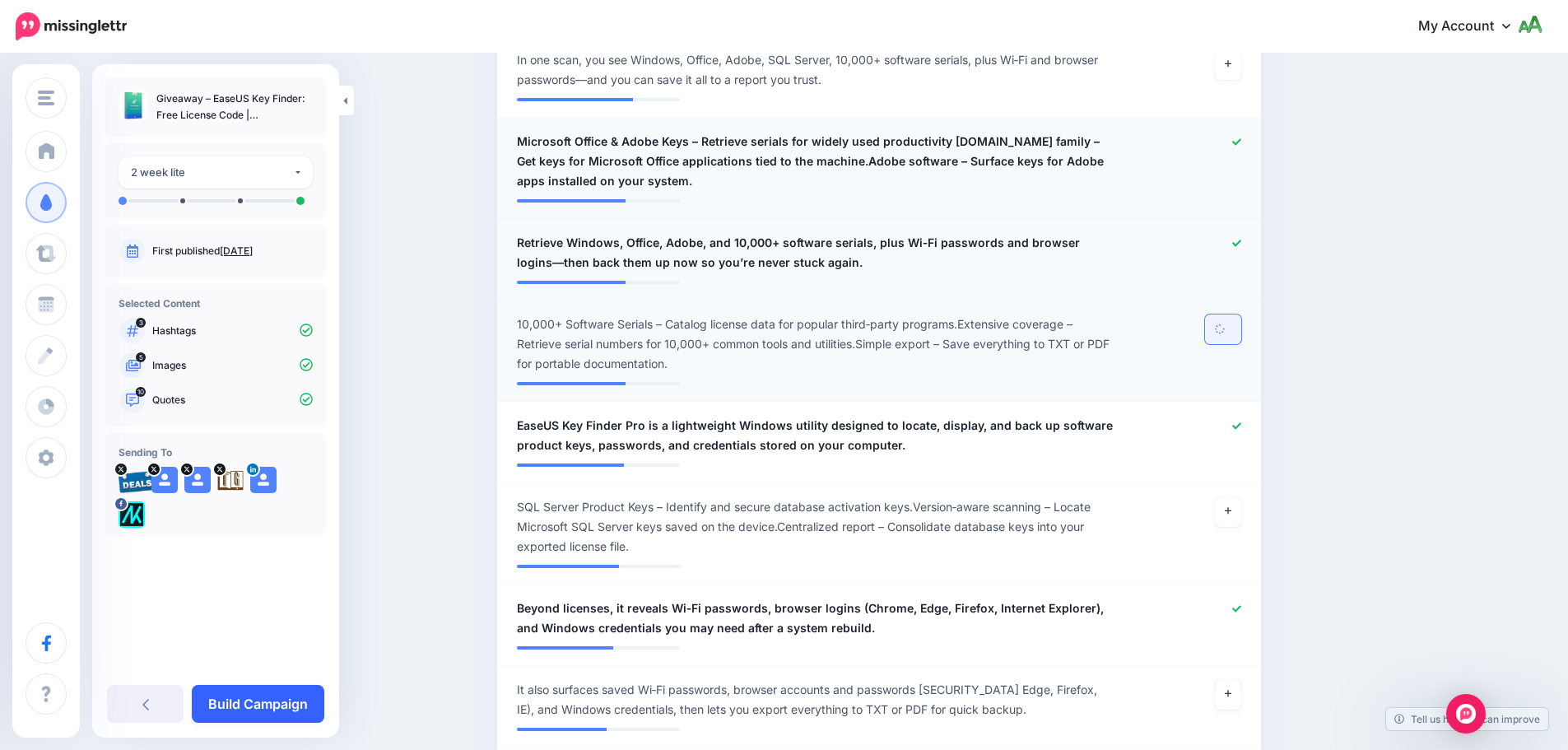
click at [240, 695] on link "Build Campaign" at bounding box center [257, 703] width 132 height 38
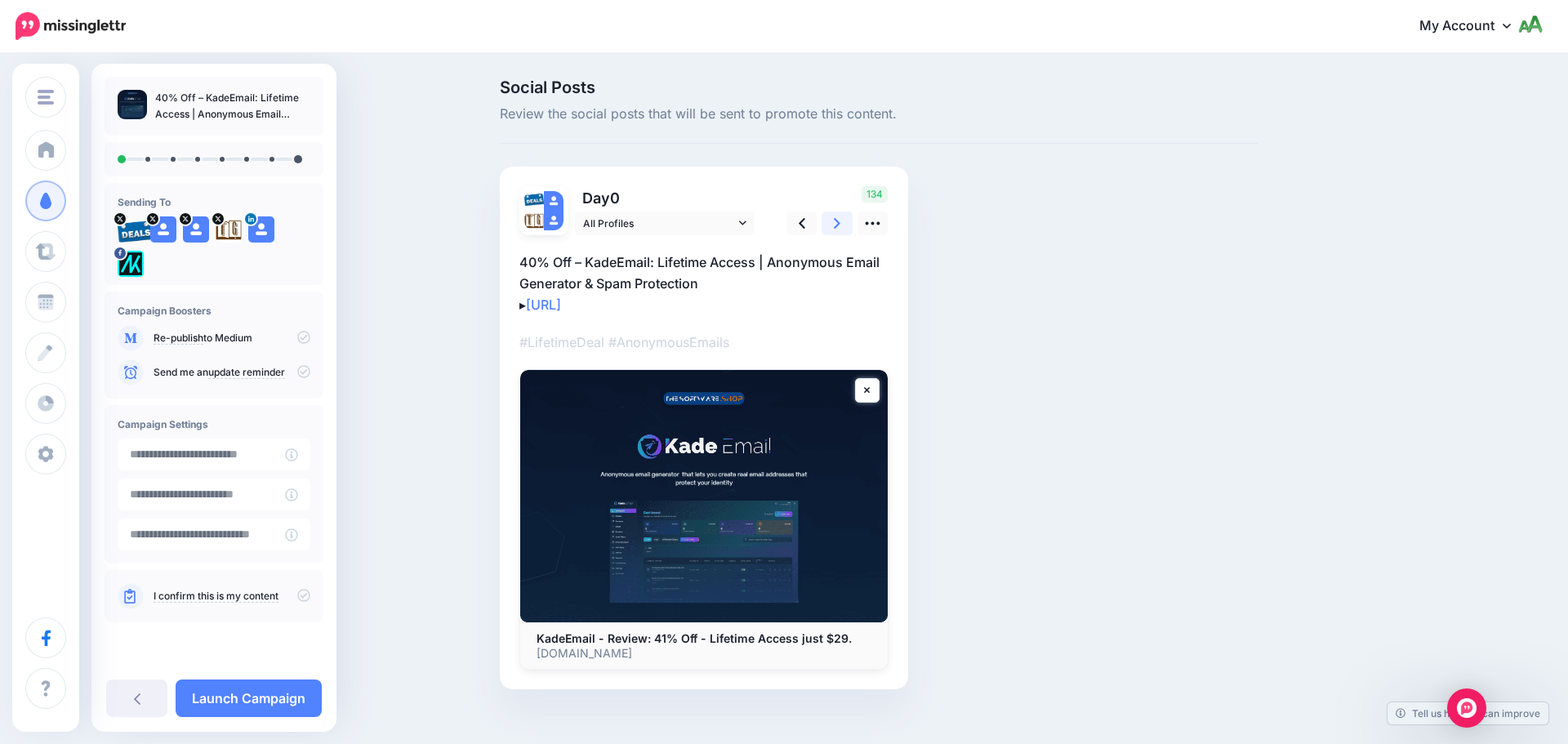
click at [833, 228] on icon at bounding box center [836, 223] width 7 height 17
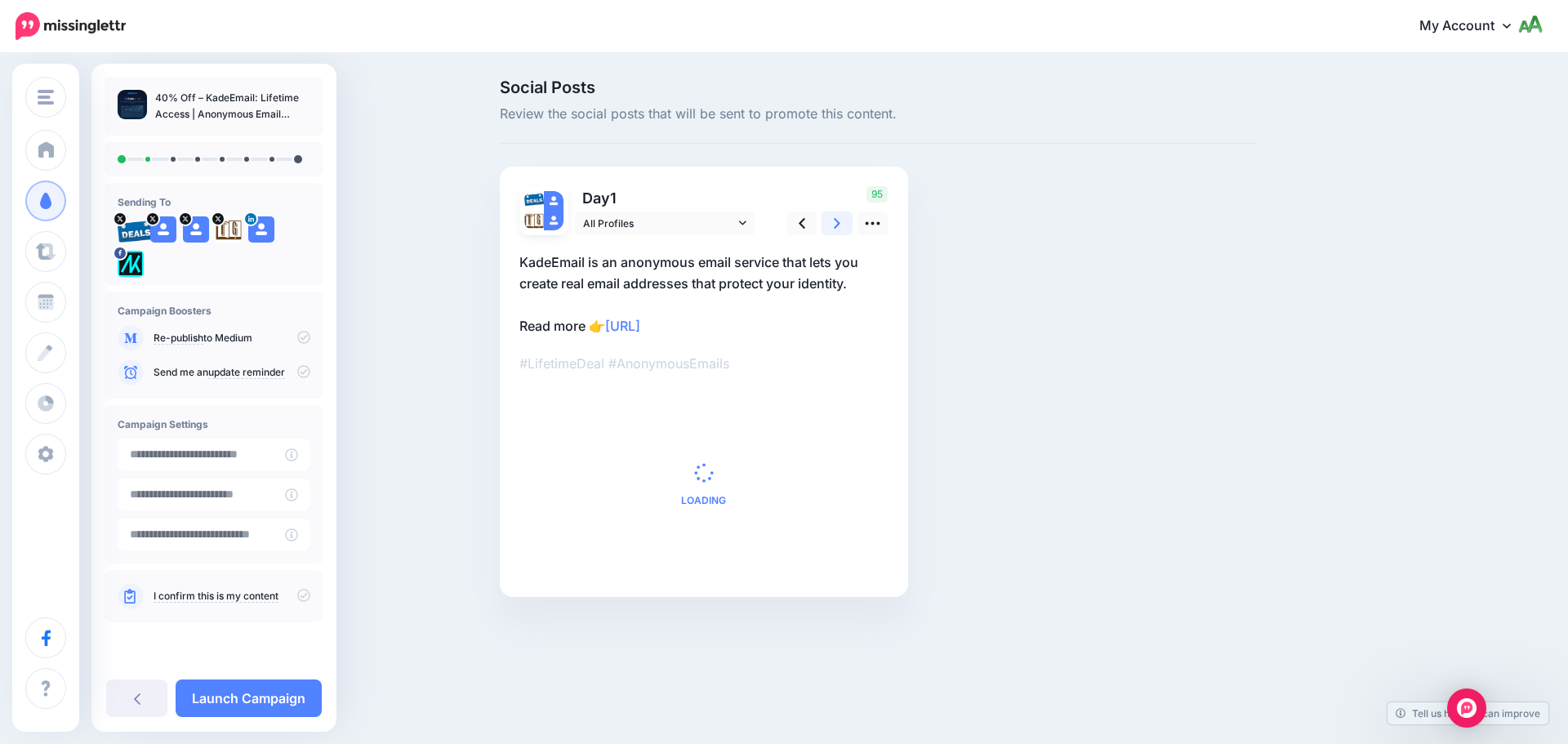
click at [833, 228] on icon at bounding box center [836, 223] width 7 height 17
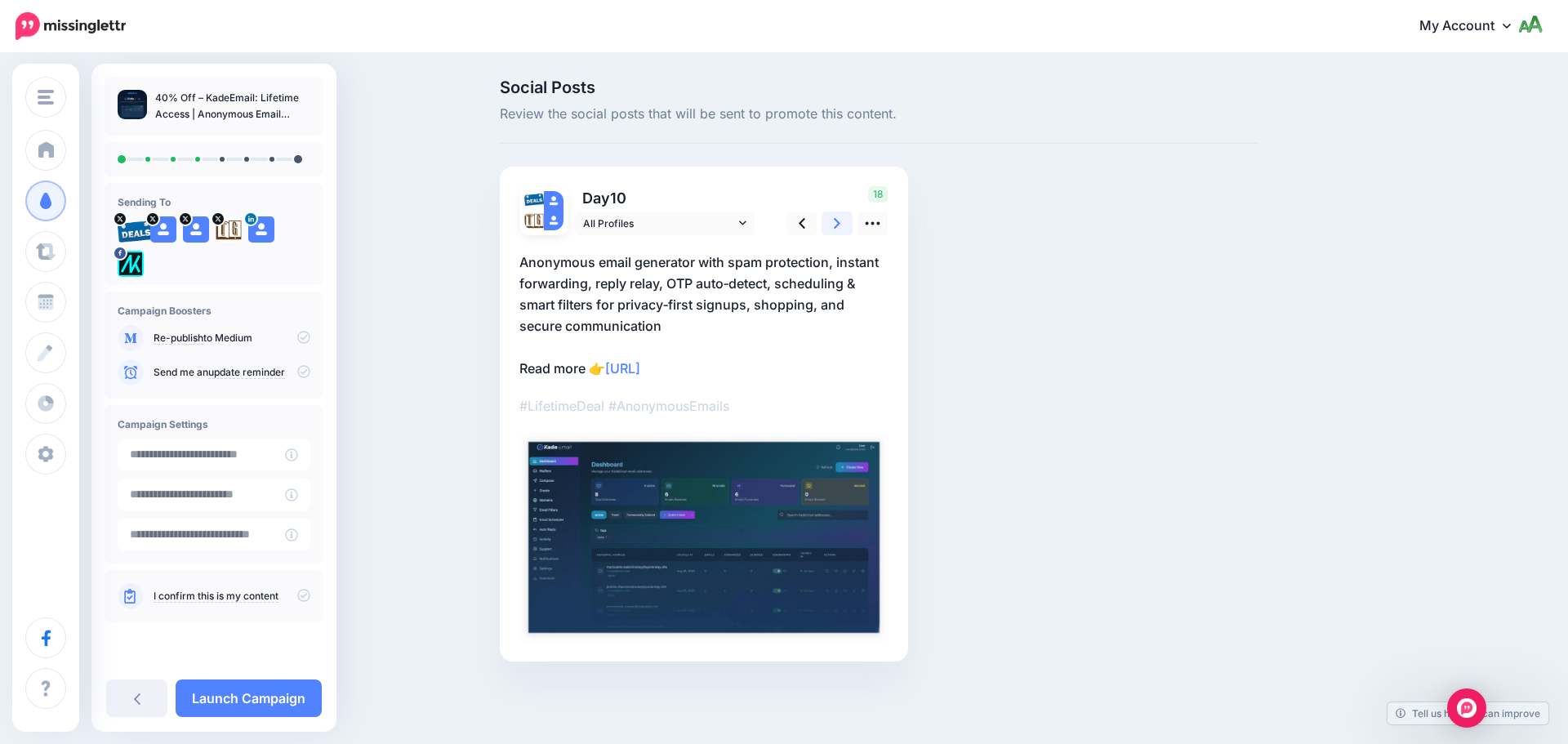
click at [833, 228] on icon at bounding box center [836, 223] width 7 height 17
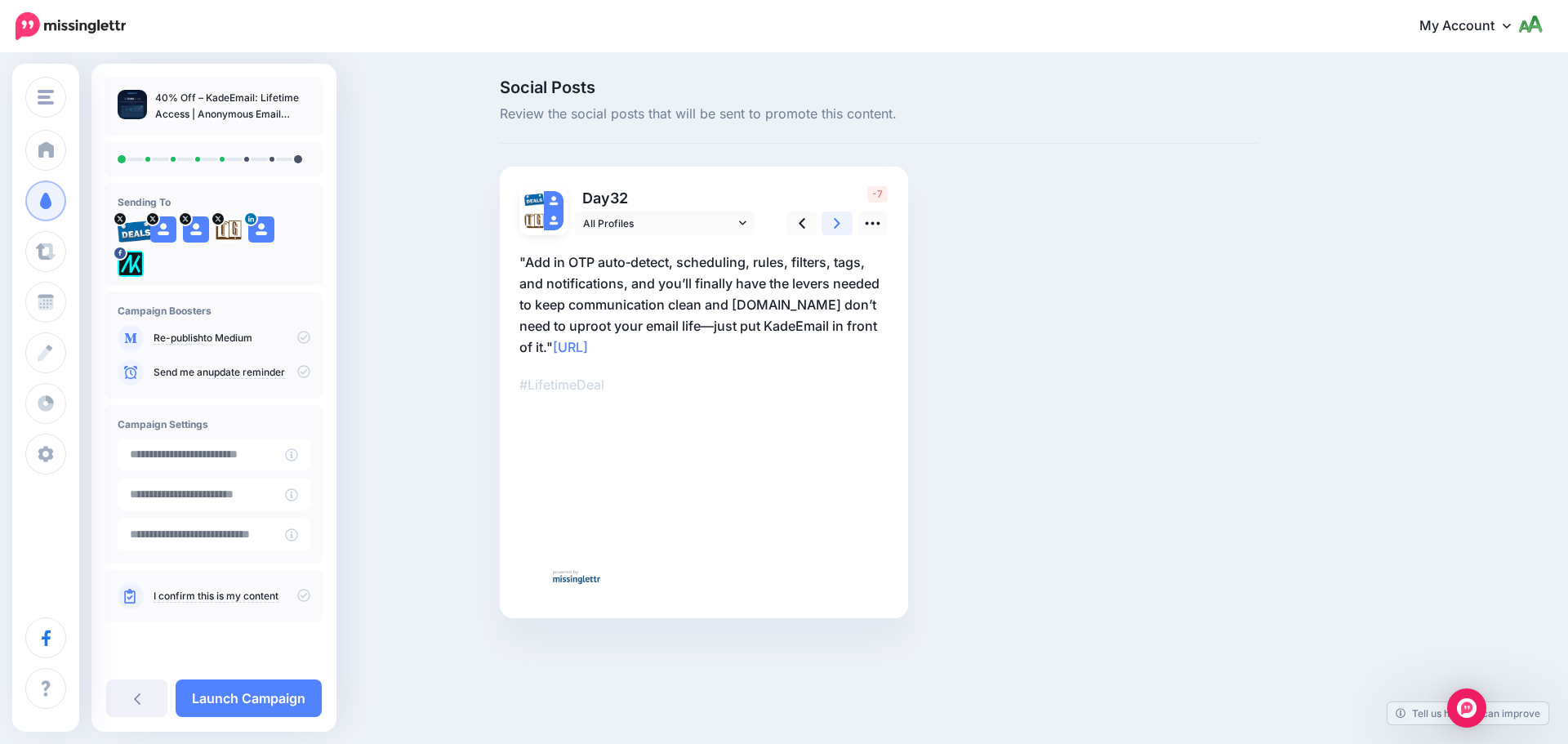
click at [833, 228] on icon at bounding box center [836, 223] width 7 height 17
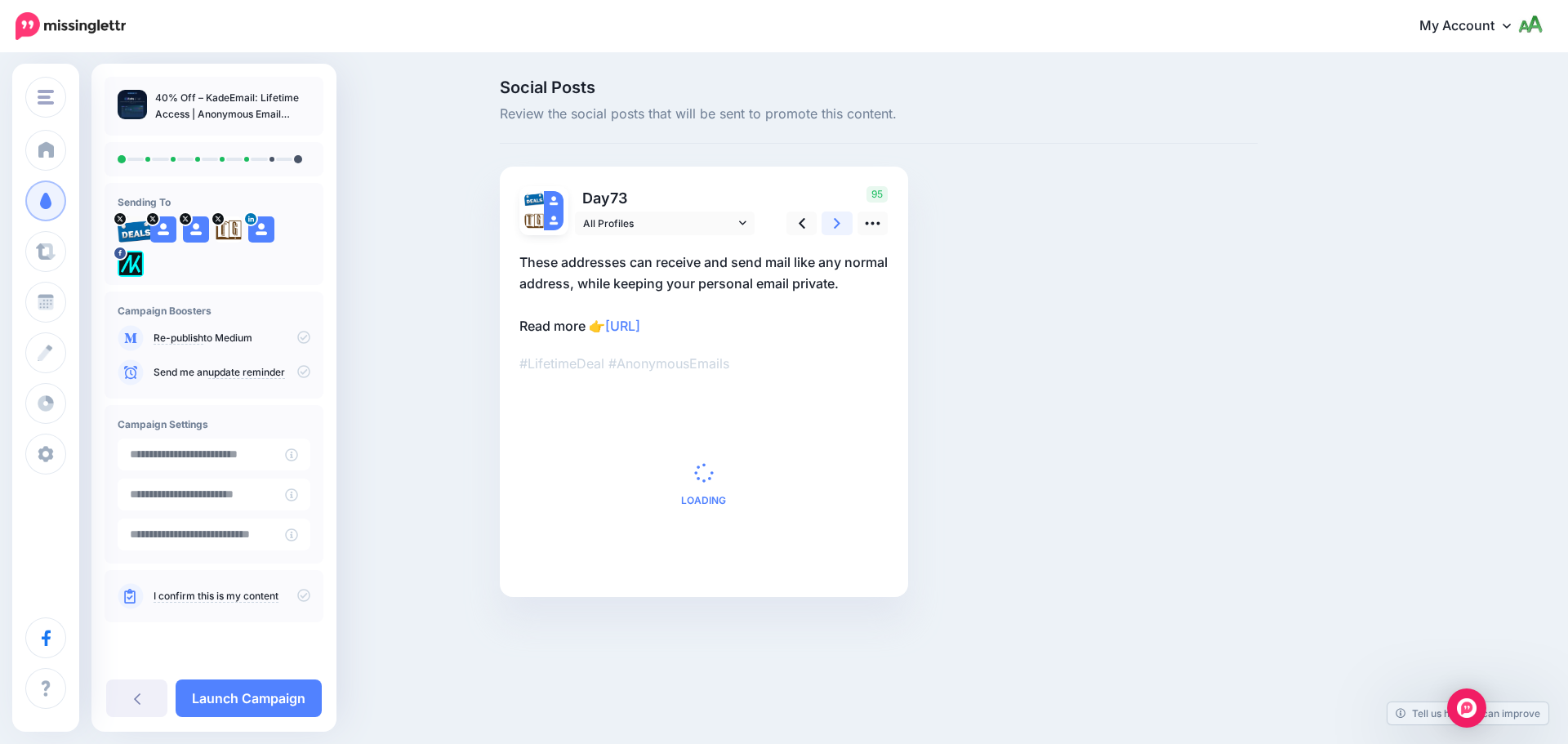
click at [833, 228] on icon at bounding box center [836, 223] width 7 height 17
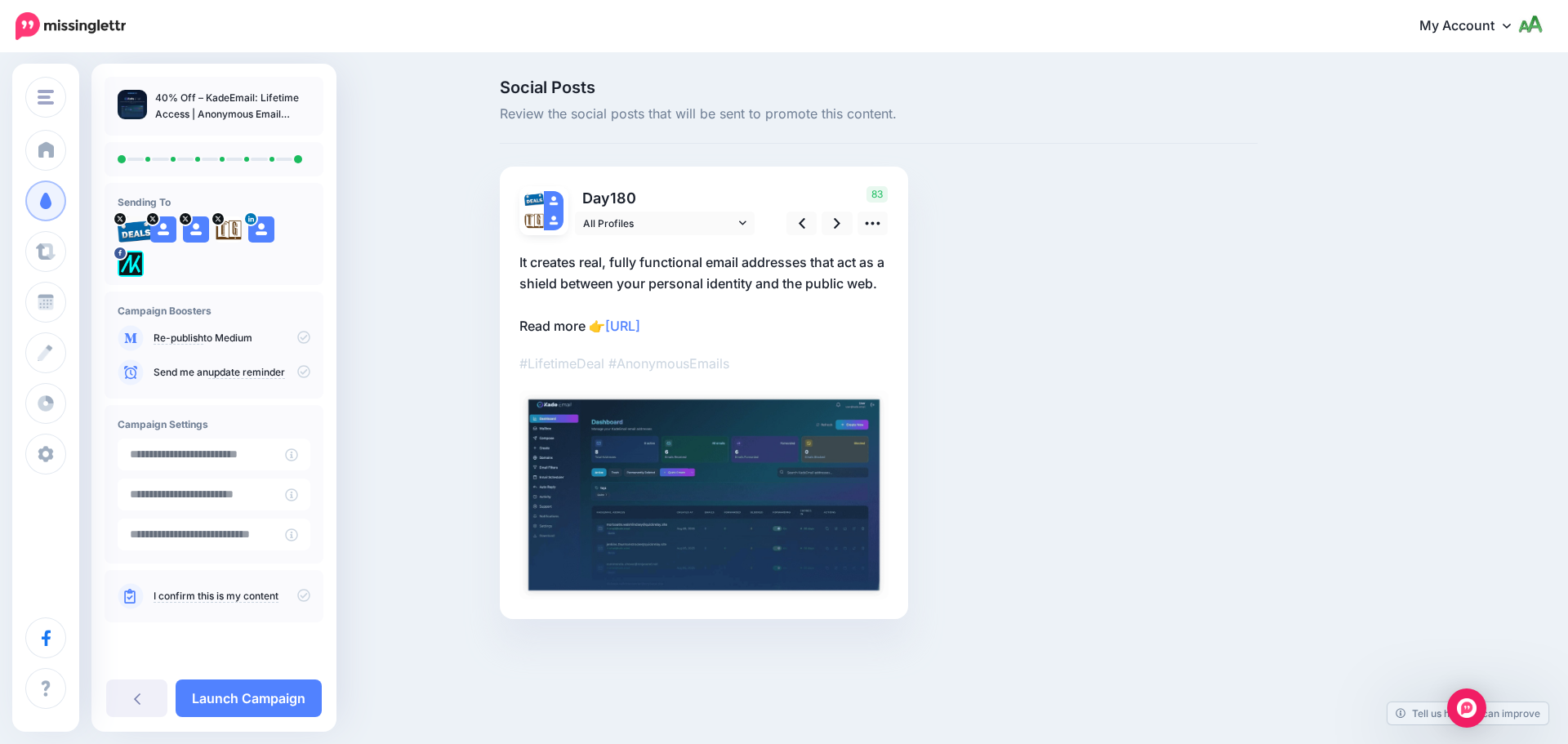
click at [300, 591] on icon at bounding box center [304, 595] width 13 height 13
click at [299, 591] on icon at bounding box center [304, 595] width 13 height 13
click at [306, 367] on icon at bounding box center [304, 372] width 13 height 13
click at [301, 597] on icon at bounding box center [304, 595] width 13 height 13
click at [304, 365] on icon at bounding box center [304, 372] width 13 height 13
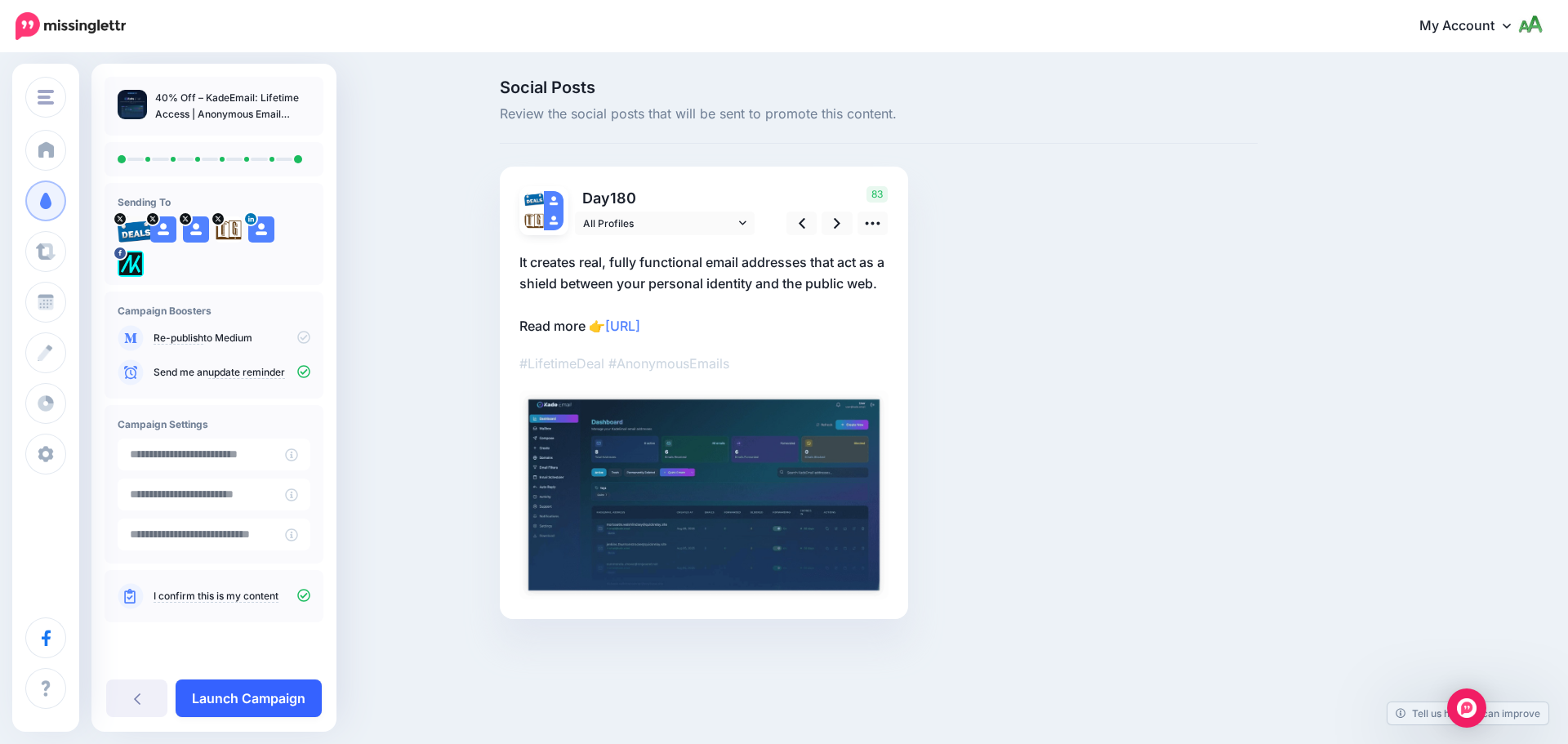
click at [283, 696] on link "Launch Campaign" at bounding box center [248, 697] width 146 height 37
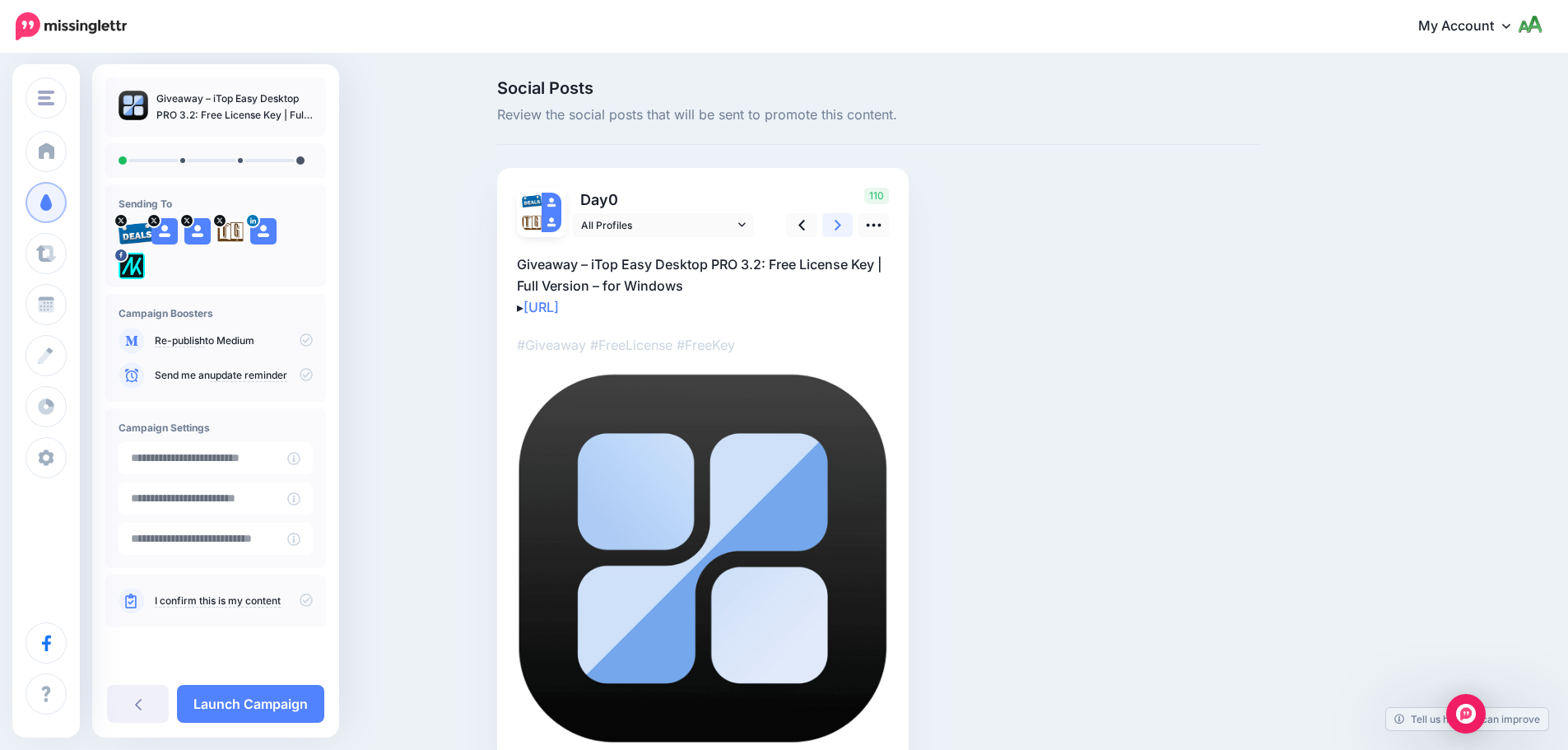
click at [841, 224] on icon at bounding box center [837, 224] width 7 height 11
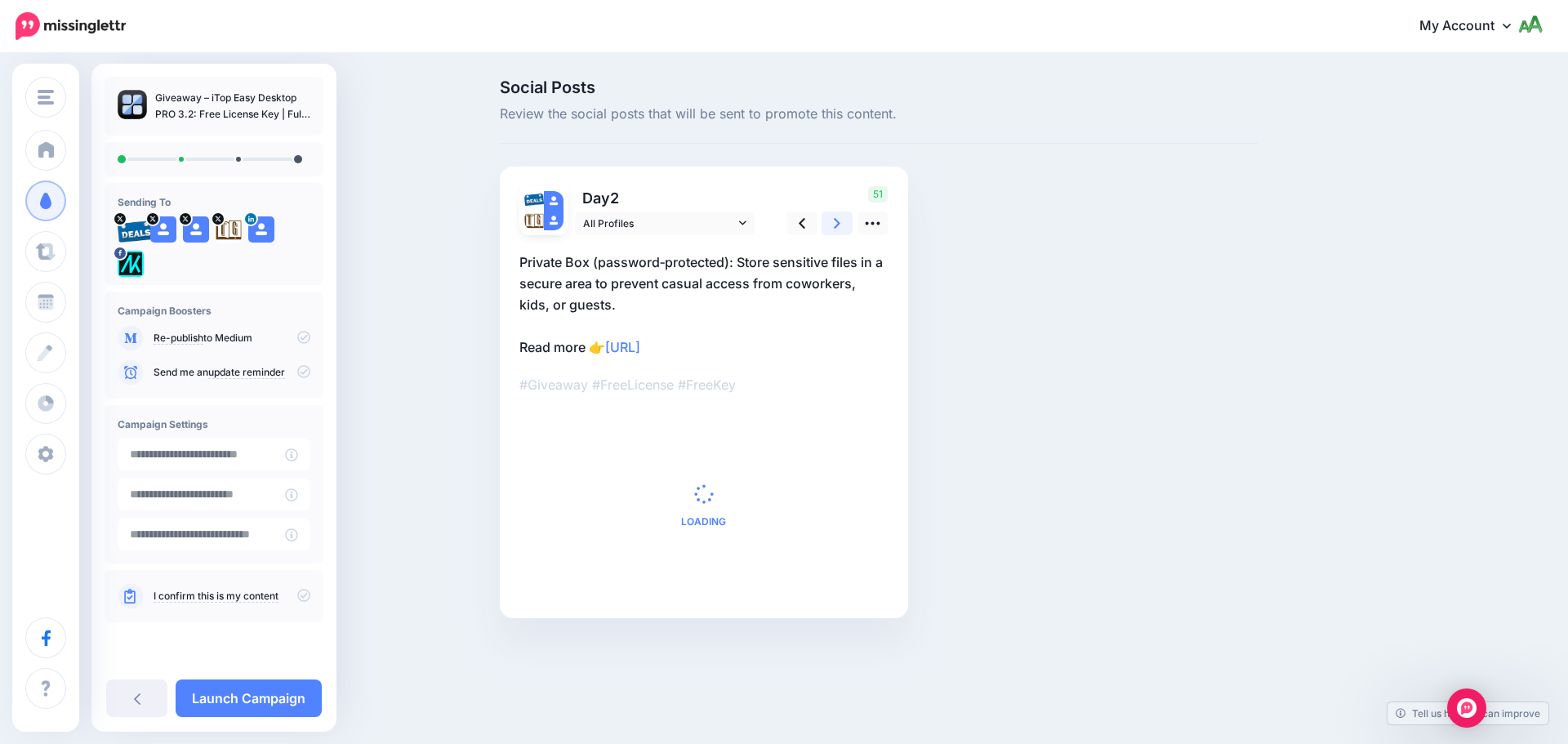
click at [838, 222] on icon at bounding box center [836, 222] width 7 height 11
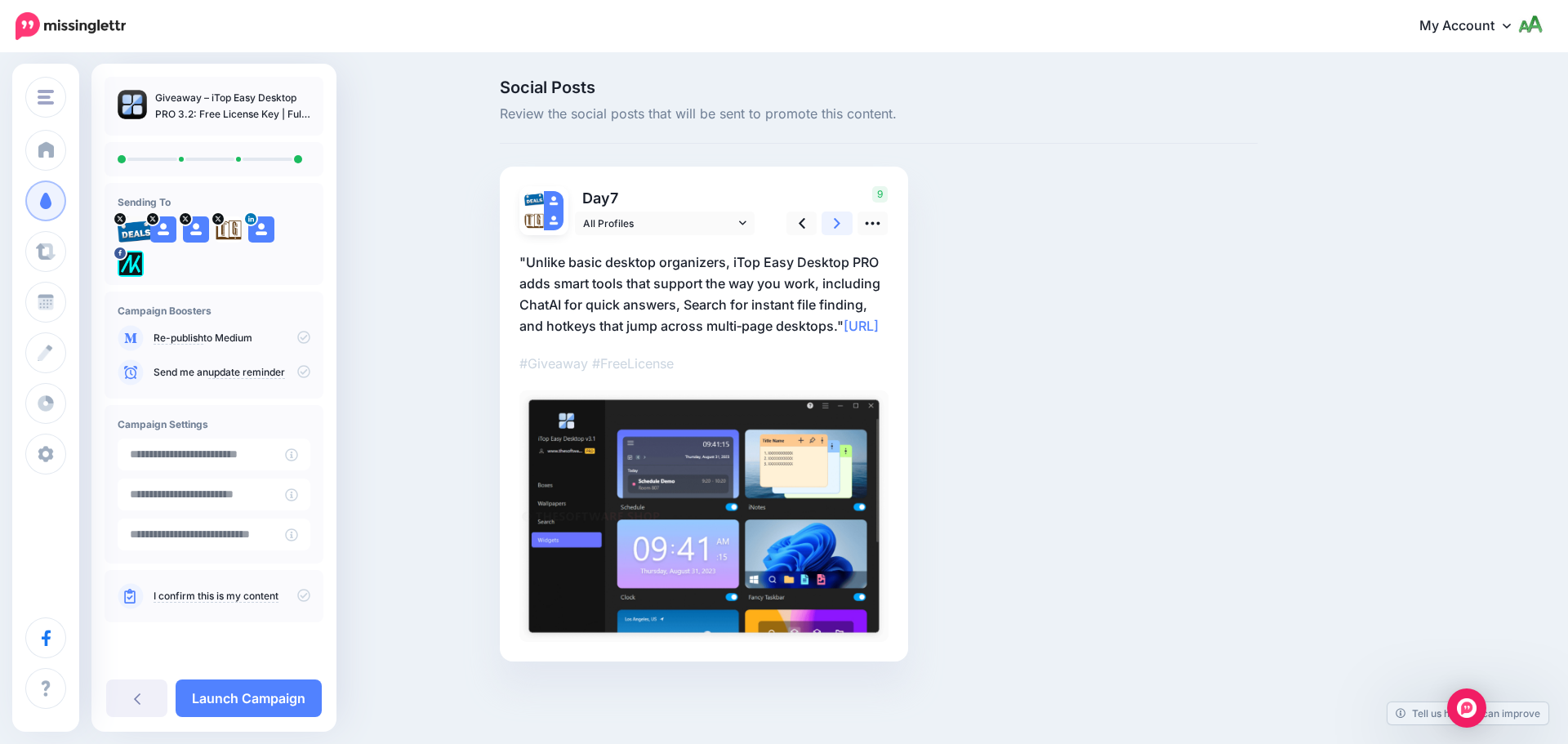
click at [838, 222] on icon at bounding box center [836, 222] width 7 height 11
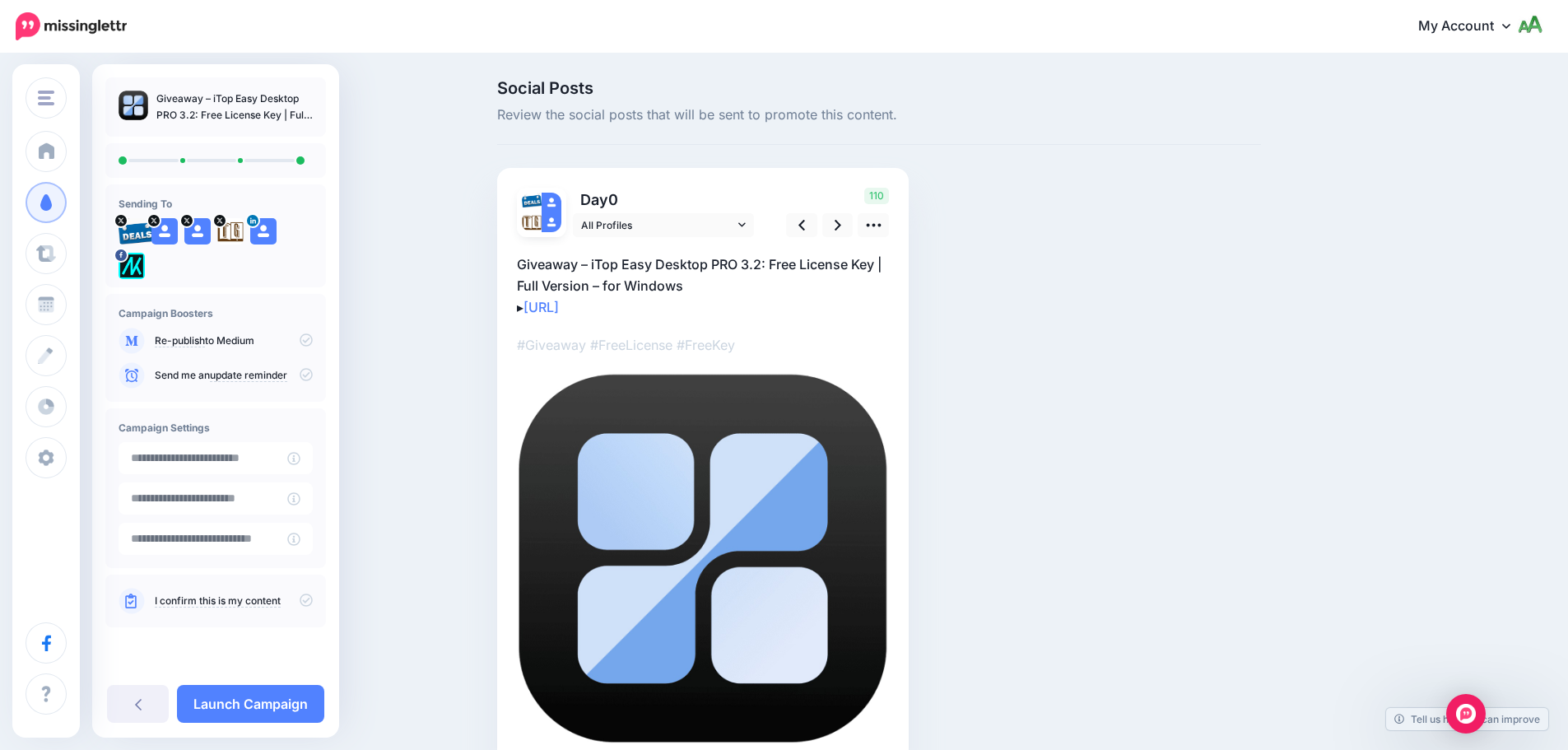
click at [305, 375] on icon at bounding box center [306, 375] width 14 height 14
click at [303, 601] on icon at bounding box center [306, 600] width 14 height 14
click at [302, 365] on div "Send me an update reminder" at bounding box center [216, 375] width 194 height 26
click at [302, 387] on div "Send me an update reminder" at bounding box center [216, 375] width 194 height 26
click at [302, 374] on icon at bounding box center [306, 375] width 14 height 14
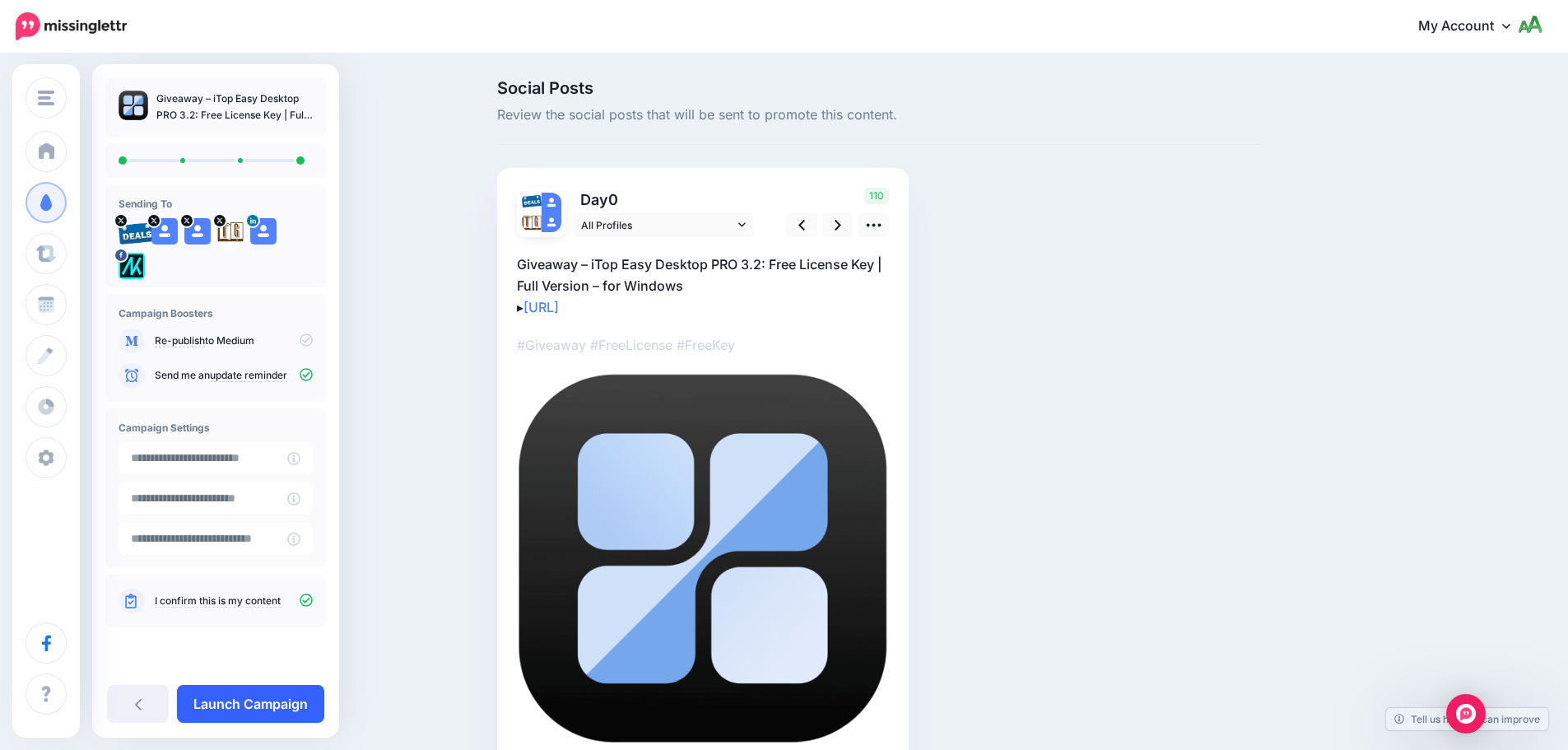
click at [257, 696] on link "Launch Campaign" at bounding box center [250, 703] width 147 height 38
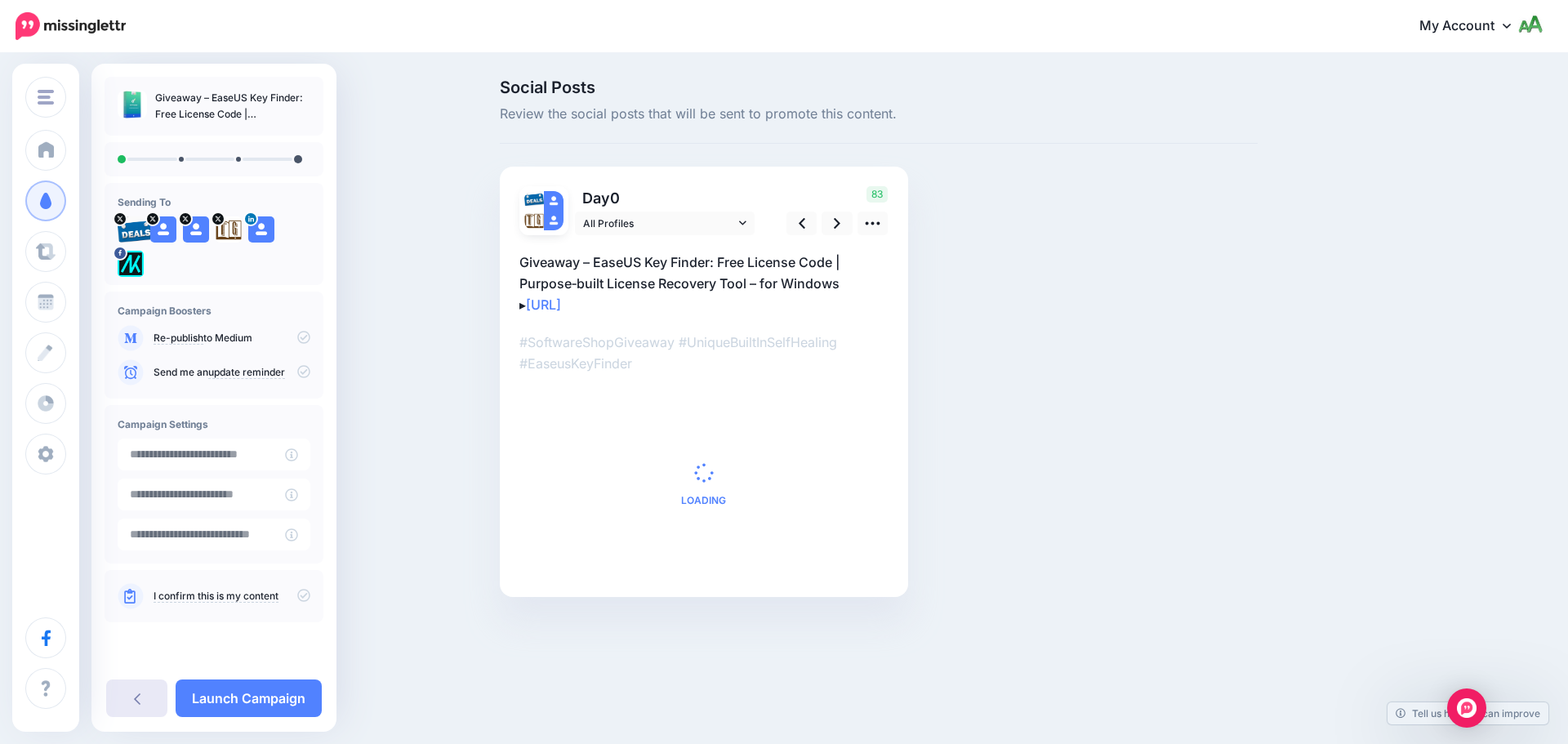
click at [138, 700] on icon at bounding box center [137, 698] width 7 height 13
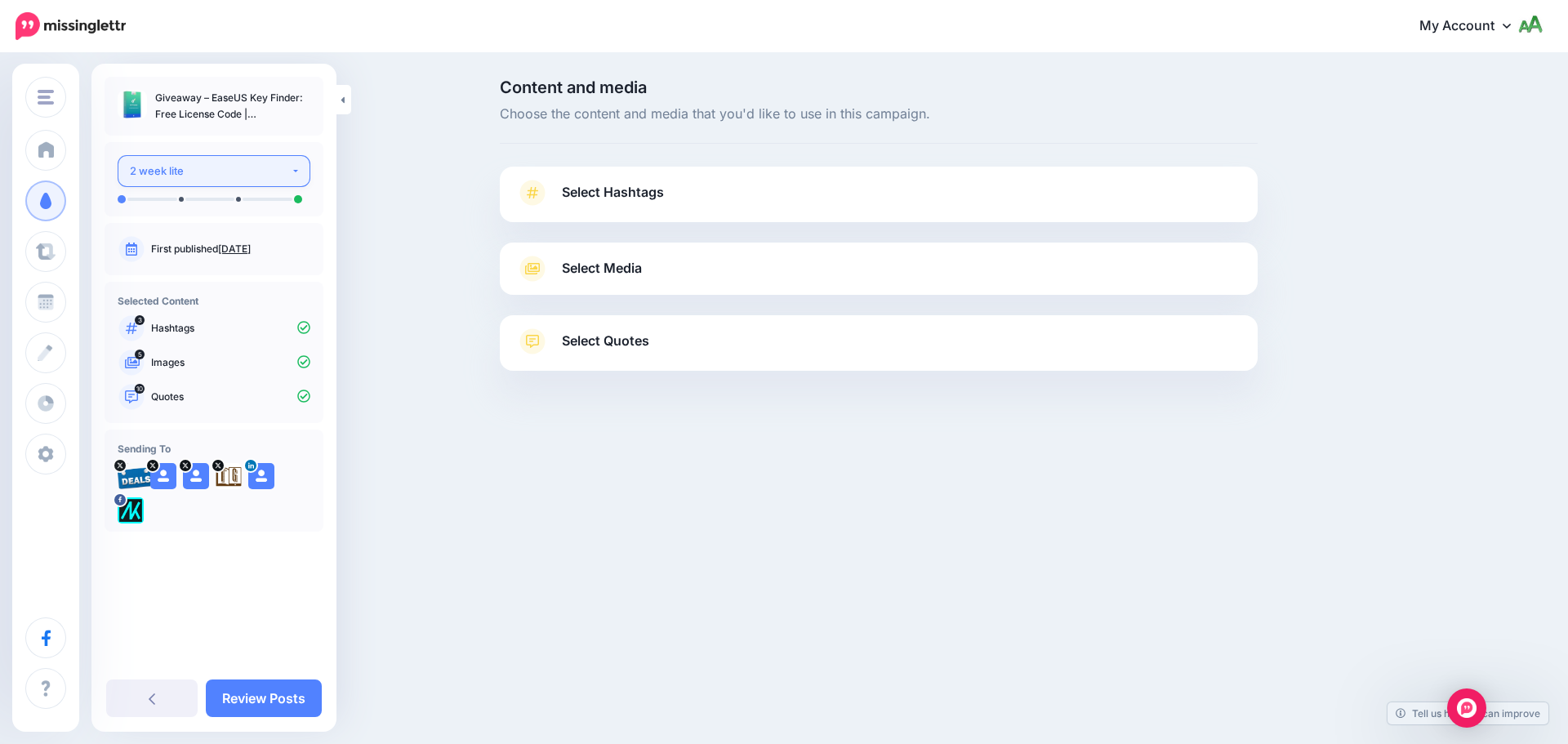
click at [219, 177] on div "2 week lite" at bounding box center [210, 172] width 161 height 19
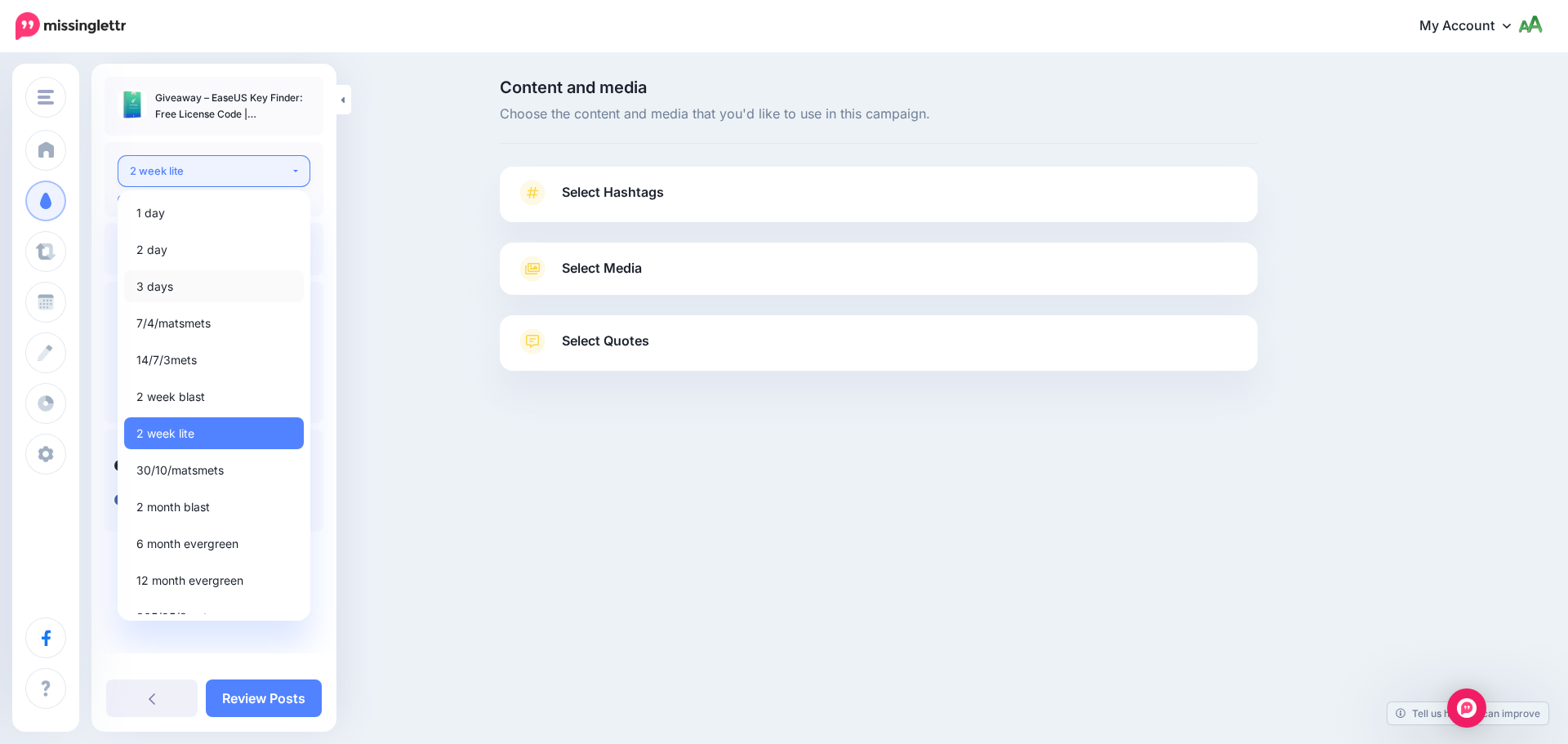
scroll to position [19, 0]
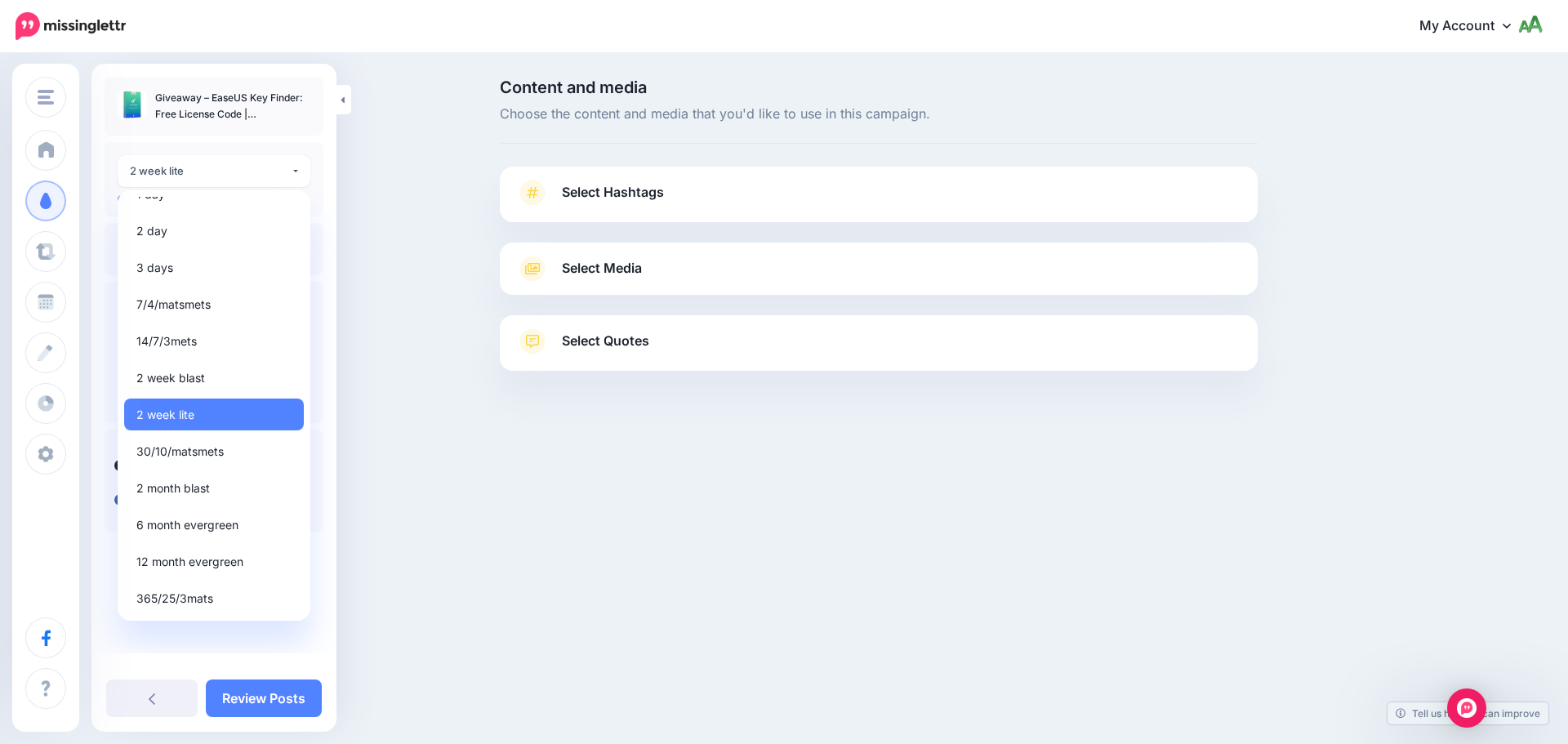
click at [431, 437] on div "Content and media Choose the content and media that you'd like to use in this c…" at bounding box center [784, 266] width 1568 height 422
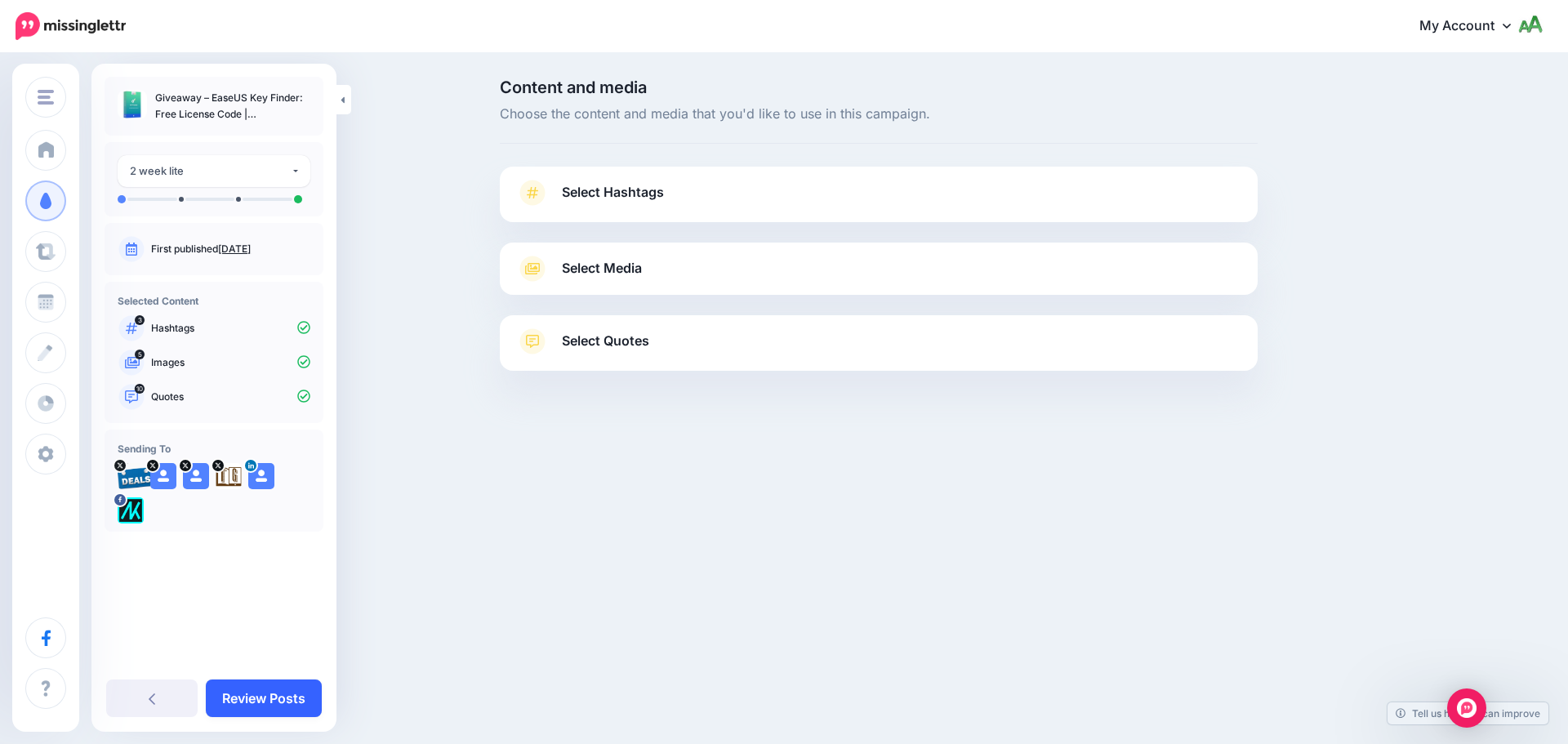
click at [238, 693] on link "Review Posts" at bounding box center [264, 697] width 116 height 37
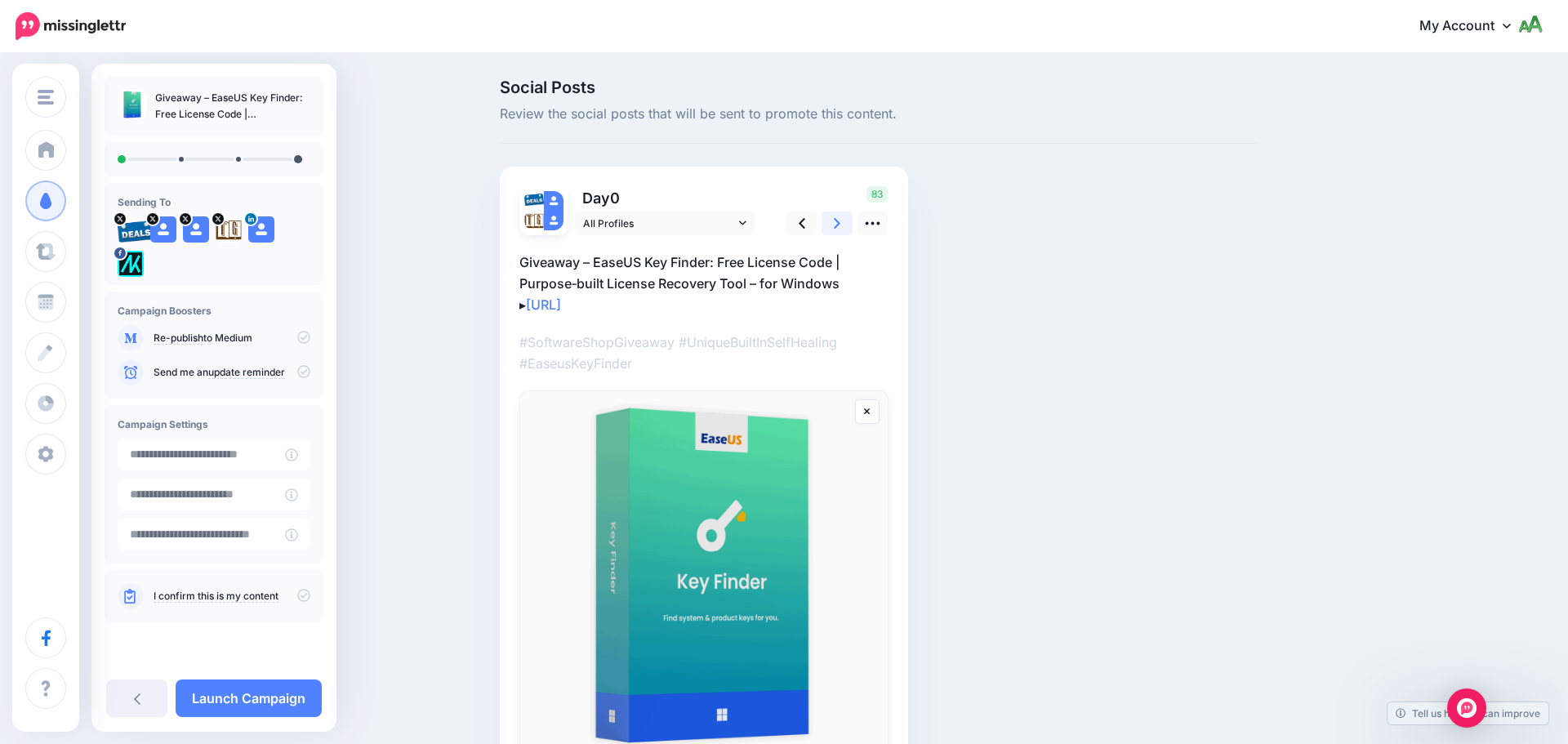
click at [824, 227] on link at bounding box center [837, 223] width 31 height 24
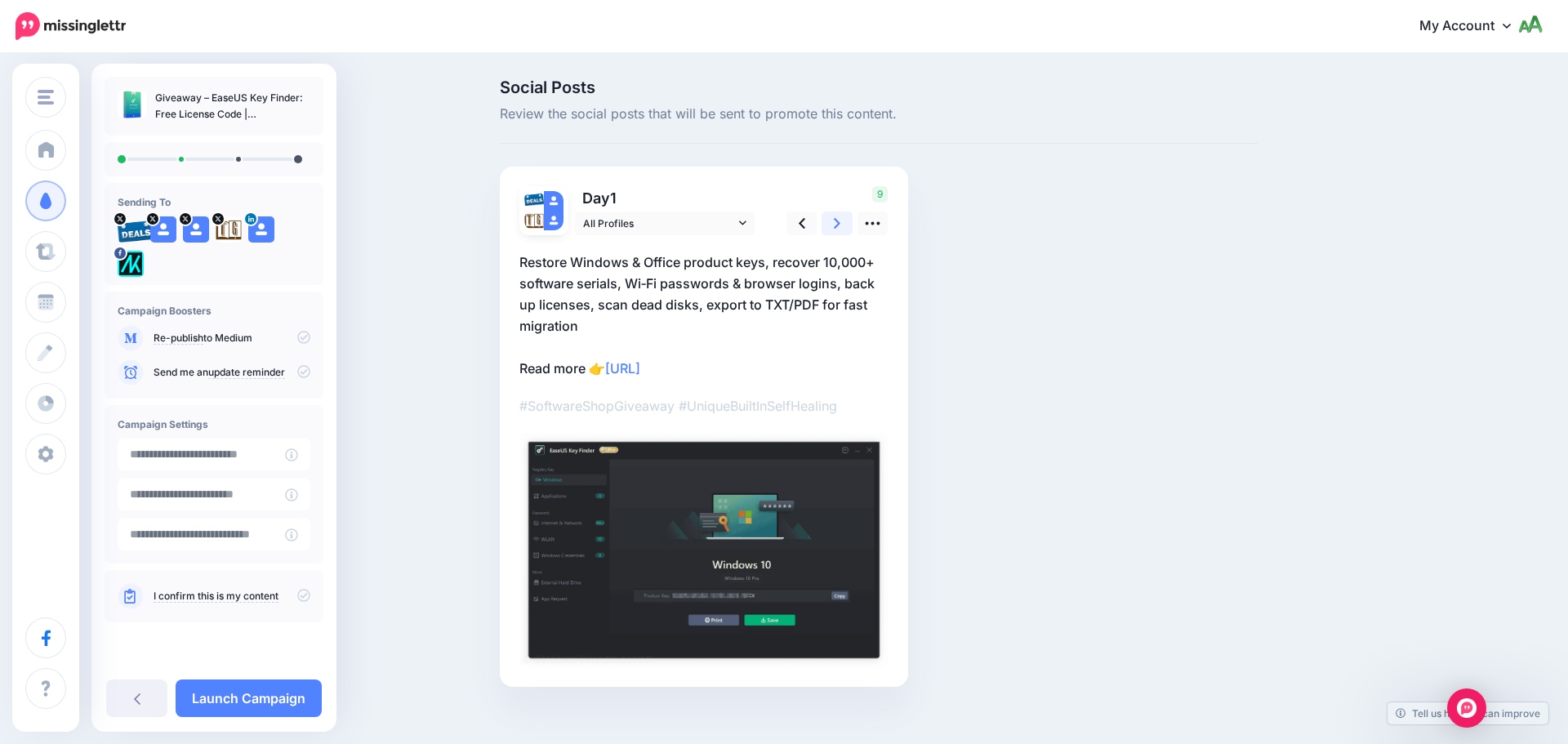
click at [824, 227] on link at bounding box center [837, 223] width 31 height 24
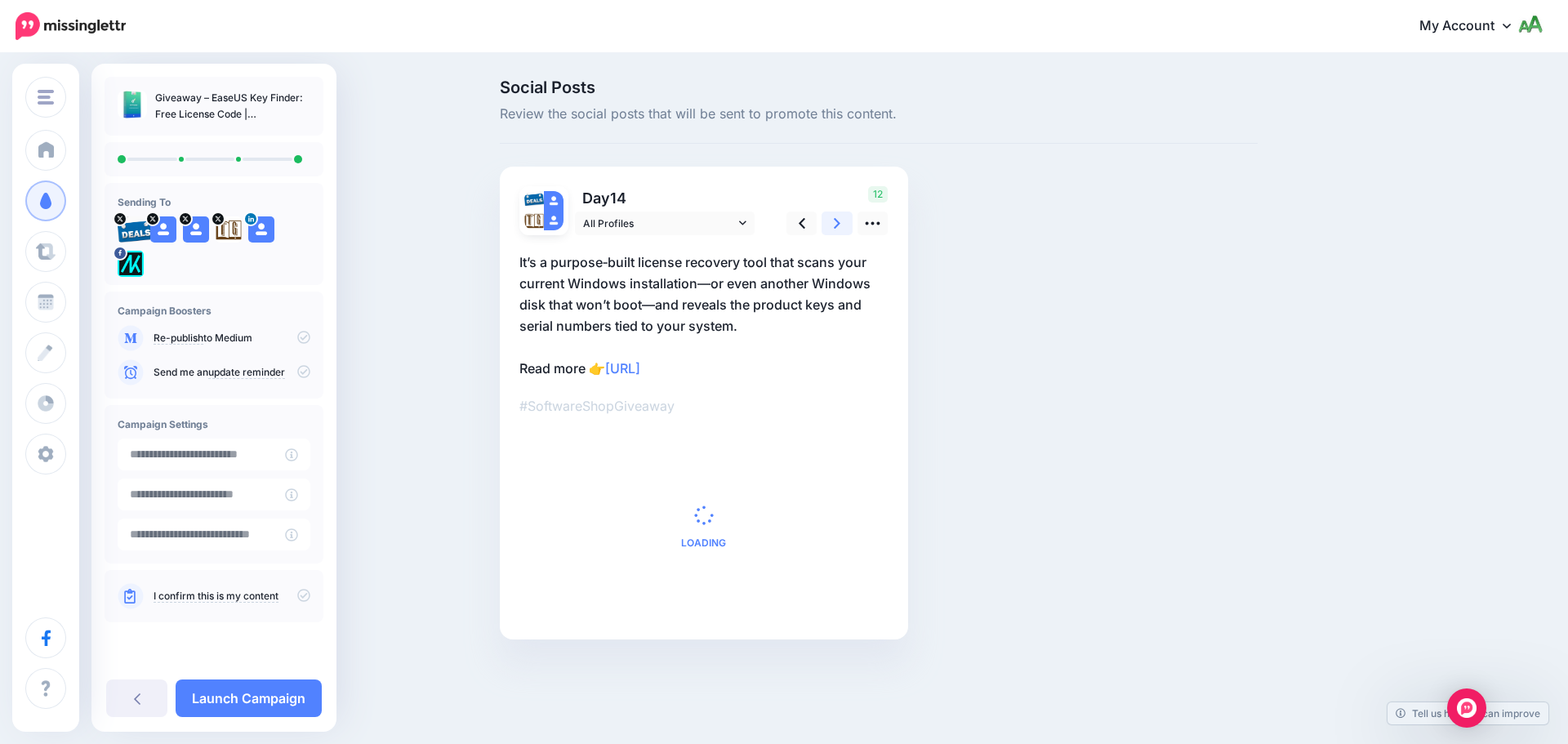
click at [824, 227] on link at bounding box center [837, 223] width 31 height 24
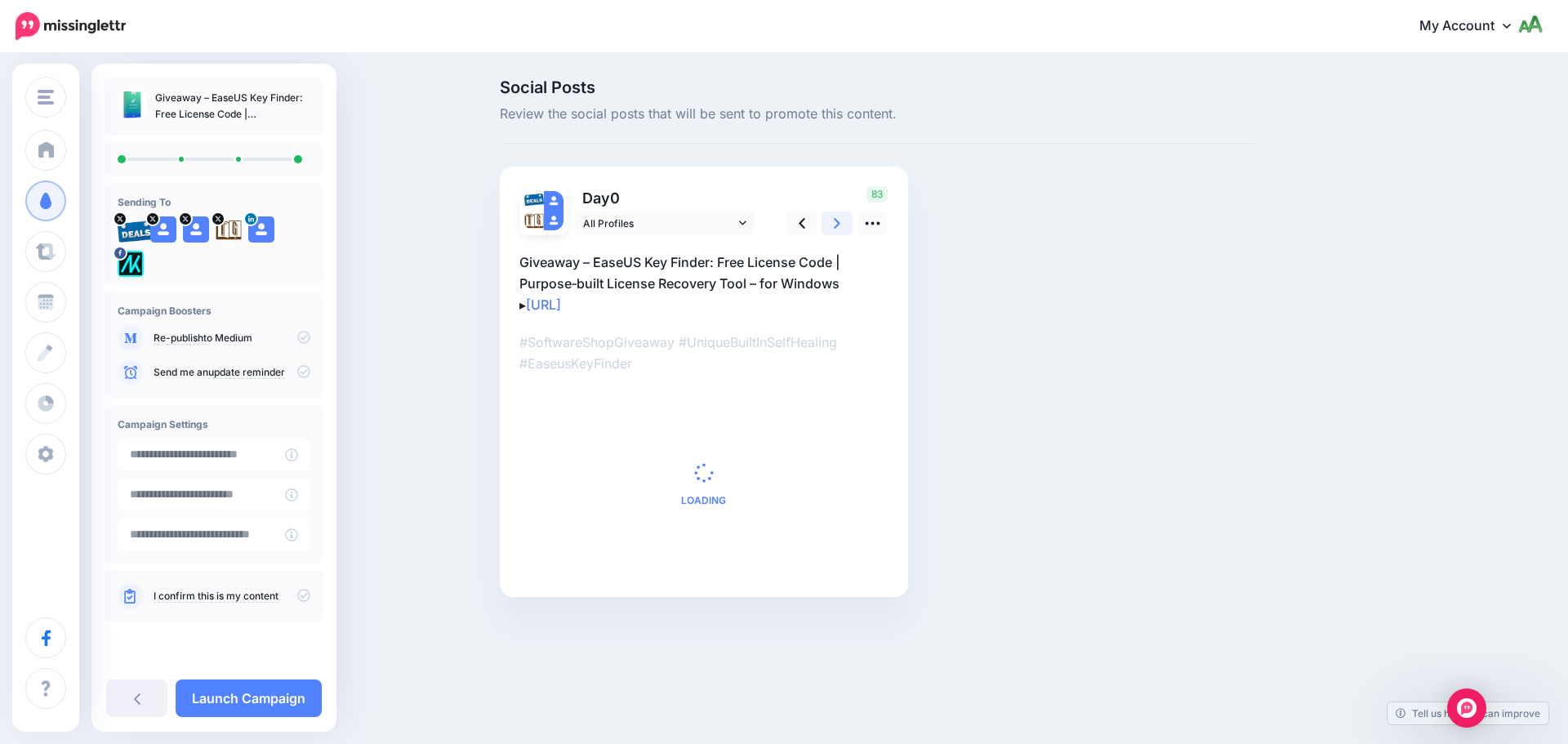
click at [824, 227] on link at bounding box center [837, 223] width 31 height 24
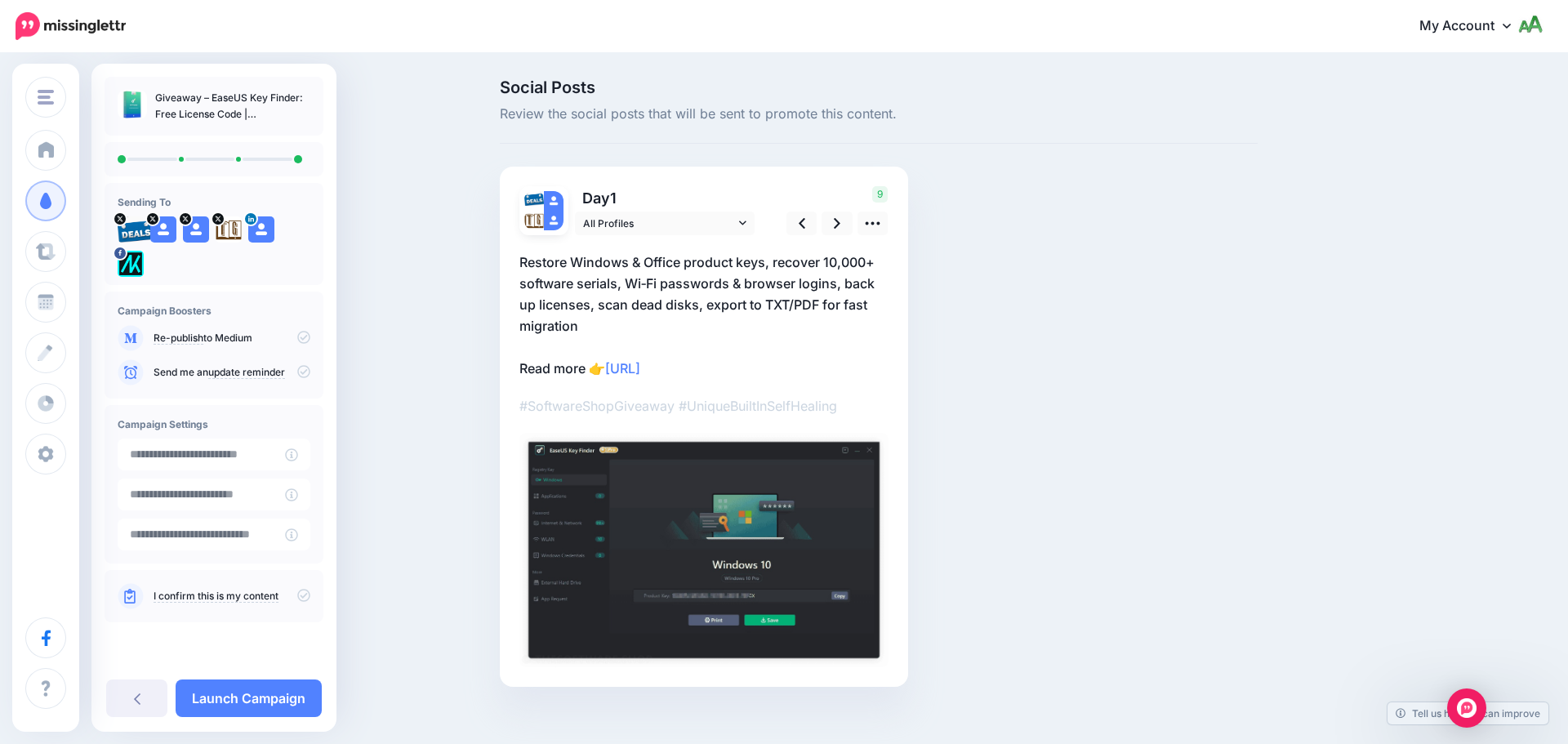
click at [306, 365] on icon at bounding box center [304, 372] width 13 height 13
click at [301, 593] on icon at bounding box center [304, 595] width 13 height 13
click at [267, 706] on link "Launch Campaign" at bounding box center [248, 697] width 146 height 37
